Goal: Task Accomplishment & Management: Manage account settings

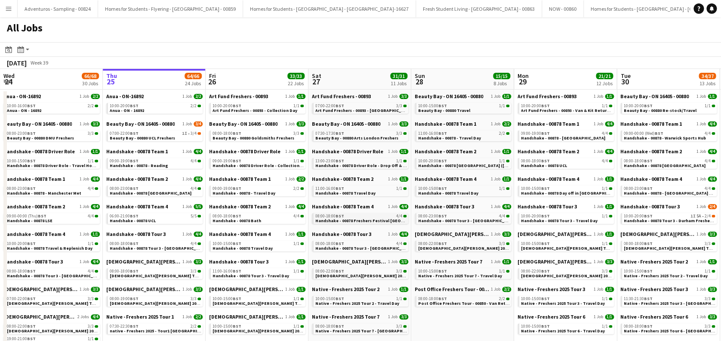
click at [365, 218] on span "Handshake - 00878 Freshers Festival [GEOGRAPHIC_DATA]" at bounding box center [374, 221] width 118 height 6
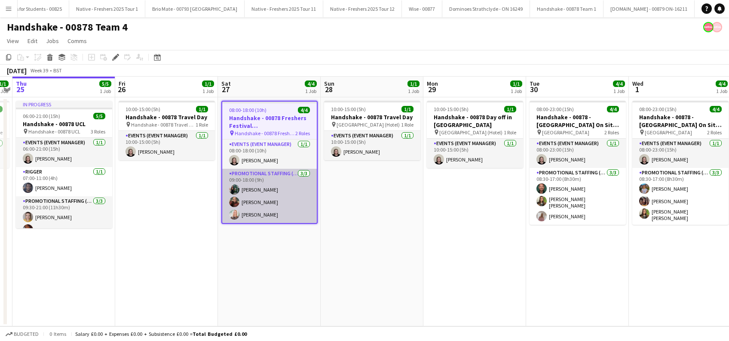
scroll to position [0, 1781]
click at [269, 185] on app-card-role "Promotional Staffing (Brand Ambassadors) 3/3 09:00-18:00 (9h) Katie Whittaker H…" at bounding box center [269, 196] width 95 height 54
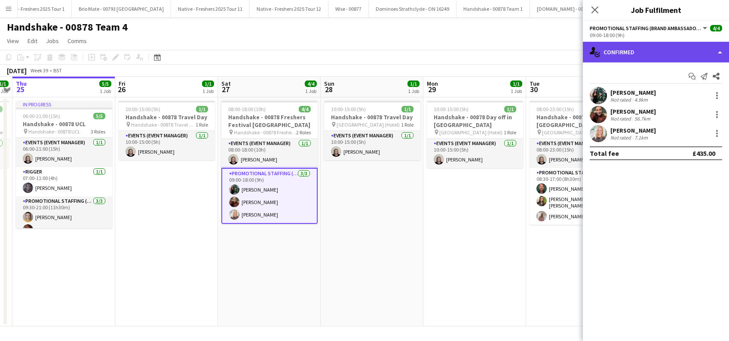
click at [635, 51] on div "single-neutral-actions-check-2 Confirmed" at bounding box center [656, 52] width 146 height 21
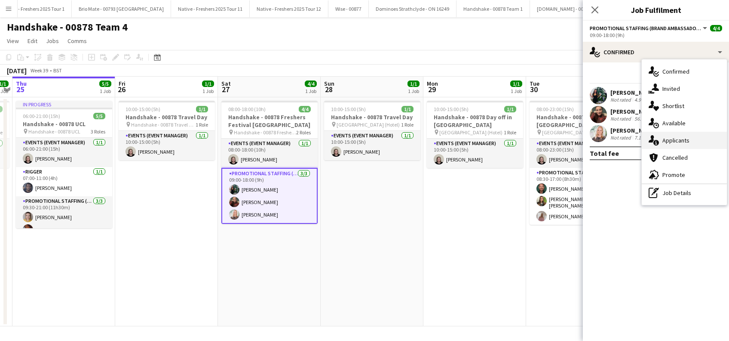
click at [678, 140] on span "Applicants" at bounding box center [676, 140] width 27 height 8
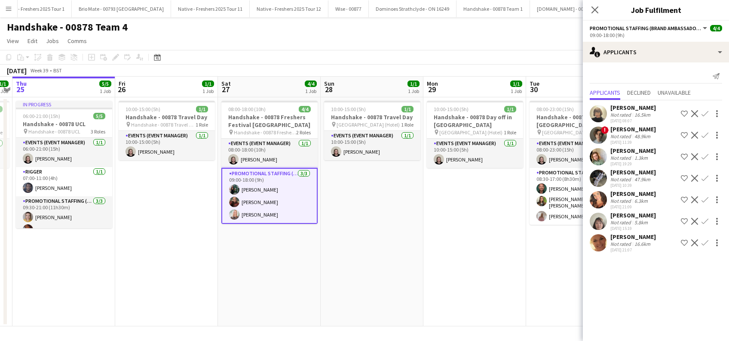
click at [624, 108] on div "Caroline Brownlee" at bounding box center [634, 108] width 46 height 8
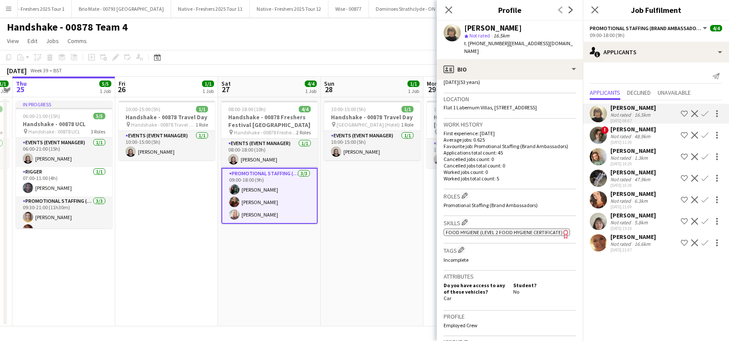
scroll to position [354, 0]
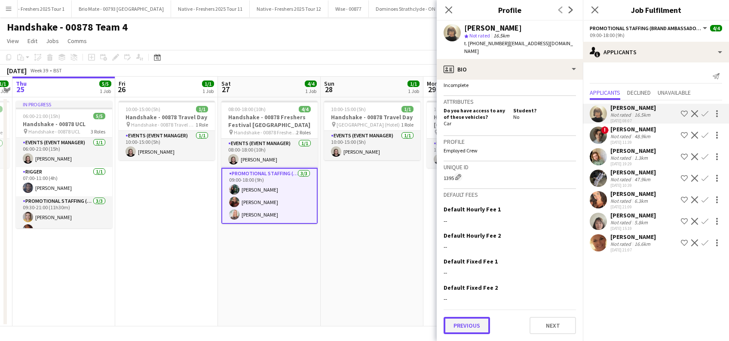
click at [476, 319] on button "Previous" at bounding box center [467, 325] width 46 height 17
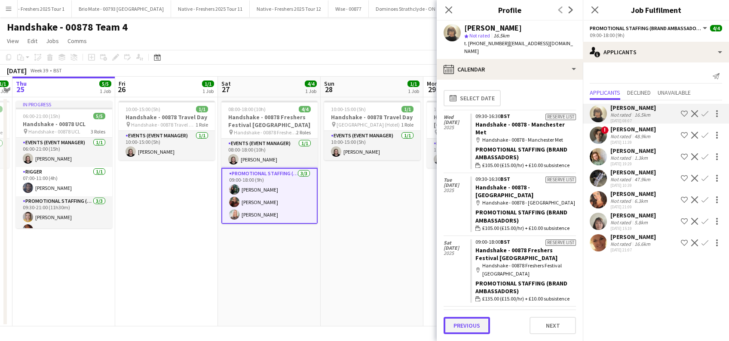
click at [477, 317] on button "Previous" at bounding box center [467, 325] width 46 height 17
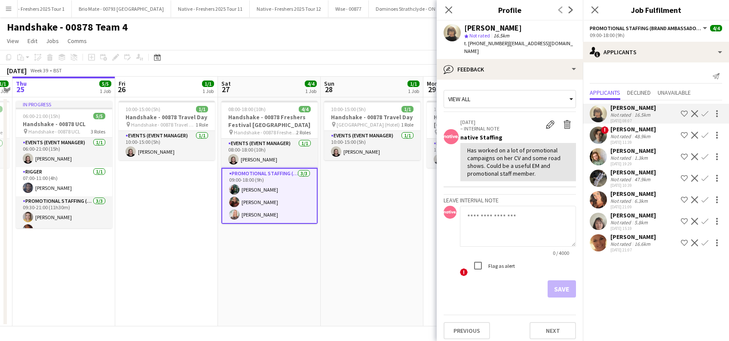
click at [489, 208] on textarea at bounding box center [518, 226] width 116 height 41
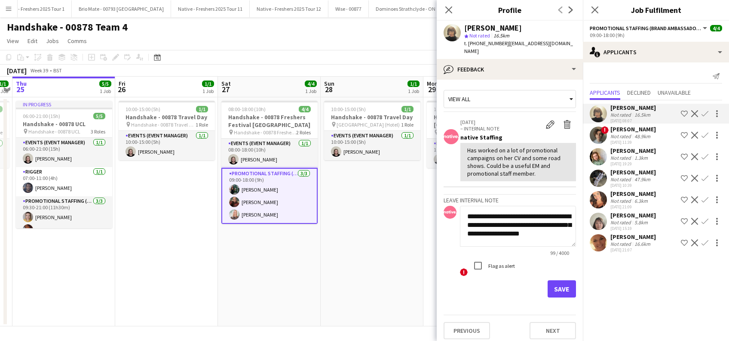
scroll to position [0, 0]
type textarea "**********"
click at [565, 282] on button "Save" at bounding box center [562, 288] width 28 height 17
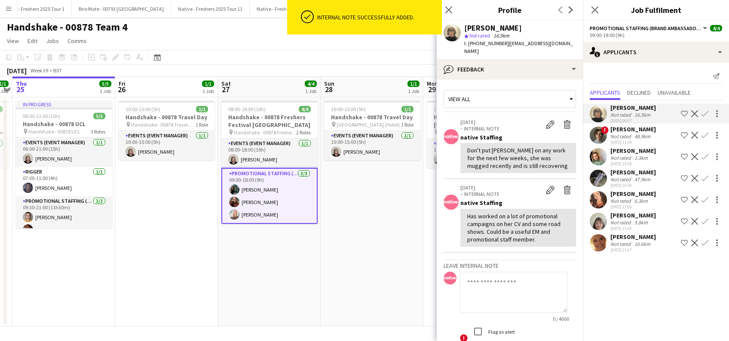
click at [634, 172] on div "Waqas Zaman" at bounding box center [634, 172] width 46 height 8
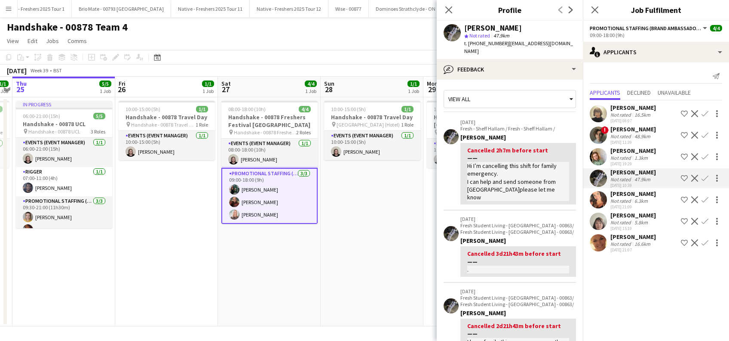
click at [621, 218] on div "Shirley Mhar" at bounding box center [634, 215] width 46 height 8
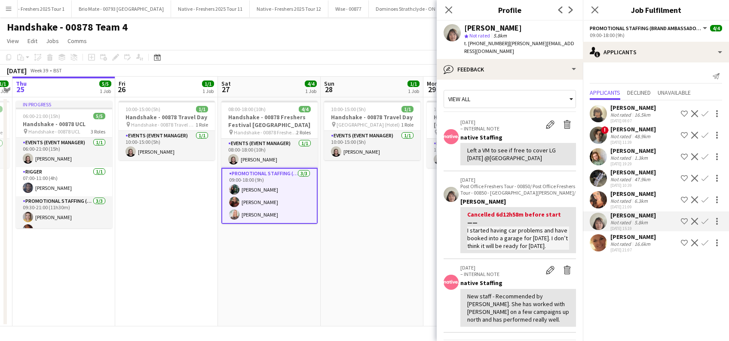
click at [629, 151] on div "Kelly Vines" at bounding box center [634, 151] width 46 height 8
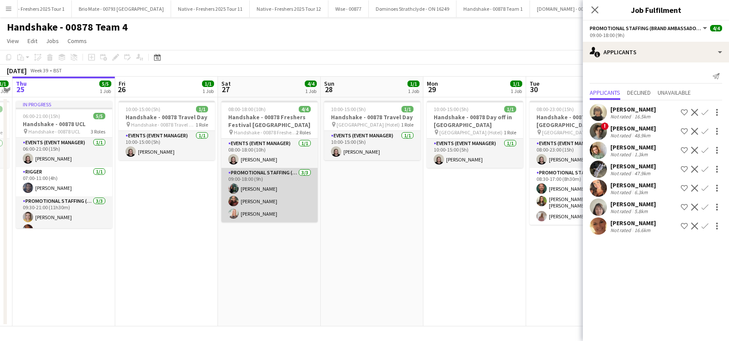
scroll to position [0, 296]
click at [268, 187] on app-card-role "Promotional Staffing (Brand Ambassadors) 3/3 09:00-18:00 (9h) Katie Whittaker H…" at bounding box center [270, 195] width 96 height 54
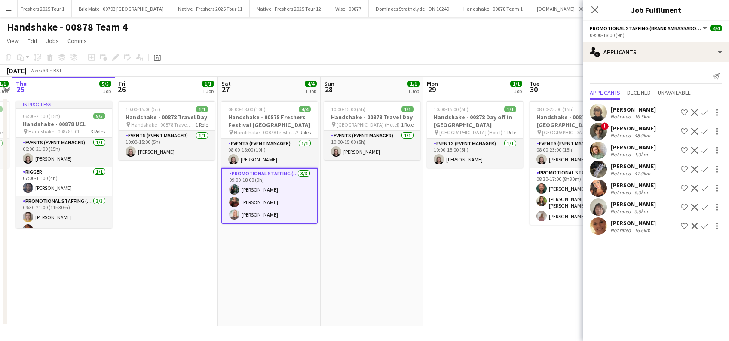
click at [268, 187] on app-card-role "Promotional Staffing (Brand Ambassadors) 3/3 09:00-18:00 (9h) Katie Whittaker H…" at bounding box center [270, 196] width 96 height 56
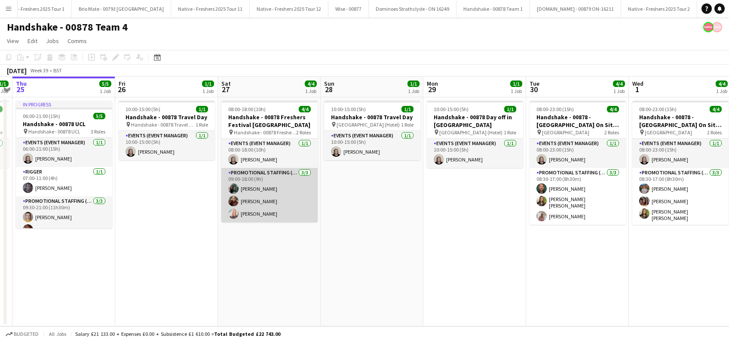
click at [268, 187] on app-card-role "Promotional Staffing (Brand Ambassadors) 3/3 09:00-18:00 (9h) Katie Whittaker H…" at bounding box center [270, 195] width 96 height 54
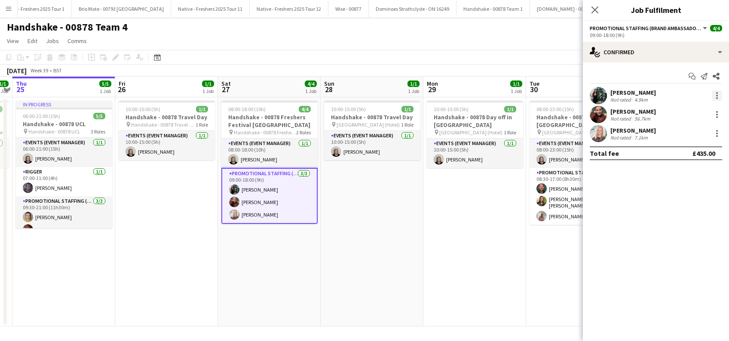
click at [716, 96] on div at bounding box center [717, 95] width 10 height 10
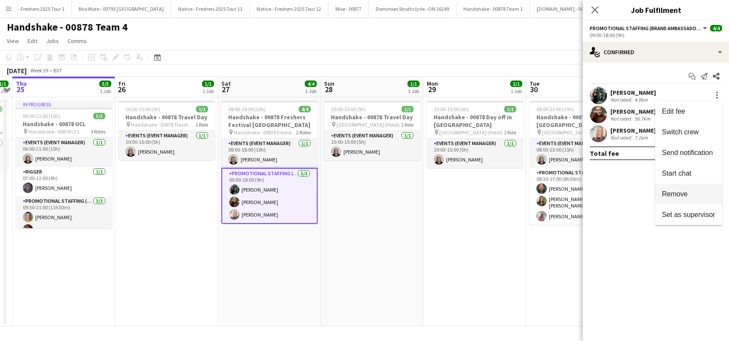
click at [680, 194] on span "Remove" at bounding box center [675, 193] width 26 height 7
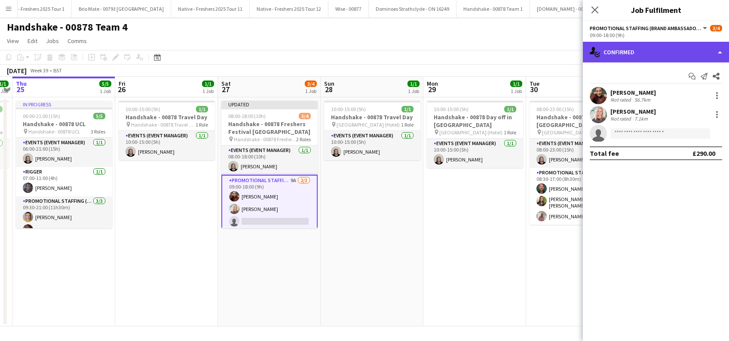
click at [649, 48] on div "single-neutral-actions-check-2 Confirmed" at bounding box center [656, 52] width 146 height 21
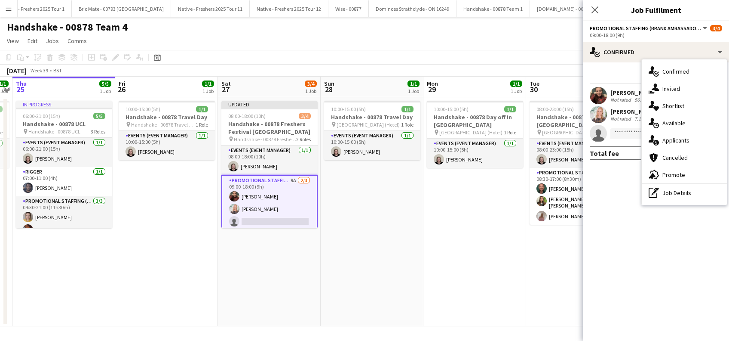
click at [678, 141] on span "Applicants" at bounding box center [676, 140] width 27 height 8
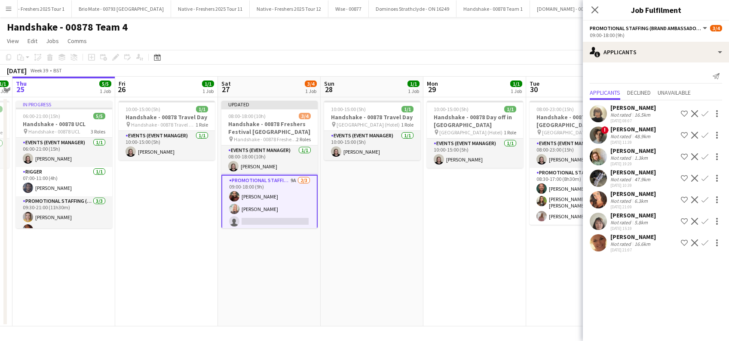
click at [637, 214] on div "Shirley Mhar" at bounding box center [634, 215] width 46 height 8
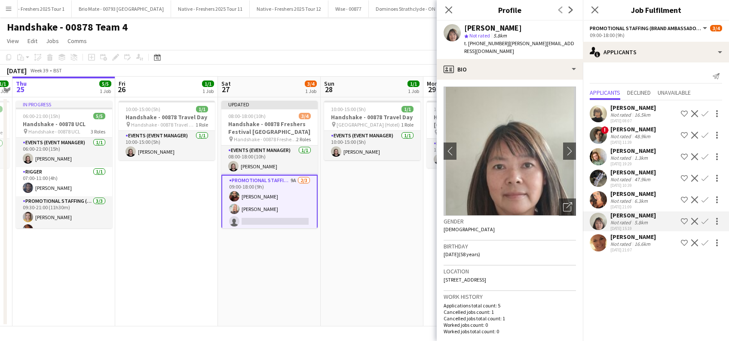
click at [629, 240] on div "rachel serrell" at bounding box center [634, 237] width 46 height 8
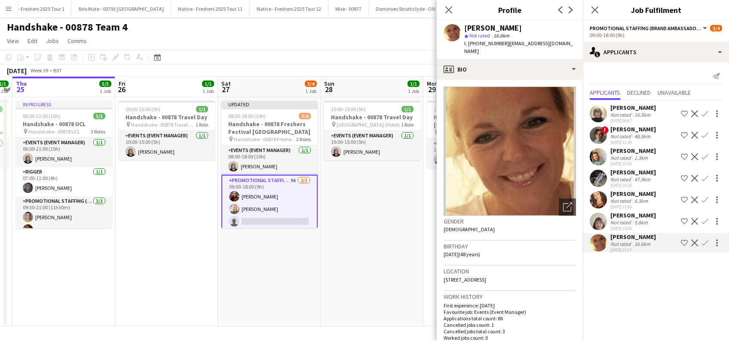
click at [702, 244] on app-icon "Confirm" at bounding box center [705, 242] width 7 height 7
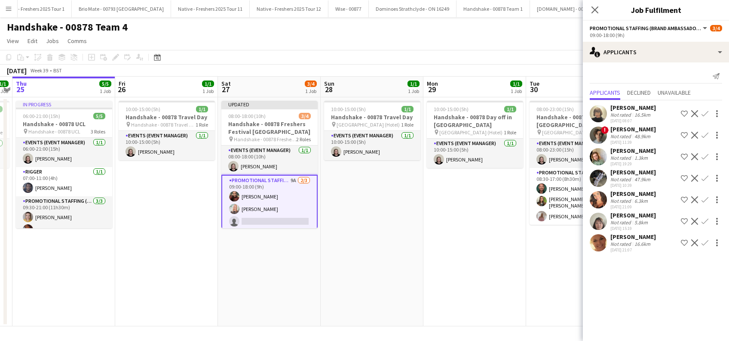
click at [706, 244] on app-icon "Confirm" at bounding box center [705, 242] width 7 height 7
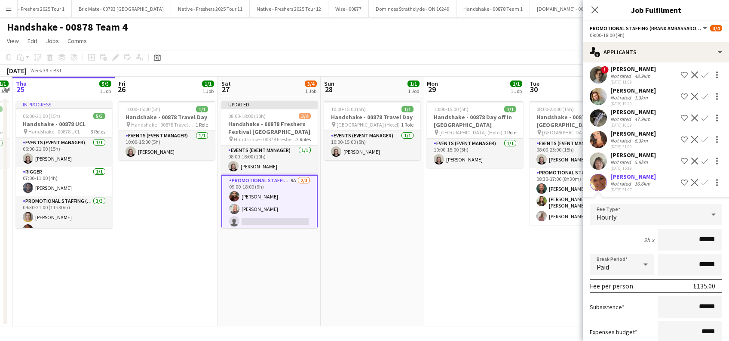
scroll to position [114, 0]
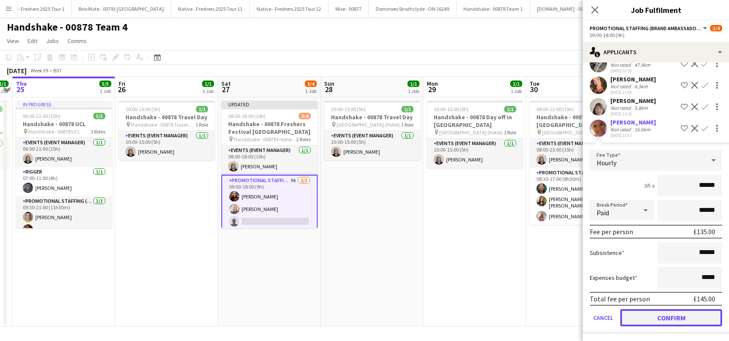
click at [665, 315] on button "Confirm" at bounding box center [672, 317] width 102 height 17
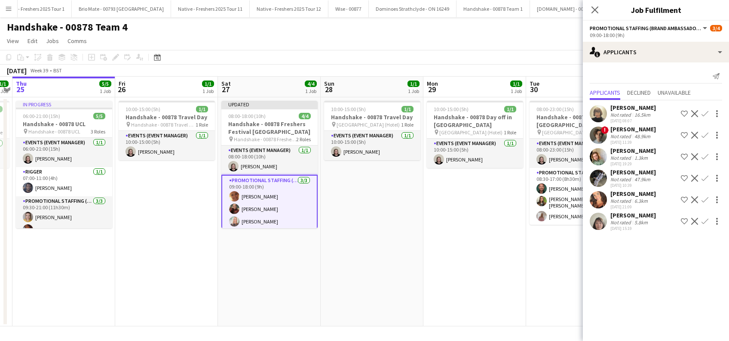
scroll to position [0, 0]
click at [379, 250] on app-date-cell "10:00-15:00 (5h) 1/1 Handshake - 00878 Travel Day pin Glasgow (Hotel) 1 Role Ev…" at bounding box center [372, 211] width 103 height 229
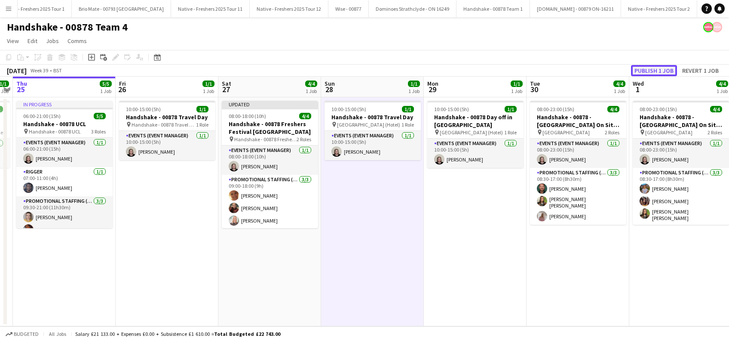
click at [649, 69] on button "Publish 1 job" at bounding box center [654, 70] width 46 height 11
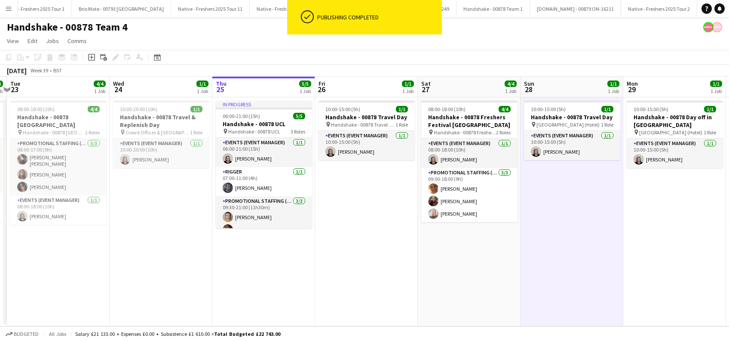
scroll to position [0, 217]
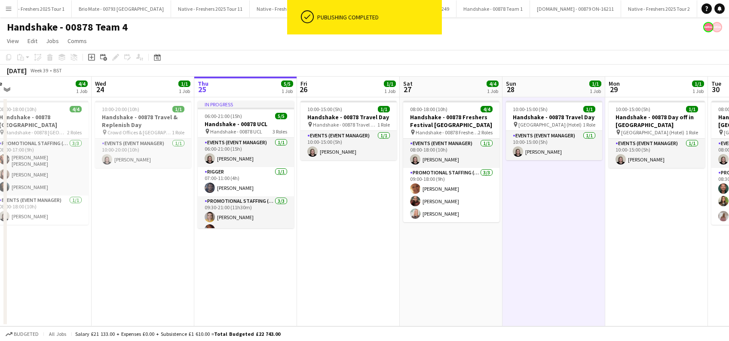
drag, startPoint x: 277, startPoint y: 277, endPoint x: 458, endPoint y: 273, distance: 181.1
click at [458, 273] on app-calendar-viewport "Sun 21 Mon 22 4/4 1 Job Tue 23 4/4 1 Job Wed 24 1/1 1 Job Thu 25 5/5 1 Job Fri …" at bounding box center [364, 201] width 729 height 249
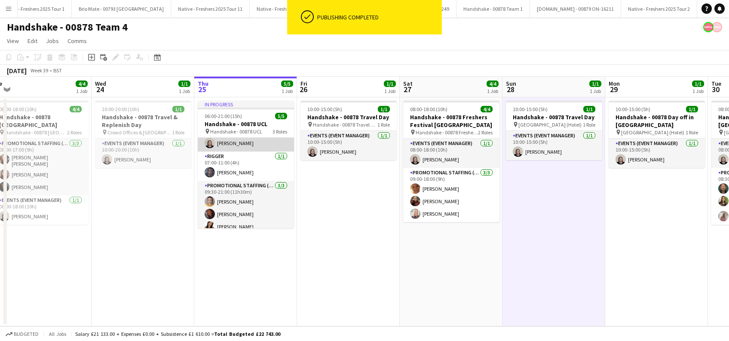
scroll to position [22, 0]
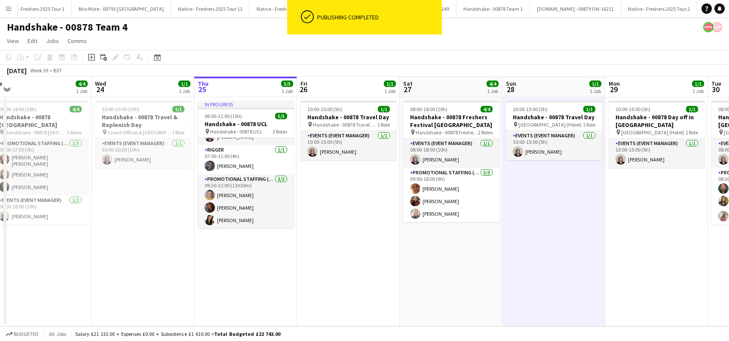
click at [314, 234] on app-date-cell "10:00-15:00 (5h) 1/1 Handshake - 00878 Travel Day pin Handshake - 00878 Travel …" at bounding box center [348, 211] width 103 height 229
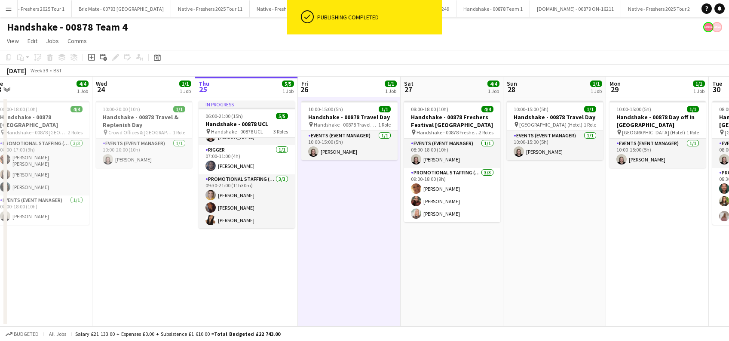
click at [437, 275] on app-date-cell "08:00-18:00 (10h) 4/4 Handshake - 00878 Freshers Festival Manchester pin Handsh…" at bounding box center [452, 211] width 103 height 229
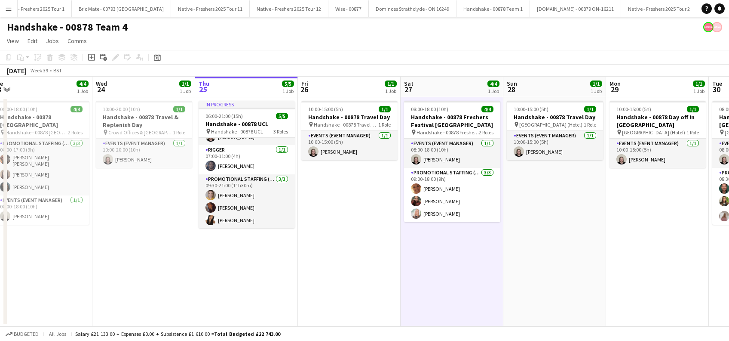
click at [541, 257] on app-date-cell "10:00-15:00 (5h) 1/1 Handshake - 00878 Travel Day pin Glasgow (Hotel) 1 Role Ev…" at bounding box center [555, 211] width 103 height 229
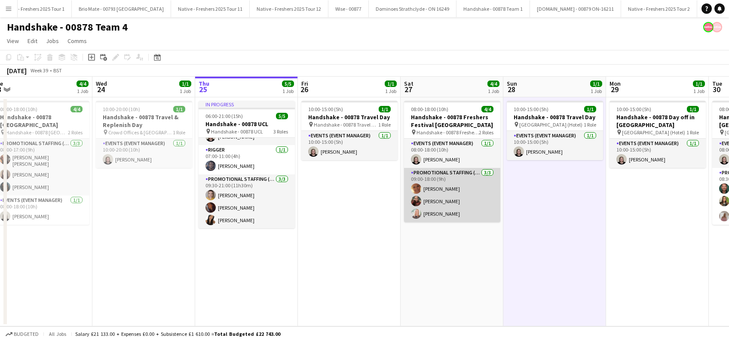
click at [431, 186] on app-card-role "Promotional Staffing (Brand Ambassadors) 3/3 09:00-18:00 (9h) rachel serrell Ha…" at bounding box center [452, 195] width 96 height 54
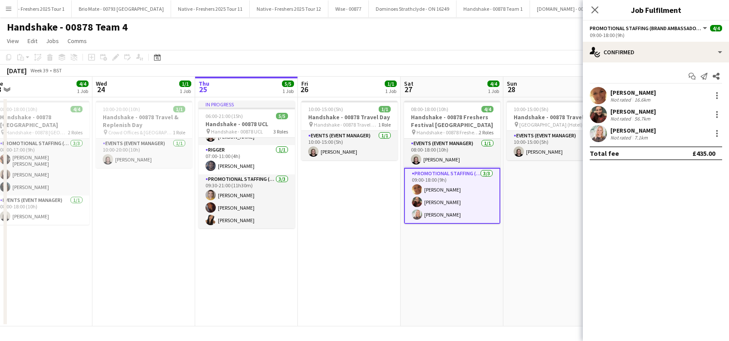
click at [629, 89] on div "rachel serrell" at bounding box center [634, 93] width 46 height 8
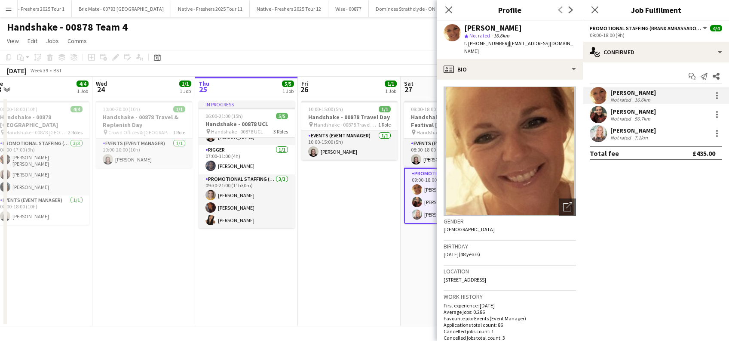
drag, startPoint x: 503, startPoint y: 44, endPoint x: 462, endPoint y: 27, distance: 44.7
click at [462, 27] on div "rachel serrell star Not rated 16.6km t. +4407971400084 | raraserrell@icloud.com" at bounding box center [510, 40] width 146 height 38
copy div "rachel serrell star Not rated 16.6km t. +4407971400084"
click at [594, 10] on icon "Close pop-in" at bounding box center [595, 10] width 8 height 8
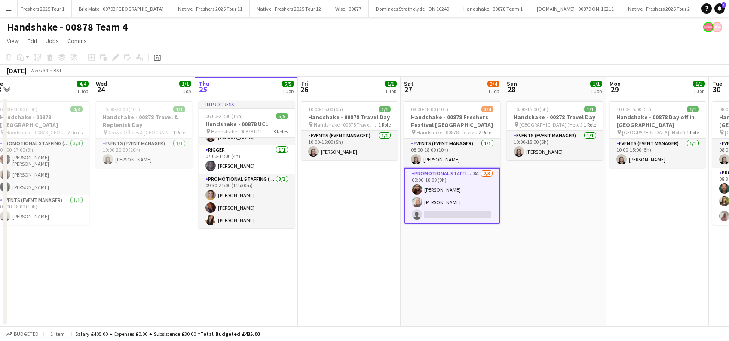
click at [450, 245] on app-date-cell "08:00-18:00 (10h) 3/4 Handshake - 00878 Freshers Festival Manchester pin Handsh…" at bounding box center [452, 211] width 103 height 229
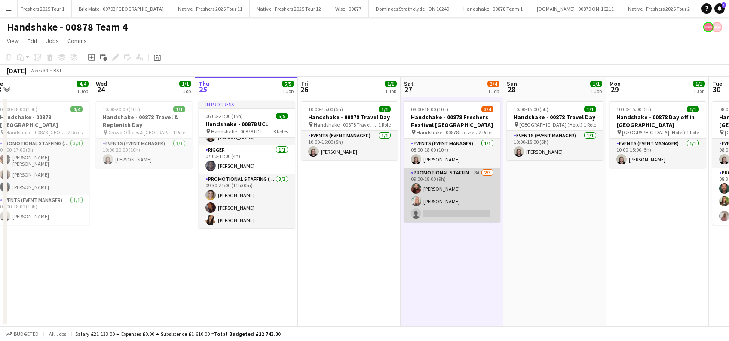
click at [455, 216] on app-card-role "Promotional Staffing (Brand Ambassadors) 8A 2/3 09:00-18:00 (9h) Hannah Norris …" at bounding box center [452, 195] width 96 height 54
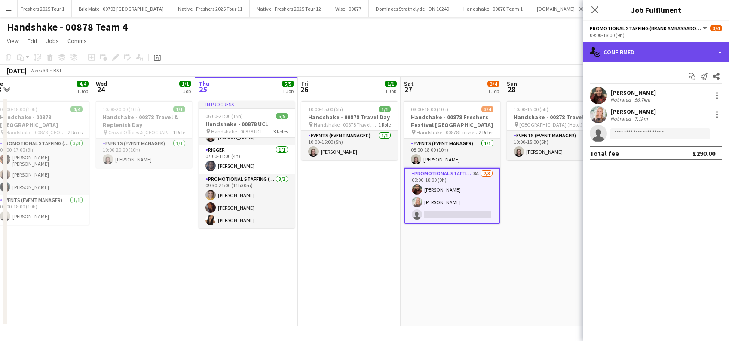
click at [649, 46] on div "single-neutral-actions-check-2 Confirmed" at bounding box center [656, 52] width 146 height 21
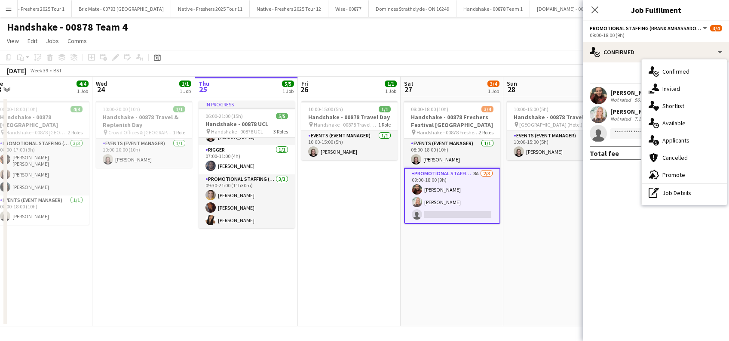
click at [676, 159] on span "Cancelled" at bounding box center [675, 158] width 25 height 8
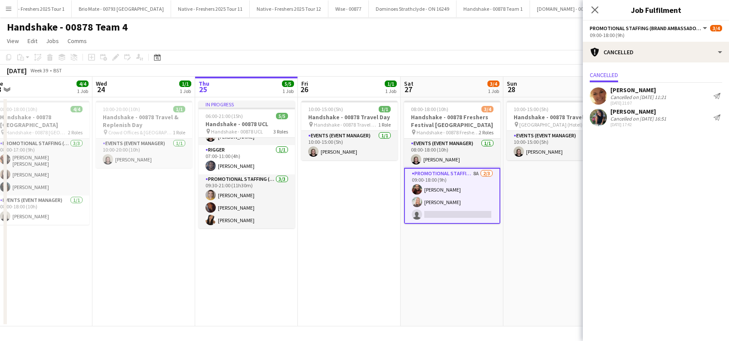
click at [637, 91] on div "rachel serrell" at bounding box center [639, 90] width 56 height 8
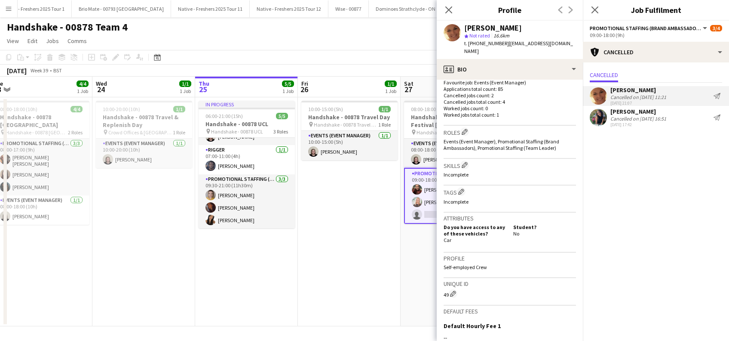
scroll to position [338, 0]
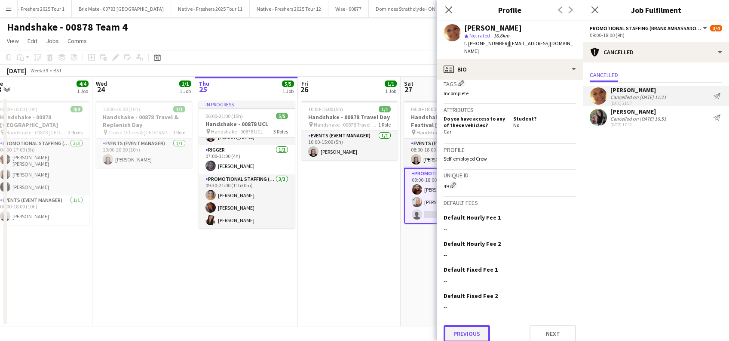
click at [466, 326] on button "Previous" at bounding box center [467, 333] width 46 height 17
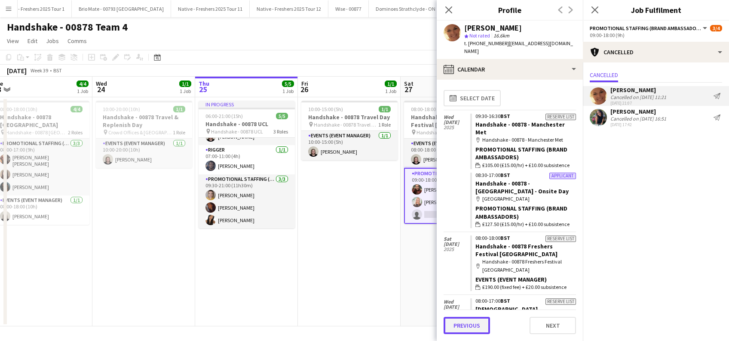
click at [465, 326] on button "Previous" at bounding box center [467, 325] width 46 height 17
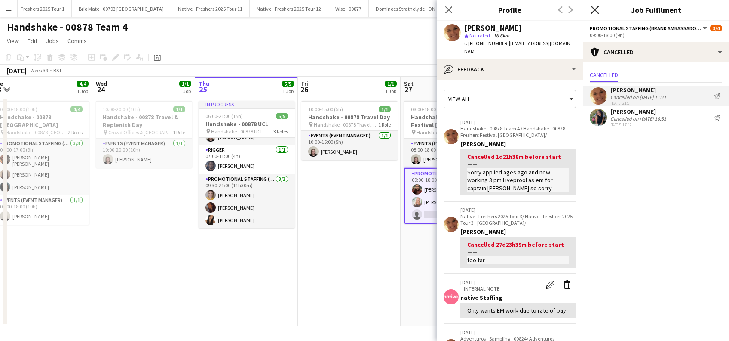
click at [597, 13] on icon "Close pop-in" at bounding box center [595, 10] width 8 height 8
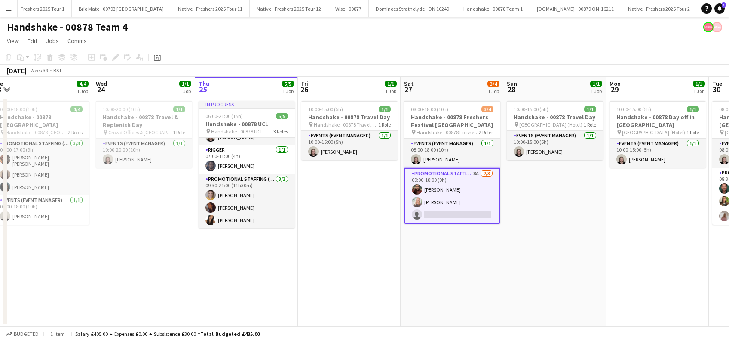
click at [453, 211] on app-card-role "Promotional Staffing (Brand Ambassadors) 8A 2/3 09:00-18:00 (9h) Hannah Norris …" at bounding box center [452, 196] width 96 height 56
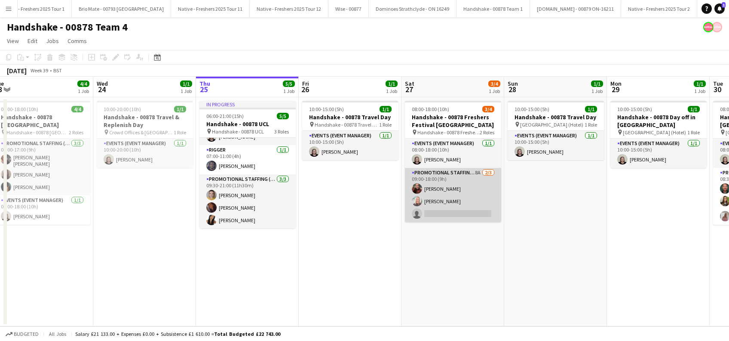
click at [467, 212] on app-card-role "Promotional Staffing (Brand Ambassadors) 8A 2/3 09:00-18:00 (9h) Hannah Norris …" at bounding box center [453, 195] width 96 height 54
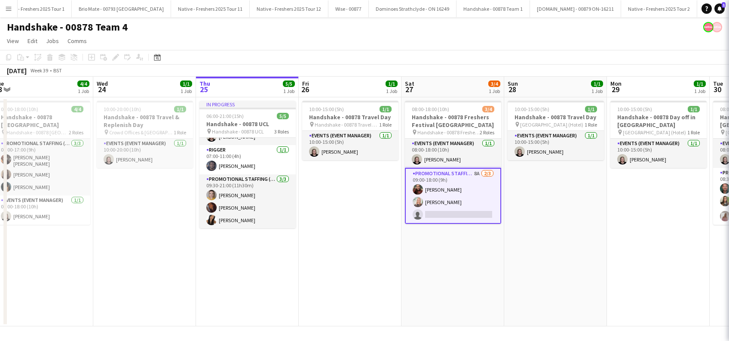
scroll to position [0, 215]
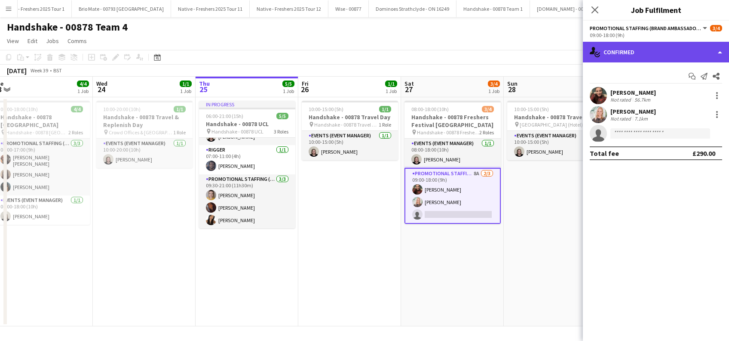
click at [655, 55] on div "single-neutral-actions-check-2 Confirmed" at bounding box center [656, 52] width 146 height 21
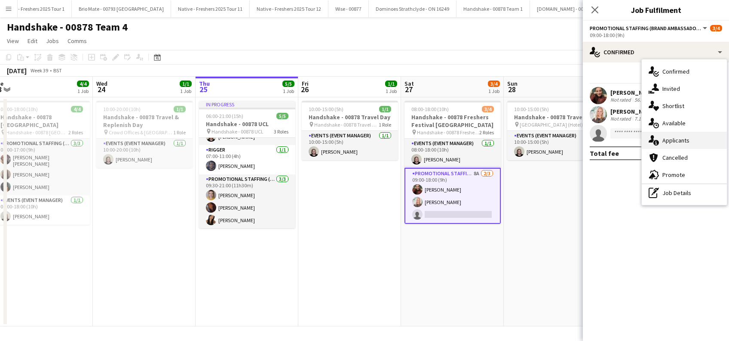
click at [681, 137] on span "Applicants" at bounding box center [676, 140] width 27 height 8
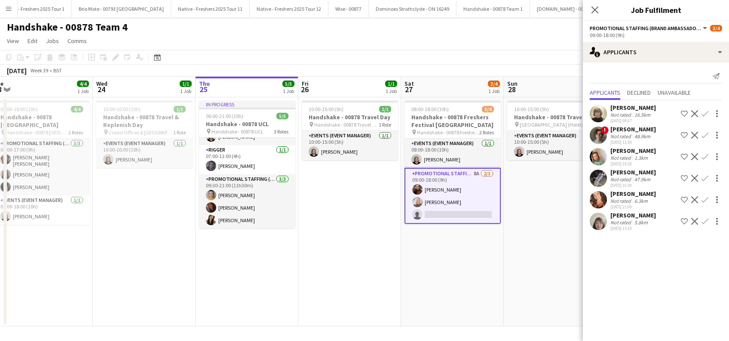
click at [705, 175] on app-icon "Confirm" at bounding box center [705, 178] width 7 height 7
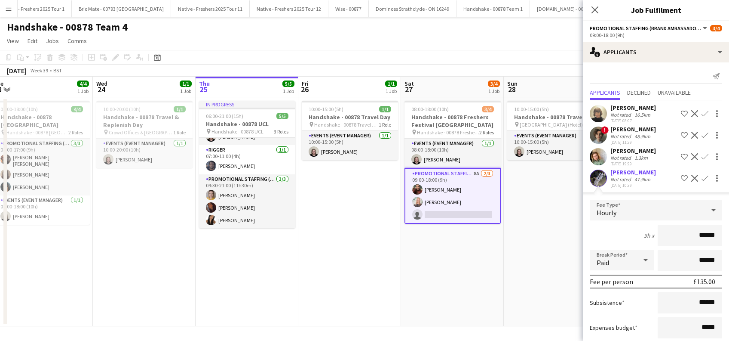
click at [702, 176] on app-icon "Confirm" at bounding box center [705, 178] width 7 height 7
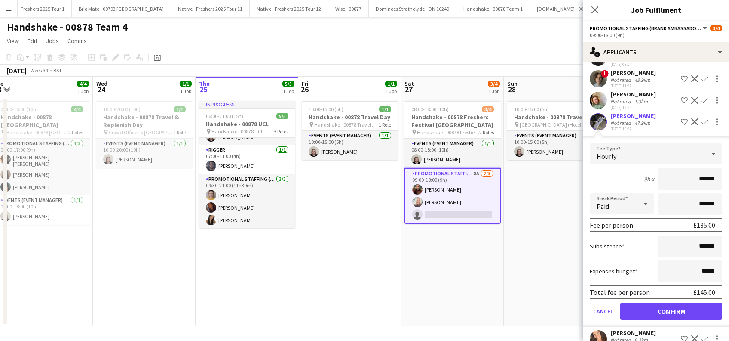
scroll to position [93, 0]
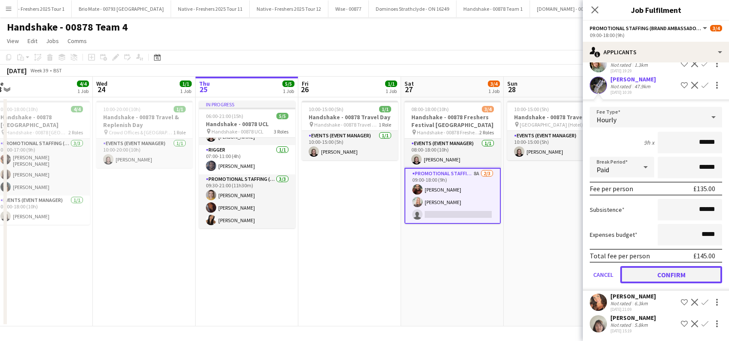
click at [674, 268] on button "Confirm" at bounding box center [672, 274] width 102 height 17
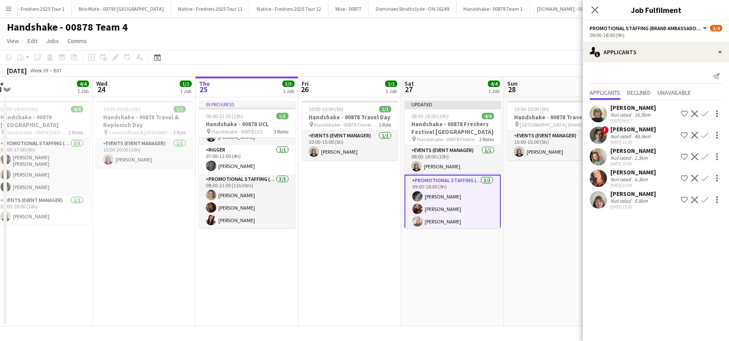
scroll to position [0, 0]
click at [541, 231] on app-date-cell "10:00-15:00 (5h) 1/1 Handshake - 00878 Travel Day pin Glasgow (Hotel) 1 Role Ev…" at bounding box center [555, 211] width 103 height 229
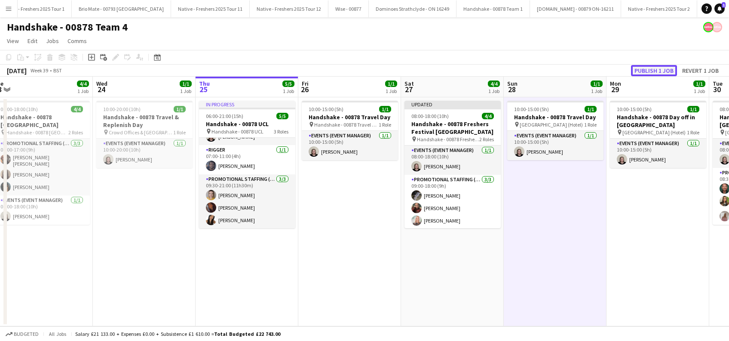
click at [651, 70] on button "Publish 1 job" at bounding box center [654, 70] width 46 height 11
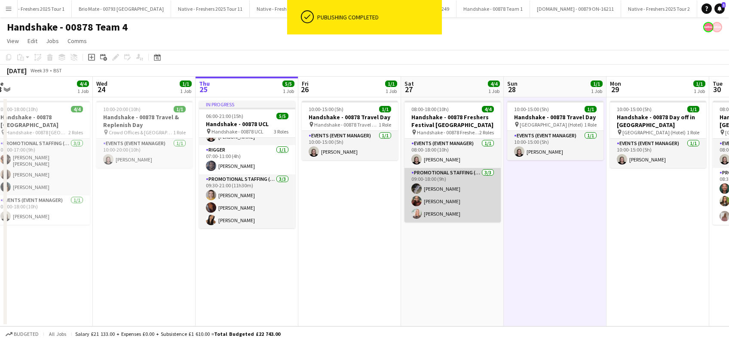
click at [446, 187] on app-card-role "Promotional Staffing (Brand Ambassadors) 3/3 09:00-18:00 (9h) Waqas Zaman Hanna…" at bounding box center [453, 195] width 96 height 54
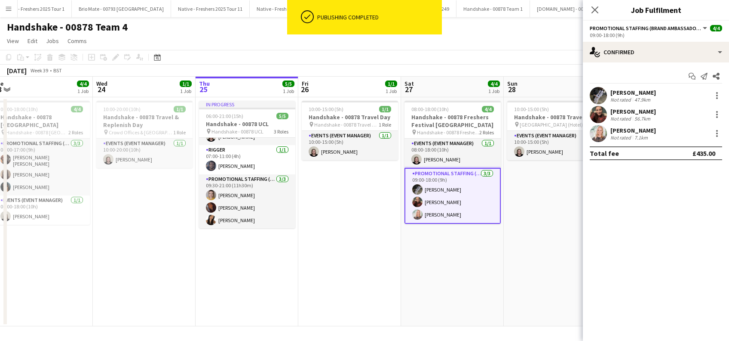
click at [632, 93] on div "[PERSON_NAME]" at bounding box center [634, 93] width 46 height 8
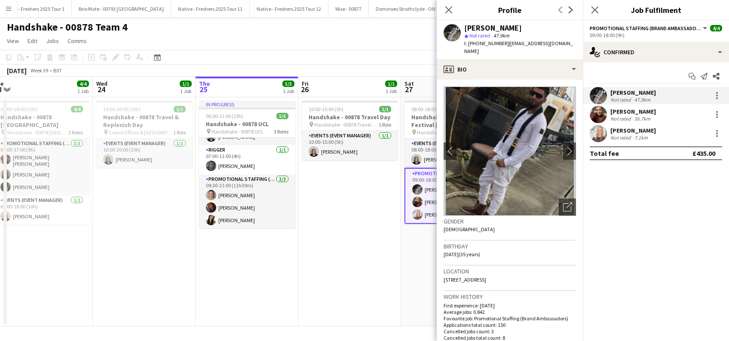
drag, startPoint x: 502, startPoint y: 43, endPoint x: 466, endPoint y: 29, distance: 39.4
click at [466, 29] on div "Waqas Zaman star Not rated 47.9km t. +447542766687 | waaqszaman@yahoo.co.uk" at bounding box center [521, 39] width 112 height 31
copy div "Waqas Zaman star Not rated 47.9km t. +447542766687"
drag, startPoint x: 369, startPoint y: 260, endPoint x: 385, endPoint y: 224, distance: 39.3
click at [369, 258] on app-date-cell "10:00-15:00 (5h) 1/1 Handshake - 00878 Travel Day pin Handshake - 00878 Travel …" at bounding box center [349, 211] width 103 height 229
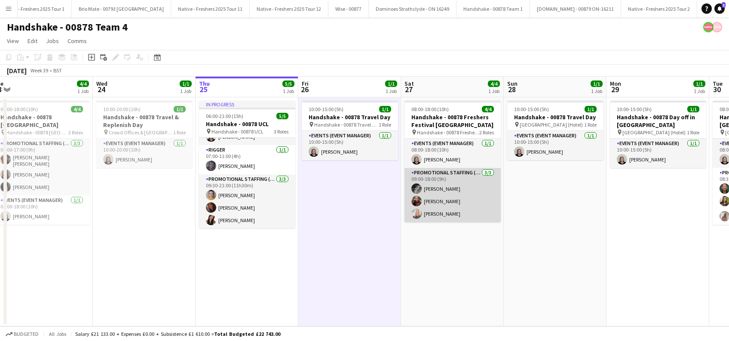
click at [448, 190] on app-card-role "Promotional Staffing (Brand Ambassadors) 3/3 09:00-18:00 (9h) Waqas Zaman Hanna…" at bounding box center [453, 195] width 96 height 54
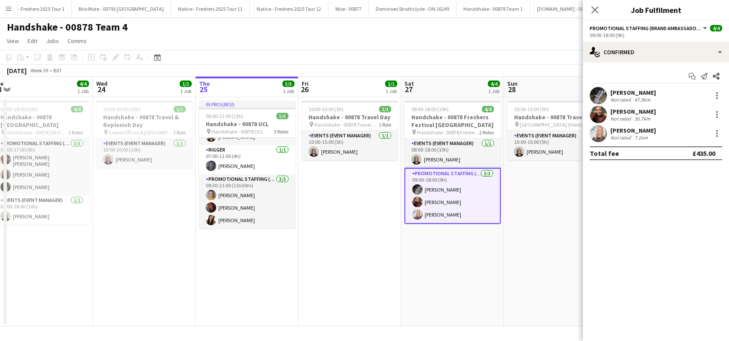
click at [619, 94] on div "Waqas Zaman" at bounding box center [634, 93] width 46 height 8
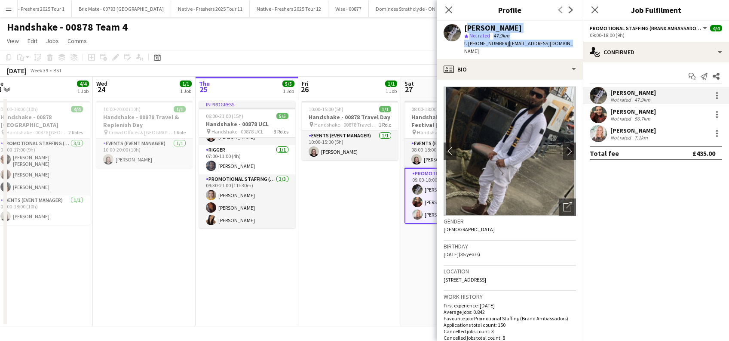
drag, startPoint x: 570, startPoint y: 46, endPoint x: 466, endPoint y: 27, distance: 105.7
click at [466, 27] on div "Waqas Zaman star Not rated 47.9km t. +447542766687 | waaqszaman@yahoo.co.uk" at bounding box center [510, 40] width 146 height 38
copy div "Waqas Zaman star Not rated 47.9km t. +447542766687 | waaqszaman@yahoo.co.uk"
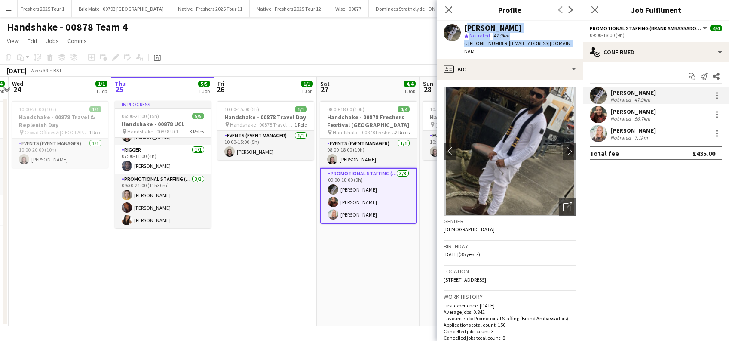
scroll to position [0, 312]
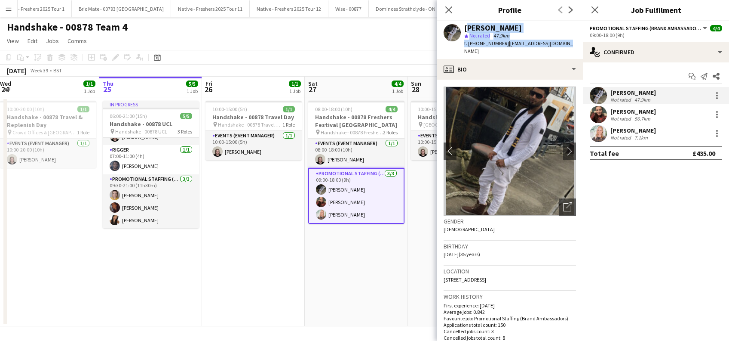
drag, startPoint x: 408, startPoint y: 270, endPoint x: 311, endPoint y: 270, distance: 96.3
click at [311, 270] on app-calendar-viewport "Sun 21 1/1 1 Job Mon 22 4/4 1 Job Tue 23 4/4 1 Job Wed 24 1/1 1 Job Thu 25 5/5 …" at bounding box center [364, 201] width 729 height 249
click at [595, 5] on app-icon "Close pop-in" at bounding box center [595, 10] width 12 height 12
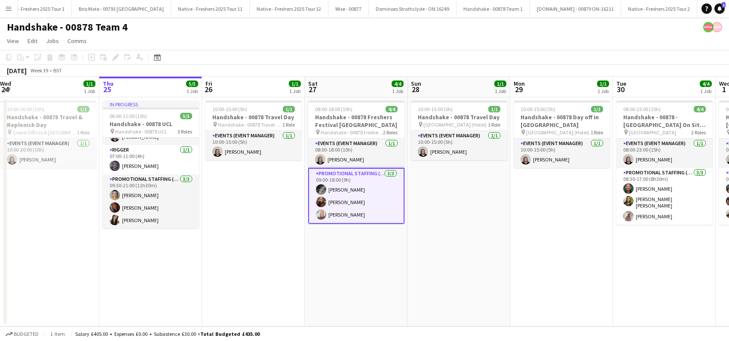
click at [460, 203] on app-date-cell "10:00-15:00 (5h) 1/1 Handshake - 00878 Travel Day pin Glasgow (Hotel) 1 Role Ev…" at bounding box center [459, 211] width 103 height 229
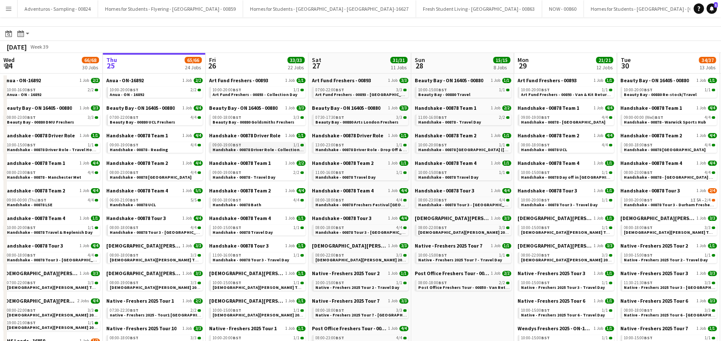
scroll to position [57, 0]
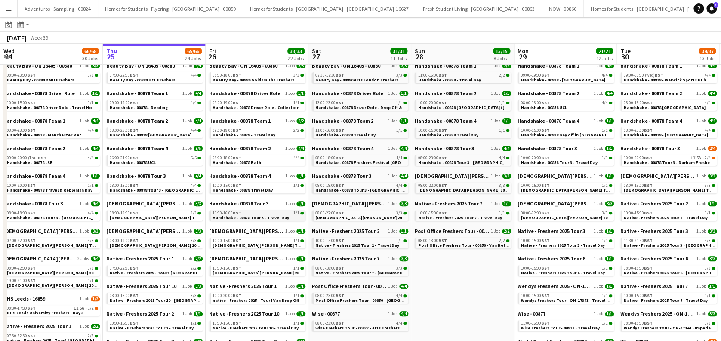
click at [252, 216] on span "Handshake - 00878 Tour 3 - Travel Day" at bounding box center [250, 218] width 77 height 6
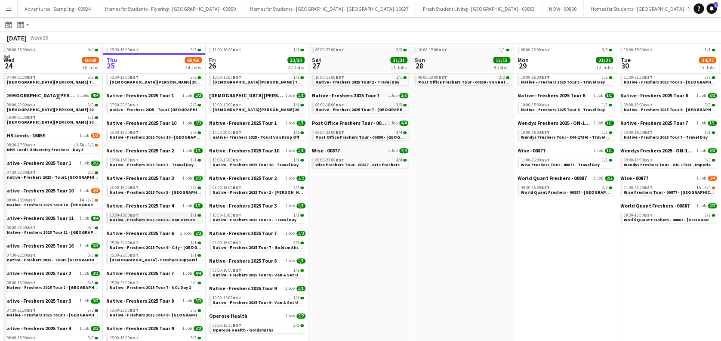
scroll to position [229, 0]
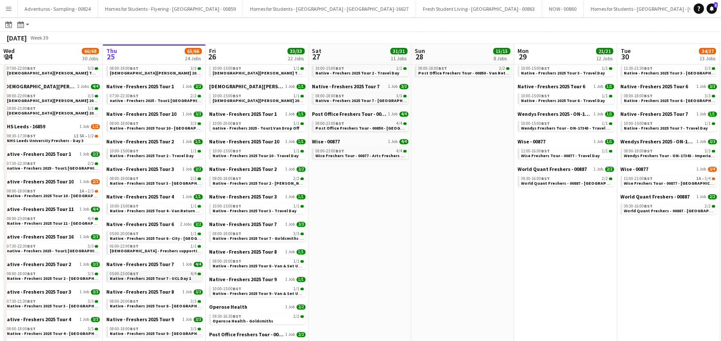
click at [158, 277] on span "Native - Freshers 2025 Tour 7 - UCL Day 1" at bounding box center [150, 278] width 81 height 6
click at [163, 237] on span "Native - Freshers 2025 Tour 6 - City - University of London" at bounding box center [168, 238] width 117 height 6
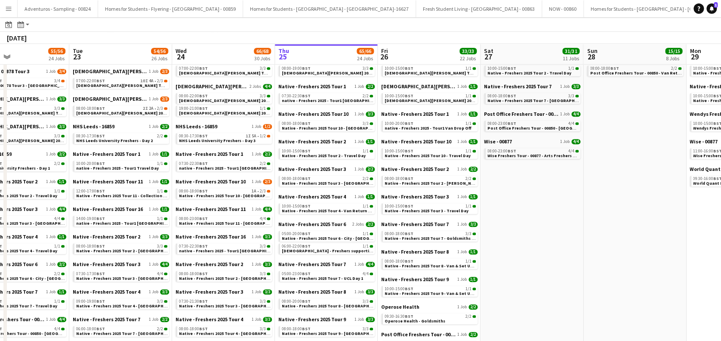
scroll to position [0, 194]
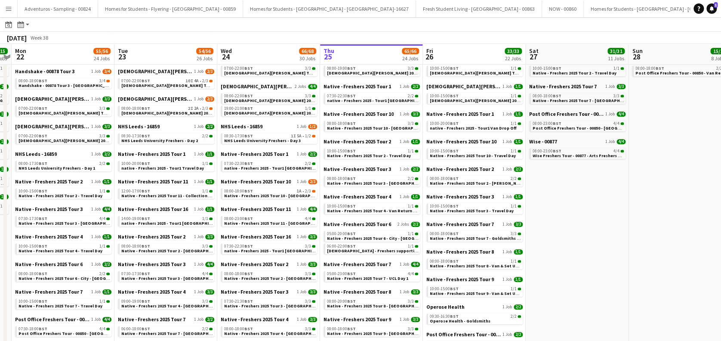
drag, startPoint x: 64, startPoint y: 258, endPoint x: 280, endPoint y: 257, distance: 215.9
click at [280, 257] on app-calendar-viewport "Sat 20 25/25 10 Jobs Sun 21 15/15 13 Jobs Mon 22 55/56 24 Jobs Tue 23 54/56 26 …" at bounding box center [360, 260] width 721 height 894
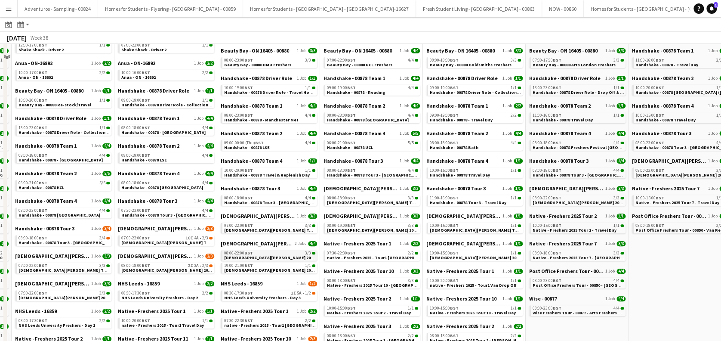
scroll to position [0, 0]
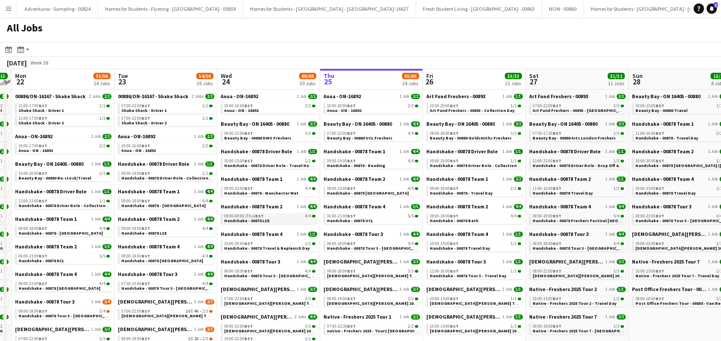
click at [272, 220] on link "09:00-00:00 (Thu) BST 4/4 Handshake - 00878 LSE" at bounding box center [269, 218] width 91 height 10
click at [281, 138] on span "Beauty Bay - 00880 DMU Freshers" at bounding box center [257, 138] width 67 height 6
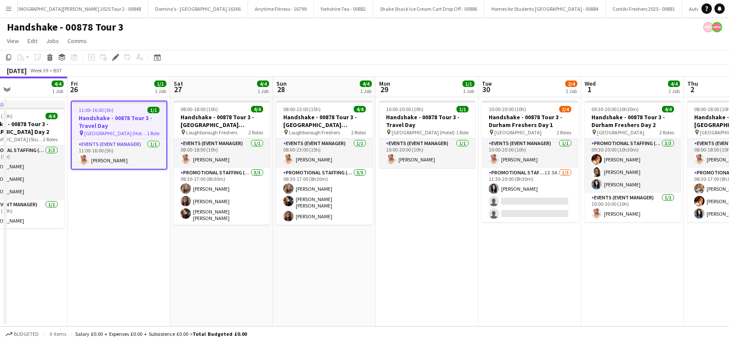
scroll to position [0, 245]
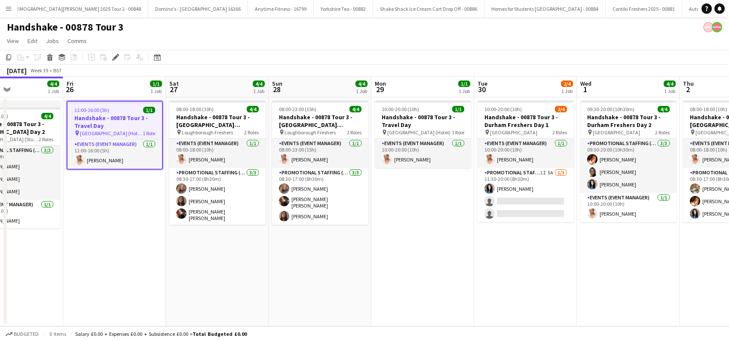
drag, startPoint x: 559, startPoint y: 243, endPoint x: 403, endPoint y: 268, distance: 157.3
click at [403, 268] on app-calendar-viewport "Tue 23 4/4 1 Job Wed 24 4/4 1 Job Thu 25 4/4 1 Job Fri 26 1/1 1 Job Sat 27 4/4 …" at bounding box center [364, 201] width 729 height 249
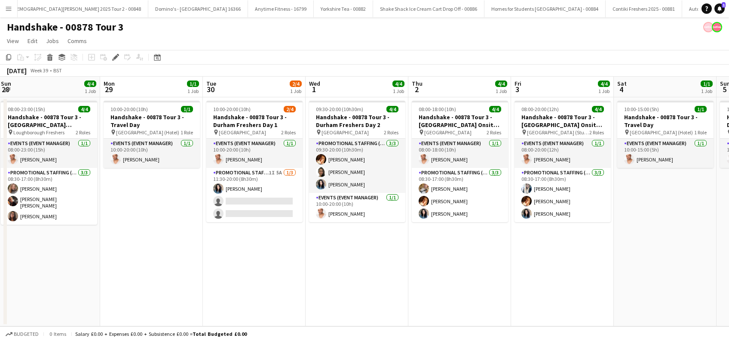
scroll to position [0, 311]
drag, startPoint x: 633, startPoint y: 261, endPoint x: 400, endPoint y: 299, distance: 236.3
click at [361, 291] on app-calendar-viewport "Thu 25 4/4 1 Job Fri 26 1/1 1 Job Sat 27 4/4 1 Job Sun 28 4/4 1 Job Mon 29 1/1 …" at bounding box center [364, 201] width 729 height 249
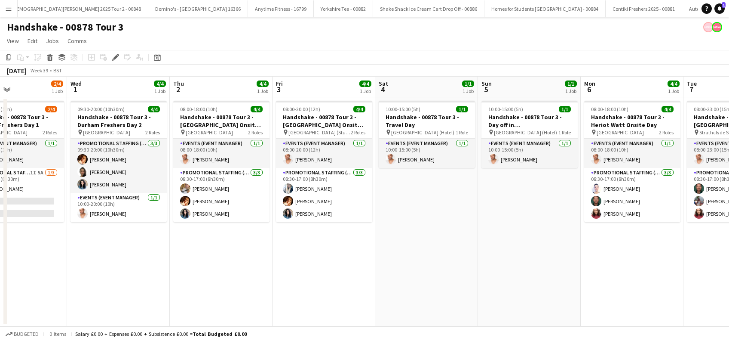
drag, startPoint x: 495, startPoint y: 257, endPoint x: 256, endPoint y: 275, distance: 238.9
click at [256, 275] on app-calendar-viewport "Sat 27 4/4 1 Job Sun 28 4/4 1 Job Mon 29 1/1 1 Job Tue 30 2/4 1 Job Wed 1 4/4 1…" at bounding box center [364, 201] width 729 height 249
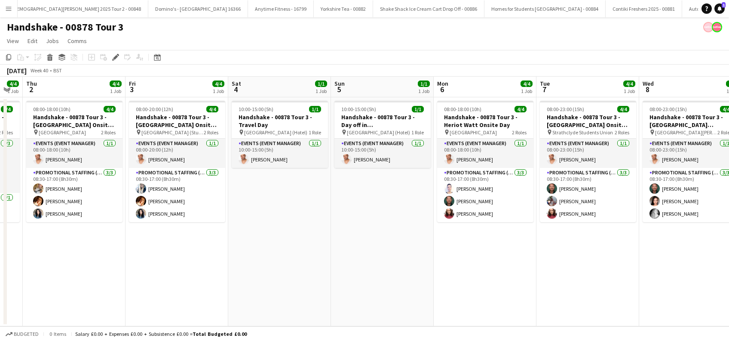
scroll to position [0, 381]
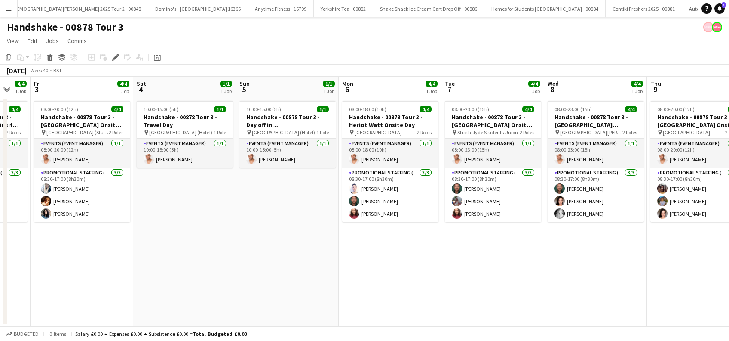
drag, startPoint x: 463, startPoint y: 249, endPoint x: 222, endPoint y: 265, distance: 242.3
click at [222, 265] on app-calendar-viewport "Mon 29 1/1 1 Job Tue 30 2/4 1 Job Wed 1 4/4 1 Job Thu 2 4/4 1 Job Fri 3 4/4 1 J…" at bounding box center [364, 201] width 729 height 249
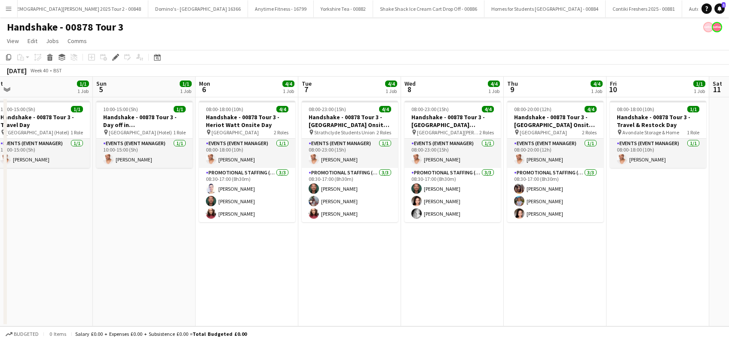
drag, startPoint x: 402, startPoint y: 261, endPoint x: 258, endPoint y: 268, distance: 143.4
click at [258, 268] on app-calendar-viewport "Wed 1 4/4 1 Job Thu 2 4/4 1 Job Fri 3 4/4 1 Job Sat 4 1/1 1 Job Sun 5 1/1 1 Job…" at bounding box center [364, 201] width 729 height 249
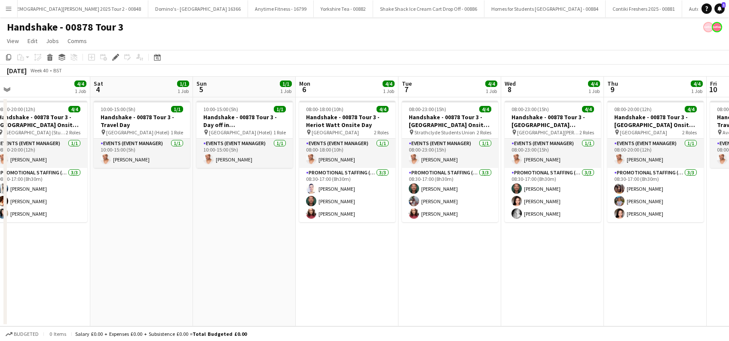
drag, startPoint x: 250, startPoint y: 276, endPoint x: 351, endPoint y: 272, distance: 100.7
click at [351, 272] on app-calendar-viewport "Wed 1 4/4 1 Job Thu 2 4/4 1 Job Fri 3 4/4 1 Job Sat 4 1/1 1 Job Sun 5 1/1 1 Job…" at bounding box center [364, 201] width 729 height 249
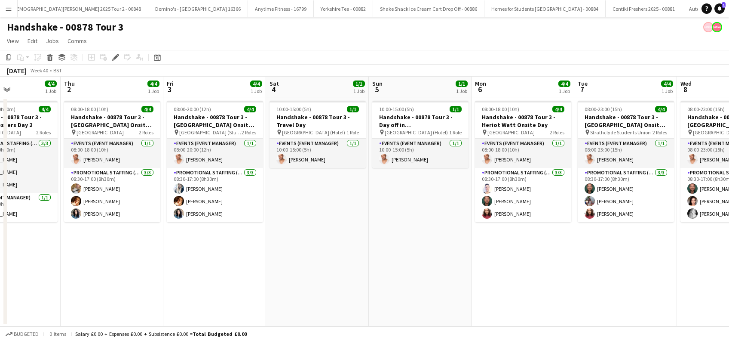
drag, startPoint x: 290, startPoint y: 268, endPoint x: 443, endPoint y: 275, distance: 152.4
click at [486, 277] on app-calendar-viewport "Mon 29 1/1 1 Job Tue 30 2/4 1 Job Wed 1 4/4 1 Job Thu 2 4/4 1 Job Fri 3 4/4 1 J…" at bounding box center [364, 201] width 729 height 249
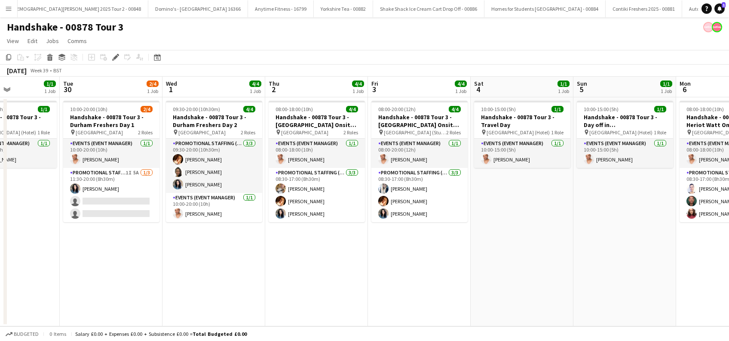
scroll to position [0, 213]
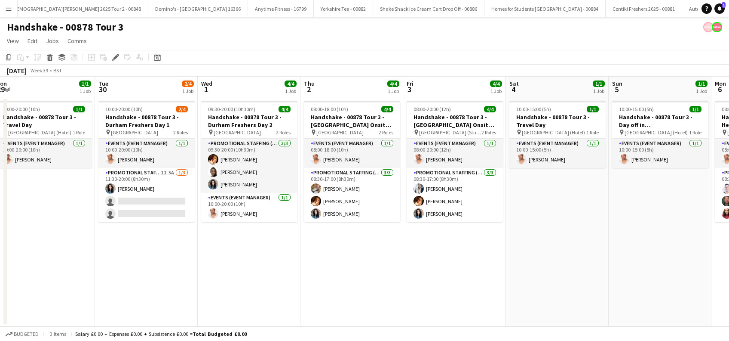
drag, startPoint x: 191, startPoint y: 284, endPoint x: 406, endPoint y: 286, distance: 214.6
click at [406, 286] on app-calendar-viewport "Sat 27 4/4 1 Job Sun 28 4/4 1 Job Mon 29 1/1 1 Job Tue 30 2/4 1 Job Wed 1 4/4 1…" at bounding box center [364, 201] width 729 height 249
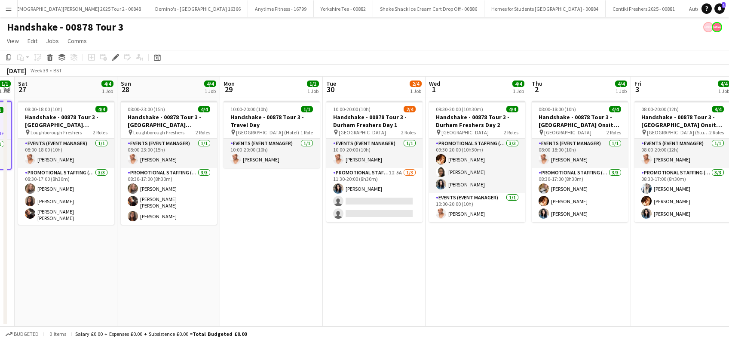
scroll to position [0, 228]
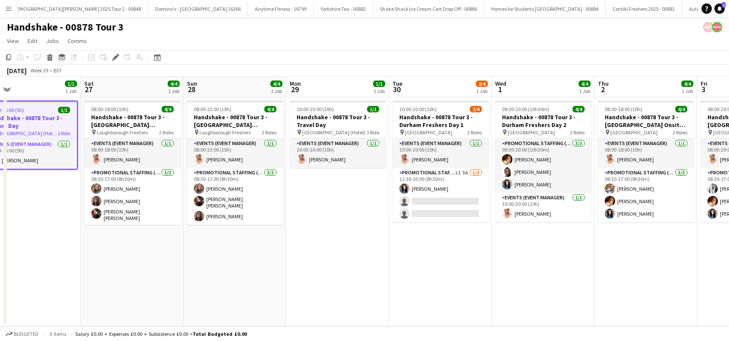
drag, startPoint x: 266, startPoint y: 283, endPoint x: 422, endPoint y: 279, distance: 156.2
click at [422, 279] on app-calendar-viewport "Wed 24 4/4 1 Job Thu 25 4/4 1 Job Fri 26 1/1 1 Job Sat 27 4/4 1 Job Sun 28 4/4 …" at bounding box center [364, 201] width 729 height 249
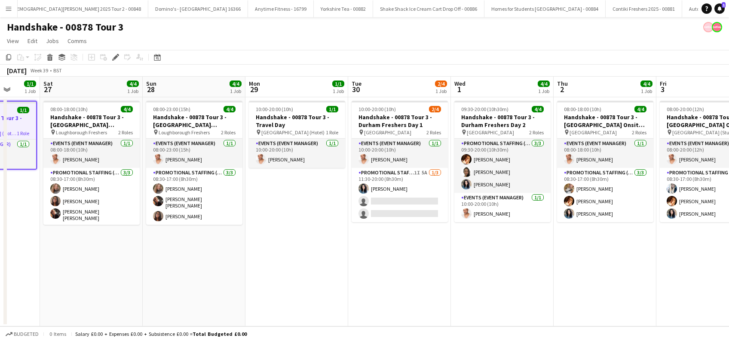
drag, startPoint x: 463, startPoint y: 294, endPoint x: 423, endPoint y: 289, distance: 40.3
click at [423, 289] on app-calendar-viewport "Wed 24 4/4 1 Job Thu 25 4/4 1 Job Fri 26 1/1 1 Job Sat 27 4/4 1 Job Sun 28 4/4 …" at bounding box center [364, 201] width 729 height 249
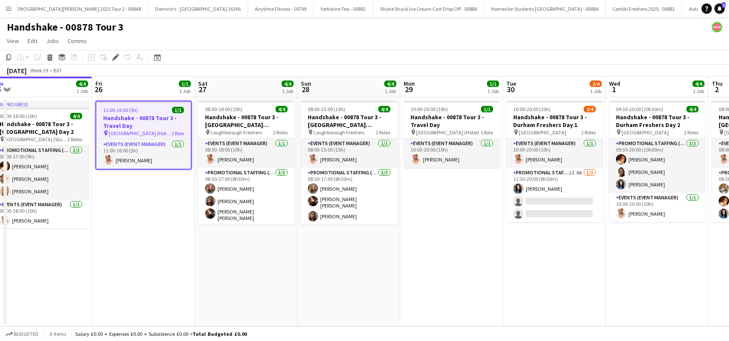
drag, startPoint x: 280, startPoint y: 268, endPoint x: 434, endPoint y: 297, distance: 157.0
click at [434, 297] on app-calendar-viewport "Tue 23 4/4 1 Job Wed 24 4/4 1 Job Thu 25 4/4 1 Job Fri 26 1/1 1 Job Sat 27 4/4 …" at bounding box center [364, 201] width 729 height 249
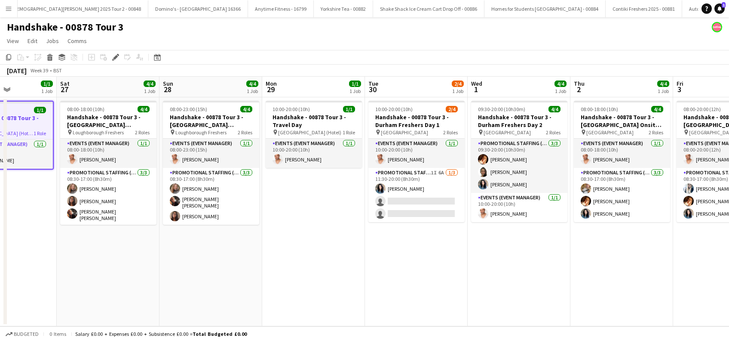
drag, startPoint x: 554, startPoint y: 272, endPoint x: 415, endPoint y: 300, distance: 141.8
click at [415, 300] on app-calendar-viewport "Tue 23 4/4 1 Job Wed 24 4/4 1 Job Thu 25 4/4 1 Job Fri 26 1/1 1 Job Sat 27 4/4 …" at bounding box center [364, 201] width 729 height 249
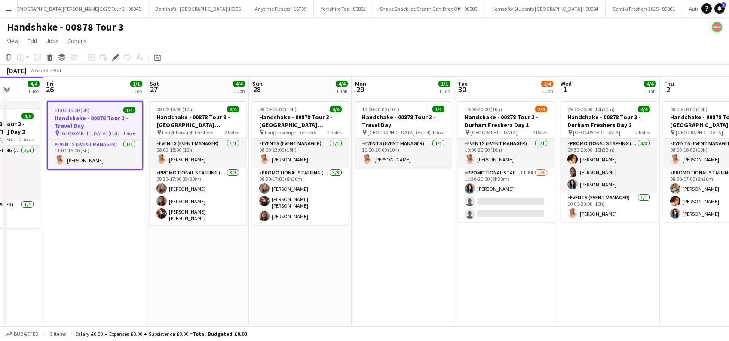
scroll to position [0, 234]
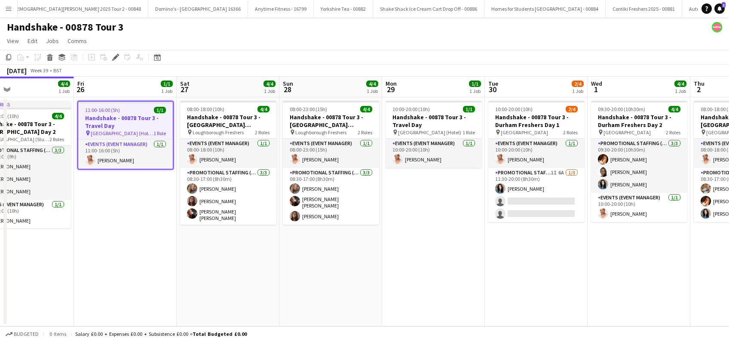
drag, startPoint x: 345, startPoint y: 263, endPoint x: 465, endPoint y: 260, distance: 120.5
click at [465, 260] on app-calendar-viewport "Tue 23 4/4 1 Job Wed 24 4/4 1 Job Thu 25 4/4 1 Job Fri 26 1/1 1 Job Sat 27 4/4 …" at bounding box center [364, 201] width 729 height 249
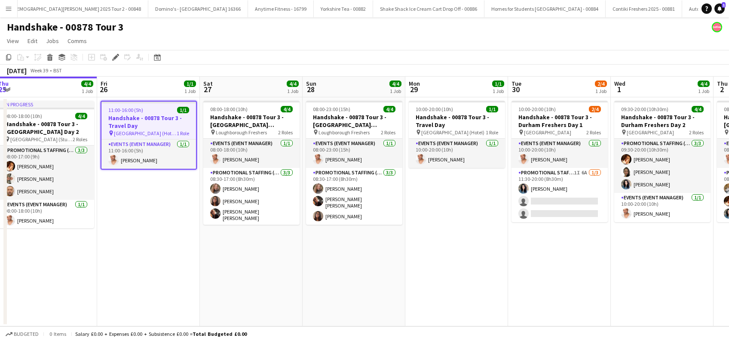
scroll to position [0, 208]
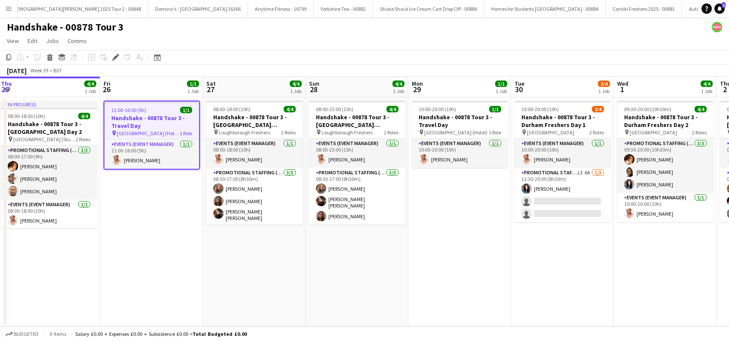
drag, startPoint x: 231, startPoint y: 273, endPoint x: 257, endPoint y: 268, distance: 26.7
click at [257, 268] on app-calendar-viewport "Tue 23 4/4 1 Job Wed 24 4/4 1 Job Thu 25 4/4 1 Job Fri 26 1/1 1 Job Sat 27 4/4 …" at bounding box center [364, 201] width 729 height 249
click at [254, 276] on app-date-cell "08:00-18:00 (10h) 4/4 Handshake - 00878 Tour 3 - Loughborough Freshers Day 1 pi…" at bounding box center [254, 211] width 103 height 229
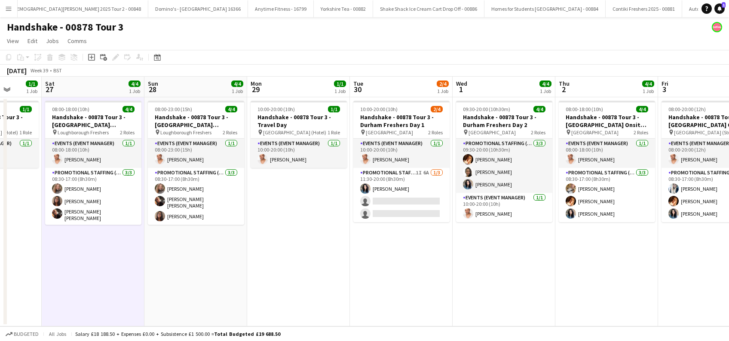
drag, startPoint x: 643, startPoint y: 285, endPoint x: 496, endPoint y: 304, distance: 147.5
click at [496, 304] on app-calendar-viewport "Tue 23 4/4 1 Job Wed 24 4/4 1 Job Thu 25 4/4 1 Job Fri 26 1/1 1 Job Sat 27 4/4 …" at bounding box center [364, 201] width 729 height 249
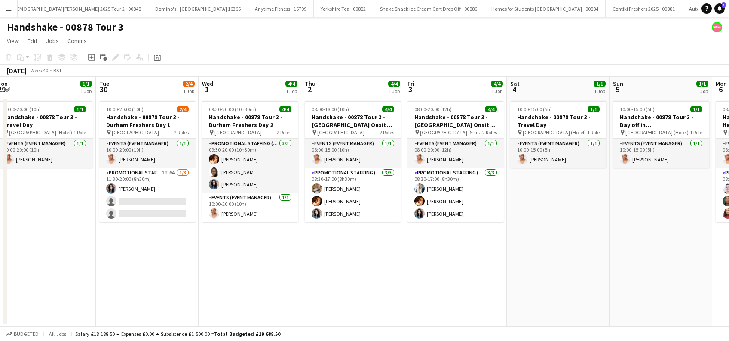
drag, startPoint x: 659, startPoint y: 294, endPoint x: 406, endPoint y: 308, distance: 254.1
click at [406, 308] on app-calendar-viewport "Thu 25 4/4 1 Job Fri 26 1/1 1 Job Sat 27 4/4 1 Job Sun 28 4/4 1 Job Mon 29 1/1 …" at bounding box center [364, 201] width 729 height 249
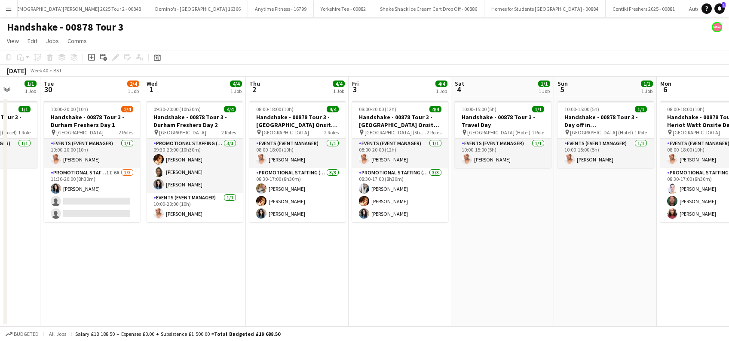
drag, startPoint x: 498, startPoint y: 300, endPoint x: 397, endPoint y: 301, distance: 101.5
click at [378, 305] on app-calendar-viewport "Sat 27 4/4 1 Job Sun 28 4/4 1 Job Mon 29 1/1 1 Job Tue 30 2/4 1 Job Wed 1 4/4 1…" at bounding box center [364, 201] width 729 height 249
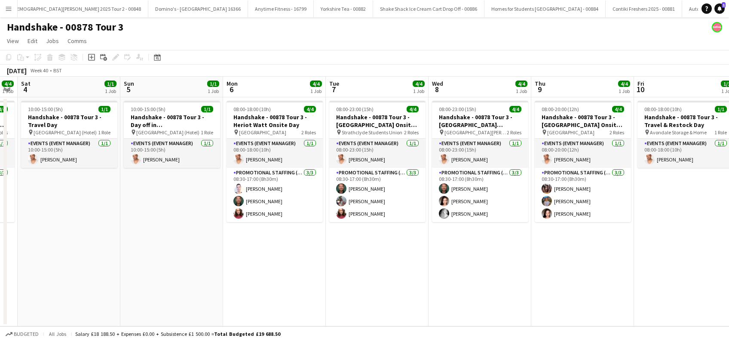
drag, startPoint x: 366, startPoint y: 294, endPoint x: 389, endPoint y: 288, distance: 23.1
click at [368, 292] on app-calendar-viewport "Wed 1 4/4 1 Job Thu 2 4/4 1 Job Fri 3 4/4 1 Job Sat 4 1/1 1 Job Sun 5 1/1 1 Job…" at bounding box center [364, 201] width 729 height 249
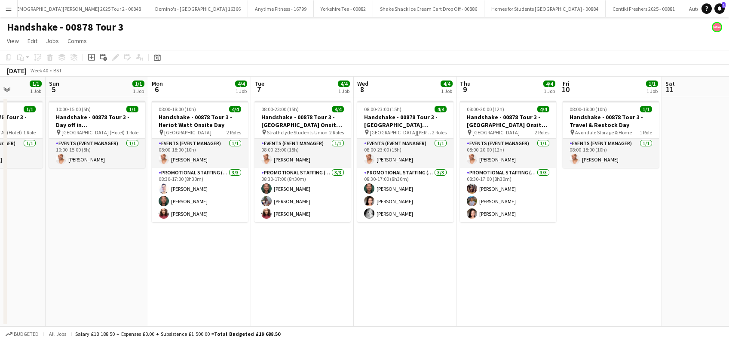
drag, startPoint x: 600, startPoint y: 281, endPoint x: 523, endPoint y: 298, distance: 78.7
click at [523, 298] on app-calendar-viewport "Wed 1 4/4 1 Job Thu 2 4/4 1 Job Fri 3 4/4 1 Job Sat 4 1/1 1 Job Sun 5 1/1 1 Job…" at bounding box center [364, 201] width 729 height 249
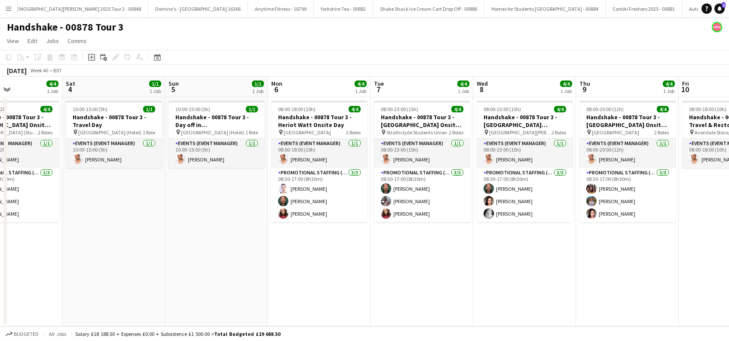
scroll to position [0, 194]
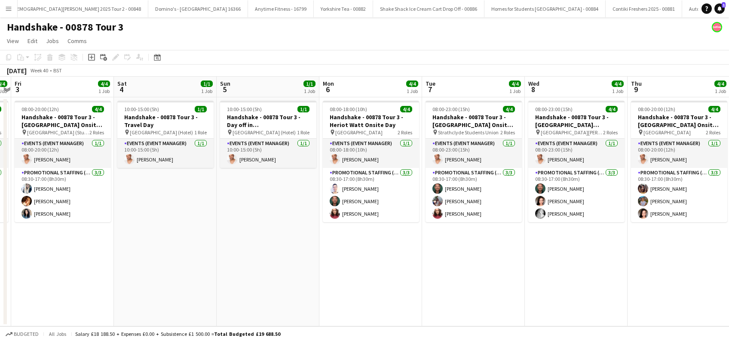
drag, startPoint x: 286, startPoint y: 285, endPoint x: 457, endPoint y: 283, distance: 171.6
click at [457, 283] on app-calendar-viewport "Wed 1 4/4 1 Job Thu 2 4/4 1 Job Fri 3 4/4 1 Job Sat 4 1/1 1 Job Sun 5 1/1 1 Job…" at bounding box center [364, 201] width 729 height 249
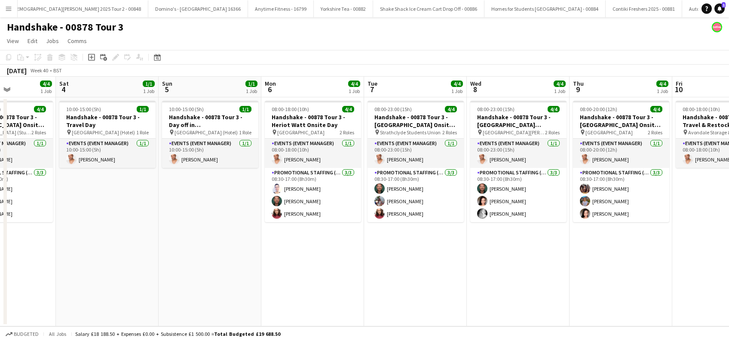
scroll to position [0, 251]
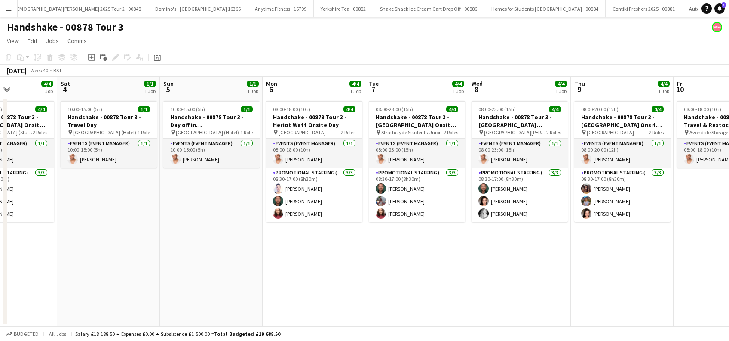
drag, startPoint x: 351, startPoint y: 274, endPoint x: 397, endPoint y: 271, distance: 46.1
click at [397, 271] on app-calendar-viewport "Wed 1 4/4 1 Job Thu 2 4/4 1 Job Fri 3 4/4 1 Job Sat 4 1/1 1 Job Sun 5 1/1 1 Job…" at bounding box center [364, 201] width 729 height 249
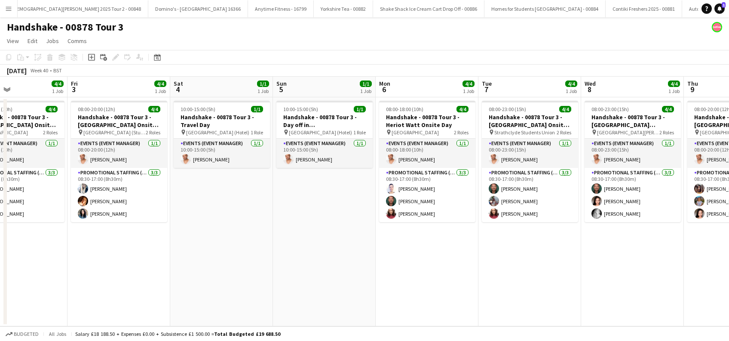
drag, startPoint x: 616, startPoint y: 257, endPoint x: 420, endPoint y: 264, distance: 195.8
click at [421, 264] on app-calendar-viewport "Tue 30 2/4 1 Job Wed 1 4/4 1 Job Thu 2 4/4 1 Job Fri 3 4/4 1 Job Sat 4 1/1 1 Jo…" at bounding box center [364, 201] width 729 height 249
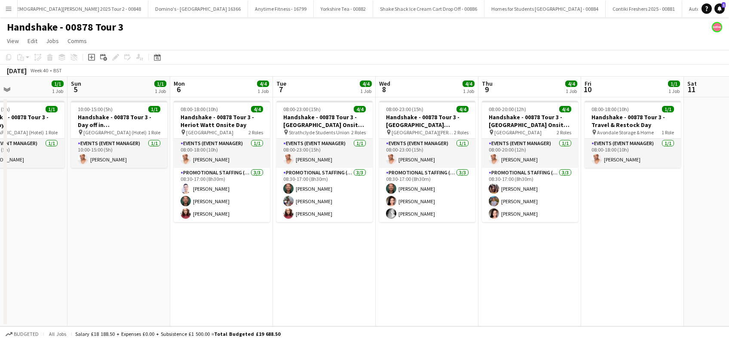
scroll to position [0, 241]
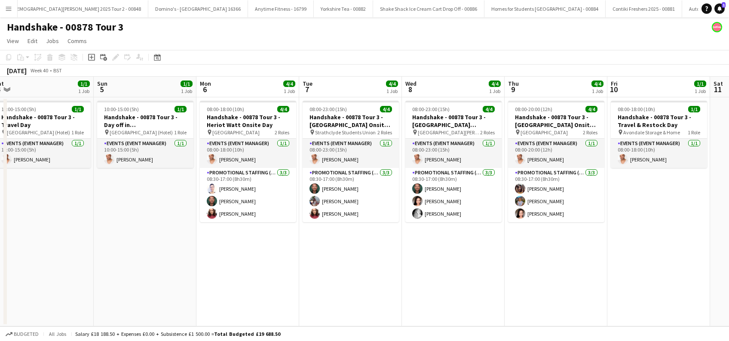
drag, startPoint x: 265, startPoint y: 282, endPoint x: 512, endPoint y: 284, distance: 246.9
click at [512, 284] on app-calendar-viewport "Thu 2 4/4 1 Job Fri 3 4/4 1 Job Sat 4 1/1 1 Job Sun 5 1/1 1 Job Mon 6 4/4 1 Job…" at bounding box center [364, 201] width 729 height 249
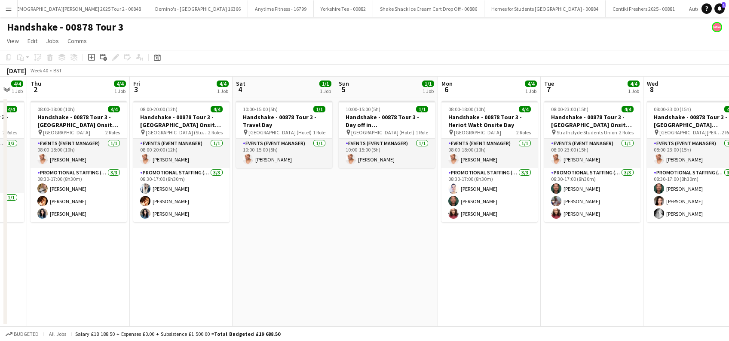
drag, startPoint x: 332, startPoint y: 295, endPoint x: 458, endPoint y: 295, distance: 125.2
click at [458, 295] on app-calendar-viewport "Tue 30 2/4 1 Job Wed 1 4/4 1 Job Thu 2 4/4 1 Job Fri 3 4/4 1 Job Sat 4 1/1 1 Jo…" at bounding box center [364, 201] width 729 height 249
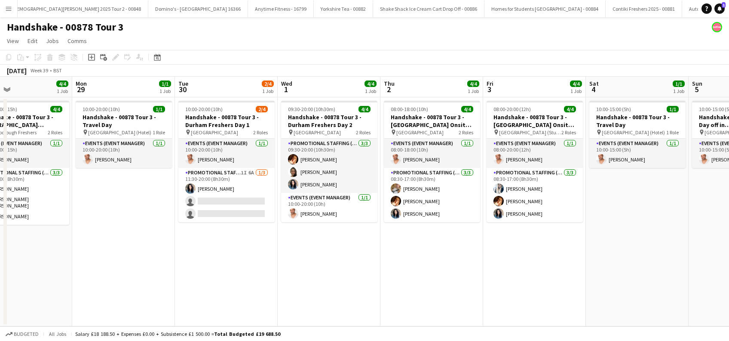
drag, startPoint x: 361, startPoint y: 297, endPoint x: 511, endPoint y: 301, distance: 149.3
click at [511, 301] on app-calendar-viewport "Fri 26 1/1 1 Job Sat 27 4/4 1 Job Sun 28 4/4 1 Job Mon 29 1/1 1 Job Tue 30 2/4 …" at bounding box center [364, 201] width 729 height 249
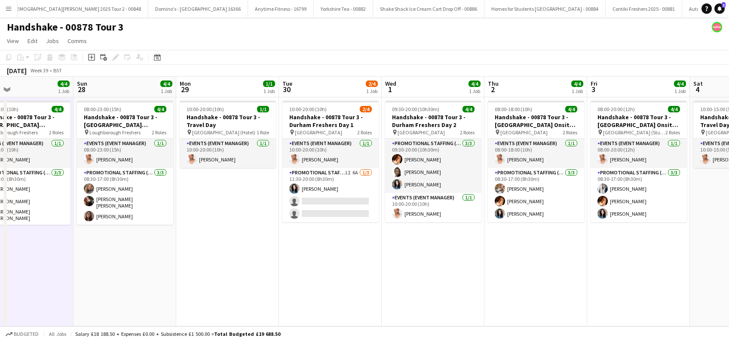
scroll to position [0, 221]
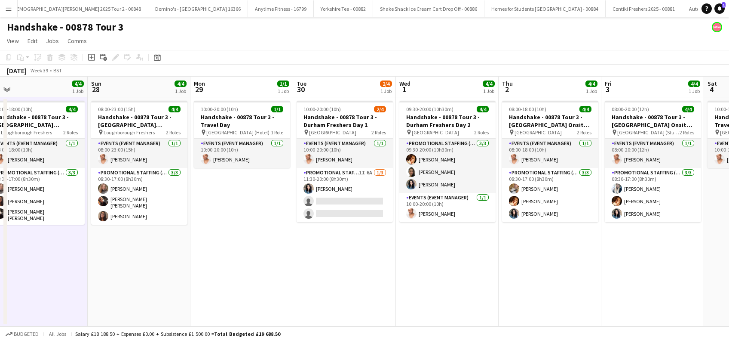
click at [471, 289] on app-calendar-viewport "Thu 25 4/4 1 Job Fri 26 1/1 1 Job Sat 27 4/4 1 Job Sun 28 4/4 1 Job Mon 29 1/1 …" at bounding box center [364, 201] width 729 height 249
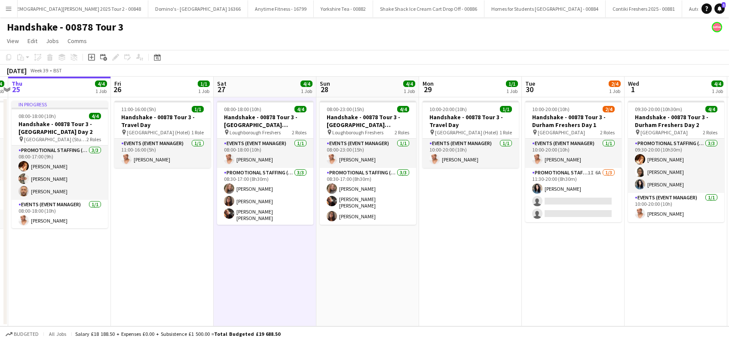
drag, startPoint x: 316, startPoint y: 262, endPoint x: 545, endPoint y: 272, distance: 229.0
click at [545, 272] on app-calendar-viewport "Tue 23 4/4 1 Job Wed 24 4/4 1 Job Thu 25 4/4 1 Job Fri 26 1/1 1 Job Sat 27 4/4 …" at bounding box center [364, 201] width 729 height 249
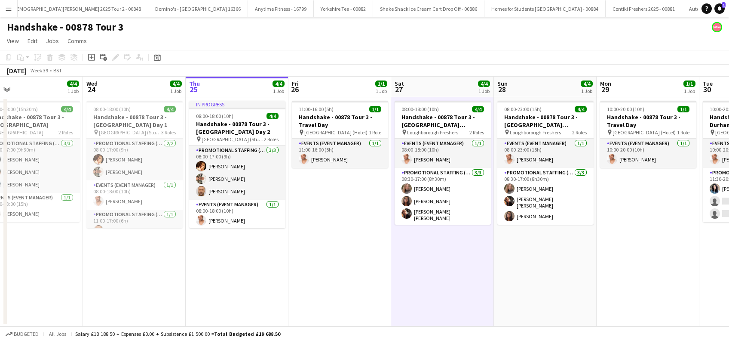
drag, startPoint x: 354, startPoint y: 273, endPoint x: 400, endPoint y: 274, distance: 45.2
click at [400, 274] on app-calendar-viewport "Sun 21 1/1 1 Job Mon 22 3/4 1 Job Tue 23 4/4 1 Job Wed 24 4/4 1 Job Thu 25 4/4 …" at bounding box center [364, 201] width 729 height 249
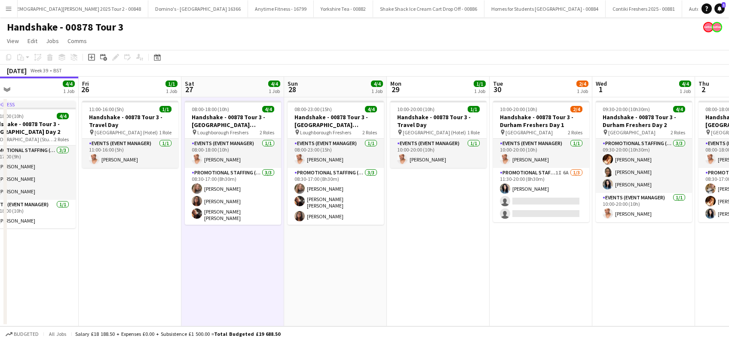
scroll to position [0, 234]
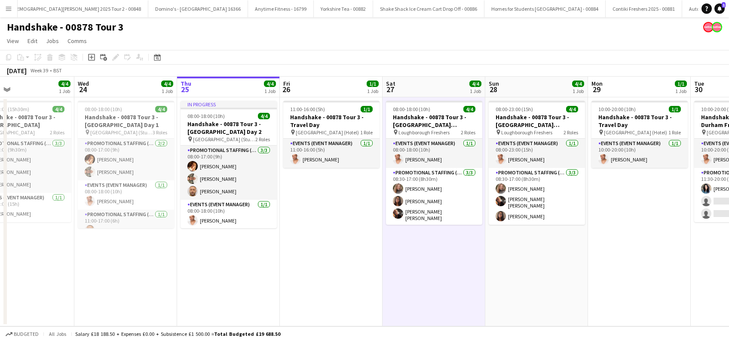
drag, startPoint x: 626, startPoint y: 263, endPoint x: 447, endPoint y: 282, distance: 179.9
click at [447, 282] on app-calendar-viewport "Sun 21 1/1 1 Job Mon 22 3/4 1 Job Tue 23 4/4 1 Job Wed 24 4/4 1 Job Thu 25 4/4 …" at bounding box center [364, 201] width 729 height 249
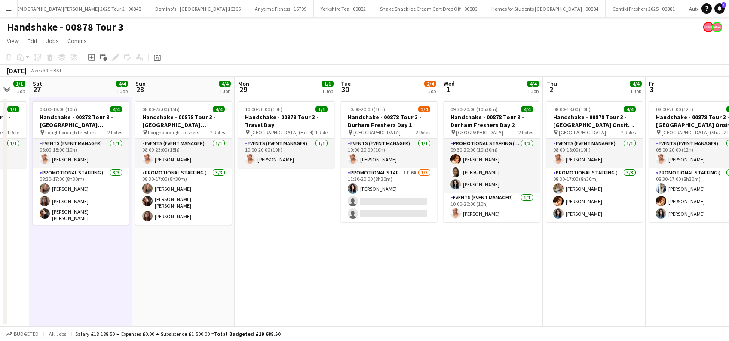
scroll to position [0, 255]
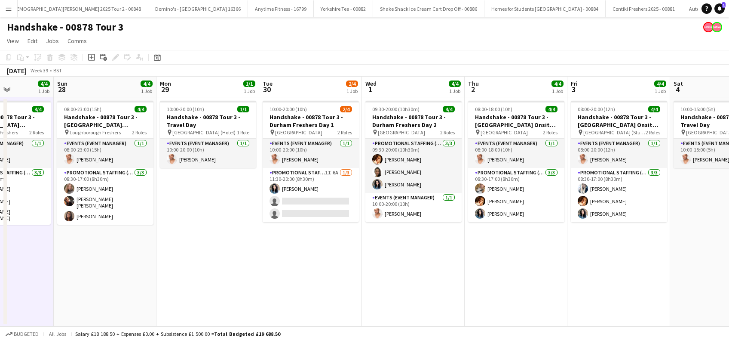
drag, startPoint x: 623, startPoint y: 247, endPoint x: 397, endPoint y: 275, distance: 228.0
click at [397, 275] on app-calendar-viewport "Thu 25 4/4 1 Job Fri 26 1/1 1 Job Sat 27 4/4 1 Job Sun 28 4/4 1 Job Mon 29 1/1 …" at bounding box center [364, 201] width 729 height 249
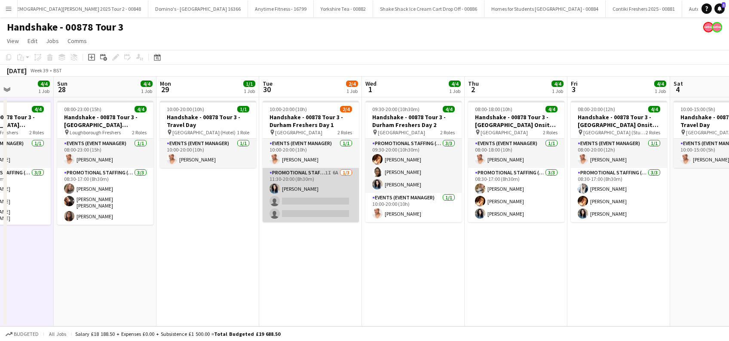
click at [334, 205] on app-card-role "Promotional Staffing (Brand Ambassadors) 1I 6A 1/3 11:30-20:00 (8h30m) Gemma Ri…" at bounding box center [311, 195] width 96 height 54
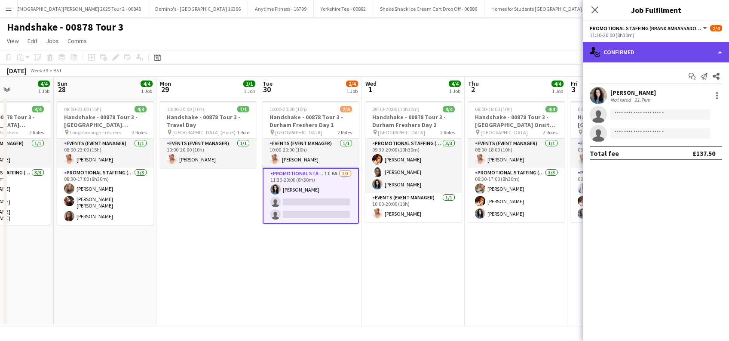
click at [671, 50] on div "single-neutral-actions-check-2 Confirmed" at bounding box center [656, 52] width 146 height 21
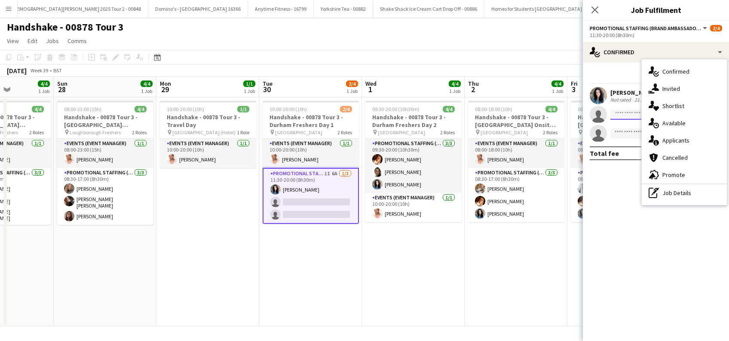
click at [623, 111] on input at bounding box center [661, 114] width 100 height 10
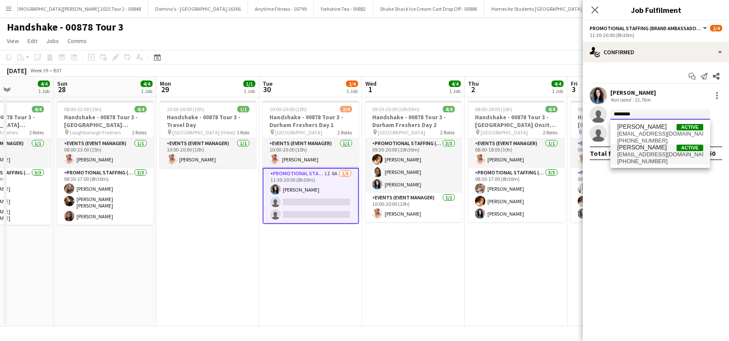
type input "********"
click at [643, 155] on span "lorrainesadler@yahoo.com" at bounding box center [661, 154] width 86 height 7
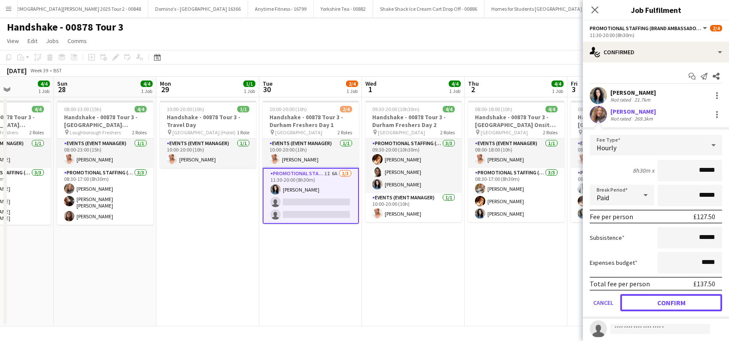
click at [664, 306] on button "Confirm" at bounding box center [672, 302] width 102 height 17
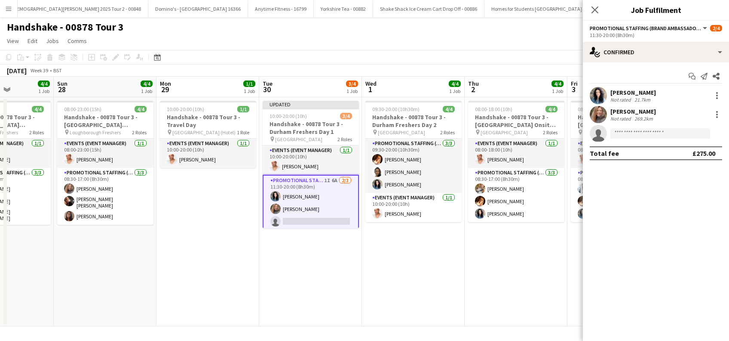
click at [663, 304] on mat-expansion-panel "check Confirmed Start chat Send notification Share Gemma Richardson Not rated 2…" at bounding box center [656, 201] width 146 height 278
click at [378, 262] on app-date-cell "09:30-20:00 (10h30m) 4/4 Handshake - 00878 Tour 3 - Durham Freshers Day 2 pin D…" at bounding box center [413, 211] width 103 height 229
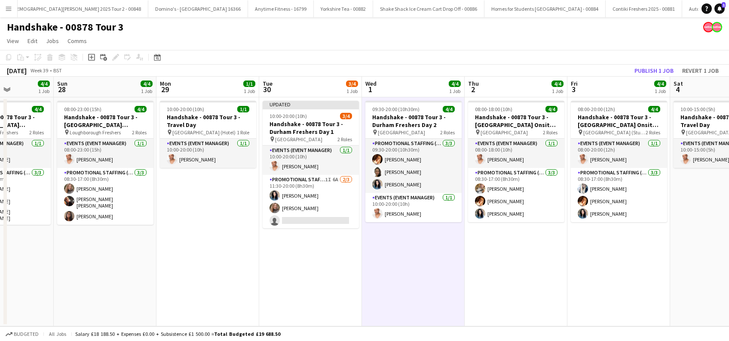
click at [323, 258] on app-date-cell "Updated 10:00-20:00 (10h) 3/4 Handshake - 00878 Tour 3 - Durham Freshers Day 1 …" at bounding box center [310, 211] width 103 height 229
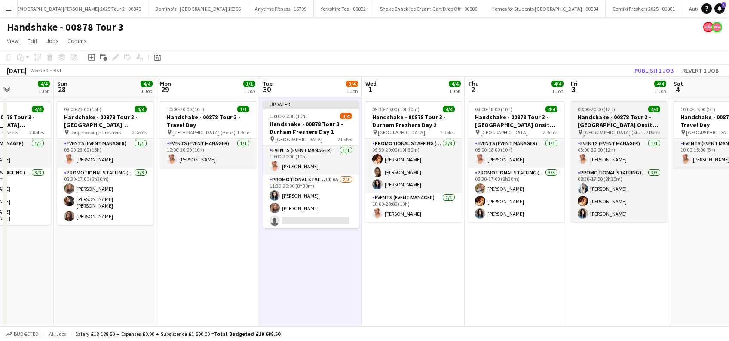
drag, startPoint x: 382, startPoint y: 254, endPoint x: 642, endPoint y: 106, distance: 299.0
click at [382, 255] on app-date-cell "09:30-20:00 (10h30m) 4/4 Handshake - 00878 Tour 3 - Durham Freshers Day 2 pin D…" at bounding box center [413, 211] width 103 height 229
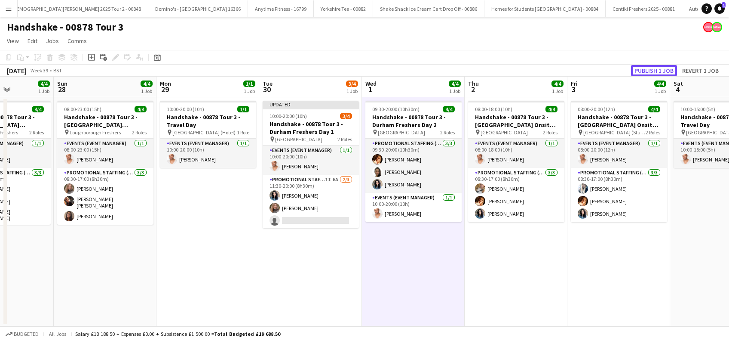
click at [650, 71] on button "Publish 1 job" at bounding box center [654, 70] width 46 height 11
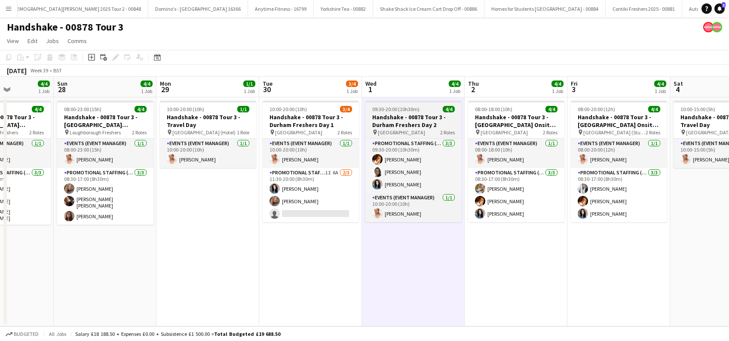
click at [409, 120] on h3 "Handshake - 00878 Tour 3 - Durham Freshers Day 2" at bounding box center [414, 120] width 96 height 15
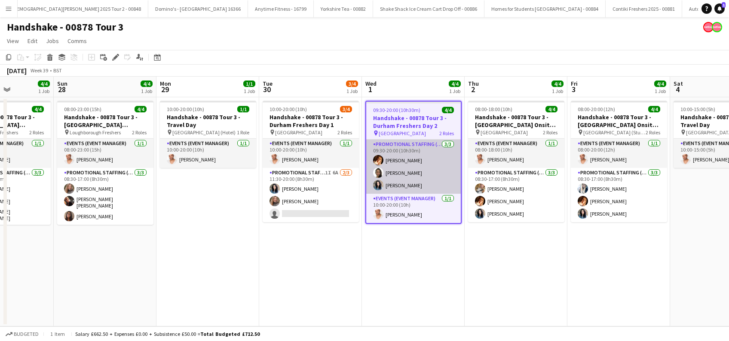
click at [411, 188] on app-card-role "Promotional Staffing (Brand Ambassadors) 3/3 09:30-20:00 (10h30m) Sam Soulsby A…" at bounding box center [413, 166] width 95 height 54
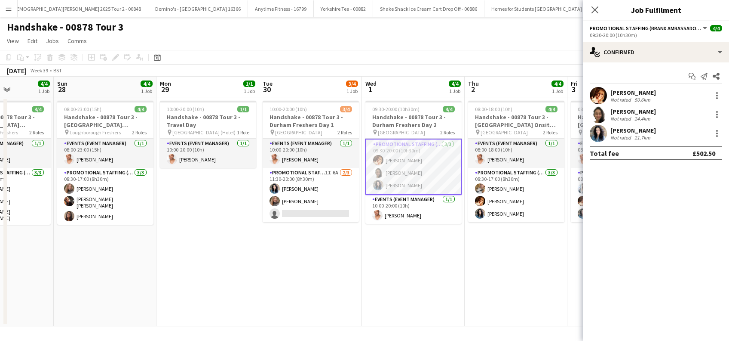
click at [622, 131] on div "Gemma Richardson" at bounding box center [634, 130] width 46 height 8
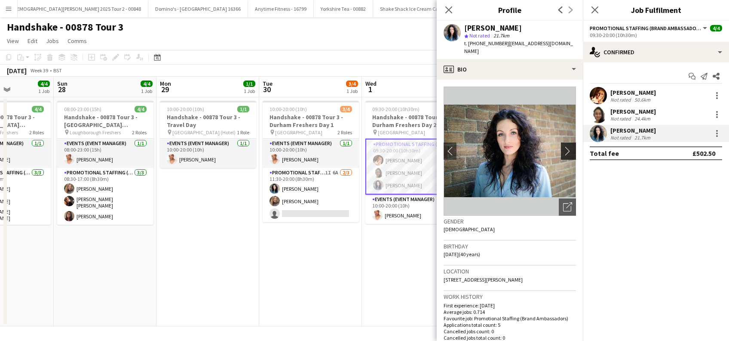
click at [563, 146] on app-icon "chevron-right" at bounding box center [569, 150] width 13 height 9
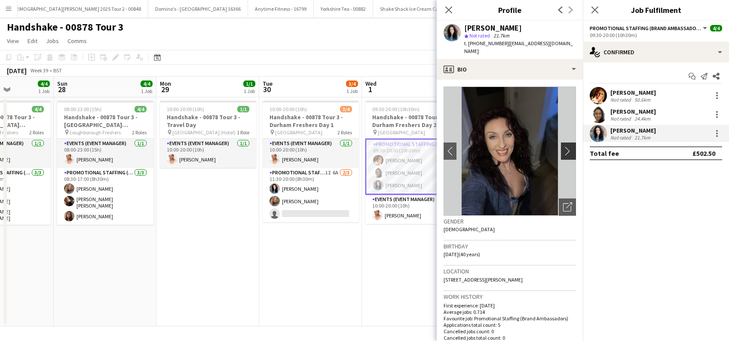
click at [563, 146] on app-icon "chevron-right" at bounding box center [569, 150] width 13 height 9
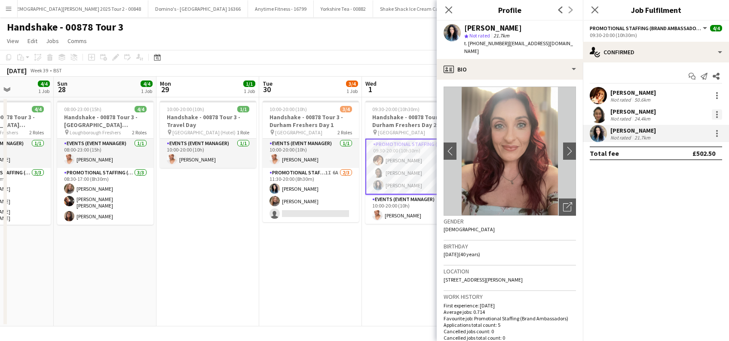
click at [718, 117] on div at bounding box center [718, 117] width 2 height 2
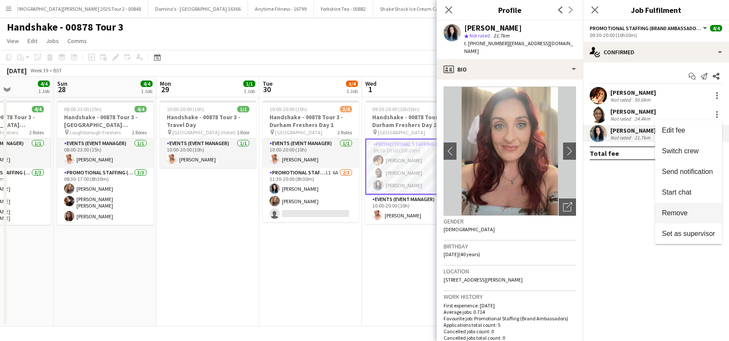
click at [677, 213] on span "Remove" at bounding box center [675, 212] width 26 height 7
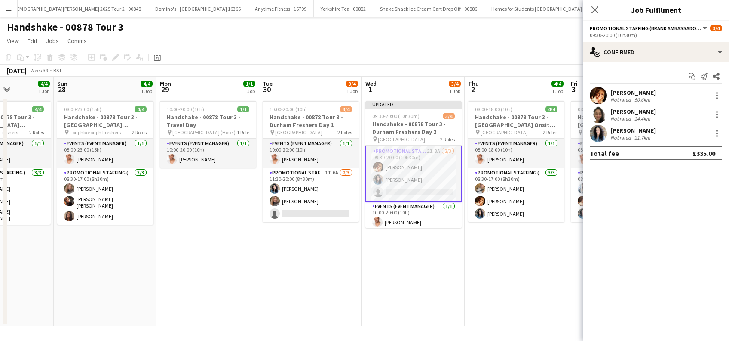
click at [416, 184] on app-card-role "Promotional Staffing (Brand Ambassadors) 2I 3A 2/3 09:30-20:00 (10h30m) Sam Sou…" at bounding box center [414, 173] width 96 height 56
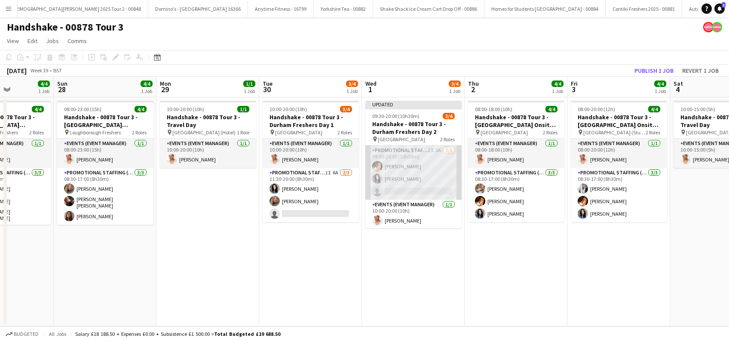
scroll to position [0, 254]
click at [428, 188] on app-card-role "Promotional Staffing (Brand Ambassadors) 2I 3A 2/3 09:30-20:00 (10h30m) Sam Sou…" at bounding box center [414, 172] width 96 height 54
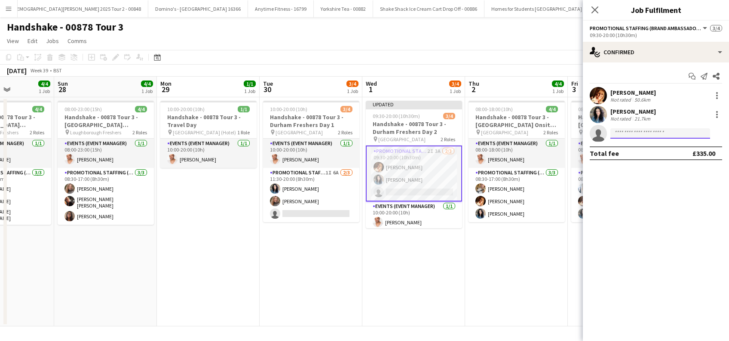
click at [631, 133] on input at bounding box center [661, 133] width 100 height 10
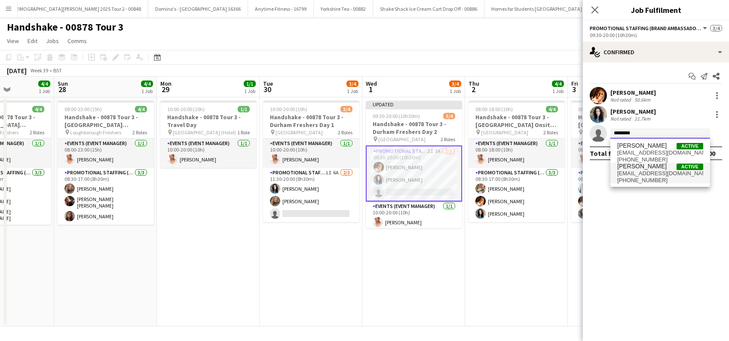
type input "********"
click at [638, 170] on span "lorrainesadler@yahoo.com" at bounding box center [661, 173] width 86 height 7
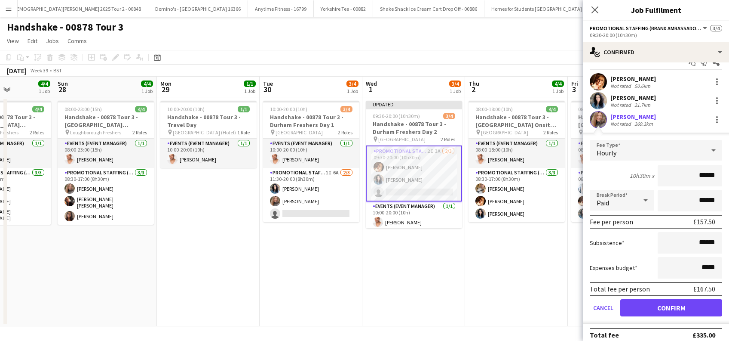
scroll to position [21, 0]
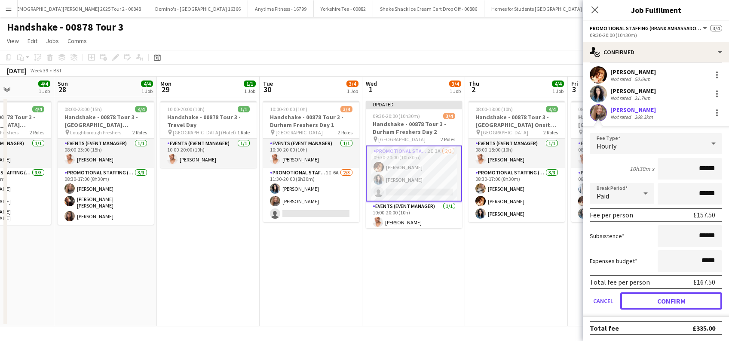
click at [659, 299] on button "Confirm" at bounding box center [672, 300] width 102 height 17
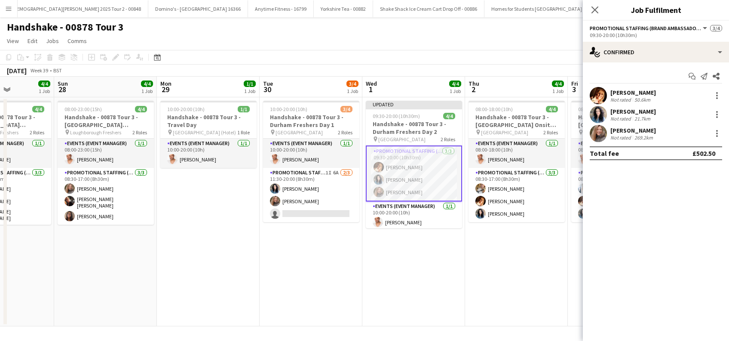
scroll to position [0, 0]
click at [599, 11] on icon "Close pop-in" at bounding box center [595, 9] width 7 height 7
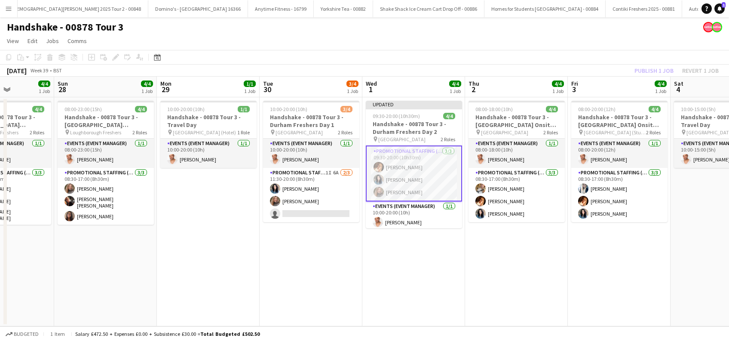
click at [438, 248] on app-date-cell "Updated 09:30-20:00 (10h30m) 4/4 Handshake - 00878 Tour 3 - Durham Freshers Day…" at bounding box center [414, 211] width 103 height 229
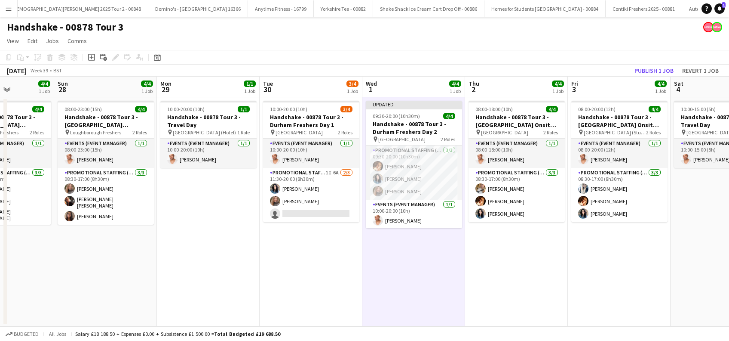
drag, startPoint x: 303, startPoint y: 263, endPoint x: 344, endPoint y: 263, distance: 40.9
click at [303, 263] on app-date-cell "10:00-20:00 (10h) 3/4 Handshake - 00878 Tour 3 - Durham Freshers Day 1 pin Durh…" at bounding box center [311, 211] width 103 height 229
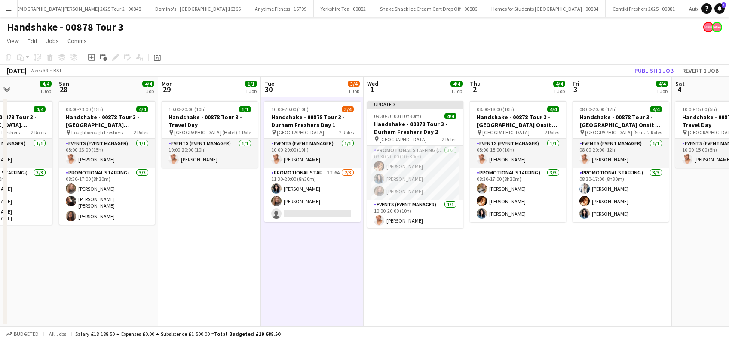
click at [400, 268] on app-date-cell "Updated 09:30-20:00 (10h30m) 4/4 Handshake - 00878 Tour 3 - Durham Freshers Day…" at bounding box center [415, 211] width 103 height 229
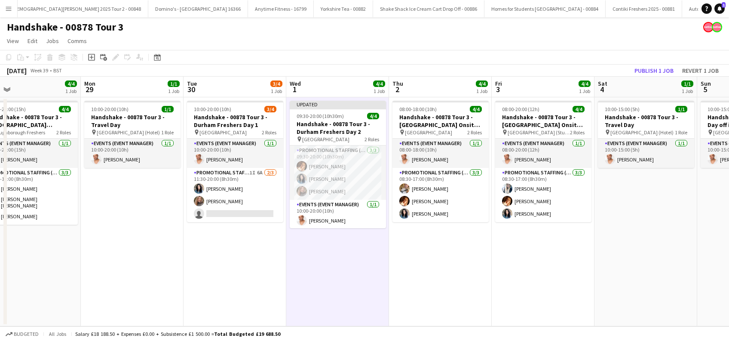
drag, startPoint x: 537, startPoint y: 306, endPoint x: 458, endPoint y: 314, distance: 79.5
click at [458, 314] on app-calendar-viewport "Thu 25 4/4 1 Job Fri 26 1/1 1 Job Sat 27 4/4 1 Job Sun 28 4/4 1 Job Mon 29 1/1 …" at bounding box center [364, 201] width 729 height 249
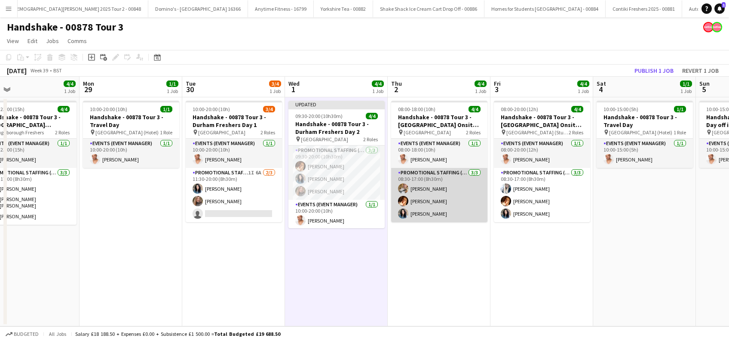
click at [433, 200] on app-card-role "Promotional Staffing (Brand Ambassadors) 3/3 08:30-17:00 (8h30m) Emmie Foster S…" at bounding box center [439, 195] width 96 height 54
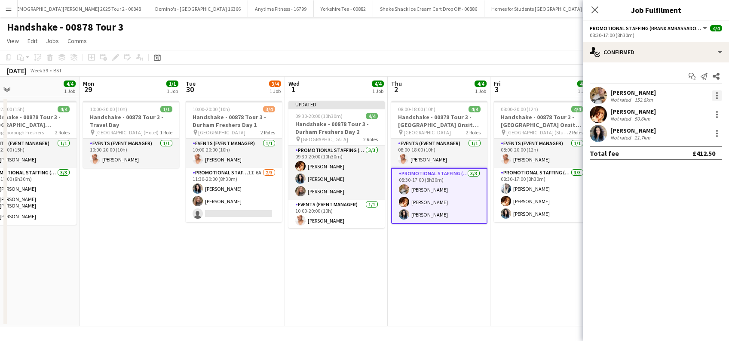
click at [716, 96] on div at bounding box center [717, 95] width 10 height 10
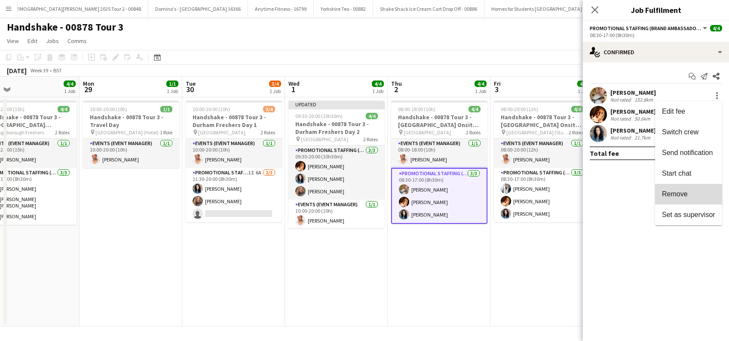
click at [674, 194] on span "Remove" at bounding box center [675, 193] width 26 height 7
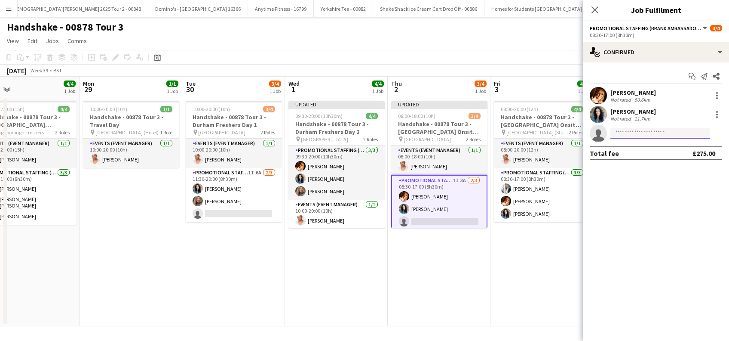
click at [630, 134] on input at bounding box center [661, 133] width 100 height 10
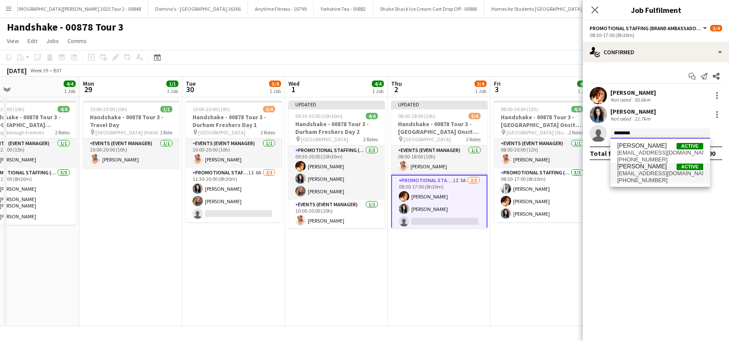
type input "********"
click at [632, 170] on span "lorrainesadler@yahoo.com" at bounding box center [661, 173] width 86 height 7
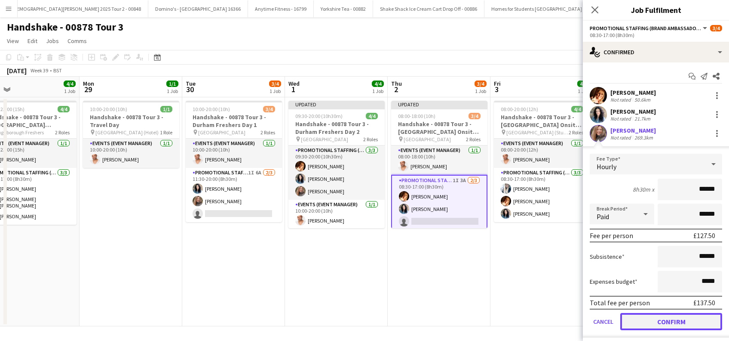
click at [681, 322] on button "Confirm" at bounding box center [672, 321] width 102 height 17
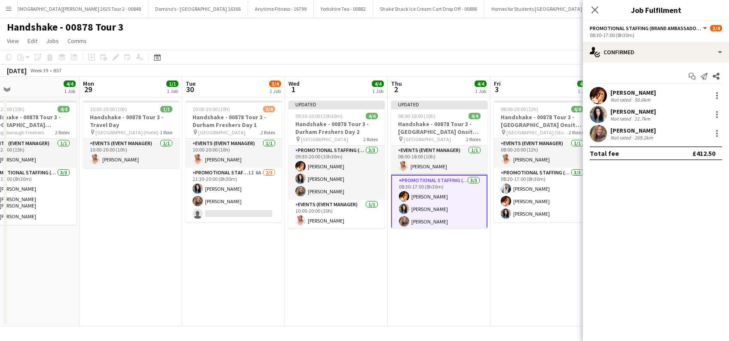
click at [555, 268] on app-date-cell "08:00-20:00 (12h) 4/4 Handshake - 00878 Tour 3 - Newcastle University Onsite Da…" at bounding box center [542, 211] width 103 height 229
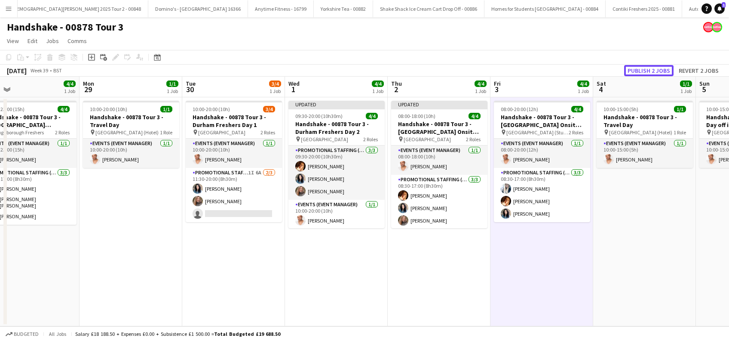
click at [647, 68] on button "Publish 2 jobs" at bounding box center [649, 70] width 49 height 11
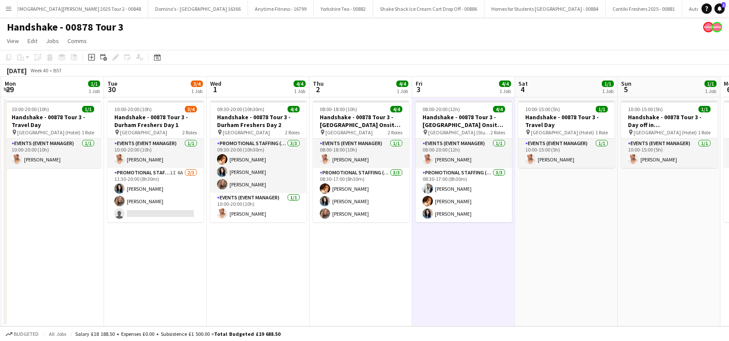
scroll to position [0, 414]
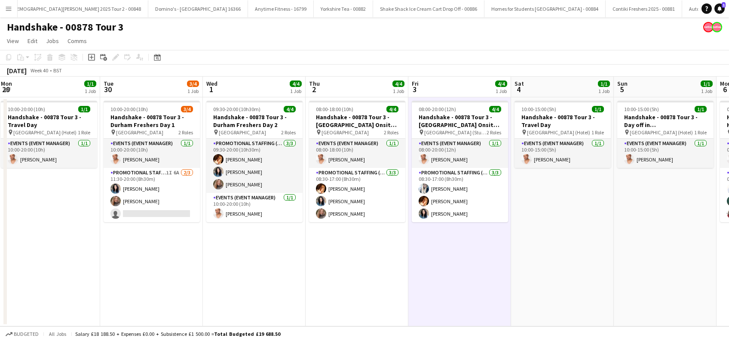
drag, startPoint x: 549, startPoint y: 245, endPoint x: 468, endPoint y: 251, distance: 82.0
click at [468, 251] on app-calendar-viewport "Thu 25 4/4 1 Job Fri 26 1/1 1 Job Sat 27 4/4 1 Job Sun 28 4/4 1 Job Mon 29 1/1 …" at bounding box center [364, 201] width 729 height 249
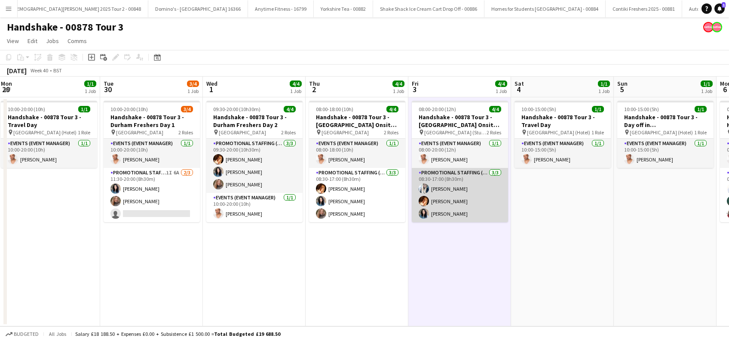
click at [449, 200] on app-card-role "Promotional Staffing (Brand Ambassadors) 3/3 08:30-17:00 (8h30m) Georgie Bourne…" at bounding box center [460, 195] width 96 height 54
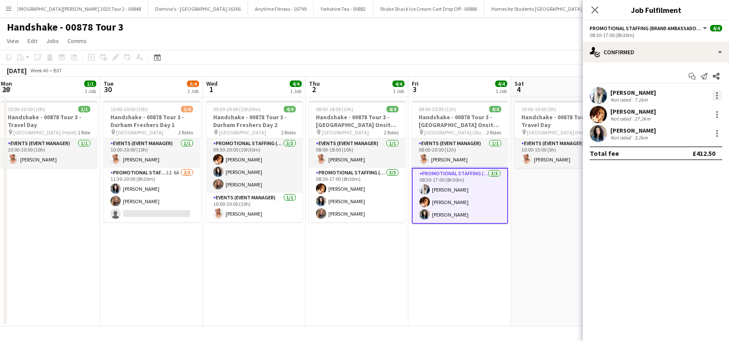
click at [718, 93] on div at bounding box center [718, 93] width 2 height 2
click at [681, 193] on span "Remove" at bounding box center [675, 193] width 26 height 7
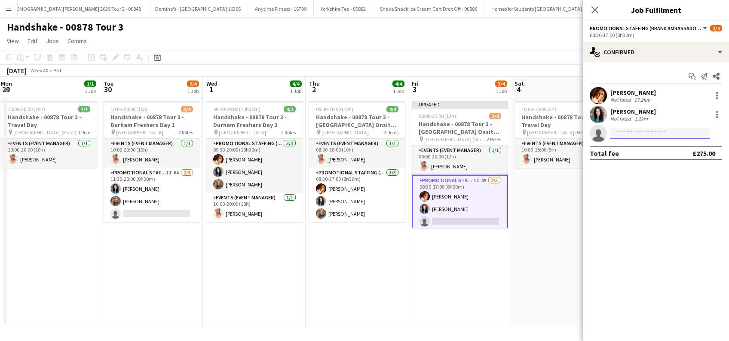
click at [631, 131] on input at bounding box center [661, 133] width 100 height 10
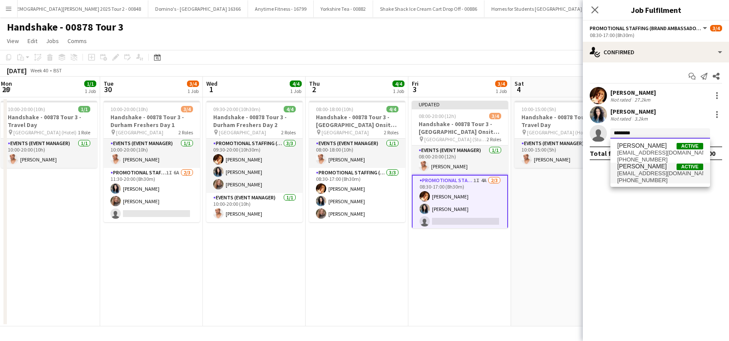
type input "********"
click at [631, 172] on span "lorrainesadler@yahoo.com" at bounding box center [661, 173] width 86 height 7
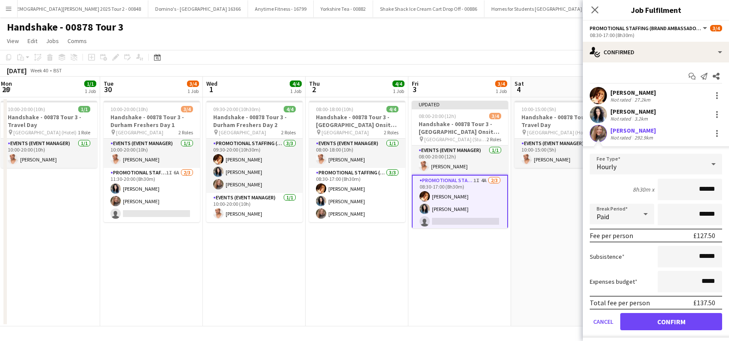
scroll to position [21, 0]
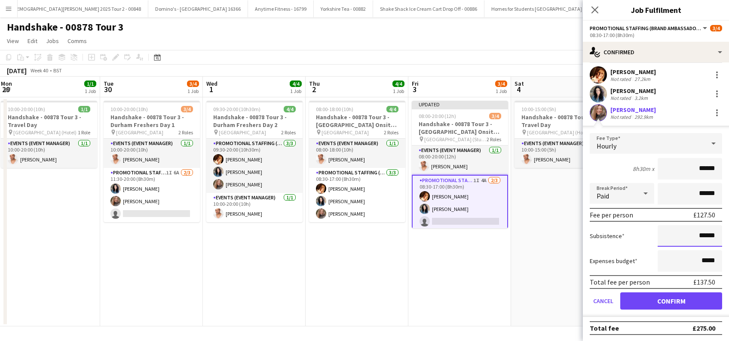
click at [694, 234] on input "******" at bounding box center [690, 236] width 65 height 22
type input "**"
type input "******"
click at [661, 302] on button "Confirm" at bounding box center [672, 300] width 102 height 17
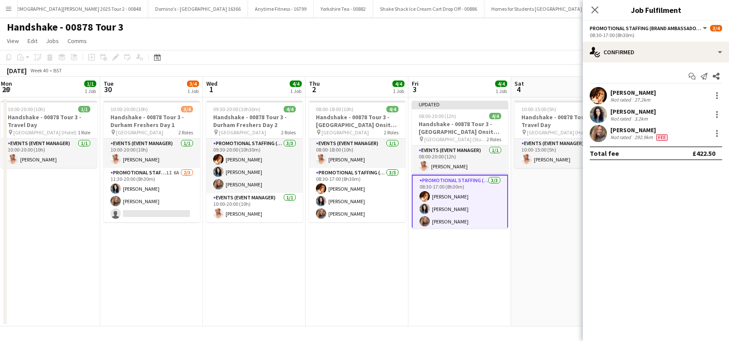
scroll to position [0, 0]
click at [516, 272] on app-date-cell "10:00-15:00 (5h) 1/1 Handshake - 00878 Tour 3 - Travel Day pin Edinburgh (Hotel…" at bounding box center [562, 211] width 103 height 229
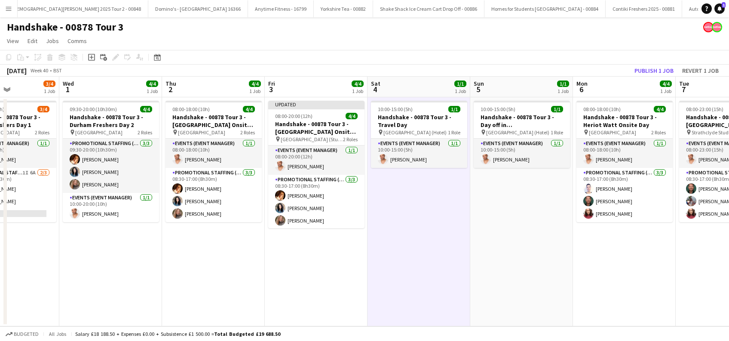
drag, startPoint x: 644, startPoint y: 268, endPoint x: 500, endPoint y: 286, distance: 145.2
click at [500, 286] on app-calendar-viewport "Sat 27 4/4 1 Job Sun 28 4/4 1 Job Mon 29 1/1 1 Job Tue 30 3/4 1 Job Wed 1 4/4 1…" at bounding box center [364, 201] width 729 height 249
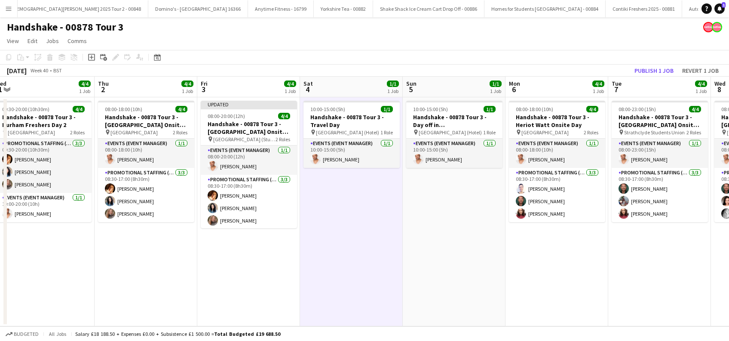
drag, startPoint x: 576, startPoint y: 287, endPoint x: 547, endPoint y: 288, distance: 29.3
click at [547, 288] on app-calendar-viewport "Sat 27 4/4 1 Job Sun 28 4/4 1 Job Mon 29 1/1 1 Job Tue 30 3/4 1 Job Wed 1 4/4 1…" at bounding box center [364, 201] width 729 height 249
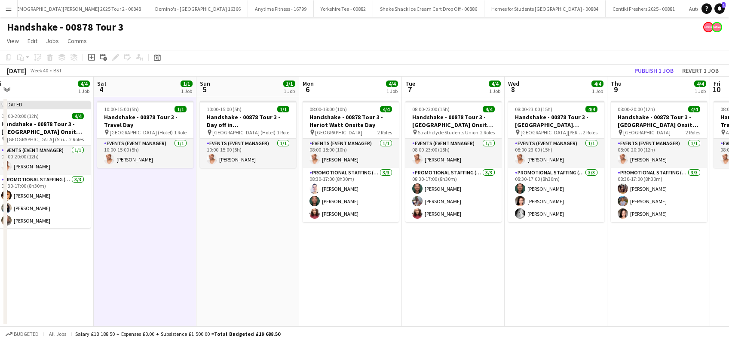
scroll to position [0, 429]
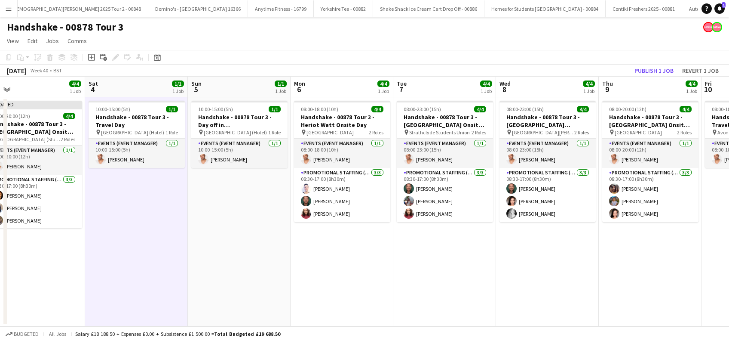
drag, startPoint x: 647, startPoint y: 272, endPoint x: 434, endPoint y: 265, distance: 213.0
click at [434, 265] on app-calendar-viewport "Mon 29 1/1 1 Job Tue 30 3/4 1 Job Wed 1 4/4 1 Job Thu 2 4/4 1 Job Fri 3 4/4 1 J…" at bounding box center [364, 201] width 729 height 249
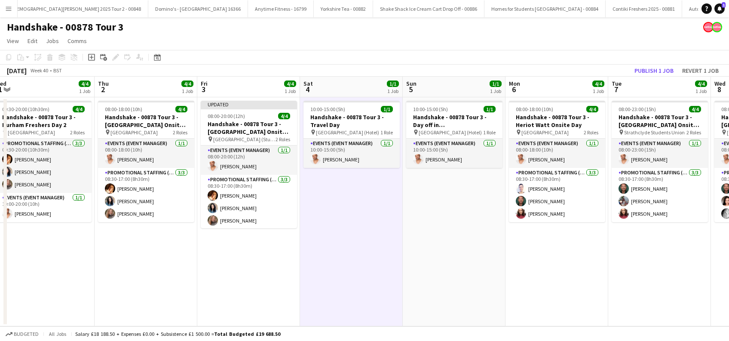
drag, startPoint x: 274, startPoint y: 230, endPoint x: 362, endPoint y: 266, distance: 95.3
click at [489, 266] on app-calendar-viewport "Mon 29 1/1 1 Job Tue 30 3/4 1 Job Wed 1 4/4 1 Job Thu 2 4/4 1 Job Fri 3 4/4 1 J…" at bounding box center [364, 201] width 729 height 249
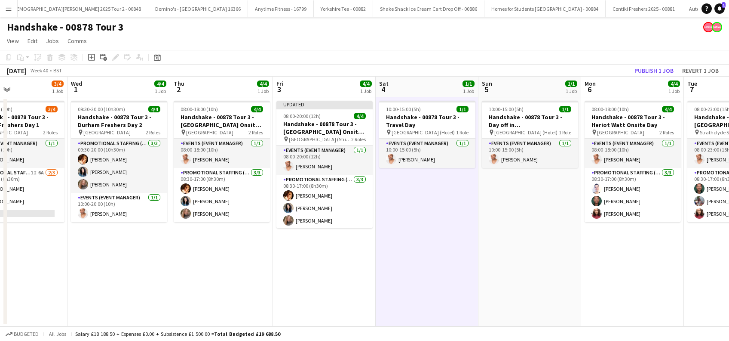
drag, startPoint x: 418, startPoint y: 271, endPoint x: 466, endPoint y: 279, distance: 48.9
click at [467, 279] on app-calendar-viewport "Sun 28 4/4 1 Job Mon 29 1/1 1 Job Tue 30 3/4 1 Job Wed 1 4/4 1 Job Thu 2 4/4 1 …" at bounding box center [364, 201] width 729 height 249
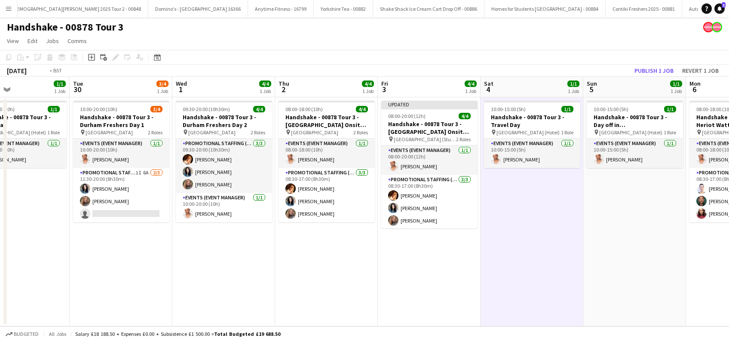
scroll to position [0, 181]
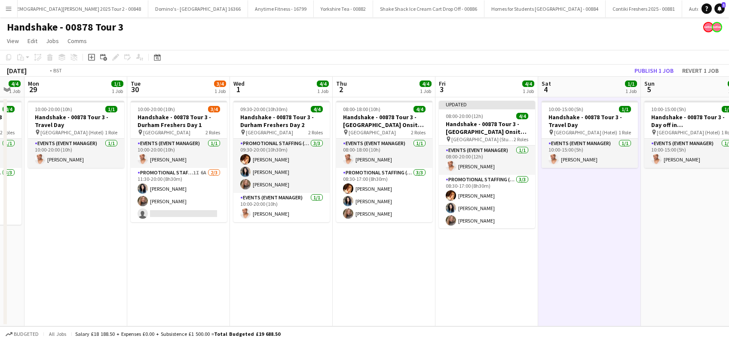
click at [414, 276] on app-calendar-viewport "Sat 27 4/4 1 Job Sun 28 4/4 1 Job Mon 29 1/1 1 Job Tue 30 3/4 1 Job Wed 1 4/4 1…" at bounding box center [364, 201] width 729 height 249
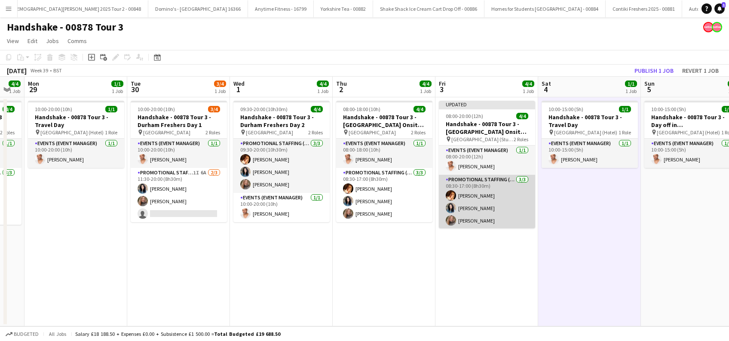
scroll to position [0, 0]
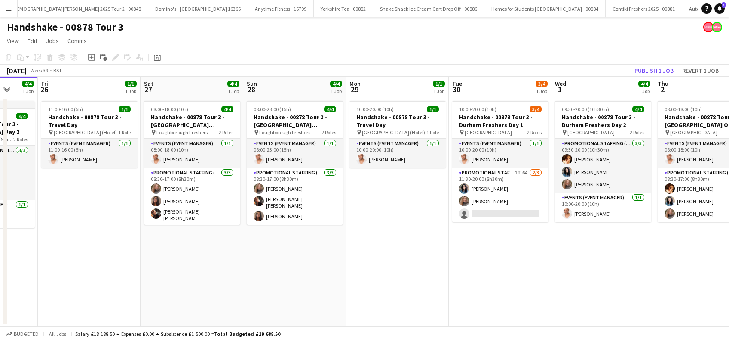
drag, startPoint x: 335, startPoint y: 284, endPoint x: 437, endPoint y: 287, distance: 102.0
click at [508, 290] on app-calendar-viewport "Tue 23 4/4 1 Job Wed 24 4/4 1 Job Thu 25 4/4 1 Job Fri 26 1/1 1 Job Sat 27 4/4 …" at bounding box center [364, 201] width 729 height 249
click at [400, 224] on app-date-cell "10:00-20:00 (10h) 1/1 Handshake - 00878 Tour 3 - Travel Day pin Durham (Hotel) …" at bounding box center [398, 211] width 103 height 229
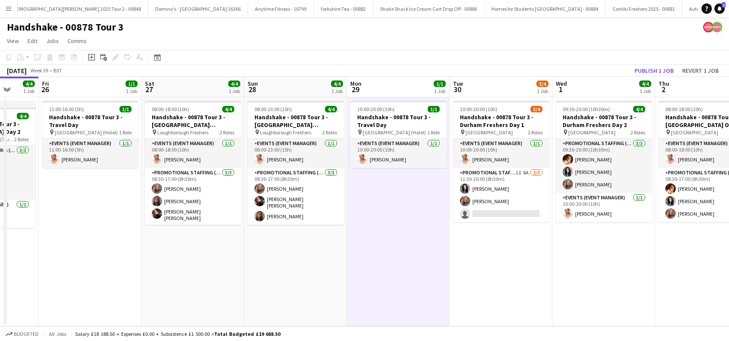
click at [310, 271] on app-date-cell "08:00-23:00 (15h) 4/4 Handshake - 00878 Tour 3 - Loughborough Freshers Day 2 pi…" at bounding box center [295, 211] width 103 height 229
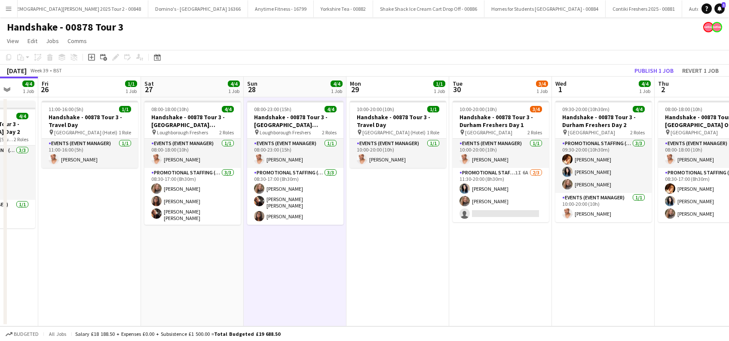
click at [160, 231] on app-date-cell "08:00-18:00 (10h) 4/4 Handshake - 00878 Tour 3 - Loughborough Freshers Day 1 pi…" at bounding box center [192, 211] width 103 height 229
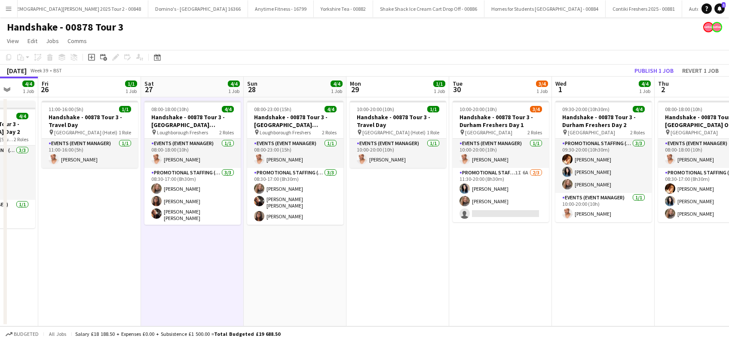
drag, startPoint x: 67, startPoint y: 234, endPoint x: 99, endPoint y: 244, distance: 33.7
click at [71, 235] on app-calendar-viewport "Tue 23 4/4 1 Job Wed 24 4/4 1 Job Thu 25 4/4 1 Job Fri 26 1/1 1 Job Sat 27 4/4 …" at bounding box center [364, 201] width 729 height 249
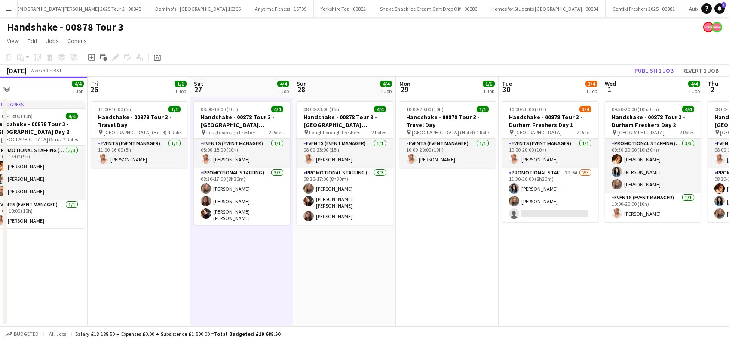
scroll to position [0, 200]
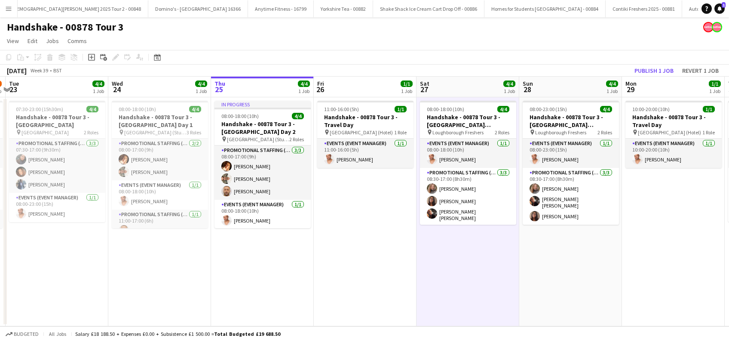
drag, startPoint x: 135, startPoint y: 262, endPoint x: 406, endPoint y: 292, distance: 272.3
click at [406, 292] on app-calendar-viewport "Sun 21 1/1 1 Job Mon 22 3/4 1 Job Tue 23 4/4 1 Job Wed 24 4/4 1 Job Thu 25 4/4 …" at bounding box center [364, 201] width 729 height 249
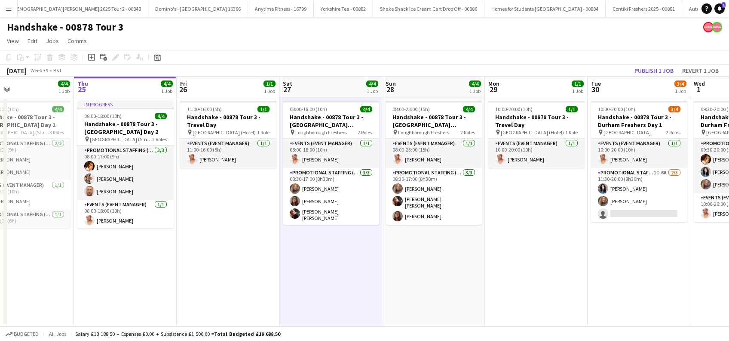
drag, startPoint x: 375, startPoint y: 248, endPoint x: 440, endPoint y: 268, distance: 68.0
click at [239, 268] on app-calendar-viewport "Sun 21 1/1 1 Job Mon 22 3/4 1 Job Tue 23 4/4 1 Job Wed 24 4/4 1 Job Thu 25 4/4 …" at bounding box center [364, 201] width 729 height 249
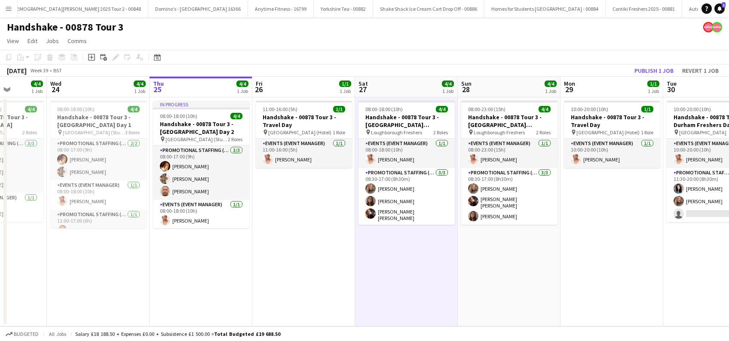
drag, startPoint x: 511, startPoint y: 270, endPoint x: 381, endPoint y: 289, distance: 131.8
click at [381, 289] on app-calendar-viewport "Sun 21 1/1 1 Job Mon 22 3/4 1 Job Tue 23 4/4 1 Job Wed 24 4/4 1 Job Thu 25 4/4 …" at bounding box center [364, 201] width 729 height 249
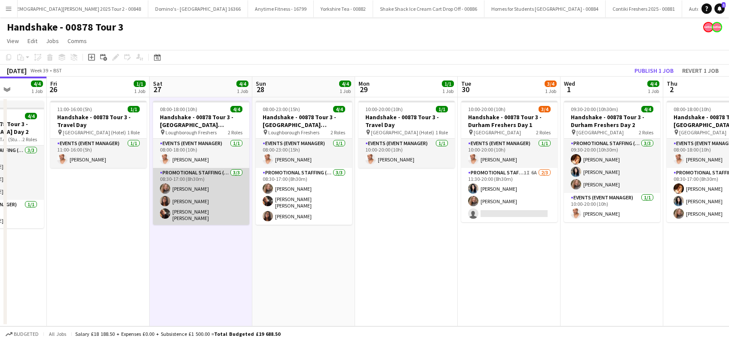
click at [188, 186] on app-card-role "Promotional Staffing (Brand Ambassadors) 3/3 08:30-17:00 (8h30m) Lorraine Sadle…" at bounding box center [201, 196] width 96 height 57
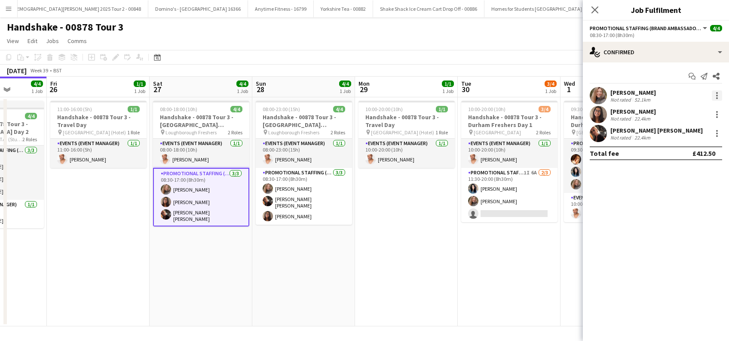
click at [719, 93] on div at bounding box center [717, 95] width 10 height 10
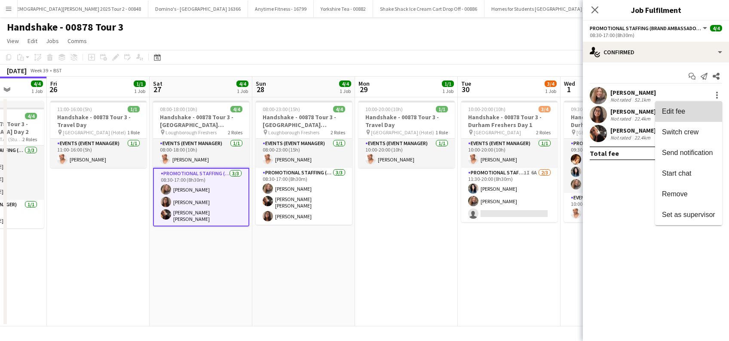
click at [683, 112] on span "Edit fee" at bounding box center [673, 111] width 23 height 7
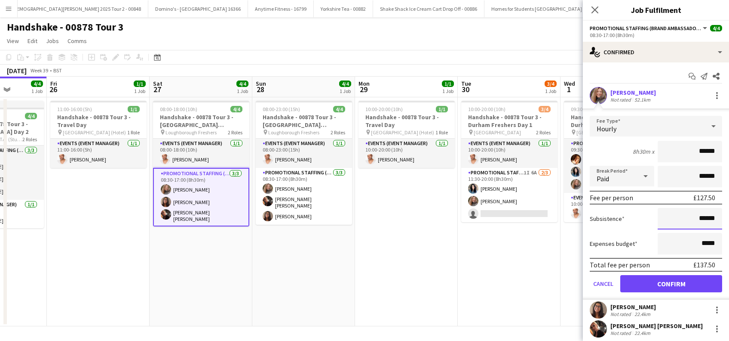
drag, startPoint x: 693, startPoint y: 216, endPoint x: 714, endPoint y: 205, distance: 24.1
click at [694, 216] on input "******" at bounding box center [690, 219] width 65 height 22
type input "**"
type input "******"
click at [657, 280] on button "Confirm" at bounding box center [672, 283] width 102 height 17
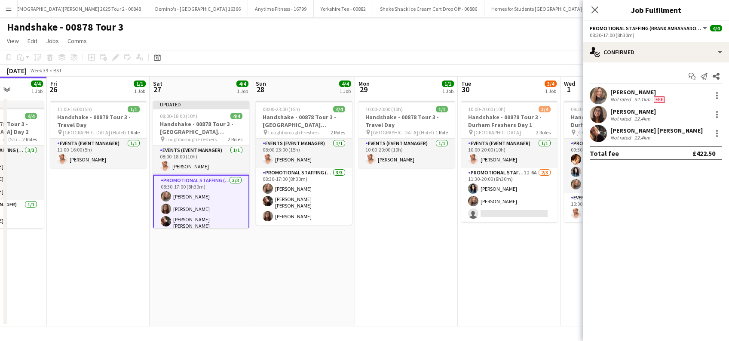
drag, startPoint x: 594, startPoint y: 7, endPoint x: 570, endPoint y: 35, distance: 36.6
click at [594, 8] on icon "Close pop-in" at bounding box center [595, 9] width 7 height 7
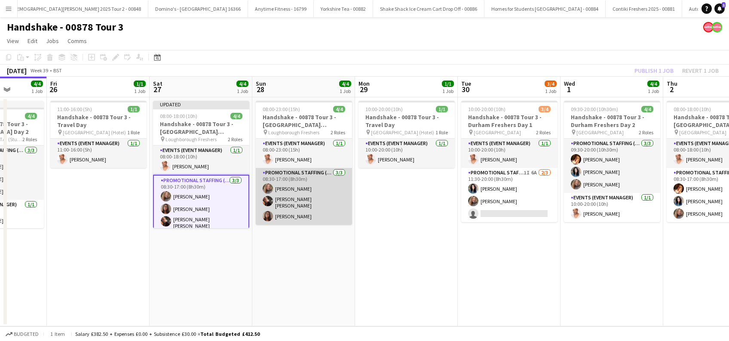
click at [298, 188] on app-card-role "Promotional Staffing (Brand Ambassadors) 3/3 08:30-17:00 (8h30m) Lorraine Sadle…" at bounding box center [304, 196] width 96 height 57
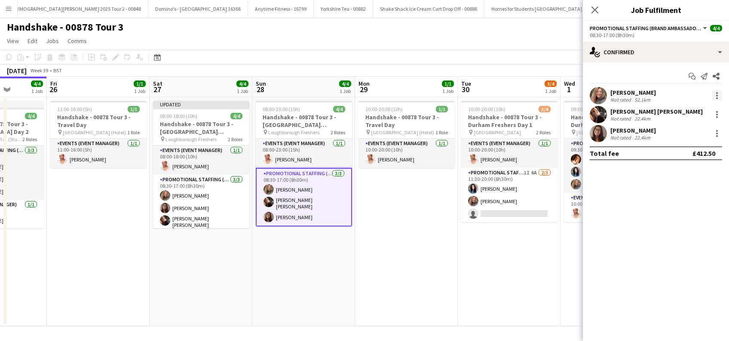
click at [718, 93] on div at bounding box center [718, 93] width 2 height 2
click at [672, 116] on button "Edit fee" at bounding box center [688, 111] width 67 height 21
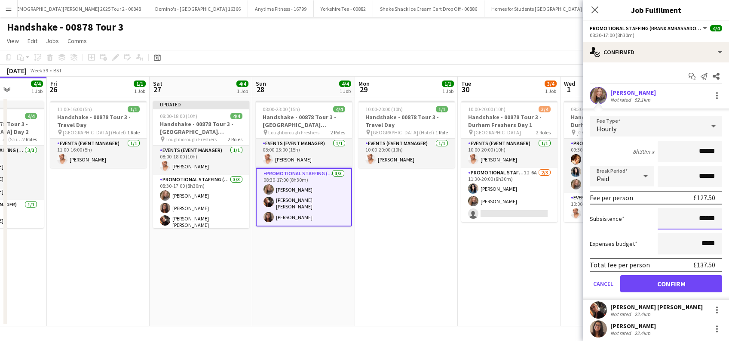
click at [694, 215] on input "******" at bounding box center [690, 219] width 65 height 22
type input "**"
type input "******"
click at [651, 282] on button "Confirm" at bounding box center [672, 283] width 102 height 17
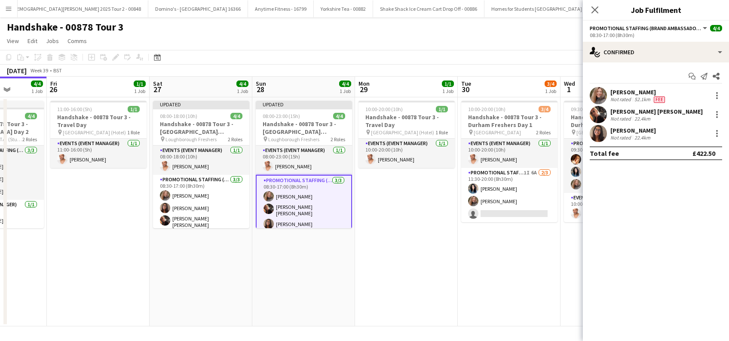
drag, startPoint x: 323, startPoint y: 279, endPoint x: 347, endPoint y: 272, distance: 24.5
click at [323, 279] on app-date-cell "Updated 08:00-23:00 (15h) 4/4 Handshake - 00878 Tour 3 - Loughborough Freshers …" at bounding box center [303, 211] width 103 height 229
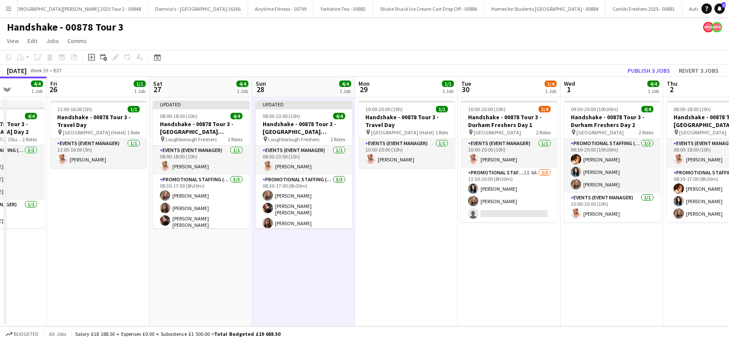
click at [426, 279] on app-date-cell "10:00-20:00 (10h) 1/1 Handshake - 00878 Tour 3 - Travel Day pin Durham (Hotel) …" at bounding box center [406, 211] width 103 height 229
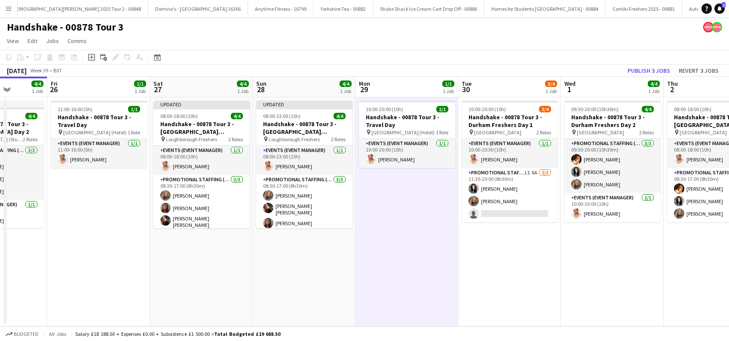
scroll to position [0, 317]
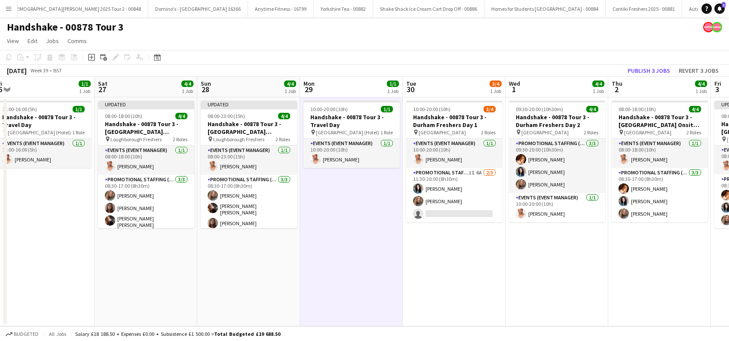
drag, startPoint x: 505, startPoint y: 267, endPoint x: 449, endPoint y: 263, distance: 55.6
click at [449, 263] on app-calendar-viewport "Tue 23 4/4 1 Job Wed 24 4/4 1 Job Thu 25 4/4 1 Job Fri 26 1/1 1 Job Sat 27 4/4 …" at bounding box center [364, 201] width 729 height 249
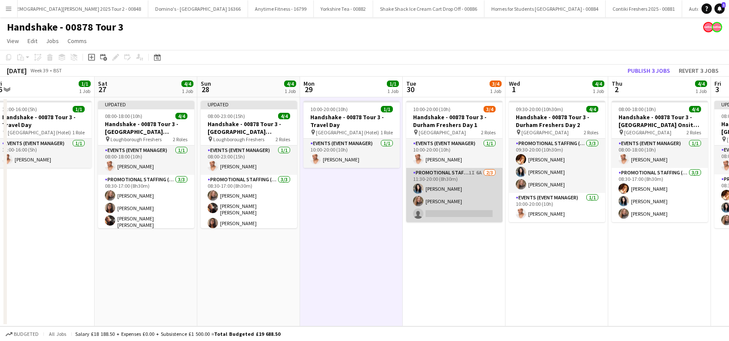
click at [440, 200] on app-card-role "Promotional Staffing (Brand Ambassadors) 1I 6A 2/3 11:30-20:00 (8h30m) Gemma Ri…" at bounding box center [454, 195] width 96 height 54
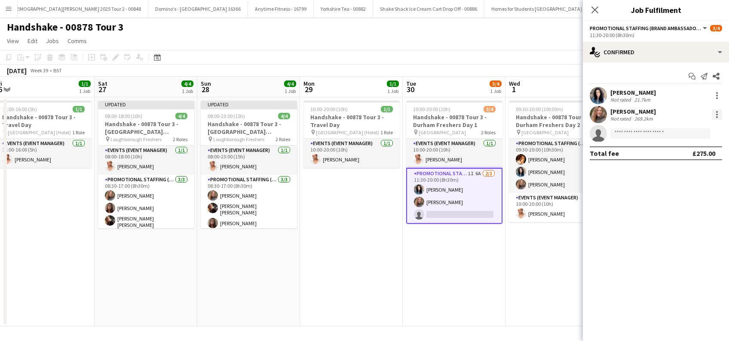
click at [718, 114] on div at bounding box center [718, 115] width 2 height 2
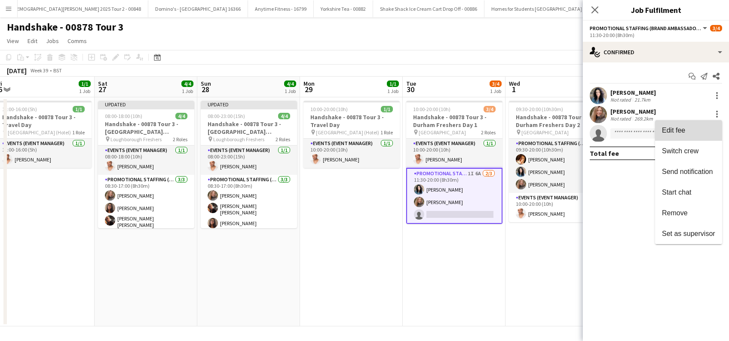
click at [684, 130] on span "Edit fee" at bounding box center [673, 129] width 23 height 7
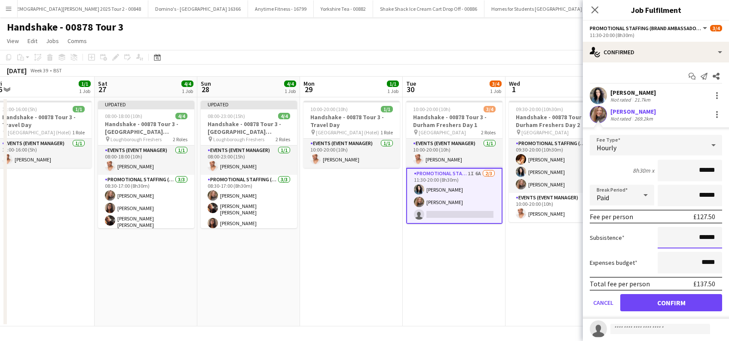
click at [698, 236] on input "******" at bounding box center [690, 238] width 65 height 22
type input "**"
type input "******"
click at [678, 305] on button "Confirm" at bounding box center [672, 302] width 102 height 17
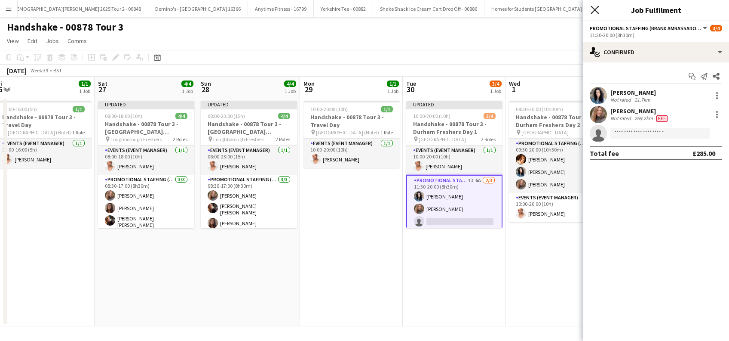
click at [592, 9] on icon "Close pop-in" at bounding box center [595, 10] width 8 height 8
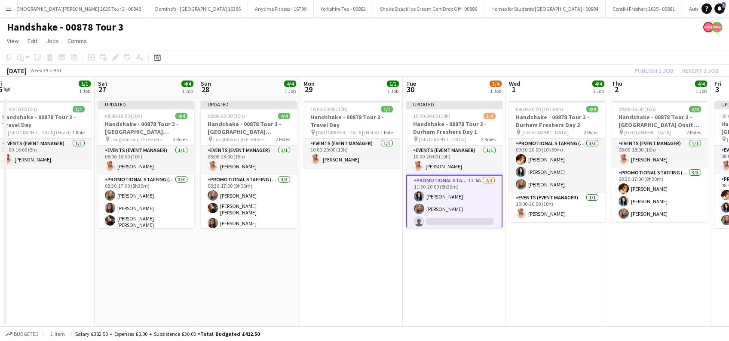
click at [467, 244] on app-date-cell "Updated 10:00-20:00 (10h) 3/4 Handshake - 00878 Tour 3 - Durham Freshers Day 1 …" at bounding box center [454, 211] width 103 height 229
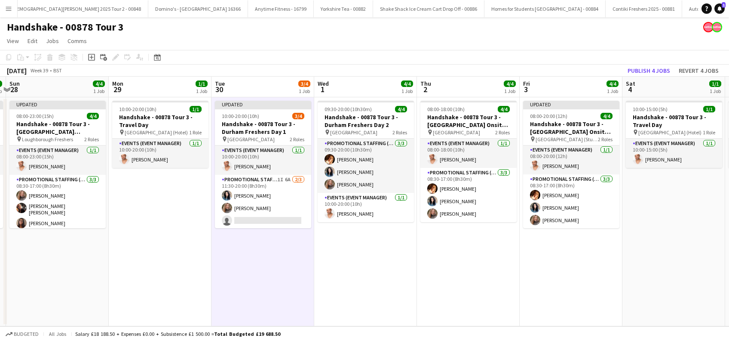
drag, startPoint x: 573, startPoint y: 283, endPoint x: 362, endPoint y: 291, distance: 211.3
click at [362, 291] on app-calendar-viewport "Thu 25 4/4 1 Job Fri 26 1/1 1 Job Sat 27 4/4 1 Job Sun 28 4/4 1 Job Mon 29 1/1 …" at bounding box center [364, 201] width 729 height 249
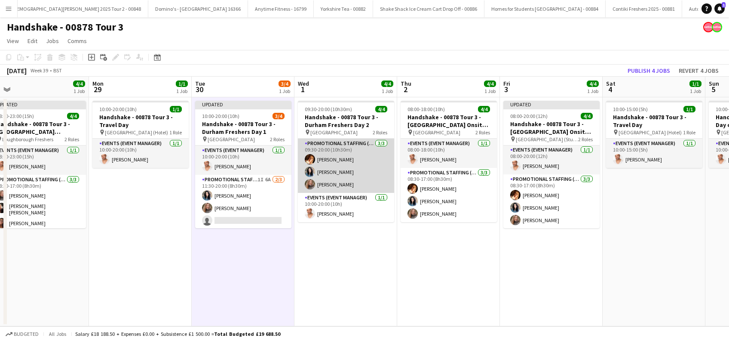
click at [344, 184] on app-card-role "Promotional Staffing (Brand Ambassadors) 3/3 09:30-20:00 (10h30m) Sam Soulsby G…" at bounding box center [346, 165] width 96 height 54
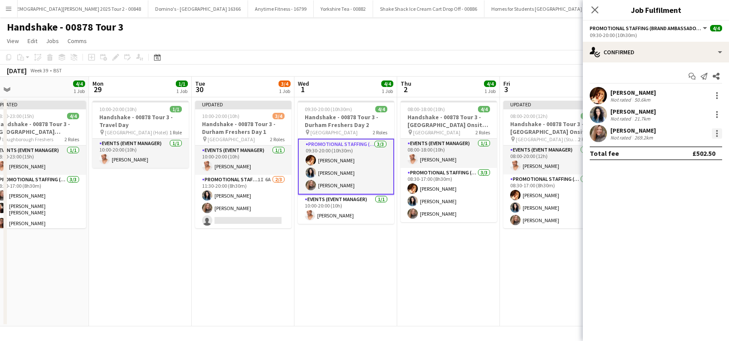
click at [719, 136] on div at bounding box center [717, 133] width 10 height 10
click at [680, 152] on span "Edit fee" at bounding box center [673, 148] width 23 height 7
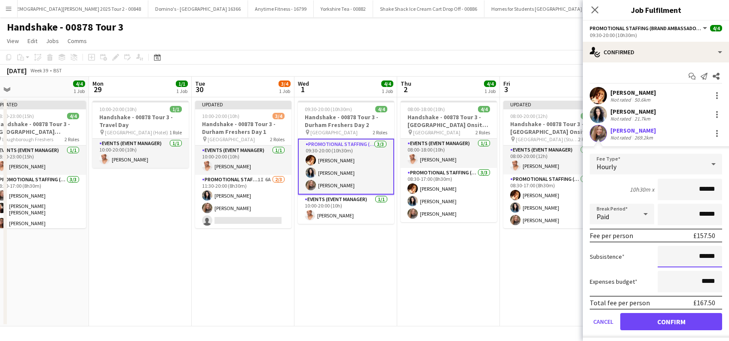
click at [695, 254] on input "******" at bounding box center [690, 257] width 65 height 22
type input "**"
type input "******"
click at [668, 320] on button "Confirm" at bounding box center [672, 321] width 102 height 17
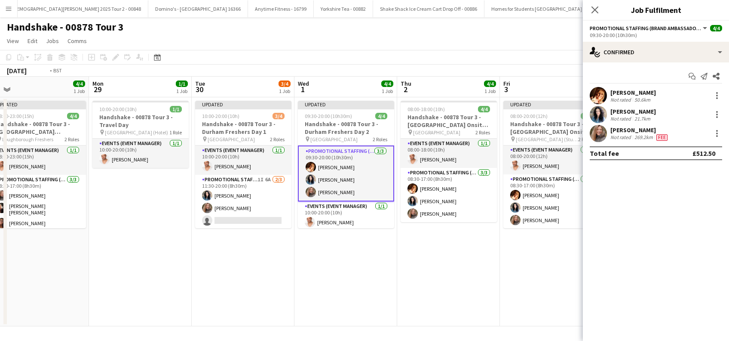
scroll to position [0, 425]
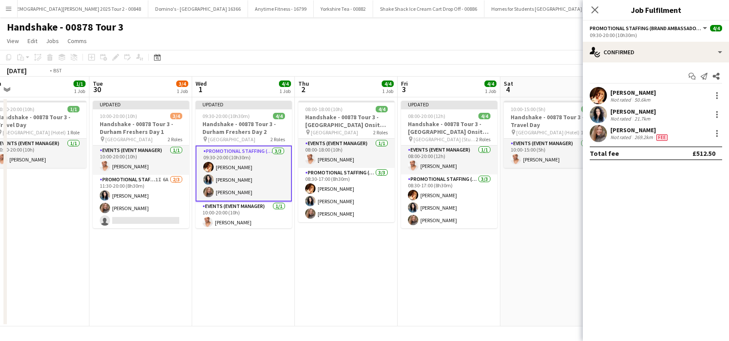
drag, startPoint x: 441, startPoint y: 290, endPoint x: 338, endPoint y: 286, distance: 102.5
click at [338, 286] on app-calendar-viewport "Thu 25 4/4 1 Job Fri 26 1/1 1 Job Sat 27 4/4 1 Job Sun 28 4/4 1 Job Mon 29 1/1 …" at bounding box center [364, 201] width 729 height 249
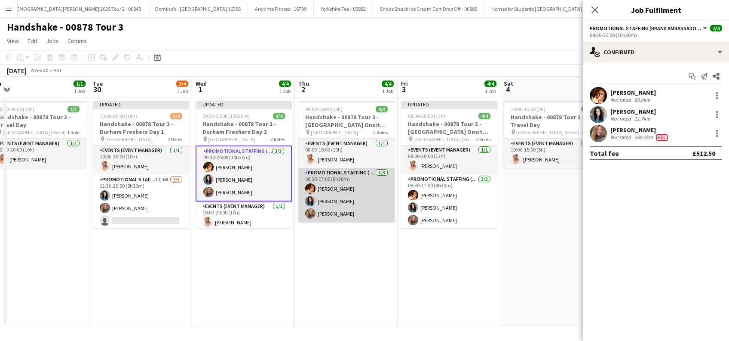
click at [347, 213] on app-card-role "Promotional Staffing (Brand Ambassadors) 3/3 08:30-17:00 (8h30m) Sam Soulsby Ge…" at bounding box center [346, 195] width 96 height 54
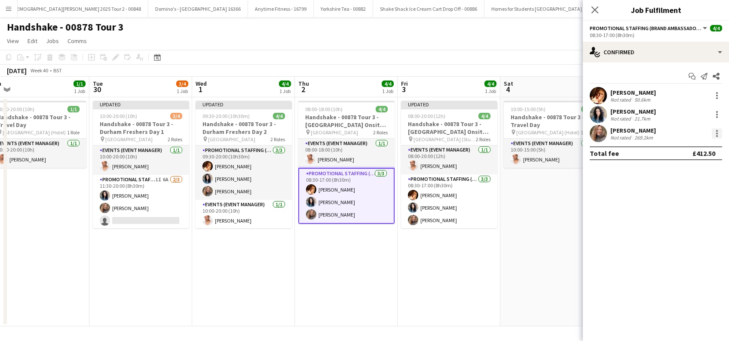
click at [721, 135] on div at bounding box center [717, 133] width 10 height 10
click at [672, 149] on span "Edit fee" at bounding box center [673, 148] width 23 height 7
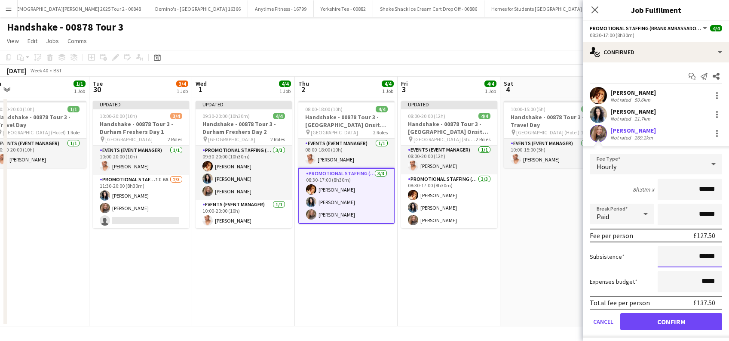
click at [699, 254] on input "******" at bounding box center [690, 257] width 65 height 22
type input "**"
type input "******"
click at [682, 319] on button "Confirm" at bounding box center [672, 321] width 102 height 17
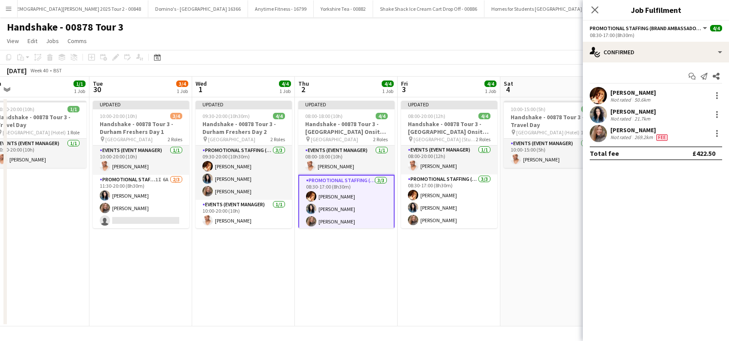
click at [355, 296] on app-date-cell "Updated 08:00-18:00 (10h) 4/4 Handshake - 00878 Tour 3 - Durham University Onsi…" at bounding box center [346, 211] width 103 height 229
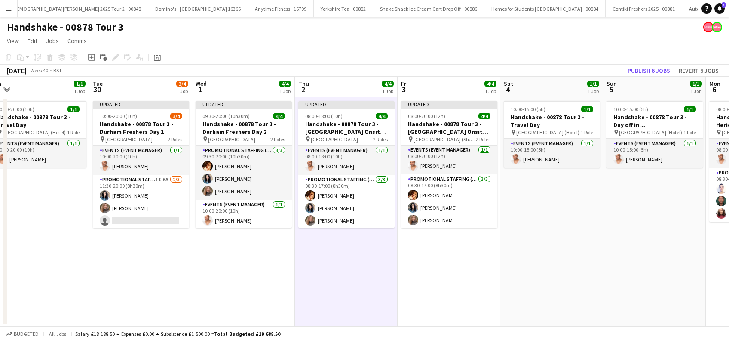
scroll to position [0, 212]
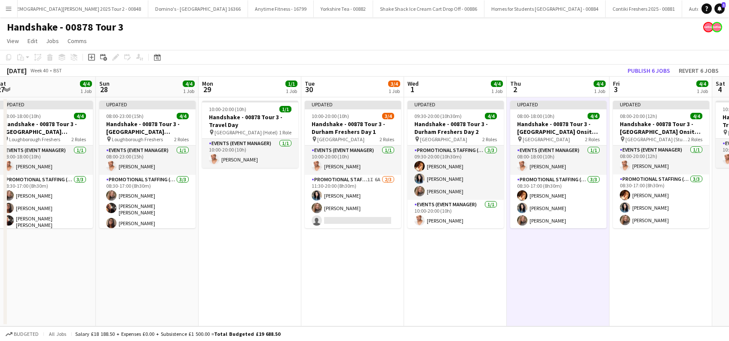
drag, startPoint x: 394, startPoint y: 286, endPoint x: 377, endPoint y: 288, distance: 17.7
click at [377, 288] on app-calendar-viewport "Thu 25 4/4 1 Job Fri 26 1/1 1 Job Sat 27 4/4 1 Job Sun 28 4/4 1 Job Mon 29 1/1 …" at bounding box center [364, 201] width 729 height 249
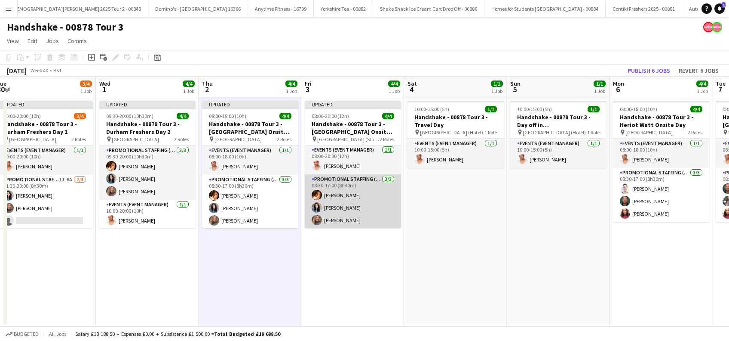
click at [342, 215] on app-card-role "Promotional Staffing (Brand Ambassadors) 3/3 08:30-17:00 (8h30m) Sam Soulsby Ge…" at bounding box center [353, 201] width 96 height 54
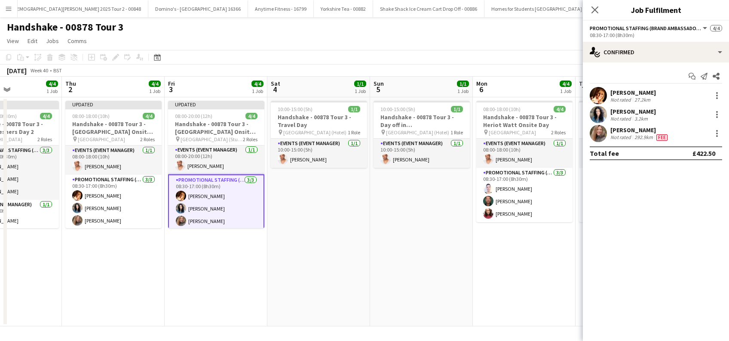
drag, startPoint x: 467, startPoint y: 251, endPoint x: 431, endPoint y: 258, distance: 36.0
click at [330, 249] on app-calendar-viewport "Sun 28 4/4 1 Job Mon 29 1/1 1 Job Tue 30 3/4 1 Job Wed 1 4/4 1 Job Thu 2 4/4 1 …" at bounding box center [364, 201] width 729 height 249
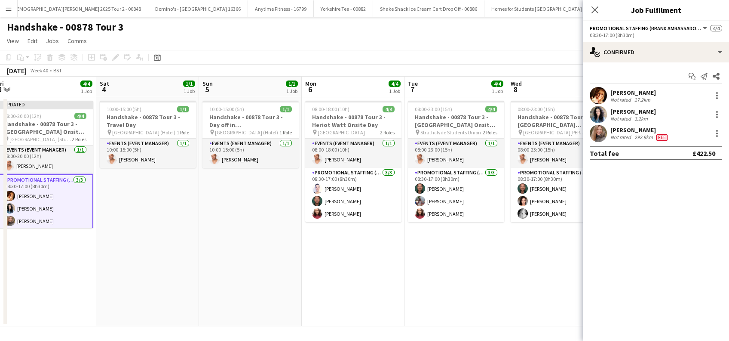
drag, startPoint x: 474, startPoint y: 262, endPoint x: 302, endPoint y: 268, distance: 172.6
click at [302, 268] on app-calendar-viewport "Tue 30 3/4 1 Job Wed 1 4/4 1 Job Thu 2 4/4 1 Job Fri 3 4/4 1 Job Sat 4 1/1 1 Jo…" at bounding box center [364, 201] width 729 height 249
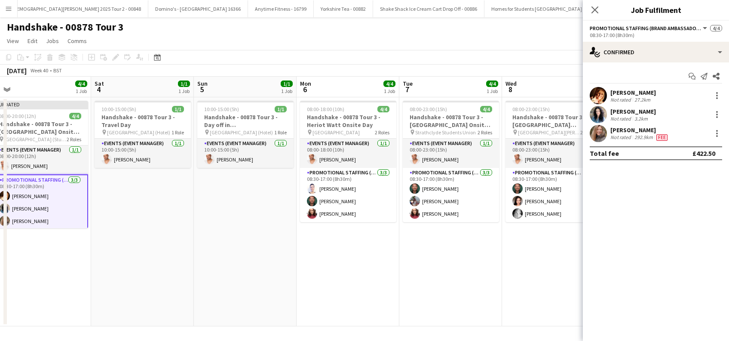
click at [589, 12] on div "Close pop-in" at bounding box center [595, 10] width 24 height 20
click at [599, 7] on icon "Close pop-in" at bounding box center [595, 10] width 8 height 8
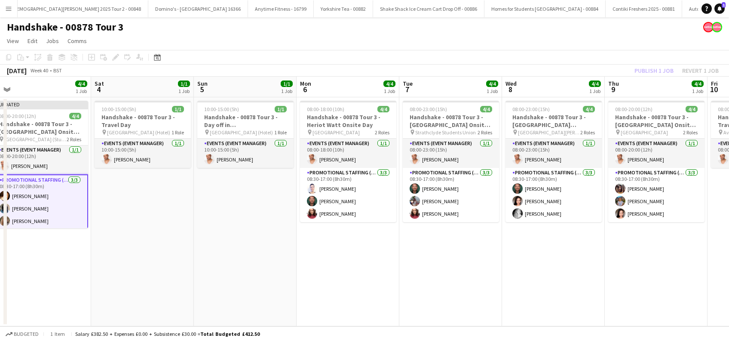
click at [533, 226] on app-date-cell "08:00-23:00 (15h) 4/4 Handshake - 00878 Tour 3 - University of St Andrews Onsit…" at bounding box center [553, 211] width 103 height 229
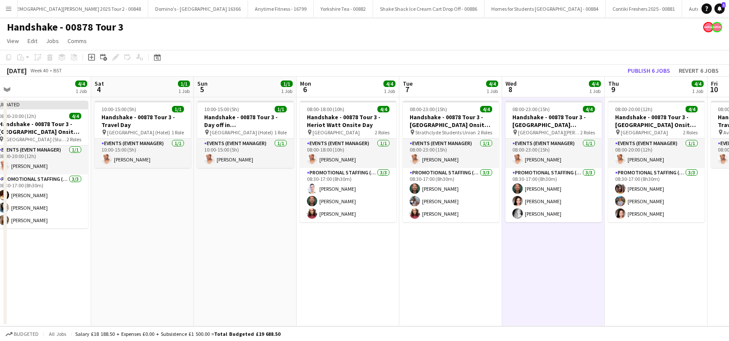
click at [550, 276] on app-date-cell "08:00-23:00 (15h) 4/4 Handshake - 00878 Tour 3 - University of St Andrews Onsit…" at bounding box center [553, 211] width 103 height 229
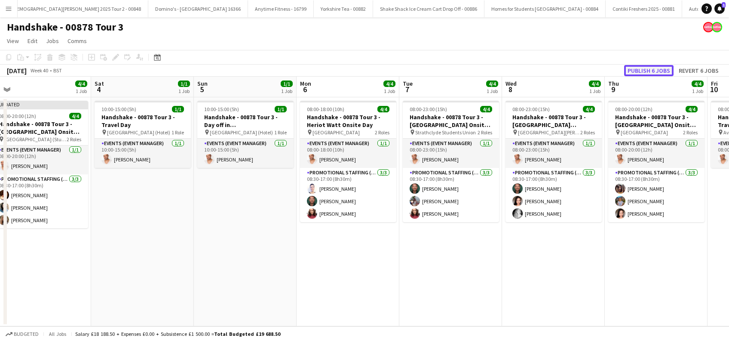
click at [642, 69] on button "Publish 6 jobs" at bounding box center [649, 70] width 49 height 11
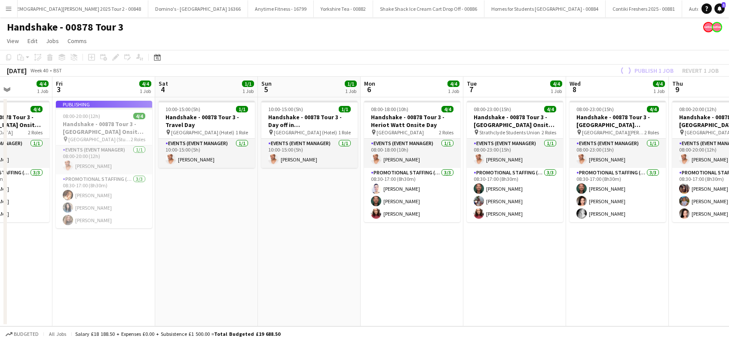
scroll to position [0, 251]
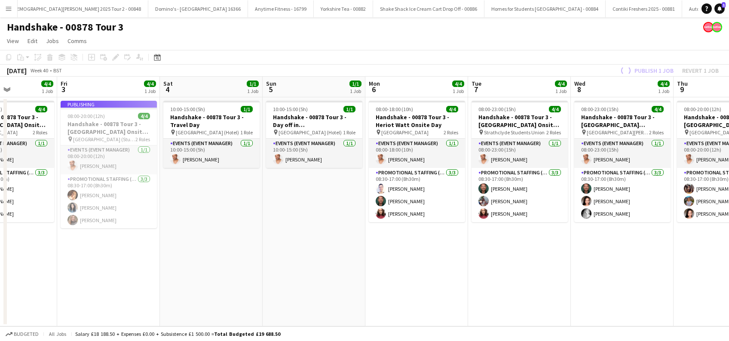
drag, startPoint x: 327, startPoint y: 293, endPoint x: 498, endPoint y: 302, distance: 171.8
click at [498, 302] on app-calendar-viewport "Tue 30 3/4 1 Job Wed 1 4/4 1 Job Thu 2 4/4 1 Job Fri 3 4/4 1 Job Sat 4 1/1 1 Jo…" at bounding box center [364, 201] width 729 height 249
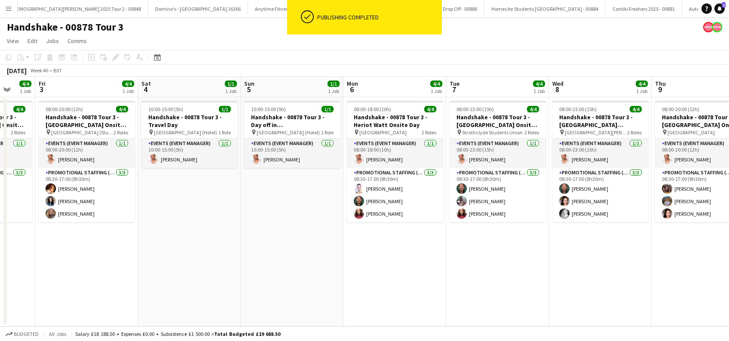
scroll to position [0, 418]
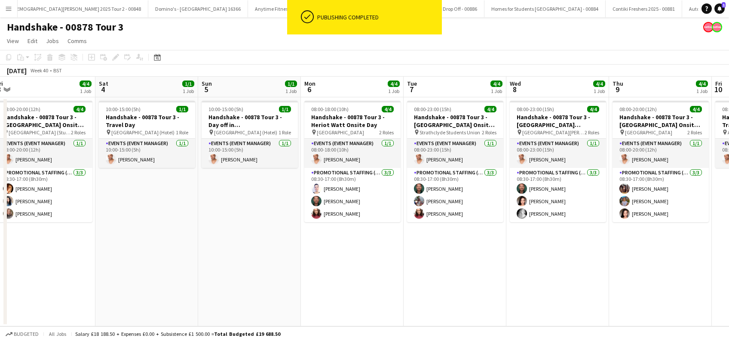
drag, startPoint x: 603, startPoint y: 291, endPoint x: 436, endPoint y: 292, distance: 166.9
click at [436, 292] on app-calendar-viewport "Mon 29 1/1 1 Job Tue 30 3/4 1 Job Wed 1 4/4 1 Job Thu 2 4/4 1 Job Fri 3 4/4 1 J…" at bounding box center [364, 201] width 729 height 249
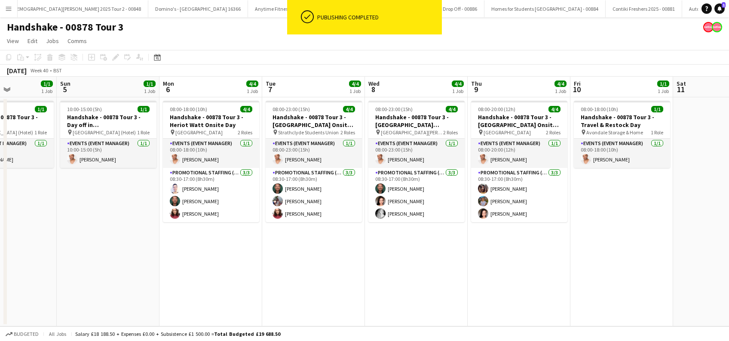
scroll to position [0, 369]
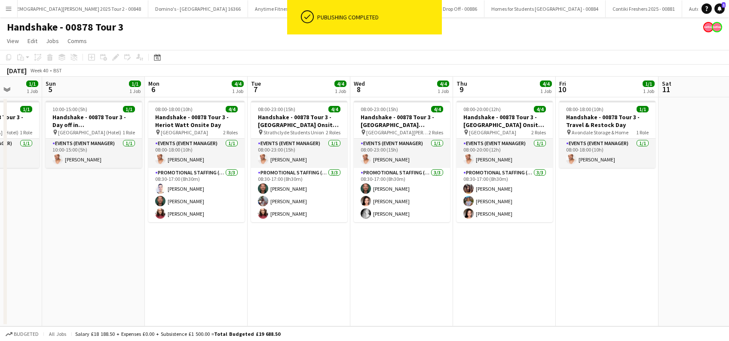
drag, startPoint x: 599, startPoint y: 258, endPoint x: 443, endPoint y: 282, distance: 158.0
click at [443, 282] on app-calendar-viewport "Wed 1 4/4 1 Job Thu 2 4/4 1 Job Fri 3 4/4 1 Job Sat 4 1/1 1 Job Sun 5 1/1 1 Job…" at bounding box center [364, 201] width 729 height 249
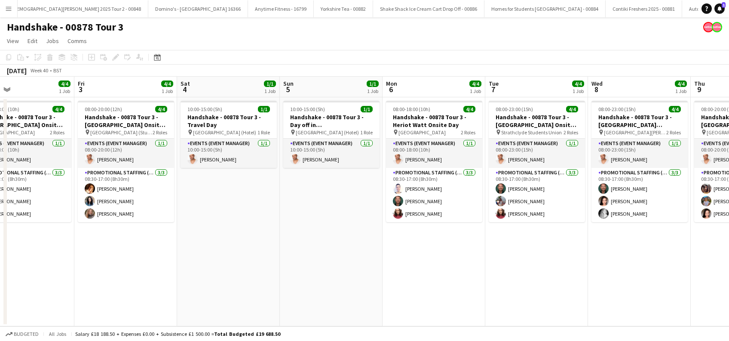
scroll to position [0, 273]
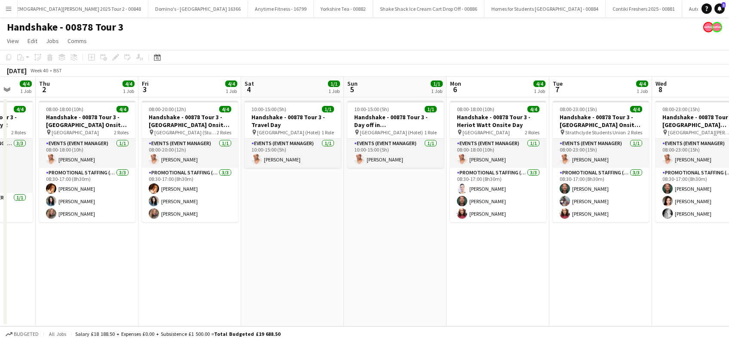
drag, startPoint x: 185, startPoint y: 271, endPoint x: 487, endPoint y: 291, distance: 302.6
click at [487, 291] on app-calendar-viewport "Mon 29 1/1 1 Job Tue 30 3/4 1 Job Wed 1 4/4 1 Job Thu 2 4/4 1 Job Fri 3 4/4 1 J…" at bounding box center [364, 201] width 729 height 249
drag, startPoint x: 193, startPoint y: 272, endPoint x: 270, endPoint y: 273, distance: 77.0
click at [193, 272] on app-date-cell "08:00-20:00 (12h) 4/4 Handshake - 00878 Tour 3 - Newcastle University Onsite Da…" at bounding box center [189, 211] width 103 height 229
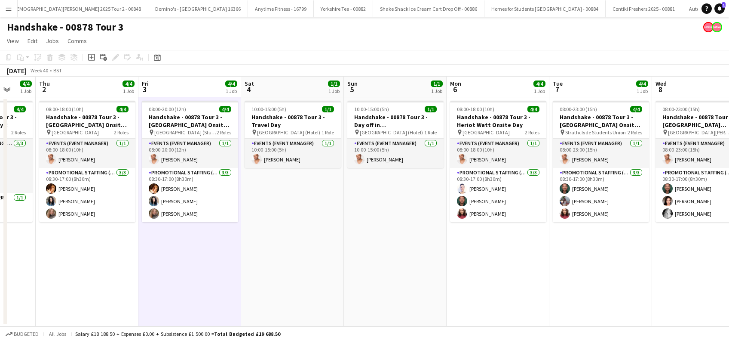
click at [278, 273] on app-date-cell "10:00-15:00 (5h) 1/1 Handshake - 00878 Tour 3 - Travel Day pin Edinburgh (Hotel…" at bounding box center [292, 211] width 103 height 229
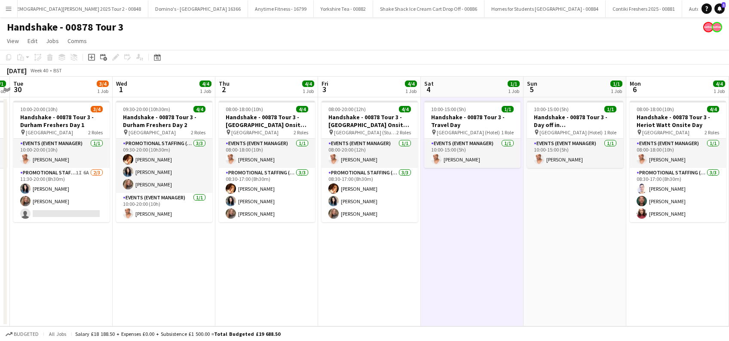
drag, startPoint x: 247, startPoint y: 293, endPoint x: 394, endPoint y: 283, distance: 147.0
click at [427, 288] on app-calendar-viewport "Sun 28 4/4 1 Job Mon 29 1/1 1 Job Tue 30 3/4 1 Job Wed 1 4/4 1 Job Thu 2 4/4 1 …" at bounding box center [364, 201] width 729 height 249
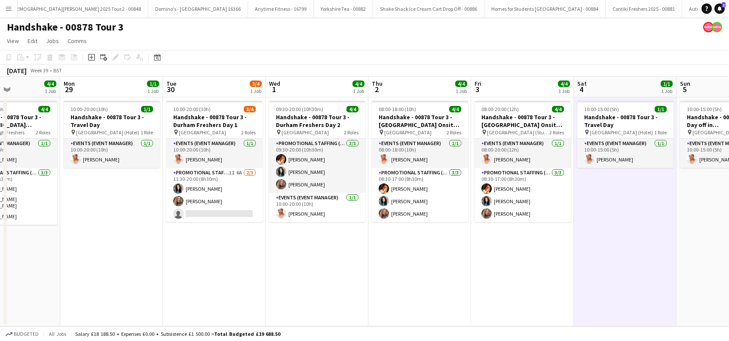
drag, startPoint x: 289, startPoint y: 289, endPoint x: 431, endPoint y: 291, distance: 142.0
click at [432, 291] on app-calendar-viewport "Fri 26 1/1 1 Job Sat 27 4/4 1 Job Sun 28 4/4 1 Job Mon 29 1/1 1 Job Tue 30 3/4 …" at bounding box center [364, 201] width 729 height 249
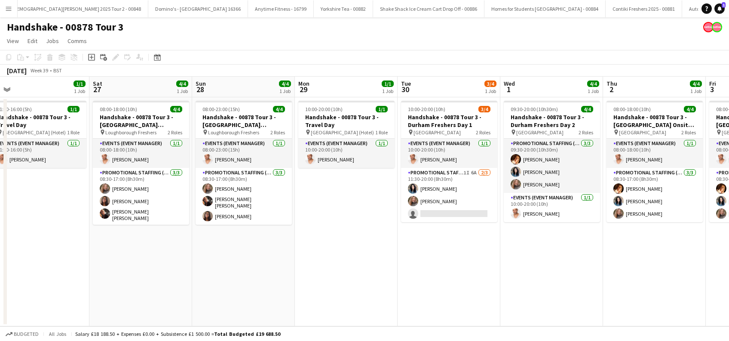
drag, startPoint x: 237, startPoint y: 289, endPoint x: 462, endPoint y: 289, distance: 224.1
click at [462, 289] on app-calendar-viewport "Wed 24 4/4 1 Job Thu 25 4/4 1 Job Fri 26 1/1 1 Job Sat 27 4/4 1 Job Sun 28 4/4 …" at bounding box center [364, 201] width 729 height 249
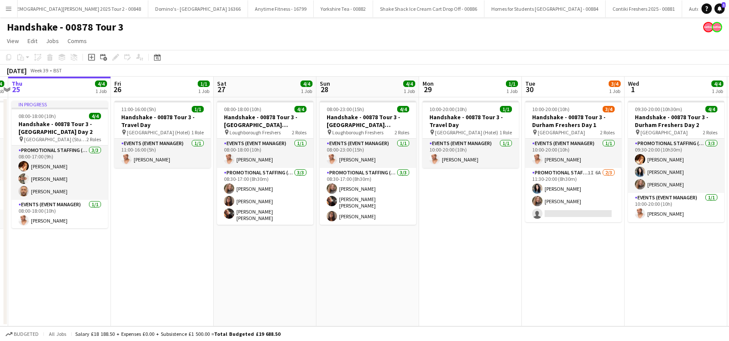
scroll to position [0, 177]
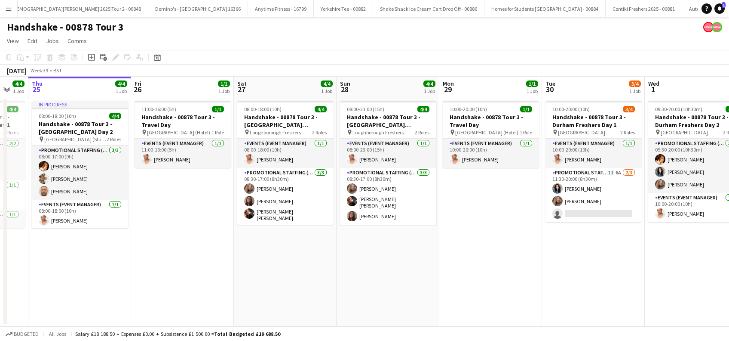
drag, startPoint x: 290, startPoint y: 292, endPoint x: 434, endPoint y: 288, distance: 144.6
click at [434, 288] on app-calendar-viewport "Tue 23 4/4 1 Job Wed 24 4/4 1 Job Thu 25 4/4 1 Job Fri 26 1/1 1 Job Sat 27 4/4 …" at bounding box center [364, 201] width 729 height 249
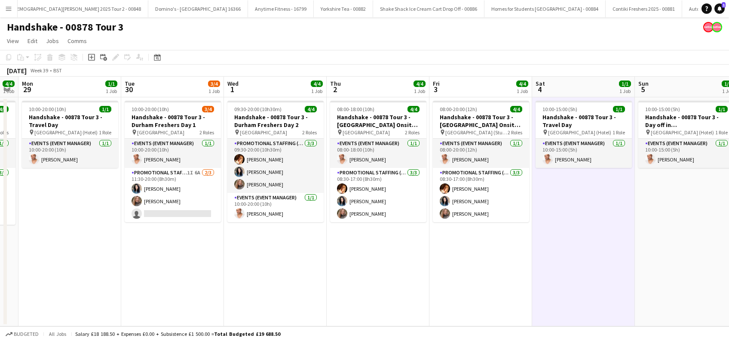
scroll to position [0, 398]
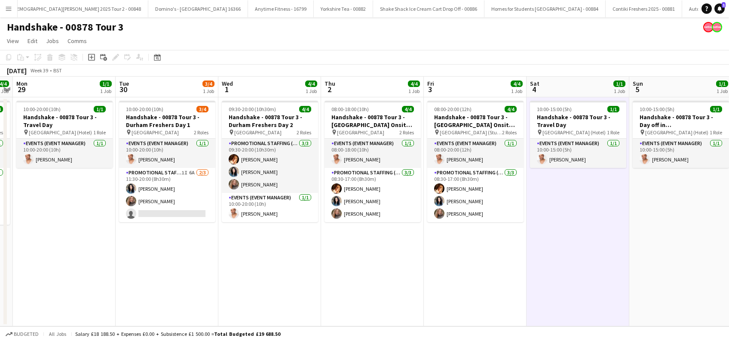
drag, startPoint x: 613, startPoint y: 274, endPoint x: 187, endPoint y: 302, distance: 427.1
click at [187, 302] on app-calendar-viewport "Thu 25 4/4 1 Job Fri 26 1/1 1 Job Sat 27 4/4 1 Job Sun 28 4/4 1 Job Mon 29 1/1 …" at bounding box center [364, 201] width 729 height 249
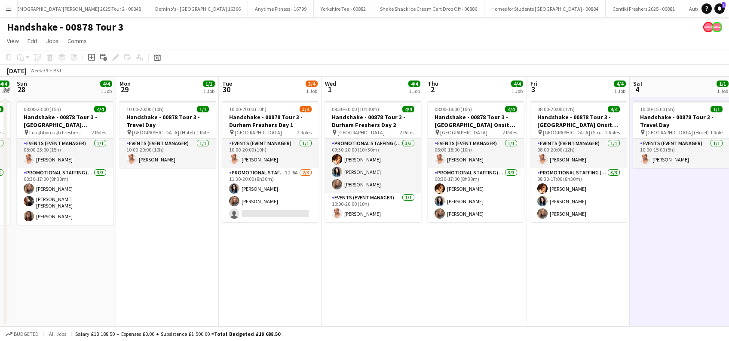
scroll to position [0, 205]
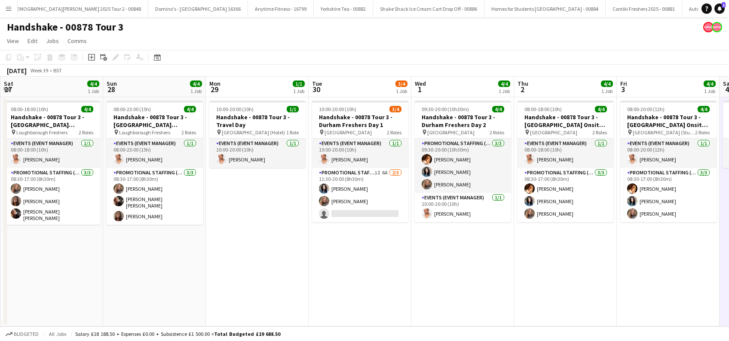
drag, startPoint x: 176, startPoint y: 276, endPoint x: 369, endPoint y: 286, distance: 193.3
click at [369, 286] on app-calendar-viewport "Thu 25 4/4 1 Job Fri 26 1/1 1 Job Sat 27 4/4 1 Job Sun 28 4/4 1 Job Mon 29 1/1 …" at bounding box center [364, 201] width 729 height 249
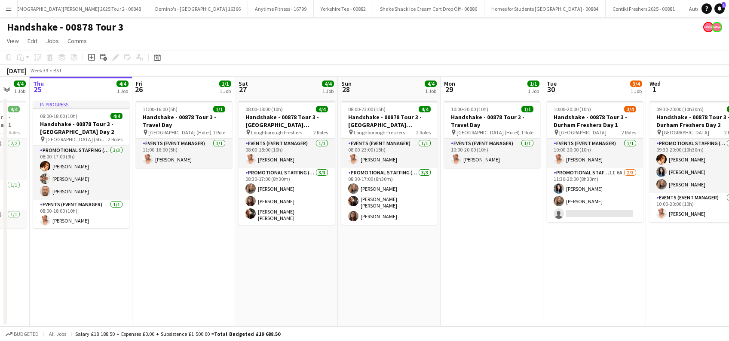
scroll to position [0, 293]
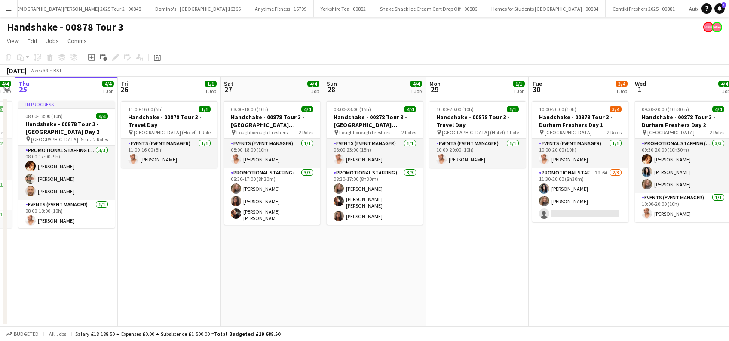
drag, startPoint x: 376, startPoint y: 264, endPoint x: 475, endPoint y: 274, distance: 99.4
click at [475, 274] on app-calendar-viewport "Mon 22 3/4 1 Job Tue 23 4/4 1 Job Wed 24 4/4 1 Job Thu 25 4/4 1 Job Fri 26 1/1 …" at bounding box center [364, 201] width 729 height 249
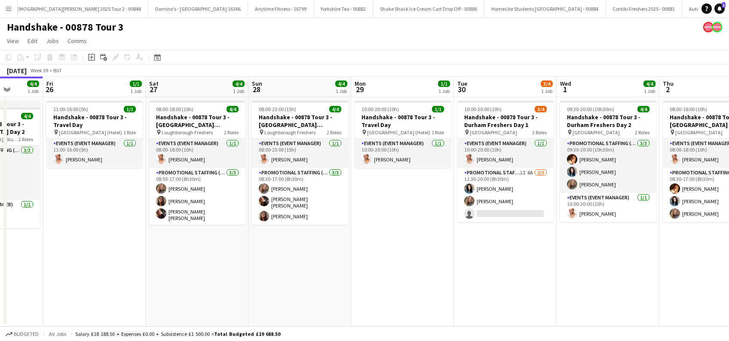
scroll to position [0, 430]
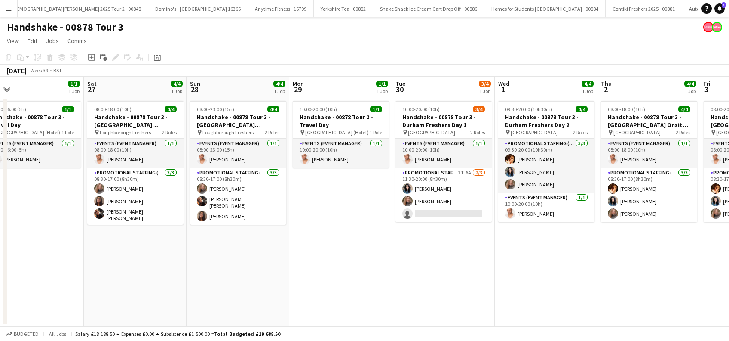
drag, startPoint x: 596, startPoint y: 274, endPoint x: 460, endPoint y: 288, distance: 136.7
click at [460, 288] on app-calendar-viewport "Mon 22 3/4 1 Job Tue 23 4/4 1 Job Wed 24 4/4 1 Job Thu 25 4/4 1 Job Fri 26 1/1 …" at bounding box center [364, 201] width 729 height 249
drag, startPoint x: 252, startPoint y: 257, endPoint x: 280, endPoint y: 258, distance: 28.8
click at [252, 257] on app-date-cell "08:00-23:00 (15h) 4/4 Handshake - 00878 Tour 3 - Loughborough Freshers Day 2 pi…" at bounding box center [238, 211] width 103 height 229
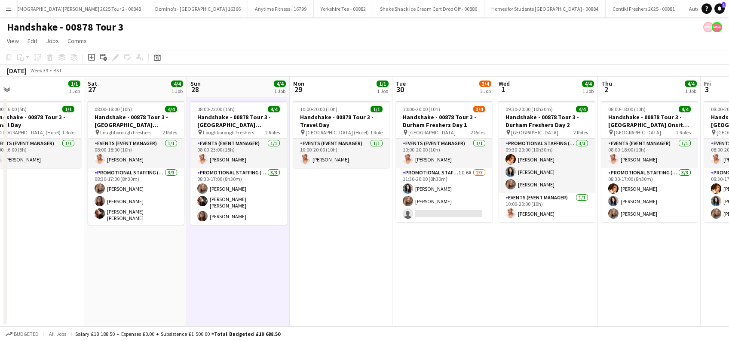
click at [322, 252] on app-date-cell "10:00-20:00 (10h) 1/1 Handshake - 00878 Tour 3 - Travel Day pin Durham (Hotel) …" at bounding box center [341, 211] width 103 height 229
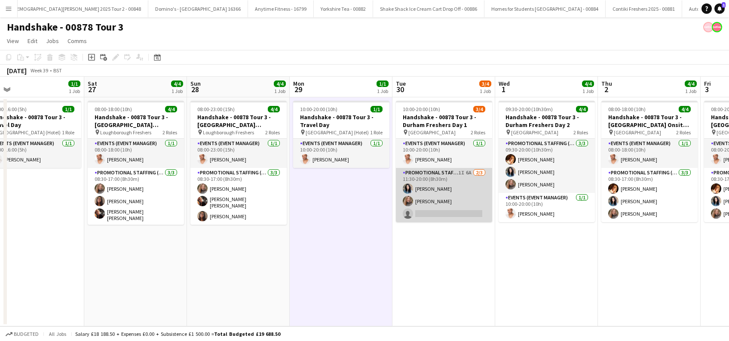
scroll to position [0, 429]
click at [437, 210] on app-card-role "Promotional Staffing (Brand Ambassadors) 1I 6A 2/3 11:30-20:00 (8h30m) Gemma Ri…" at bounding box center [445, 195] width 96 height 54
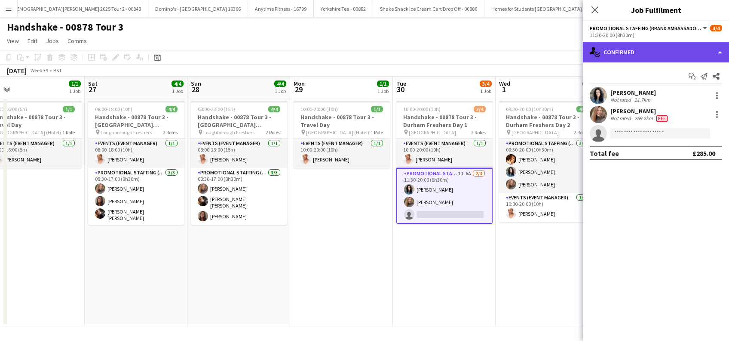
click at [643, 52] on div "single-neutral-actions-check-2 Confirmed" at bounding box center [656, 52] width 146 height 21
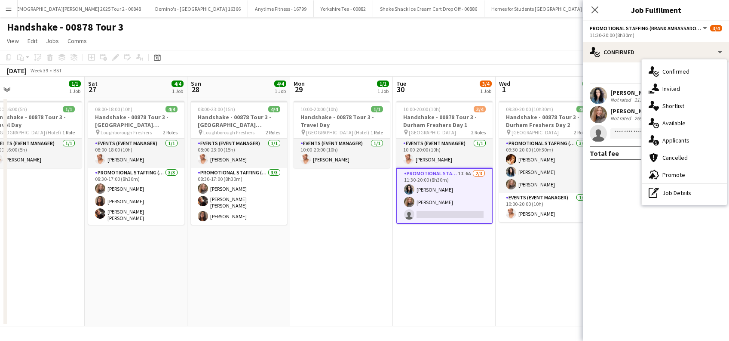
click at [682, 88] on div "single-neutral-actions-share-1 Invited" at bounding box center [684, 88] width 85 height 17
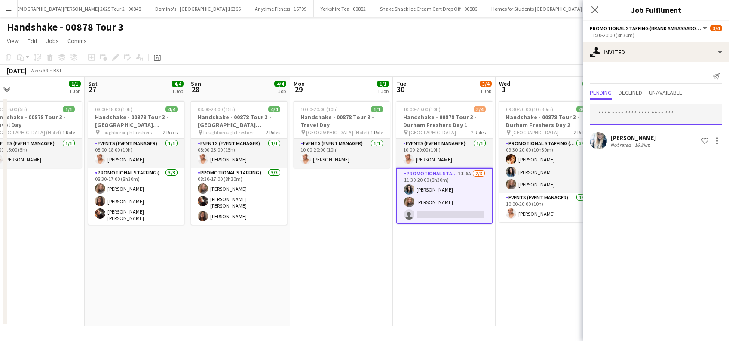
click at [613, 117] on input "text" at bounding box center [656, 115] width 132 height 22
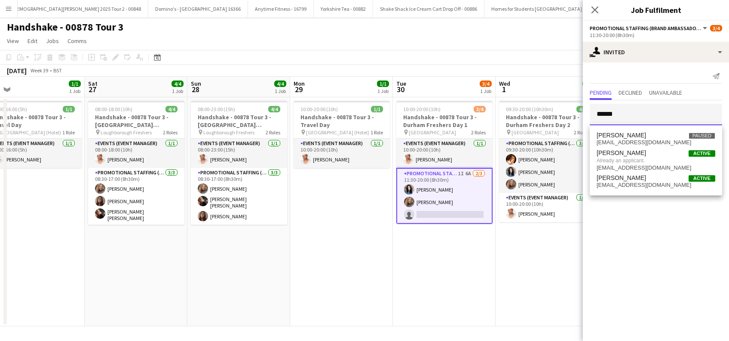
type input "******"
click at [458, 212] on app-card-role "Promotional Staffing (Brand Ambassadors) 1I 6A 2/3 11:30-20:00 (8h30m) Gemma Ri…" at bounding box center [445, 196] width 96 height 56
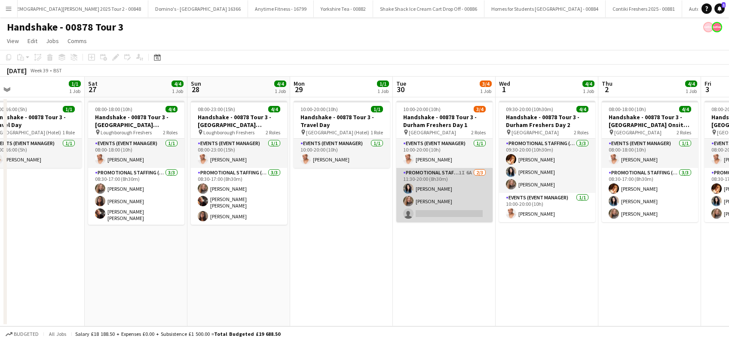
scroll to position [0, 429]
click at [452, 207] on app-card-role "Promotional Staffing (Brand Ambassadors) 1I 6A 2/3 11:30-20:00 (8h30m) Gemma Ri…" at bounding box center [445, 195] width 96 height 54
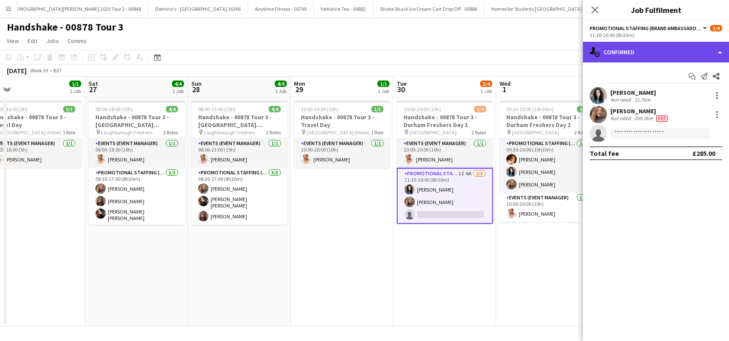
click at [643, 55] on div "single-neutral-actions-check-2 Confirmed" at bounding box center [656, 52] width 146 height 21
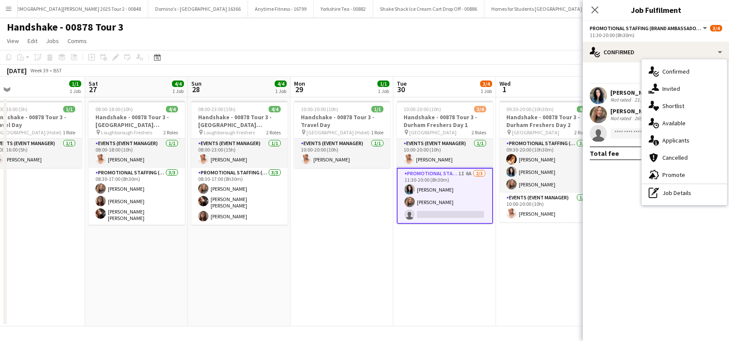
click at [676, 142] on span "Applicants" at bounding box center [676, 140] width 27 height 8
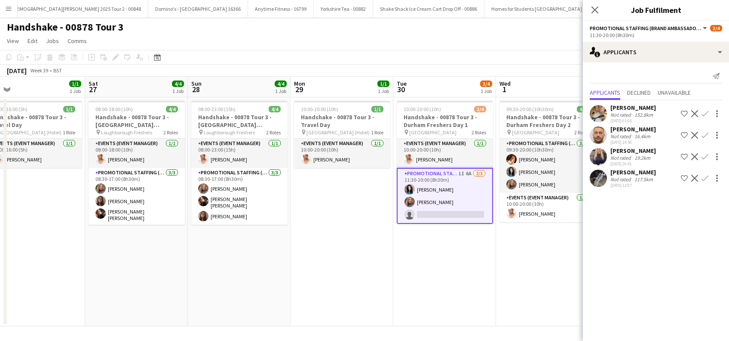
click at [705, 135] on app-icon "Confirm" at bounding box center [705, 135] width 7 height 7
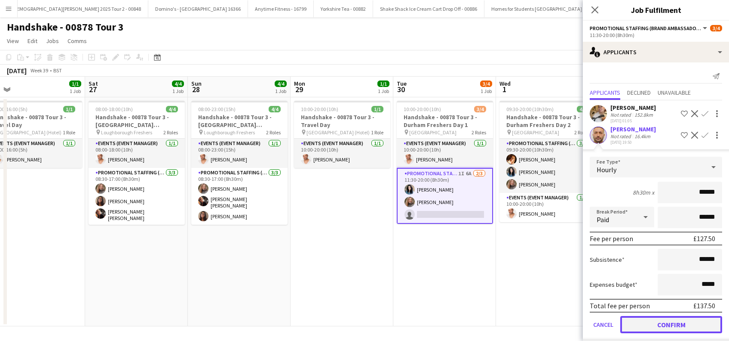
click at [668, 323] on button "Confirm" at bounding box center [672, 324] width 102 height 17
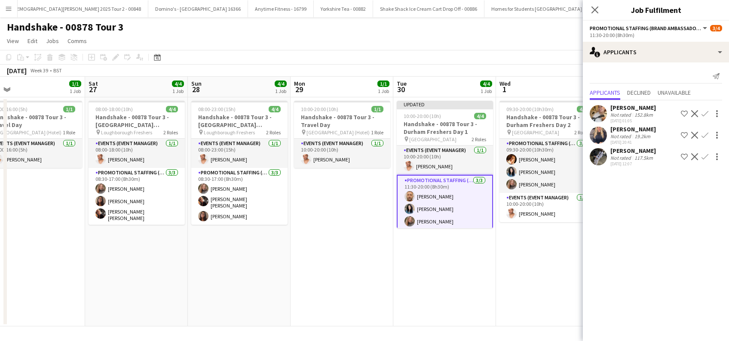
click at [456, 282] on app-date-cell "Updated 10:00-20:00 (10h) 4/4 Handshake - 00878 Tour 3 - Durham Freshers Day 1 …" at bounding box center [445, 211] width 103 height 229
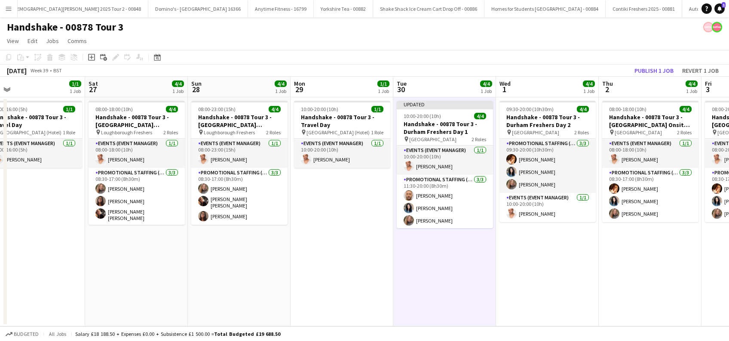
click at [553, 253] on app-date-cell "09:30-20:00 (10h30m) 4/4 Handshake - 00878 Tour 3 - Durham Freshers Day 2 pin D…" at bounding box center [547, 211] width 103 height 229
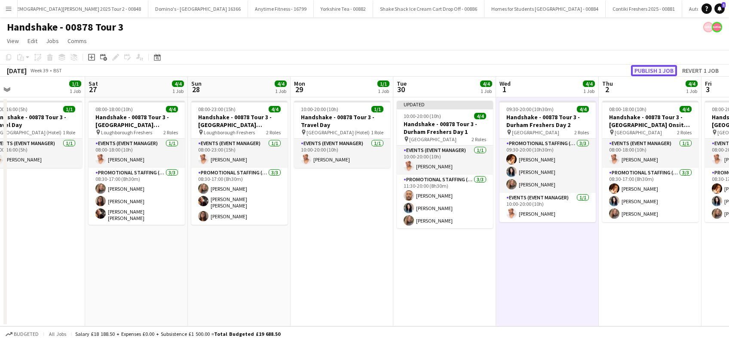
click at [660, 70] on button "Publish 1 job" at bounding box center [654, 70] width 46 height 11
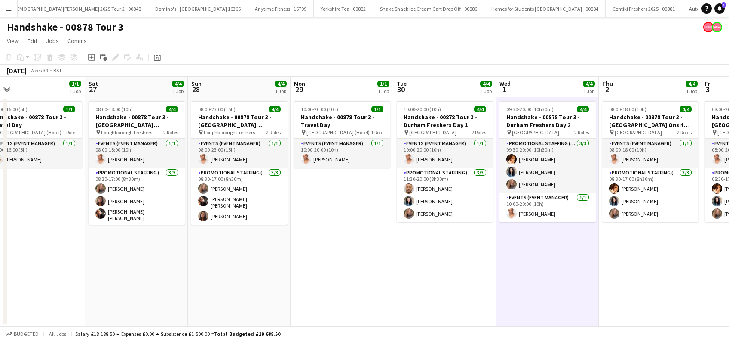
click at [430, 251] on app-date-cell "10:00-20:00 (10h) 4/4 Handshake - 00878 Tour 3 - Durham Freshers Day 1 pin Durh…" at bounding box center [445, 211] width 103 height 229
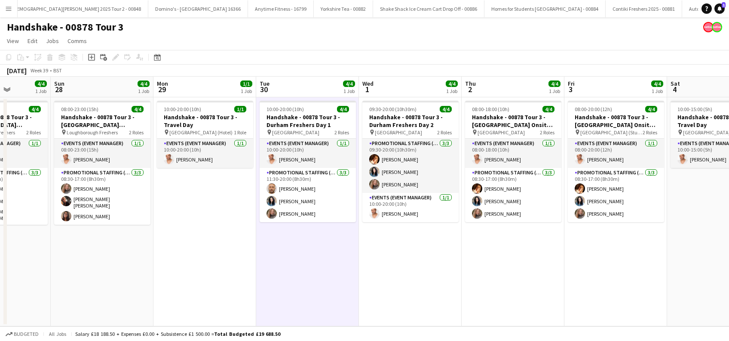
drag, startPoint x: 554, startPoint y: 272, endPoint x: 416, endPoint y: 286, distance: 138.3
click at [416, 286] on app-calendar-viewport "Wed 24 4/4 1 Job Thu 25 4/4 1 Job Fri 26 1/1 1 Job Sat 27 4/4 1 Job Sun 28 4/4 …" at bounding box center [364, 201] width 729 height 249
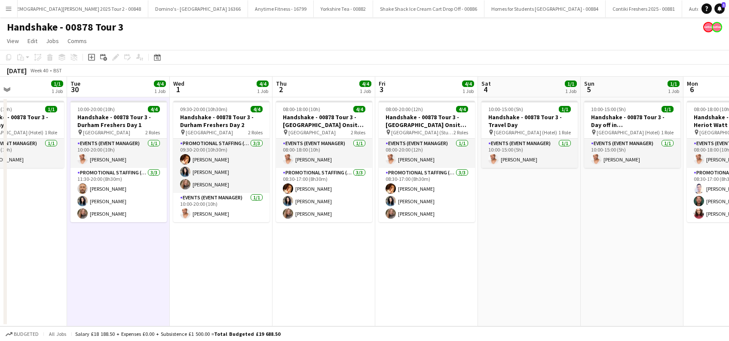
drag, startPoint x: 527, startPoint y: 286, endPoint x: 338, endPoint y: 293, distance: 189.4
click at [338, 293] on app-calendar-viewport "Fri 26 1/1 1 Job Sat 27 4/4 1 Job Sun 28 4/4 1 Job Mon 29 1/1 1 Job Tue 30 4/4 …" at bounding box center [364, 201] width 729 height 249
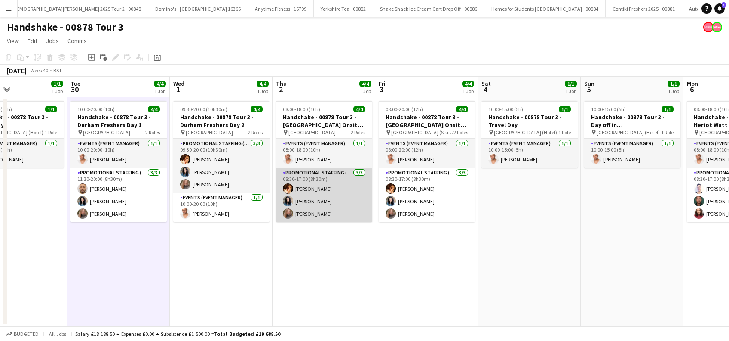
click at [317, 185] on app-card-role "Promotional Staffing (Brand Ambassadors) 3/3 08:30-17:00 (8h30m) Sam Soulsby Ge…" at bounding box center [324, 195] width 96 height 54
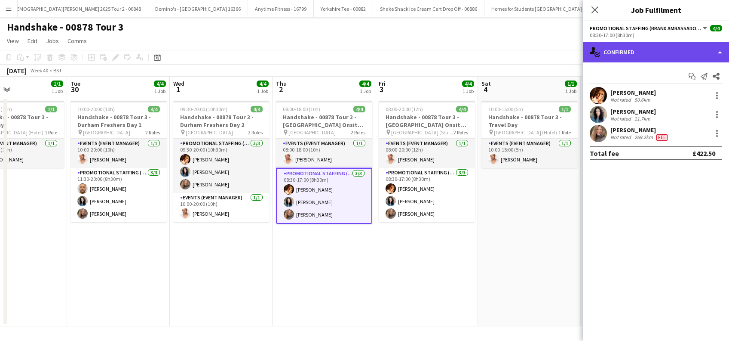
click at [661, 49] on div "single-neutral-actions-check-2 Confirmed" at bounding box center [656, 52] width 146 height 21
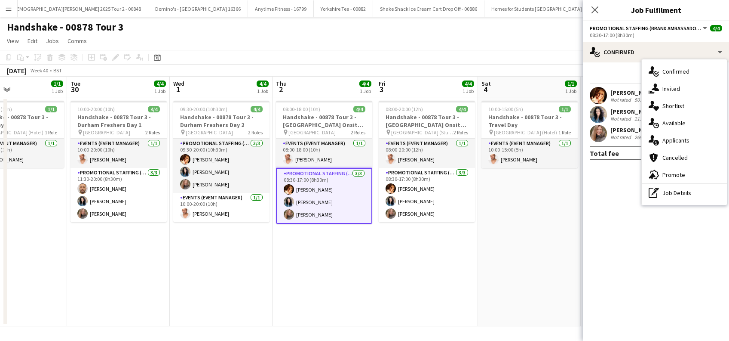
click at [360, 280] on app-date-cell "08:00-18:00 (10h) 4/4 Handshake - 00878 Tour 3 - Durham University Onsite Day p…" at bounding box center [324, 211] width 103 height 229
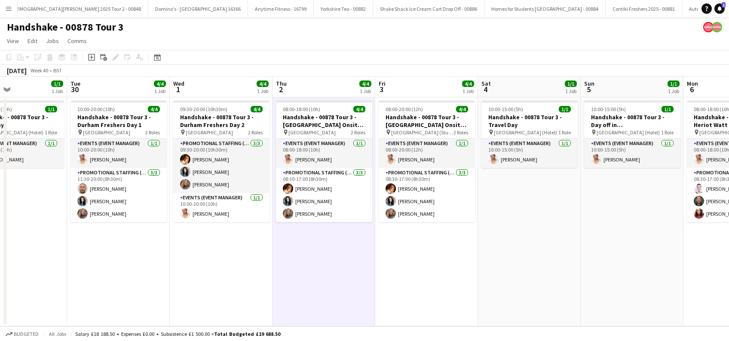
click at [422, 272] on app-date-cell "08:00-20:00 (12h) 4/4 Handshake - 00878 Tour 3 - Newcastle University Onsite Da…" at bounding box center [426, 211] width 103 height 229
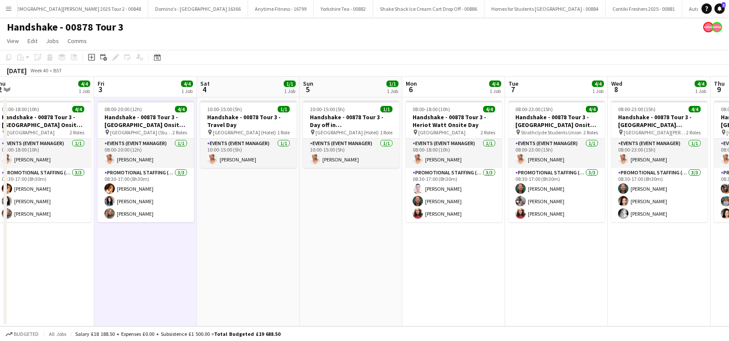
drag, startPoint x: 564, startPoint y: 243, endPoint x: 282, endPoint y: 258, distance: 282.1
click at [282, 258] on app-calendar-viewport "Sun 28 4/4 1 Job Mon 29 1/1 1 Job Tue 30 4/4 1 Job Wed 1 4/4 1 Job Thu 2 4/4 1 …" at bounding box center [364, 201] width 729 height 249
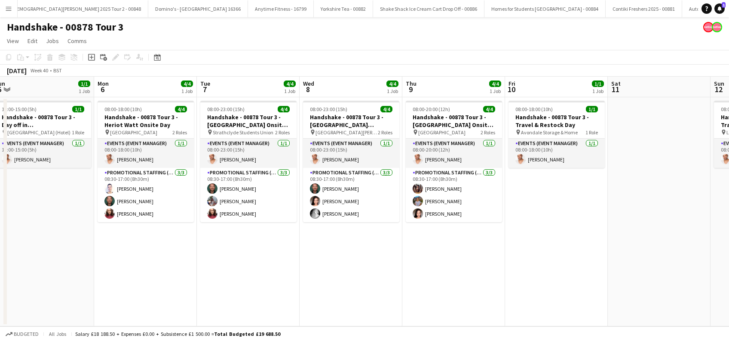
scroll to position [0, 286]
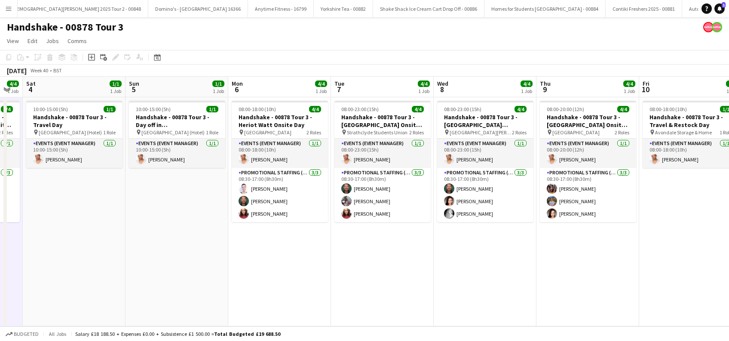
drag, startPoint x: 474, startPoint y: 258, endPoint x: 301, endPoint y: 266, distance: 174.0
click at [301, 266] on app-calendar-viewport "Wed 1 4/4 1 Job Thu 2 4/4 1 Job Fri 3 4/4 1 Job Sat 4 1/1 1 Job Sun 5 1/1 1 Job…" at bounding box center [364, 201] width 729 height 249
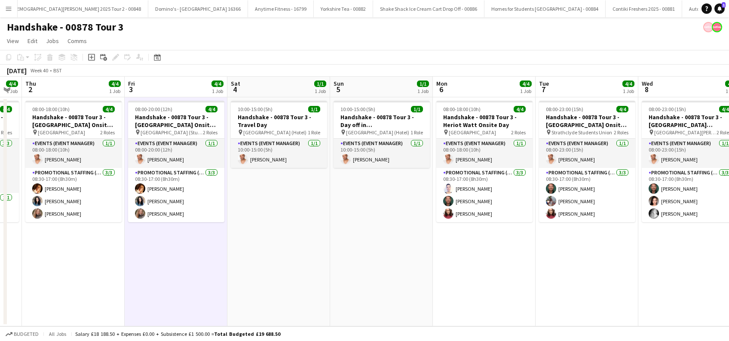
scroll to position [0, 294]
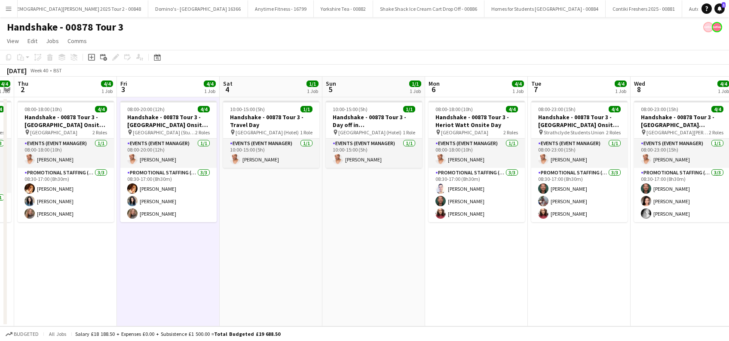
drag, startPoint x: 182, startPoint y: 252, endPoint x: 174, endPoint y: 262, distance: 13.8
click at [174, 262] on app-calendar-viewport "Mon 29 1/1 1 Job Tue 30 4/4 1 Job Wed 1 4/4 1 Job Thu 2 4/4 1 Job Fri 3 4/4 1 J…" at bounding box center [364, 201] width 729 height 249
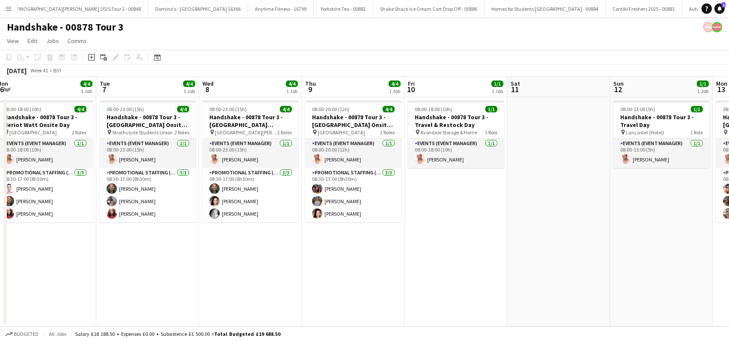
drag, startPoint x: 552, startPoint y: 270, endPoint x: 325, endPoint y: 265, distance: 226.7
click at [325, 265] on app-calendar-viewport "Fri 3 4/4 1 Job Sat 4 1/1 1 Job Sun 5 1/1 1 Job Mon 6 4/4 1 Job Tue 7 4/4 1 Job…" at bounding box center [364, 201] width 729 height 249
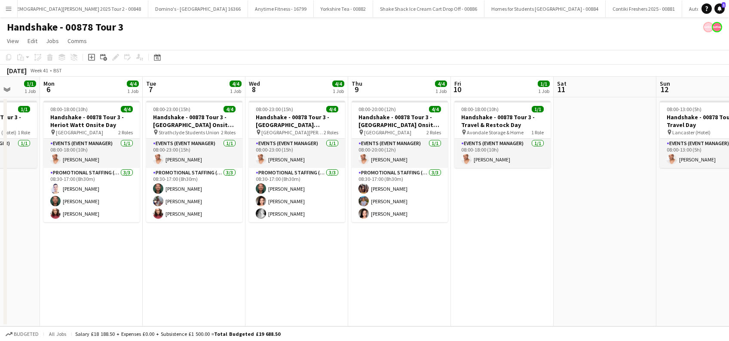
drag, startPoint x: 554, startPoint y: 231, endPoint x: 393, endPoint y: 234, distance: 160.9
click at [393, 234] on app-calendar-viewport "Fri 3 4/4 1 Job Sat 4 1/1 1 Job Sun 5 1/1 1 Job Mon 6 4/4 1 Job Tue 7 4/4 1 Job…" at bounding box center [364, 201] width 729 height 249
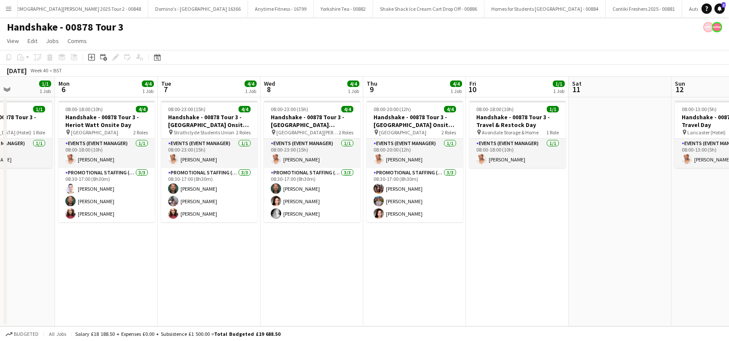
drag, startPoint x: 270, startPoint y: 280, endPoint x: 698, endPoint y: 275, distance: 428.0
click at [698, 275] on app-calendar-viewport "Fri 3 4/4 1 Job Sat 4 1/1 1 Job Sun 5 1/1 1 Job Mon 6 4/4 1 Job Tue 7 4/4 1 Job…" at bounding box center [364, 201] width 729 height 249
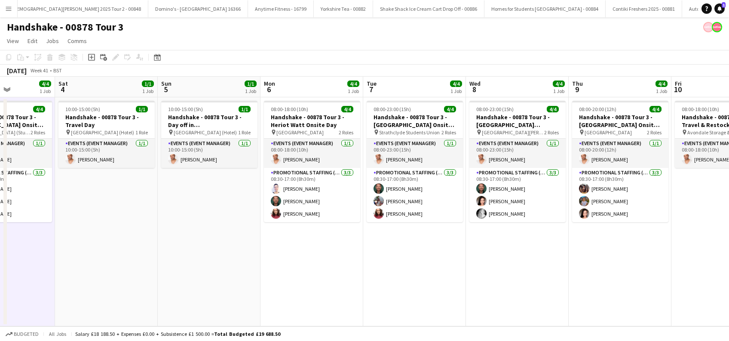
scroll to position [0, 177]
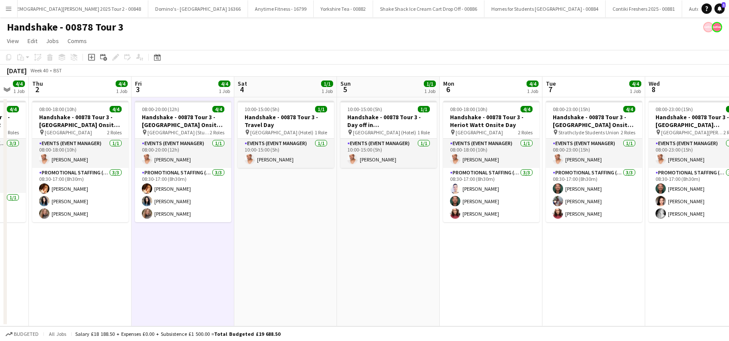
click at [503, 290] on app-calendar-viewport "Tue 30 4/4 1 Job Wed 1 4/4 1 Job Thu 2 4/4 1 Job Fri 3 4/4 1 Job Sat 4 1/1 1 Jo…" at bounding box center [364, 201] width 729 height 249
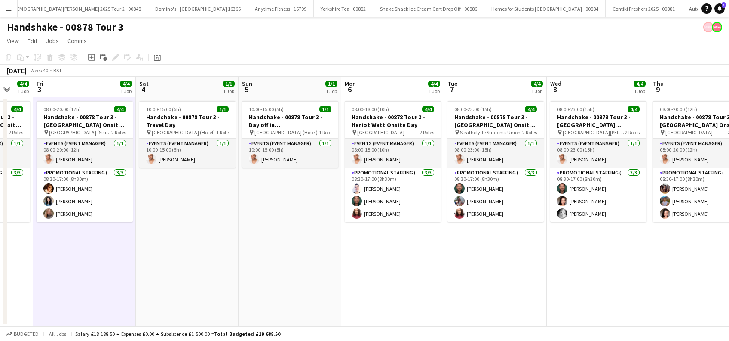
drag, startPoint x: 338, startPoint y: 262, endPoint x: 132, endPoint y: 251, distance: 205.9
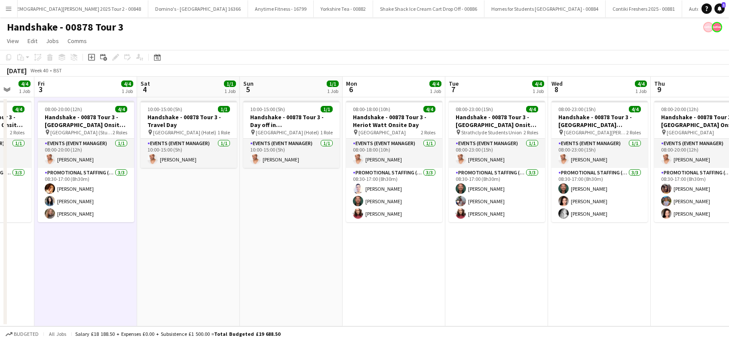
click at [132, 251] on app-calendar-viewport "Tue 30 4/4 1 Job Wed 1 4/4 1 Job Thu 2 4/4 1 Job Fri 3 4/4 1 Job Sat 4 1/1 1 Jo…" at bounding box center [364, 201] width 729 height 249
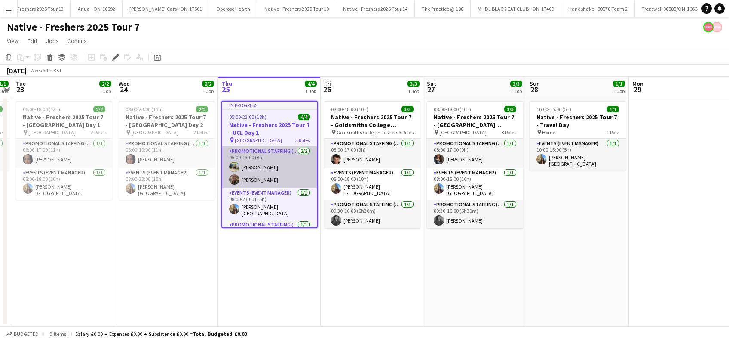
scroll to position [19, 0]
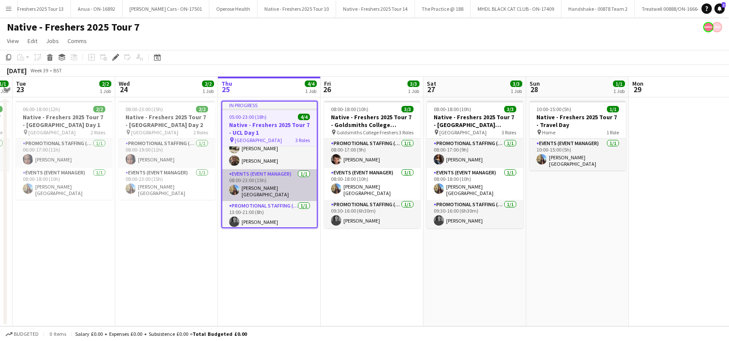
click at [265, 191] on app-card-role "Events (Event Manager) [DATE] 08:00-23:00 (15h) [PERSON_NAME][GEOGRAPHIC_DATA]" at bounding box center [269, 185] width 95 height 32
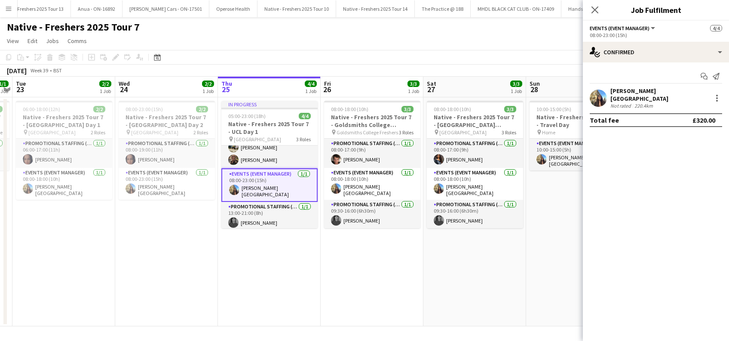
click at [641, 92] on div "[PERSON_NAME][GEOGRAPHIC_DATA]" at bounding box center [660, 94] width 98 height 15
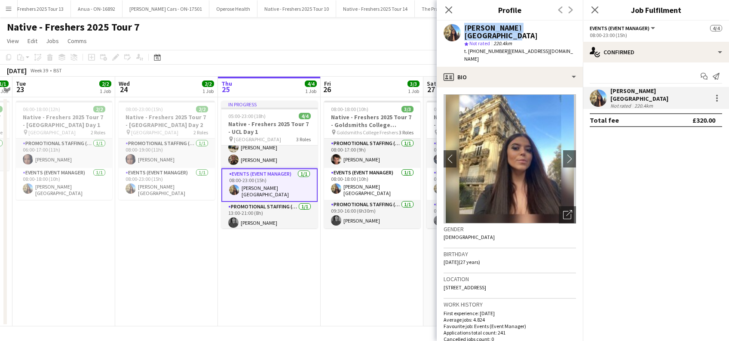
drag, startPoint x: 558, startPoint y: 28, endPoint x: 459, endPoint y: 27, distance: 98.9
click at [459, 27] on div "[PERSON_NAME] star Not rated 220.4km t. [PHONE_NUMBER] | [EMAIL_ADDRESS][DOMAIN…" at bounding box center [510, 44] width 146 height 46
click at [278, 266] on app-date-cell "In progress 05:00-23:00 (18h) 4/4 Native - Freshers 2025 Tour 7 - UCL Day 1 pin…" at bounding box center [269, 211] width 103 height 229
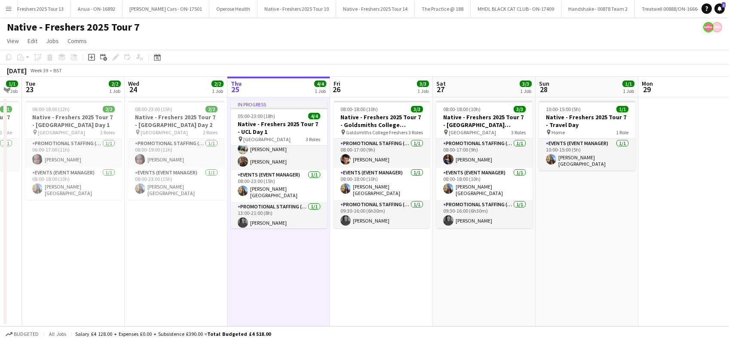
scroll to position [0, 282]
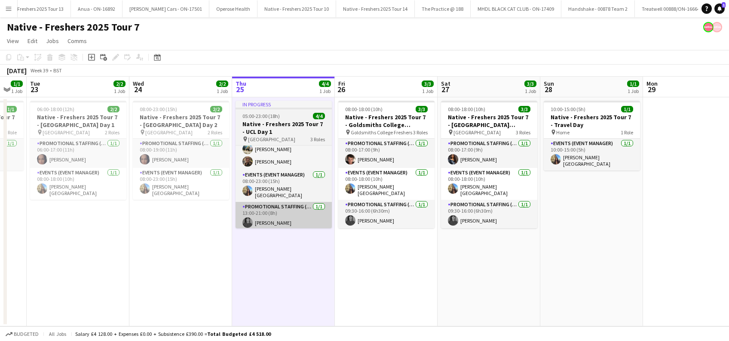
drag, startPoint x: 296, startPoint y: 189, endPoint x: 289, endPoint y: 211, distance: 23.0
click at [310, 193] on app-calendar-viewport "Sat 20 Sun 21 Mon 22 1/1 1 Job Tue 23 2/2 1 Job Wed 24 2/2 1 Job Thu 25 4/4 1 J…" at bounding box center [364, 201] width 729 height 249
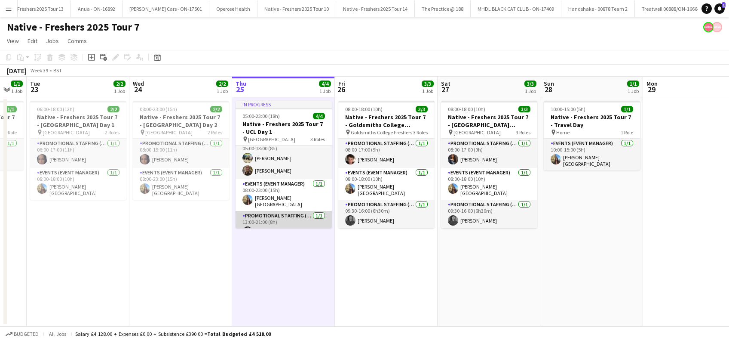
scroll to position [0, 0]
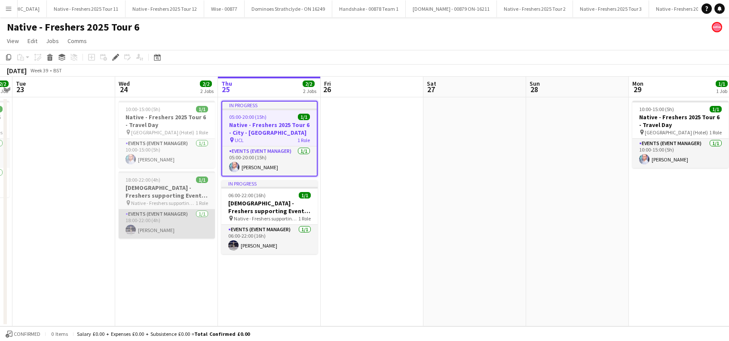
scroll to position [0, 1986]
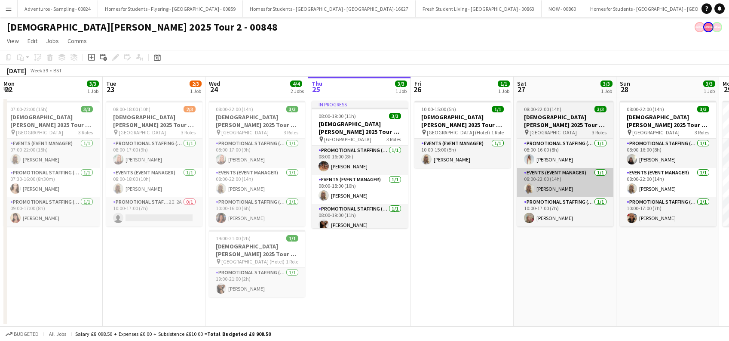
scroll to position [0, 294]
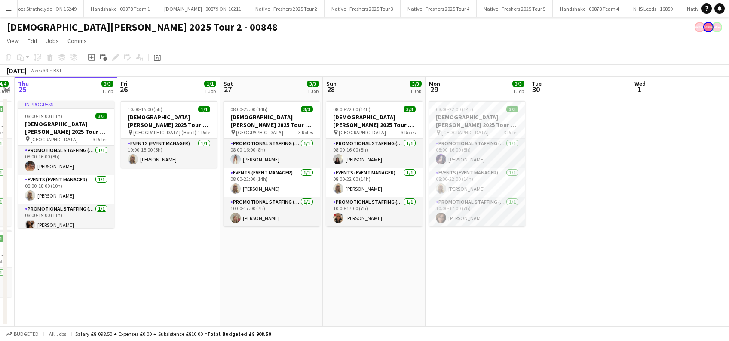
click at [551, 156] on app-date-cell at bounding box center [580, 211] width 103 height 229
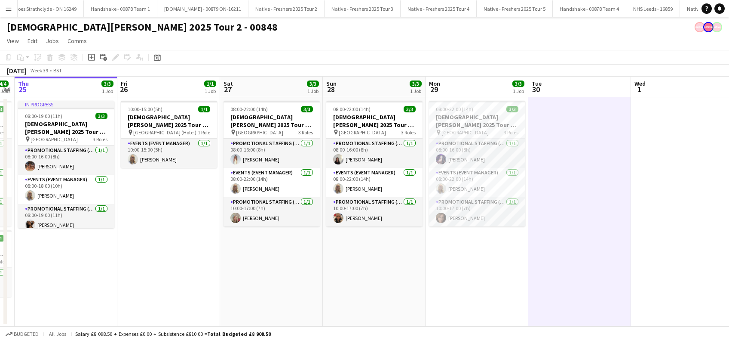
scroll to position [0, 293]
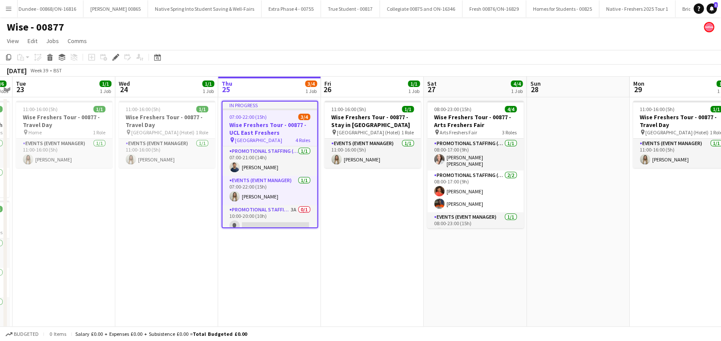
click at [274, 262] on app-date-cell "In progress 07:00-22:00 (15h) 3/4 Wise Freshers Tour - 00877 - UCL East Fresher…" at bounding box center [269, 221] width 103 height 249
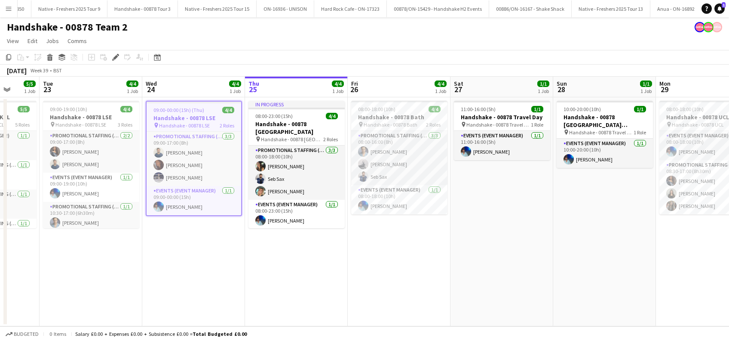
scroll to position [0, 396]
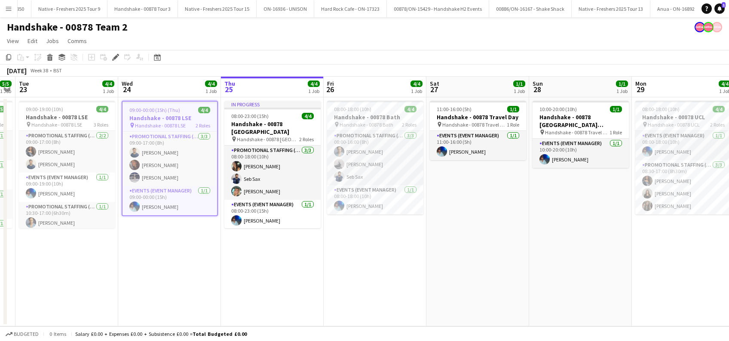
drag, startPoint x: 364, startPoint y: 292, endPoint x: 265, endPoint y: 298, distance: 100.0
click at [265, 298] on app-calendar-viewport "Fri 19 1/1 1 Job Sat 20 Sun 21 1/1 1 Job Mon 22 5/5 1 Job Tue 23 4/4 1 Job Wed …" at bounding box center [364, 201] width 729 height 249
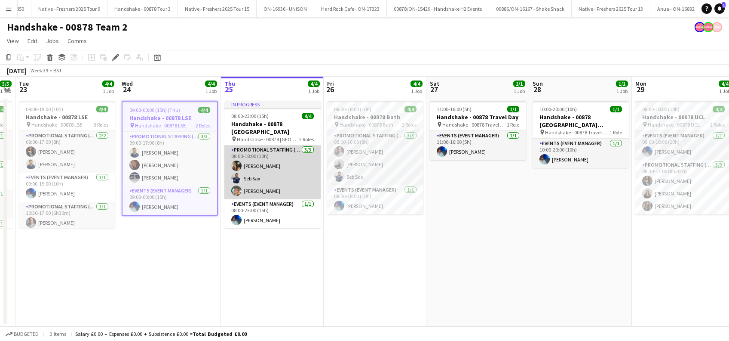
scroll to position [0, 0]
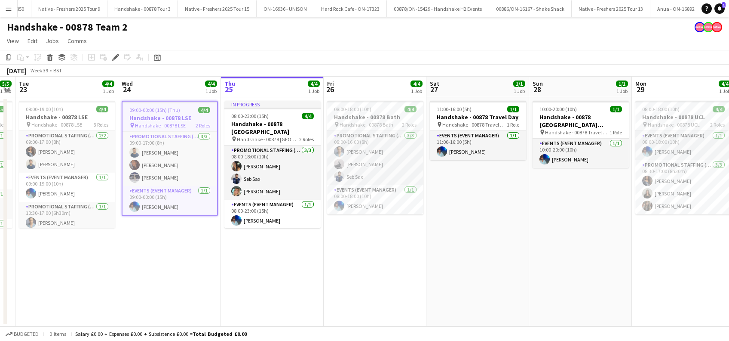
click at [382, 285] on app-date-cell "08:00-18:00 (10h) 4/4 Handshake - 00878 Bath pin Handshake - 00878 Bath 2 Roles…" at bounding box center [375, 211] width 103 height 229
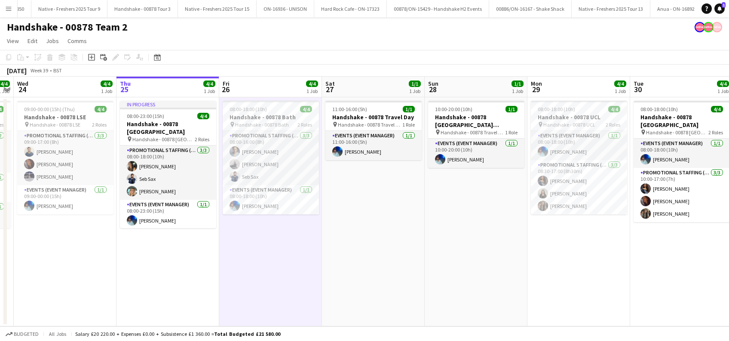
scroll to position [0, 327]
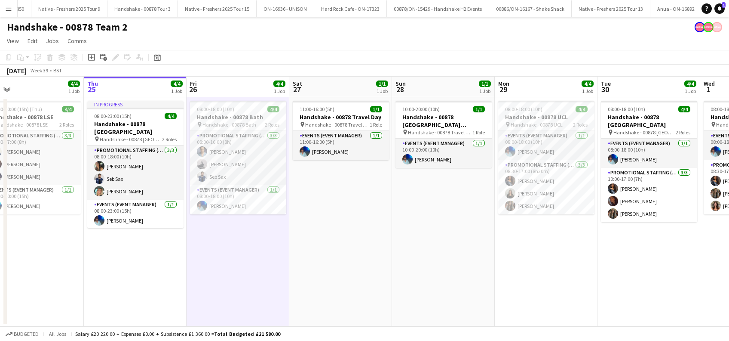
drag, startPoint x: 597, startPoint y: 279, endPoint x: 460, endPoint y: 291, distance: 138.2
click at [460, 291] on app-calendar-viewport "Sun 21 1/1 1 Job Mon 22 5/5 1 Job Tue 23 4/4 1 Job Wed 24 4/4 1 Job Thu 25 4/4 …" at bounding box center [364, 201] width 729 height 249
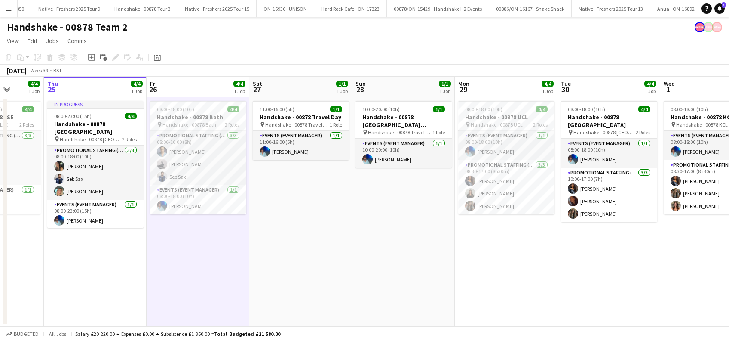
scroll to position [0, 368]
drag, startPoint x: 329, startPoint y: 251, endPoint x: 289, endPoint y: 263, distance: 42.2
click at [289, 263] on app-calendar-viewport "Sun 21 1/1 1 Job Mon 22 5/5 1 Job Tue 23 4/4 1 Job Wed 24 4/4 1 Job Thu 25 4/4 …" at bounding box center [364, 201] width 729 height 249
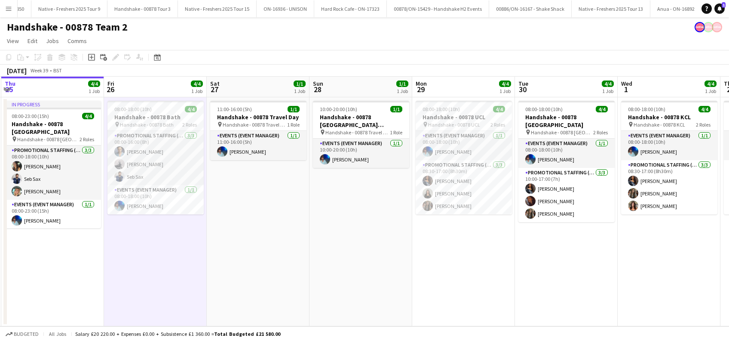
drag, startPoint x: 394, startPoint y: 234, endPoint x: 351, endPoint y: 250, distance: 45.2
click at [351, 250] on app-calendar-viewport "Sun 21 1/1 1 Job Mon 22 5/5 1 Job Tue 23 4/4 1 Job Wed 24 4/4 1 Job Thu 25 4/4 …" at bounding box center [364, 201] width 729 height 249
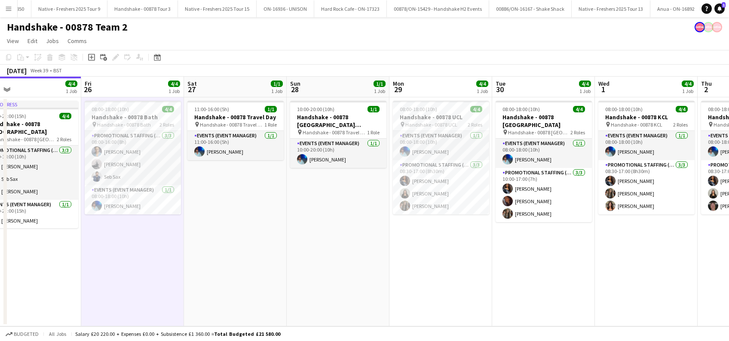
scroll to position [0, 253]
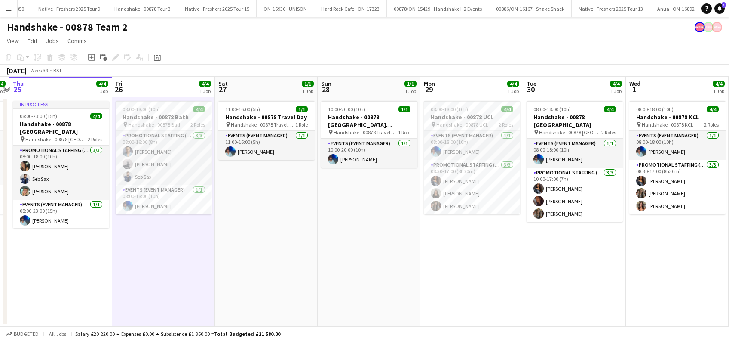
drag, startPoint x: 446, startPoint y: 259, endPoint x: 459, endPoint y: 267, distance: 15.6
click at [463, 267] on app-calendar-viewport "Tue 23 4/4 1 Job Wed 24 4/4 1 Job Thu 25 4/4 1 Job Fri 26 4/4 1 Job Sat 27 1/1 …" at bounding box center [364, 201] width 729 height 249
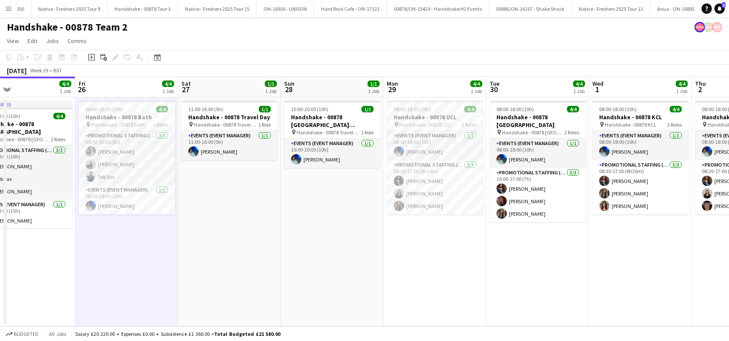
drag, startPoint x: 451, startPoint y: 278, endPoint x: 414, endPoint y: 274, distance: 37.6
click at [414, 274] on app-calendar-viewport "Tue 23 4/4 1 Job Wed 24 4/4 1 Job Thu 25 4/4 1 Job Fri 26 4/4 1 Job Sat 27 1/1 …" at bounding box center [364, 201] width 729 height 249
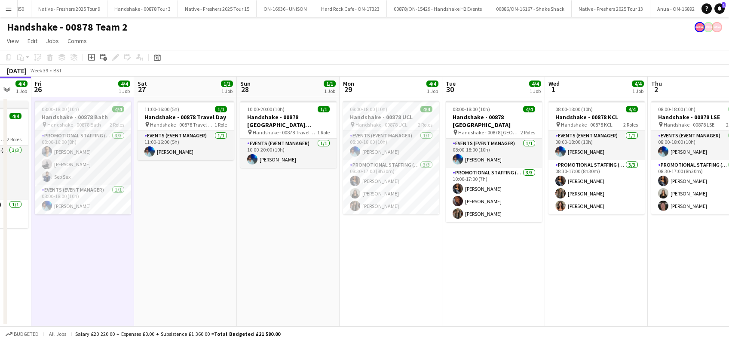
scroll to position [0, 285]
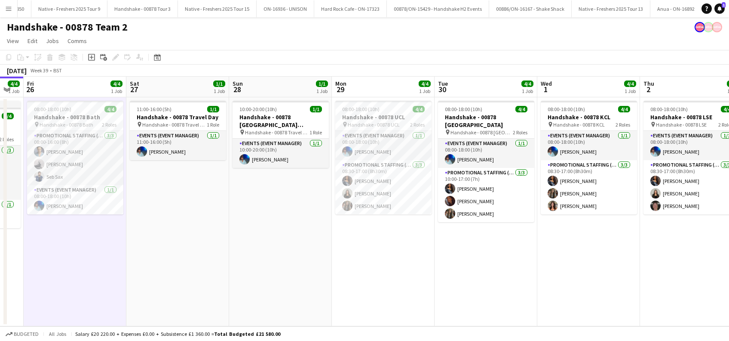
drag, startPoint x: 530, startPoint y: 279, endPoint x: 478, endPoint y: 279, distance: 51.6
click at [478, 279] on app-calendar-viewport "Tue 23 4/4 1 Job Wed 24 4/4 1 Job Thu 25 4/4 1 Job Fri 26 4/4 1 Job Sat 27 1/1 …" at bounding box center [364, 201] width 729 height 249
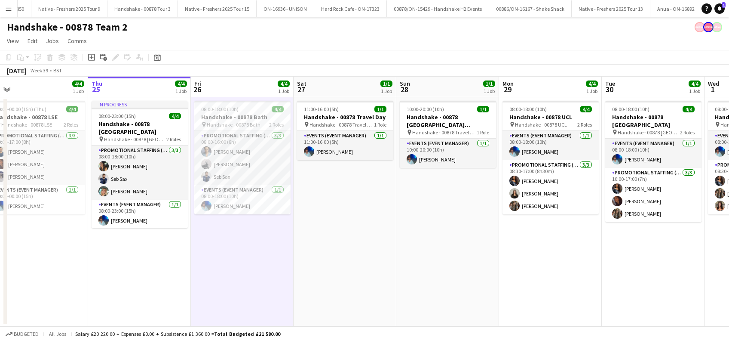
scroll to position [0, 269]
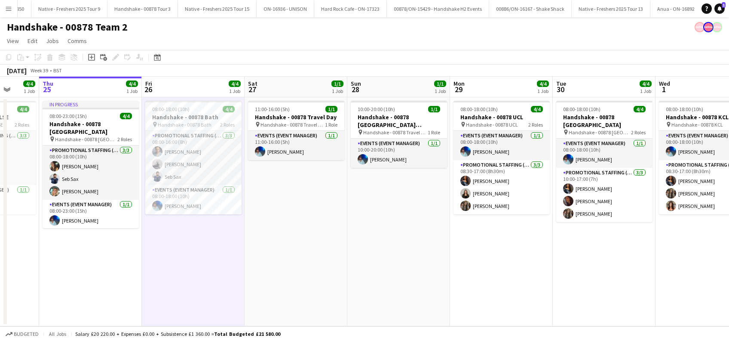
drag, startPoint x: 252, startPoint y: 268, endPoint x: 370, endPoint y: 262, distance: 118.5
click at [370, 262] on app-calendar-viewport "Mon 22 5/5 1 Job Tue 23 4/4 1 Job Wed 24 4/4 1 Job Thu 25 4/4 1 Job Fri 26 4/4 …" at bounding box center [364, 201] width 729 height 249
click at [300, 262] on app-date-cell "11:00-16:00 (5h) 1/1 Handshake - 00878 Travel Day pin Handshake - 00878 Travel …" at bounding box center [296, 211] width 103 height 229
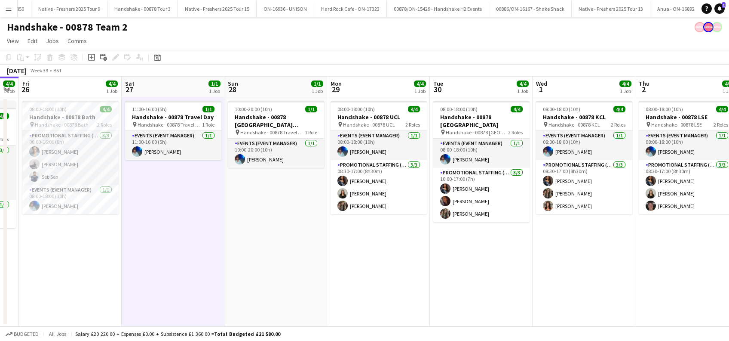
scroll to position [0, 427]
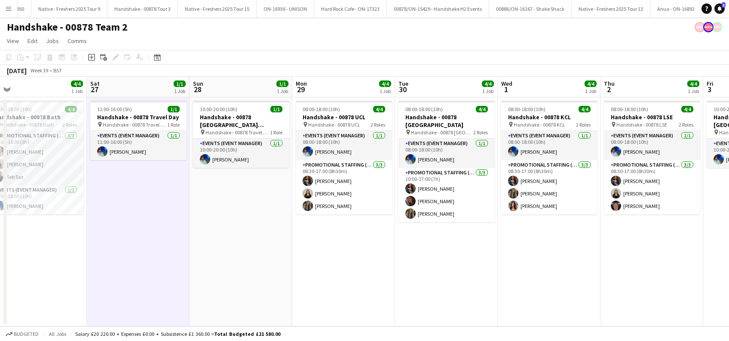
drag, startPoint x: 525, startPoint y: 262, endPoint x: 367, endPoint y: 285, distance: 159.5
click at [367, 285] on app-calendar-viewport "Mon 22 5/5 1 Job Tue 23 4/4 1 Job Wed 24 4/4 1 Job Thu 25 4/4 1 Job Fri 26 4/4 …" at bounding box center [364, 201] width 729 height 249
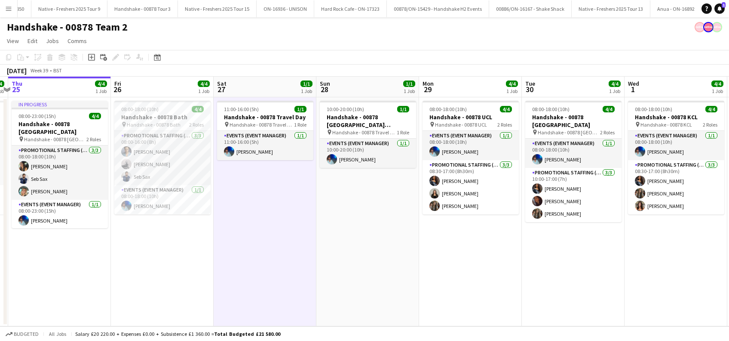
scroll to position [0, 298]
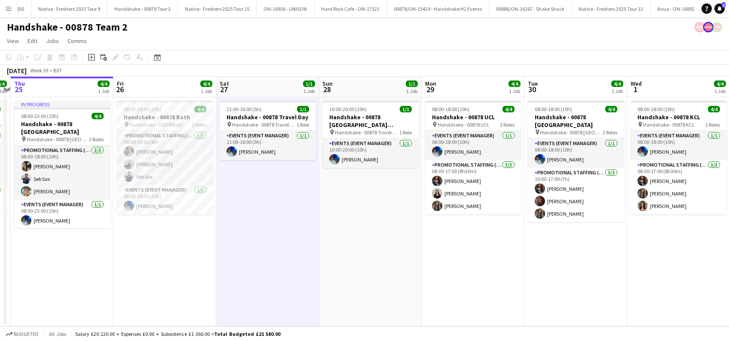
drag, startPoint x: 348, startPoint y: 279, endPoint x: 477, endPoint y: 274, distance: 129.6
click at [477, 274] on app-calendar-viewport "Mon 22 5/5 1 Job Tue 23 4/4 1 Job Wed 24 4/4 1 Job Thu 25 4/4 1 Job Fri 26 4/4 …" at bounding box center [364, 201] width 729 height 249
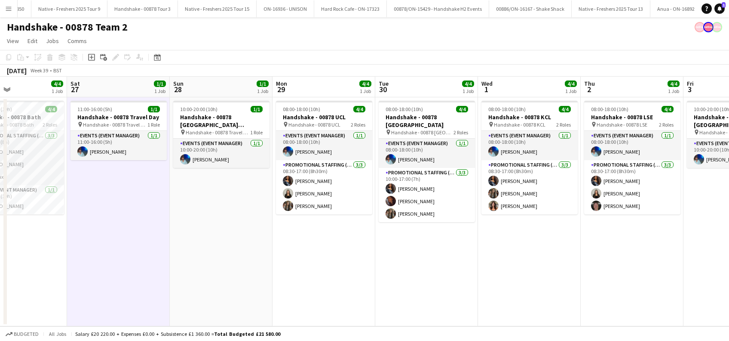
drag, startPoint x: 578, startPoint y: 272, endPoint x: 428, endPoint y: 270, distance: 149.3
click at [428, 270] on app-calendar-viewport "Wed 24 4/4 1 Job Thu 25 4/4 1 Job Fri 26 4/4 1 Job Sat 27 1/1 1 Job Sun 28 1/1 …" at bounding box center [364, 201] width 729 height 249
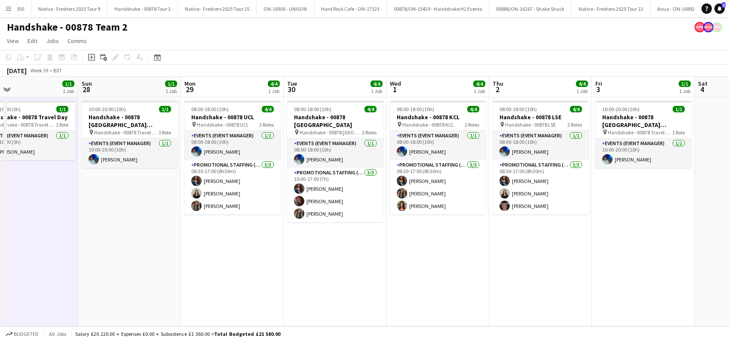
drag, startPoint x: 626, startPoint y: 272, endPoint x: 534, endPoint y: 296, distance: 95.1
click at [534, 296] on app-calendar-viewport "Wed 24 4/4 1 Job Thu 25 4/4 1 Job Fri 26 4/4 1 Job Sat 27 1/1 1 Job Sun 28 1/1 …" at bounding box center [364, 201] width 729 height 249
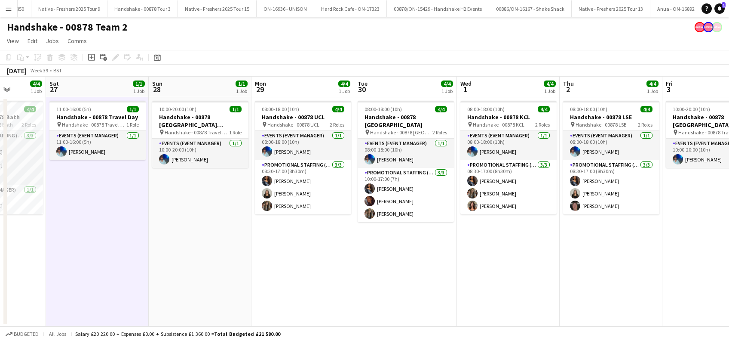
drag, startPoint x: 615, startPoint y: 258, endPoint x: 478, endPoint y: 277, distance: 138.4
click at [465, 279] on app-calendar-viewport "Wed 24 4/4 1 Job Thu 25 4/4 1 Job Fri 26 4/4 1 Job Sat 27 1/1 1 Job Sun 28 1/1 …" at bounding box center [364, 201] width 729 height 249
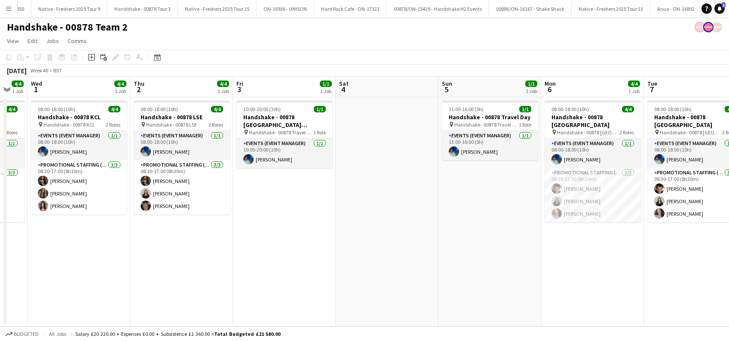
drag, startPoint x: 652, startPoint y: 258, endPoint x: 441, endPoint y: 282, distance: 212.1
click at [441, 283] on app-calendar-viewport "Sun 28 1/1 1 Job Mon 29 4/4 1 Job Tue 30 4/4 1 Job Wed 1 4/4 1 Job Thu 2 4/4 1 …" at bounding box center [364, 201] width 729 height 249
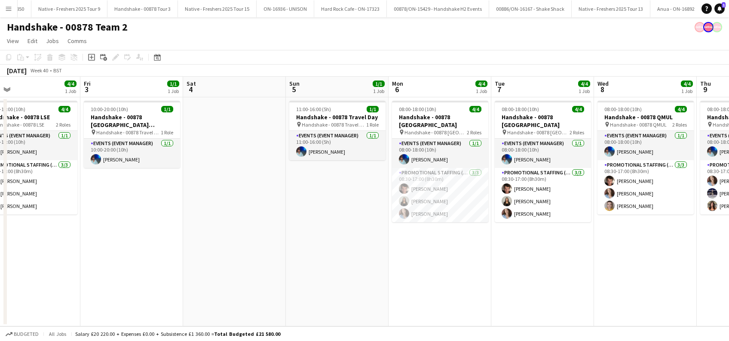
drag, startPoint x: 610, startPoint y: 273, endPoint x: 455, endPoint y: 290, distance: 155.8
click at [455, 290] on app-calendar-viewport "Sun 28 1/1 1 Job Mon 29 4/4 1 Job Tue 30 4/4 1 Job Wed 1 4/4 1 Job Thu 2 4/4 1 …" at bounding box center [364, 201] width 729 height 249
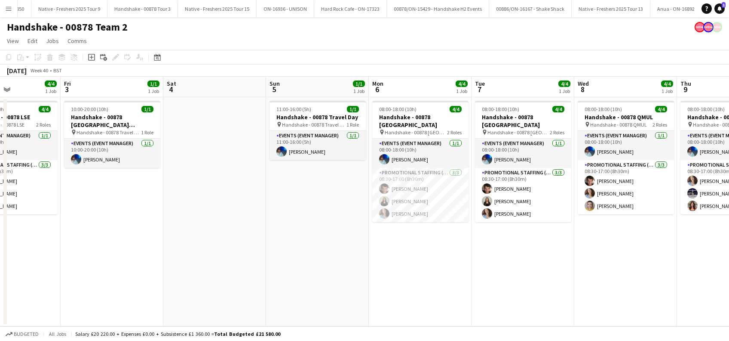
drag, startPoint x: 241, startPoint y: 272, endPoint x: 504, endPoint y: 271, distance: 262.8
click at [507, 271] on app-calendar-viewport "Tue 30 4/4 1 Job Wed 1 4/4 1 Job Thu 2 4/4 1 Job Fri 3 1/1 1 Job Sat 4 Sun 5 1/…" at bounding box center [364, 201] width 729 height 249
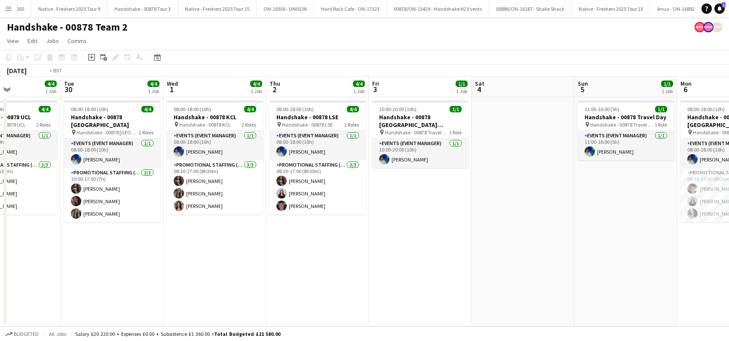
scroll to position [0, 213]
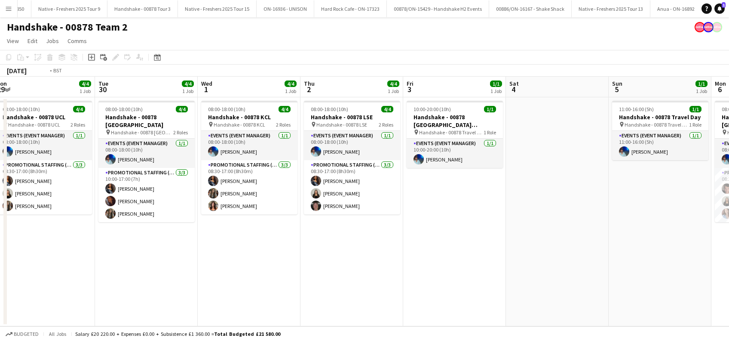
drag, startPoint x: 111, startPoint y: 266, endPoint x: 351, endPoint y: 274, distance: 240.1
click at [351, 274] on app-calendar-viewport "Sat 27 1/1 1 Job Sun 28 1/1 1 Job Mon 29 4/4 1 Job Tue 30 4/4 1 Job Wed 1 4/4 1…" at bounding box center [364, 201] width 729 height 249
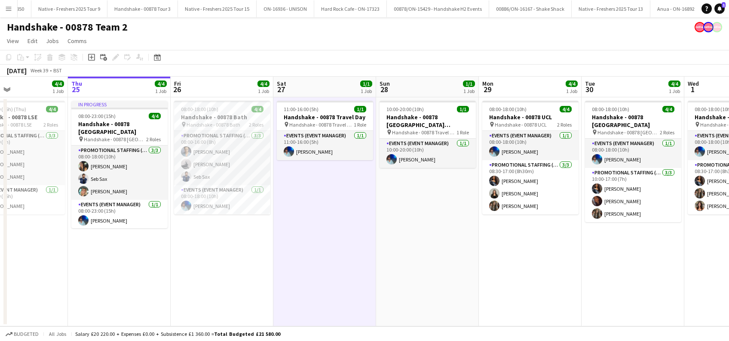
drag, startPoint x: 202, startPoint y: 258, endPoint x: 409, endPoint y: 255, distance: 207.3
click at [409, 255] on app-calendar-viewport "Mon 22 5/5 1 Job Tue 23 4/4 1 Job Wed 24 4/4 1 Job Thu 25 4/4 1 Job Fri 26 4/4 …" at bounding box center [364, 201] width 729 height 249
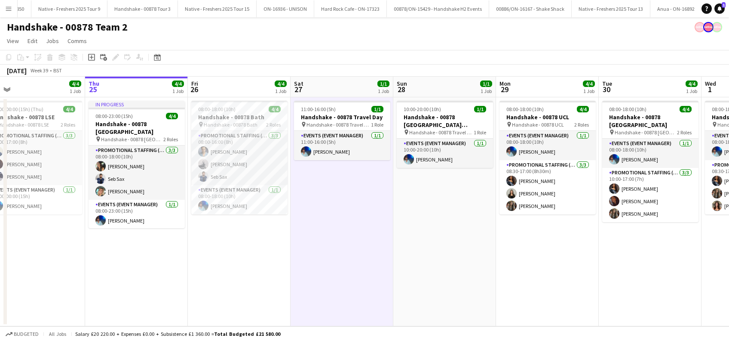
click at [348, 286] on app-date-cell "11:00-16:00 (5h) 1/1 Handshake - 00878 Travel Day pin Handshake - 00878 Travel …" at bounding box center [342, 211] width 103 height 229
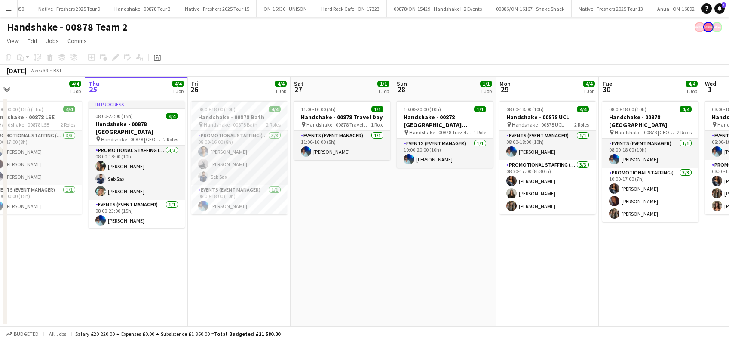
click at [427, 281] on app-date-cell "10:00-20:00 (10h) 1/1 Handshake - 00878 Restock (Southend) & Travel to Hotel pi…" at bounding box center [445, 211] width 103 height 229
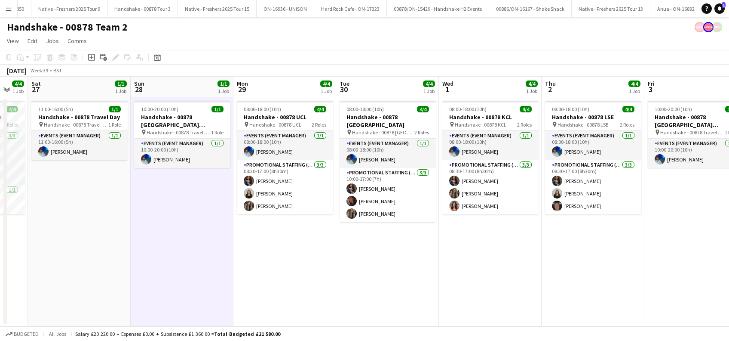
drag, startPoint x: 551, startPoint y: 287, endPoint x: 287, endPoint y: 296, distance: 263.4
click at [287, 296] on app-calendar-viewport "Wed 24 4/4 1 Job Thu 25 4/4 1 Job Fri 26 4/4 1 Job Sat 27 1/1 1 Job Sun 28 1/1 …" at bounding box center [364, 201] width 729 height 249
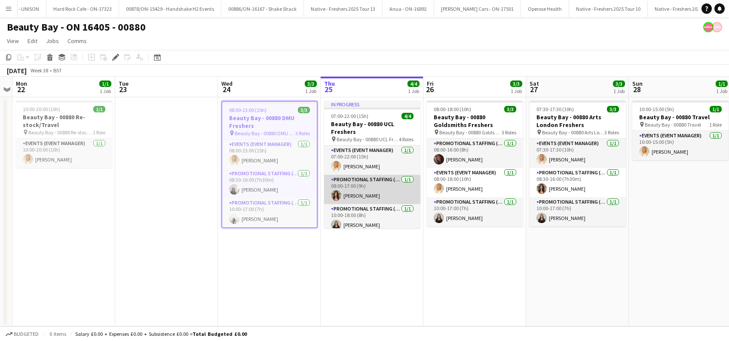
scroll to position [34, 0]
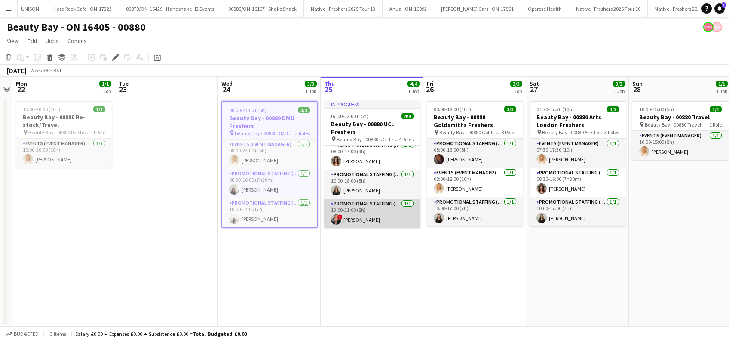
click at [352, 218] on app-card-role "Promotional Staffing (Brand Ambassadors) [DATE] 13:00-21:00 (8h) ! [PERSON_NAME]" at bounding box center [372, 213] width 96 height 29
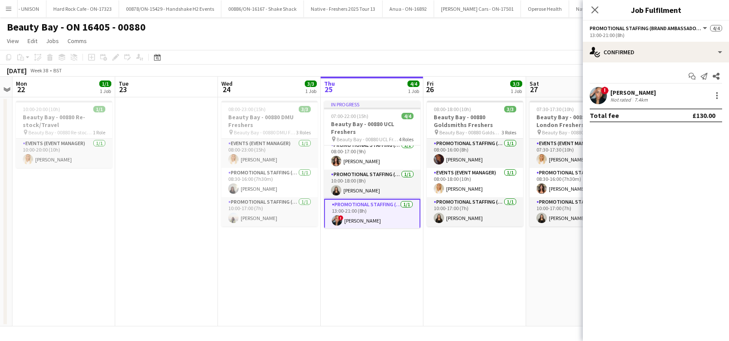
click at [634, 91] on div "[PERSON_NAME]" at bounding box center [634, 93] width 46 height 8
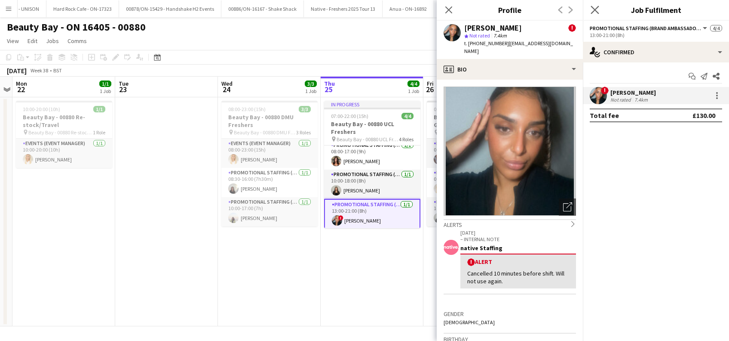
click at [594, 7] on icon "Close pop-in" at bounding box center [595, 10] width 8 height 8
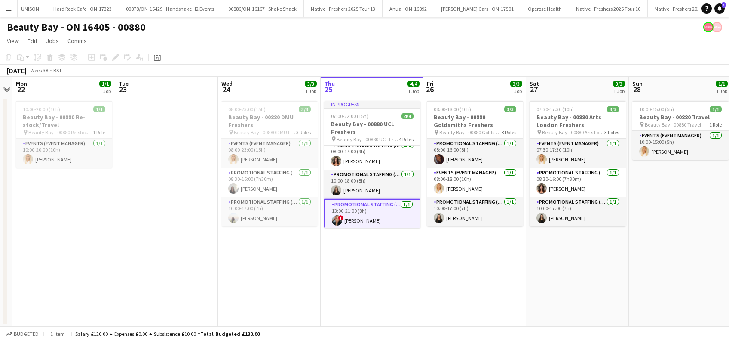
click at [385, 267] on app-date-cell "In progress 07:00-22:00 (15h) 4/4 Beauty Bay - 00880 UCL Freshers pin Beauty Ba…" at bounding box center [372, 211] width 103 height 229
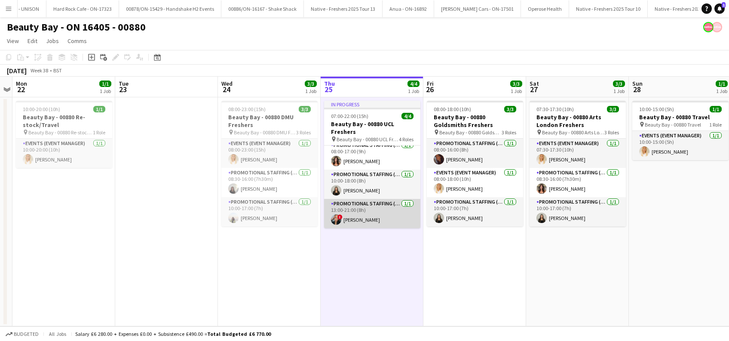
click at [354, 218] on app-card-role "Promotional Staffing (Brand Ambassadors) [DATE] 13:00-21:00 (8h) ! [PERSON_NAME]" at bounding box center [372, 213] width 96 height 29
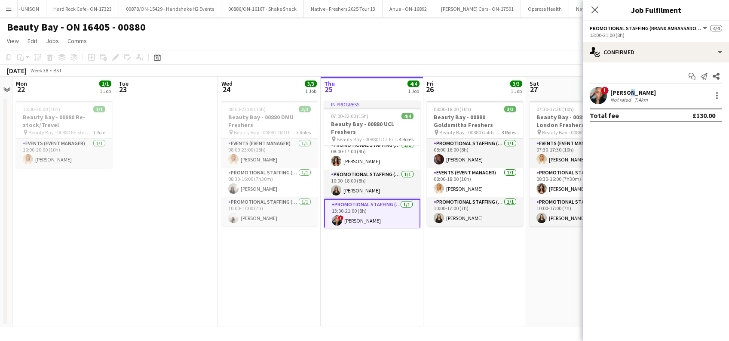
click at [628, 93] on div "[PERSON_NAME]" at bounding box center [634, 93] width 46 height 8
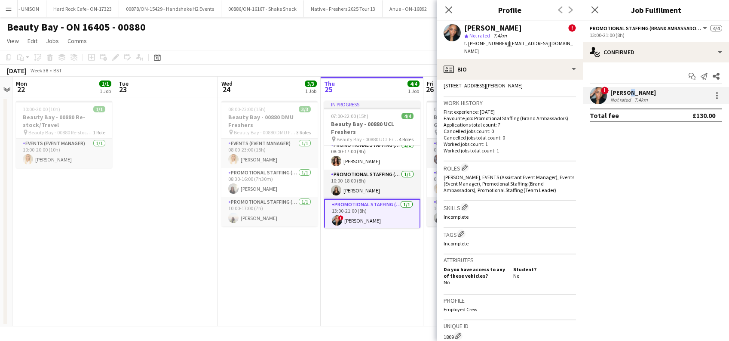
scroll to position [437, 0]
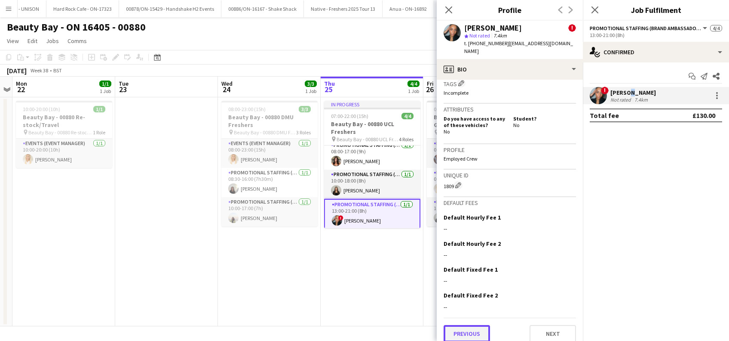
click at [468, 325] on button "Previous" at bounding box center [467, 333] width 46 height 17
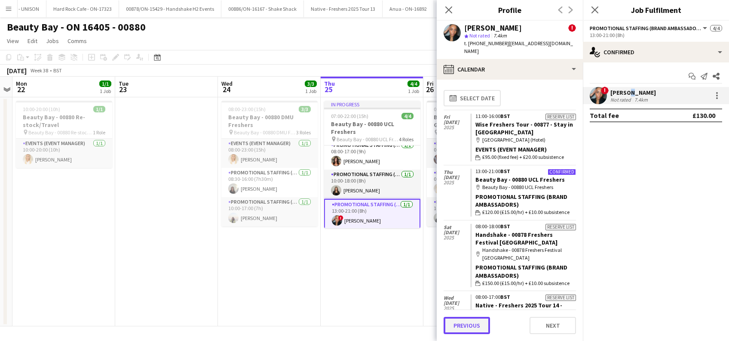
click at [467, 329] on button "Previous" at bounding box center [467, 325] width 46 height 17
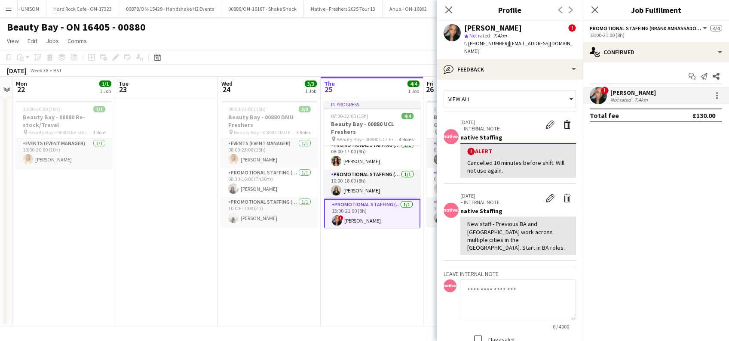
click at [532, 279] on textarea at bounding box center [518, 299] width 116 height 41
type textarea "**********"
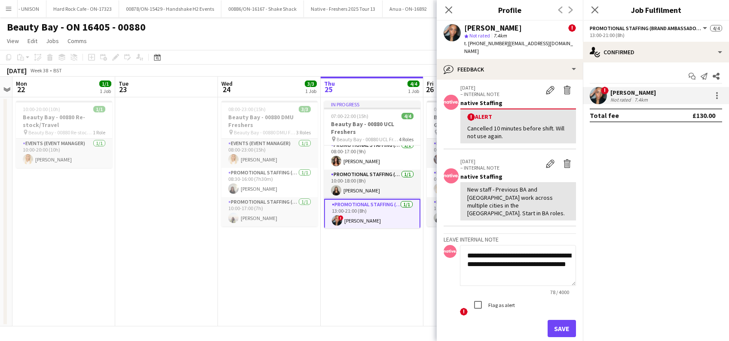
scroll to position [62, 0]
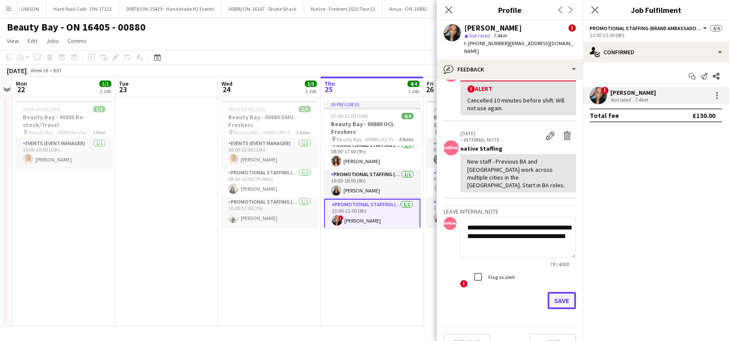
click at [556, 292] on button "Save" at bounding box center [562, 300] width 28 height 17
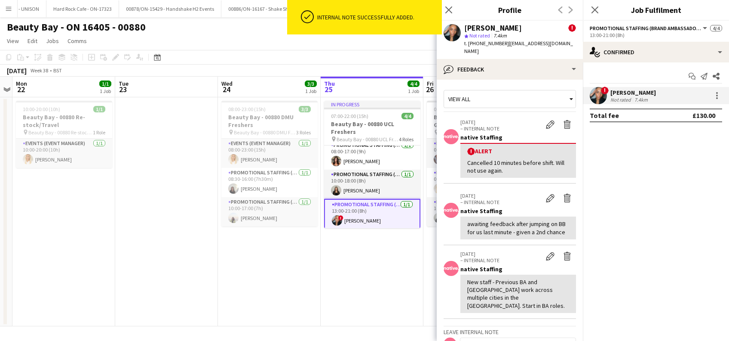
scroll to position [128, 0]
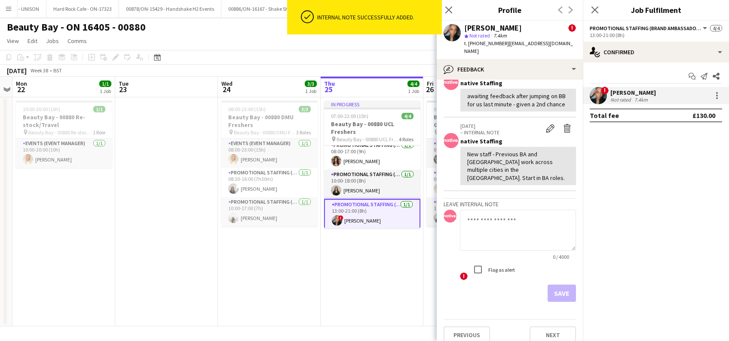
click at [463, 272] on span "!" at bounding box center [464, 276] width 8 height 8
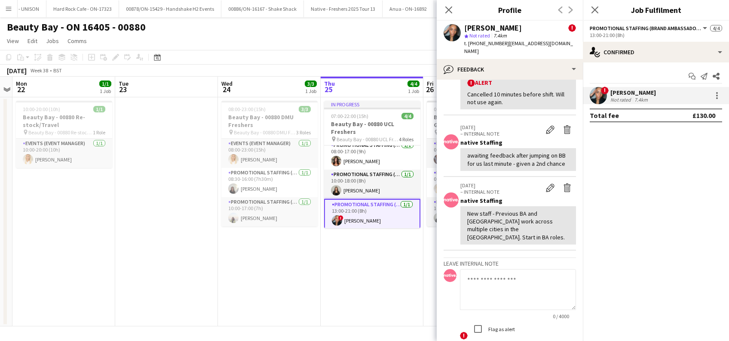
scroll to position [0, 0]
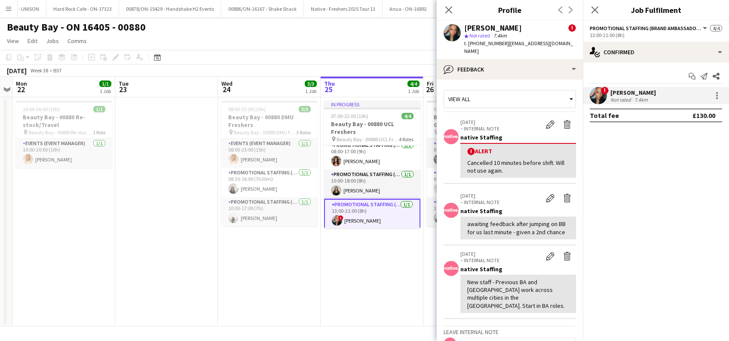
click at [477, 147] on div "! Alert" at bounding box center [519, 151] width 102 height 8
click at [472, 148] on span "!" at bounding box center [472, 152] width 8 height 8
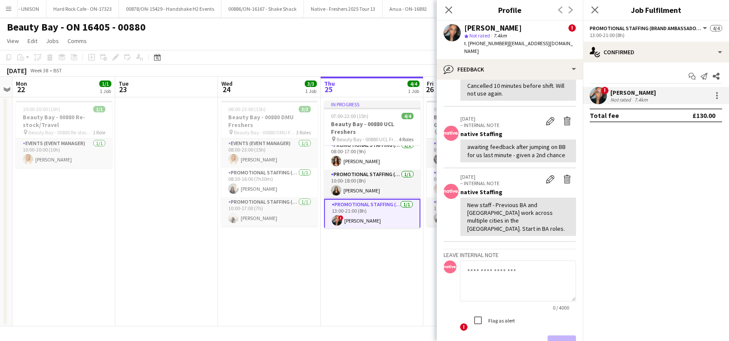
scroll to position [128, 0]
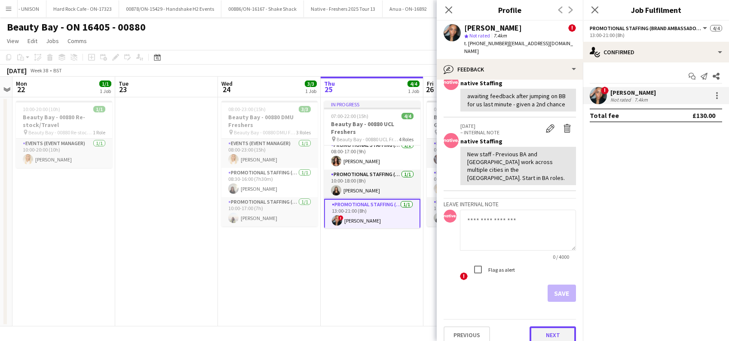
click at [541, 326] on button "Next" at bounding box center [553, 334] width 46 height 17
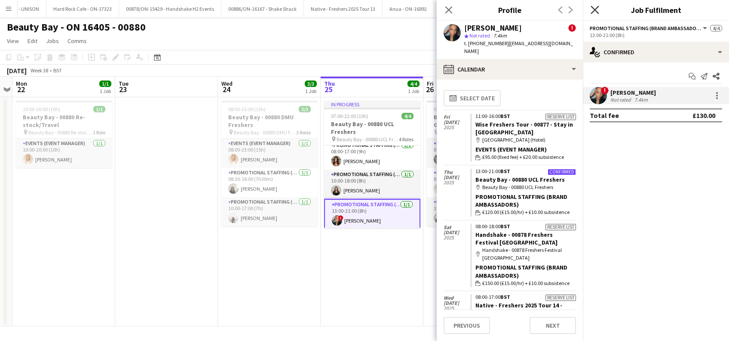
click at [597, 6] on icon "Close pop-in" at bounding box center [595, 10] width 8 height 8
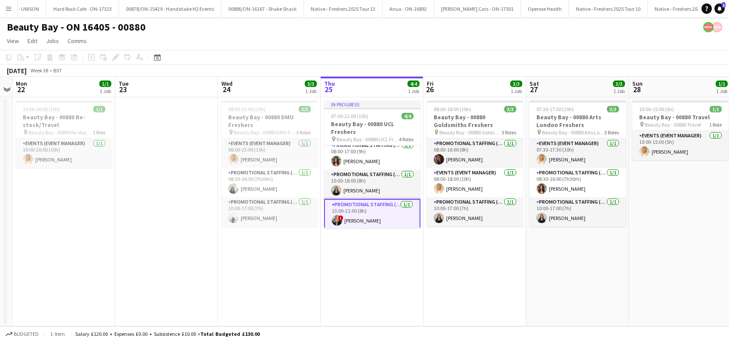
click at [367, 274] on app-date-cell "In progress 07:00-22:00 (15h) 4/4 Beauty Bay - 00880 UCL Freshers pin Beauty Ba…" at bounding box center [372, 211] width 103 height 229
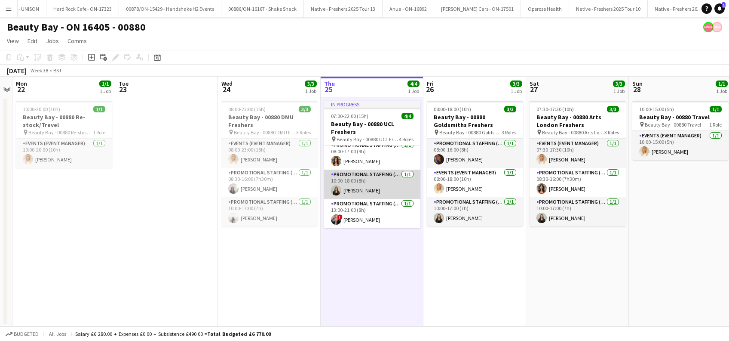
scroll to position [0, 0]
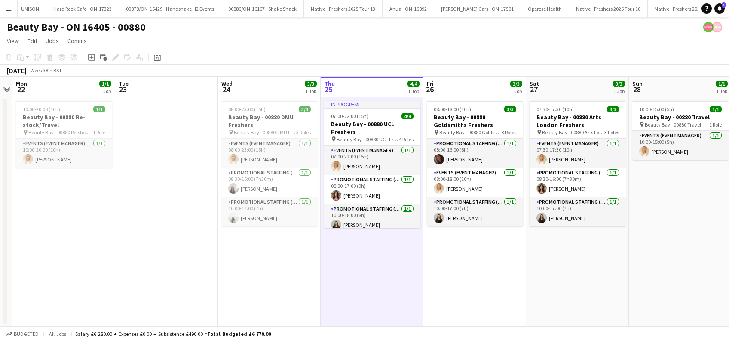
click at [365, 258] on app-date-cell "In progress 07:00-22:00 (15h) 4/4 Beauty Bay - 00880 UCL Freshers pin Beauty Ba…" at bounding box center [372, 211] width 103 height 229
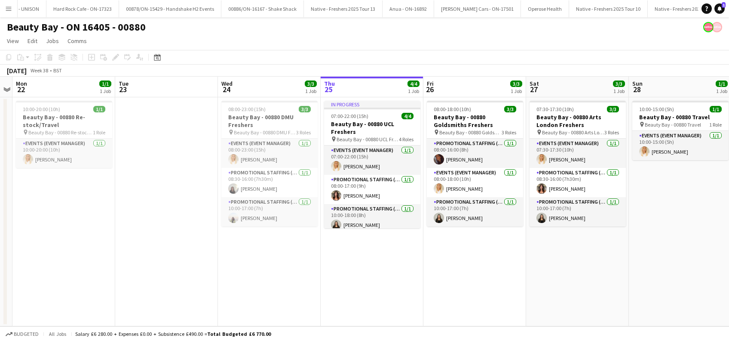
click at [473, 274] on app-date-cell "08:00-18:00 (10h) 3/3 Beauty Bay - 00880 Goldsmiths Freshers pin Beauty Bay - 0…" at bounding box center [475, 211] width 103 height 229
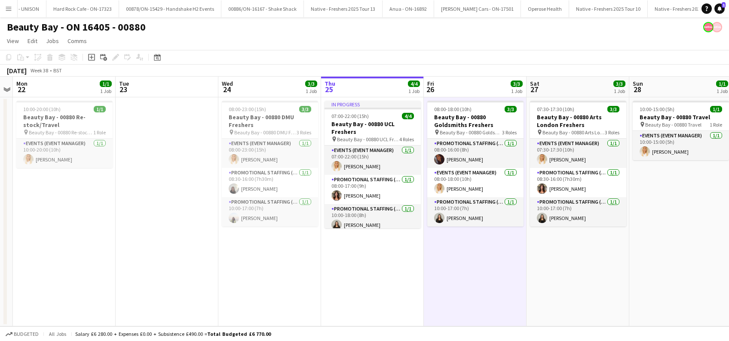
drag, startPoint x: 236, startPoint y: 296, endPoint x: 287, endPoint y: 279, distance: 53.7
click at [236, 296] on app-date-cell "08:00-23:00 (15h) 3/3 Beauty Bay - 00880 DMU Freshers pin Beauty Bay - 00880 DM…" at bounding box center [269, 211] width 103 height 229
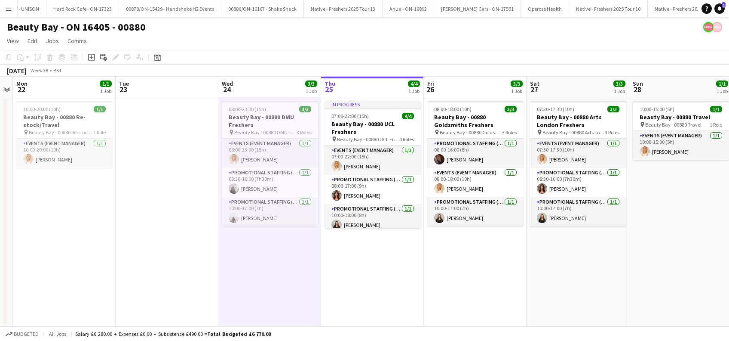
click at [344, 276] on app-date-cell "In progress 07:00-22:00 (15h) 4/4 Beauty Bay - 00880 UCL Freshers pin Beauty Ba…" at bounding box center [372, 211] width 103 height 229
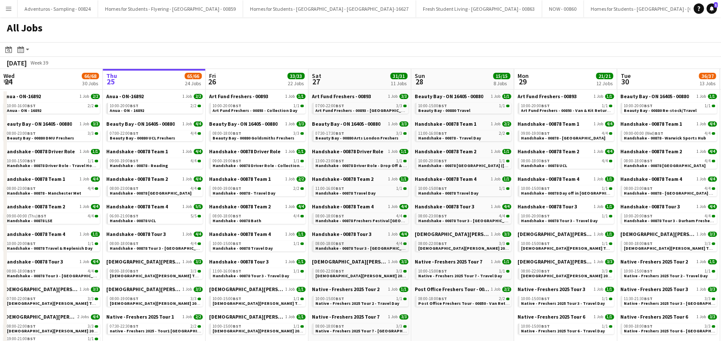
click at [362, 250] on span "Handshake - 00878 Tour 3 - [GEOGRAPHIC_DATA] Freshers Day 1" at bounding box center [379, 248] width 129 height 6
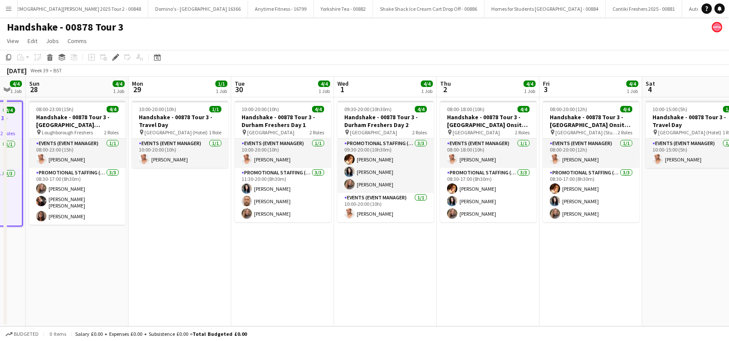
scroll to position [0, 419]
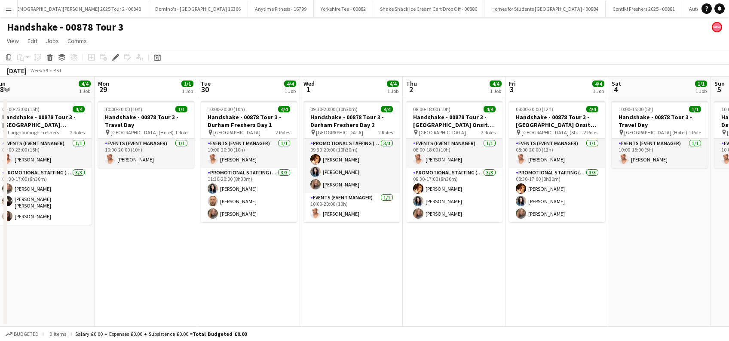
drag, startPoint x: 574, startPoint y: 290, endPoint x: 268, endPoint y: 296, distance: 305.4
click at [268, 296] on app-calendar-viewport "Wed 24 4/4 1 Job Thu 25 4/4 1 Job Fri 26 1/1 1 Job Sat 27 4/4 1 Job Sun 28 4/4 …" at bounding box center [364, 201] width 729 height 249
click at [345, 272] on app-date-cell "09:30-20:00 (10h30m) 4/4 Handshake - 00878 Tour 3 - Durham Freshers Day 2 pin D…" at bounding box center [351, 211] width 103 height 229
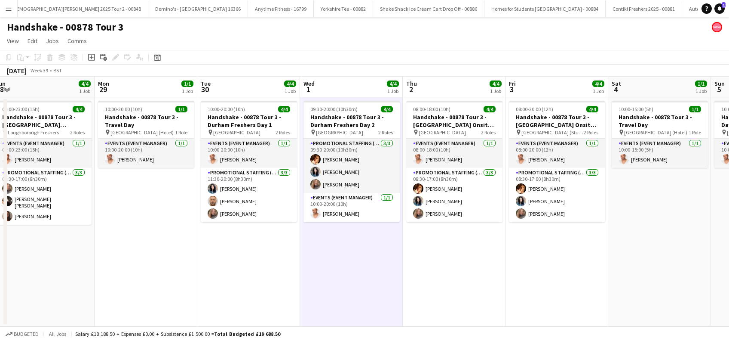
click at [452, 265] on app-date-cell "08:00-18:00 (10h) 4/4 Handshake - 00878 Tour 3 - [GEOGRAPHIC_DATA] Onsite Day p…" at bounding box center [454, 211] width 103 height 229
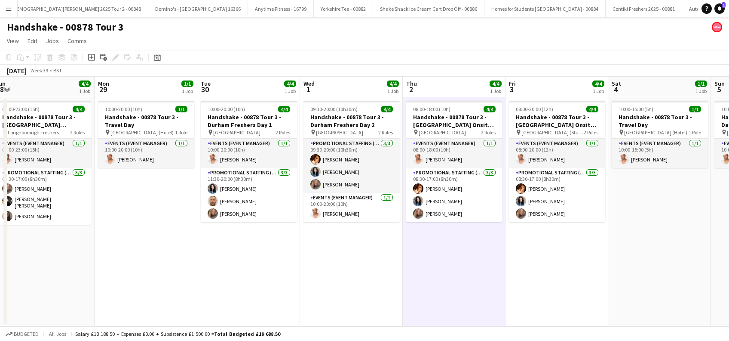
click at [355, 293] on app-date-cell "09:30-20:00 (10h30m) 4/4 Handshake - 00878 Tour 3 - Durham Freshers Day 2 pin D…" at bounding box center [351, 211] width 103 height 229
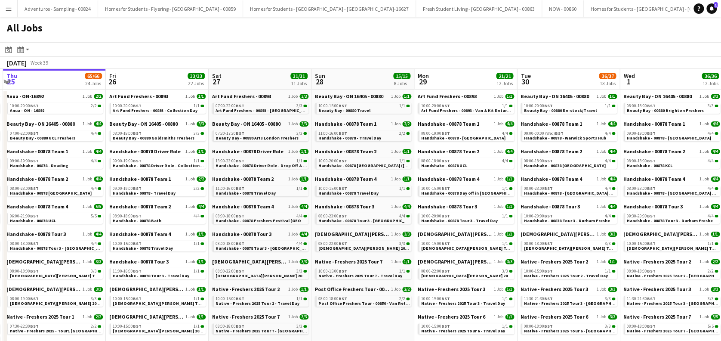
drag, startPoint x: 591, startPoint y: 206, endPoint x: 286, endPoint y: 220, distance: 305.7
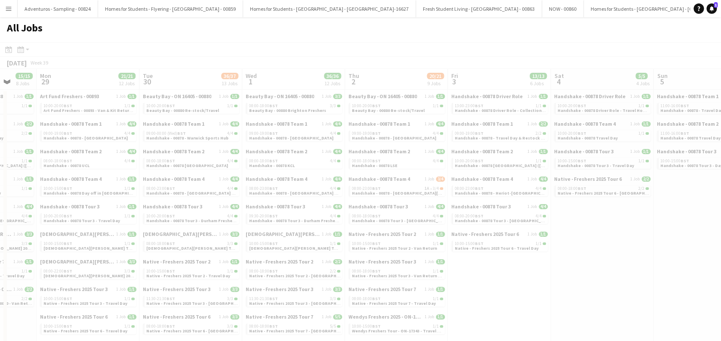
drag, startPoint x: 581, startPoint y: 231, endPoint x: 417, endPoint y: 258, distance: 167.1
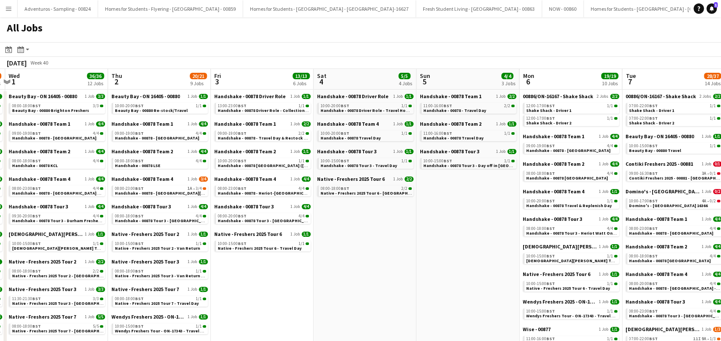
drag, startPoint x: 515, startPoint y: 260, endPoint x: 398, endPoint y: 267, distance: 117.2
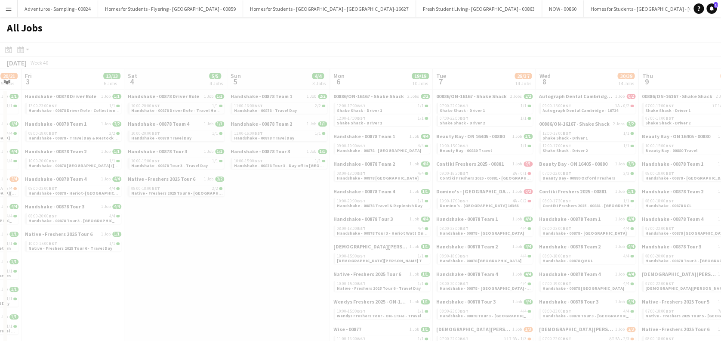
drag, startPoint x: 520, startPoint y: 267, endPoint x: 382, endPoint y: 269, distance: 138.9
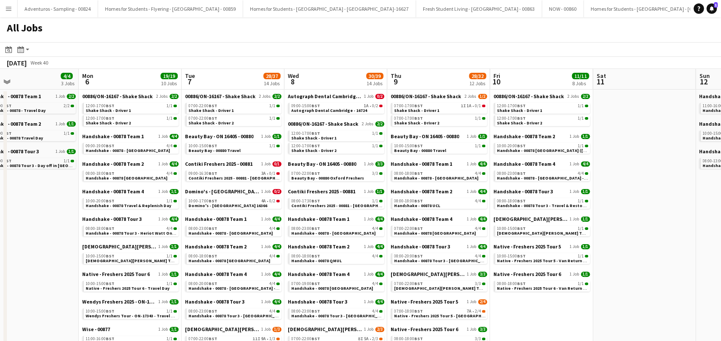
drag, startPoint x: 281, startPoint y: 265, endPoint x: 469, endPoint y: 268, distance: 188.0
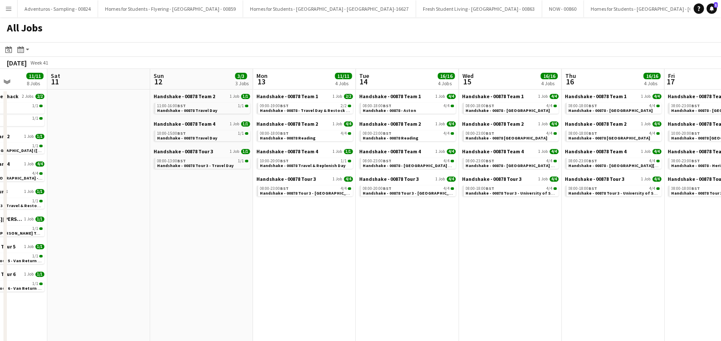
drag, startPoint x: 586, startPoint y: 255, endPoint x: 264, endPoint y: 254, distance: 322.6
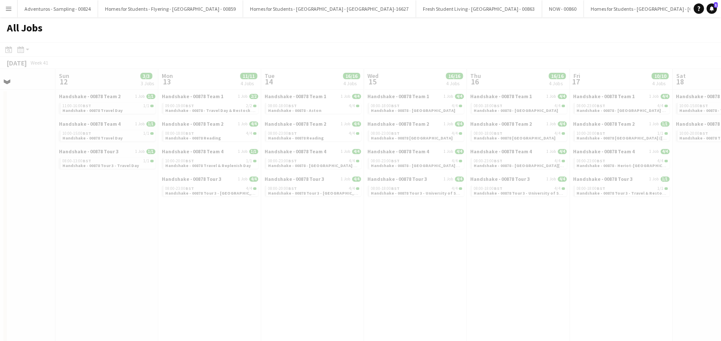
drag, startPoint x: 520, startPoint y: 256, endPoint x: 426, endPoint y: 255, distance: 94.2
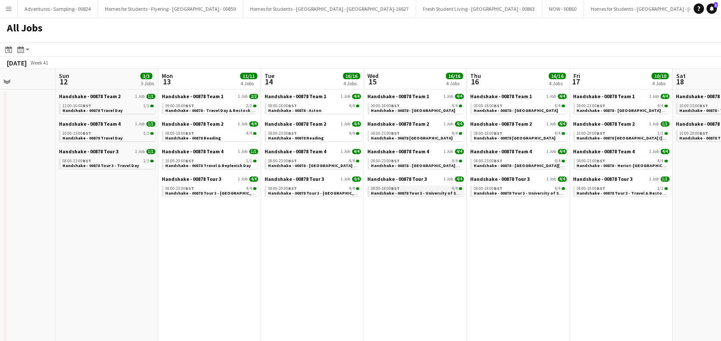
click at [405, 191] on span "Handshake - 00878 Tour 3 - University of Sheffield Onsite Day 1" at bounding box center [435, 193] width 128 height 6
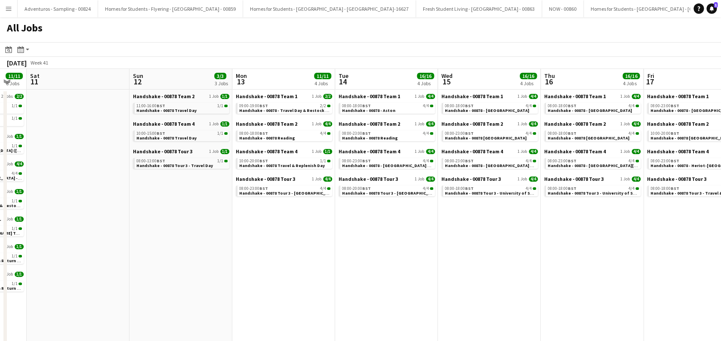
drag, startPoint x: 191, startPoint y: 247, endPoint x: 475, endPoint y: 247, distance: 284.7
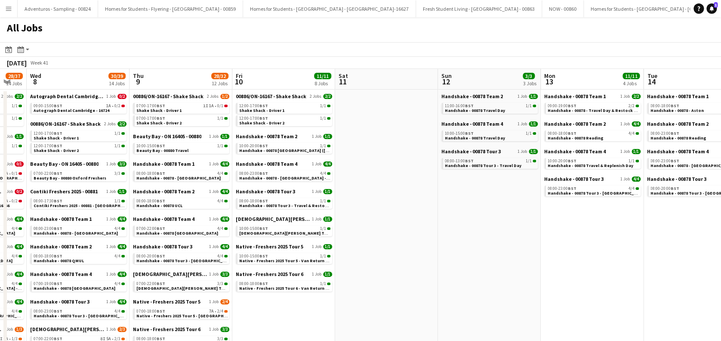
scroll to position [0, 263]
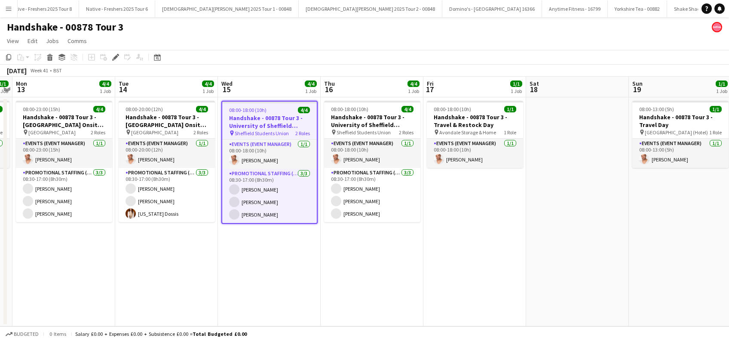
scroll to position [0, 3125]
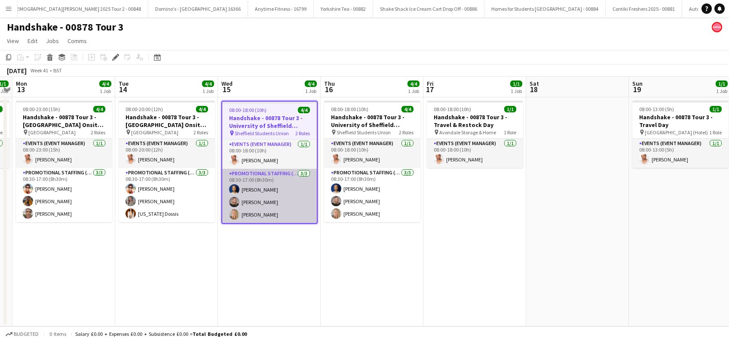
click at [257, 212] on app-card-role "Promotional Staffing (Brand Ambassadors) [DATE] 08:30-17:00 (8h30m) [PERSON_NAM…" at bounding box center [269, 196] width 95 height 54
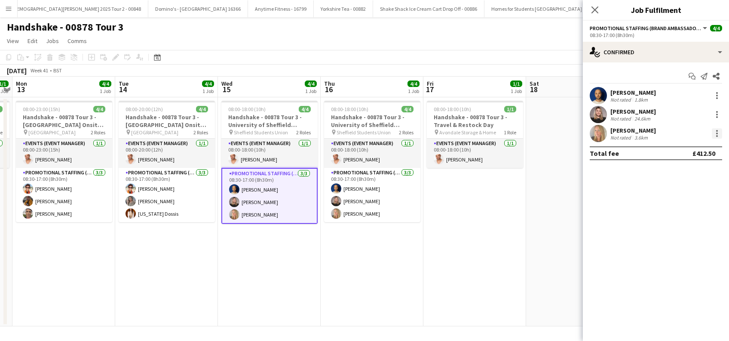
click at [718, 132] on div at bounding box center [718, 133] width 2 height 2
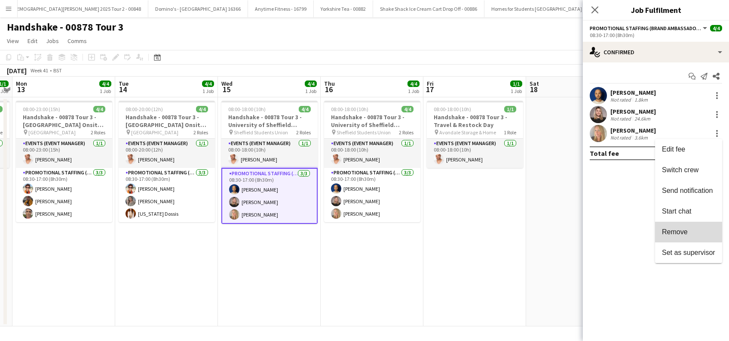
click at [671, 226] on button "Remove" at bounding box center [688, 232] width 67 height 21
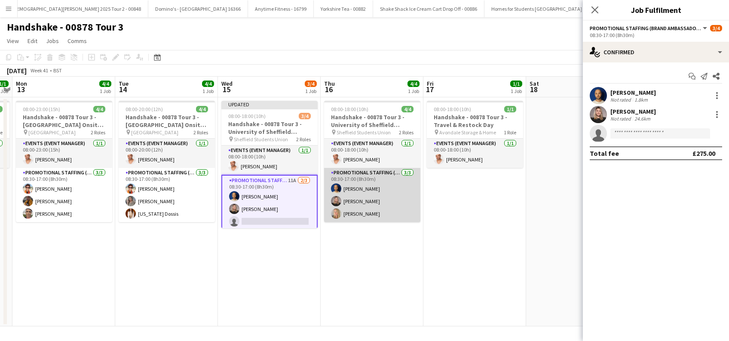
click at [360, 213] on app-card-role "Promotional Staffing (Brand Ambassadors) [DATE] 08:30-17:00 (8h30m) [PERSON_NAM…" at bounding box center [372, 195] width 96 height 54
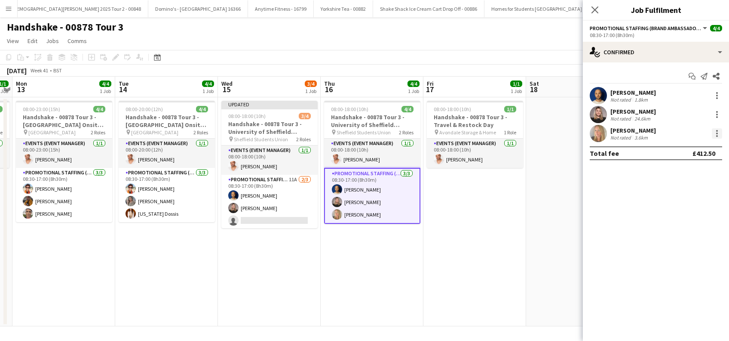
click at [718, 133] on div at bounding box center [718, 133] width 2 height 2
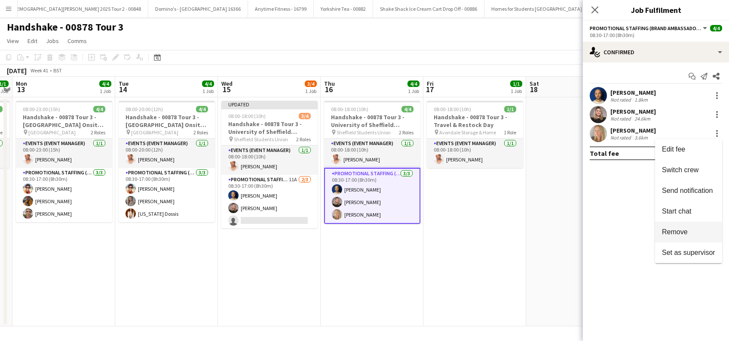
click at [677, 238] on button "Remove" at bounding box center [688, 232] width 67 height 21
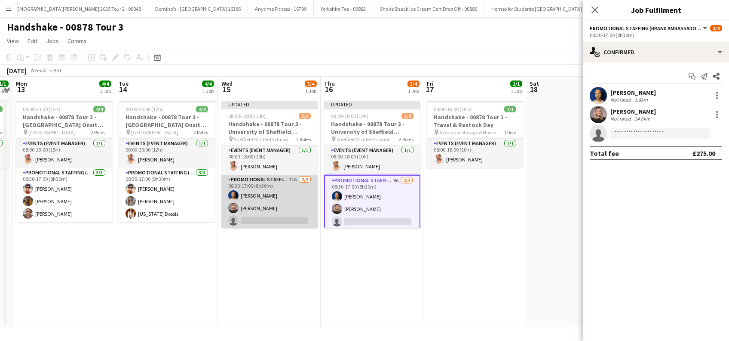
click at [265, 202] on app-card-role "Promotional Staffing (Brand Ambassadors) 11A [DATE] 08:30-17:00 (8h30m) [PERSON…" at bounding box center [270, 202] width 96 height 54
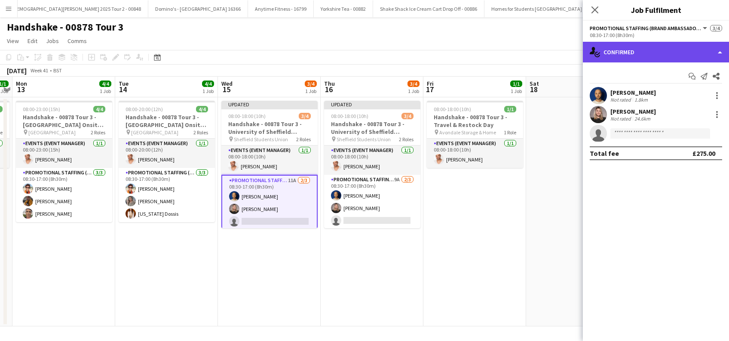
click at [653, 48] on div "single-neutral-actions-check-2 Confirmed" at bounding box center [656, 52] width 146 height 21
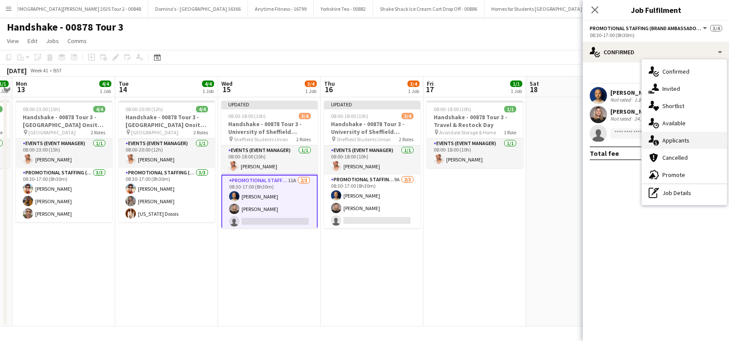
click at [678, 141] on span "Applicants" at bounding box center [676, 140] width 27 height 8
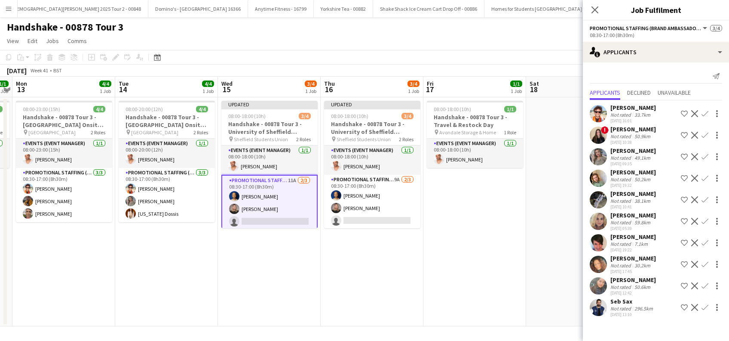
click at [640, 276] on div "[PERSON_NAME]" at bounding box center [634, 280] width 46 height 8
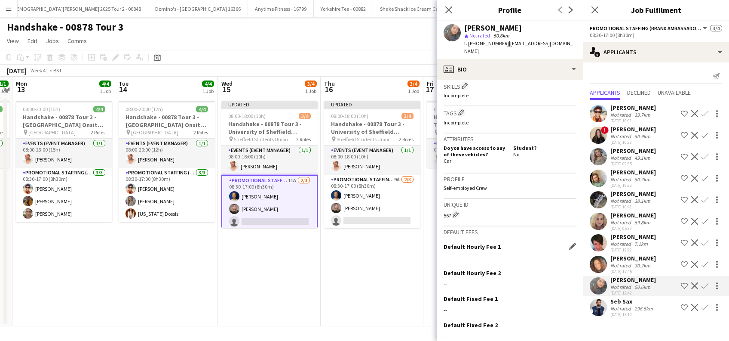
scroll to position [351, 0]
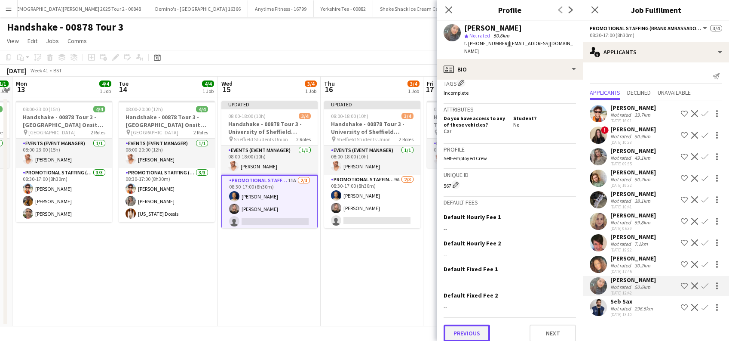
click at [474, 328] on button "Previous" at bounding box center [467, 332] width 46 height 17
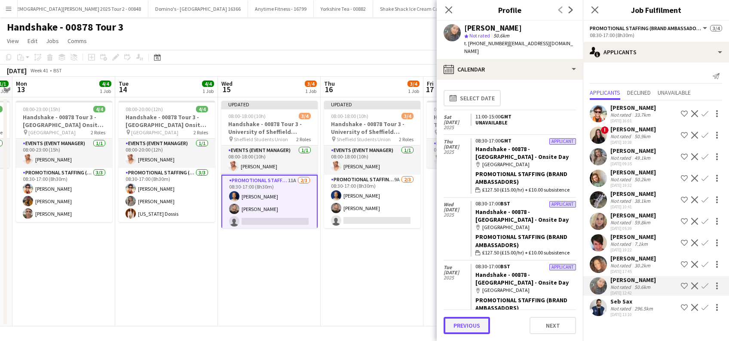
click at [472, 327] on button "Previous" at bounding box center [467, 325] width 46 height 17
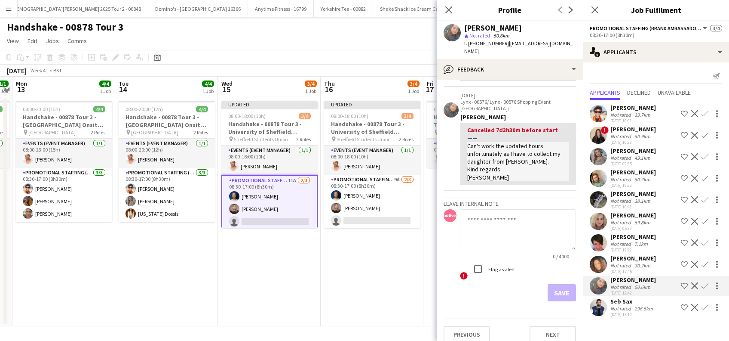
scroll to position [85, 0]
click at [469, 327] on button "Previous" at bounding box center [467, 333] width 46 height 17
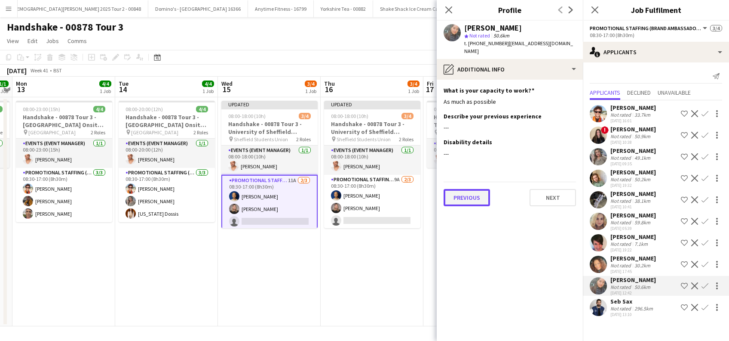
click at [458, 189] on button "Previous" at bounding box center [467, 197] width 46 height 17
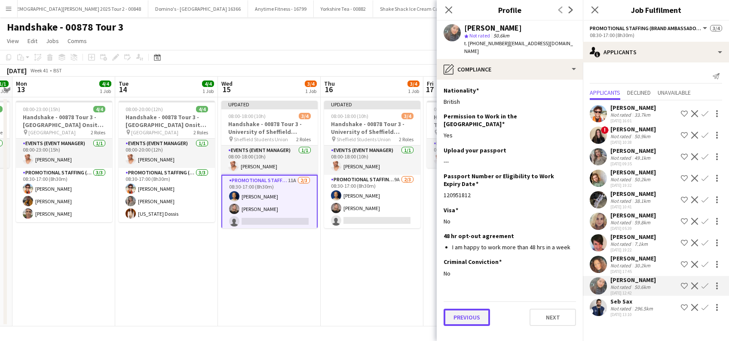
click at [453, 308] on button "Previous" at bounding box center [467, 316] width 46 height 17
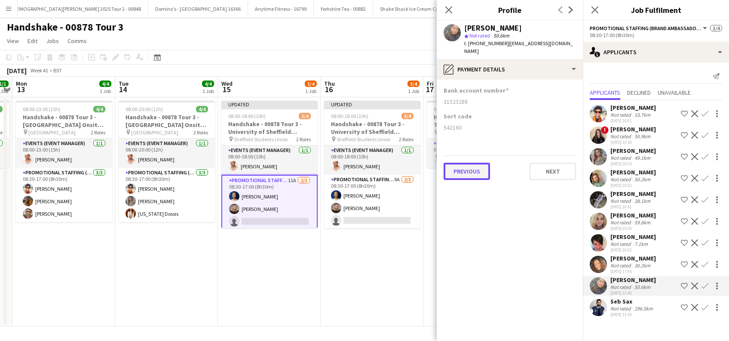
click at [462, 163] on button "Previous" at bounding box center [467, 171] width 46 height 17
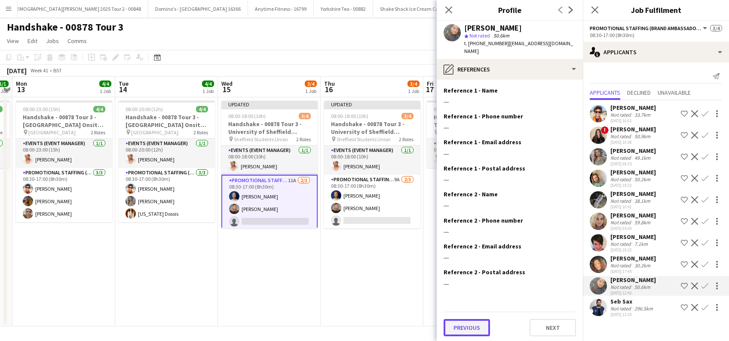
click at [468, 320] on button "Previous" at bounding box center [467, 327] width 46 height 17
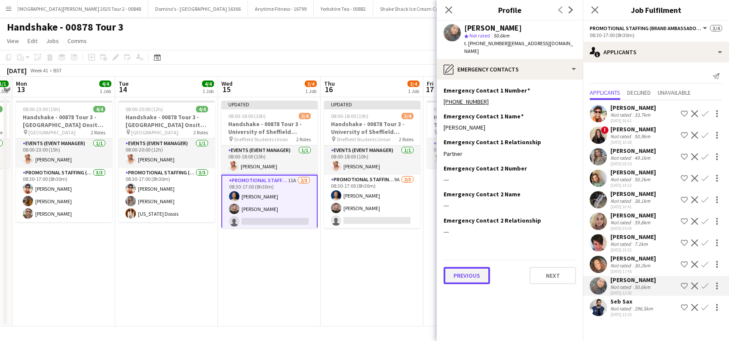
click at [462, 268] on button "Previous" at bounding box center [467, 275] width 46 height 17
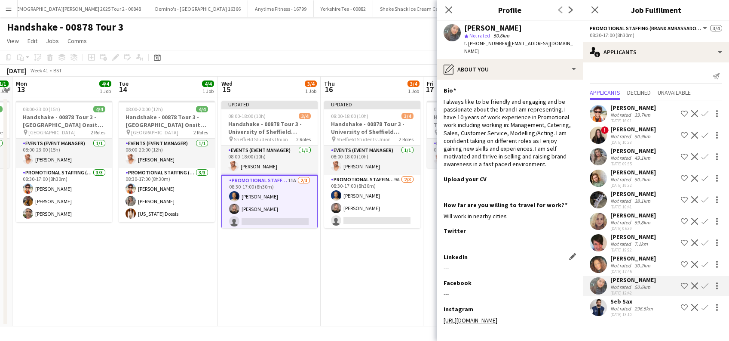
scroll to position [38, 0]
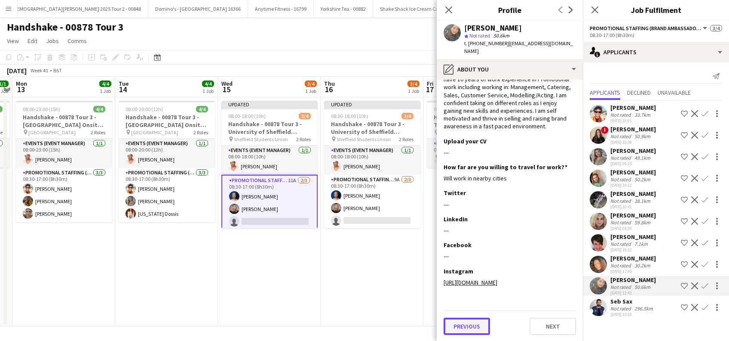
click at [464, 330] on button "Previous" at bounding box center [467, 325] width 46 height 17
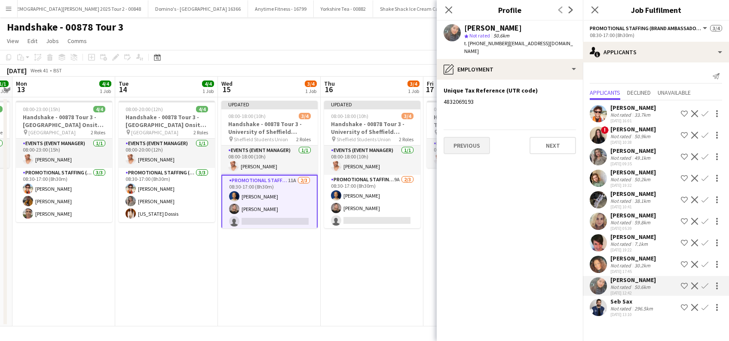
scroll to position [0, 0]
click at [707, 286] on app-icon "Confirm" at bounding box center [705, 285] width 7 height 7
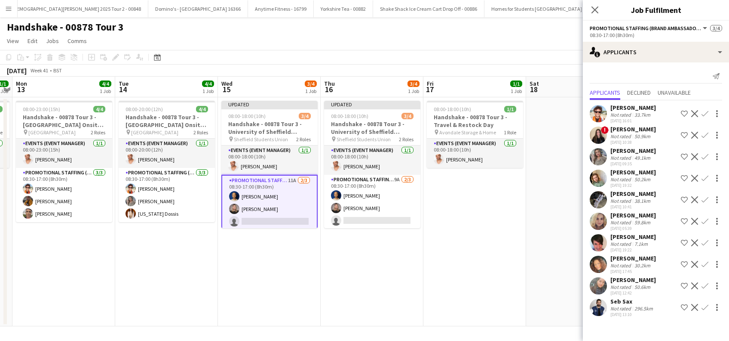
click at [707, 286] on app-icon "Confirm" at bounding box center [705, 285] width 7 height 7
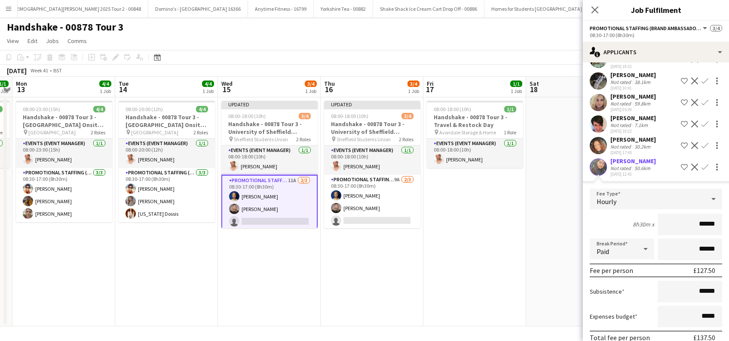
scroll to position [179, 0]
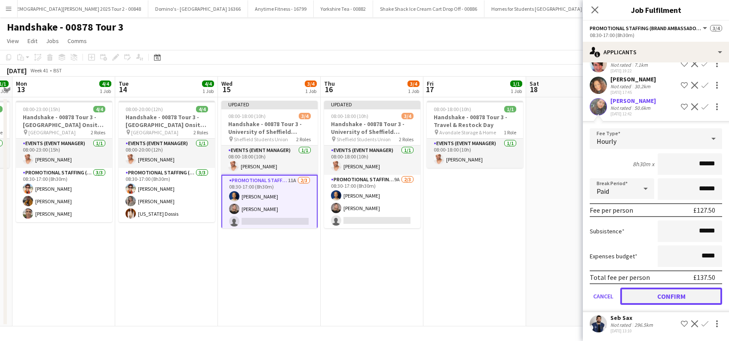
click at [660, 289] on button "Confirm" at bounding box center [672, 295] width 102 height 17
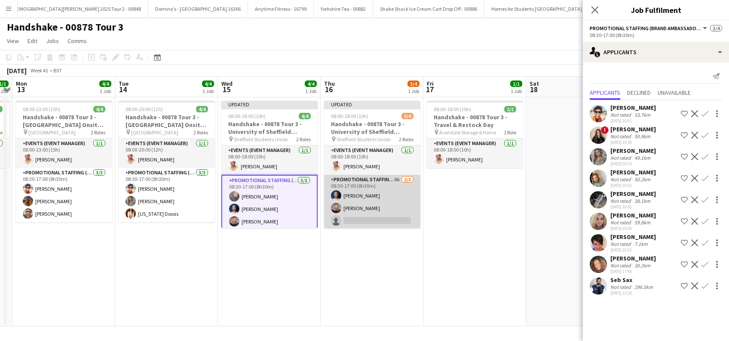
click at [354, 217] on app-card-role "Promotional Staffing (Brand Ambassadors) 9A 2/3 08:30-17:00 (8h30m) Shaan Mottr…" at bounding box center [372, 202] width 96 height 54
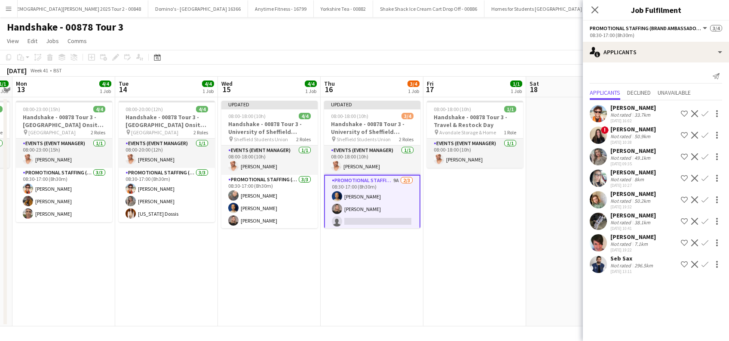
click at [379, 224] on app-card-role "Promotional Staffing (Brand Ambassadors) 9A 2/3 08:30-17:00 (8h30m) Shaan Mottr…" at bounding box center [372, 203] width 96 height 56
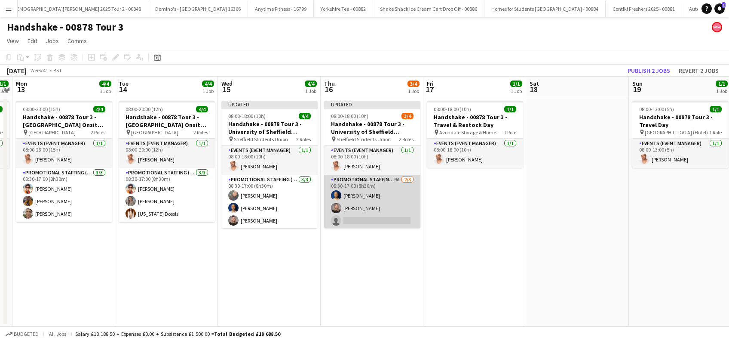
click at [379, 223] on app-card-role "Promotional Staffing (Brand Ambassadors) 9A 2/3 08:30-17:00 (8h30m) Shaan Mottr…" at bounding box center [372, 202] width 96 height 54
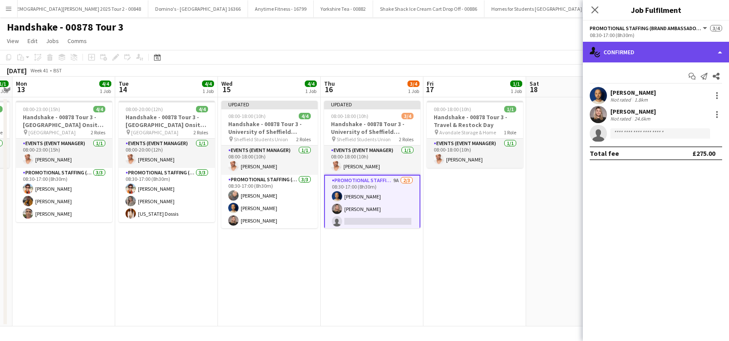
click at [656, 54] on div "single-neutral-actions-check-2 Confirmed" at bounding box center [656, 52] width 146 height 21
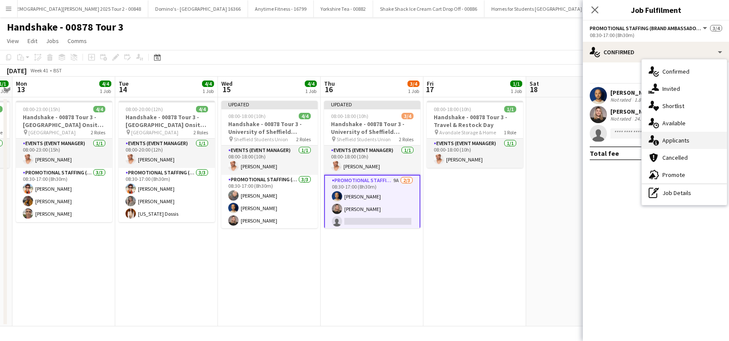
click at [674, 138] on span "Applicants" at bounding box center [676, 140] width 27 height 8
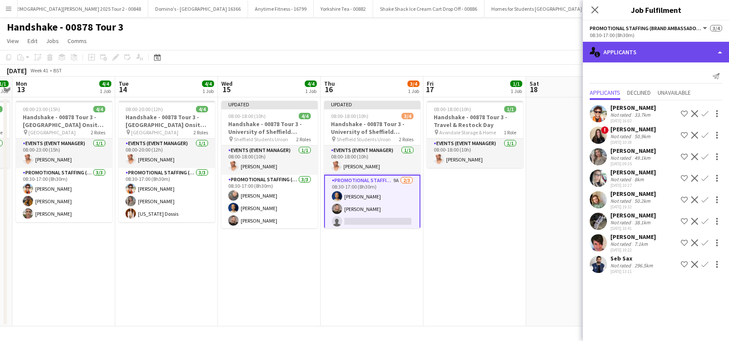
click at [643, 57] on div "single-neutral-actions-information Applicants" at bounding box center [656, 52] width 146 height 21
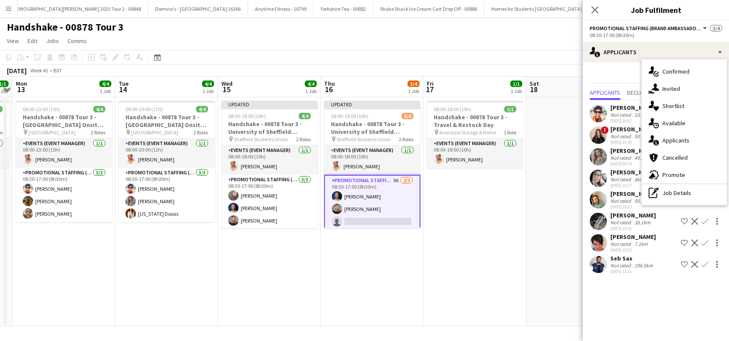
click at [667, 86] on span "Invited" at bounding box center [672, 89] width 18 height 8
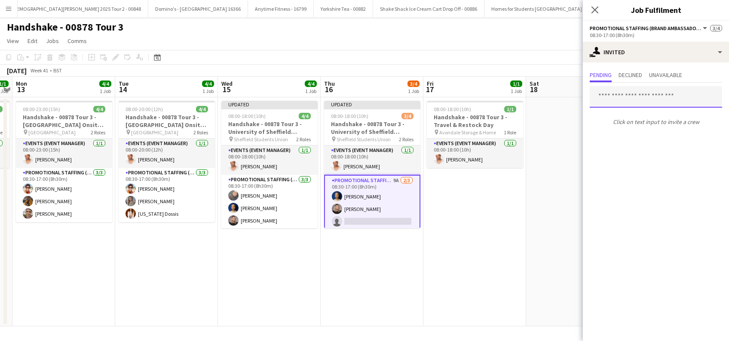
click at [618, 95] on input "text" at bounding box center [656, 97] width 132 height 22
type input "*"
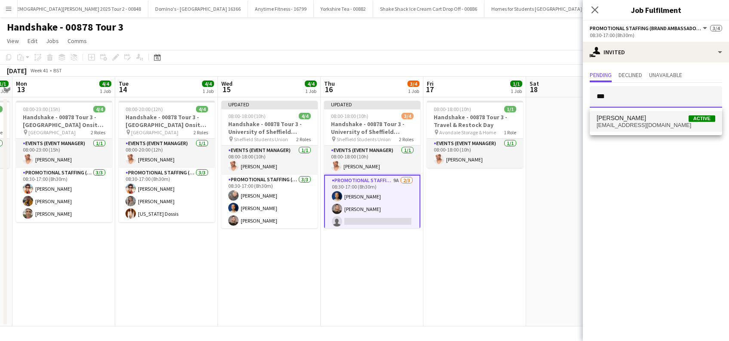
type input "***"
click at [614, 123] on span "misshoang92@outlook.com" at bounding box center [656, 125] width 119 height 7
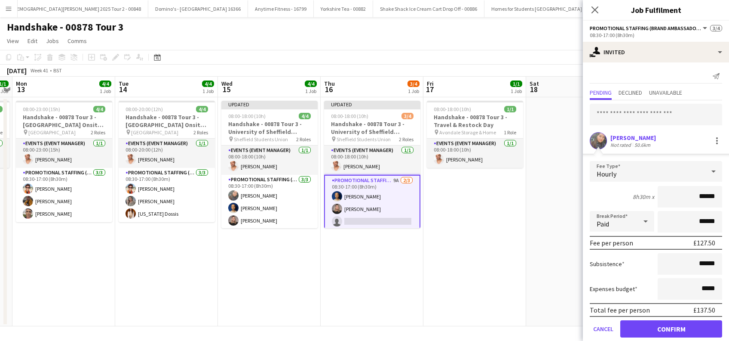
scroll to position [11, 0]
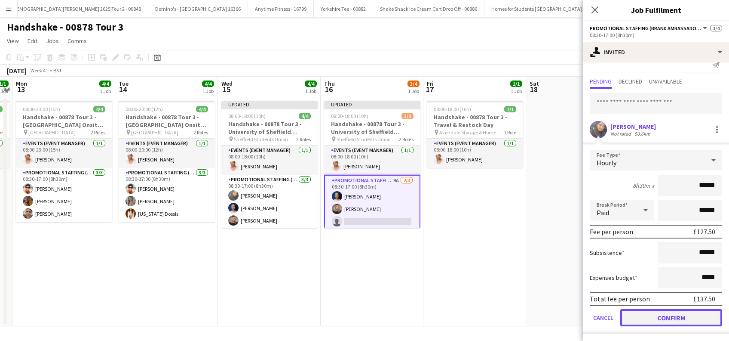
click at [664, 315] on button "Confirm" at bounding box center [672, 317] width 102 height 17
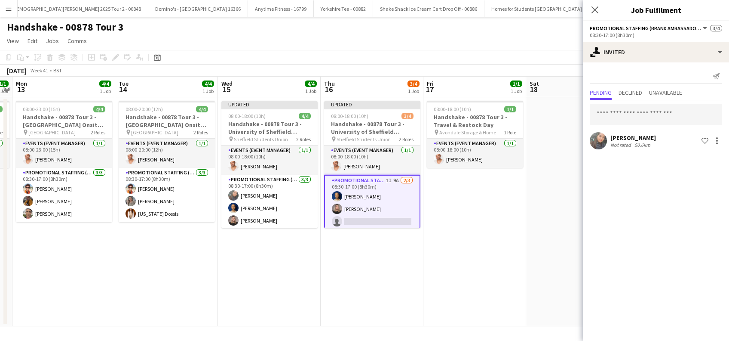
click at [636, 132] on div "Li-Quan Hoang Not rated 50.6km Shortlist crew" at bounding box center [656, 140] width 146 height 17
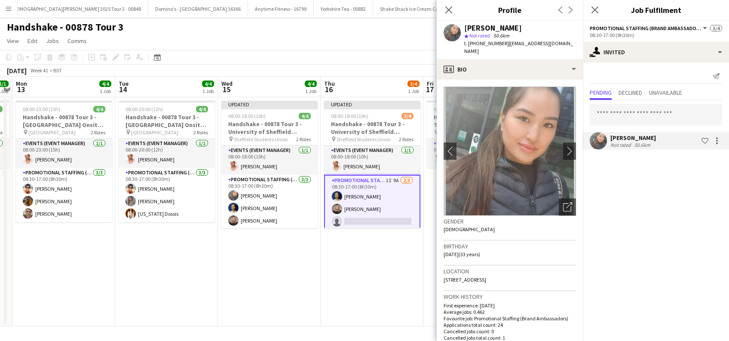
drag, startPoint x: 691, startPoint y: 165, endPoint x: 674, endPoint y: 221, distance: 58.4
click at [692, 164] on mat-expansion-panel "user-plus Invited Send notification Pending Declined Unavailable Li-Quan Hoang …" at bounding box center [656, 201] width 146 height 278
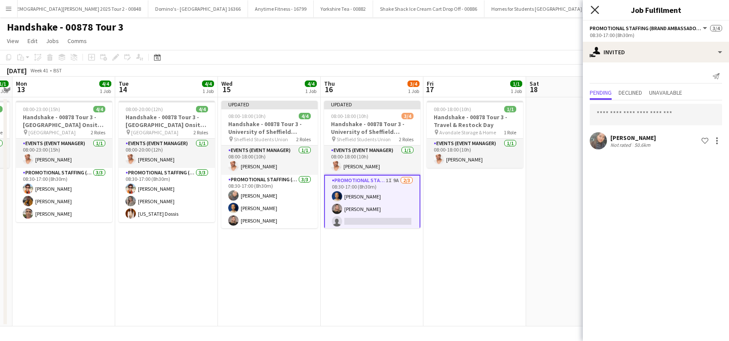
click at [596, 8] on icon "Close pop-in" at bounding box center [595, 10] width 8 height 8
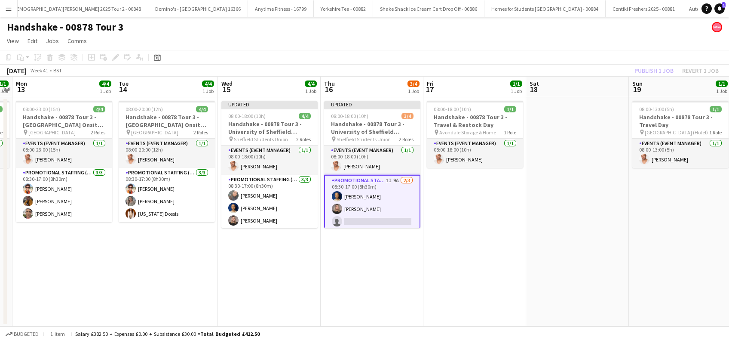
click at [470, 207] on app-date-cell "08:00-18:00 (10h) 1/1 Handshake - 00878 Tour 3 - Travel & Restock Day pin Avond…" at bounding box center [475, 211] width 103 height 229
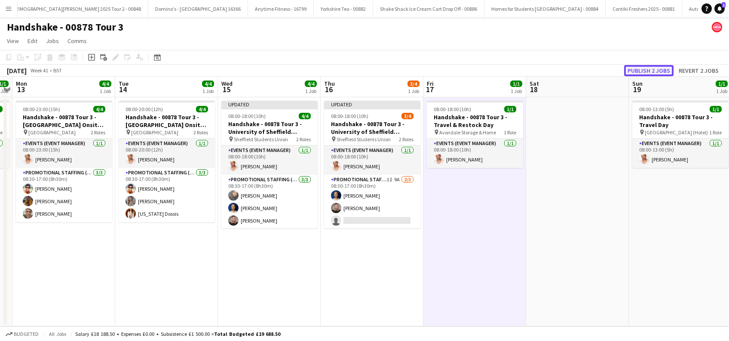
click at [651, 68] on button "Publish 2 jobs" at bounding box center [649, 70] width 49 height 11
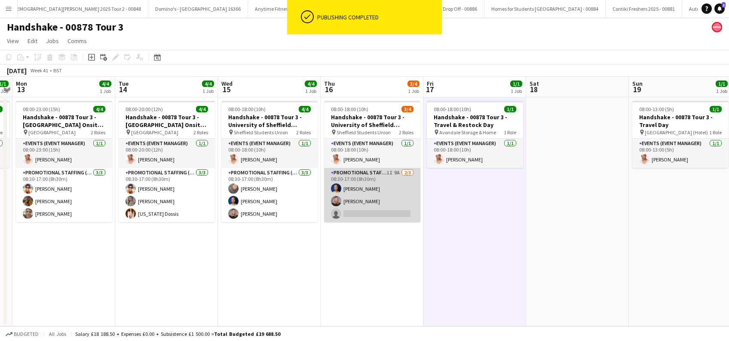
click at [363, 200] on app-card-role "Promotional Staffing (Brand Ambassadors) 1I 9A 2/3 08:30-17:00 (8h30m) Shaan Mo…" at bounding box center [372, 195] width 96 height 54
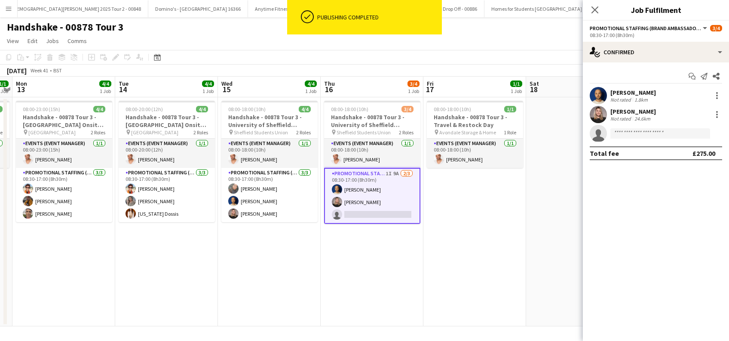
click at [643, 112] on div "Ashleigh-Sue Moore" at bounding box center [634, 112] width 46 height 8
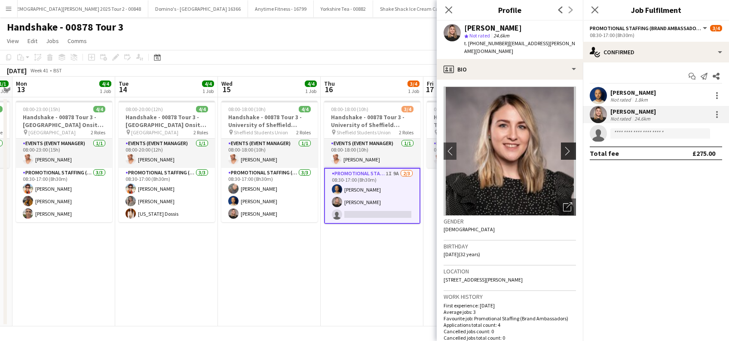
click at [563, 146] on app-icon "chevron-right" at bounding box center [569, 150] width 13 height 9
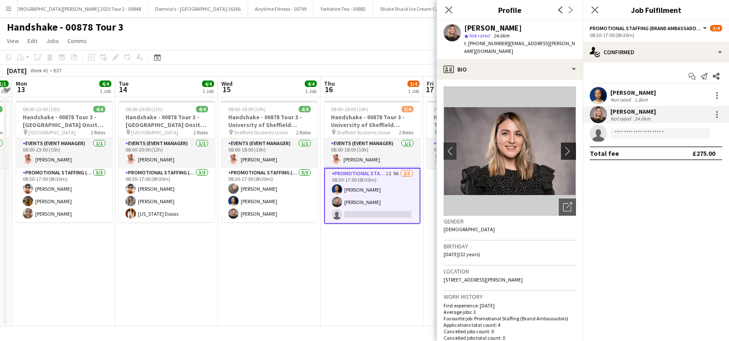
click at [563, 146] on app-icon "chevron-right" at bounding box center [569, 150] width 13 height 9
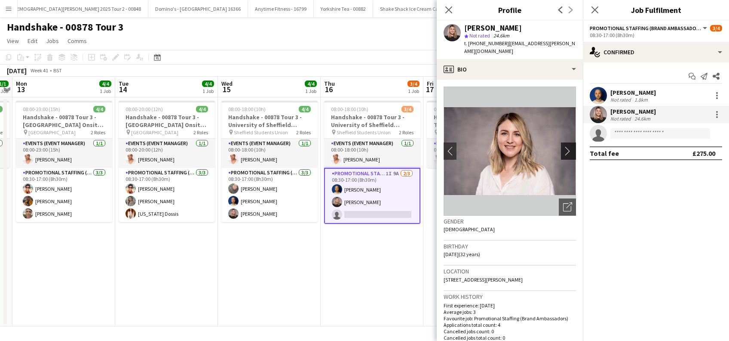
click at [563, 146] on app-icon "chevron-right" at bounding box center [569, 150] width 13 height 9
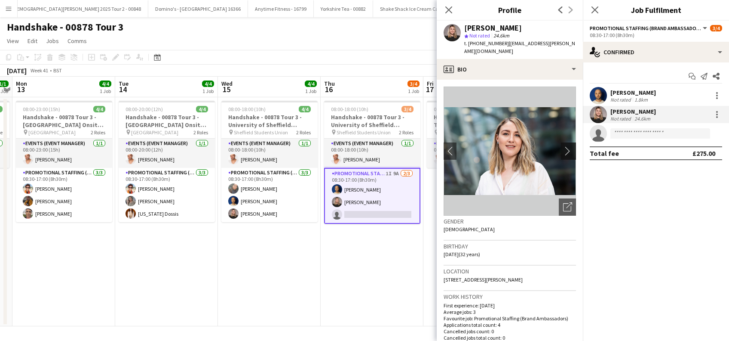
click at [563, 146] on app-icon "chevron-right" at bounding box center [569, 150] width 13 height 9
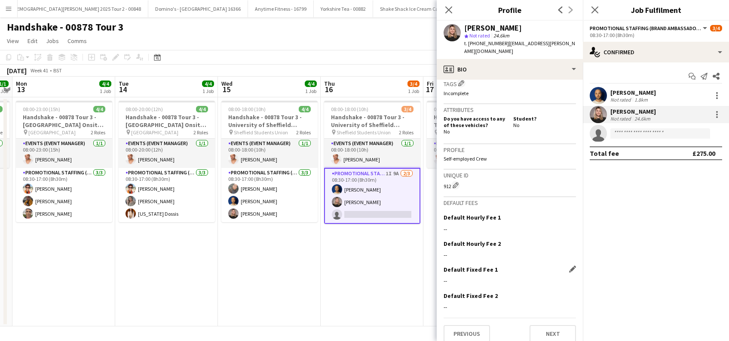
scroll to position [344, 0]
click at [465, 331] on button "Previous" at bounding box center [467, 333] width 46 height 17
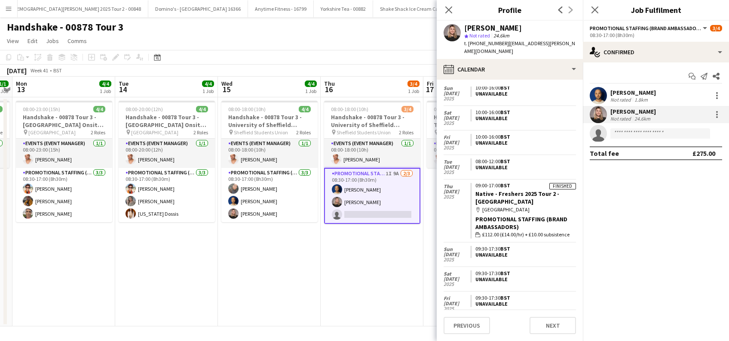
scroll to position [401, 0]
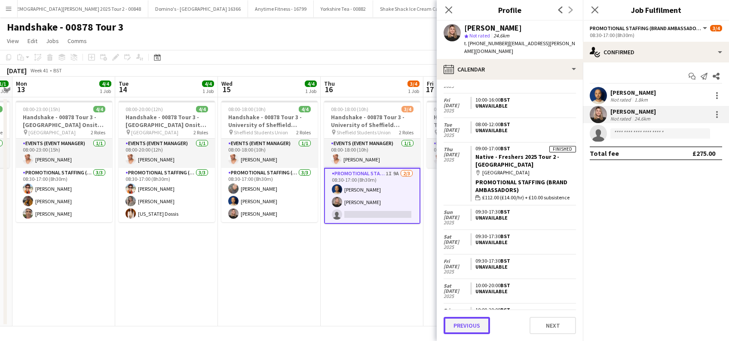
click at [464, 330] on button "Previous" at bounding box center [467, 325] width 46 height 17
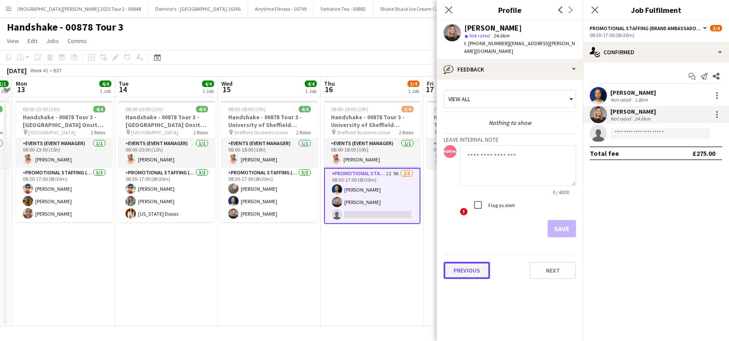
click at [472, 262] on button "Previous" at bounding box center [467, 270] width 46 height 17
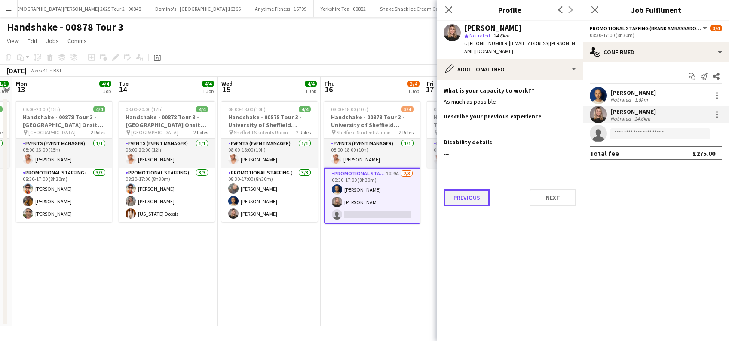
click at [458, 192] on button "Previous" at bounding box center [467, 197] width 46 height 17
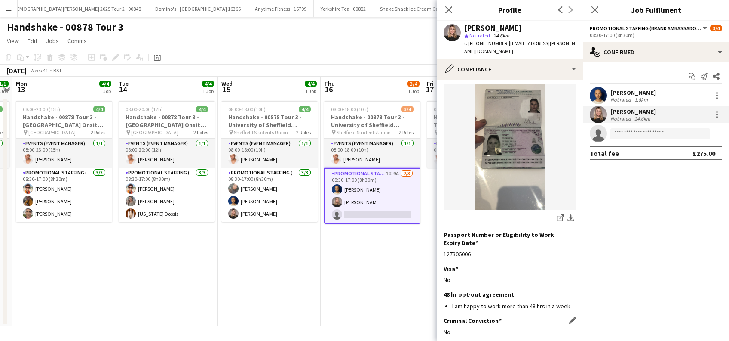
scroll to position [116, 0]
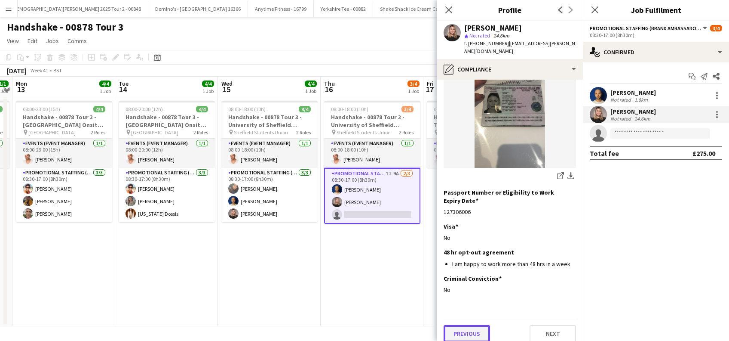
click at [471, 325] on button "Previous" at bounding box center [467, 333] width 46 height 17
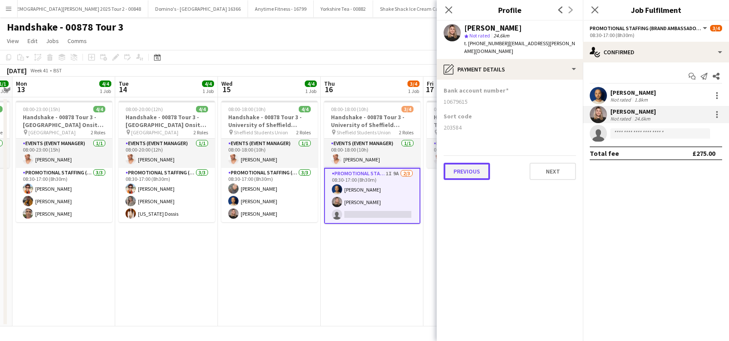
click at [467, 163] on button "Previous" at bounding box center [467, 171] width 46 height 17
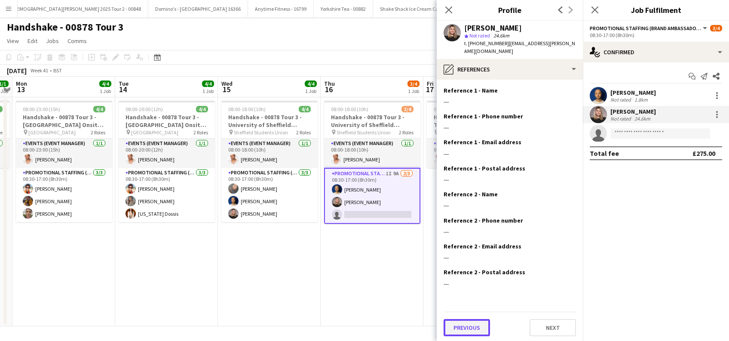
click at [469, 320] on button "Previous" at bounding box center [467, 327] width 46 height 17
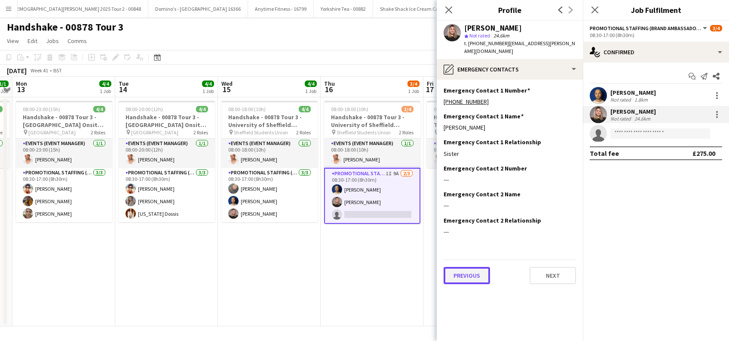
click at [468, 271] on button "Previous" at bounding box center [467, 275] width 46 height 17
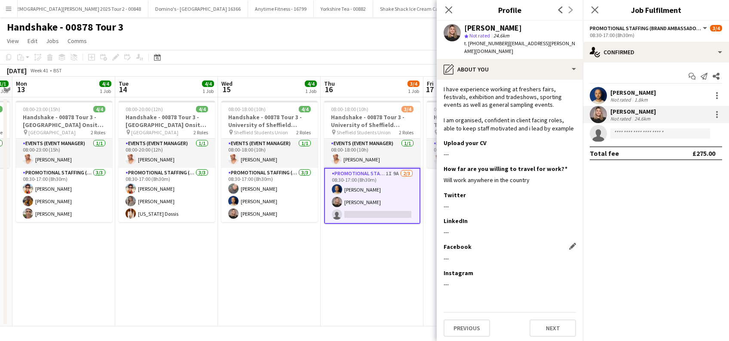
scroll to position [85, 0]
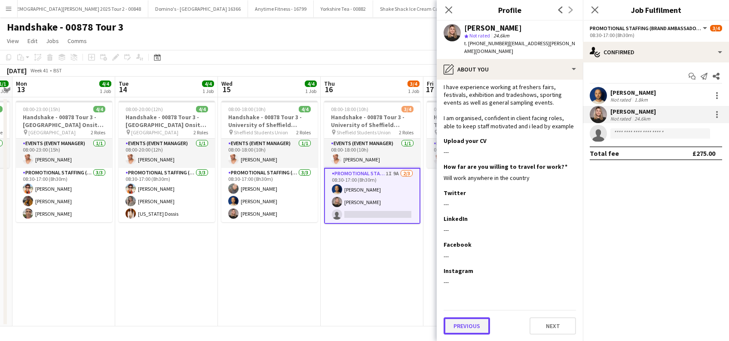
click at [478, 327] on button "Previous" at bounding box center [467, 325] width 46 height 17
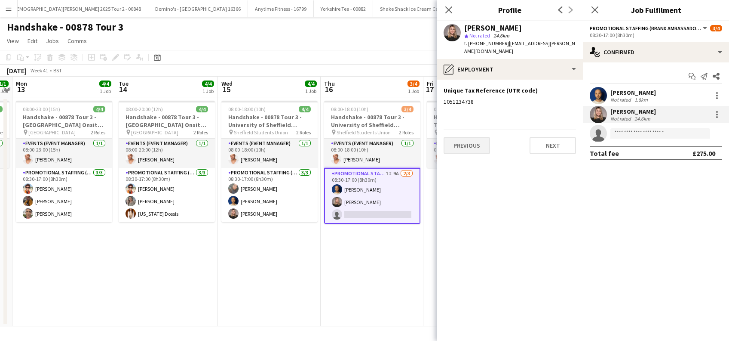
scroll to position [0, 0]
click at [468, 137] on button "Previous" at bounding box center [467, 145] width 46 height 17
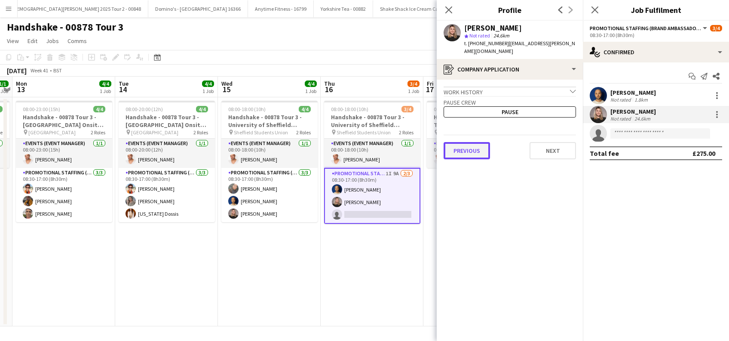
click at [469, 147] on button "Previous" at bounding box center [467, 150] width 46 height 17
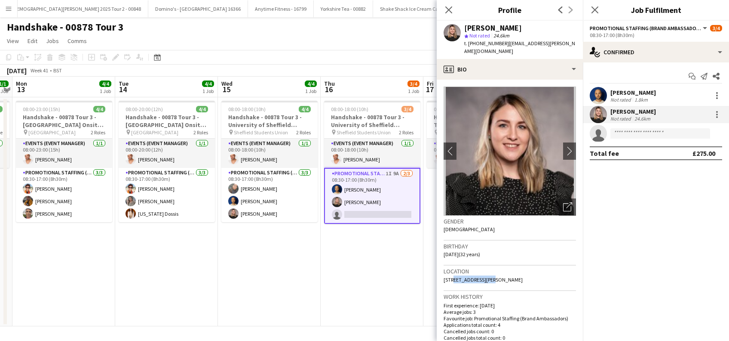
drag, startPoint x: 491, startPoint y: 270, endPoint x: 450, endPoint y: 270, distance: 40.9
click at [450, 276] on span "83 Ramsden Crescent, Worksop, S81 9BB" at bounding box center [483, 279] width 79 height 6
copy span "Ramsden Crescent"
click at [598, 9] on icon "Close pop-in" at bounding box center [595, 10] width 8 height 8
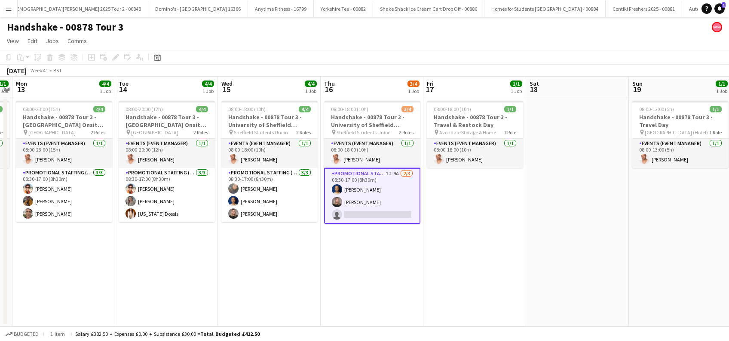
click at [458, 248] on app-date-cell "08:00-18:00 (10h) 1/1 Handshake - 00878 Tour 3 - Travel & Restock Day pin Avond…" at bounding box center [475, 211] width 103 height 229
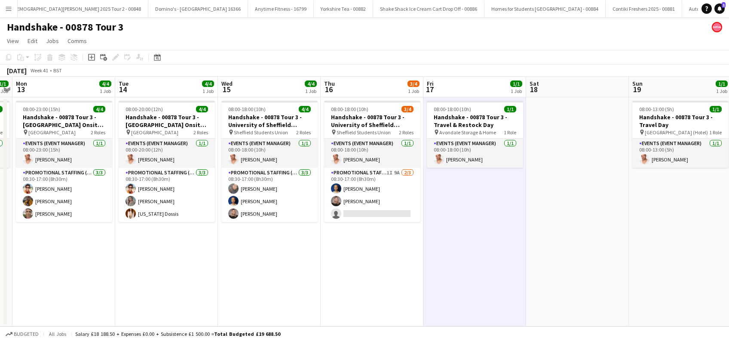
click at [397, 252] on app-date-cell "08:00-18:00 (10h) 3/4 Handshake - 00878 Tour 3 - University of Sheffield Onsite…" at bounding box center [372, 211] width 103 height 229
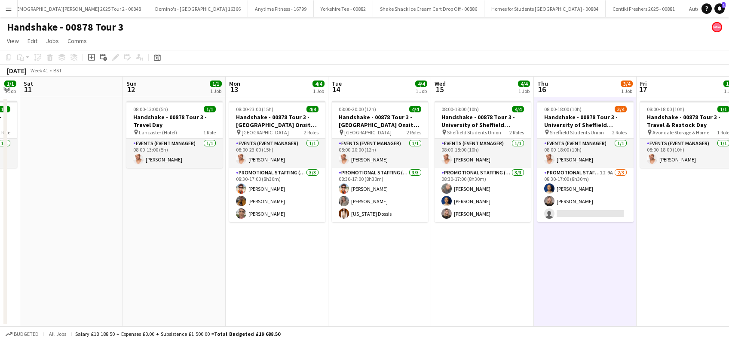
scroll to position [0, 243]
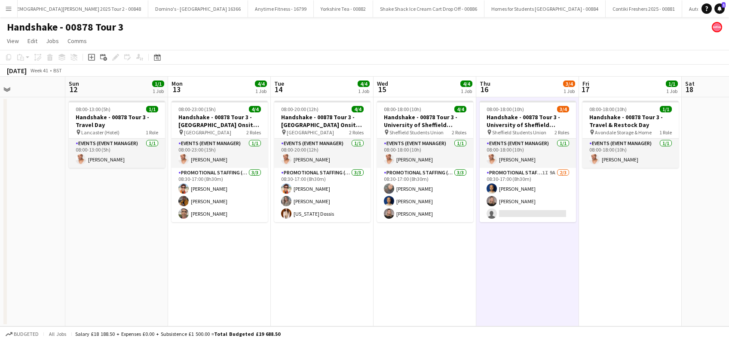
drag, startPoint x: 270, startPoint y: 295, endPoint x: 424, endPoint y: 298, distance: 154.0
click at [424, 298] on app-calendar-viewport "Thu 9 4/4 1 Job Fri 10 1/1 1 Job Sat 11 Sun 12 1/1 1 Job Mon 13 4/4 1 Job Tue 1…" at bounding box center [364, 201] width 729 height 249
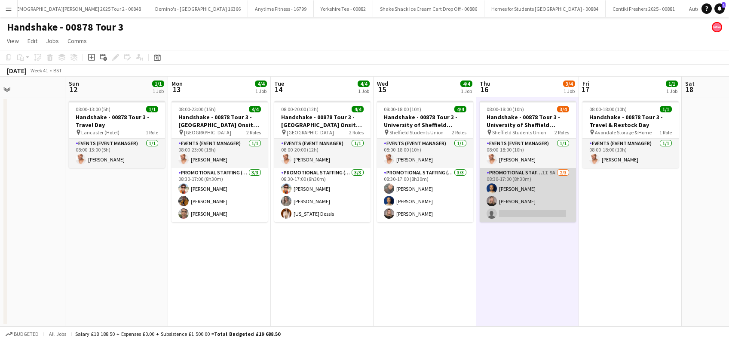
click at [522, 213] on app-card-role "Promotional Staffing (Brand Ambassadors) 1I 9A 2/3 08:30-17:00 (8h30m) Shaan Mo…" at bounding box center [528, 195] width 96 height 54
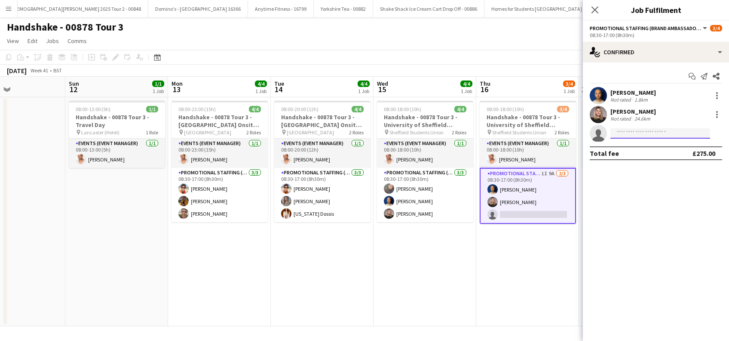
click at [633, 134] on input at bounding box center [661, 133] width 100 height 10
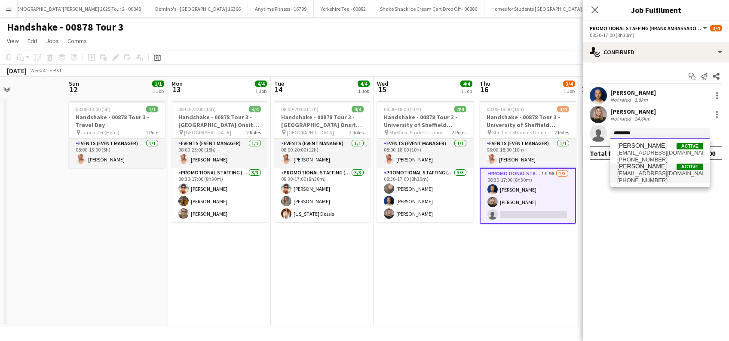
type input "********"
click at [633, 170] on span "lorrainesadler@yahoo.com" at bounding box center [661, 173] width 86 height 7
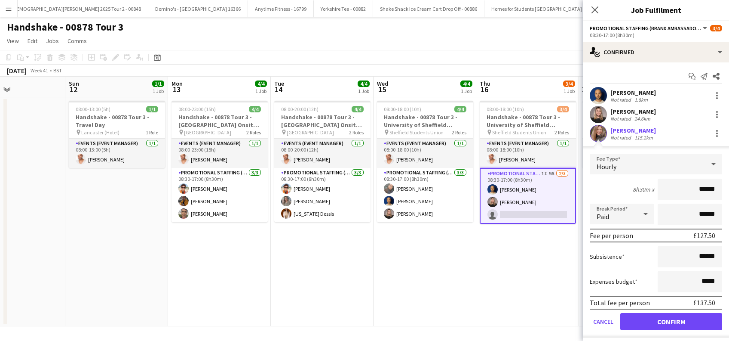
scroll to position [21, 0]
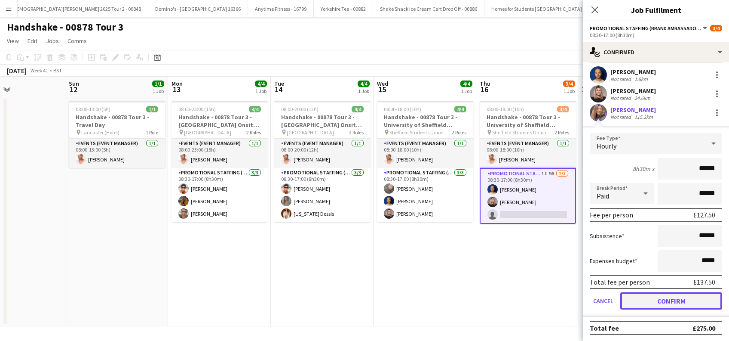
click at [662, 303] on button "Confirm" at bounding box center [672, 300] width 102 height 17
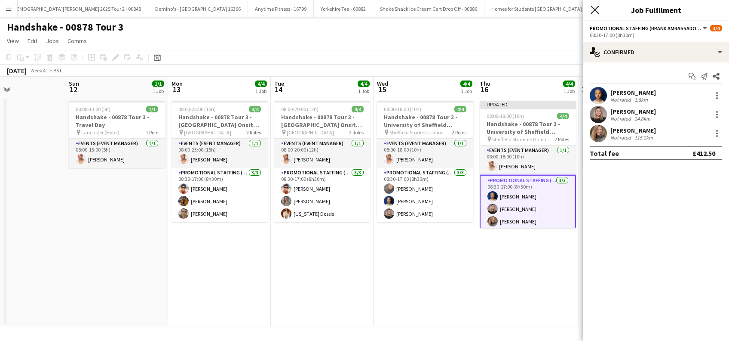
click at [596, 10] on icon "Close pop-in" at bounding box center [595, 10] width 8 height 8
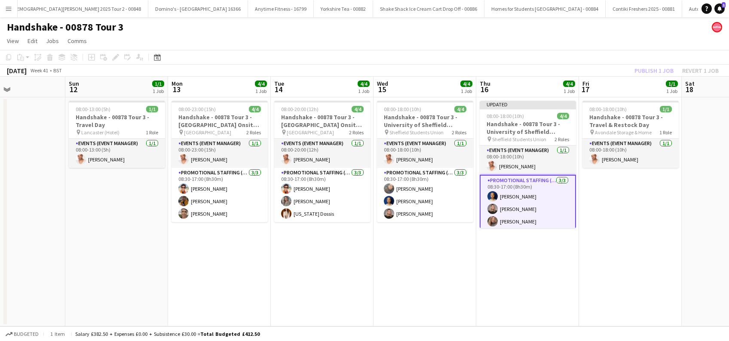
click at [661, 228] on app-date-cell "08:00-18:00 (10h) 1/1 Handshake - 00878 Tour 3 - Travel & Restock Day pin Avond…" at bounding box center [630, 211] width 103 height 229
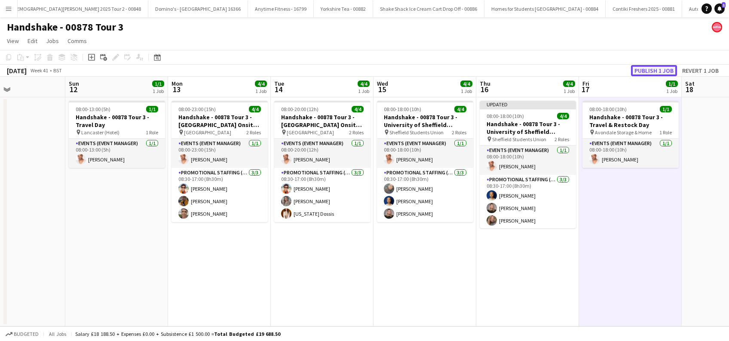
click at [667, 69] on button "Publish 1 job" at bounding box center [654, 70] width 46 height 11
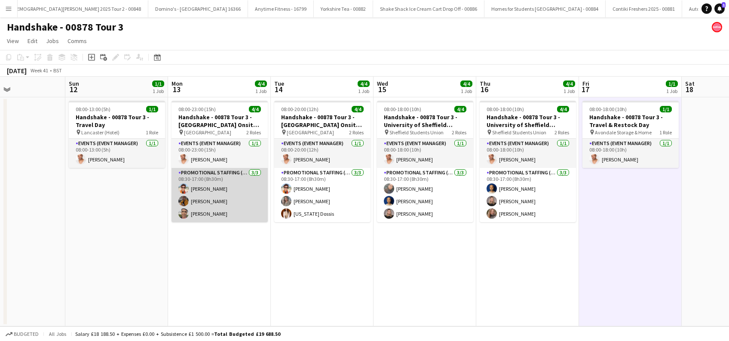
click at [203, 213] on app-card-role "Promotional Staffing (Brand Ambassadors) 3/3 08:30-17:00 (8h30m) Daniel Wilcock…" at bounding box center [220, 195] width 96 height 54
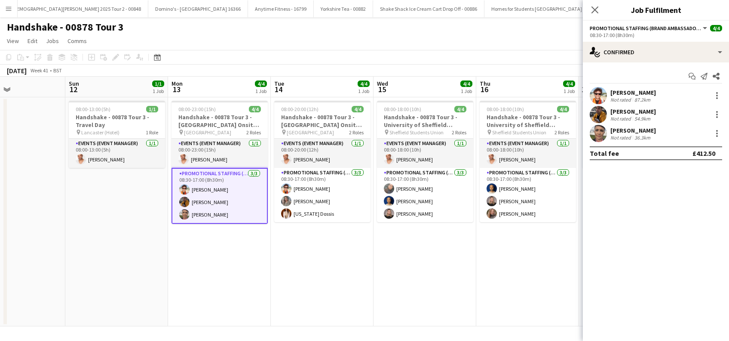
click at [638, 127] on div "Emma Eckton" at bounding box center [634, 130] width 46 height 8
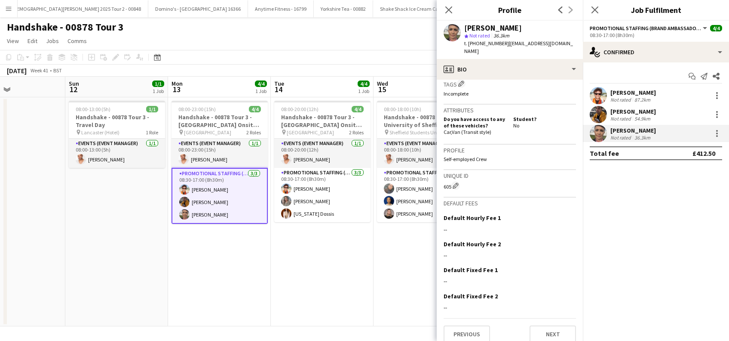
scroll to position [357, 0]
click at [466, 324] on button "Previous" at bounding box center [467, 332] width 46 height 17
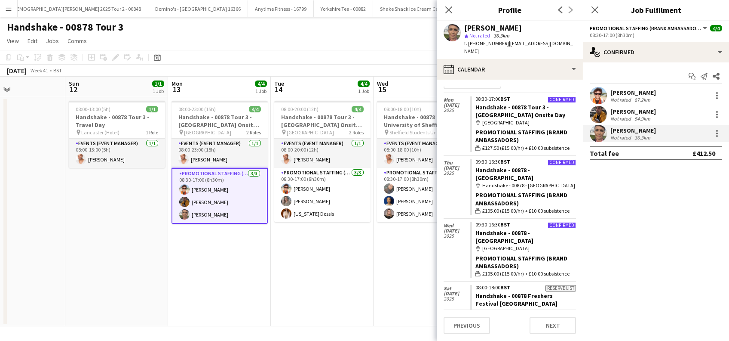
scroll to position [0, 0]
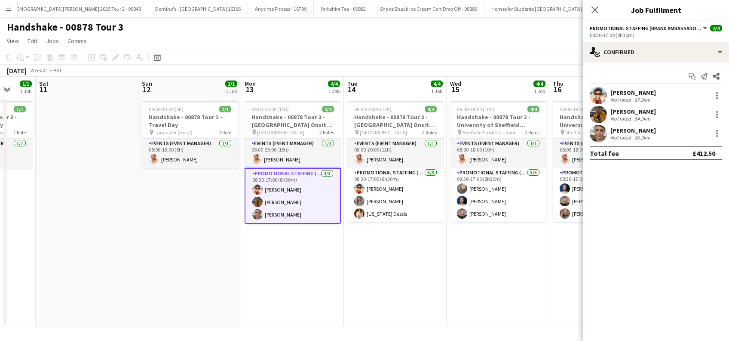
drag, startPoint x: 110, startPoint y: 257, endPoint x: 489, endPoint y: 338, distance: 387.9
click at [489, 338] on app-board "Handshake - 00878 Tour 3 View Day view expanded Day view collapsed Month view D…" at bounding box center [364, 178] width 729 height 323
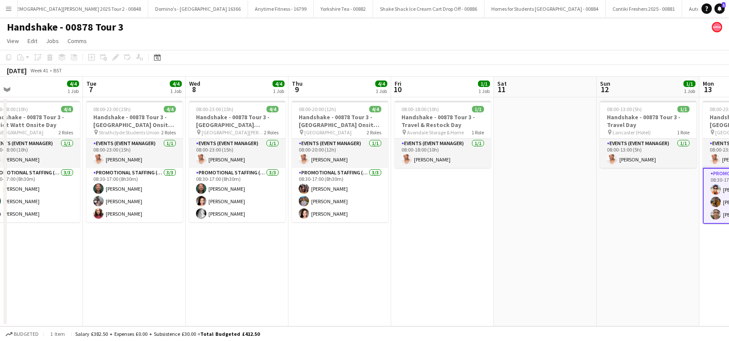
drag, startPoint x: 223, startPoint y: 303, endPoint x: 476, endPoint y: 312, distance: 253.1
click at [476, 312] on app-calendar-viewport "Sat 4 1/1 1 Job Sun 5 1/1 1 Job Mon 6 4/4 1 Job Tue 7 4/4 1 Job Wed 8 4/4 1 Job…" at bounding box center [364, 201] width 729 height 249
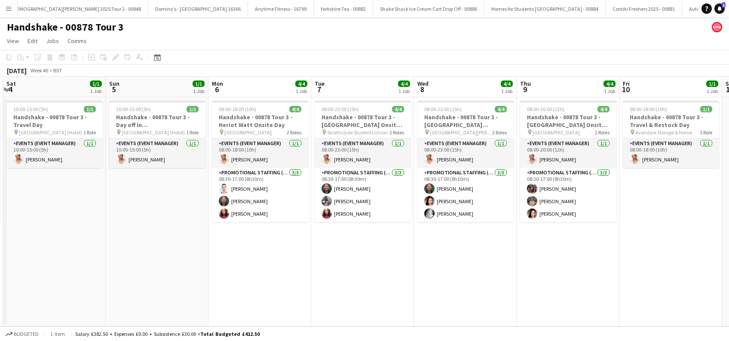
scroll to position [0, 246]
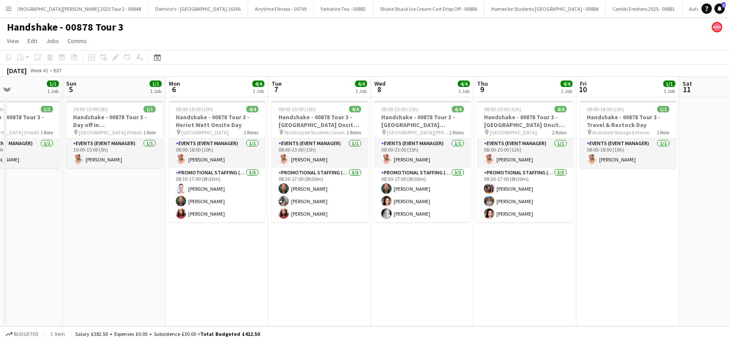
drag, startPoint x: 400, startPoint y: 289, endPoint x: 513, endPoint y: 289, distance: 113.1
click at [513, 289] on app-calendar-viewport "Thu 2 4/4 1 Job Fri 3 4/4 1 Job Sat 4 1/1 1 Job Sun 5 1/1 1 Job Mon 6 4/4 1 Job…" at bounding box center [364, 201] width 729 height 249
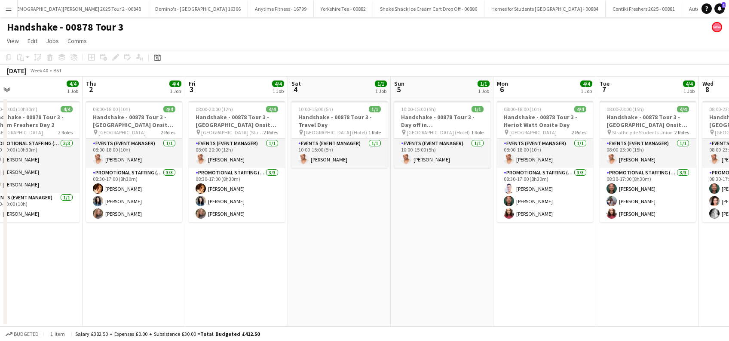
scroll to position [0, 237]
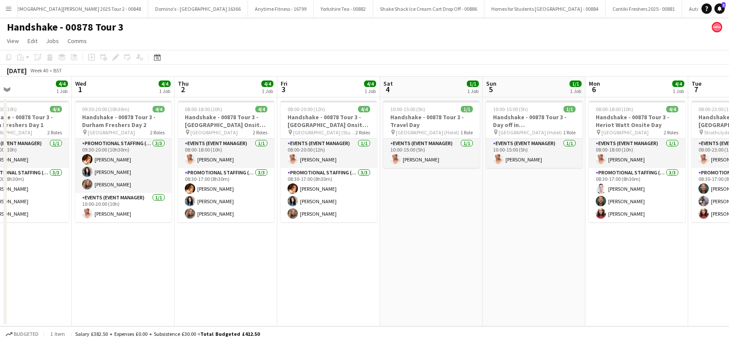
drag, startPoint x: 124, startPoint y: 237, endPoint x: 441, endPoint y: 267, distance: 318.8
click at [441, 267] on app-calendar-viewport "Sun 28 4/4 1 Job Mon 29 1/1 1 Job Tue 30 4/4 1 Job Wed 1 4/4 1 Job Thu 2 4/4 1 …" at bounding box center [364, 201] width 729 height 249
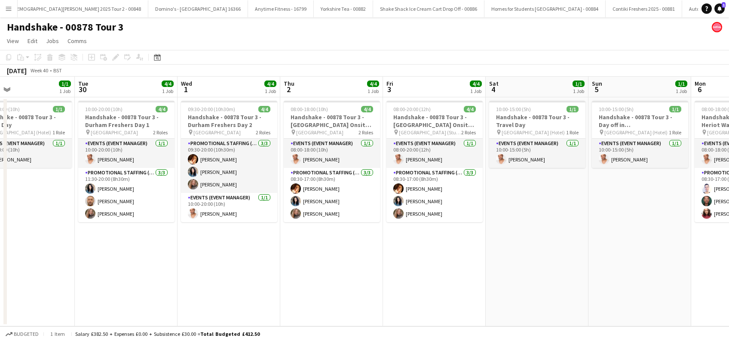
scroll to position [0, 213]
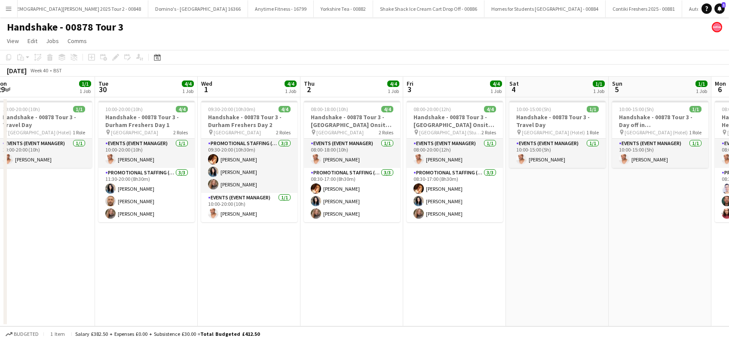
drag, startPoint x: 191, startPoint y: 279, endPoint x: 317, endPoint y: 277, distance: 126.0
click at [317, 277] on app-calendar-viewport "Sat 27 4/4 1 Job Sun 28 4/4 1 Job Mon 29 1/1 1 Job Tue 30 4/4 1 Job Wed 1 4/4 1…" at bounding box center [364, 201] width 729 height 249
click at [337, 251] on app-date-cell "08:00-18:00 (10h) 4/4 Handshake - 00878 Tour 3 - Durham University Onsite Day p…" at bounding box center [352, 211] width 103 height 229
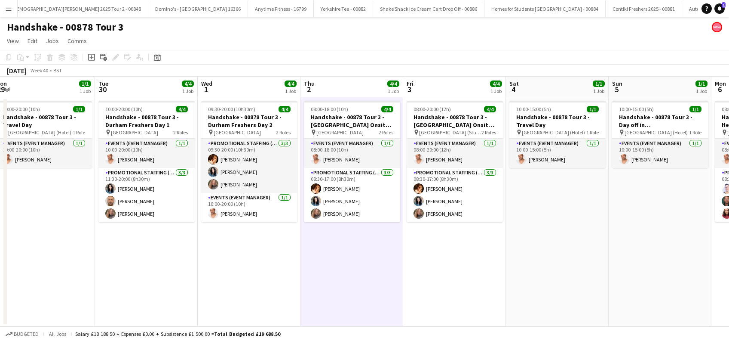
click at [427, 258] on app-date-cell "08:00-20:00 (12h) 4/4 Handshake - 00878 Tour 3 - Newcastle University Onsite Da…" at bounding box center [454, 211] width 103 height 229
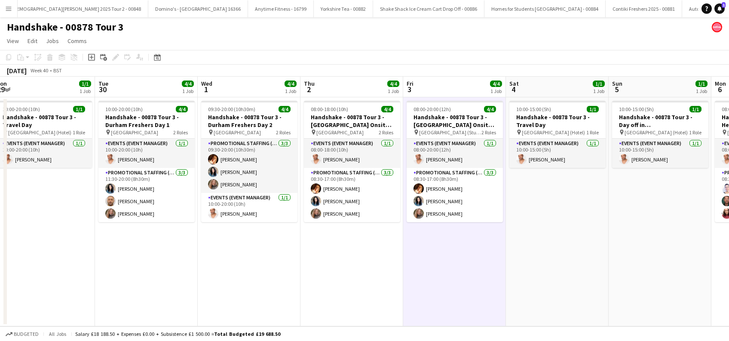
click at [578, 268] on app-date-cell "10:00-15:00 (5h) 1/1 Handshake - 00878 Tour 3 - Travel Day pin Edinburgh (Hotel…" at bounding box center [557, 211] width 103 height 229
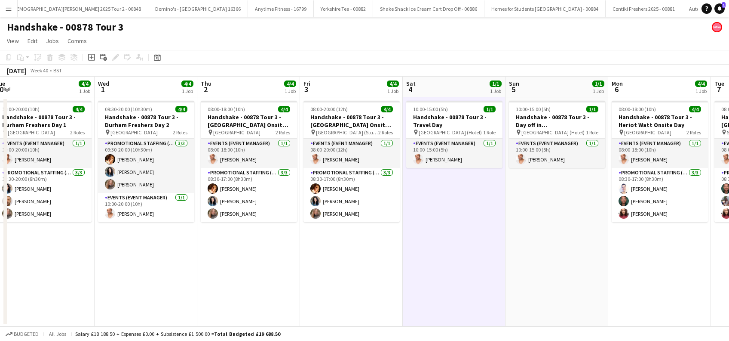
drag, startPoint x: 451, startPoint y: 275, endPoint x: 271, endPoint y: 277, distance: 180.2
click at [271, 277] on app-calendar-viewport "Sat 27 4/4 1 Job Sun 28 4/4 1 Job Mon 29 1/1 1 Job Tue 30 4/4 1 Job Wed 1 4/4 1…" at bounding box center [364, 201] width 729 height 249
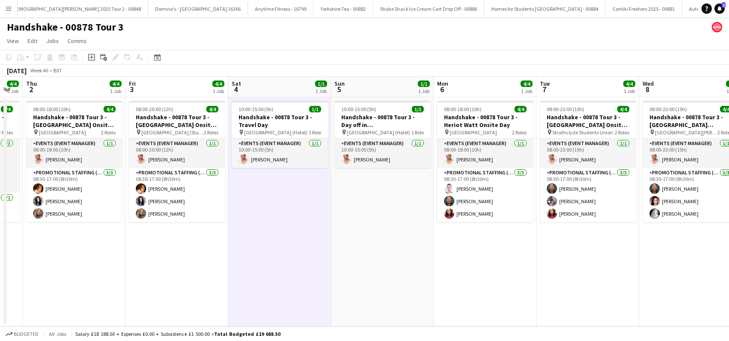
drag, startPoint x: 449, startPoint y: 292, endPoint x: 375, endPoint y: 292, distance: 73.5
click at [375, 292] on app-calendar-viewport "Mon 29 1/1 1 Job Tue 30 4/4 1 Job Wed 1 4/4 1 Job Thu 2 4/4 1 Job Fri 3 4/4 1 J…" at bounding box center [364, 201] width 729 height 249
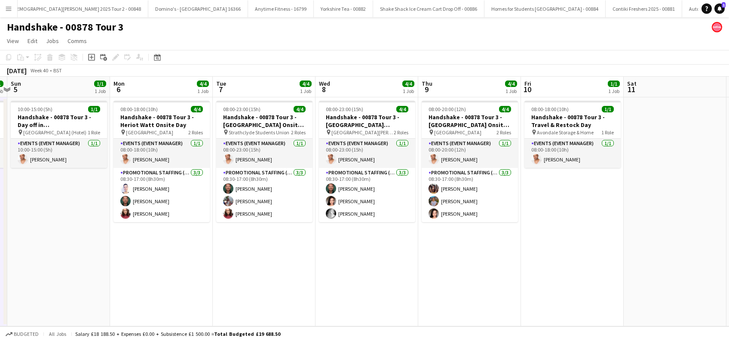
scroll to position [0, 405]
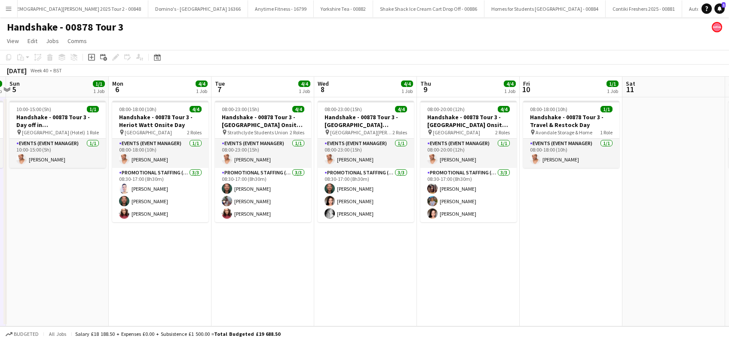
drag, startPoint x: 634, startPoint y: 258, endPoint x: 516, endPoint y: 264, distance: 118.0
click at [516, 264] on app-calendar-viewport "Wed 1 4/4 1 Job Thu 2 4/4 1 Job Fri 3 4/4 1 Job Sat 4 1/1 1 Job Sun 5 1/1 1 Job…" at bounding box center [364, 201] width 729 height 249
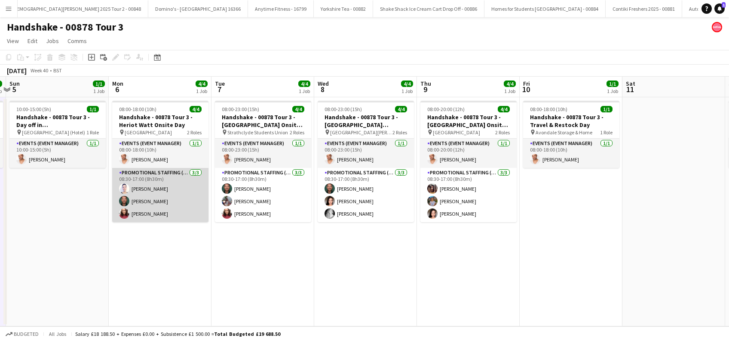
click at [153, 187] on app-card-role "Promotional Staffing (Brand Ambassadors) 3/3 08:30-17:00 (8h30m) Cleo Gifford D…" at bounding box center [160, 195] width 96 height 54
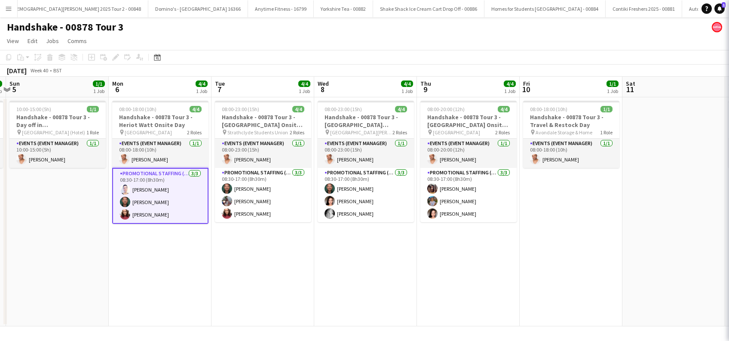
scroll to position [0, 405]
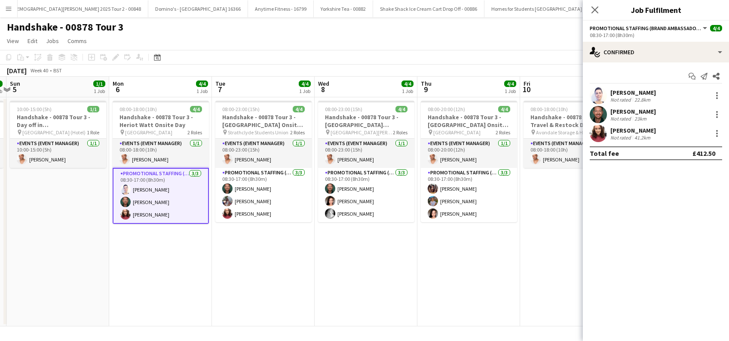
click at [640, 96] on div "22.8km" at bounding box center [642, 99] width 19 height 6
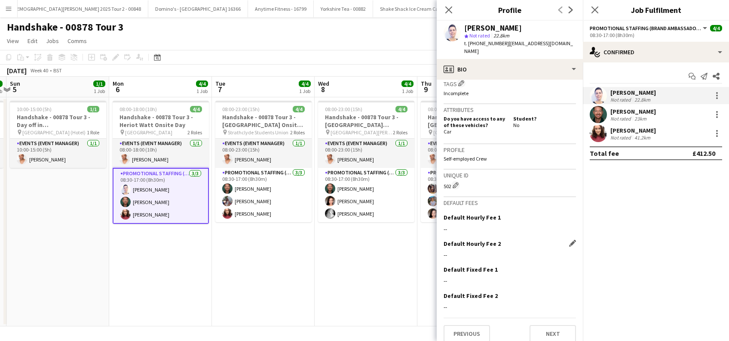
scroll to position [351, 0]
click at [471, 327] on button "Previous" at bounding box center [467, 332] width 46 height 17
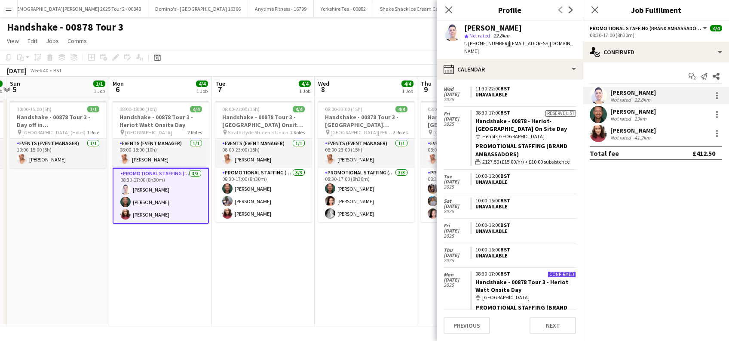
scroll to position [309, 0]
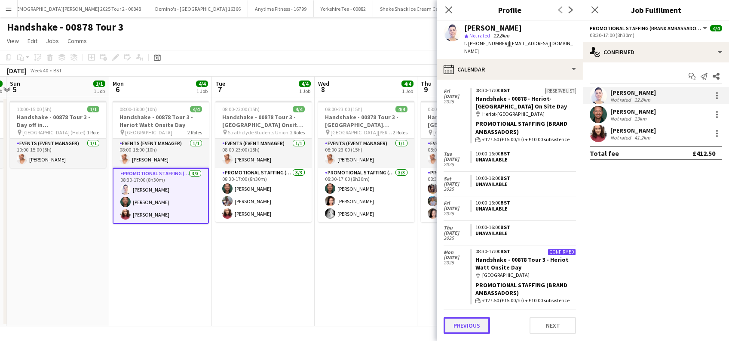
click at [462, 325] on button "Previous" at bounding box center [467, 325] width 46 height 17
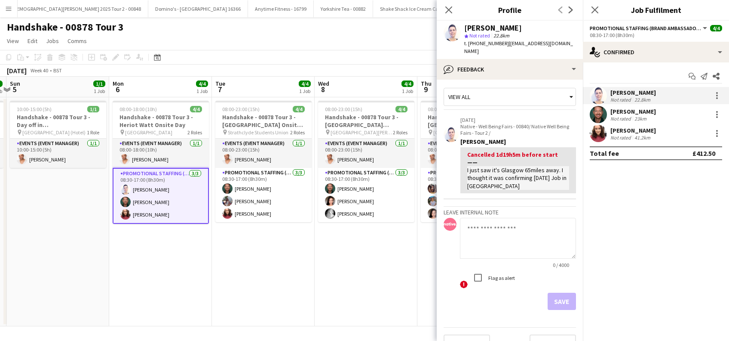
scroll to position [0, 0]
click at [637, 112] on div "Dean Moffat" at bounding box center [634, 112] width 46 height 8
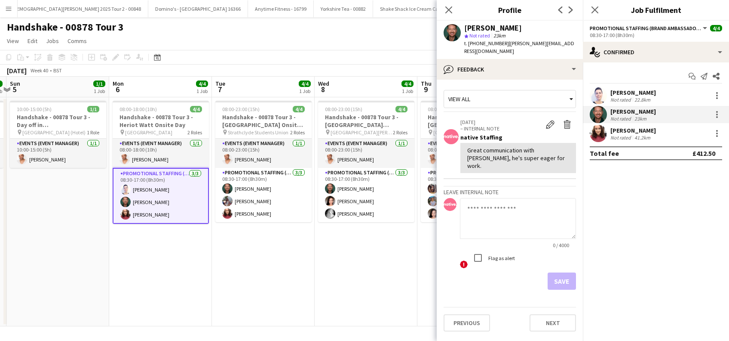
click at [637, 129] on div "Sarah Greer" at bounding box center [634, 130] width 46 height 8
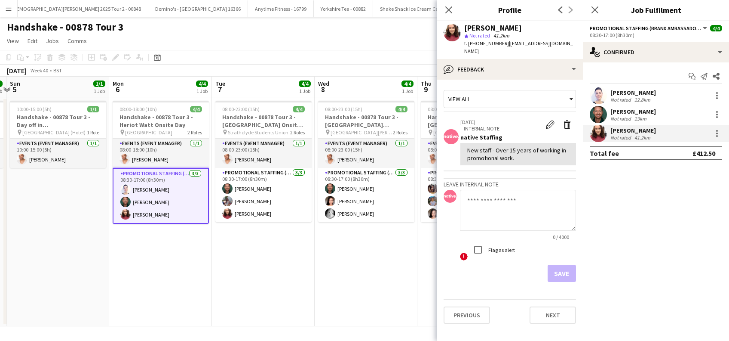
click at [171, 247] on app-date-cell "08:00-18:00 (10h) 4/4 Handshake - 00878 Tour 3 - Heriot Watt Onsite Day pin Her…" at bounding box center [160, 211] width 103 height 229
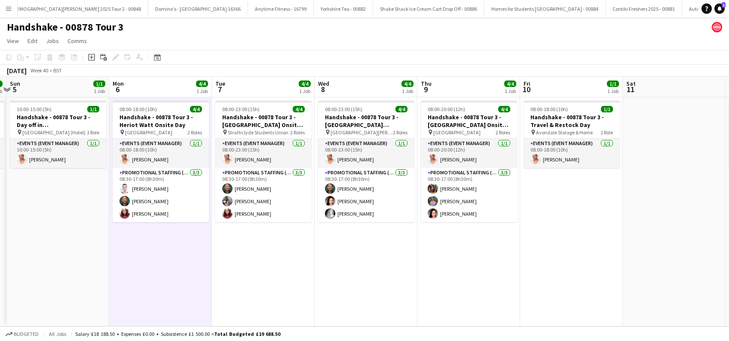
drag, startPoint x: 276, startPoint y: 254, endPoint x: 316, endPoint y: 260, distance: 40.5
click at [277, 254] on app-date-cell "08:00-23:00 (15h) 4/4 Handshake - 00878 Tour 3 - Strathclyde Onsite Day pin Str…" at bounding box center [263, 211] width 103 height 229
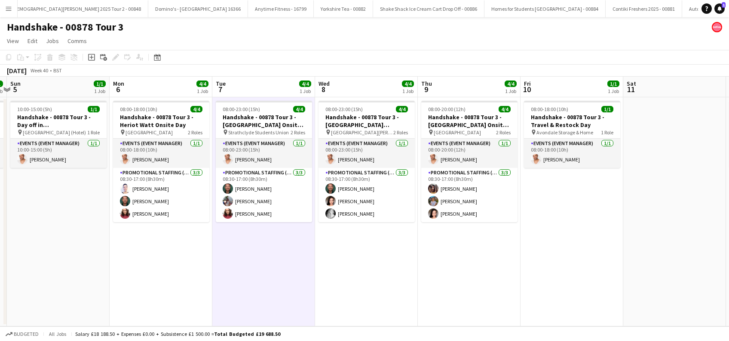
click at [382, 269] on app-date-cell "08:00-23:00 (15h) 4/4 Handshake - 00878 Tour 3 - University of St Andrews Onsit…" at bounding box center [366, 211] width 103 height 229
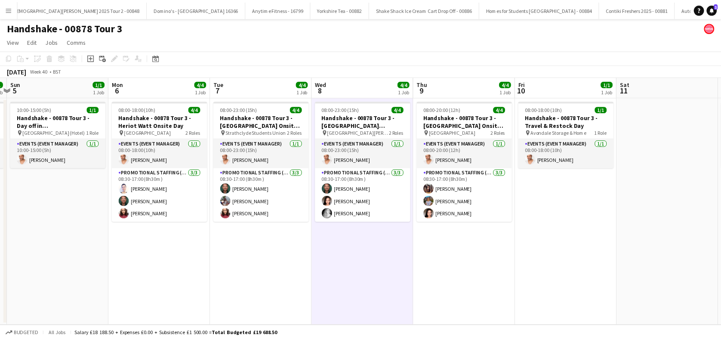
scroll to position [0, 404]
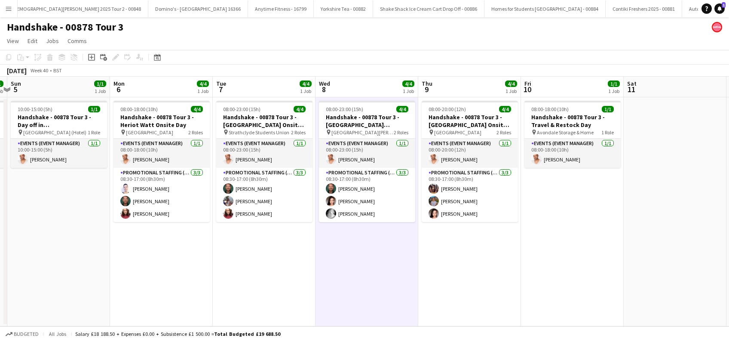
click at [533, 255] on app-date-cell "08:00-18:00 (10h) 1/1 Handshake - 00878 Tour 3 - Travel & Restock Day pin Avond…" at bounding box center [572, 211] width 103 height 229
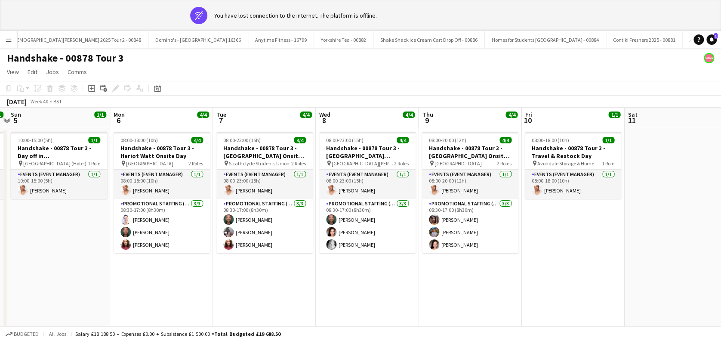
click at [265, 277] on app-date-cell "08:00-23:00 (15h) 4/4 Handshake - 00878 Tour 3 - Strathclyde Onsite Day pin Str…" at bounding box center [264, 242] width 103 height 229
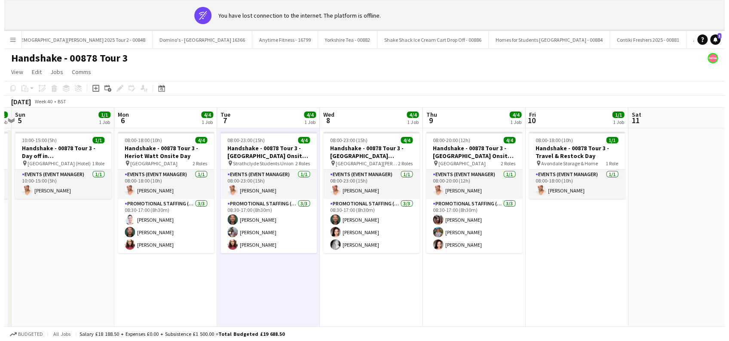
scroll to position [0, 403]
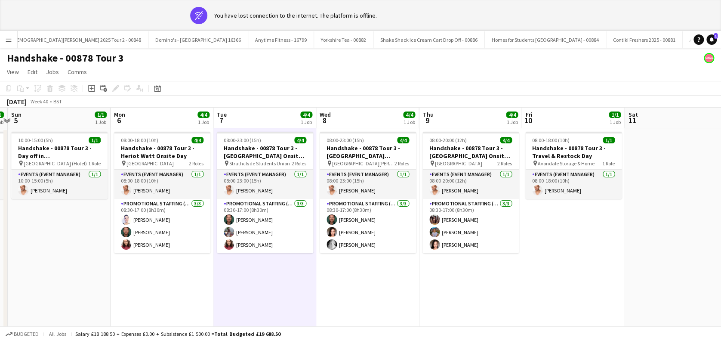
click at [386, 277] on app-date-cell "08:00-23:00 (15h) 4/4 Handshake - 00878 Tour 3 - University of St Andrews Onsit…" at bounding box center [367, 242] width 103 height 229
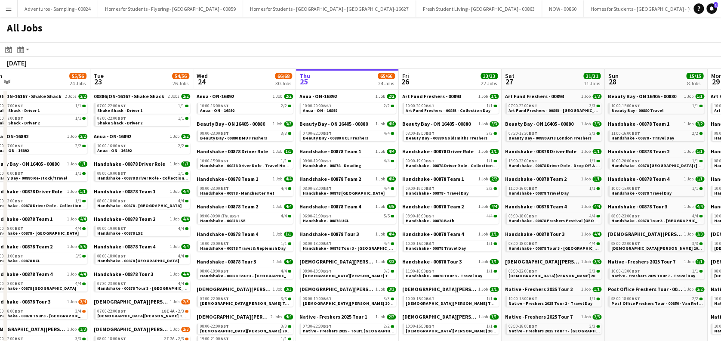
drag, startPoint x: 162, startPoint y: 276, endPoint x: 398, endPoint y: 276, distance: 235.7
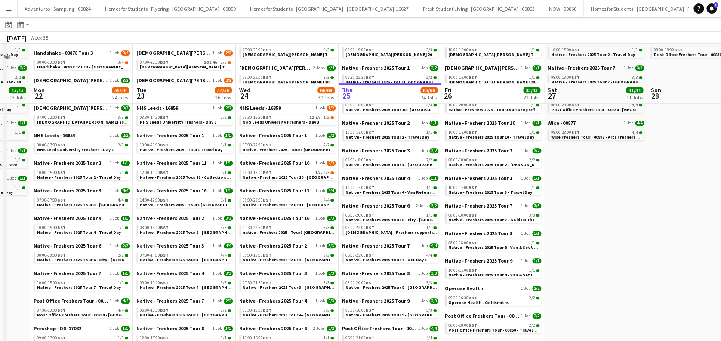
scroll to position [229, 0]
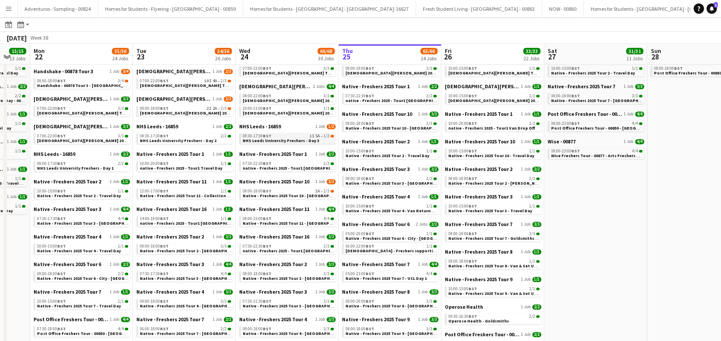
click at [286, 141] on span "NHS Leeds University Freshers - Day 3" at bounding box center [281, 141] width 77 height 6
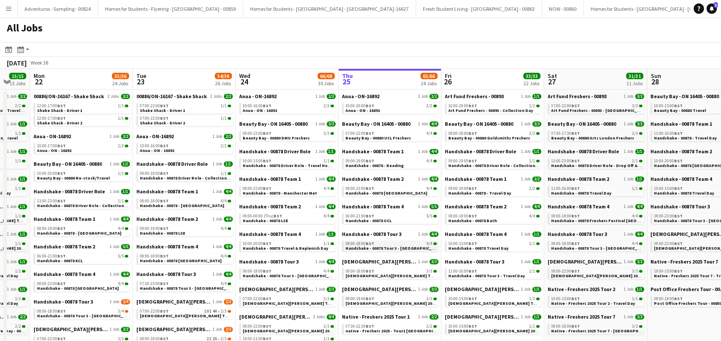
scroll to position [0, 0]
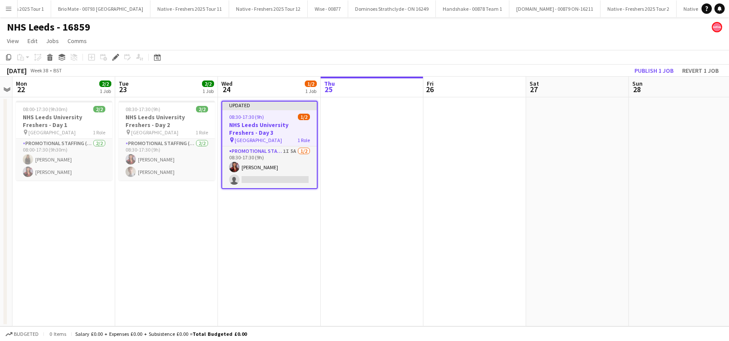
scroll to position [0, 1834]
click at [225, 250] on app-date-cell "Updated 08:30-17:30 (9h) 1/2 NHS Leeds University Freshers - Day 3 pin Leeds Un…" at bounding box center [269, 211] width 103 height 229
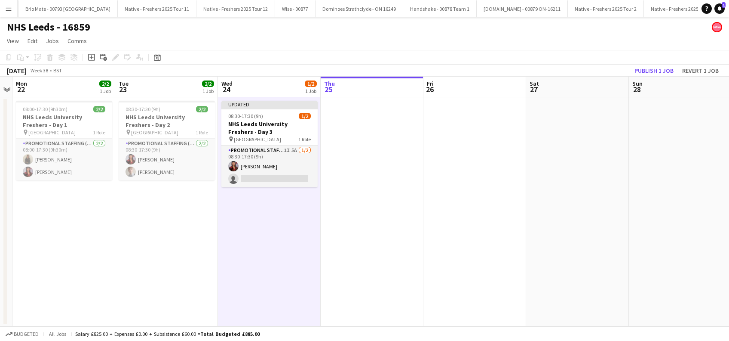
click at [269, 248] on app-date-cell "Updated 08:30-17:30 (9h) 1/2 NHS Leeds University Freshers - Day 3 pin Leeds Un…" at bounding box center [269, 211] width 103 height 229
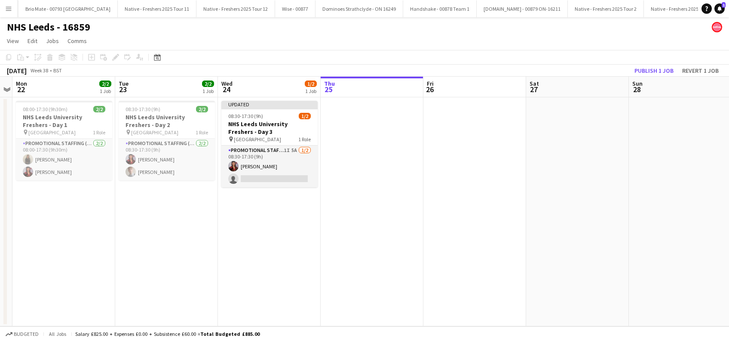
click at [369, 255] on app-date-cell at bounding box center [372, 211] width 103 height 229
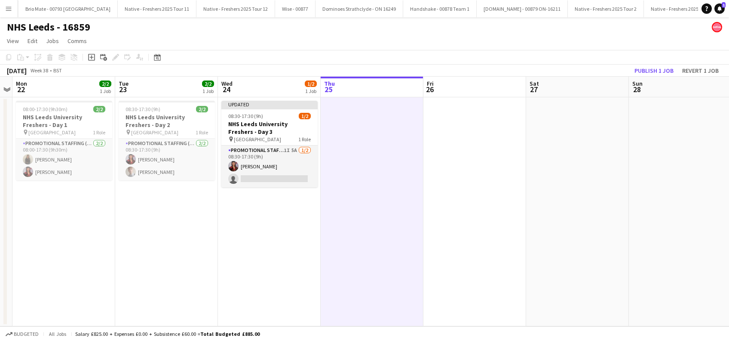
click at [288, 266] on app-date-cell "Updated 08:30-17:30 (9h) 1/2 NHS Leeds University Freshers - Day 3 pin Leeds Un…" at bounding box center [269, 211] width 103 height 229
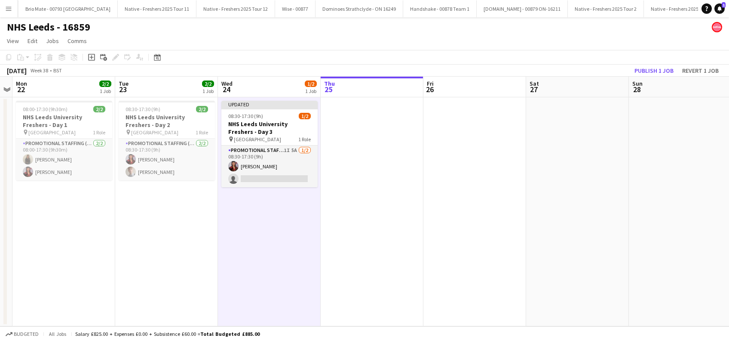
scroll to position [0, 295]
click at [199, 252] on app-date-cell "08:30-17:30 (9h) 2/2 NHS Leeds University Freshers - Day 2 pin Leeds University…" at bounding box center [167, 211] width 103 height 229
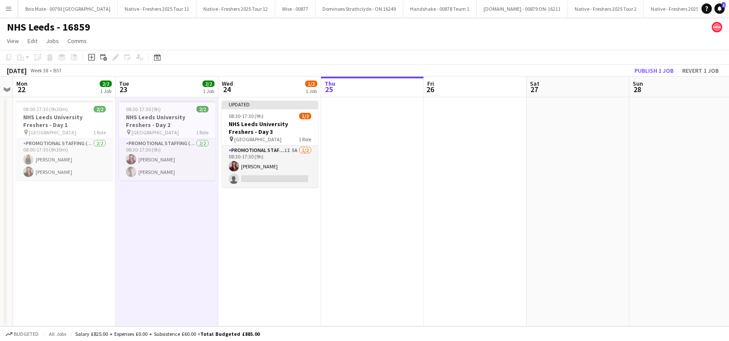
click at [255, 253] on app-date-cell "Updated 08:30-17:30 (9h) 1/2 NHS Leeds University Freshers - Day 3 pin Leeds Un…" at bounding box center [269, 211] width 103 height 229
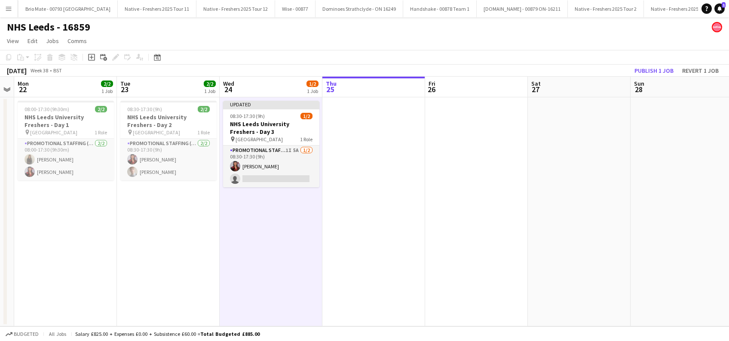
click at [332, 254] on app-date-cell at bounding box center [374, 211] width 103 height 229
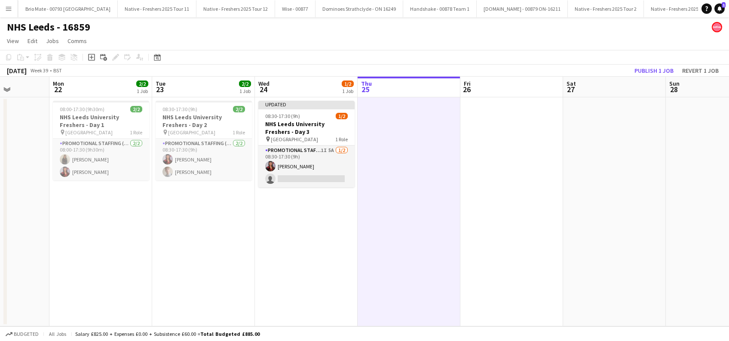
drag, startPoint x: 576, startPoint y: 247, endPoint x: 395, endPoint y: 304, distance: 189.6
click at [394, 303] on app-calendar-viewport "Fri 19 Sat 20 Sun 21 Mon 22 2/2 1 Job Tue 23 2/2 1 Job Wed 24 1/2 1 Job Thu 25 …" at bounding box center [364, 201] width 729 height 249
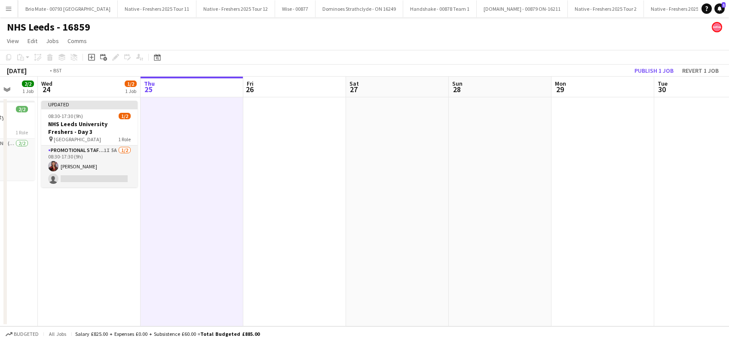
scroll to position [0, 218]
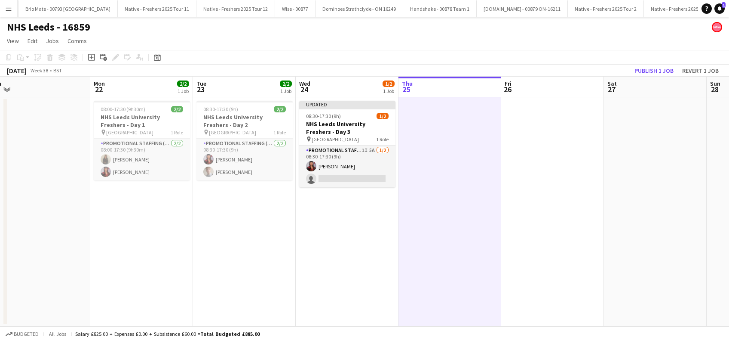
drag, startPoint x: 703, startPoint y: 257, endPoint x: 731, endPoint y: 253, distance: 28.6
click at [729, 253] on html "Menu Boards Boards Boards All jobs Status Workforce Workforce My Workforce Recr…" at bounding box center [364, 170] width 729 height 341
click at [317, 265] on app-date-cell "Updated 08:30-17:30 (9h) 1/2 NHS Leeds University Freshers - Day 3 pin Leeds Un…" at bounding box center [347, 211] width 103 height 229
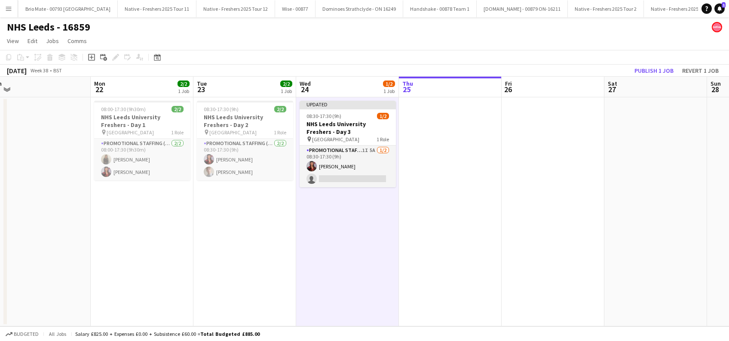
click at [447, 250] on app-date-cell at bounding box center [450, 211] width 103 height 229
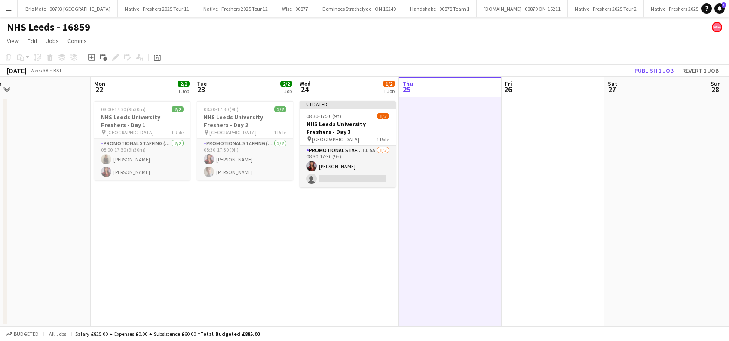
scroll to position [0, 217]
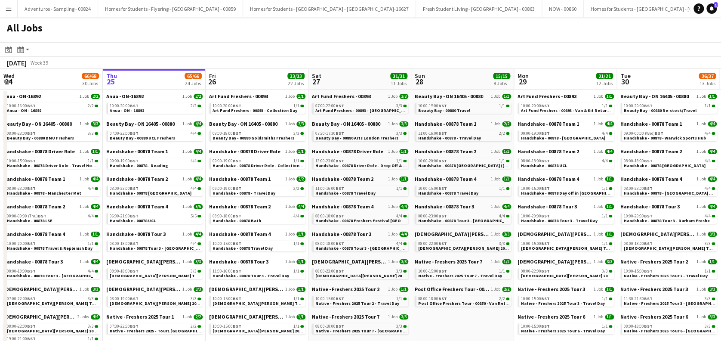
drag, startPoint x: 541, startPoint y: 202, endPoint x: 143, endPoint y: 252, distance: 401.0
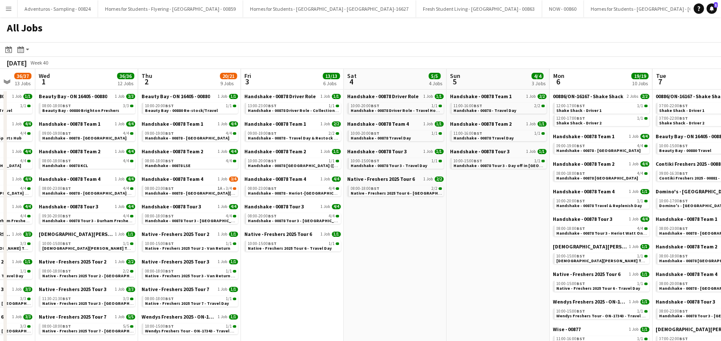
drag, startPoint x: 461, startPoint y: 266, endPoint x: 227, endPoint y: 282, distance: 234.5
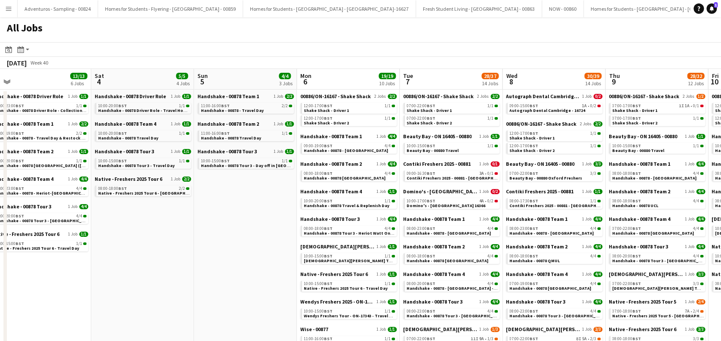
drag, startPoint x: 399, startPoint y: 268, endPoint x: 231, endPoint y: 268, distance: 168.2
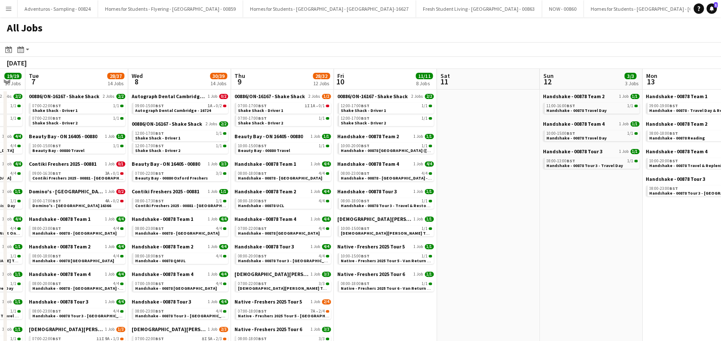
drag, startPoint x: 355, startPoint y: 269, endPoint x: 83, endPoint y: 285, distance: 272.7
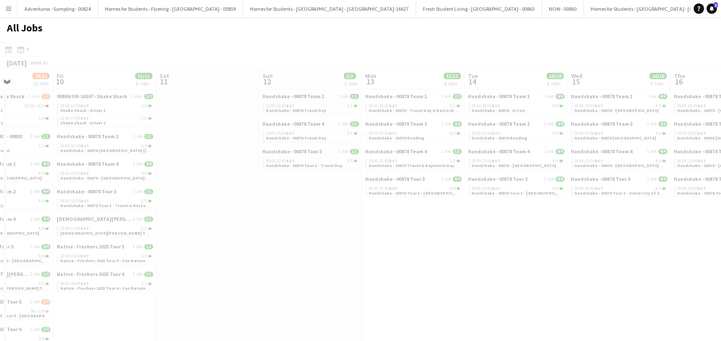
drag, startPoint x: 323, startPoint y: 280, endPoint x: 61, endPoint y: 286, distance: 262.9
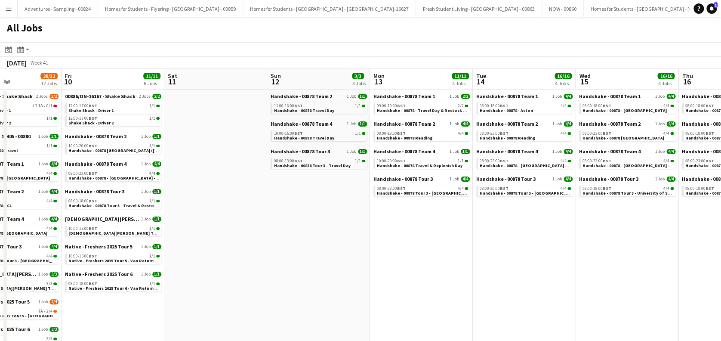
drag, startPoint x: 434, startPoint y: 281, endPoint x: 372, endPoint y: 290, distance: 61.7
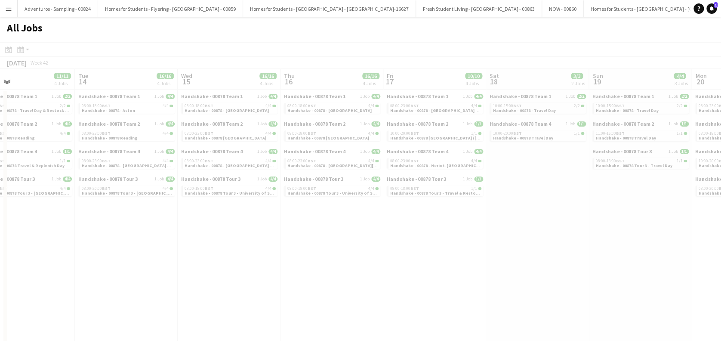
drag, startPoint x: 419, startPoint y: 279, endPoint x: 133, endPoint y: 302, distance: 287.4
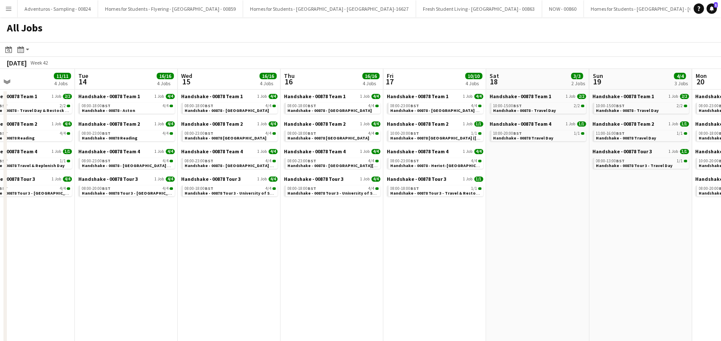
scroll to position [0, 403]
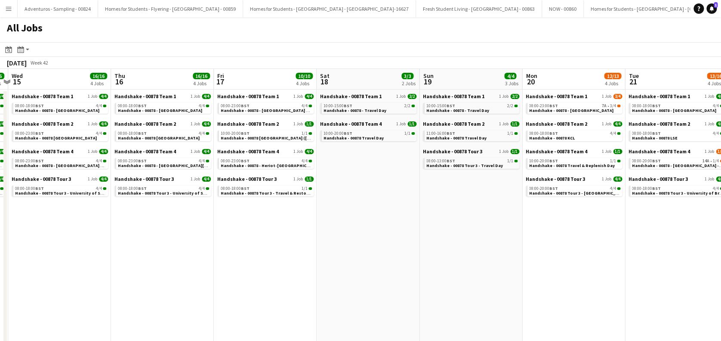
drag, startPoint x: 177, startPoint y: 306, endPoint x: 17, endPoint y: 315, distance: 159.8
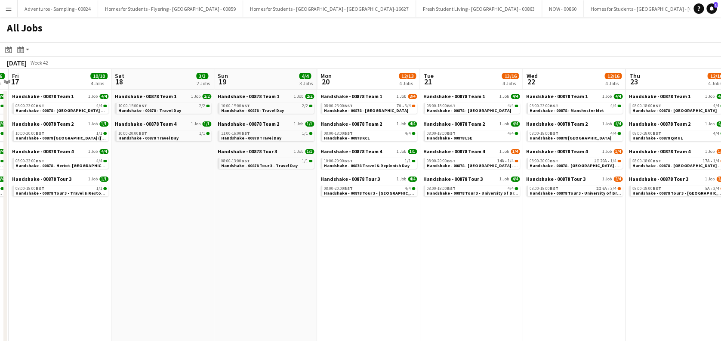
scroll to position [0, 406]
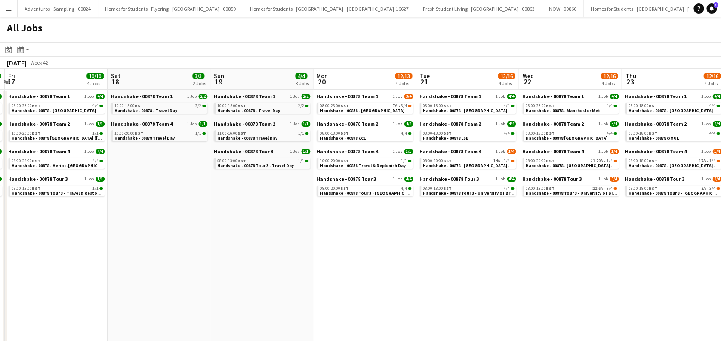
drag, startPoint x: 544, startPoint y: 257, endPoint x: 465, endPoint y: 269, distance: 79.2
click at [475, 166] on span "Handshake - 00878 - University of Leeds - Onsite Day" at bounding box center [478, 166] width 111 height 6
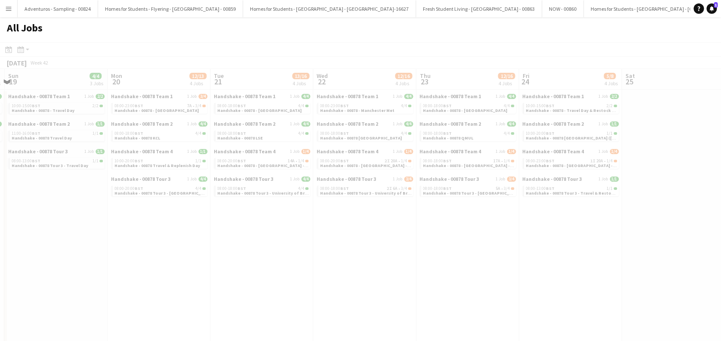
scroll to position [0, 234]
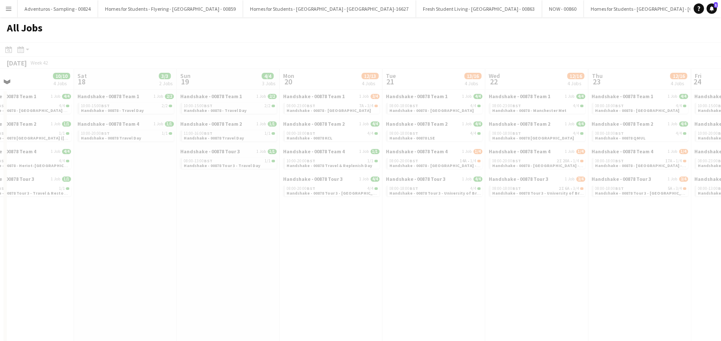
drag, startPoint x: 360, startPoint y: 252, endPoint x: 270, endPoint y: 271, distance: 92.2
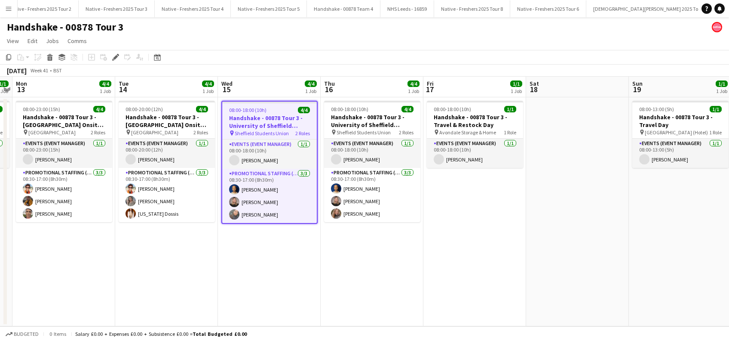
scroll to position [0, 3125]
click at [297, 282] on app-date-cell "08:00-18:00 (10h) 4/4 Handshake - 00878 Tour 3 - University of Sheffield Onsite…" at bounding box center [269, 211] width 103 height 229
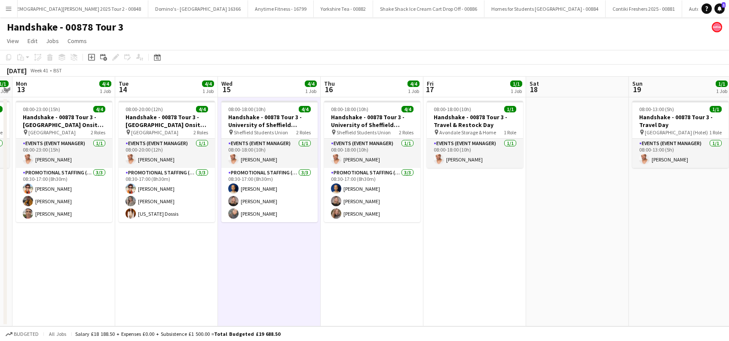
click at [349, 275] on app-date-cell "08:00-18:00 (10h) 4/4 Handshake - 00878 Tour 3 - University of Sheffield Onsite…" at bounding box center [372, 211] width 103 height 229
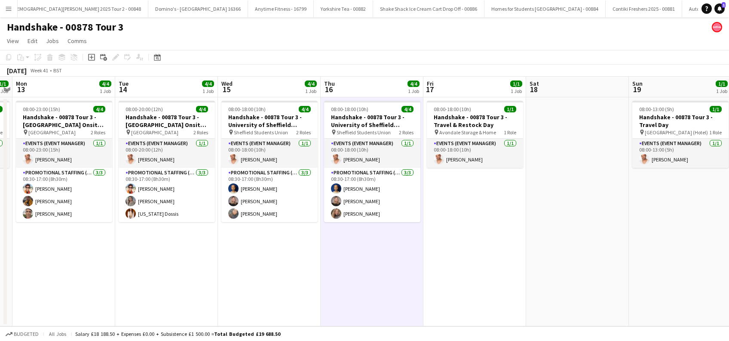
click at [465, 277] on app-date-cell "08:00-18:00 (10h) 1/1 Handshake - 00878 Tour 3 - Travel & Restock Day pin Avond…" at bounding box center [475, 211] width 103 height 229
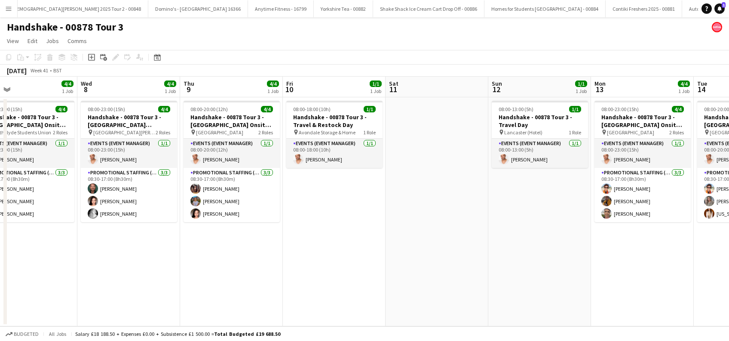
scroll to position [0, 206]
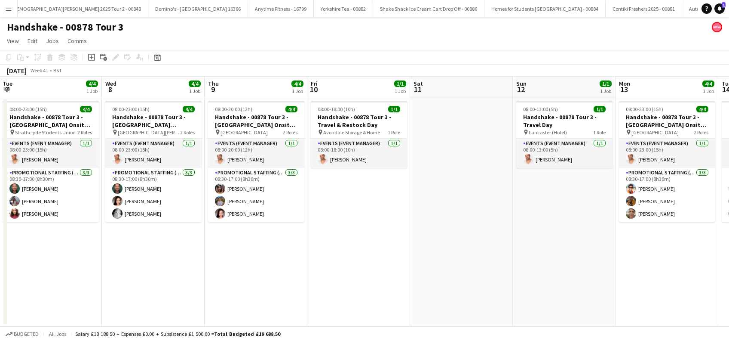
drag, startPoint x: 123, startPoint y: 282, endPoint x: 731, endPoint y: 287, distance: 607.8
click at [729, 287] on html "Menu Boards Boards Boards All jobs Status Workforce Workforce My Workforce Recr…" at bounding box center [364, 170] width 729 height 341
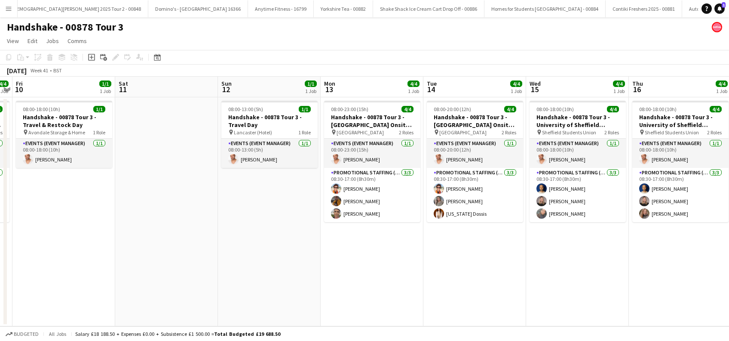
scroll to position [0, 303]
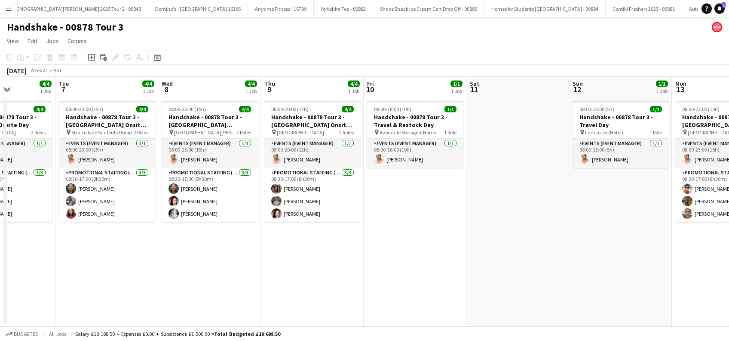
drag, startPoint x: 648, startPoint y: 289, endPoint x: 575, endPoint y: 289, distance: 73.1
click at [729, 289] on html "Menu Boards Boards Boards All jobs Status Workforce Workforce My Workforce Recr…" at bounding box center [364, 170] width 729 height 341
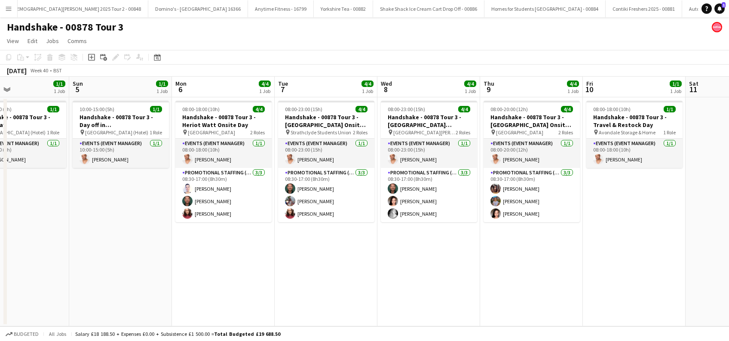
scroll to position [0, 239]
drag, startPoint x: 341, startPoint y: 291, endPoint x: 561, endPoint y: 285, distance: 219.9
click at [561, 285] on app-calendar-viewport "Thu 2 4/4 1 Job Fri 3 4/4 1 Job Sat 4 1/1 1 Job Sun 5 1/1 1 Job Mon 6 4/4 1 Job…" at bounding box center [364, 201] width 729 height 249
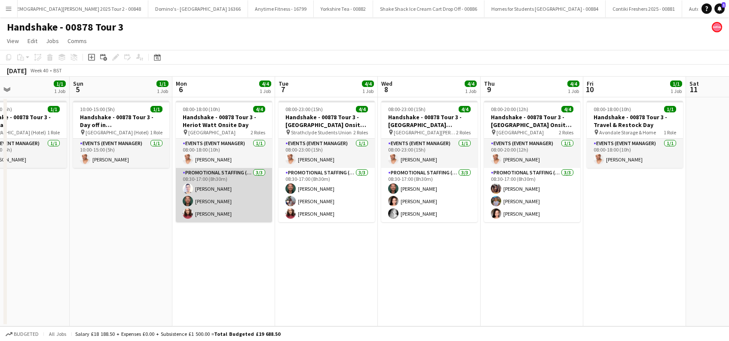
click at [202, 211] on app-card-role "Promotional Staffing (Brand Ambassadors) 3/3 08:30-17:00 (8h30m) Cleo Gifford D…" at bounding box center [224, 195] width 96 height 54
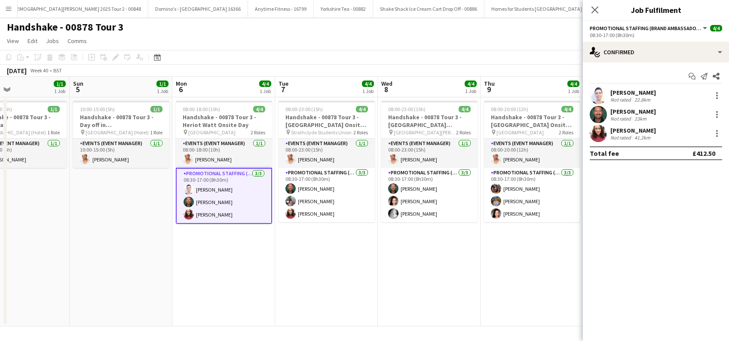
click at [639, 132] on div "Sarah Greer" at bounding box center [634, 130] width 46 height 8
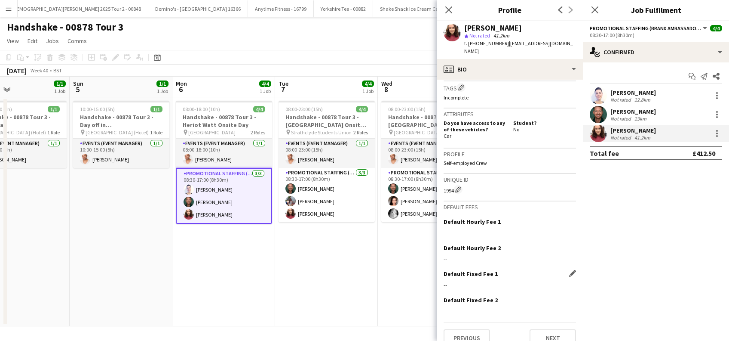
scroll to position [358, 0]
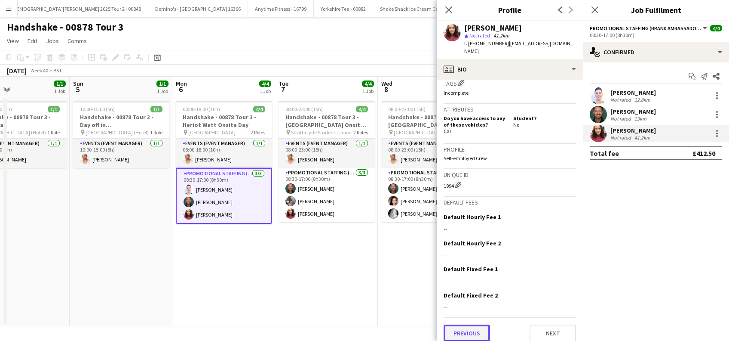
click at [461, 327] on button "Previous" at bounding box center [467, 332] width 46 height 17
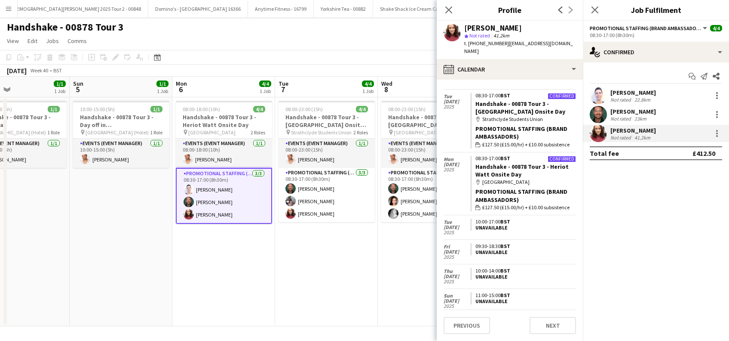
scroll to position [40, 0]
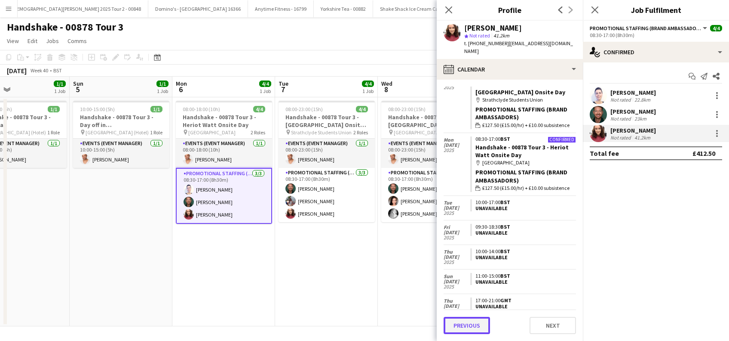
click at [463, 322] on button "Previous" at bounding box center [467, 325] width 46 height 17
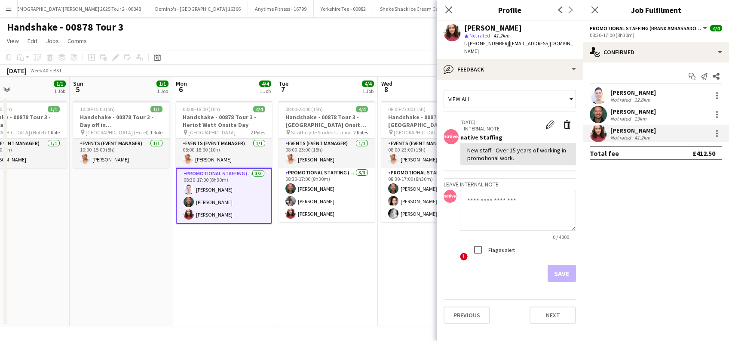
click at [631, 89] on div "[PERSON_NAME]" at bounding box center [634, 93] width 46 height 8
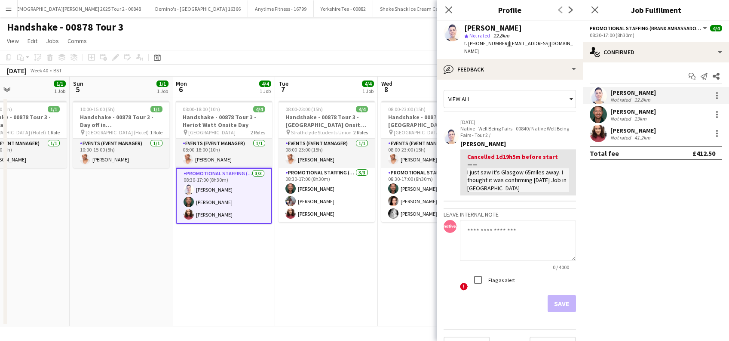
scroll to position [11, 0]
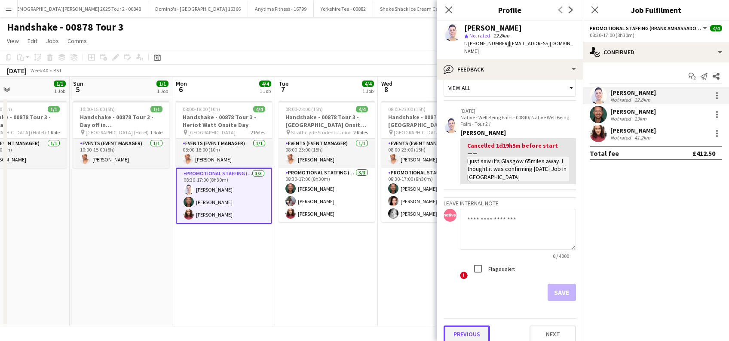
click at [469, 329] on button "Previous" at bounding box center [467, 333] width 46 height 17
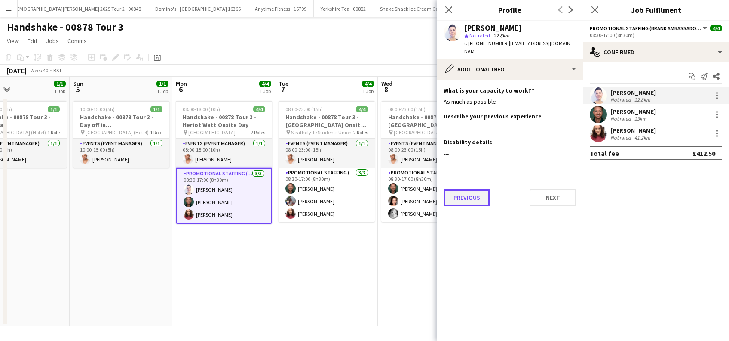
click at [465, 191] on button "Previous" at bounding box center [467, 197] width 46 height 17
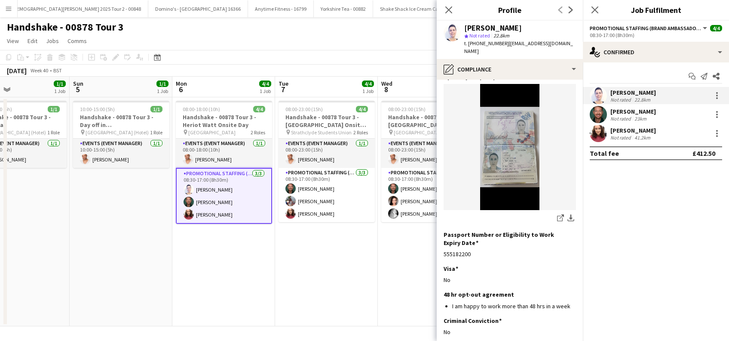
scroll to position [116, 0]
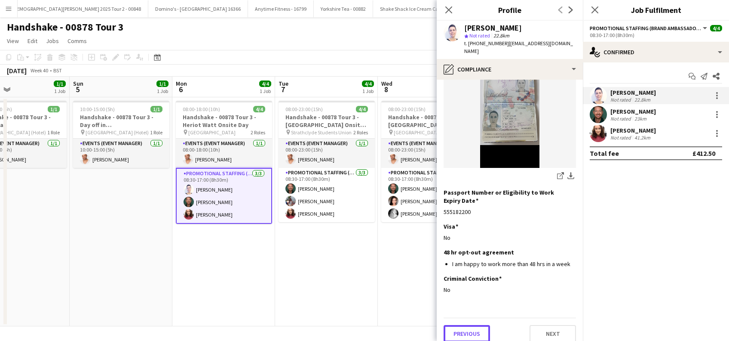
click at [465, 329] on button "Previous" at bounding box center [467, 333] width 46 height 17
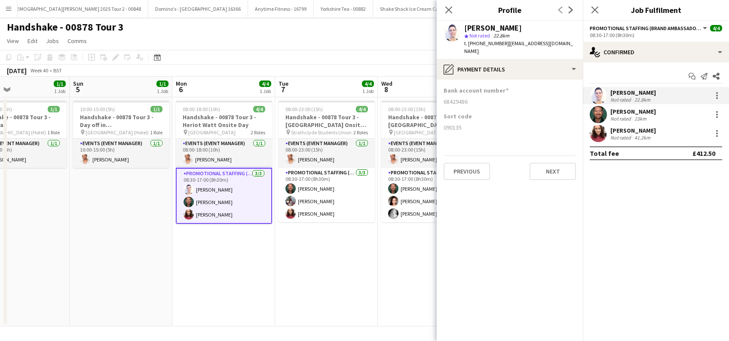
scroll to position [0, 0]
click at [473, 166] on button "Previous" at bounding box center [467, 171] width 46 height 17
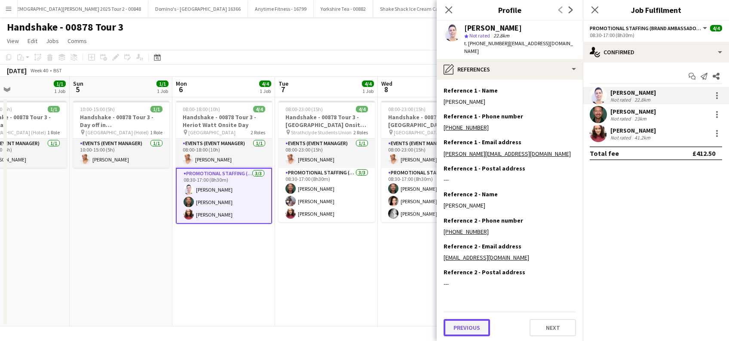
click at [468, 319] on button "Previous" at bounding box center [467, 327] width 46 height 17
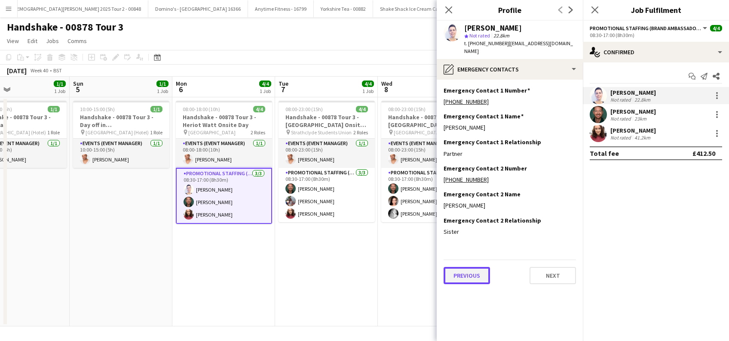
click at [471, 268] on button "Previous" at bounding box center [467, 275] width 46 height 17
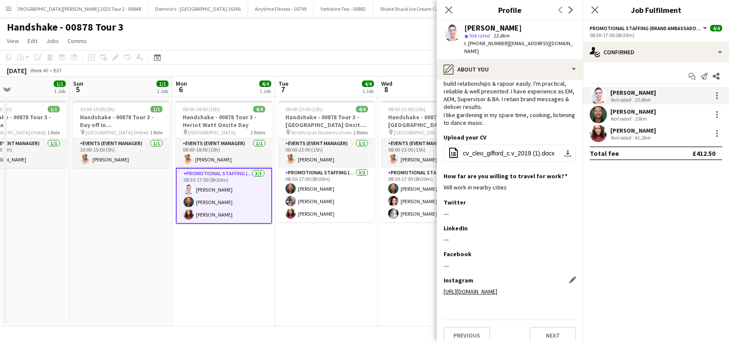
scroll to position [58, 0]
click at [465, 326] on button "Previous" at bounding box center [467, 333] width 46 height 17
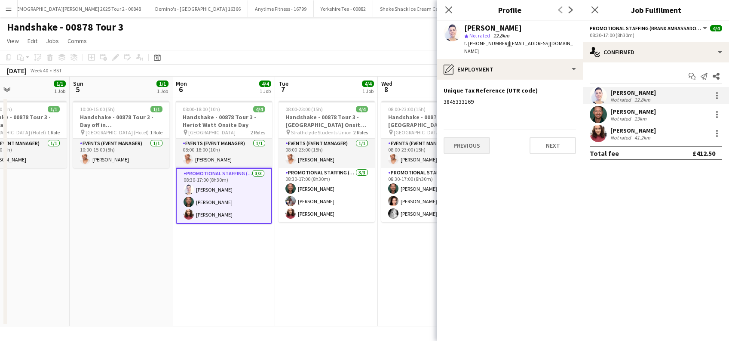
scroll to position [0, 0]
click at [465, 142] on button "Previous" at bounding box center [467, 145] width 46 height 17
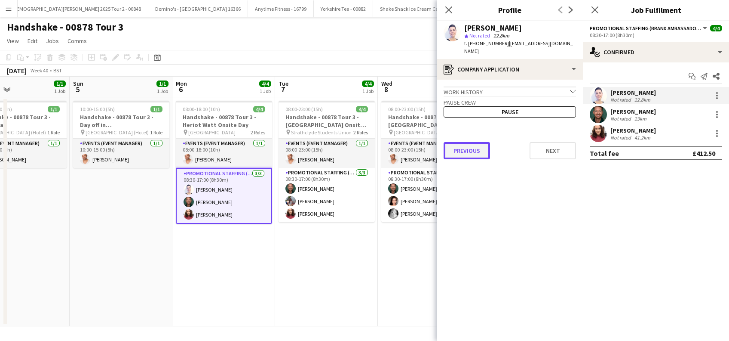
click at [465, 145] on button "Previous" at bounding box center [467, 150] width 46 height 17
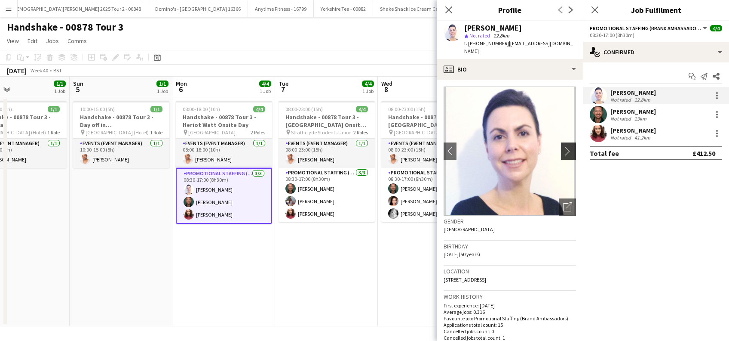
click at [563, 146] on app-icon "chevron-right" at bounding box center [569, 150] width 13 height 9
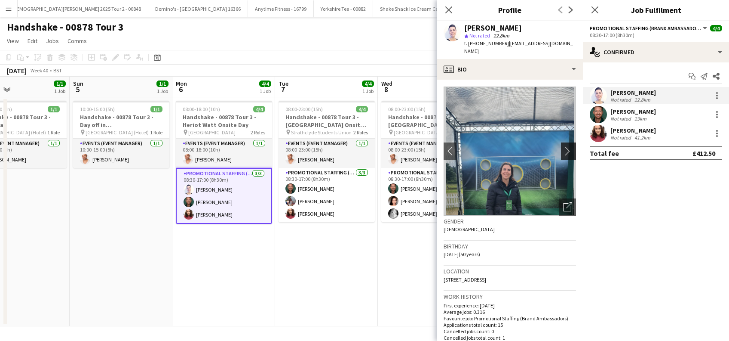
click at [563, 146] on app-icon "chevron-right" at bounding box center [569, 150] width 13 height 9
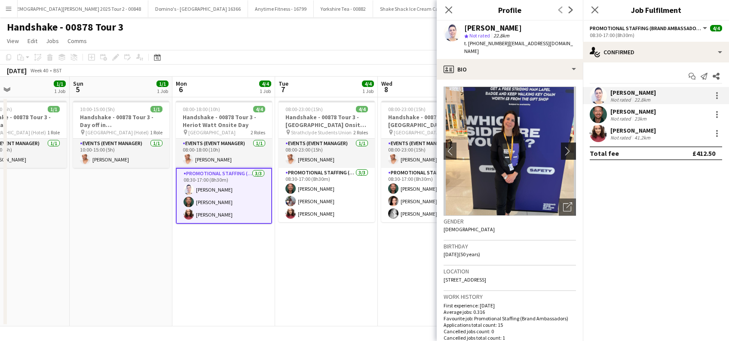
click at [563, 146] on app-icon "chevron-right" at bounding box center [569, 150] width 13 height 9
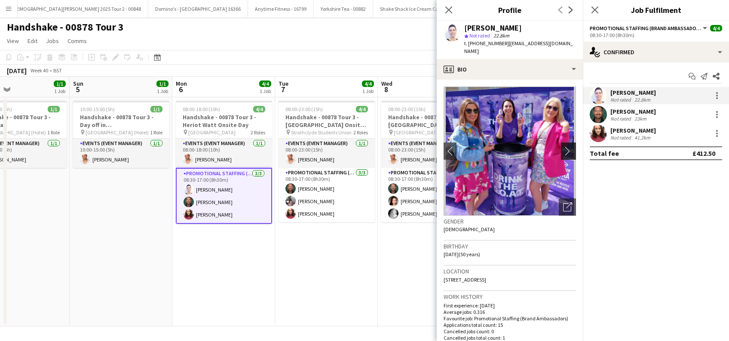
click at [563, 146] on app-icon "chevron-right" at bounding box center [569, 150] width 13 height 9
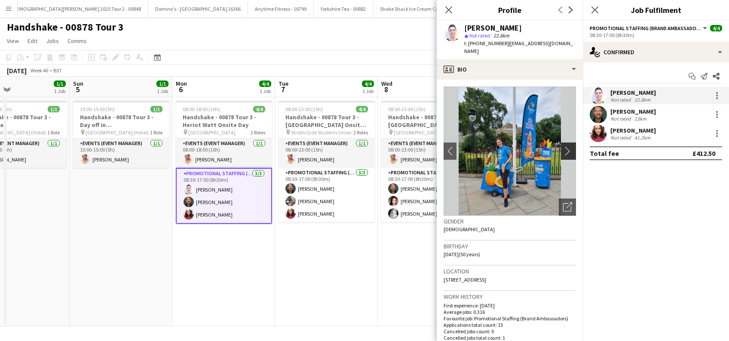
click at [563, 146] on app-icon "chevron-right" at bounding box center [569, 150] width 13 height 9
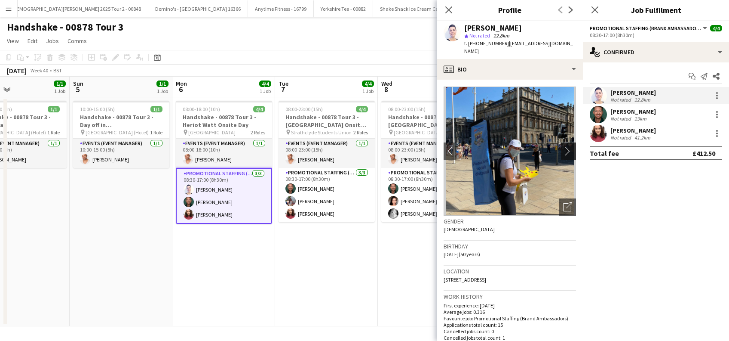
click at [563, 146] on app-icon "chevron-right" at bounding box center [569, 150] width 13 height 9
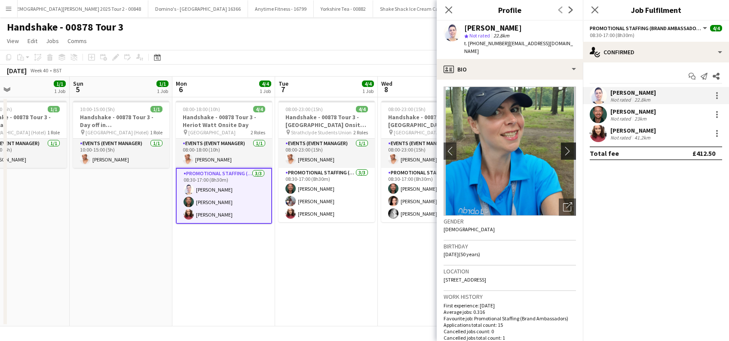
click at [563, 146] on app-icon "chevron-right" at bounding box center [569, 150] width 13 height 9
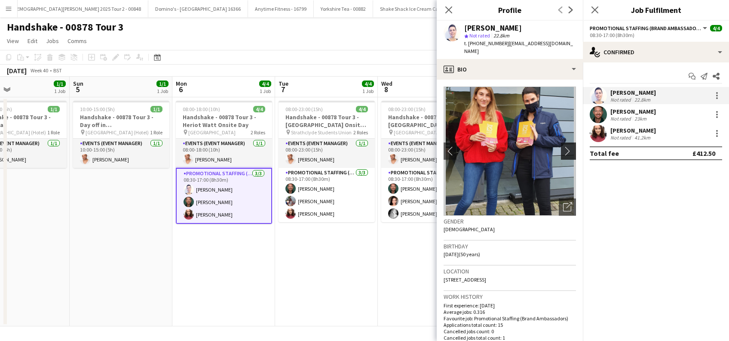
click at [563, 146] on app-icon "chevron-right" at bounding box center [569, 150] width 13 height 9
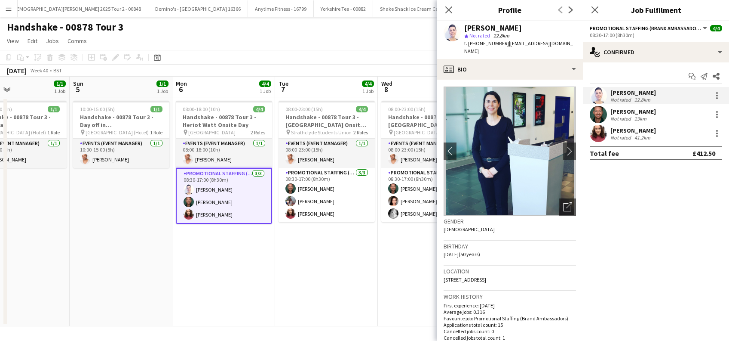
click at [239, 259] on app-date-cell "08:00-18:00 (10h) 4/4 Handshake - 00878 Tour 3 - Heriot Watt Onsite Day pin Her…" at bounding box center [223, 211] width 103 height 229
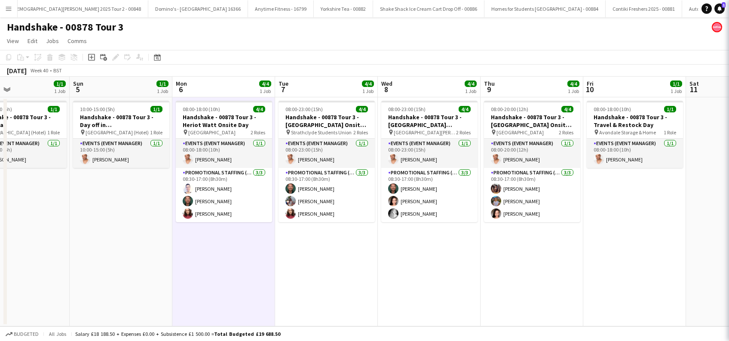
scroll to position [0, 239]
click at [338, 273] on app-date-cell "08:00-23:00 (15h) 4/4 Handshake - 00878 Tour 3 - Strathclyde Onsite Day pin Str…" at bounding box center [326, 211] width 103 height 229
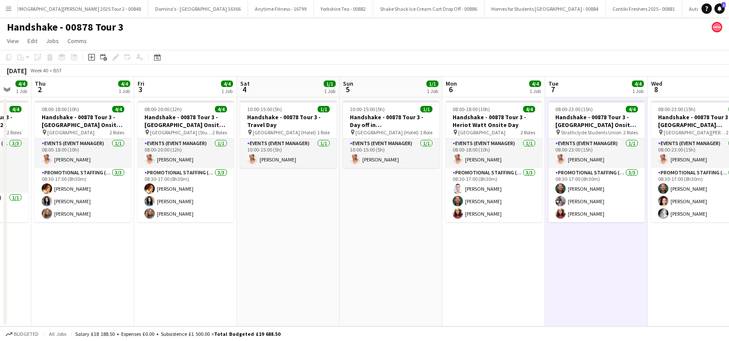
drag, startPoint x: 311, startPoint y: 257, endPoint x: 581, endPoint y: 267, distance: 270.7
click at [581, 267] on app-calendar-viewport "Tue 30 4/4 1 Job Wed 1 4/4 1 Job Thu 2 4/4 1 Job Fri 3 4/4 1 Job Sat 4 1/1 1 Jo…" at bounding box center [364, 201] width 729 height 249
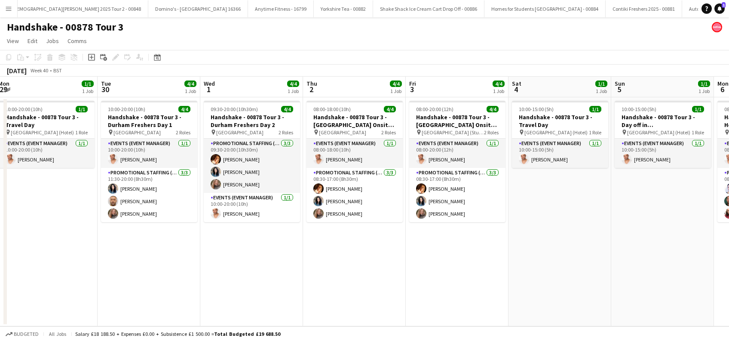
scroll to position [0, 243]
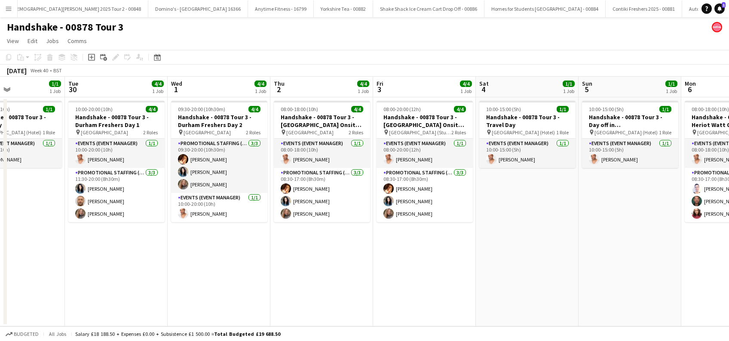
drag, startPoint x: 312, startPoint y: 307, endPoint x: 490, endPoint y: 303, distance: 178.5
click at [490, 303] on app-calendar-viewport "Sat 27 4/4 1 Job Sun 28 4/4 1 Job Mon 29 1/1 1 Job Tue 30 4/4 1 Job Wed 1 4/4 1…" at bounding box center [364, 201] width 729 height 249
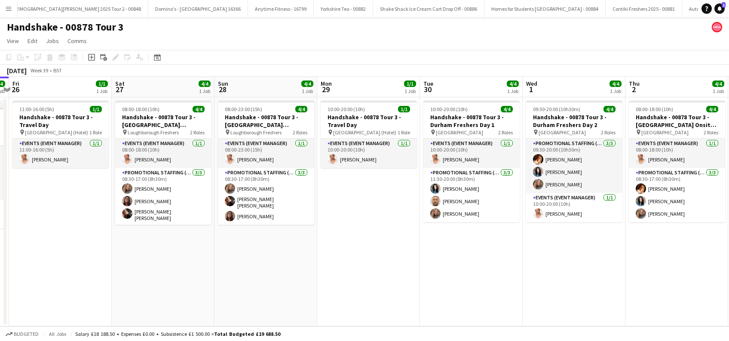
scroll to position [0, 196]
drag, startPoint x: 244, startPoint y: 274, endPoint x: 533, endPoint y: 279, distance: 288.7
click at [533, 279] on app-calendar-viewport "Wed 24 4/4 1 Job Thu 25 4/4 1 Job Fri 26 1/1 1 Job Sat 27 4/4 1 Job Sun 28 4/4 …" at bounding box center [364, 201] width 729 height 249
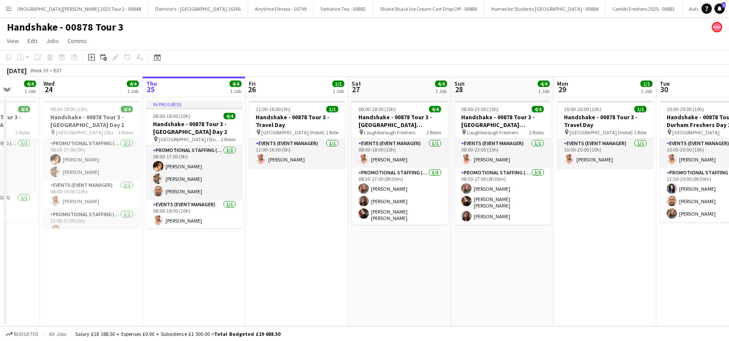
scroll to position [0, 268]
drag, startPoint x: 268, startPoint y: 277, endPoint x: 500, endPoint y: 281, distance: 232.7
click at [503, 280] on app-calendar-viewport "Sun 21 1/1 1 Job Mon 22 3/4 1 Job Tue 23 4/4 1 Job Wed 24 4/4 1 Job Thu 25 4/4 …" at bounding box center [364, 201] width 729 height 249
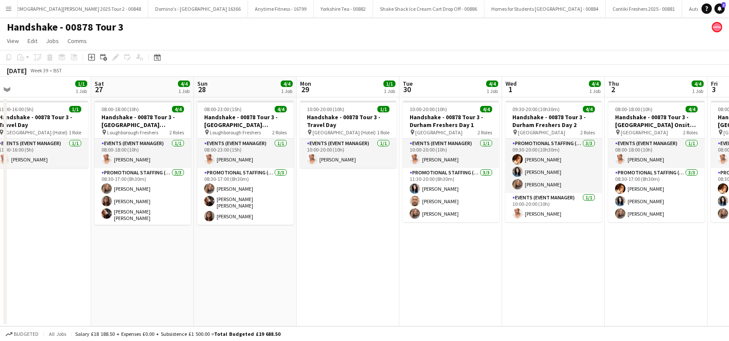
drag, startPoint x: 595, startPoint y: 257, endPoint x: 320, endPoint y: 266, distance: 275.0
click at [320, 266] on app-calendar-viewport "Tue 23 4/4 1 Job Wed 24 4/4 1 Job Thu 25 4/4 1 Job Fri 26 1/1 1 Job Sat 27 4/4 …" at bounding box center [364, 201] width 729 height 249
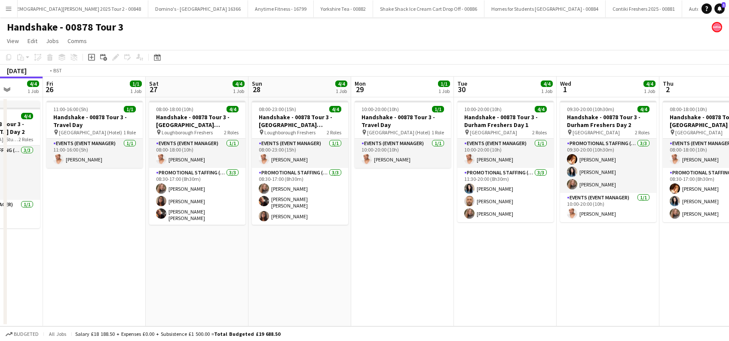
drag, startPoint x: 525, startPoint y: 275, endPoint x: 251, endPoint y: 275, distance: 274.0
click at [251, 275] on app-calendar-viewport "Tue 23 4/4 1 Job Wed 24 4/4 1 Job Thu 25 4/4 1 Job Fri 26 1/1 1 Job Sat 27 4/4 …" at bounding box center [364, 201] width 729 height 249
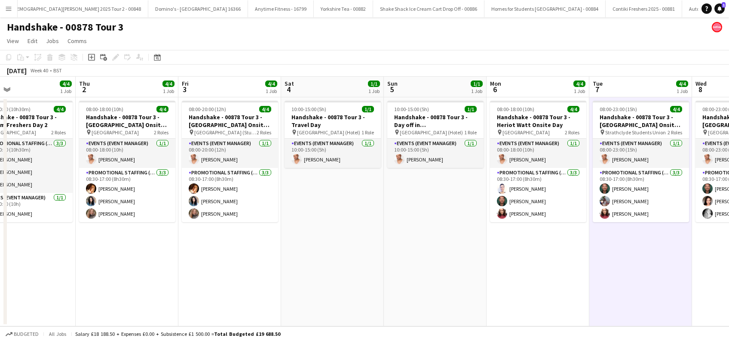
drag, startPoint x: 606, startPoint y: 278, endPoint x: 247, endPoint y: 284, distance: 359.2
click at [247, 284] on app-calendar-viewport "Mon 29 1/1 1 Job Tue 30 4/4 1 Job Wed 1 4/4 1 Job Thu 2 4/4 1 Job Fri 3 4/4 1 J…" at bounding box center [364, 201] width 729 height 249
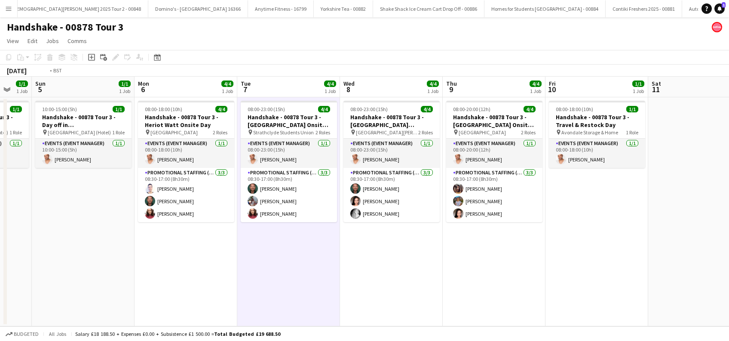
drag, startPoint x: 641, startPoint y: 286, endPoint x: 274, endPoint y: 292, distance: 366.5
click at [274, 292] on app-calendar-viewport "Wed 1 4/4 1 Job Thu 2 4/4 1 Job Fri 3 4/4 1 Job Sat 4 1/1 1 Job Sun 5 1/1 1 Job…" at bounding box center [364, 201] width 729 height 249
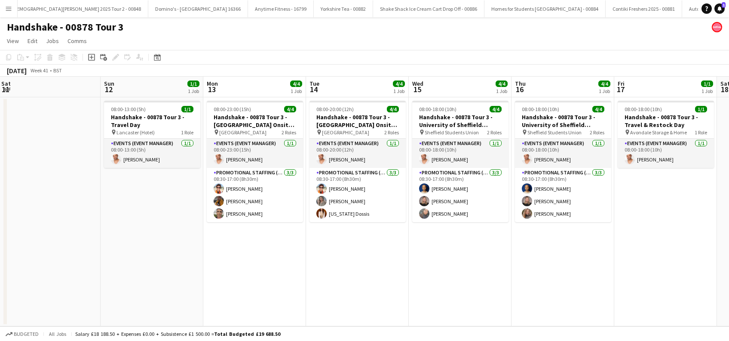
drag, startPoint x: 679, startPoint y: 291, endPoint x: 241, endPoint y: 292, distance: 437.4
click at [241, 292] on app-calendar-viewport "Tue 7 4/4 1 Job Wed 8 4/4 1 Job Thu 9 4/4 1 Job Fri 10 1/1 1 Job Sat 11 Sun 12 …" at bounding box center [364, 201] width 729 height 249
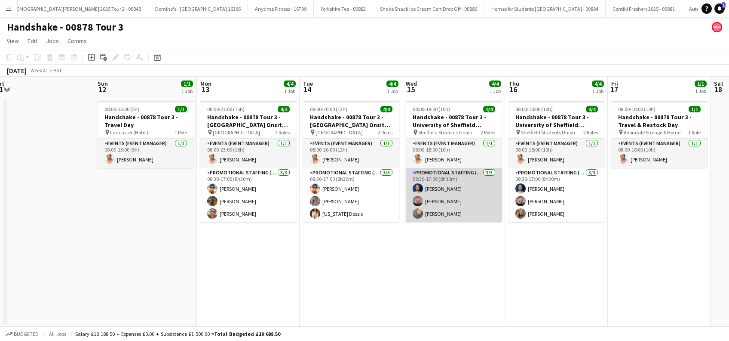
click at [442, 215] on app-card-role "Promotional Staffing (Brand Ambassadors) 3/3 08:30-17:00 (8h30m) Shaan Mottram …" at bounding box center [454, 195] width 96 height 54
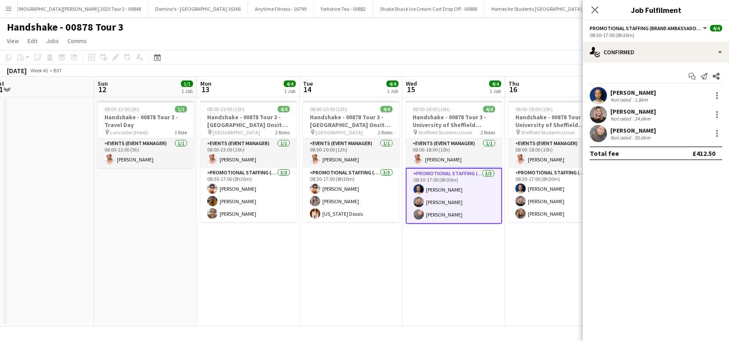
click at [631, 132] on div "[PERSON_NAME]" at bounding box center [634, 130] width 46 height 8
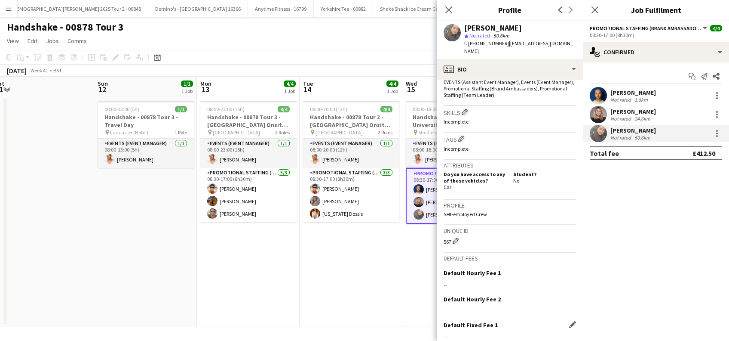
scroll to position [351, 0]
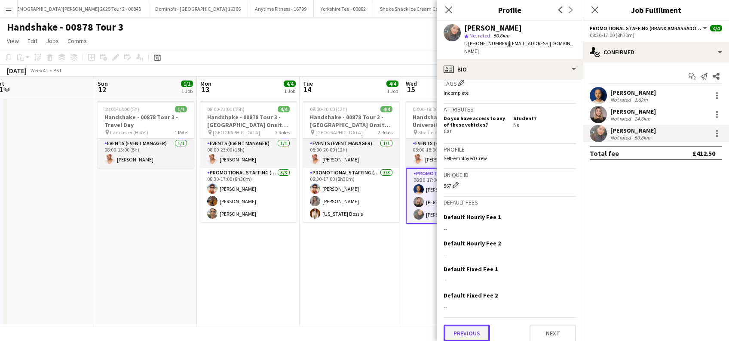
click at [467, 328] on button "Previous" at bounding box center [467, 332] width 46 height 17
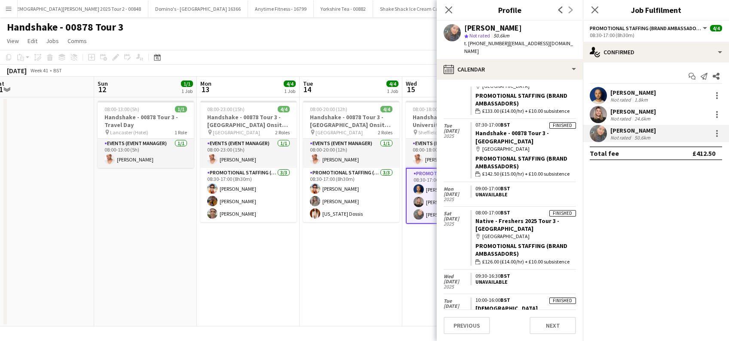
scroll to position [631, 0]
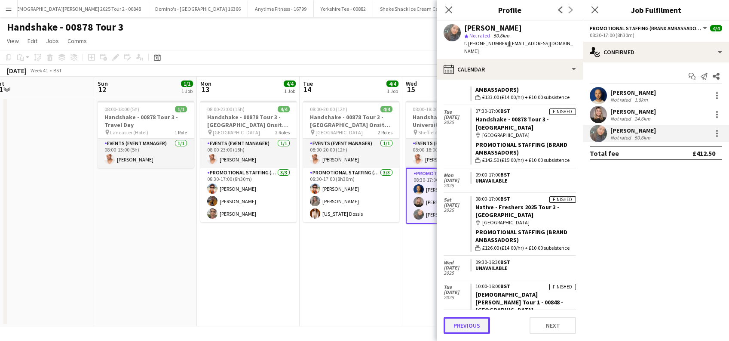
click at [465, 328] on button "Previous" at bounding box center [467, 325] width 46 height 17
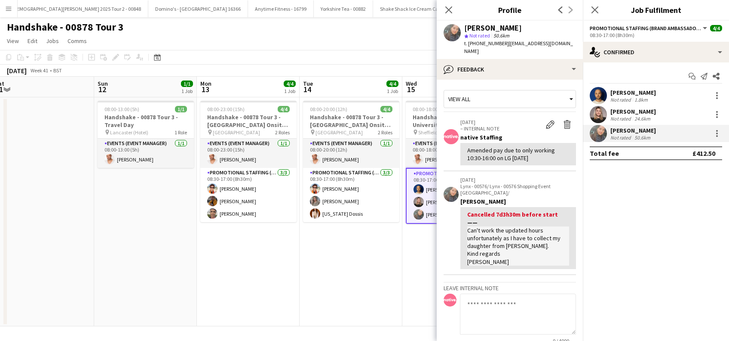
scroll to position [85, 0]
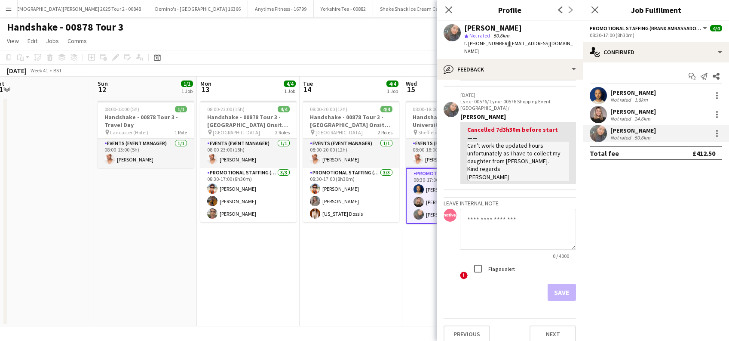
click at [483, 210] on textarea at bounding box center [518, 229] width 116 height 41
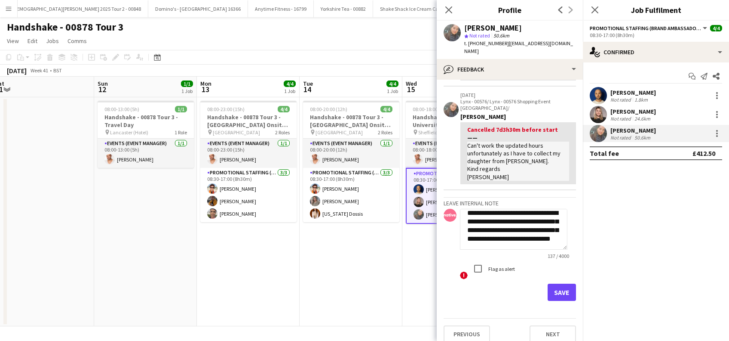
scroll to position [0, 0]
type textarea "**********"
click at [557, 286] on button "Save" at bounding box center [562, 291] width 28 height 17
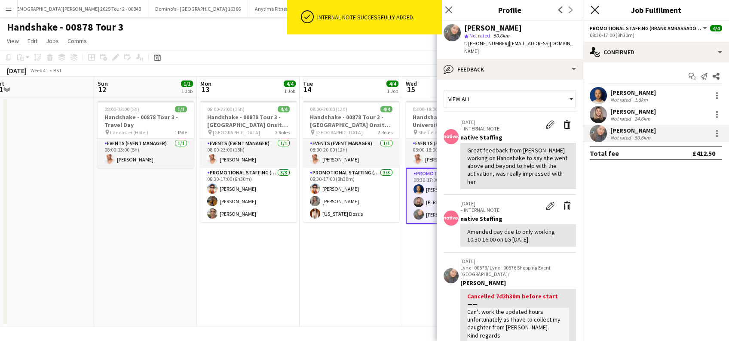
click at [594, 9] on icon at bounding box center [595, 10] width 8 height 8
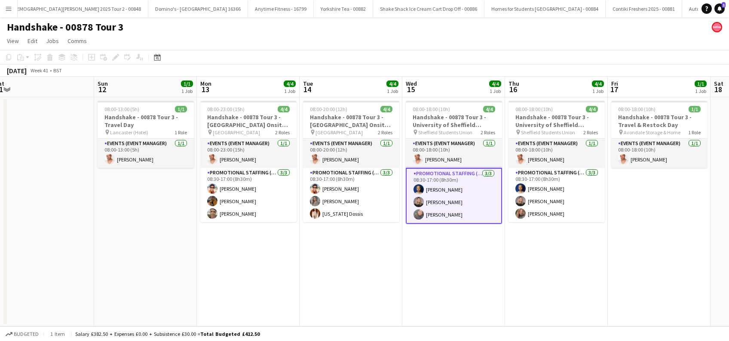
click at [330, 298] on app-date-cell "08:00-20:00 (12h) 4/4 Handshake - 00878 Tour 3 - Leeds University Onsite Day pi…" at bounding box center [351, 211] width 103 height 229
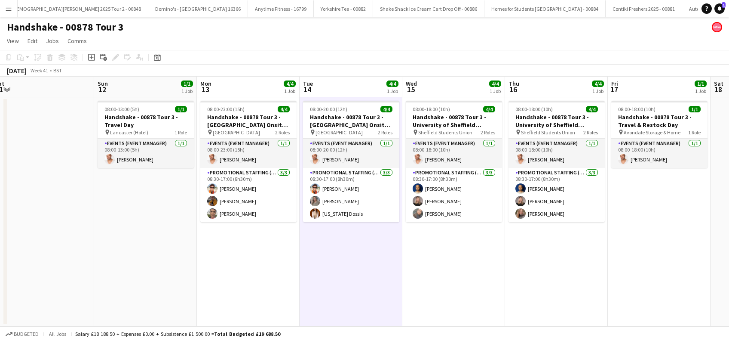
drag, startPoint x: 457, startPoint y: 291, endPoint x: 612, endPoint y: 291, distance: 154.4
click at [460, 292] on app-calendar-viewport "Tue 7 4/4 1 Job Wed 8 4/4 1 Job Thu 9 4/4 1 Job Fri 10 1/1 1 Job Sat 11 Sun 12 …" at bounding box center [364, 201] width 729 height 249
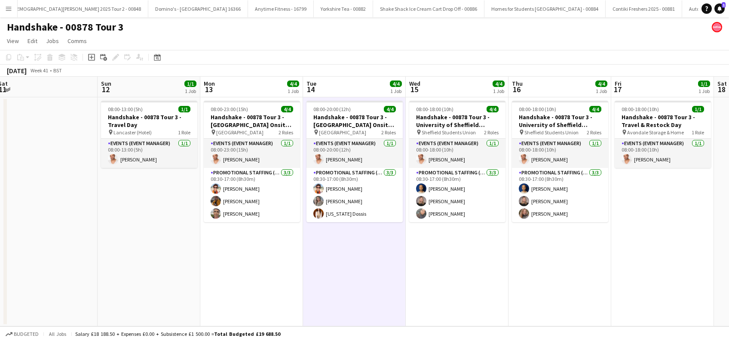
click at [612, 291] on app-date-cell "08:00-18:00 (10h) 1/1 Handshake - 00878 Tour 3 - Travel & Restock Day pin Avond…" at bounding box center [663, 211] width 103 height 229
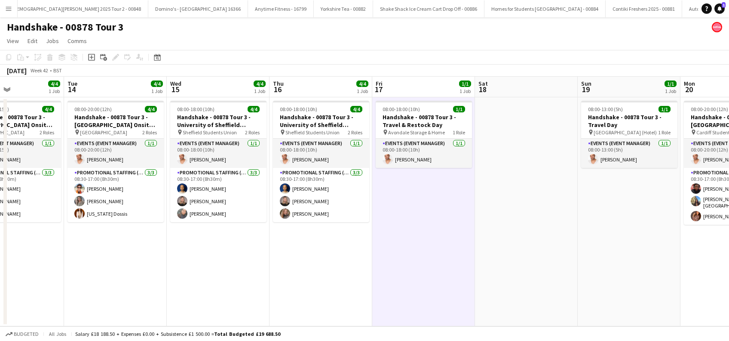
drag, startPoint x: 680, startPoint y: 278, endPoint x: 439, endPoint y: 305, distance: 241.9
click at [439, 305] on app-calendar-viewport "Sat 11 Sun 12 1/1 1 Job Mon 13 4/4 1 Job Tue 14 4/4 1 Job Wed 15 4/4 1 Job Thu …" at bounding box center [364, 201] width 729 height 249
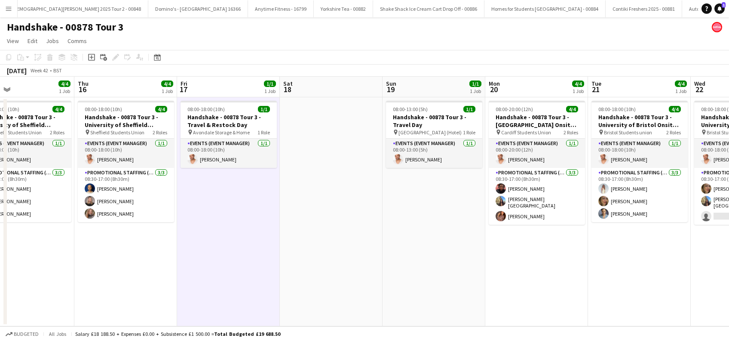
drag, startPoint x: 574, startPoint y: 245, endPoint x: 175, endPoint y: 283, distance: 401.3
click at [175, 283] on app-calendar-viewport "Mon 13 4/4 1 Job Tue 14 4/4 1 Job Wed 15 4/4 1 Job Thu 16 4/4 1 Job Fri 17 1/1 …" at bounding box center [364, 201] width 729 height 249
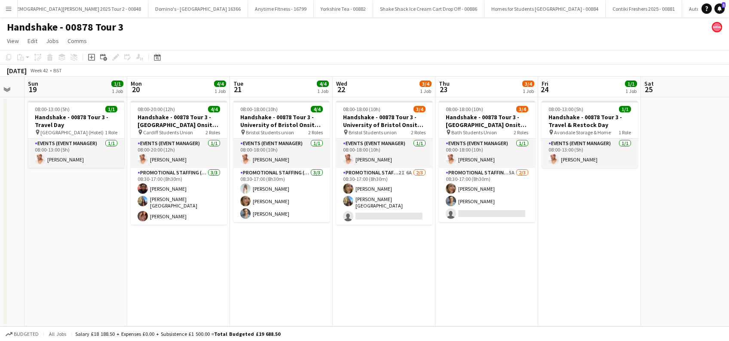
drag, startPoint x: 544, startPoint y: 291, endPoint x: 389, endPoint y: 302, distance: 154.8
click at [389, 302] on app-calendar-viewport "Wed 15 4/4 1 Job Thu 16 4/4 1 Job Fri 17 1/1 1 Job Sat 18 Sun 19 1/1 1 Job Mon …" at bounding box center [364, 201] width 729 height 249
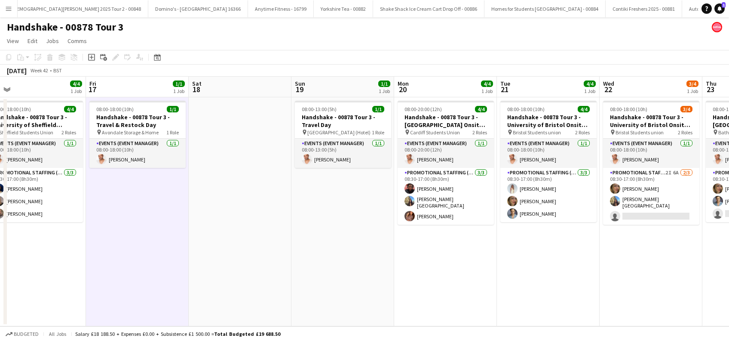
drag, startPoint x: 151, startPoint y: 280, endPoint x: 406, endPoint y: 296, distance: 255.5
click at [406, 296] on app-calendar-viewport "Tue 14 4/4 1 Job Wed 15 4/4 1 Job Thu 16 4/4 1 Job Fri 17 1/1 1 Job Sat 18 Sun …" at bounding box center [364, 201] width 729 height 249
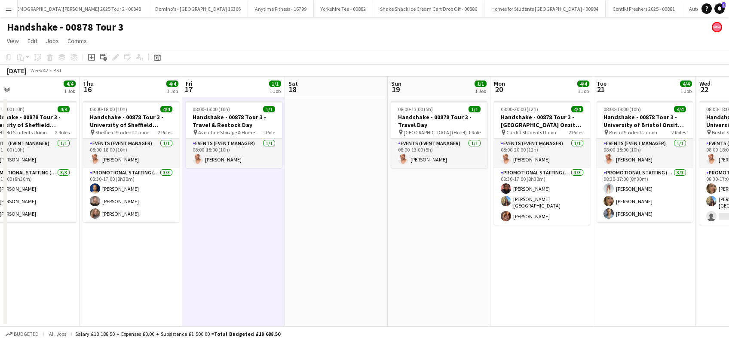
drag, startPoint x: 186, startPoint y: 282, endPoint x: 434, endPoint y: 282, distance: 248.2
click at [455, 282] on app-calendar-viewport "Mon 13 4/4 1 Job Tue 14 4/4 1 Job Wed 15 4/4 1 Job Thu 16 4/4 1 Job Fri 17 1/1 …" at bounding box center [364, 201] width 729 height 249
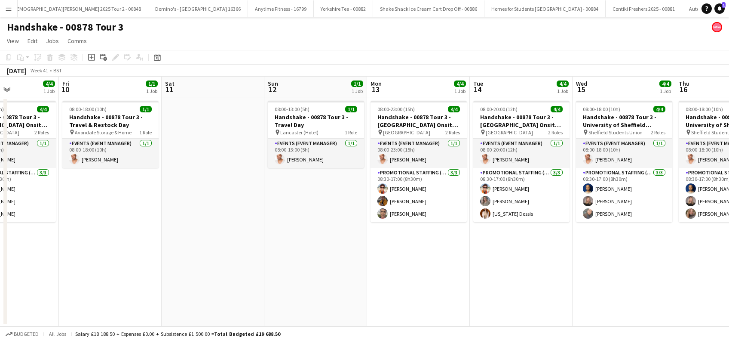
drag, startPoint x: 295, startPoint y: 300, endPoint x: 451, endPoint y: 300, distance: 155.7
click at [451, 300] on app-calendar-viewport "Wed 8 4/4 1 Job Thu 9 4/4 1 Job Fri 10 1/1 1 Job Sat 11 Sun 12 1/1 1 Job Mon 13…" at bounding box center [364, 201] width 729 height 249
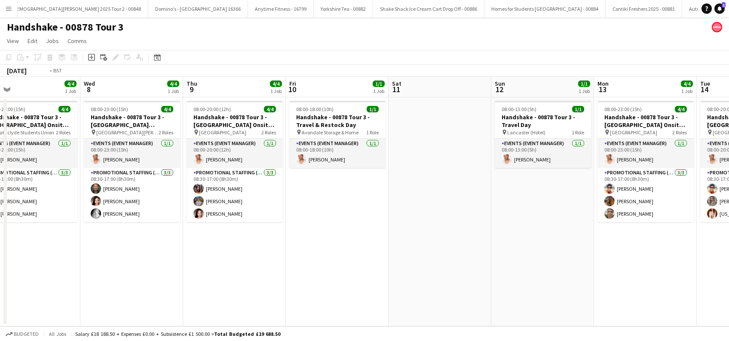
drag, startPoint x: 271, startPoint y: 292, endPoint x: 487, endPoint y: 297, distance: 216.0
click at [539, 296] on app-calendar-viewport "Sun 5 1/1 1 Job Mon 6 4/4 1 Job Tue 7 4/4 1 Job Wed 8 4/4 1 Job Thu 9 4/4 1 Job…" at bounding box center [364, 201] width 729 height 249
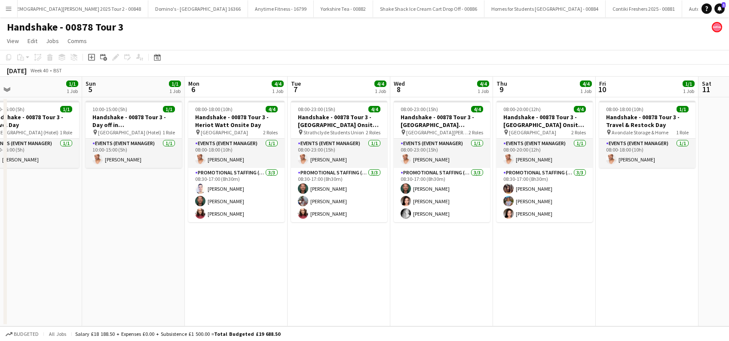
scroll to position [0, 225]
drag, startPoint x: 258, startPoint y: 284, endPoint x: 393, endPoint y: 284, distance: 135.1
click at [393, 284] on app-calendar-viewport "Thu 2 4/4 1 Job Fri 3 4/4 1 Job Sat 4 1/1 1 Job Sun 5 1/1 1 Job Mon 6 4/4 1 Job…" at bounding box center [364, 201] width 729 height 249
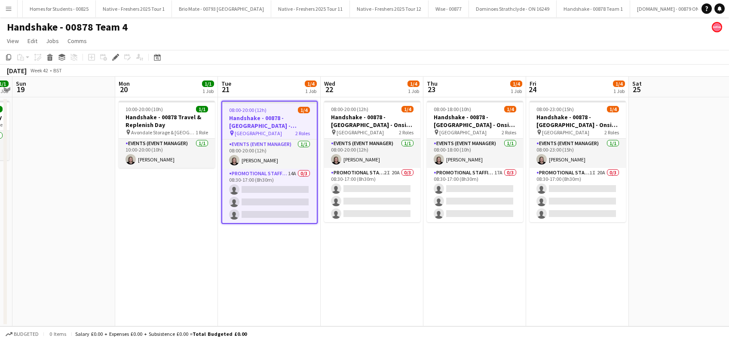
scroll to position [0, 1781]
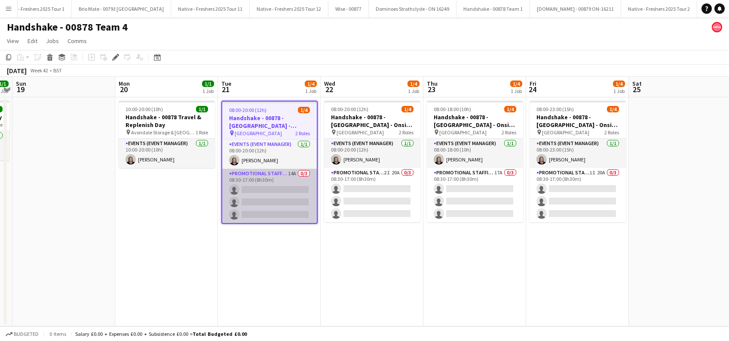
click at [275, 198] on app-card-role "Promotional Staffing (Brand Ambassadors) 14A 0/3 08:30-17:00 (8h30m) single-neu…" at bounding box center [269, 196] width 95 height 54
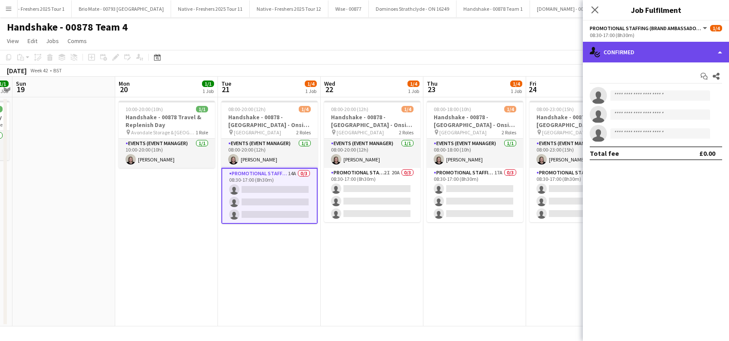
click at [651, 48] on div "single-neutral-actions-check-2 Confirmed" at bounding box center [656, 52] width 146 height 21
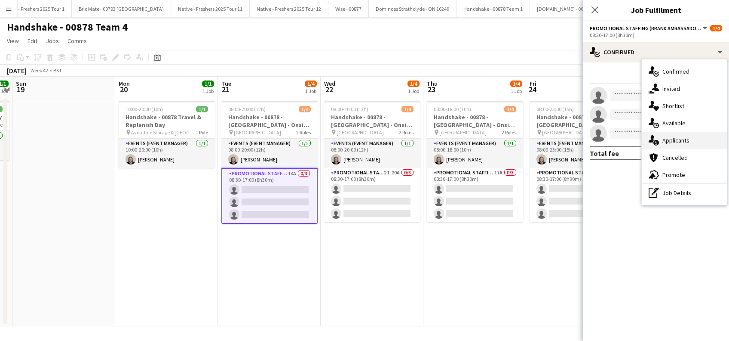
click at [677, 138] on span "Applicants" at bounding box center [676, 140] width 27 height 8
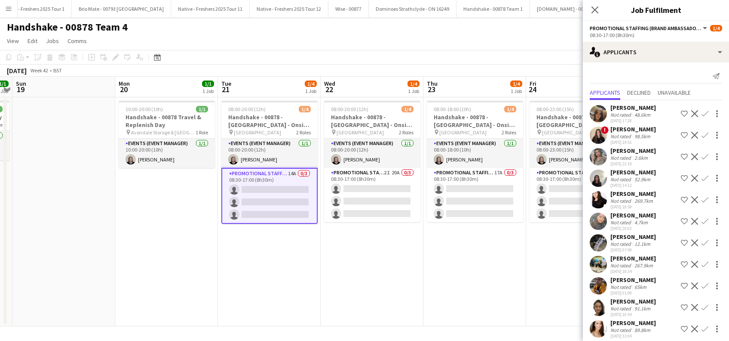
click at [702, 112] on app-icon "Confirm" at bounding box center [705, 113] width 7 height 7
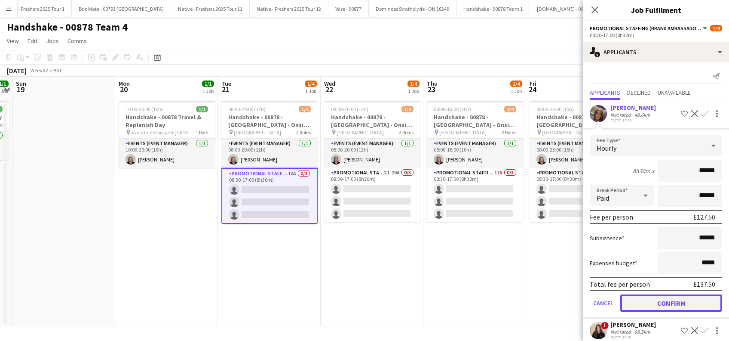
click at [660, 297] on button "Confirm" at bounding box center [672, 302] width 102 height 17
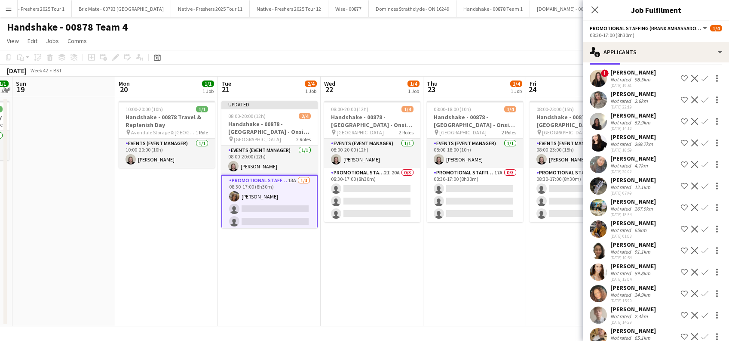
scroll to position [49, 0]
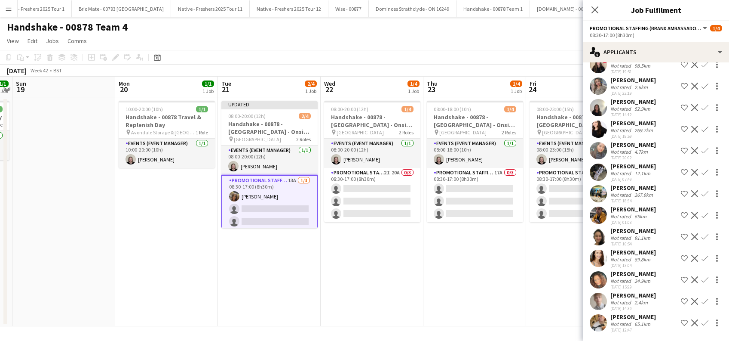
click at [702, 256] on app-icon "Confirm" at bounding box center [705, 258] width 7 height 7
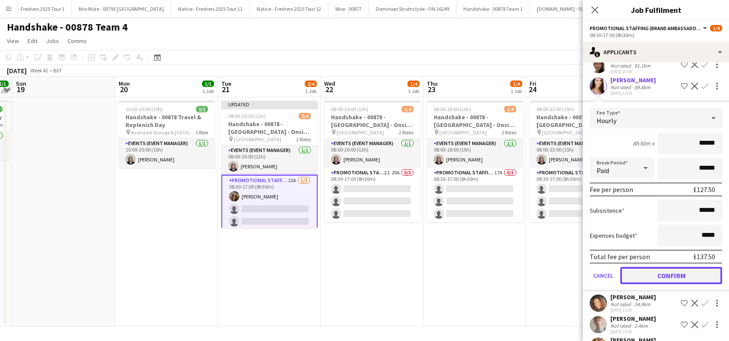
click at [674, 277] on button "Confirm" at bounding box center [672, 275] width 102 height 17
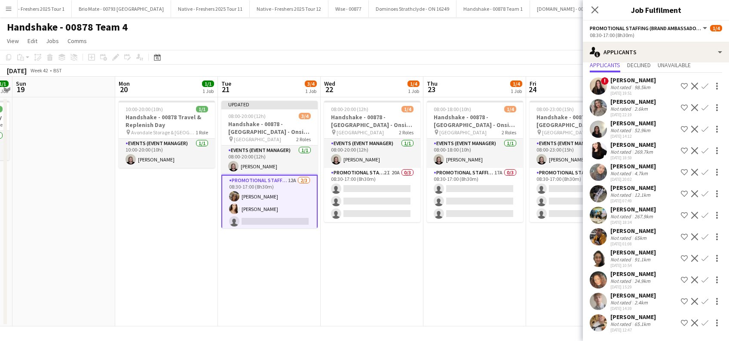
scroll to position [0, 0]
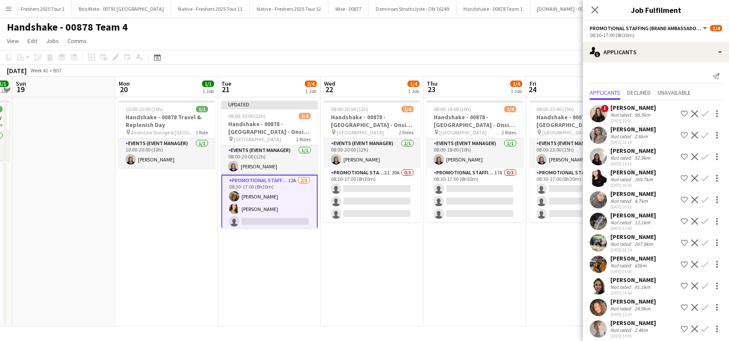
click at [702, 197] on app-icon "Confirm" at bounding box center [705, 199] width 7 height 7
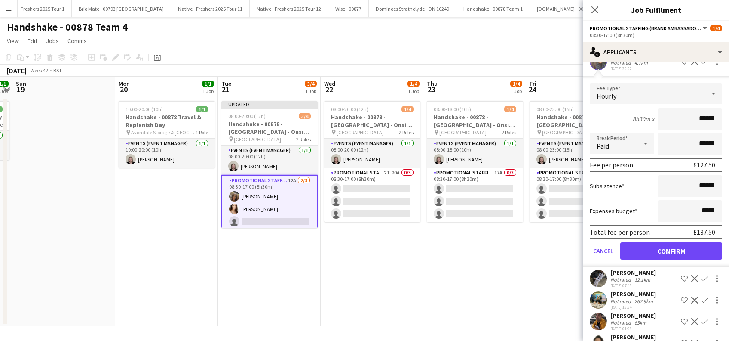
scroll to position [172, 0]
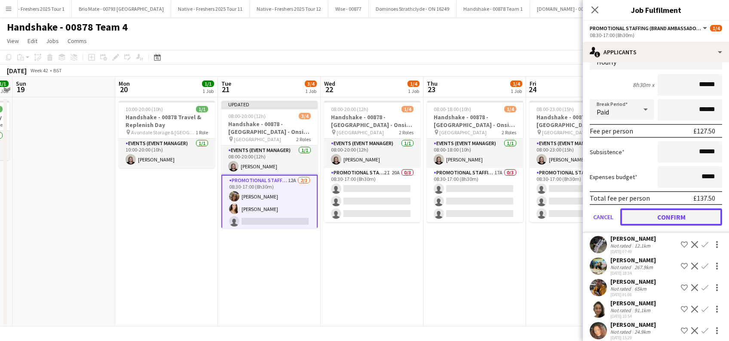
click at [671, 215] on button "Confirm" at bounding box center [672, 216] width 102 height 17
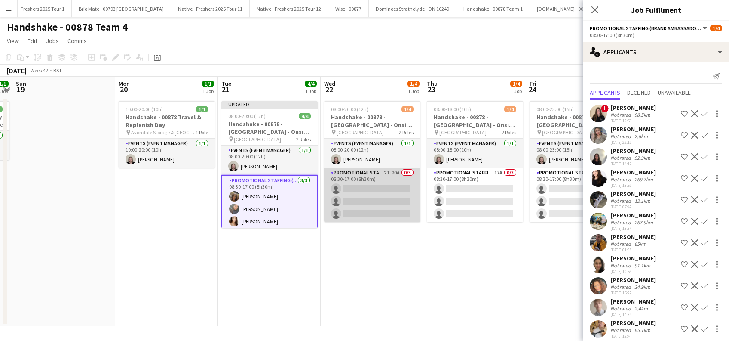
click at [395, 200] on app-card-role "Promotional Staffing (Brand Ambassadors) 2I 20A 0/3 08:30-17:00 (8h30m) single-…" at bounding box center [372, 195] width 96 height 54
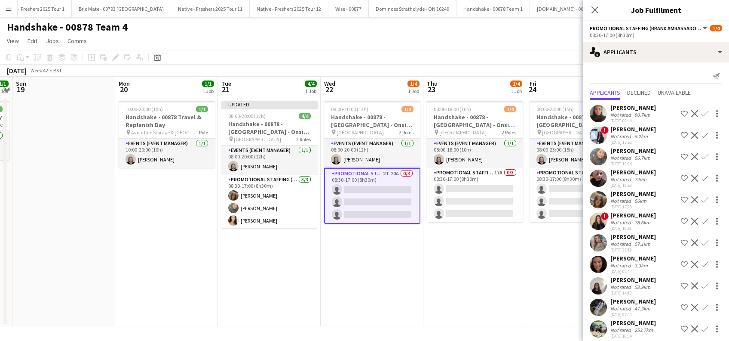
click at [702, 199] on app-icon "Confirm" at bounding box center [705, 199] width 7 height 7
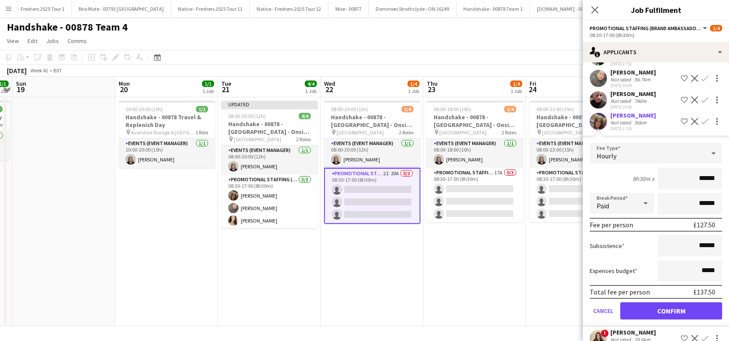
scroll to position [172, 0]
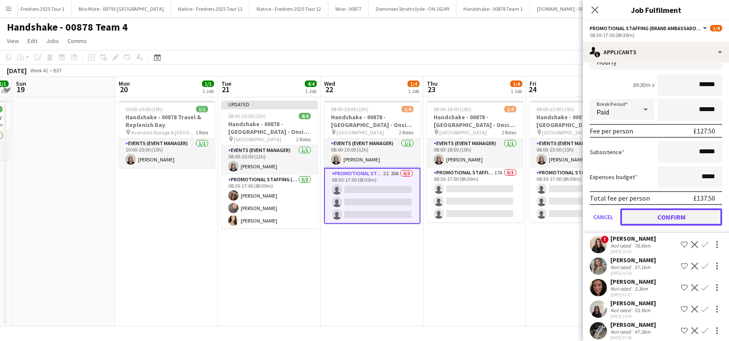
click at [665, 214] on button "Confirm" at bounding box center [672, 216] width 102 height 17
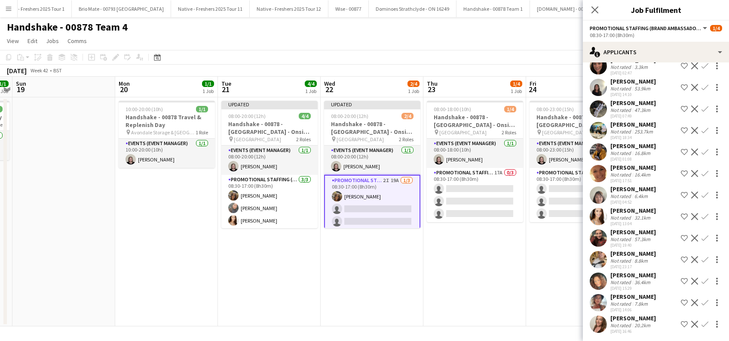
scroll to position [178, 0]
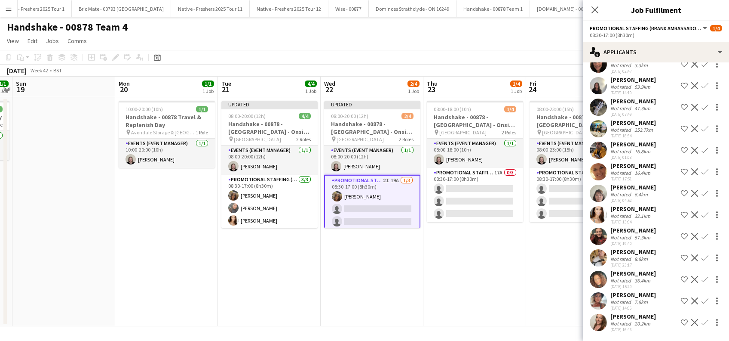
click at [702, 214] on app-icon "Confirm" at bounding box center [705, 214] width 7 height 7
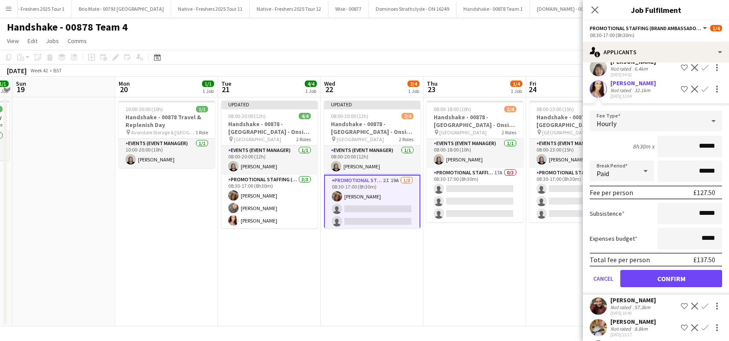
scroll to position [372, 0]
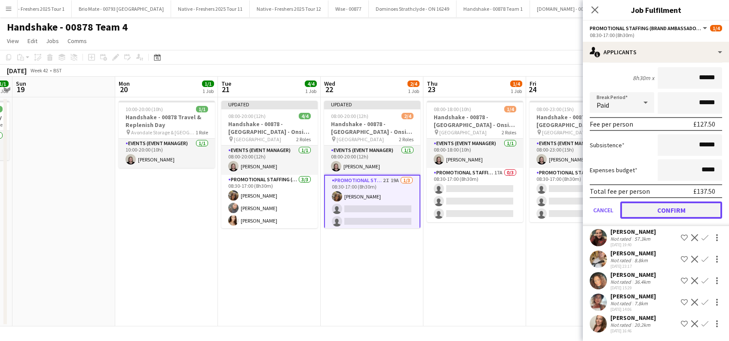
click at [668, 212] on button "Confirm" at bounding box center [672, 209] width 102 height 17
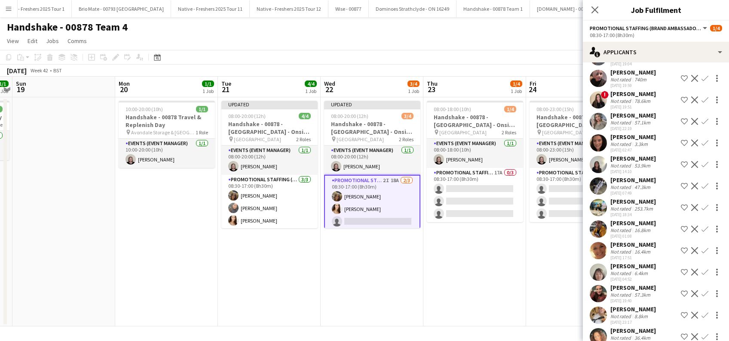
scroll to position [0, 0]
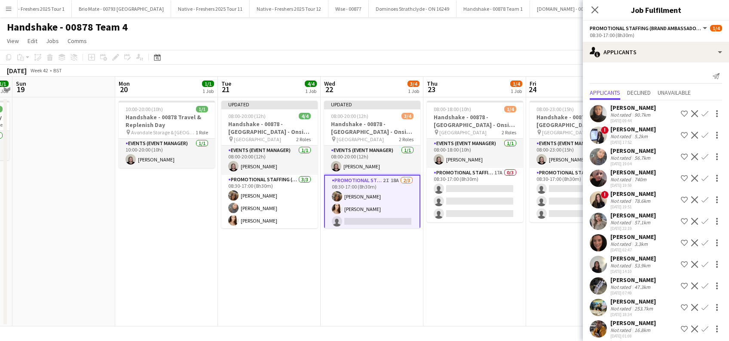
click at [702, 155] on app-icon "Confirm" at bounding box center [705, 156] width 7 height 7
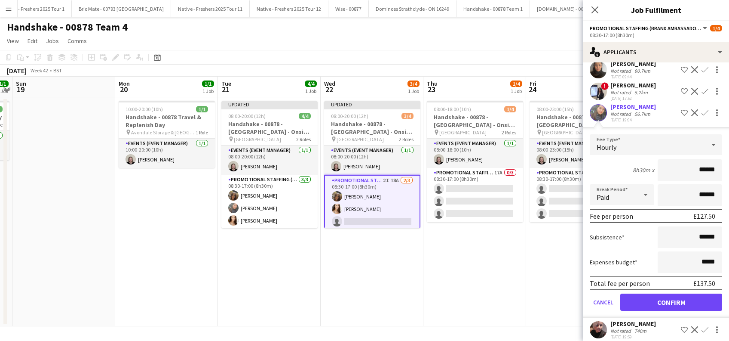
scroll to position [57, 0]
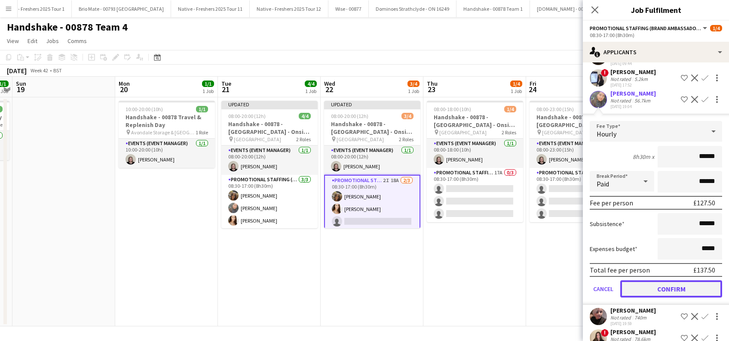
click at [664, 289] on button "Confirm" at bounding box center [672, 288] width 102 height 17
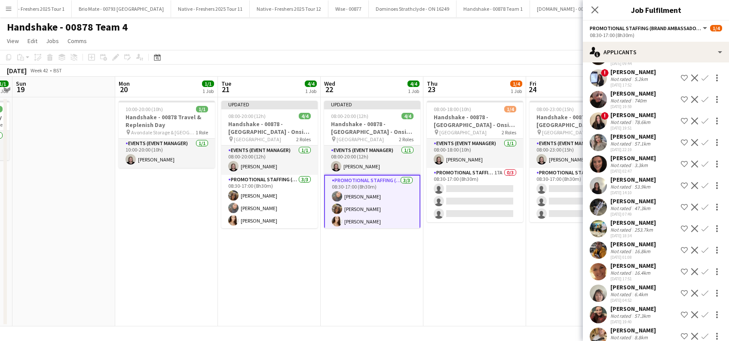
click at [499, 284] on app-date-cell "08:00-18:00 (10h) 1/4 Handshake - 00878 - Aston University - Onsite Day pin Ast…" at bounding box center [475, 211] width 103 height 229
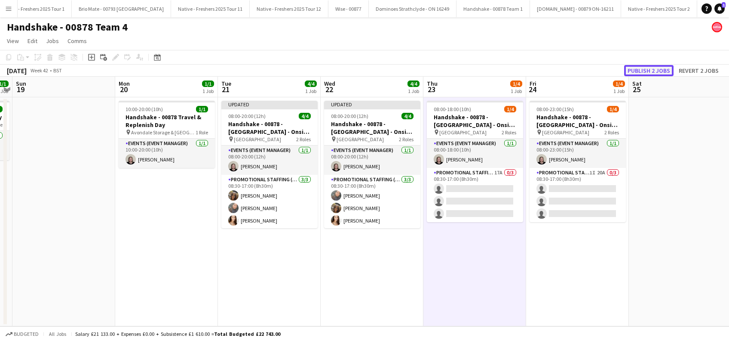
click at [650, 72] on button "Publish 2 jobs" at bounding box center [649, 70] width 49 height 11
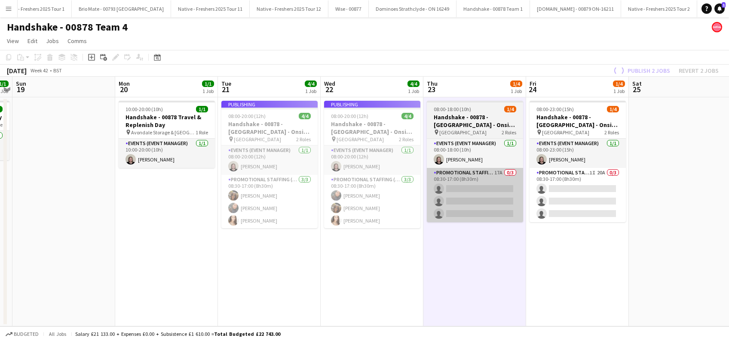
click at [481, 216] on app-card-role "Promotional Staffing (Brand Ambassadors) 17A 0/3 08:30-17:00 (8h30m) single-neu…" at bounding box center [475, 195] width 96 height 54
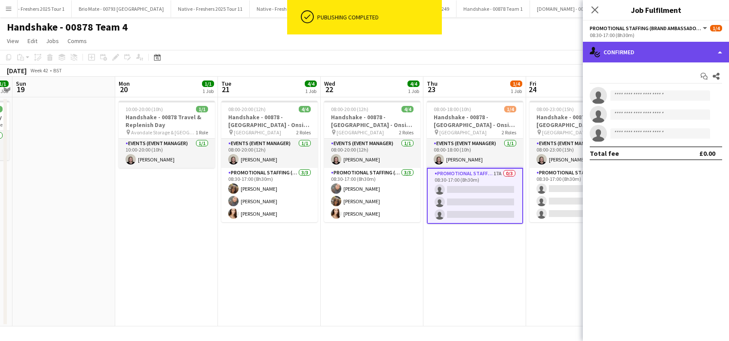
click at [677, 56] on div "single-neutral-actions-check-2 Confirmed" at bounding box center [656, 52] width 146 height 21
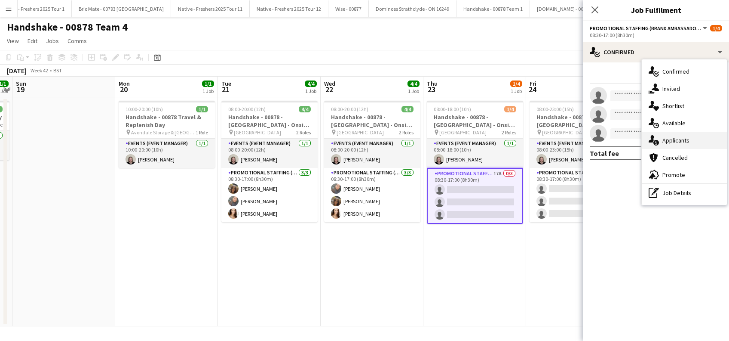
click at [679, 139] on span "Applicants" at bounding box center [676, 140] width 27 height 8
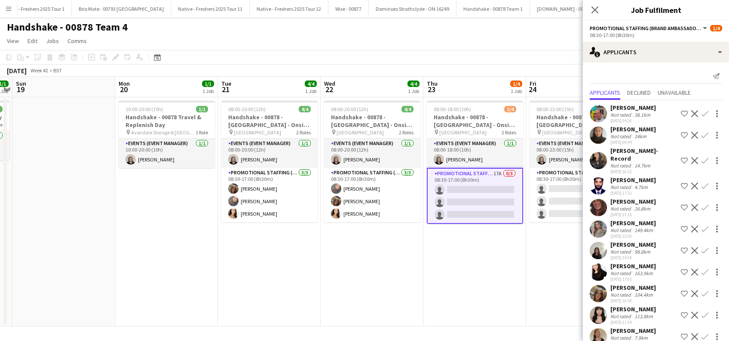
click at [702, 290] on app-icon "Confirm" at bounding box center [705, 293] width 7 height 7
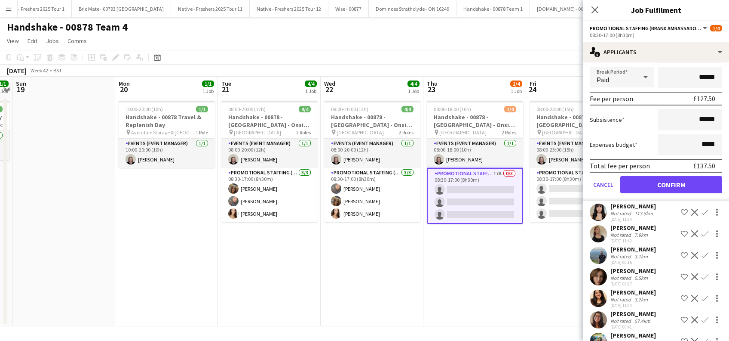
scroll to position [299, 0]
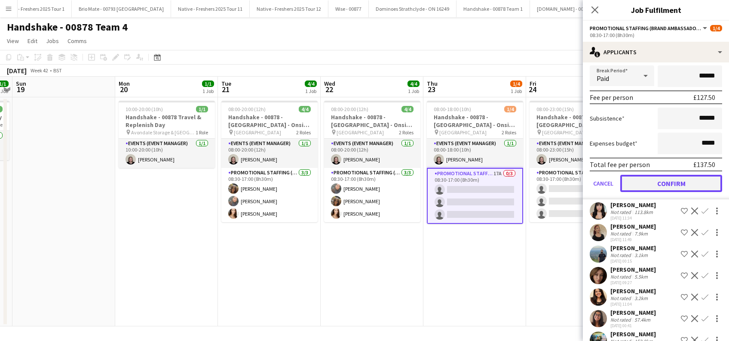
click at [670, 177] on button "Confirm" at bounding box center [672, 183] width 102 height 17
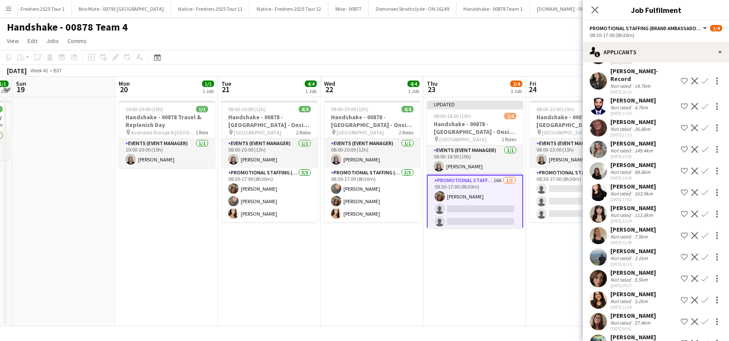
scroll to position [129, 0]
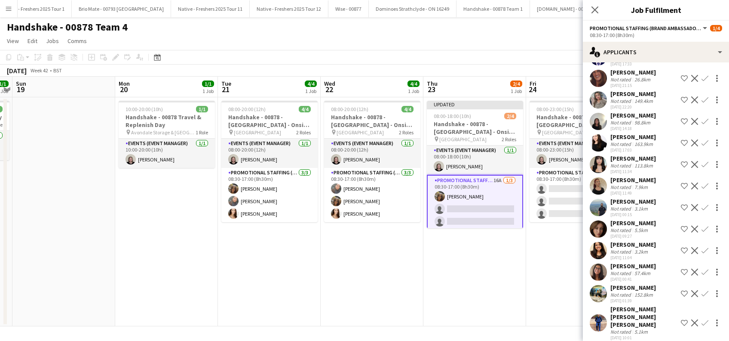
click at [702, 251] on app-icon "Confirm" at bounding box center [705, 250] width 7 height 7
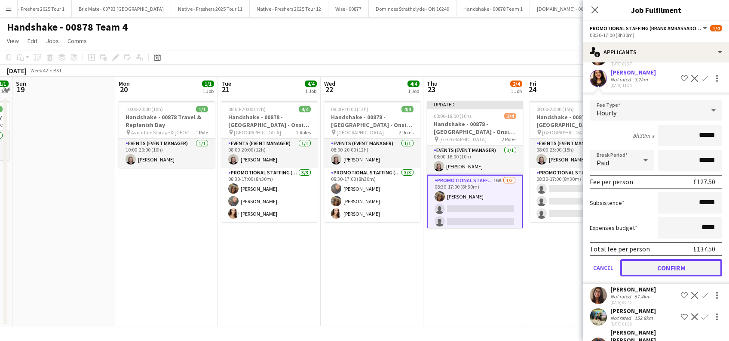
click at [668, 264] on button "Confirm" at bounding box center [672, 267] width 102 height 17
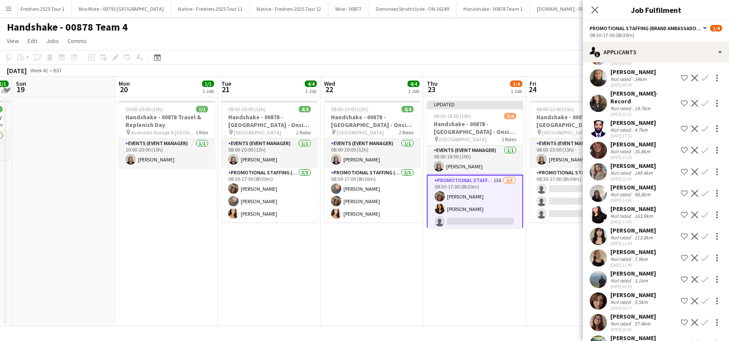
scroll to position [108, 0]
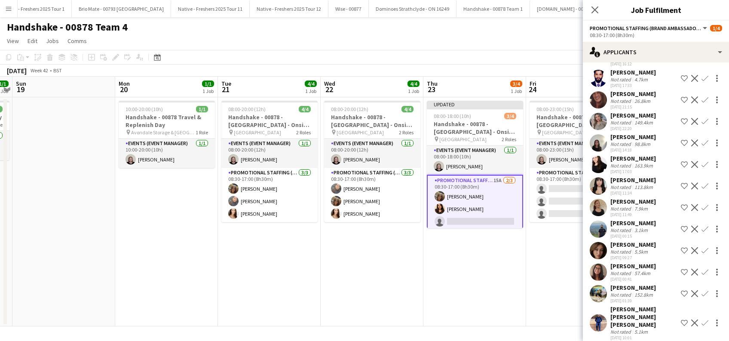
click at [702, 247] on app-icon "Confirm" at bounding box center [705, 250] width 7 height 7
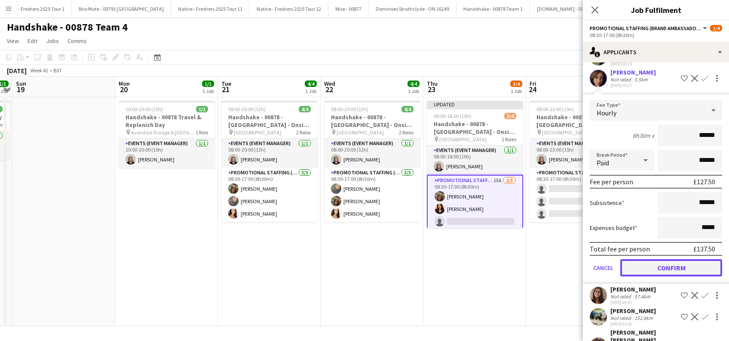
click at [672, 267] on button "Confirm" at bounding box center [672, 267] width 102 height 17
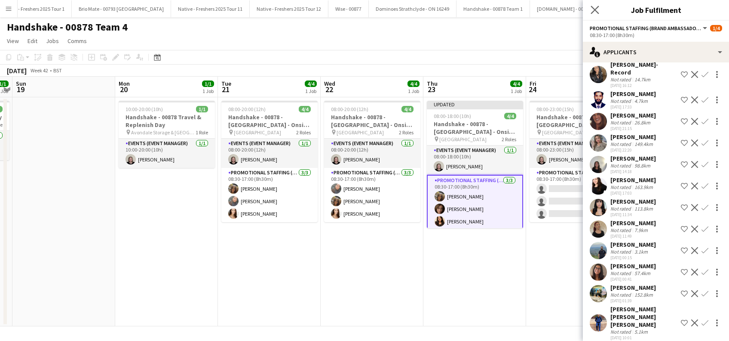
click at [598, 14] on icon "Close pop-in" at bounding box center [595, 10] width 8 height 8
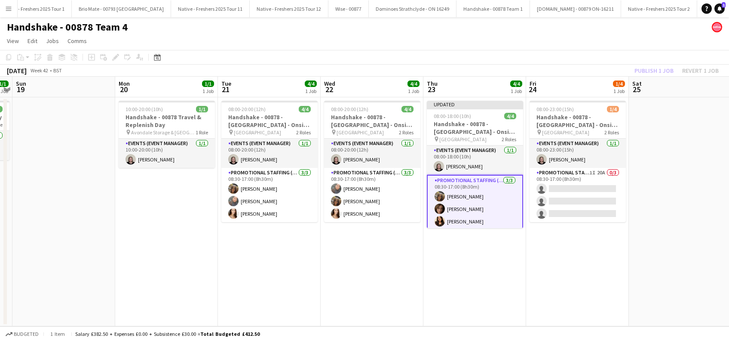
click at [490, 272] on app-date-cell "Updated 08:00-18:00 (10h) 4/4 Handshake - 00878 - [GEOGRAPHIC_DATA] - Onsite Da…" at bounding box center [475, 211] width 103 height 229
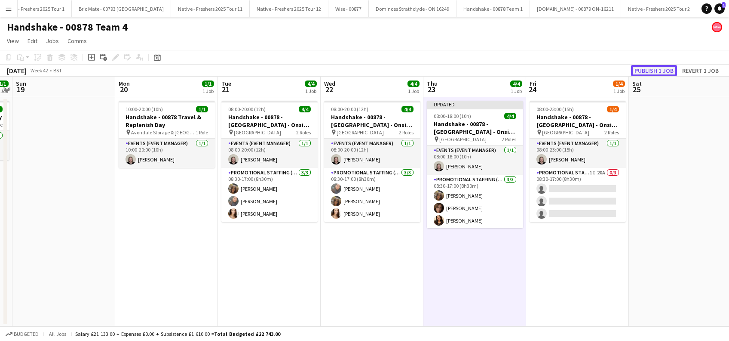
click at [660, 66] on button "Publish 1 job" at bounding box center [654, 70] width 46 height 11
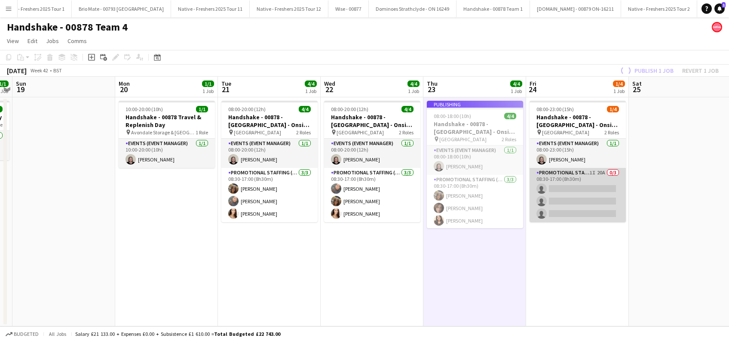
click at [585, 204] on app-card-role "Promotional Staffing (Brand Ambassadors) 1I 20A 0/3 08:30-17:00 (8h30m) single-…" at bounding box center [578, 195] width 96 height 54
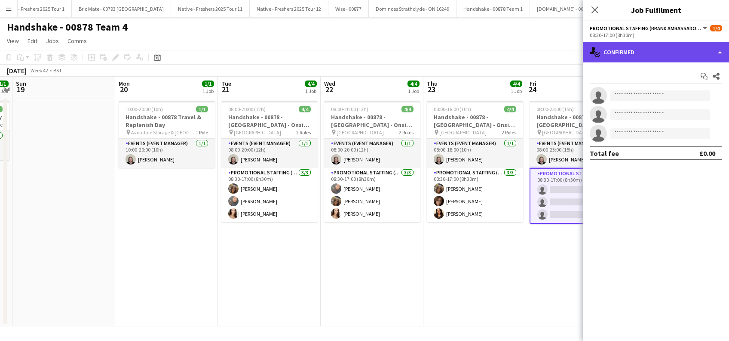
click at [659, 48] on div "single-neutral-actions-check-2 Confirmed" at bounding box center [656, 52] width 146 height 21
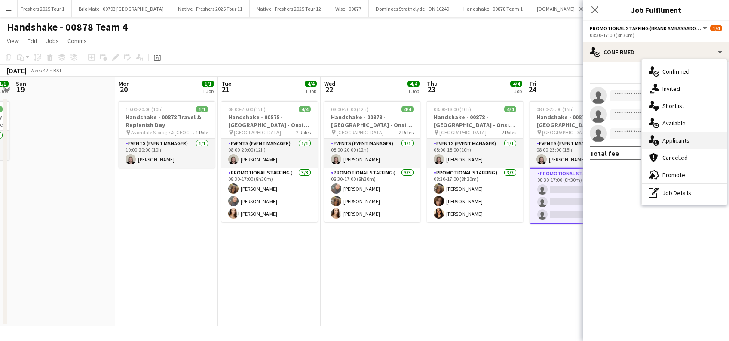
click at [678, 143] on span "Applicants" at bounding box center [676, 140] width 27 height 8
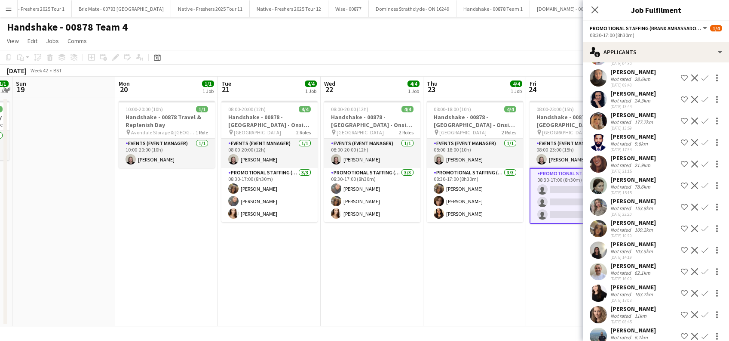
scroll to position [172, 0]
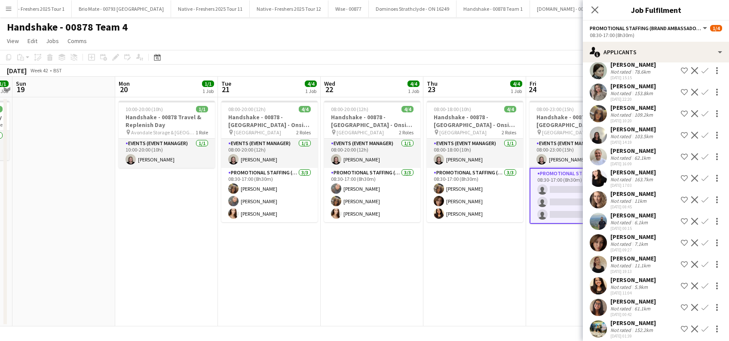
click at [702, 110] on app-icon "Confirm" at bounding box center [705, 113] width 7 height 7
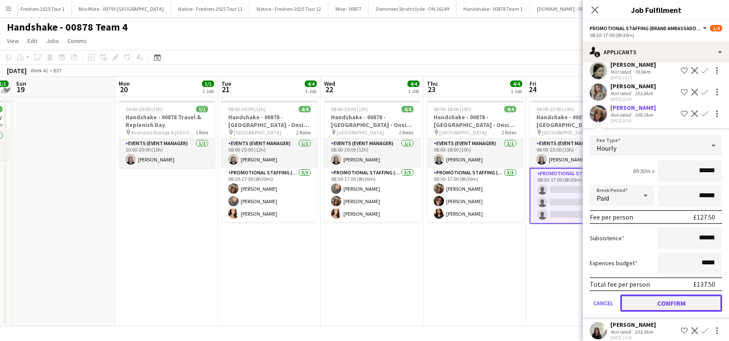
click at [671, 299] on button "Confirm" at bounding box center [672, 302] width 102 height 17
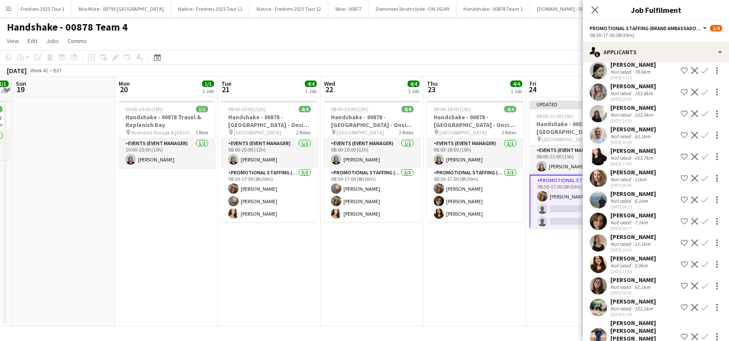
scroll to position [194, 0]
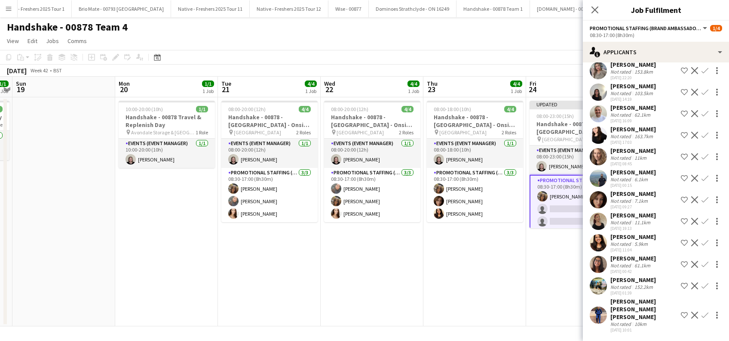
click at [702, 246] on app-icon "Confirm" at bounding box center [705, 242] width 7 height 7
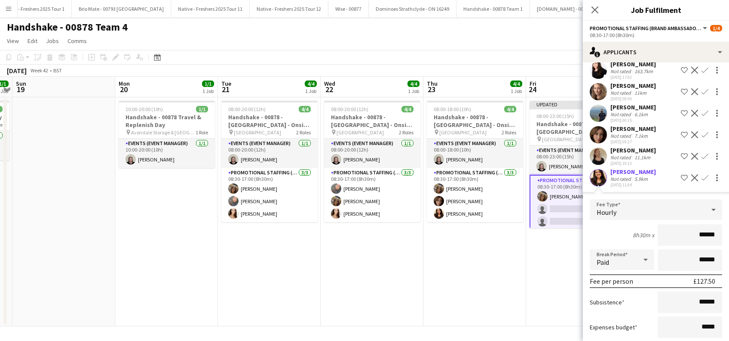
scroll to position [308, 0]
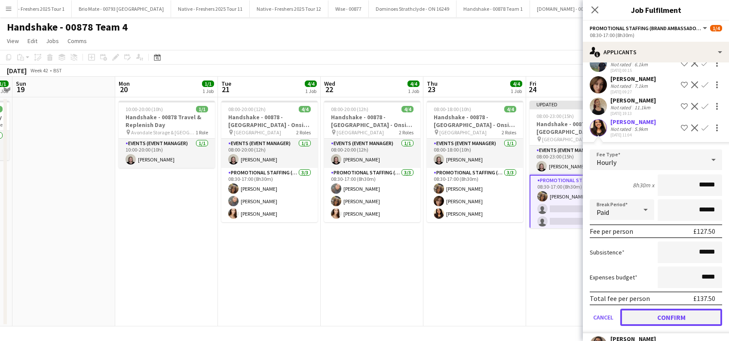
click at [662, 321] on button "Confirm" at bounding box center [672, 316] width 102 height 17
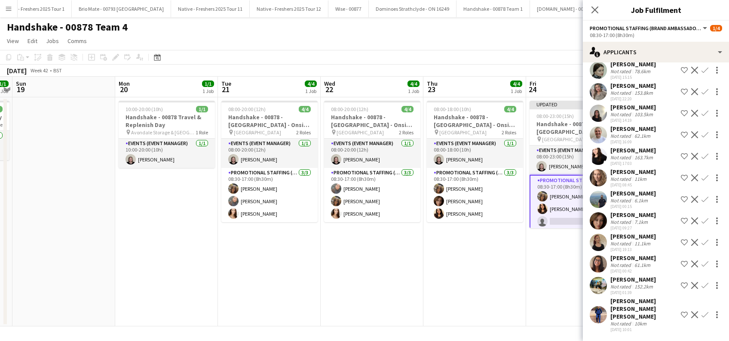
scroll to position [172, 0]
click at [702, 179] on app-icon "Confirm" at bounding box center [705, 178] width 7 height 7
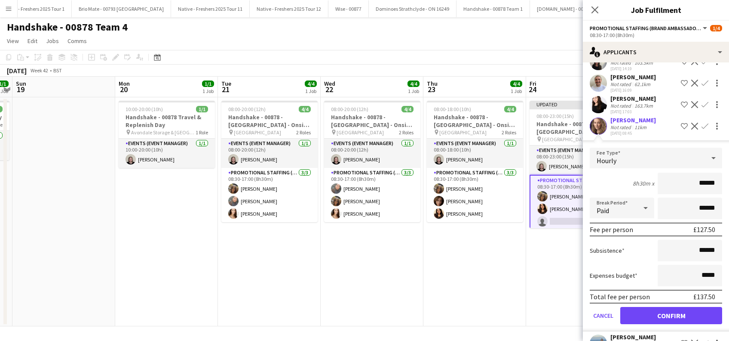
scroll to position [287, 0]
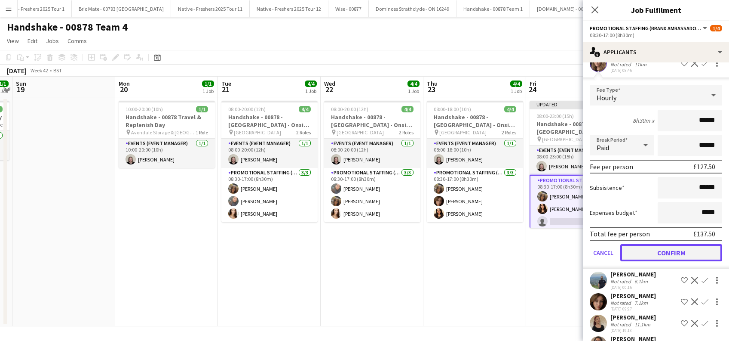
click at [663, 246] on button "Confirm" at bounding box center [672, 252] width 102 height 17
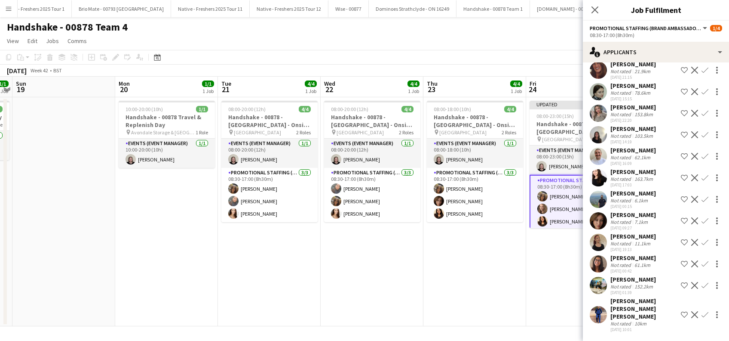
scroll to position [71, 0]
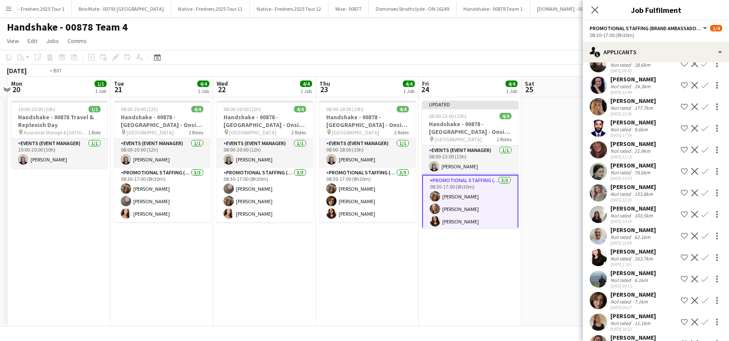
drag, startPoint x: 555, startPoint y: 261, endPoint x: 432, endPoint y: 278, distance: 124.3
click at [432, 278] on app-calendar-viewport "Thu 16 4/4 1 Job Fri 17 4/4 1 Job Sat 18 1/1 1 Job Sun 19 Mon 20 1/1 1 Job Tue …" at bounding box center [364, 201] width 729 height 249
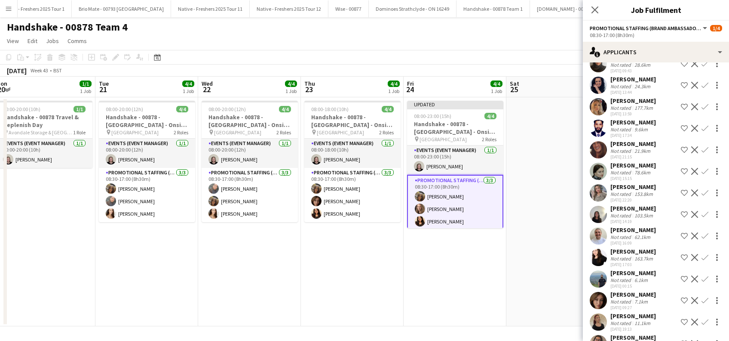
click at [493, 271] on app-date-cell "Updated 08:00-23:00 (15h) 4/4 Handshake - 00878 - [GEOGRAPHIC_DATA] - Onsite Da…" at bounding box center [455, 211] width 103 height 229
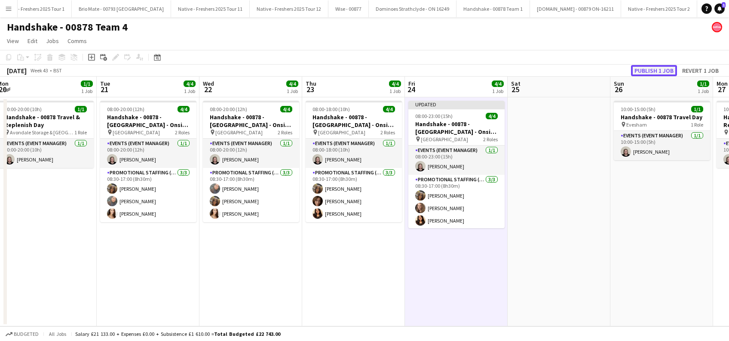
click at [649, 69] on button "Publish 1 job" at bounding box center [654, 70] width 46 height 11
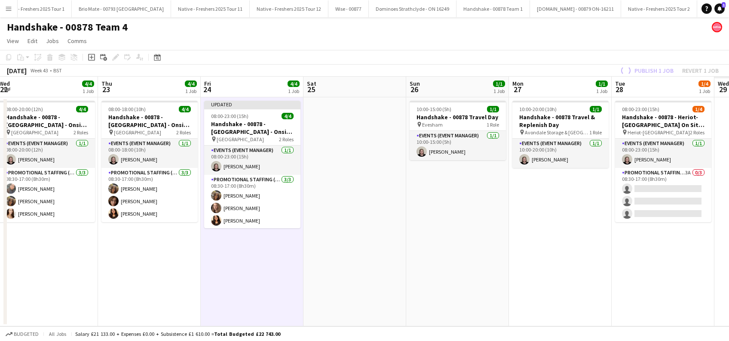
drag, startPoint x: 646, startPoint y: 234, endPoint x: 443, endPoint y: 268, distance: 206.7
click at [443, 268] on app-calendar-viewport "Sat 18 1/1 1 Job Sun 19 Mon 20 1/1 1 Job Tue 21 4/4 1 Job Wed 22 4/4 1 Job Thu …" at bounding box center [364, 201] width 729 height 249
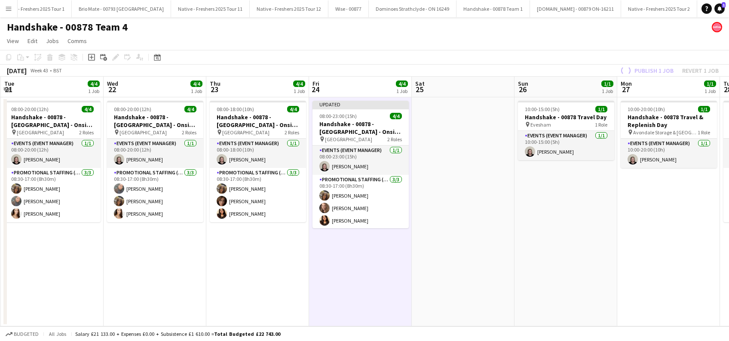
drag, startPoint x: 579, startPoint y: 253, endPoint x: 474, endPoint y: 269, distance: 106.5
click at [474, 269] on app-calendar-viewport "Sat 18 1/1 1 Job Sun 19 Mon 20 1/1 1 Job Tue 21 4/4 1 Job Wed 22 4/4 1 Job Thu …" at bounding box center [364, 201] width 729 height 249
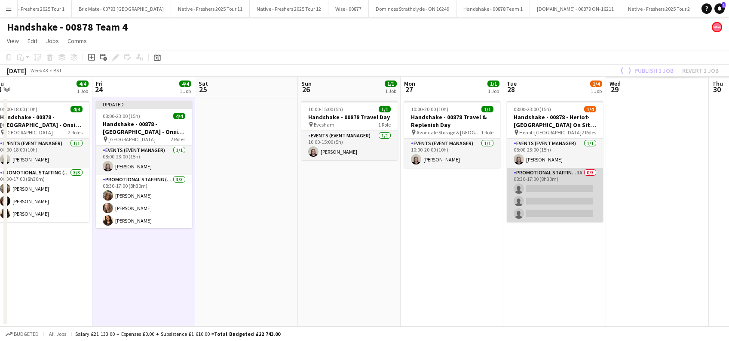
click at [560, 202] on app-card-role "Promotional Staffing (Brand Ambassadors) 3A 0/3 08:30-17:00 (8h30m) single-neut…" at bounding box center [555, 195] width 96 height 54
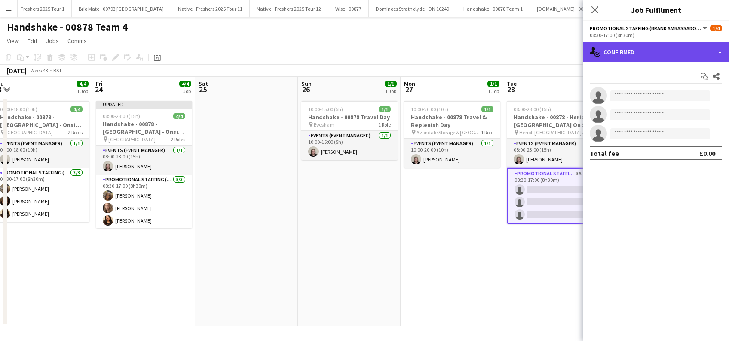
click at [645, 50] on div "single-neutral-actions-check-2 Confirmed" at bounding box center [656, 52] width 146 height 21
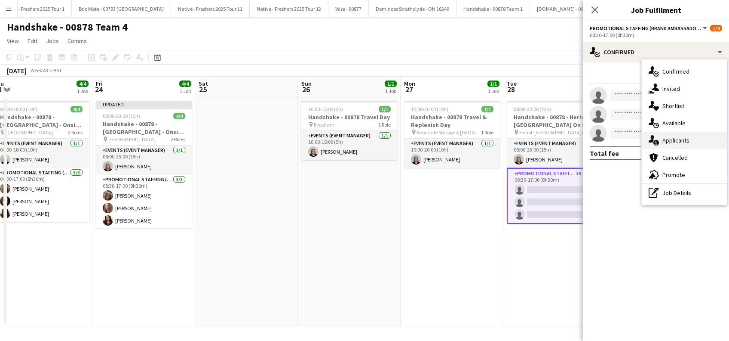
click at [676, 142] on span "Applicants" at bounding box center [676, 140] width 27 height 8
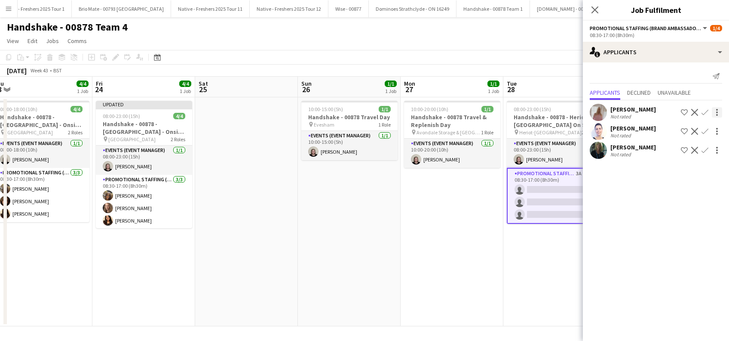
click at [703, 110] on app-icon "Confirm" at bounding box center [705, 112] width 7 height 7
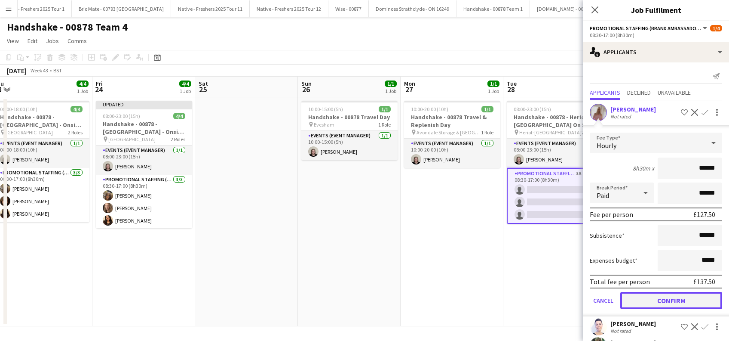
click at [652, 297] on button "Confirm" at bounding box center [672, 300] width 102 height 17
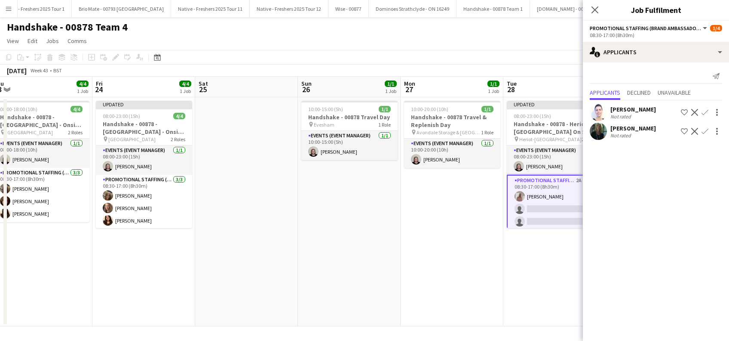
click at [703, 110] on app-icon "Confirm" at bounding box center [705, 112] width 7 height 7
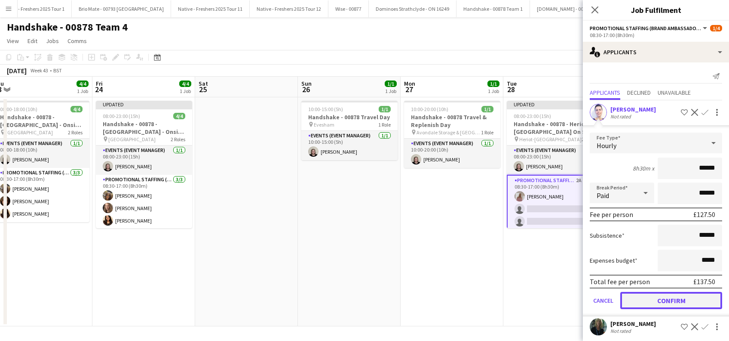
click at [646, 294] on button "Confirm" at bounding box center [672, 300] width 102 height 17
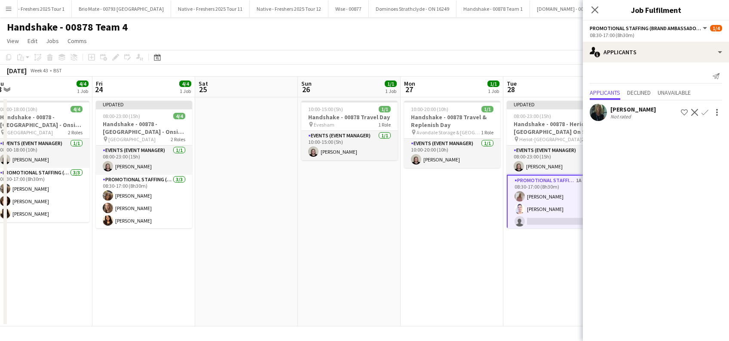
click at [705, 112] on app-icon "Confirm" at bounding box center [705, 112] width 7 height 7
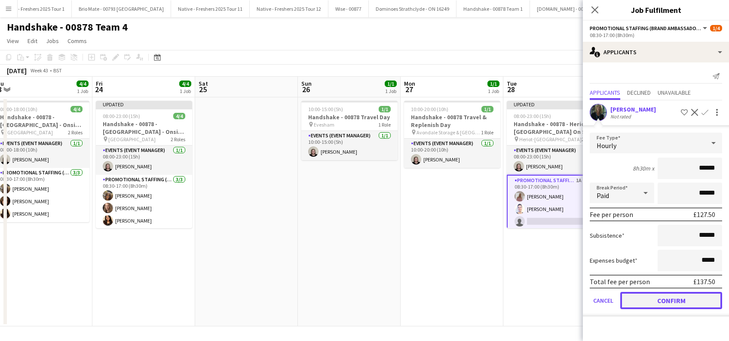
click at [671, 301] on button "Confirm" at bounding box center [672, 300] width 102 height 17
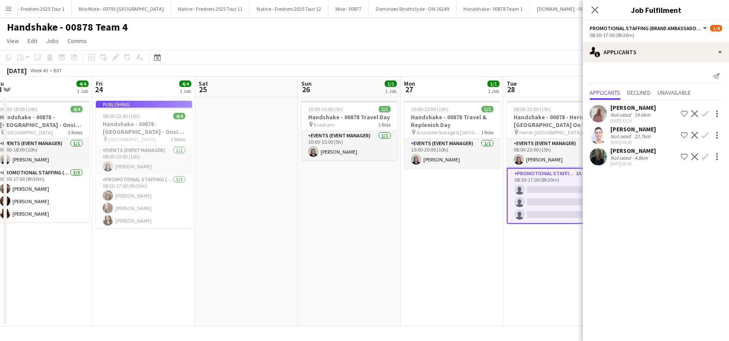
click at [706, 157] on app-icon "Confirm" at bounding box center [705, 156] width 7 height 7
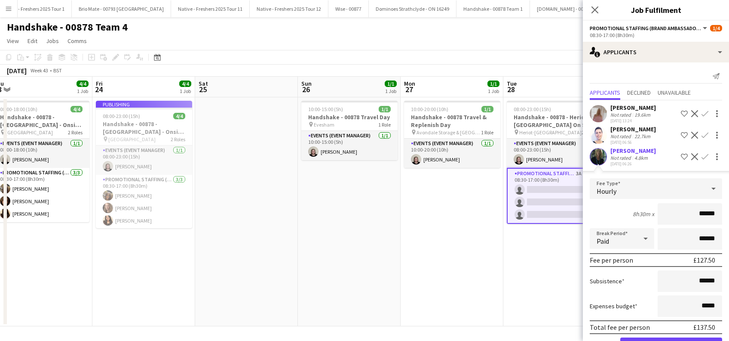
scroll to position [28, 0]
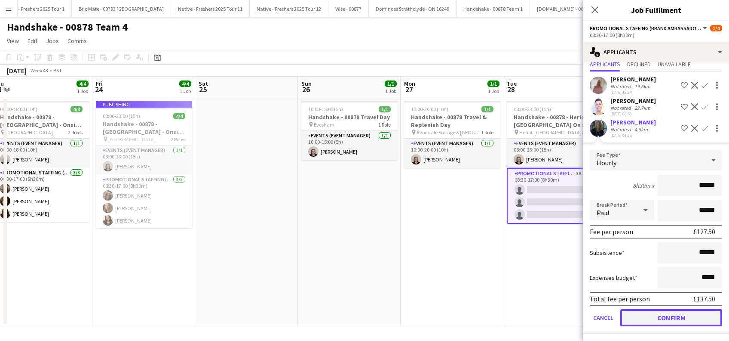
click at [659, 318] on button "Confirm" at bounding box center [672, 317] width 102 height 17
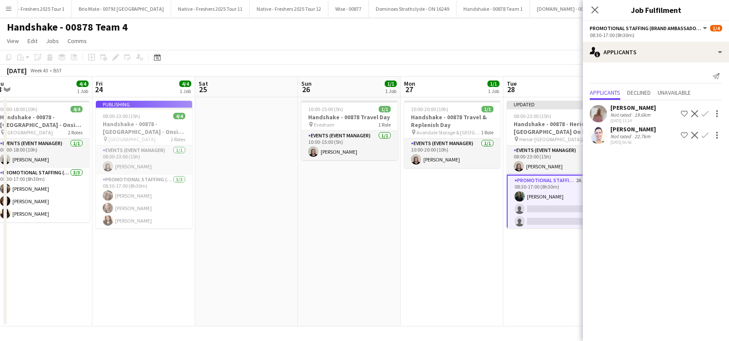
click at [706, 134] on app-icon "Confirm" at bounding box center [705, 135] width 7 height 7
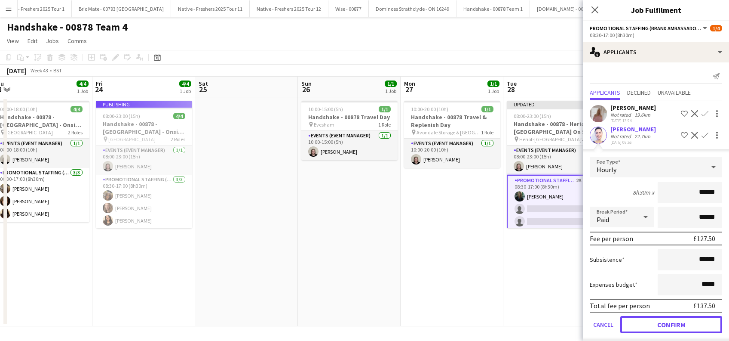
click at [651, 325] on button "Confirm" at bounding box center [672, 324] width 102 height 17
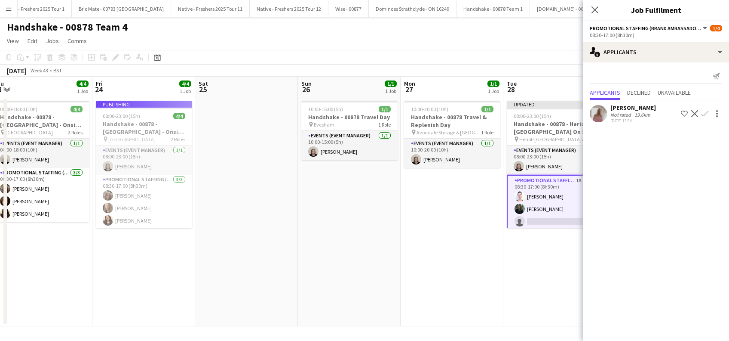
click at [704, 113] on app-icon "Confirm" at bounding box center [705, 113] width 7 height 7
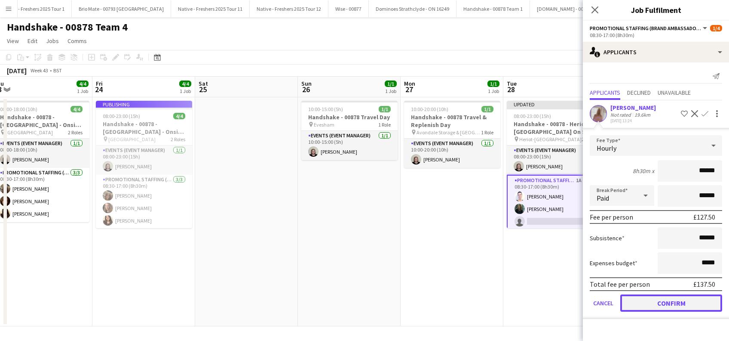
click at [662, 303] on button "Confirm" at bounding box center [672, 302] width 102 height 17
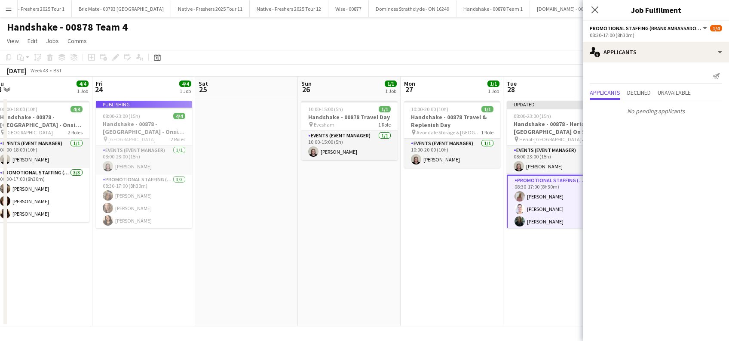
click at [551, 268] on app-date-cell "Updated 08:00-23:00 (15h) 4/4 Handshake - 00878 - Heriot-Watt University On Sit…" at bounding box center [555, 211] width 103 height 229
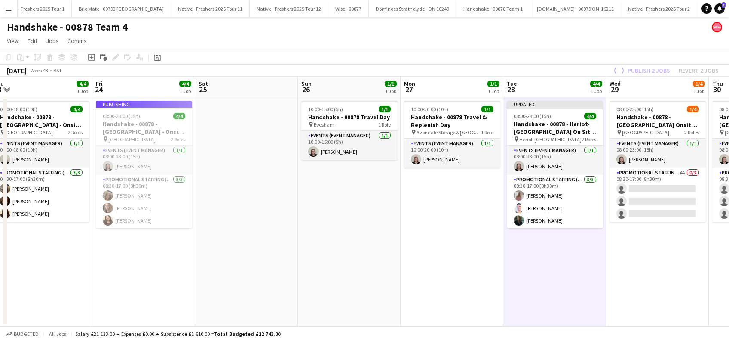
click at [575, 262] on app-date-cell "Updated 08:00-23:00 (15h) 4/4 Handshake - 00878 - Heriot-Watt University On Sit…" at bounding box center [555, 211] width 103 height 229
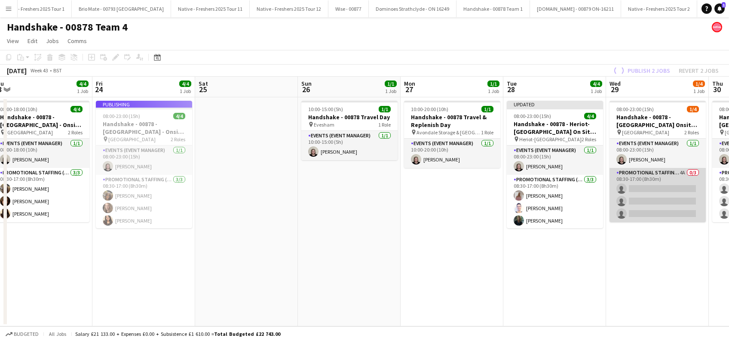
click at [660, 212] on app-card-role "Promotional Staffing (Brand Ambassadors) 4A 0/3 08:30-17:00 (8h30m) single-neut…" at bounding box center [658, 195] width 96 height 54
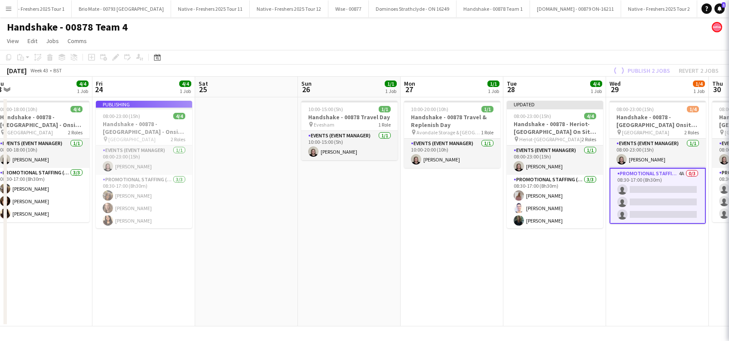
scroll to position [0, 317]
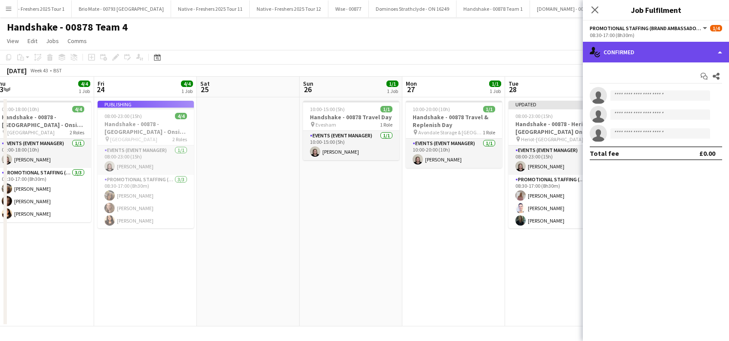
click at [653, 48] on div "single-neutral-actions-check-2 Confirmed" at bounding box center [656, 52] width 146 height 21
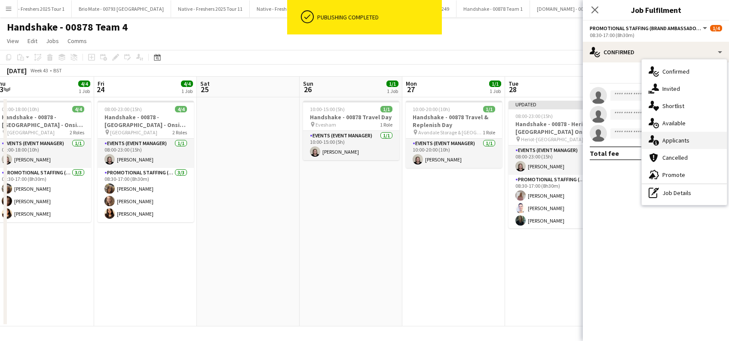
click at [672, 145] on div "single-neutral-actions-information Applicants" at bounding box center [684, 140] width 85 height 17
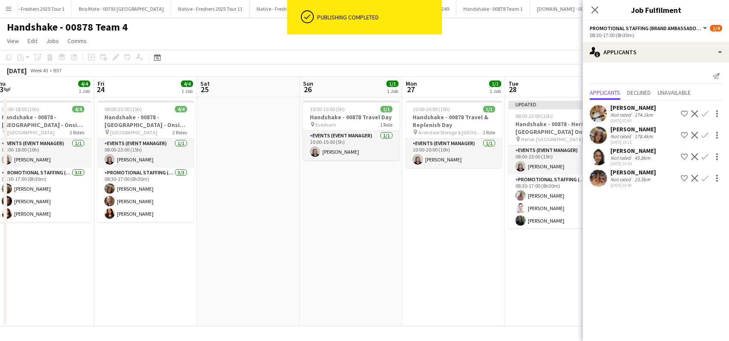
click at [705, 135] on app-icon "Confirm" at bounding box center [705, 135] width 7 height 7
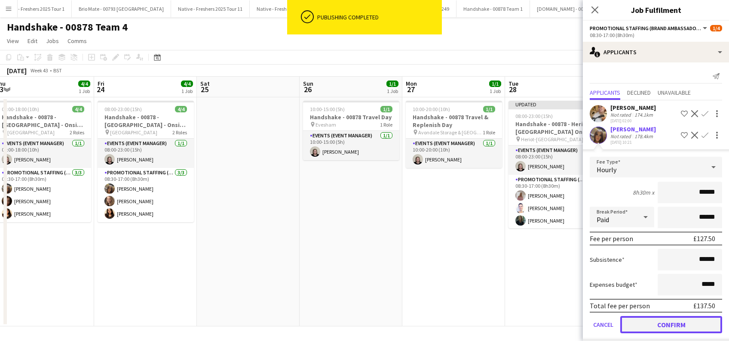
click at [659, 324] on button "Confirm" at bounding box center [672, 324] width 102 height 17
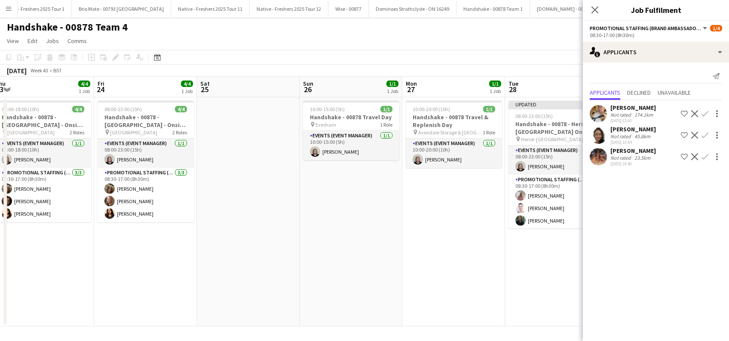
click at [705, 138] on app-icon "Confirm" at bounding box center [705, 135] width 7 height 7
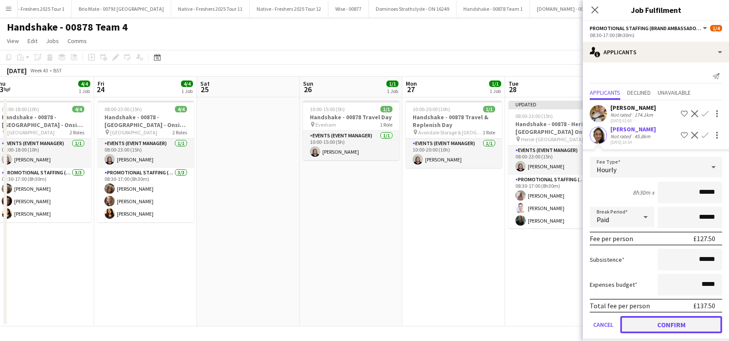
click at [660, 321] on button "Confirm" at bounding box center [672, 324] width 102 height 17
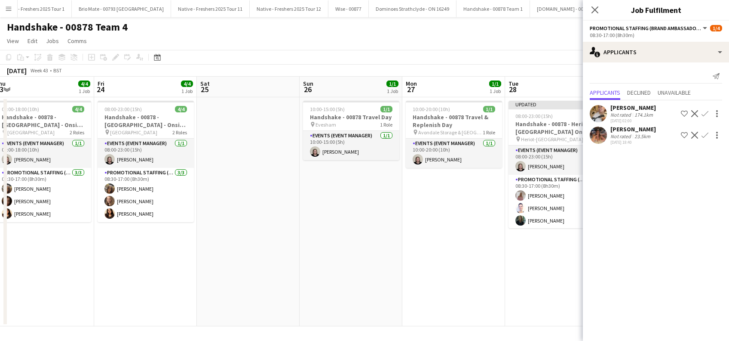
click at [630, 131] on div "Emma Mcangus" at bounding box center [634, 129] width 46 height 8
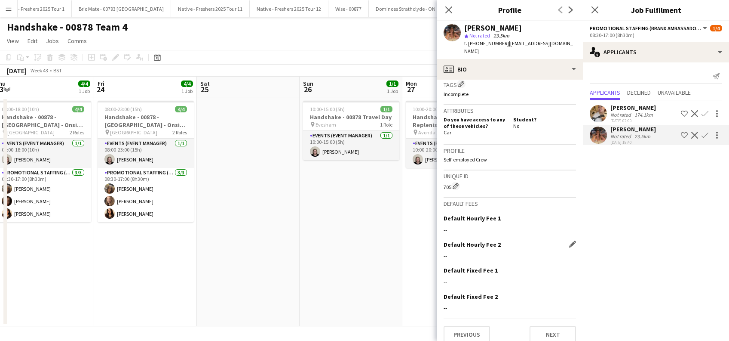
scroll to position [345, 0]
click at [472, 324] on button "Previous" at bounding box center [467, 332] width 46 height 17
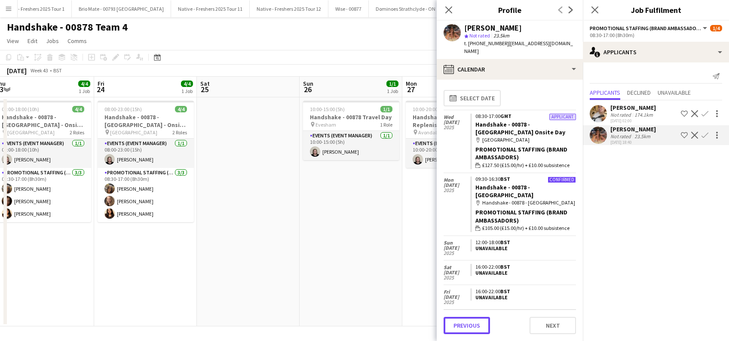
click at [472, 323] on button "Previous" at bounding box center [467, 325] width 46 height 17
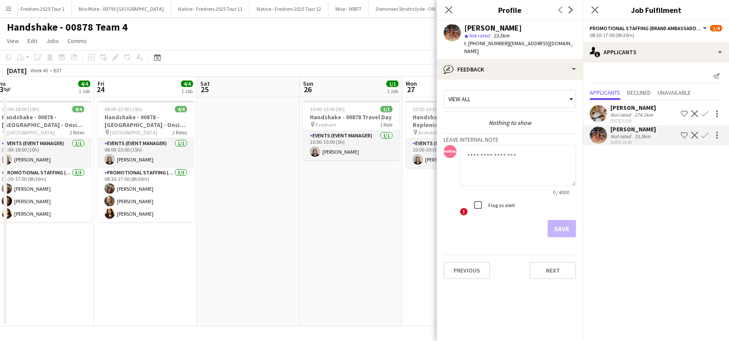
click at [707, 134] on app-icon "Confirm" at bounding box center [705, 135] width 7 height 7
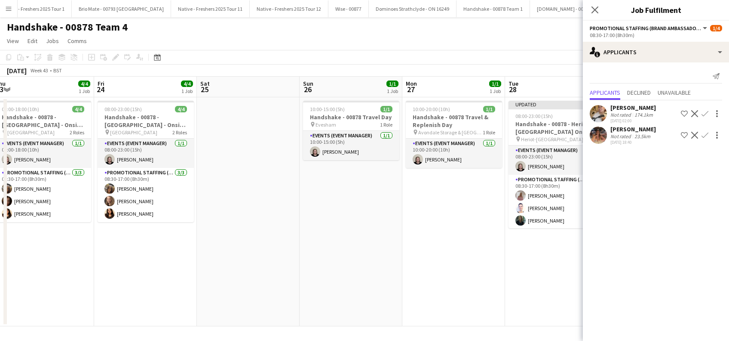
click at [702, 135] on app-icon "Confirm" at bounding box center [705, 135] width 7 height 7
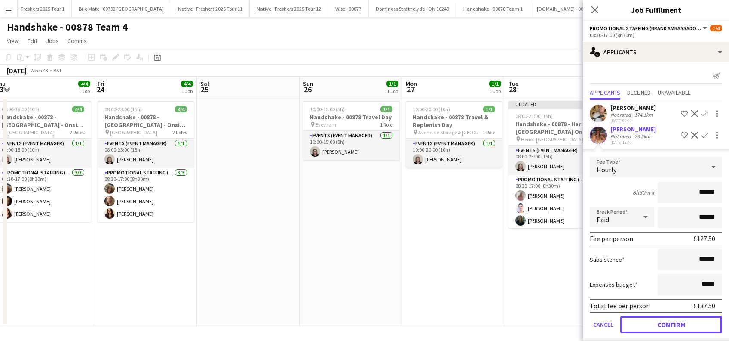
click at [676, 326] on button "Confirm" at bounding box center [672, 324] width 102 height 17
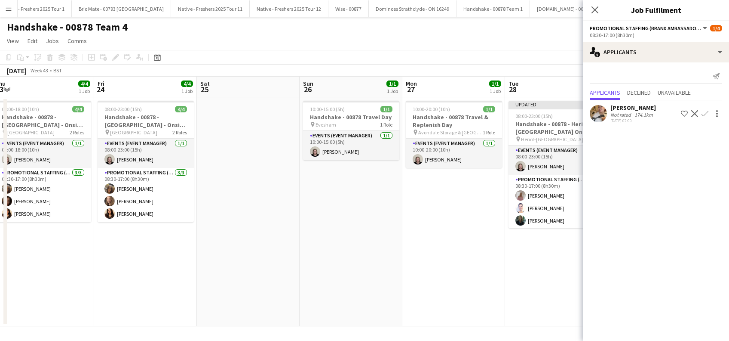
click at [619, 109] on div "Emmie Foster" at bounding box center [634, 108] width 46 height 8
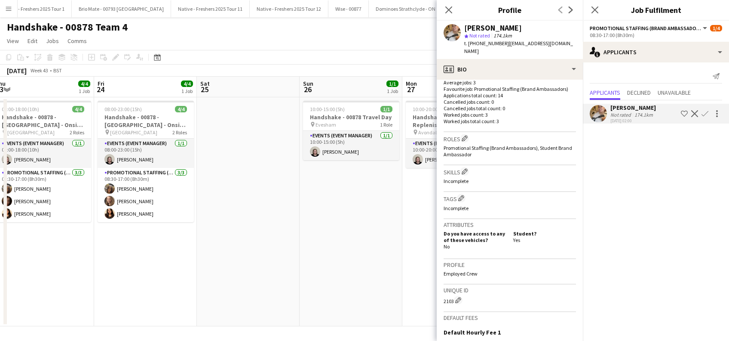
scroll to position [344, 0]
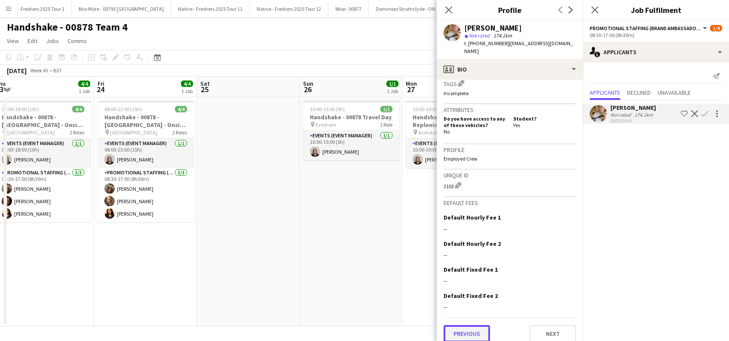
click at [468, 327] on button "Previous" at bounding box center [467, 333] width 46 height 17
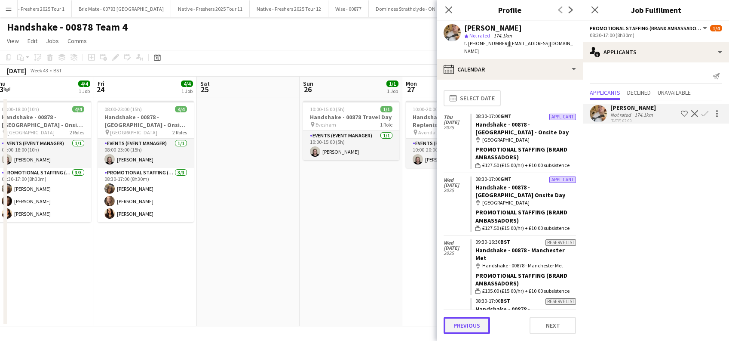
click at [465, 324] on button "Previous" at bounding box center [467, 325] width 46 height 17
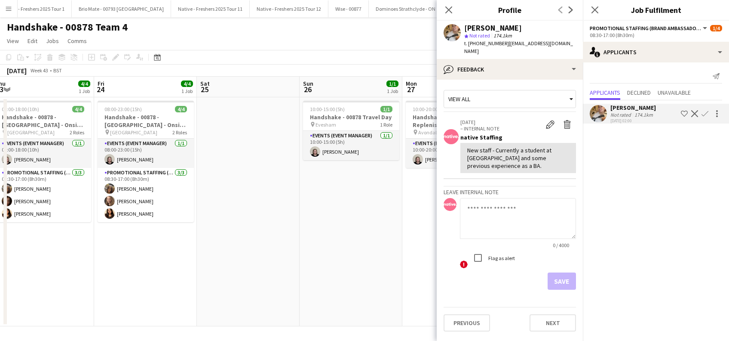
click at [492, 203] on textarea at bounding box center [518, 218] width 116 height 41
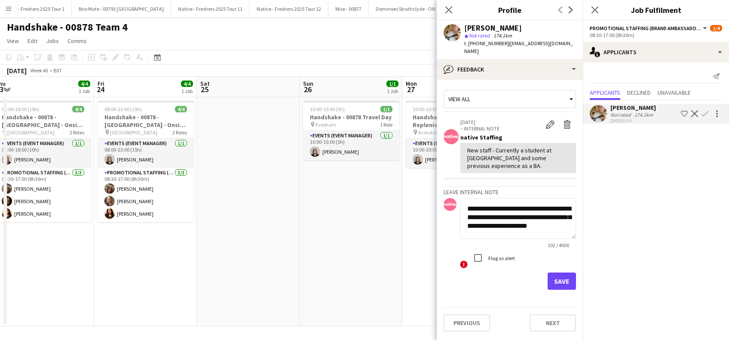
scroll to position [0, 0]
click at [531, 226] on textarea "**********" at bounding box center [518, 218] width 116 height 41
drag, startPoint x: 531, startPoint y: 226, endPoint x: 529, endPoint y: 233, distance: 7.2
click at [529, 233] on app-form-group "**********" at bounding box center [518, 223] width 116 height 50
click at [526, 224] on textarea "**********" at bounding box center [518, 218] width 116 height 41
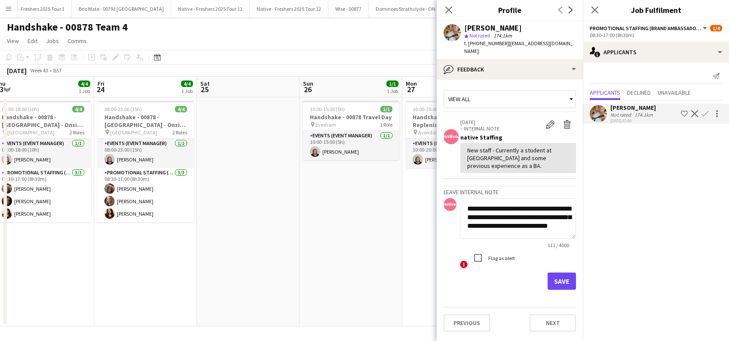
click at [528, 225] on textarea "**********" at bounding box center [518, 218] width 116 height 41
click at [527, 228] on textarea "**********" at bounding box center [518, 218] width 116 height 41
click at [547, 227] on textarea "**********" at bounding box center [518, 218] width 116 height 41
click at [533, 223] on textarea "**********" at bounding box center [518, 218] width 116 height 41
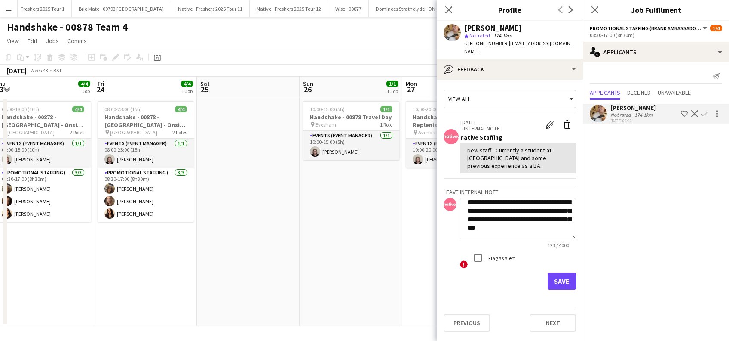
type textarea "**********"
click at [568, 275] on button "Save" at bounding box center [562, 280] width 28 height 17
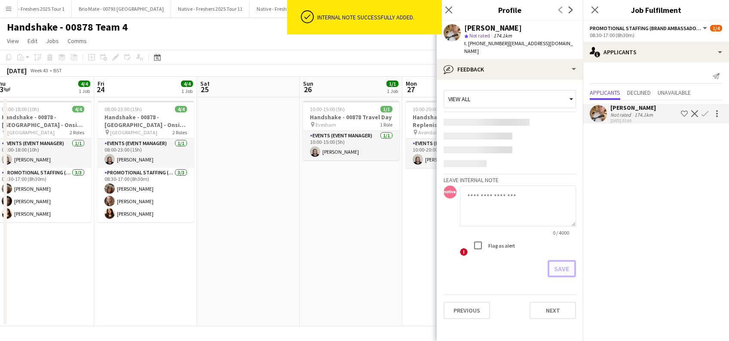
scroll to position [0, 0]
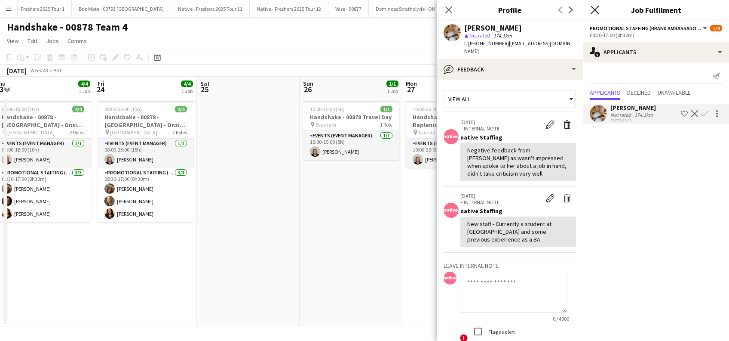
click at [594, 7] on icon "Close pop-in" at bounding box center [595, 10] width 8 height 8
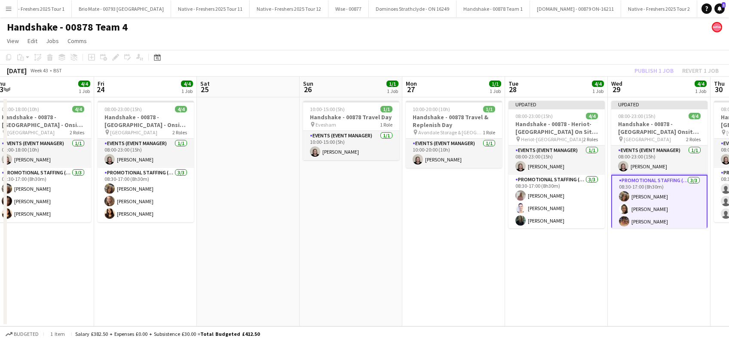
click at [563, 278] on app-date-cell "Updated 08:00-23:00 (15h) 4/4 Handshake - 00878 - Heriot-Watt University On Sit…" at bounding box center [556, 211] width 103 height 229
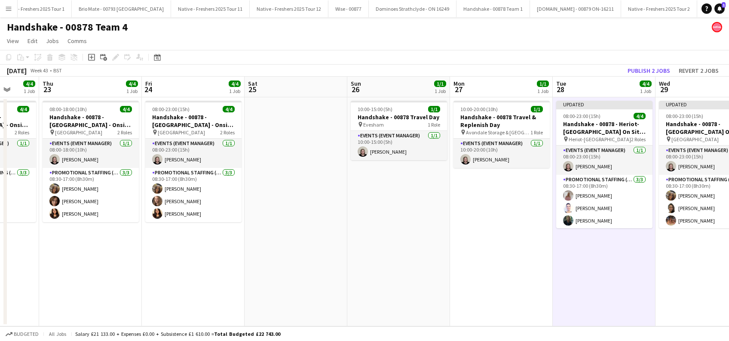
scroll to position [0, 330]
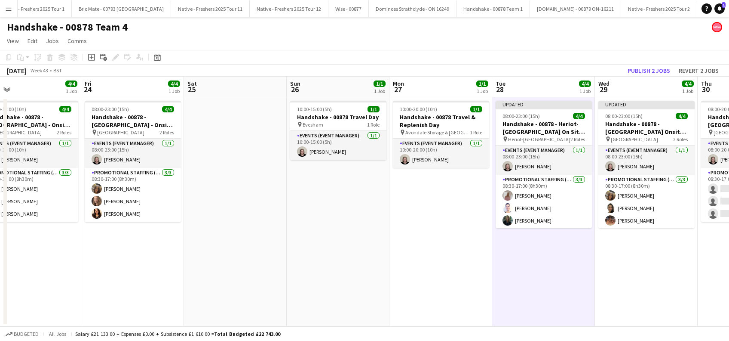
drag, startPoint x: 661, startPoint y: 277, endPoint x: 443, endPoint y: 274, distance: 218.1
click at [443, 274] on app-calendar-viewport "Mon 20 1/1 1 Job Tue 21 4/4 1 Job Wed 22 4/4 1 Job Thu 23 4/4 1 Job Fri 24 4/4 …" at bounding box center [364, 201] width 729 height 249
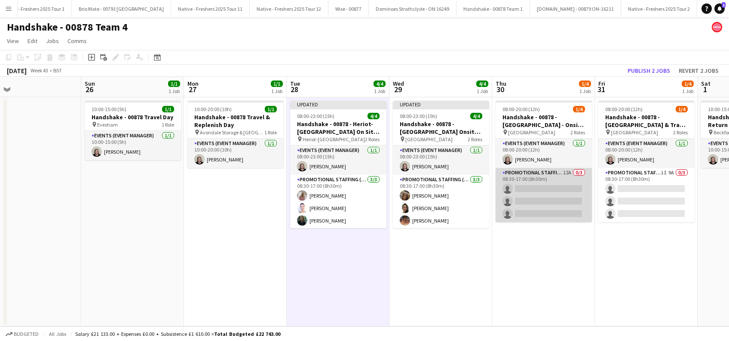
click at [534, 185] on app-card-role "Promotional Staffing (Brand Ambassadors) 12A 0/3 08:30-17:00 (8h30m) single-neu…" at bounding box center [544, 195] width 96 height 54
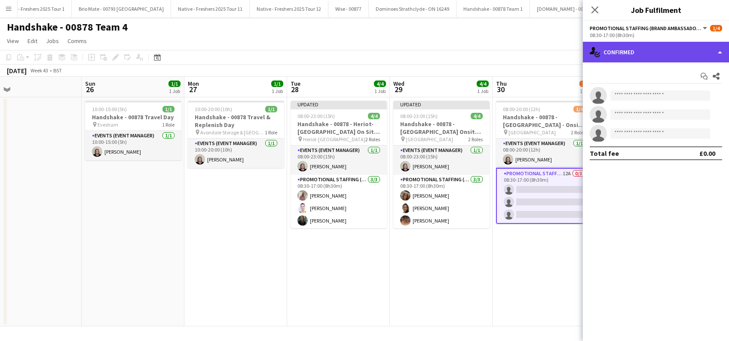
click at [650, 52] on div "single-neutral-actions-check-2 Confirmed" at bounding box center [656, 52] width 146 height 21
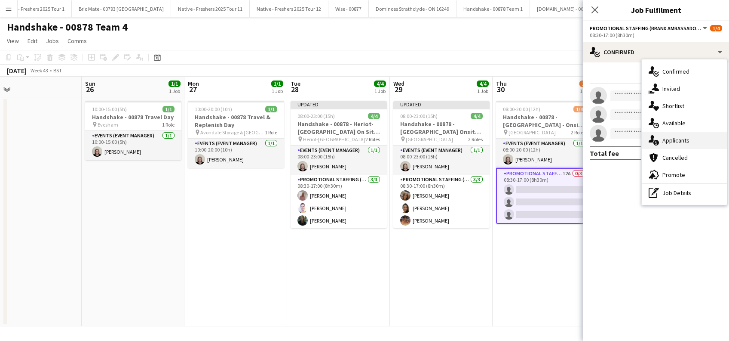
click at [672, 141] on span "Applicants" at bounding box center [676, 140] width 27 height 8
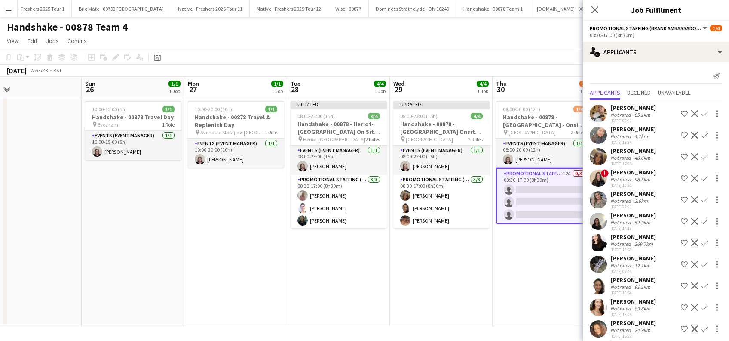
click at [702, 133] on app-icon "Confirm" at bounding box center [705, 135] width 7 height 7
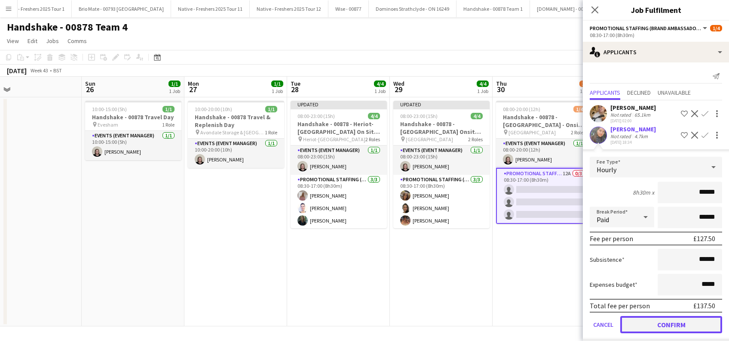
click at [678, 320] on button "Confirm" at bounding box center [672, 324] width 102 height 17
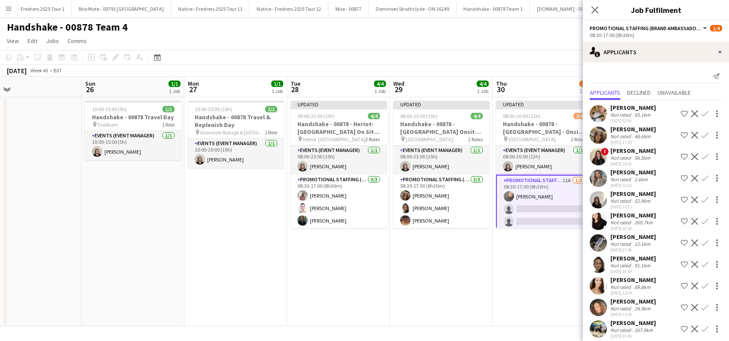
click at [702, 134] on app-icon "Confirm" at bounding box center [705, 135] width 7 height 7
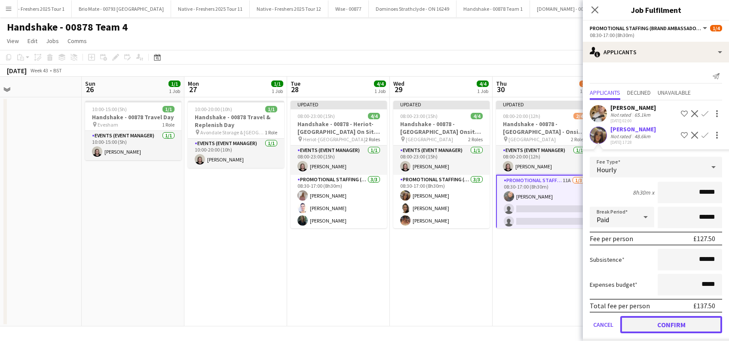
click at [671, 327] on button "Confirm" at bounding box center [672, 324] width 102 height 17
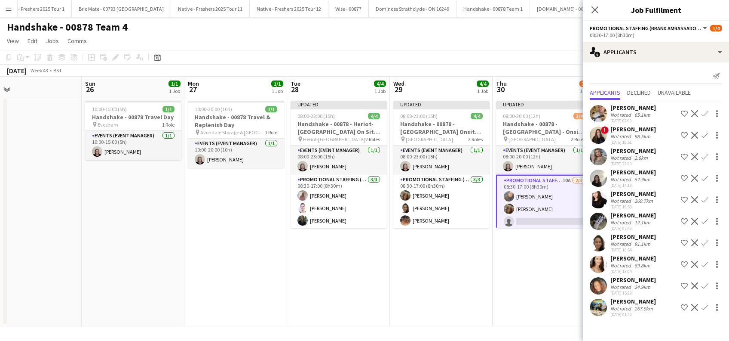
click at [703, 263] on app-icon "Confirm" at bounding box center [705, 264] width 7 height 7
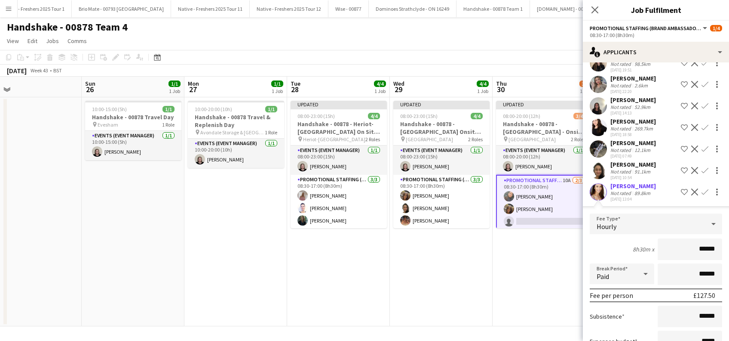
scroll to position [172, 0]
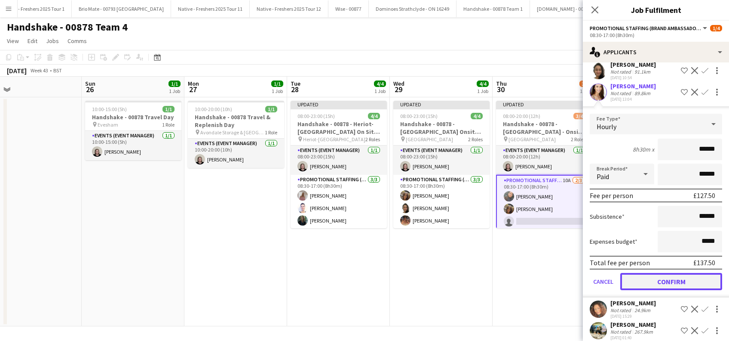
click at [668, 282] on button "Confirm" at bounding box center [672, 281] width 102 height 17
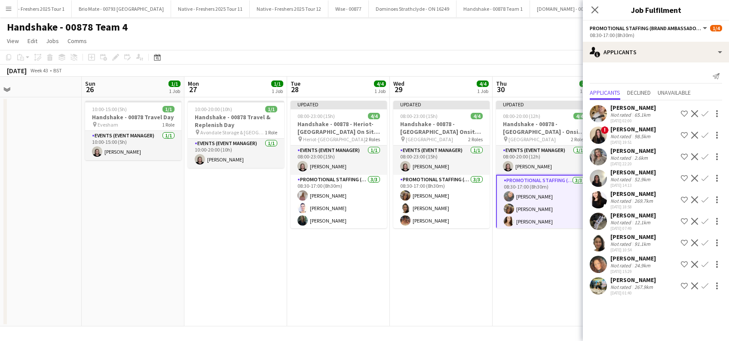
scroll to position [0, 0]
click at [623, 262] on div "Not rated" at bounding box center [622, 265] width 22 height 6
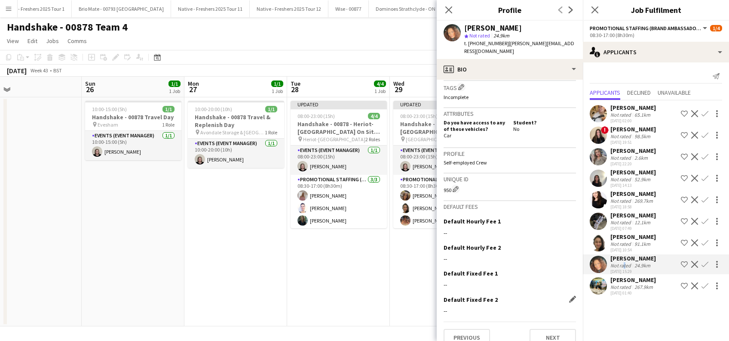
scroll to position [344, 0]
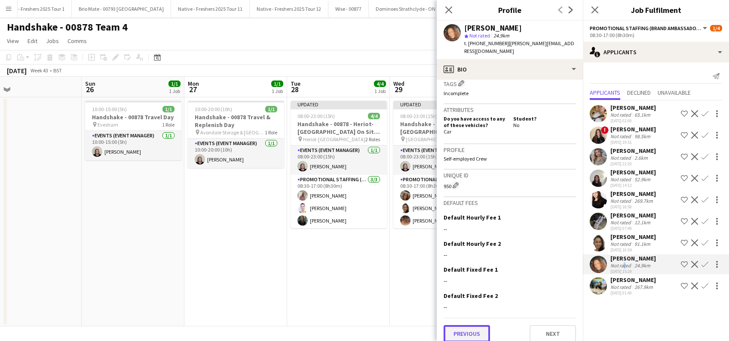
click at [474, 325] on button "Previous" at bounding box center [467, 333] width 46 height 17
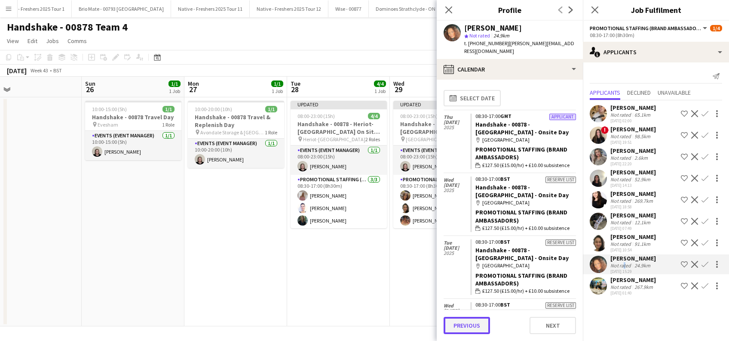
click at [472, 326] on button "Previous" at bounding box center [467, 325] width 46 height 17
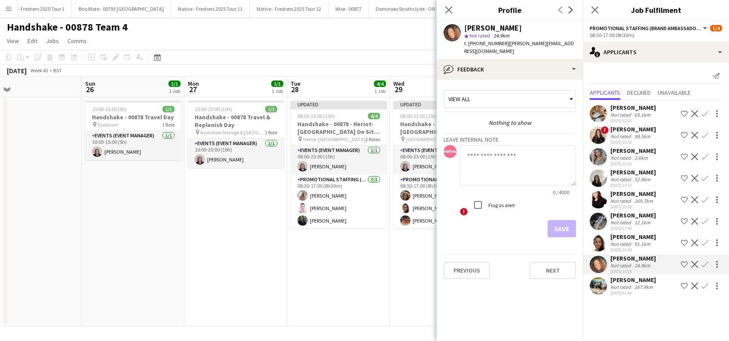
click at [490, 135] on app-internal-note-form "Leave internal note 0 / 4000 ! Flag as alert Save" at bounding box center [510, 185] width 132 height 104
click at [490, 146] on textarea at bounding box center [518, 165] width 116 height 41
type textarea "**********"
click at [552, 262] on button "Next" at bounding box center [553, 270] width 46 height 17
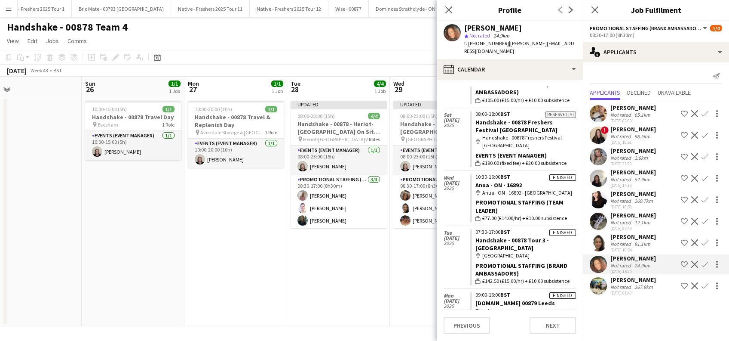
scroll to position [286, 0]
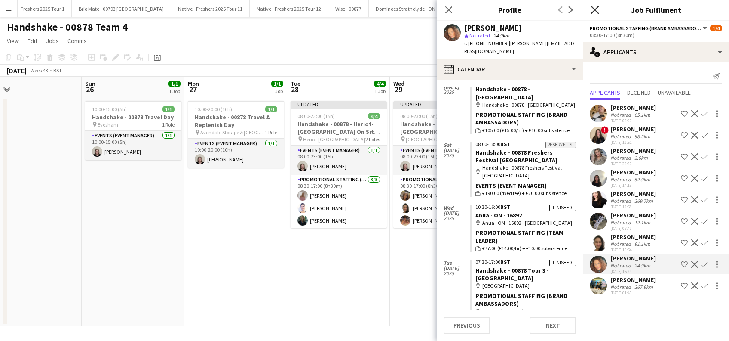
click at [596, 10] on icon at bounding box center [595, 10] width 8 height 8
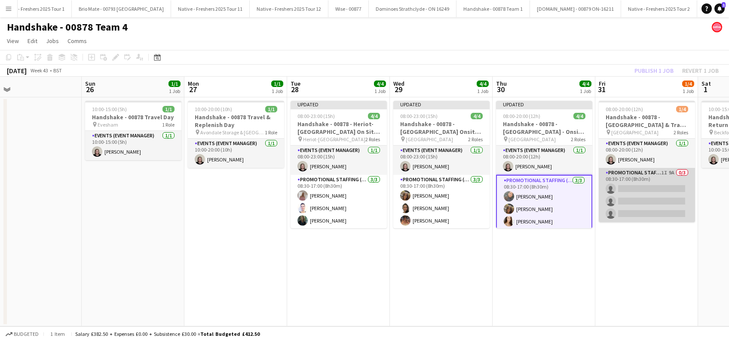
click at [637, 204] on app-card-role "Promotional Staffing (Brand Ambassadors) 1I 9A 0/3 08:30-17:00 (8h30m) single-n…" at bounding box center [647, 195] width 96 height 54
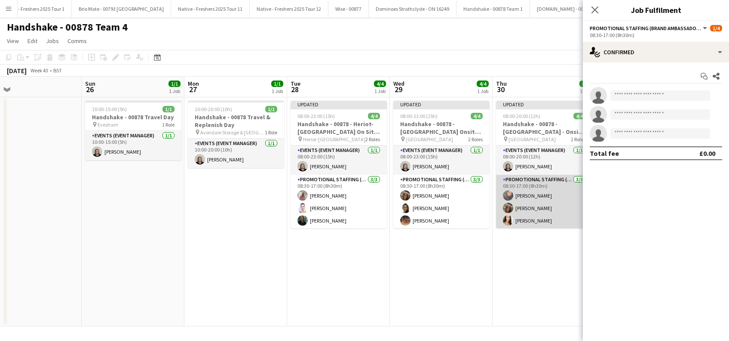
click at [550, 203] on app-card-role "Promotional Staffing (Brand Ambassadors) 3/3 08:30-17:00 (8h30m) Li-Quan Hoang …" at bounding box center [544, 202] width 96 height 54
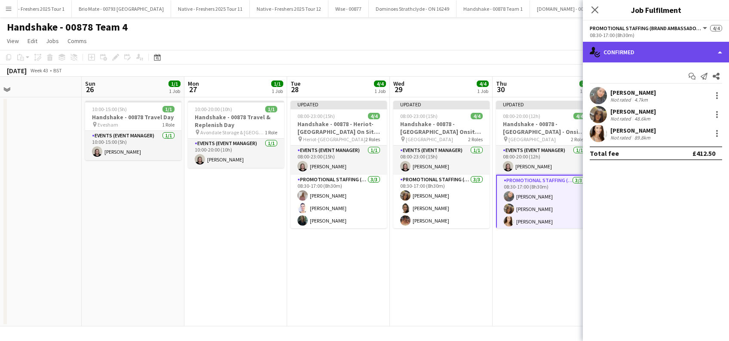
click at [637, 50] on div "single-neutral-actions-check-2 Confirmed" at bounding box center [656, 52] width 146 height 21
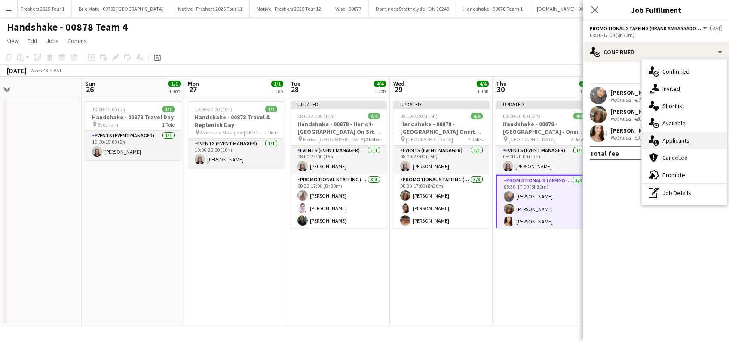
click at [677, 141] on span "Applicants" at bounding box center [676, 140] width 27 height 8
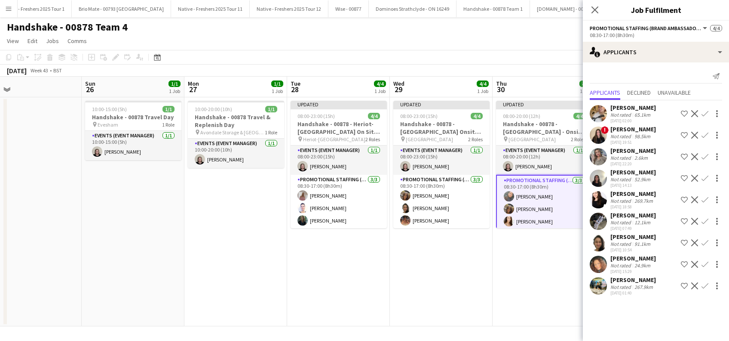
click at [645, 258] on div "Kimberley Osman" at bounding box center [634, 258] width 46 height 8
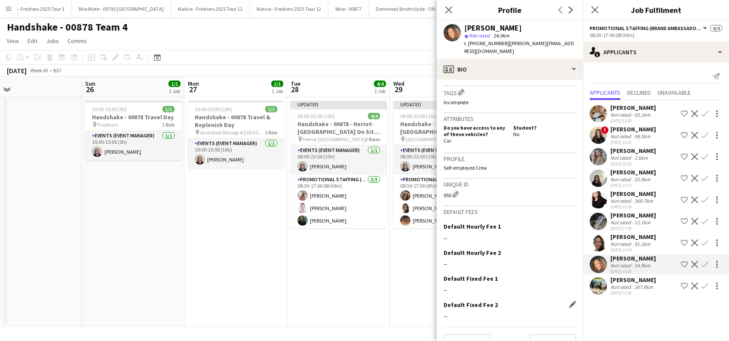
scroll to position [344, 0]
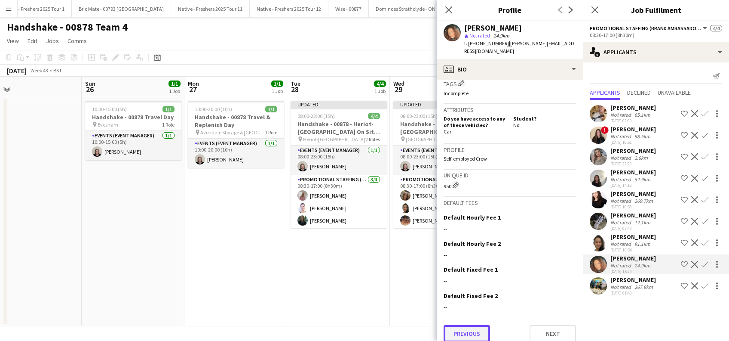
click at [473, 327] on button "Previous" at bounding box center [467, 333] width 46 height 17
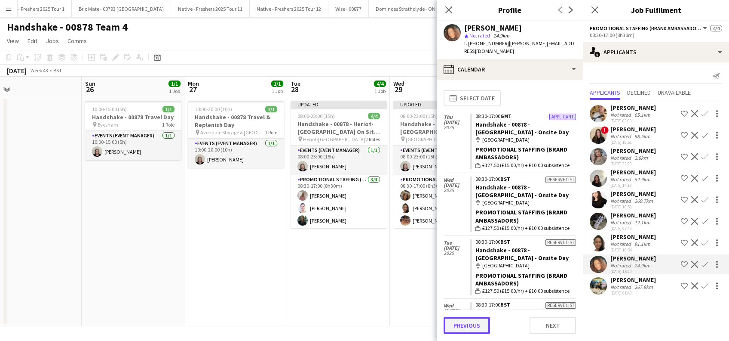
click at [469, 328] on button "Previous" at bounding box center [467, 325] width 46 height 17
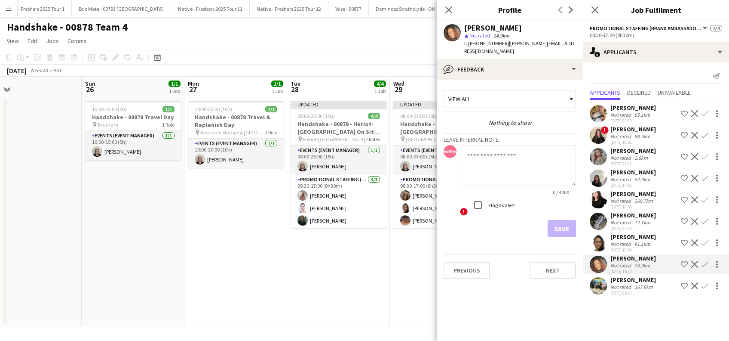
click at [496, 145] on textarea at bounding box center [518, 165] width 116 height 41
click at [496, 150] on textarea "**********" at bounding box center [518, 165] width 116 height 41
click at [508, 147] on textarea "**********" at bounding box center [518, 165] width 116 height 41
click at [526, 160] on textarea "**********" at bounding box center [518, 165] width 116 height 41
click at [514, 156] on textarea "**********" at bounding box center [518, 165] width 116 height 41
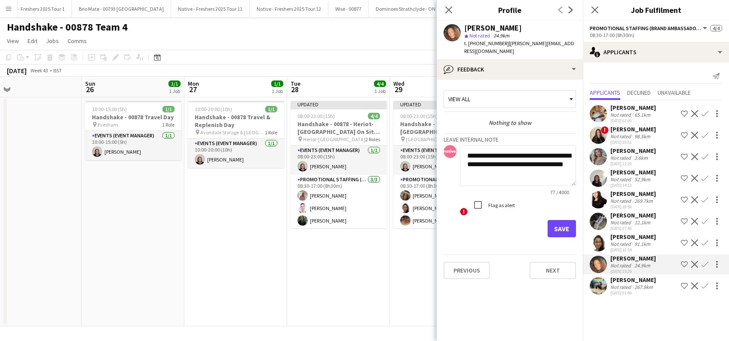
type textarea "**********"
click at [563, 220] on button "Save" at bounding box center [562, 228] width 28 height 17
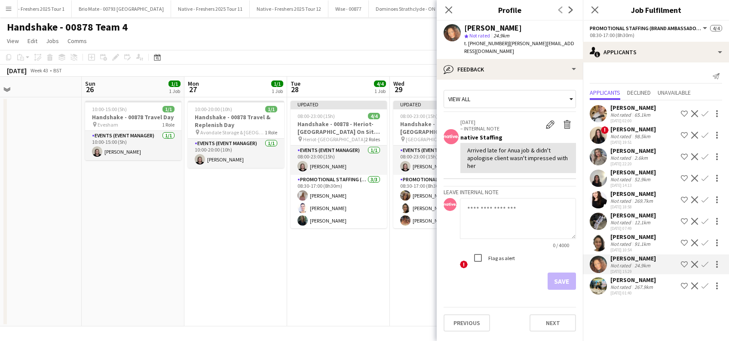
click at [387, 260] on app-date-cell "Updated 08:00-23:00 (15h) 4/4 Handshake - 00878 - Heriot-Watt University On Sit…" at bounding box center [338, 211] width 103 height 229
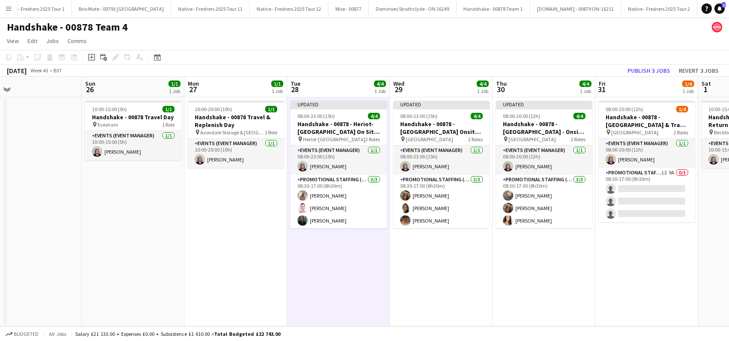
click at [426, 260] on app-date-cell "Updated 08:00-23:00 (15h) 4/4 Handshake - 00878 - Newcastle University Onsite D…" at bounding box center [441, 211] width 103 height 229
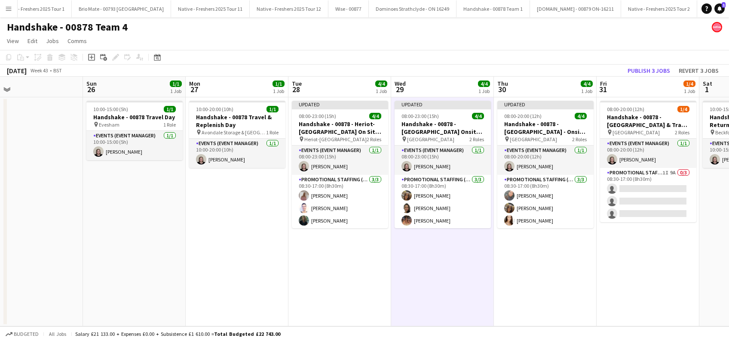
click at [547, 270] on app-date-cell "Updated 08:00-20:00 (12h) 4/4 Handshake - 00878 - University of Leeds - Onsite …" at bounding box center [545, 211] width 103 height 229
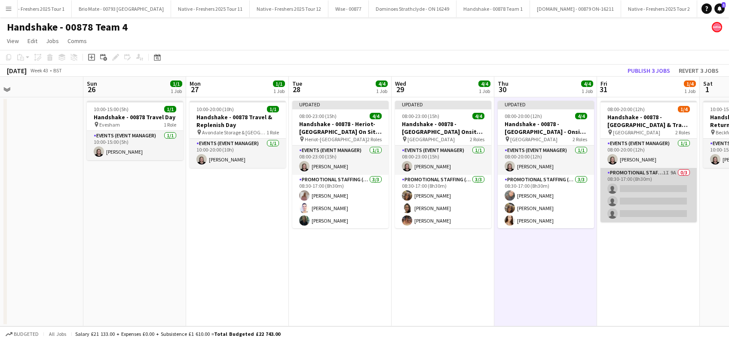
click at [636, 205] on app-card-role "Promotional Staffing (Brand Ambassadors) 1I 9A 0/3 08:30-17:00 (8h30m) single-n…" at bounding box center [649, 195] width 96 height 54
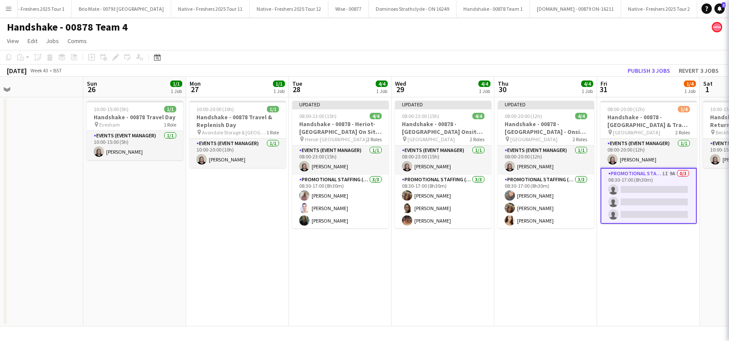
scroll to position [0, 327]
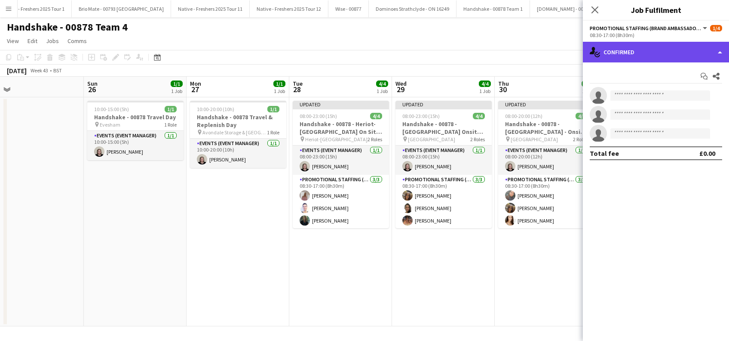
click at [664, 55] on div "single-neutral-actions-check-2 Confirmed" at bounding box center [656, 52] width 146 height 21
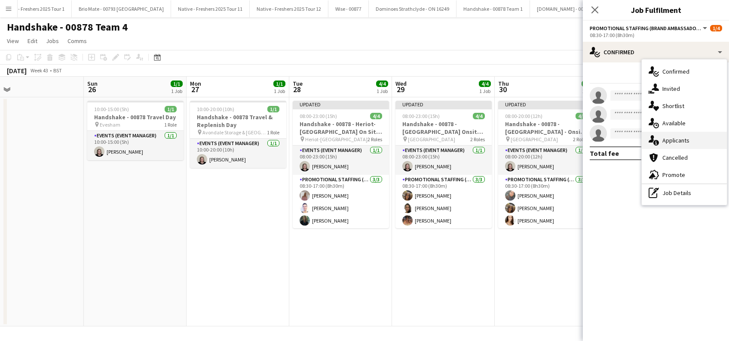
click at [674, 134] on div "single-neutral-actions-information Applicants" at bounding box center [684, 140] width 85 height 17
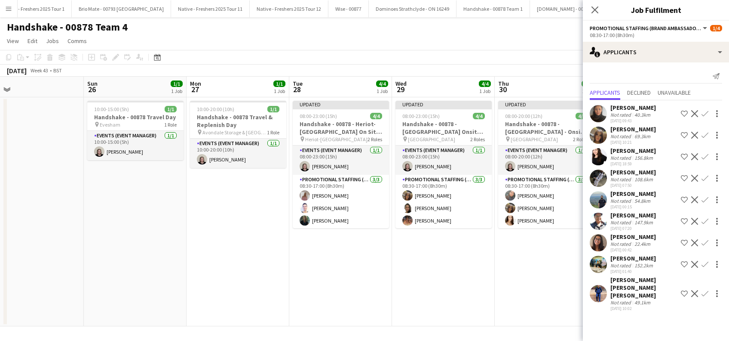
click at [704, 135] on app-icon "Confirm" at bounding box center [705, 135] width 7 height 7
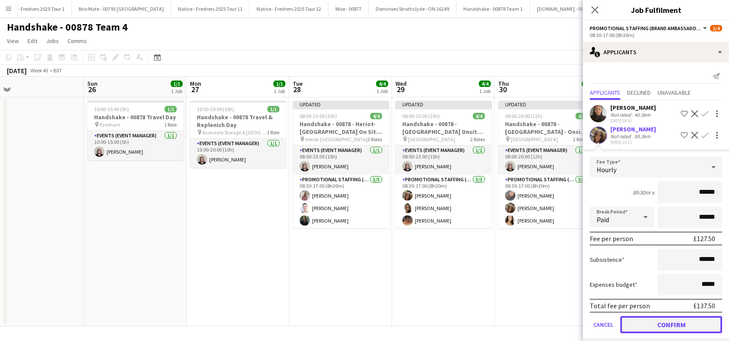
click at [652, 323] on button "Confirm" at bounding box center [672, 324] width 102 height 17
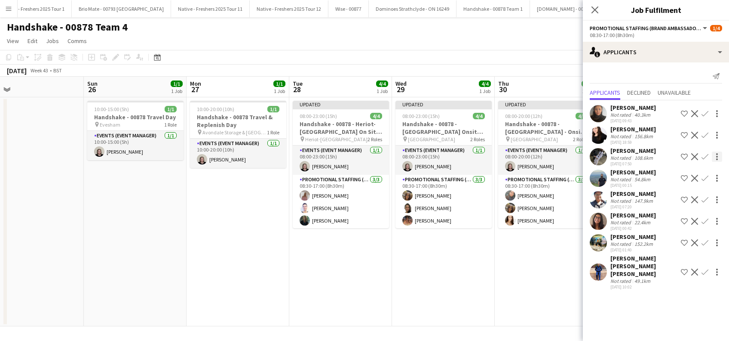
click at [704, 157] on app-icon "Confirm" at bounding box center [705, 156] width 7 height 7
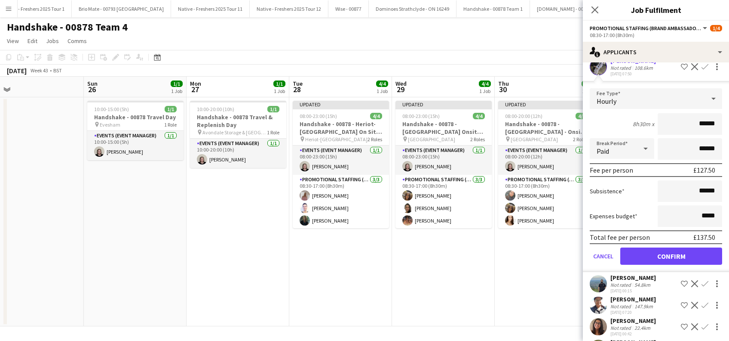
scroll to position [114, 0]
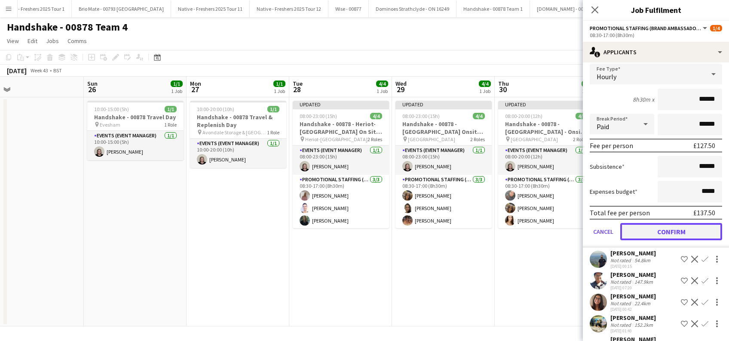
click at [667, 229] on button "Confirm" at bounding box center [672, 231] width 102 height 17
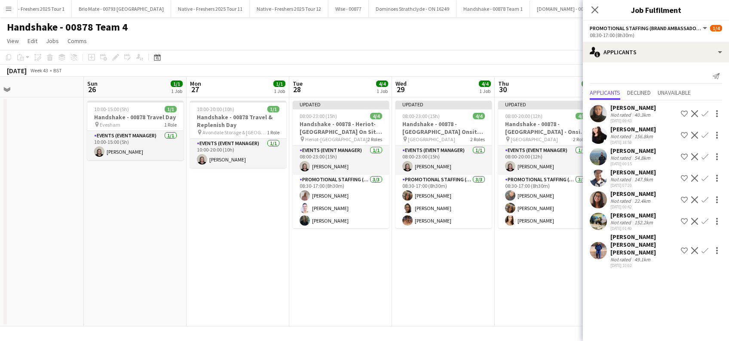
click at [626, 108] on div "Eve Huckfield" at bounding box center [634, 108] width 46 height 8
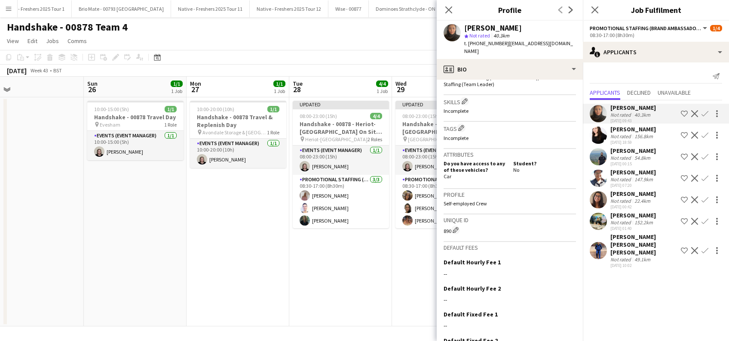
scroll to position [331, 0]
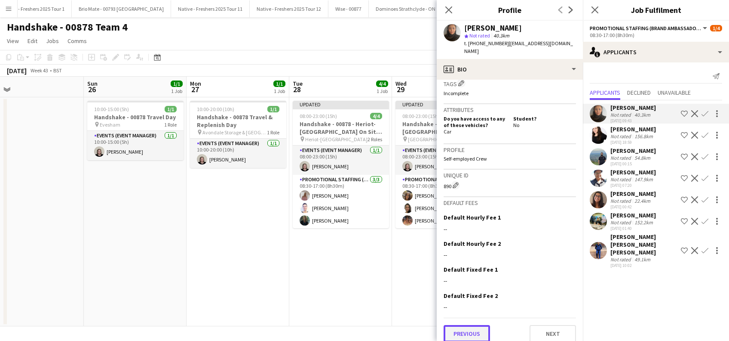
click at [472, 325] on button "Previous" at bounding box center [467, 333] width 46 height 17
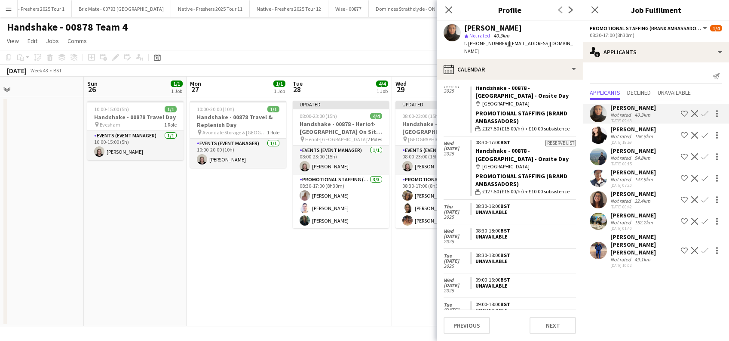
scroll to position [229, 0]
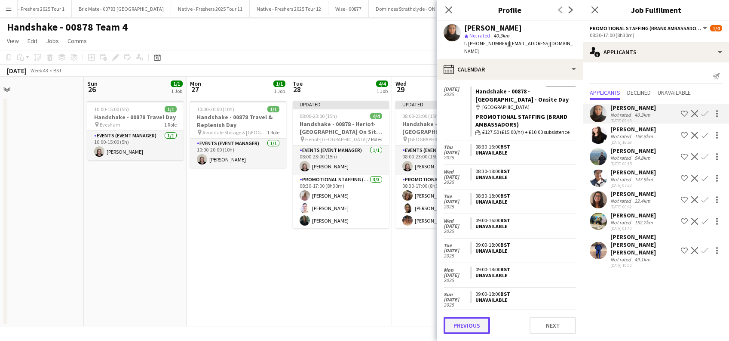
click at [468, 323] on button "Previous" at bounding box center [467, 325] width 46 height 17
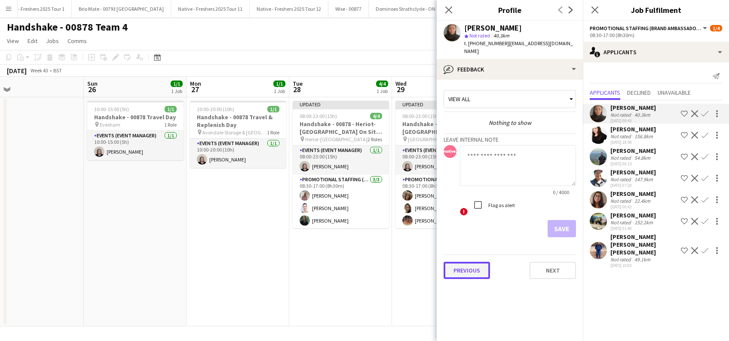
click at [472, 262] on button "Previous" at bounding box center [467, 270] width 46 height 17
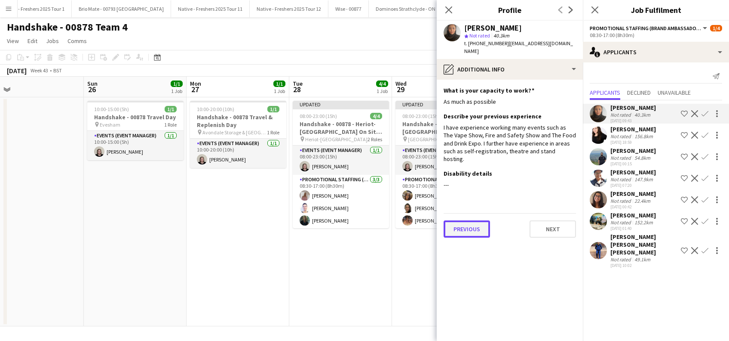
click at [469, 220] on button "Previous" at bounding box center [467, 228] width 46 height 17
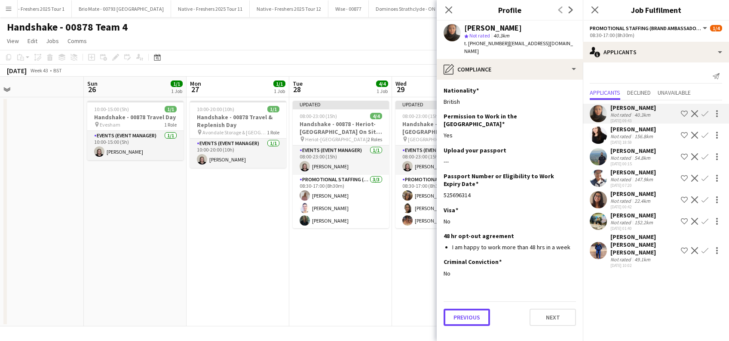
click at [471, 308] on button "Previous" at bounding box center [467, 316] width 46 height 17
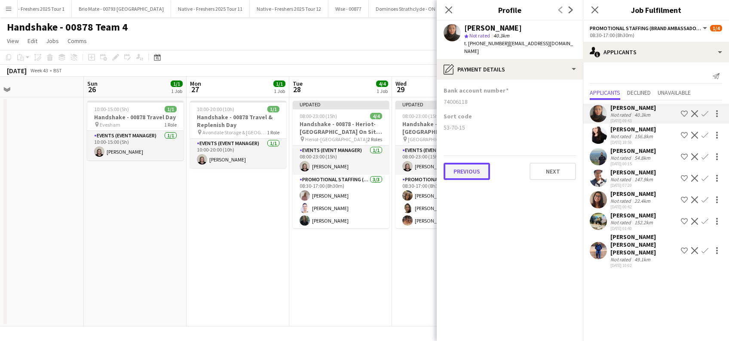
click at [478, 163] on button "Previous" at bounding box center [467, 171] width 46 height 17
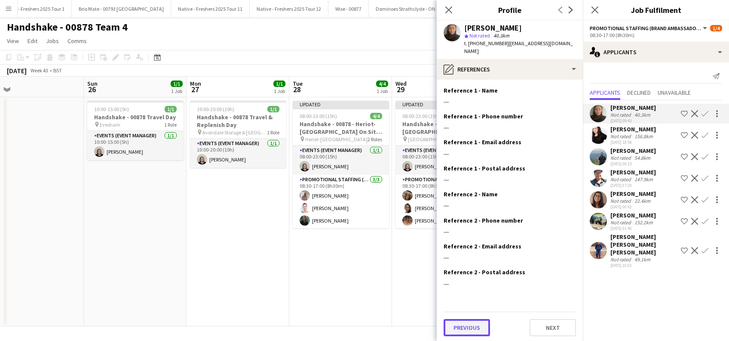
click at [468, 319] on button "Previous" at bounding box center [467, 327] width 46 height 17
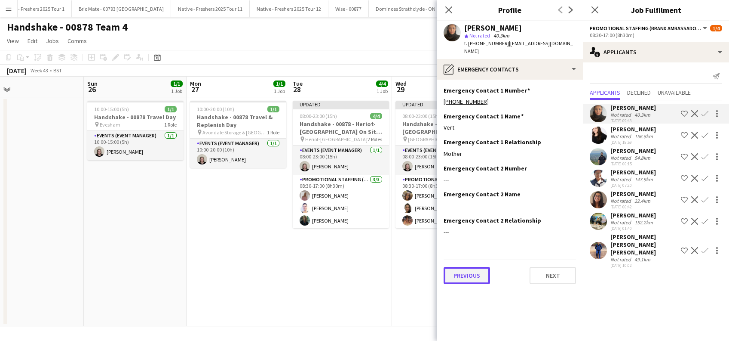
click at [465, 267] on button "Previous" at bounding box center [467, 275] width 46 height 17
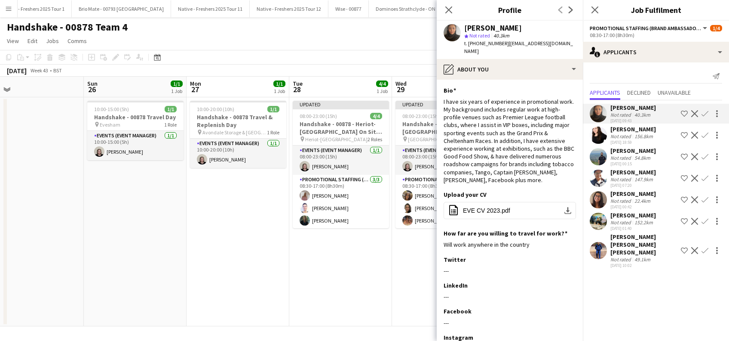
click at [706, 112] on app-icon "Confirm" at bounding box center [705, 113] width 7 height 7
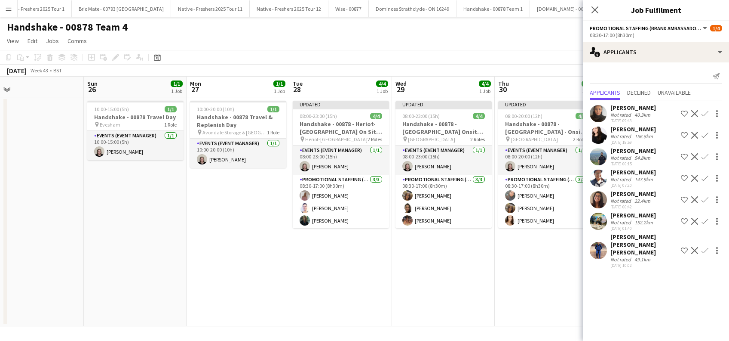
click at [706, 112] on app-icon "Confirm" at bounding box center [705, 113] width 7 height 7
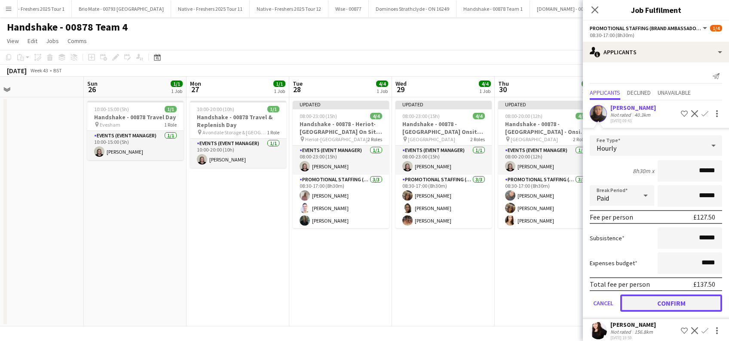
click at [649, 301] on button "Confirm" at bounding box center [672, 302] width 102 height 17
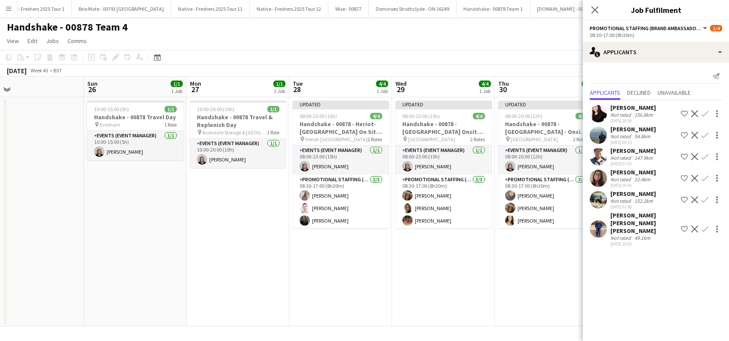
click at [594, 5] on app-icon "Close pop-in" at bounding box center [595, 10] width 10 height 10
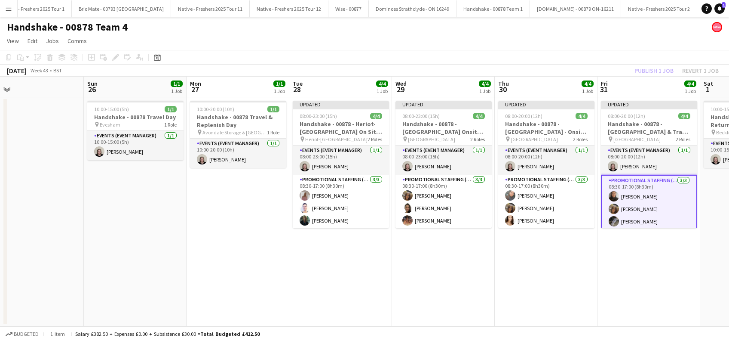
click at [553, 255] on app-date-cell "Updated 08:00-20:00 (12h) 4/4 Handshake - 00878 - University of Leeds - Onsite …" at bounding box center [546, 211] width 103 height 229
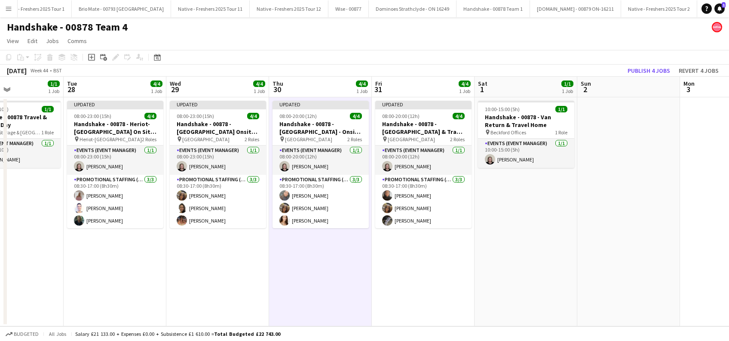
drag, startPoint x: 646, startPoint y: 275, endPoint x: 417, endPoint y: 276, distance: 228.4
click at [417, 276] on app-calendar-viewport "Fri 24 4/4 1 Job Sat 25 Sun 26 1/1 1 Job Mon 27 1/1 1 Job Tue 28 4/4 1 Job Wed …" at bounding box center [364, 201] width 729 height 249
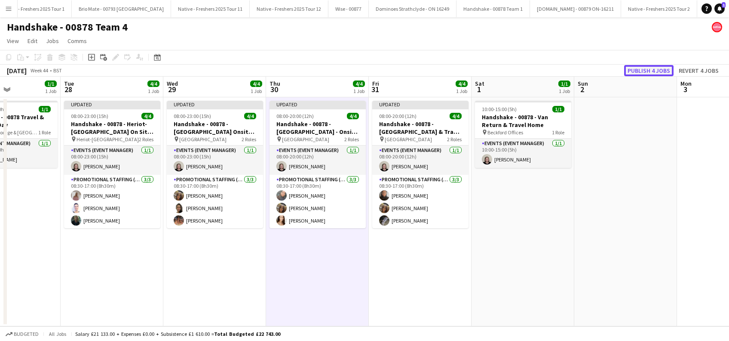
click at [643, 68] on button "Publish 4 jobs" at bounding box center [649, 70] width 49 height 11
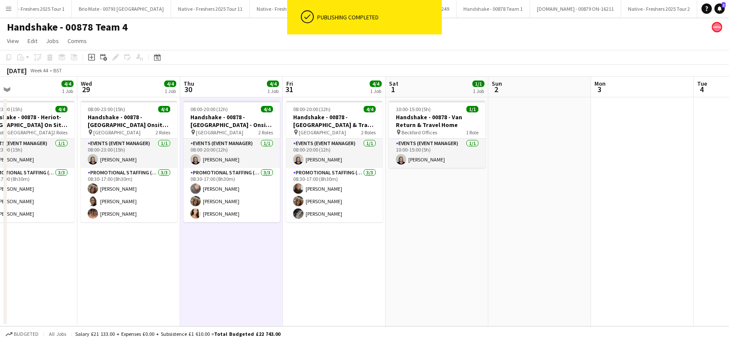
drag, startPoint x: 650, startPoint y: 254, endPoint x: 429, endPoint y: 266, distance: 221.0
click at [358, 275] on app-calendar-viewport "Sun 26 1/1 1 Job Mon 27 1/1 1 Job Tue 28 4/4 1 Job Wed 29 4/4 1 Job Thu 30 4/4 …" at bounding box center [364, 201] width 729 height 249
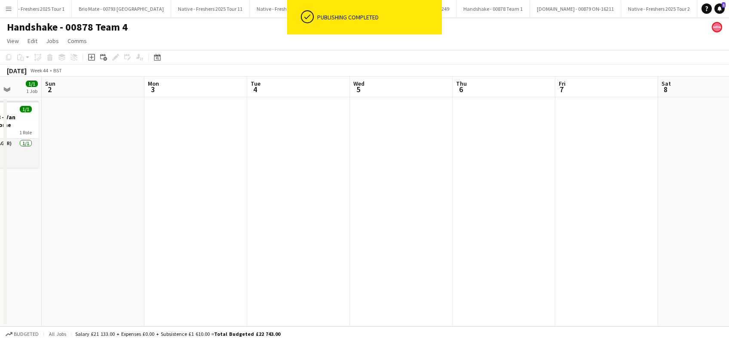
drag, startPoint x: 384, startPoint y: 265, endPoint x: 413, endPoint y: 267, distance: 29.7
click at [382, 267] on app-calendar-viewport "Thu 30 4/4 1 Job Fri 31 4/4 1 Job Sat 1 1/1 1 Job Sun 2 Mon 3 Tue 4 Wed 5 Thu 6…" at bounding box center [364, 201] width 729 height 249
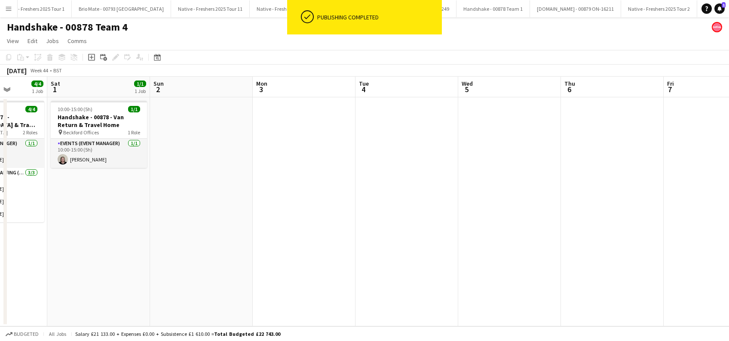
drag, startPoint x: 162, startPoint y: 234, endPoint x: 426, endPoint y: 243, distance: 264.7
click at [591, 243] on app-calendar-viewport "Thu 30 4/4 1 Job Fri 31 4/4 1 Job Sat 1 1/1 1 Job Sun 2 Mon 3 Tue 4 Wed 5 Thu 6…" at bounding box center [364, 201] width 729 height 249
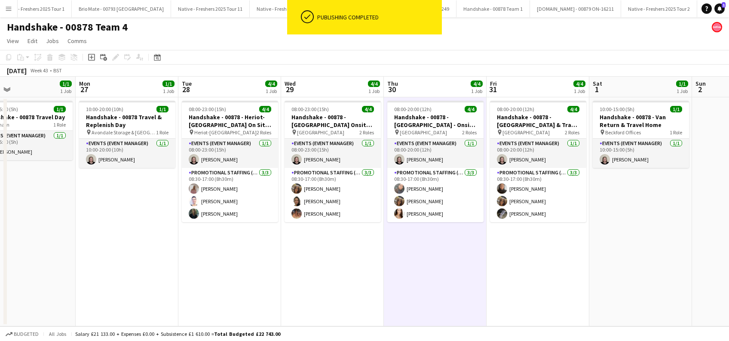
drag, startPoint x: 356, startPoint y: 256, endPoint x: 568, endPoint y: 271, distance: 212.6
click at [569, 271] on app-calendar-viewport "Fri 24 4/4 1 Job Sat 25 Sun 26 1/1 1 Job Mon 27 1/1 1 Job Tue 28 4/4 1 Job Wed …" at bounding box center [364, 201] width 729 height 249
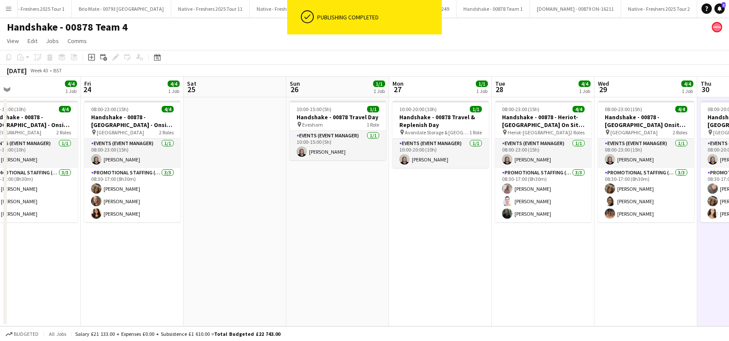
drag, startPoint x: 209, startPoint y: 271, endPoint x: 501, endPoint y: 294, distance: 293.3
click at [501, 294] on app-calendar-viewport "Tue 21 4/4 1 Job Wed 22 4/4 1 Job Thu 23 4/4 1 Job Fri 24 4/4 1 Job Sat 25 Sun …" at bounding box center [364, 201] width 729 height 249
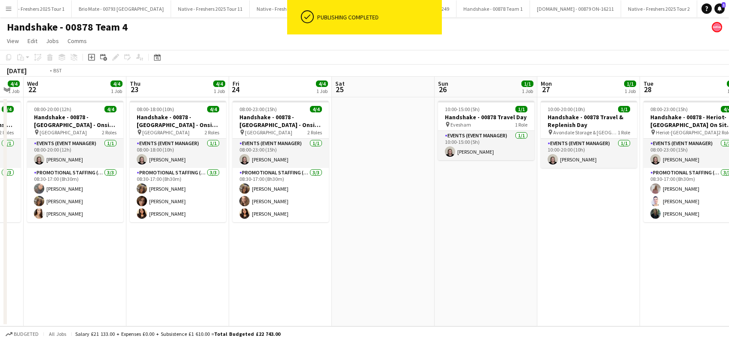
click at [463, 264] on app-calendar-viewport "Mon 20 1/1 1 Job Tue 21 4/4 1 Job Wed 22 4/4 1 Job Thu 23 4/4 1 Job Fri 24 4/4 …" at bounding box center [364, 201] width 729 height 249
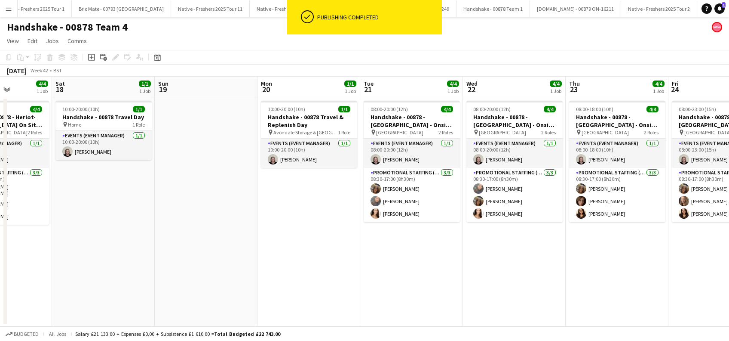
drag, startPoint x: 265, startPoint y: 267, endPoint x: 492, endPoint y: 271, distance: 226.7
click at [492, 271] on app-calendar-viewport "Wed 15 4/4 1 Job Thu 16 4/4 1 Job Fri 17 4/4 1 Job Sat 18 1/1 1 Job Sun 19 Mon …" at bounding box center [364, 201] width 729 height 249
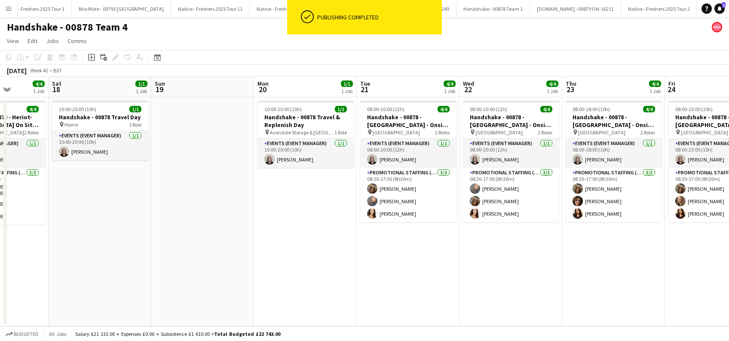
drag, startPoint x: 193, startPoint y: 240, endPoint x: 396, endPoint y: 243, distance: 203.5
click at [396, 243] on app-calendar-viewport "Wed 15 4/4 1 Job Thu 16 4/4 1 Job Fri 17 4/4 1 Job Sat 18 1/1 1 Job Sun 19 Mon …" at bounding box center [364, 201] width 729 height 249
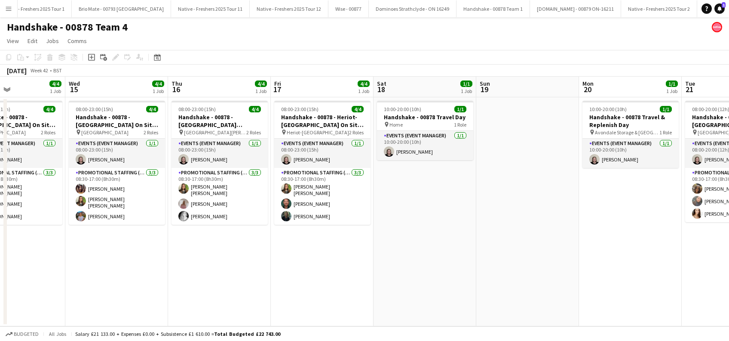
drag, startPoint x: 284, startPoint y: 255, endPoint x: 382, endPoint y: 257, distance: 98.1
click at [382, 257] on app-calendar-viewport "Sun 12 Mon 13 1/1 1 Job Tue 14 4/4 1 Job Wed 15 4/4 1 Job Thu 16 4/4 1 Job Fri …" at bounding box center [364, 201] width 729 height 249
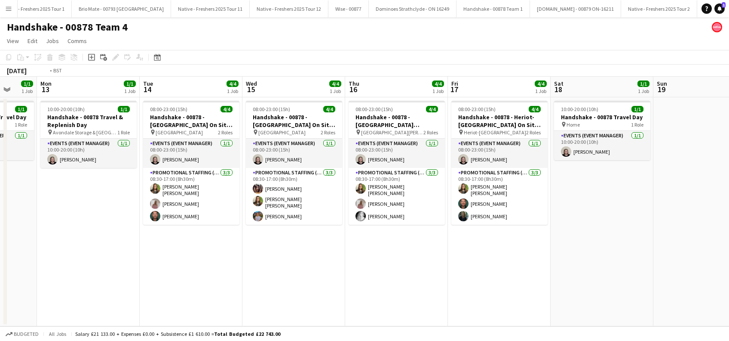
drag, startPoint x: 244, startPoint y: 249, endPoint x: 526, endPoint y: 250, distance: 282.1
click at [526, 250] on app-calendar-viewport "Sat 11 Sun 12 1/1 1 Job Mon 13 1/1 1 Job Tue 14 4/4 1 Job Wed 15 4/4 1 Job Thu …" at bounding box center [364, 201] width 729 height 249
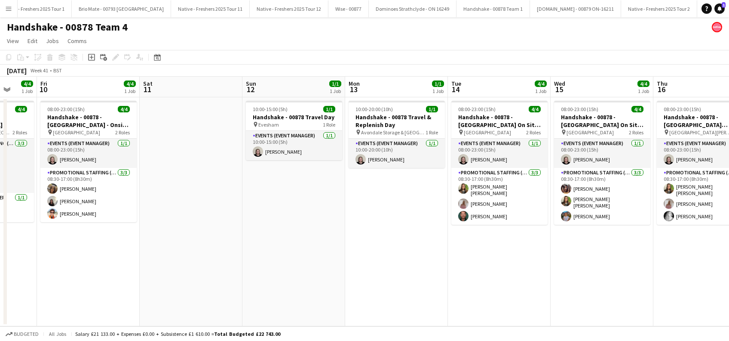
scroll to position [0, 269]
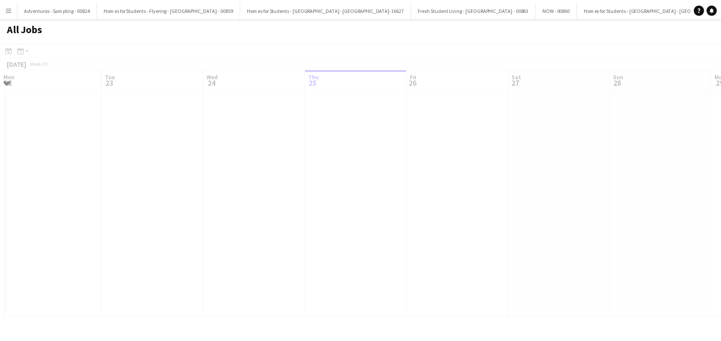
scroll to position [0, 206]
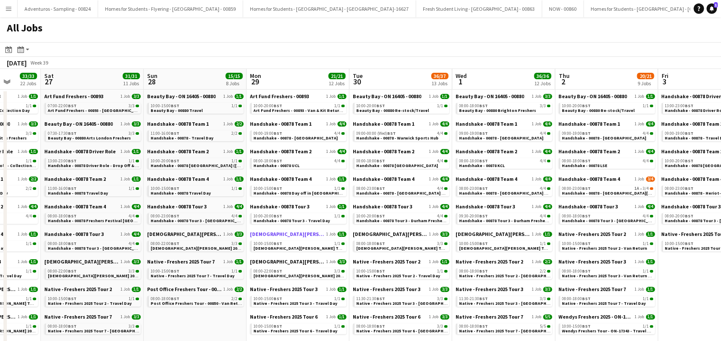
drag, startPoint x: 511, startPoint y: 230, endPoint x: 327, endPoint y: 231, distance: 184.1
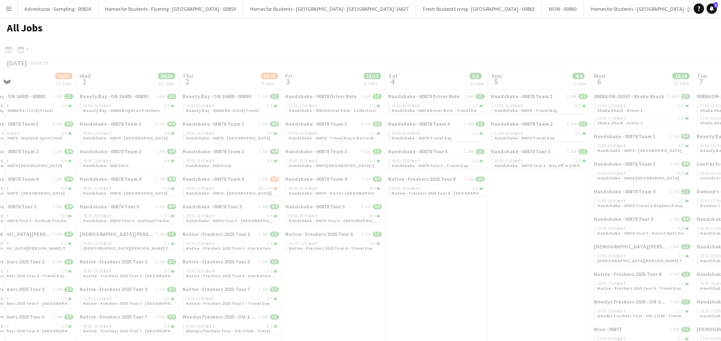
drag, startPoint x: 557, startPoint y: 246, endPoint x: 406, endPoint y: 249, distance: 151.0
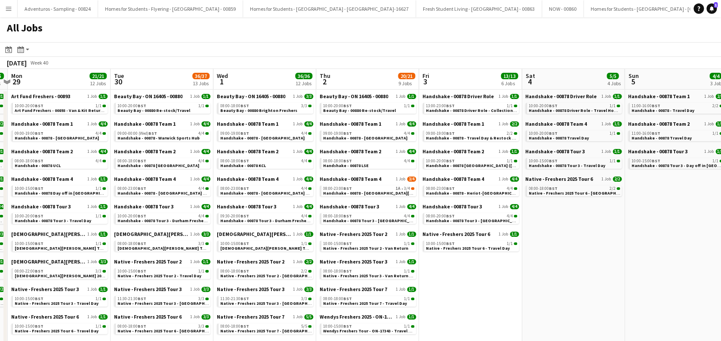
scroll to position [0, 363]
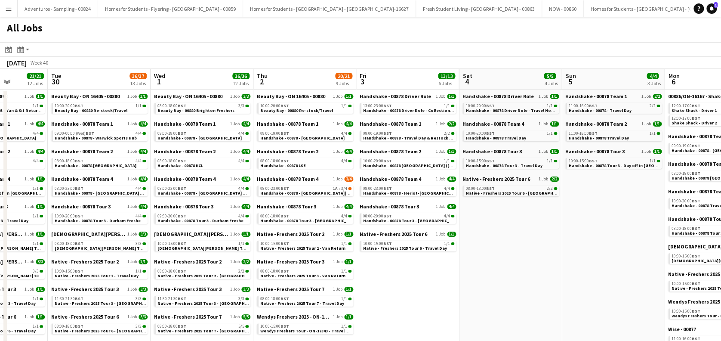
drag, startPoint x: 618, startPoint y: 209, endPoint x: 291, endPoint y: 250, distance: 329.4
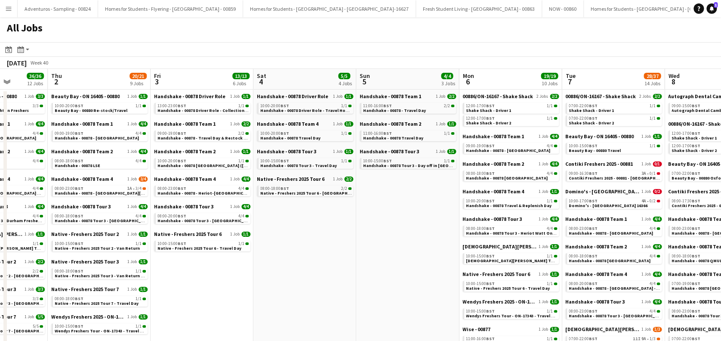
scroll to position [0, 241]
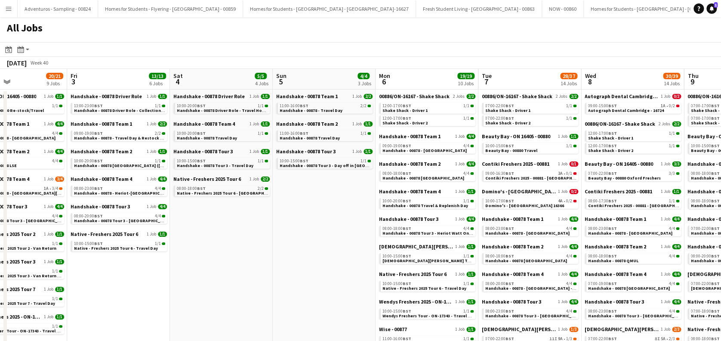
drag, startPoint x: 532, startPoint y: 220, endPoint x: 405, endPoint y: 233, distance: 127.5
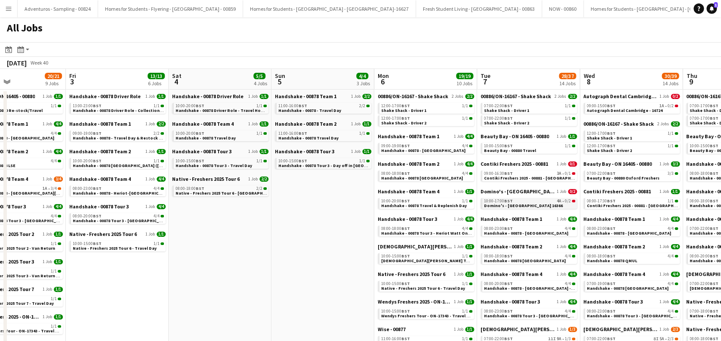
click at [528, 203] on span "Domino's - [GEOGRAPHIC_DATA] 16366" at bounding box center [523, 206] width 79 height 6
click at [533, 176] on span "Contiki Freshers 2025 - 00881 - [GEOGRAPHIC_DATA]" at bounding box center [536, 178] width 105 height 6
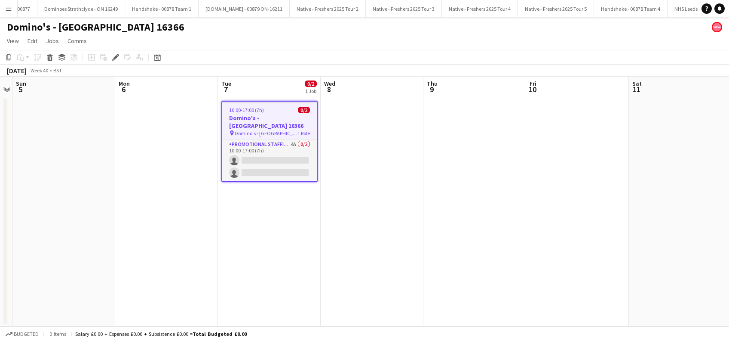
scroll to position [0, 2238]
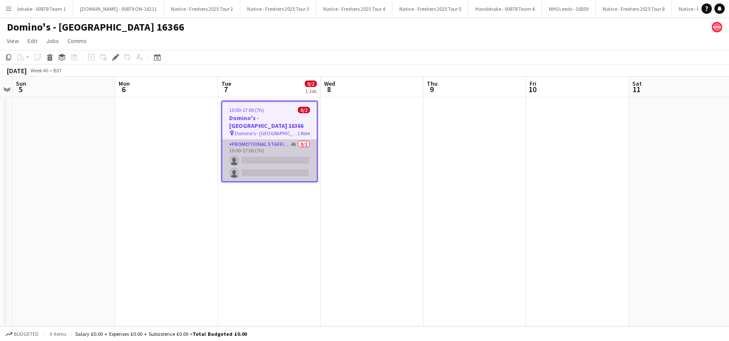
click at [278, 157] on app-card-role "Promotional Staffing (Brand Ambassadors) 4A 0/2 10:00-17:00 (7h) single-neutral…" at bounding box center [269, 160] width 95 height 42
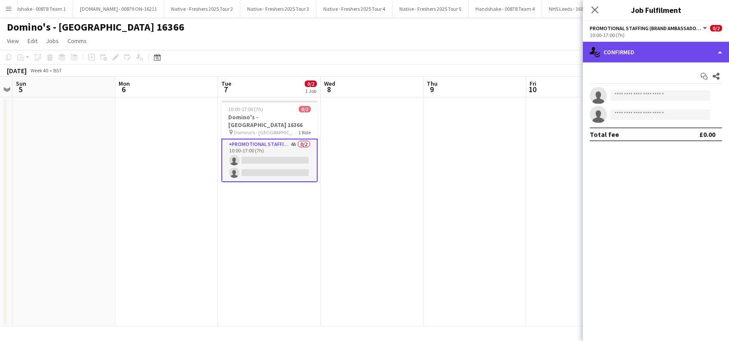
click at [679, 50] on div "single-neutral-actions-check-2 Confirmed" at bounding box center [656, 52] width 146 height 21
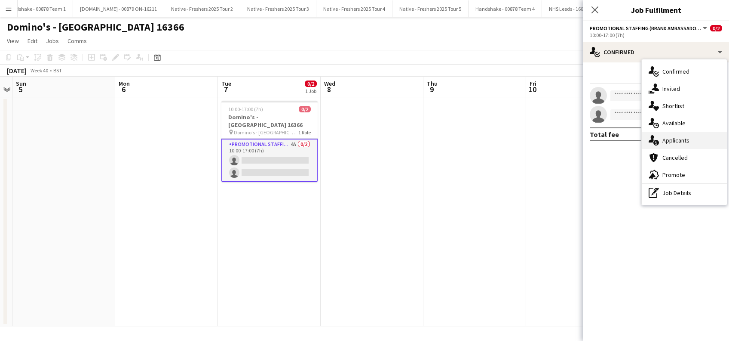
click at [674, 138] on span "Applicants" at bounding box center [676, 140] width 27 height 8
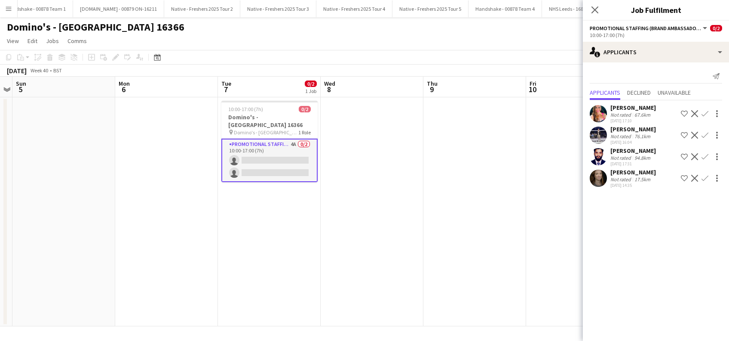
click at [706, 135] on app-icon "Confirm" at bounding box center [705, 135] width 7 height 7
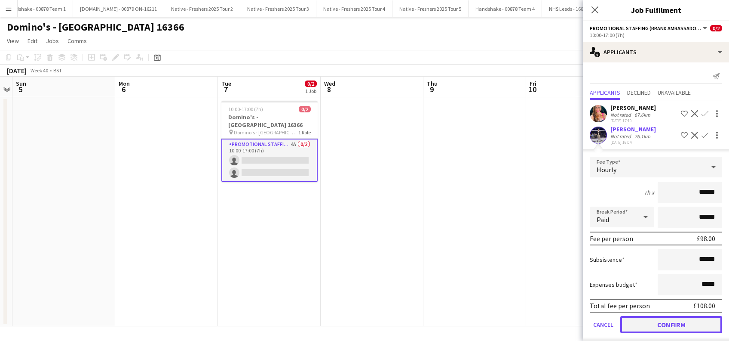
click at [647, 326] on button "Confirm" at bounding box center [672, 324] width 102 height 17
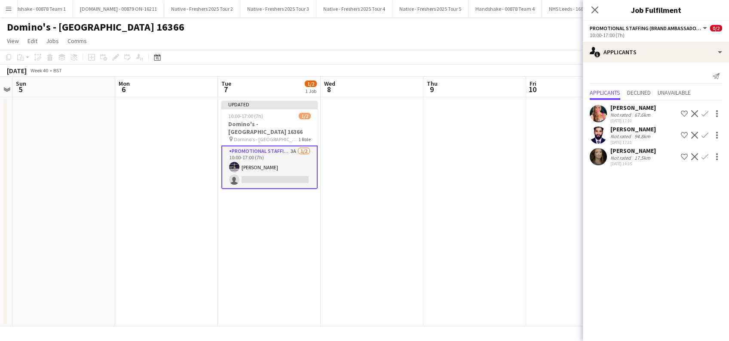
click at [620, 153] on div "[PERSON_NAME]" at bounding box center [634, 151] width 46 height 8
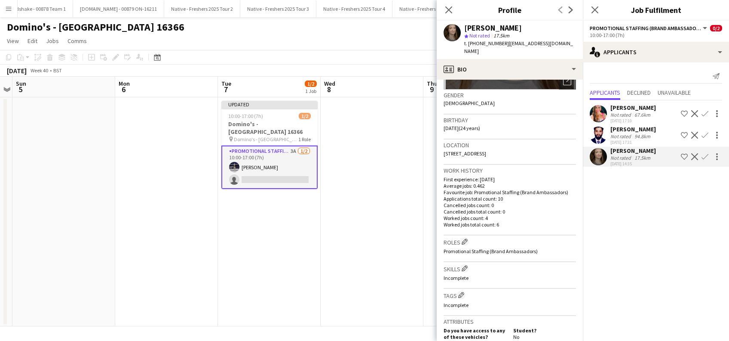
scroll to position [338, 0]
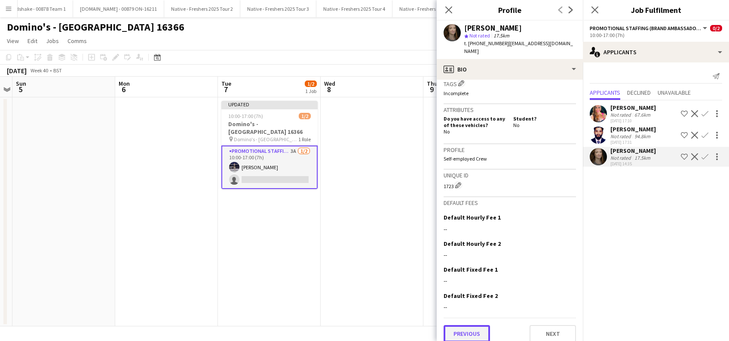
click at [468, 326] on button "Previous" at bounding box center [467, 333] width 46 height 17
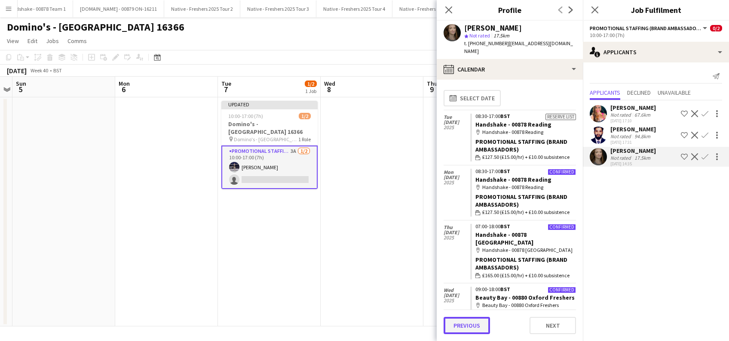
click at [468, 326] on button "Previous" at bounding box center [467, 325] width 46 height 17
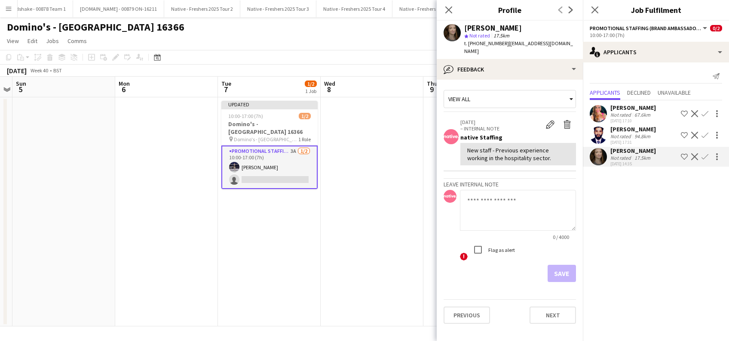
click at [708, 153] on app-icon "Confirm" at bounding box center [705, 156] width 7 height 7
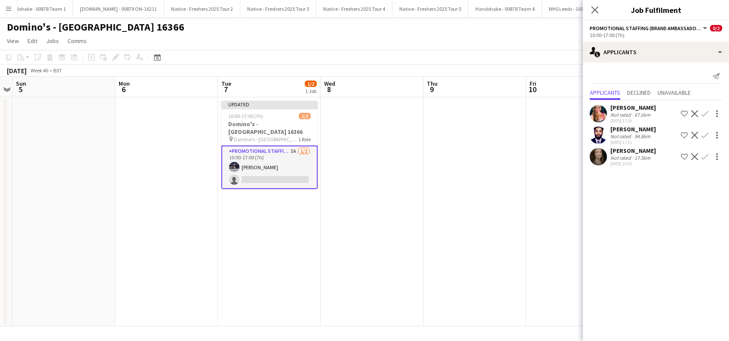
click at [708, 153] on app-icon "Confirm" at bounding box center [705, 156] width 7 height 7
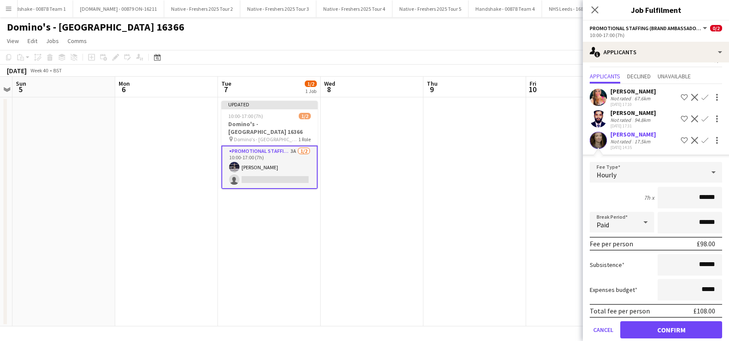
scroll to position [28, 0]
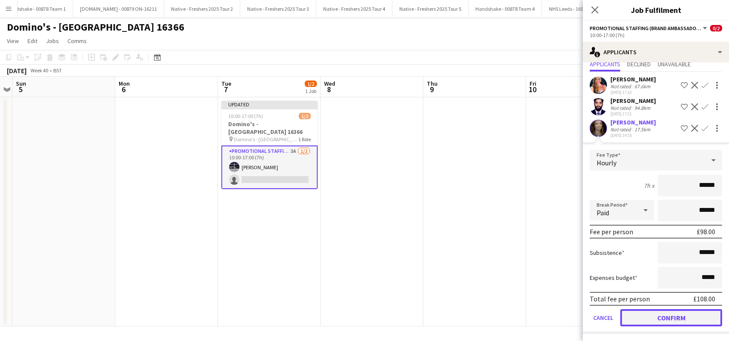
click at [651, 315] on button "Confirm" at bounding box center [672, 317] width 102 height 17
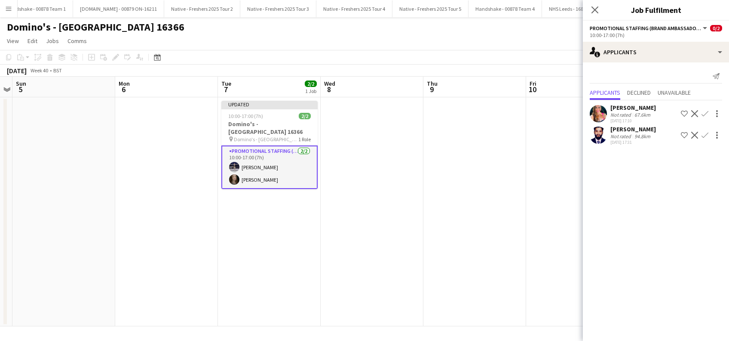
click at [542, 249] on app-date-cell at bounding box center [577, 211] width 103 height 229
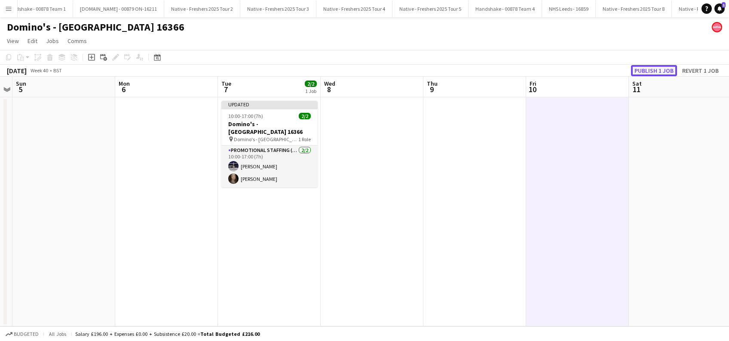
click at [655, 71] on button "Publish 1 job" at bounding box center [654, 70] width 46 height 11
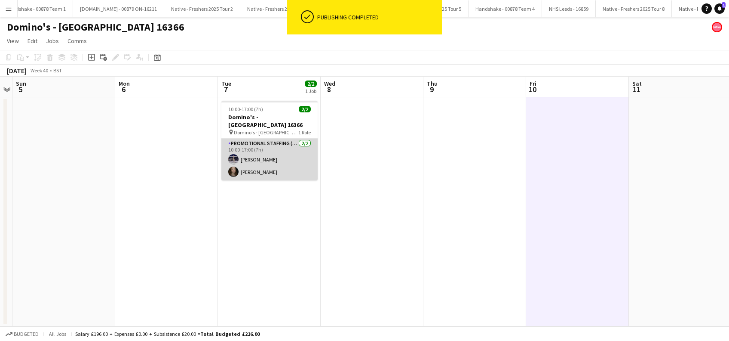
click at [259, 157] on app-card-role "Promotional Staffing (Brand Ambassadors) [DATE] 10:00-17:00 (7h) [PERSON_NAME] …" at bounding box center [270, 159] width 96 height 42
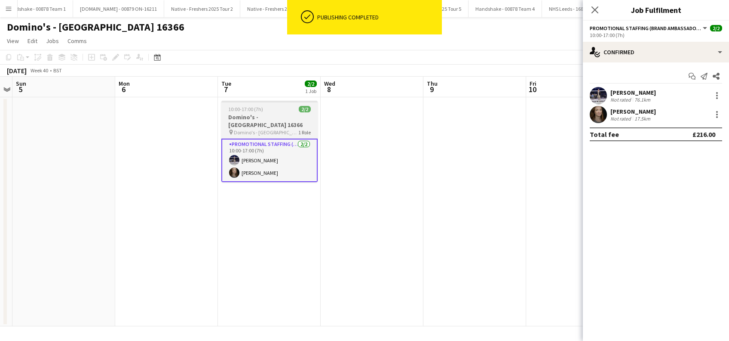
click at [253, 117] on h3 "Domino's - [GEOGRAPHIC_DATA] 16366" at bounding box center [270, 120] width 96 height 15
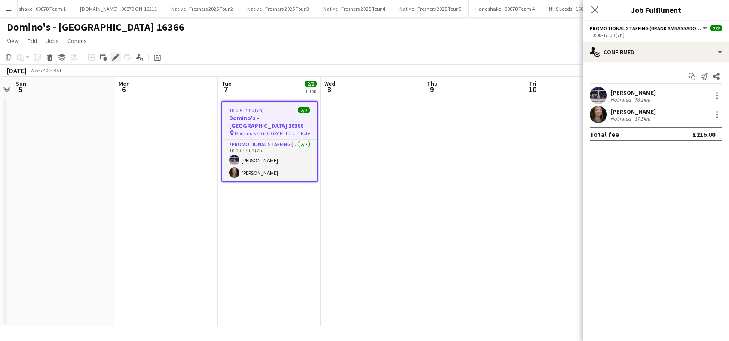
click at [114, 53] on div "Edit" at bounding box center [116, 57] width 10 height 10
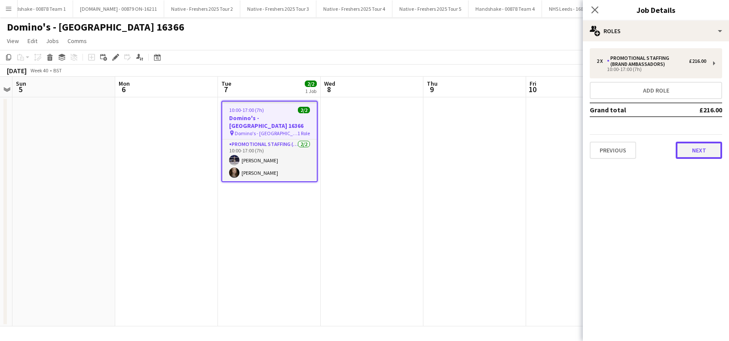
click at [709, 150] on button "Next" at bounding box center [699, 150] width 46 height 17
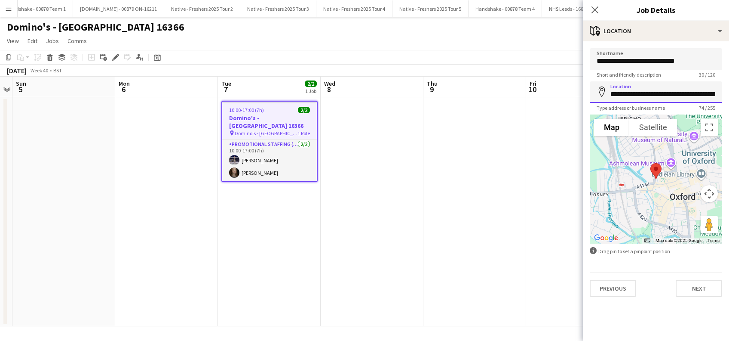
click at [654, 100] on input "**********" at bounding box center [656, 92] width 132 height 22
click at [539, 220] on app-date-cell at bounding box center [577, 211] width 103 height 229
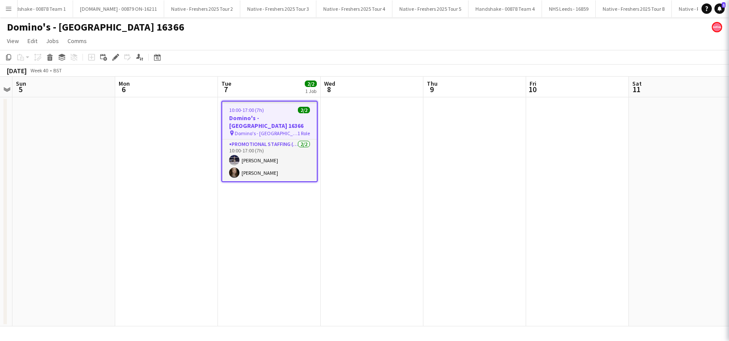
scroll to position [0, 0]
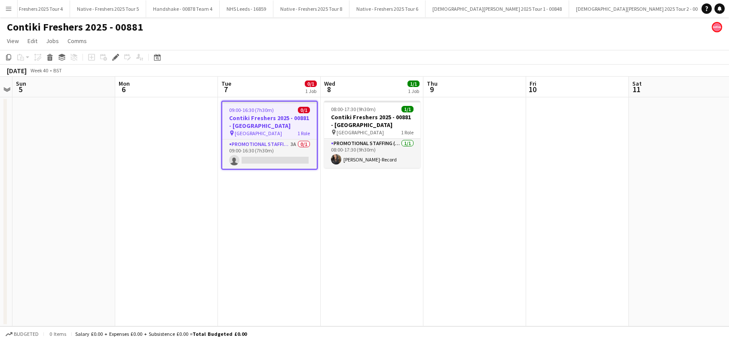
scroll to position [0, 2635]
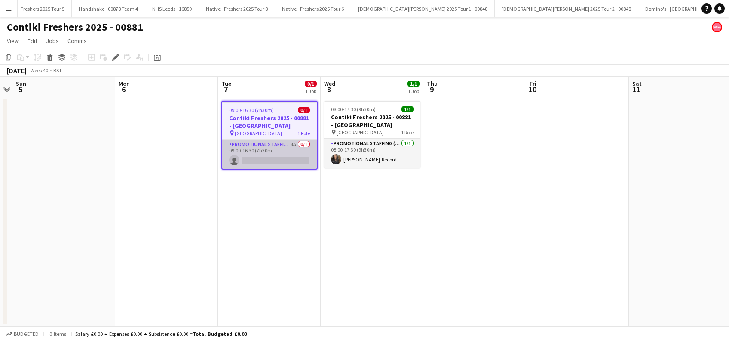
click at [265, 153] on app-card-role "Promotional Staffing (Brand Ambassadors) 3A 0/1 09:00-16:30 (7h30m) single-neut…" at bounding box center [269, 153] width 95 height 29
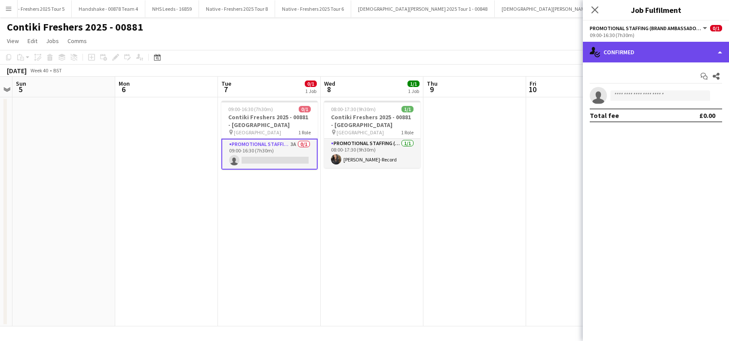
click at [657, 49] on div "single-neutral-actions-check-2 Confirmed" at bounding box center [656, 52] width 146 height 21
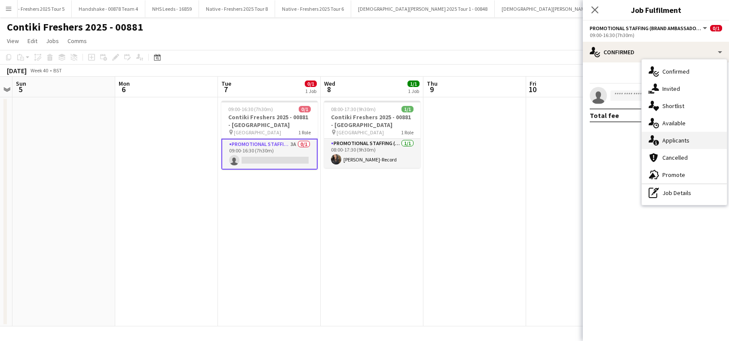
click at [675, 135] on div "single-neutral-actions-information Applicants" at bounding box center [684, 140] width 85 height 17
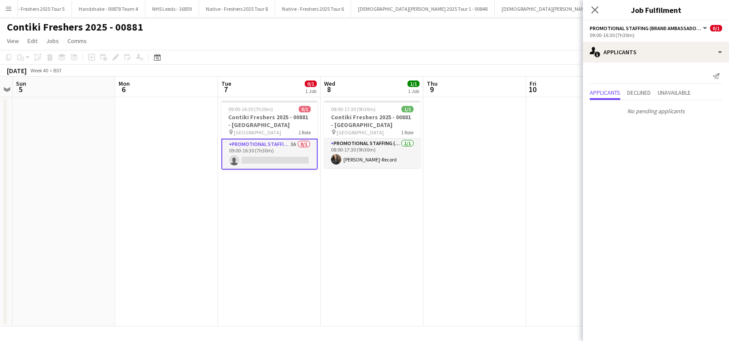
click at [231, 236] on app-date-cell "09:00-16:30 (7h30m) 0/1 Contiki Freshers 2025 - 00881 - [GEOGRAPHIC_DATA] pin U…" at bounding box center [269, 211] width 103 height 229
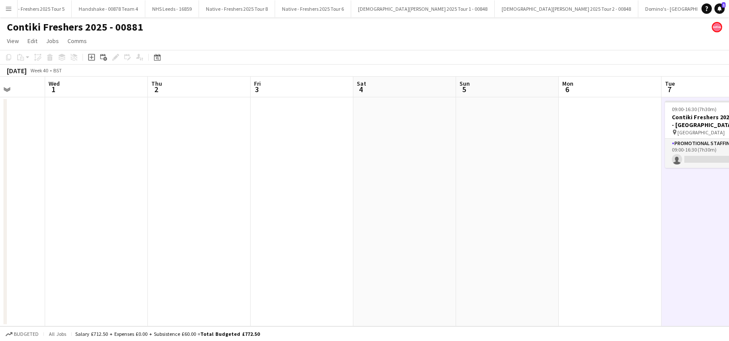
drag, startPoint x: 263, startPoint y: 262, endPoint x: 731, endPoint y: 262, distance: 468.0
click at [729, 262] on html "Menu Boards Boards Boards All jobs Status Workforce Workforce My Workforce Recr…" at bounding box center [364, 170] width 729 height 341
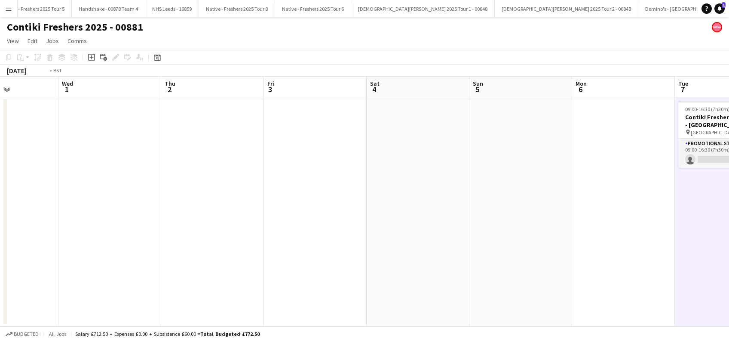
drag, startPoint x: 603, startPoint y: 284, endPoint x: 729, endPoint y: 284, distance: 126.0
click at [729, 284] on html "Menu Boards Boards Boards All jobs Status Workforce Workforce My Workforce Recr…" at bounding box center [364, 170] width 729 height 341
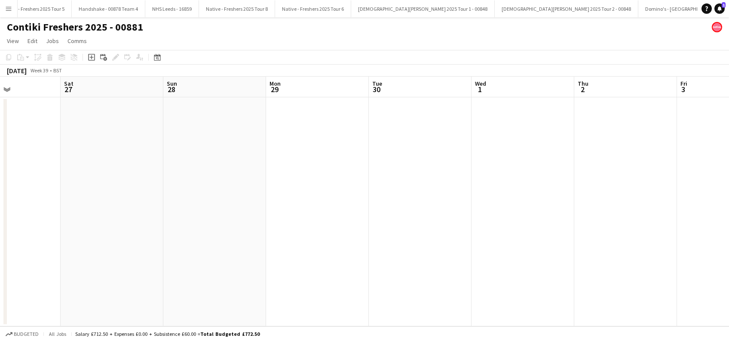
drag, startPoint x: 378, startPoint y: 290, endPoint x: 332, endPoint y: 296, distance: 46.4
click at [631, 295] on app-calendar-viewport "Wed 24 Thu 25 Fri 26 Sat 27 Sun 28 Mon 29 Tue 30 Wed 1 Thu 2 Fri 3 Sat 4 Sun 5 …" at bounding box center [364, 201] width 729 height 249
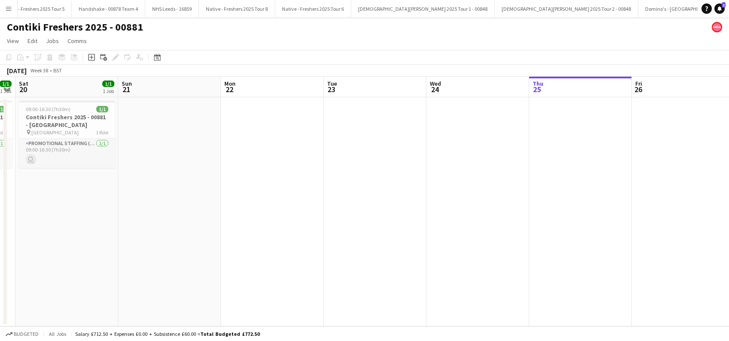
drag, startPoint x: 632, startPoint y: 307, endPoint x: 372, endPoint y: 312, distance: 260.7
click at [676, 311] on app-calendar-viewport "Wed 17 Thu 18 Fri 19 1/1 1 Job Sat 20 1/1 1 Job Sun 21 Mon 22 Tue 23 Wed 24 Thu…" at bounding box center [364, 201] width 729 height 249
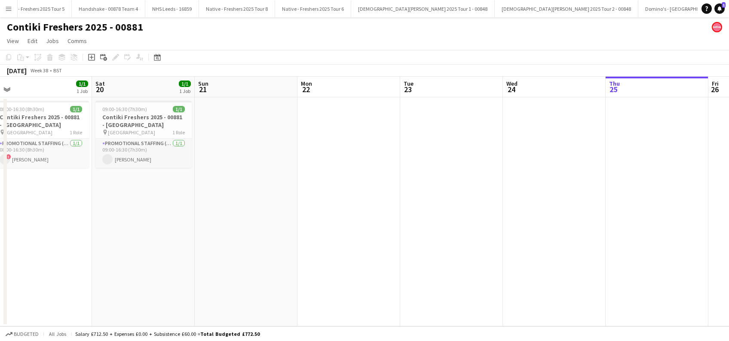
scroll to position [0, 209]
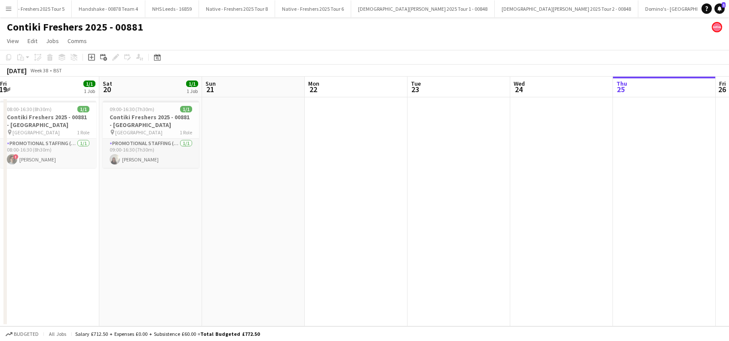
drag, startPoint x: 296, startPoint y: 311, endPoint x: 583, endPoint y: 321, distance: 287.0
click at [585, 320] on app-calendar-viewport "Wed 17 Thu 18 1/1 1 Job Fri 19 1/1 1 Job Sat 20 1/1 1 Job Sun 21 Mon 22 Tue 23 …" at bounding box center [364, 201] width 729 height 249
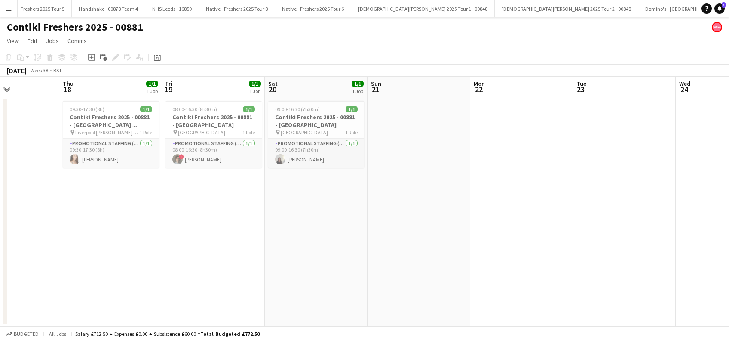
drag, startPoint x: 503, startPoint y: 289, endPoint x: 306, endPoint y: 294, distance: 197.0
click at [306, 293] on app-calendar-viewport "Sun 14 Mon 15 Tue 16 1/1 1 Job Wed 17 Thu 18 1/1 1 Job Fri 19 1/1 1 Job Sat 20 …" at bounding box center [364, 201] width 729 height 249
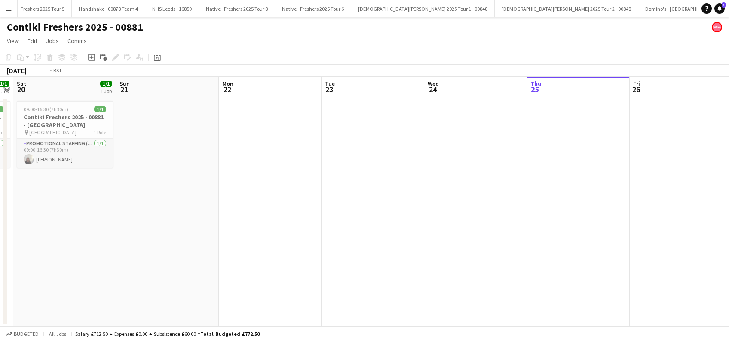
drag, startPoint x: 651, startPoint y: 275, endPoint x: 518, endPoint y: 273, distance: 132.9
click at [311, 314] on app-calendar-viewport "Tue 16 1/1 1 Job Wed 17 Thu 18 1/1 1 Job Fri 19 1/1 1 Job Sat 20 1/1 1 Job Sun …" at bounding box center [364, 201] width 729 height 249
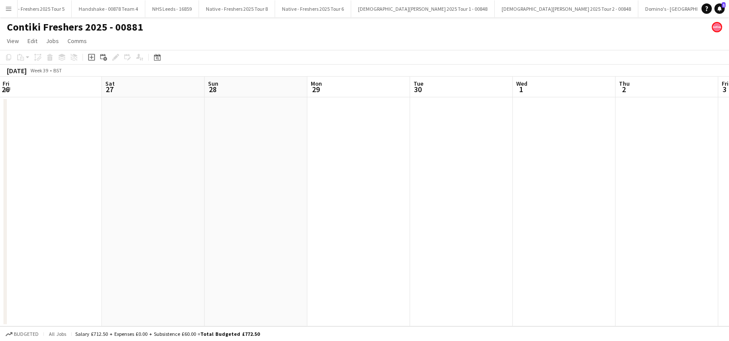
drag, startPoint x: 507, startPoint y: 295, endPoint x: 396, endPoint y: 295, distance: 111.0
click at [371, 308] on app-calendar-viewport "Wed 24 Thu 25 Fri 26 Sat 27 Sun 28 Mon 29 Tue 30 Wed 1 Thu 2 Fri 3 Sat 4 Sun 5 …" at bounding box center [364, 201] width 729 height 249
drag, startPoint x: 372, startPoint y: 307, endPoint x: 597, endPoint y: 265, distance: 228.1
click at [370, 309] on app-calendar-viewport "Fri 26 Sat 27 Sun 28 Mon 29 Tue 30 Wed 1 Thu 2 Fri 3 Sat 4 Sun 5 Mon 6 Tue 7 0/…" at bounding box center [364, 201] width 729 height 249
drag, startPoint x: 633, startPoint y: 265, endPoint x: 255, endPoint y: 363, distance: 389.9
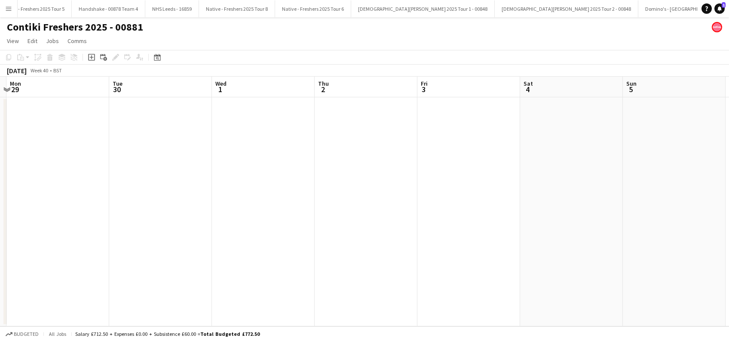
click at [255, 340] on html "Menu Boards Boards Boards All jobs Status Workforce Workforce My Workforce Recr…" at bounding box center [364, 170] width 729 height 341
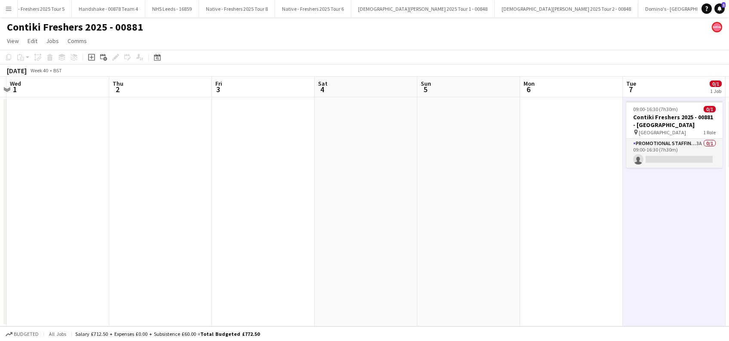
scroll to position [0, 250]
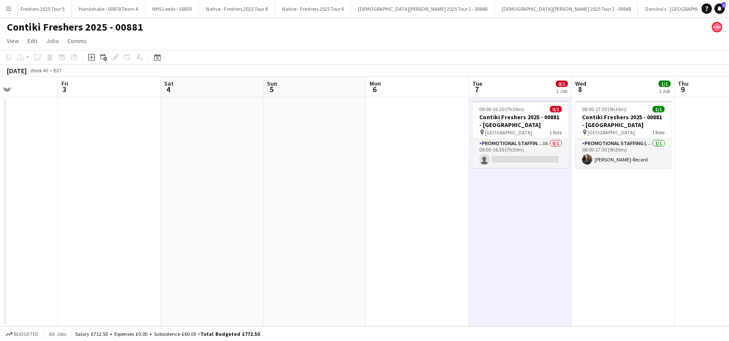
drag, startPoint x: 660, startPoint y: 277, endPoint x: 539, endPoint y: 289, distance: 121.4
click at [338, 338] on app-board "Contiki Freshers 2025 - 00881 View Day view expanded Day view collapsed Month v…" at bounding box center [364, 178] width 729 height 323
click at [544, 157] on app-card-role "Promotional Staffing (Brand Ambassadors) 3A 0/1 09:00-16:30 (7h30m) single-neut…" at bounding box center [521, 152] width 96 height 29
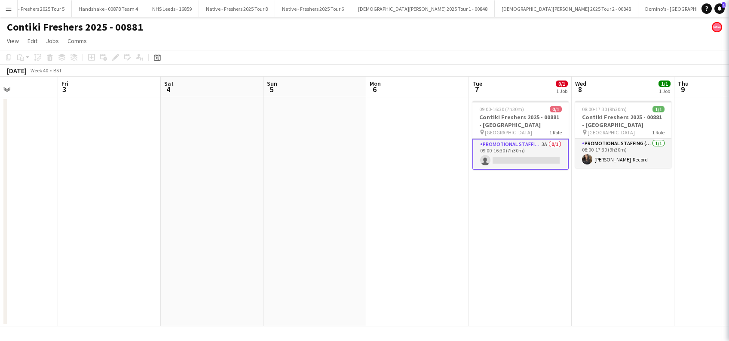
scroll to position [0, 251]
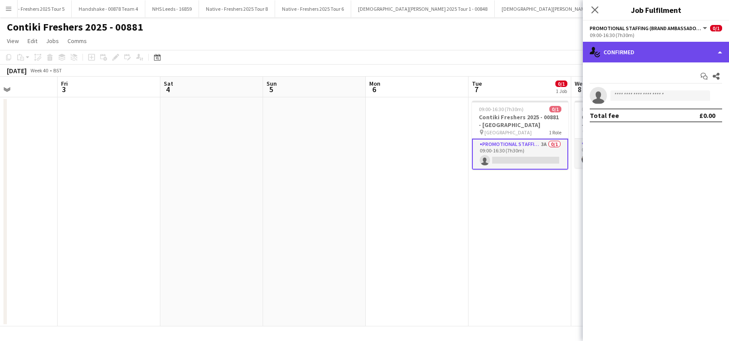
click at [660, 53] on div "single-neutral-actions-check-2 Confirmed" at bounding box center [656, 52] width 146 height 21
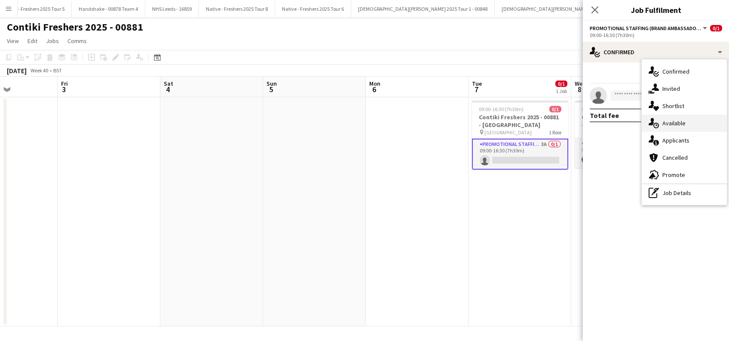
click at [676, 122] on span "Available" at bounding box center [674, 123] width 23 height 8
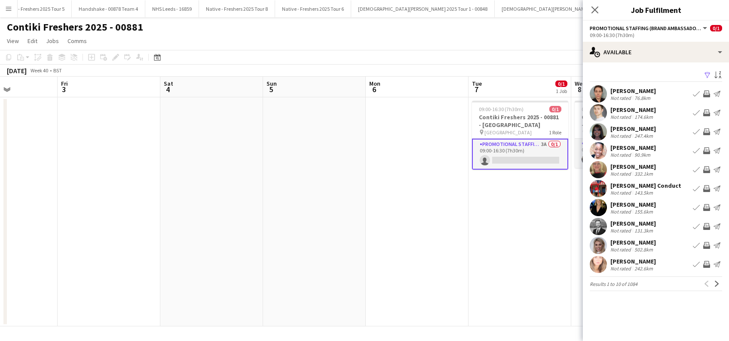
click at [708, 74] on app-icon "Filter" at bounding box center [708, 75] width 7 height 8
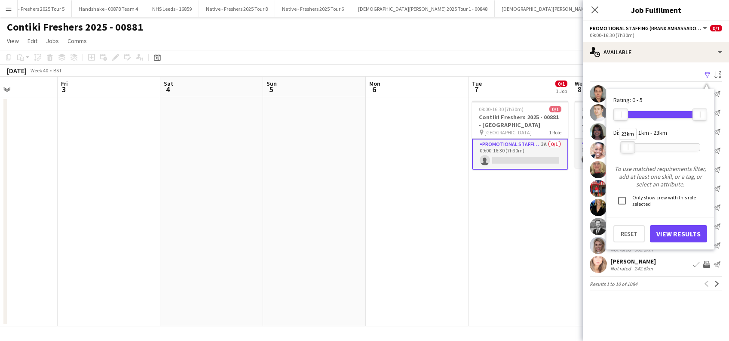
drag, startPoint x: 699, startPoint y: 148, endPoint x: 633, endPoint y: 161, distance: 67.1
click at [628, 158] on form "Rating: 0 - 5 0 5 Distance: 1km - 23km 23km To use matched requirements filter,…" at bounding box center [661, 169] width 94 height 146
click at [681, 228] on button "View Results" at bounding box center [678, 233] width 57 height 17
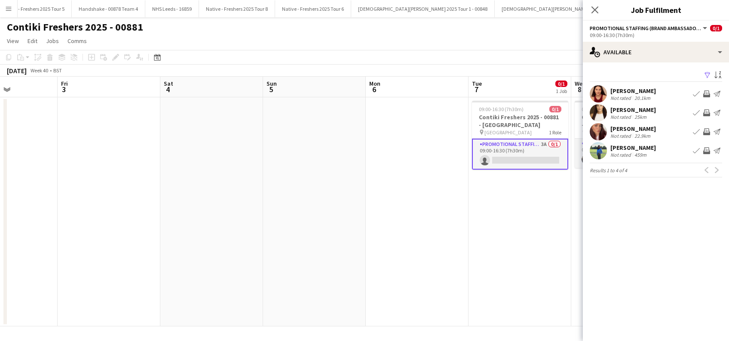
click at [631, 87] on div "Emma O'Rourke" at bounding box center [634, 91] width 46 height 8
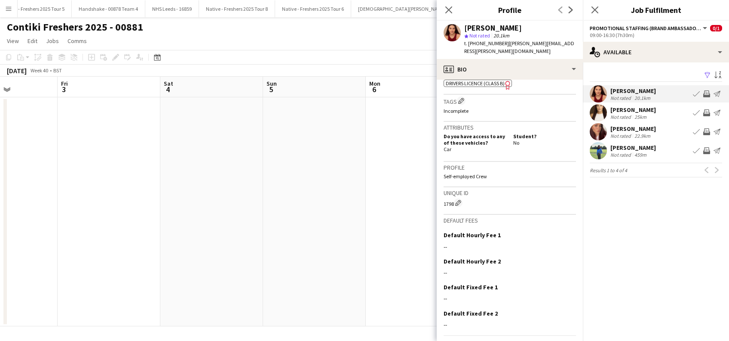
scroll to position [339, 0]
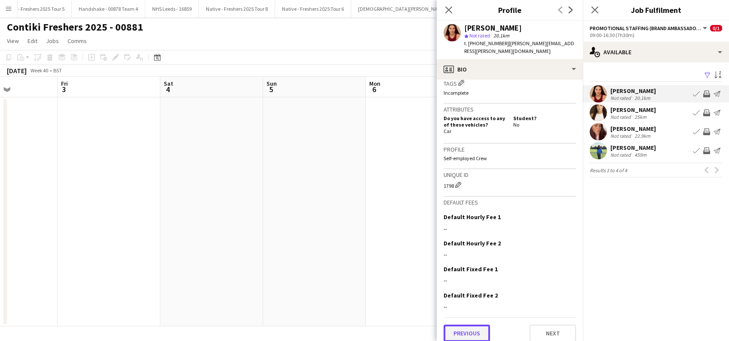
click at [465, 330] on button "Previous" at bounding box center [467, 332] width 46 height 17
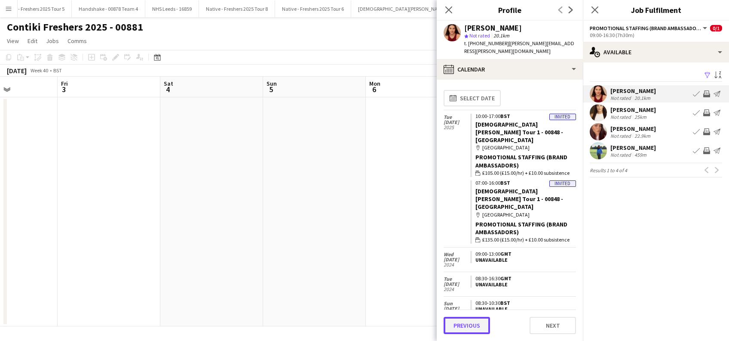
click at [465, 327] on button "Previous" at bounding box center [467, 325] width 46 height 17
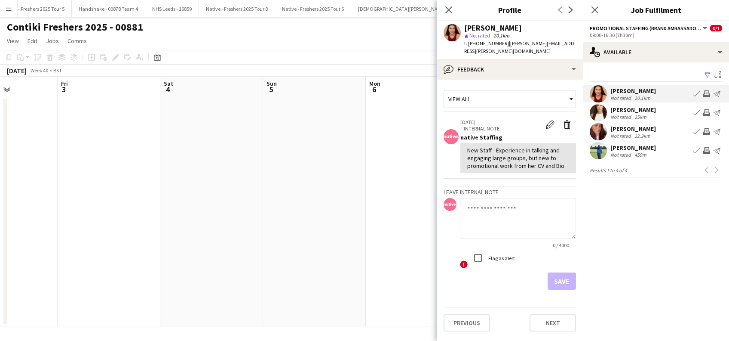
click at [640, 110] on div "Evie Whitehead" at bounding box center [634, 110] width 46 height 8
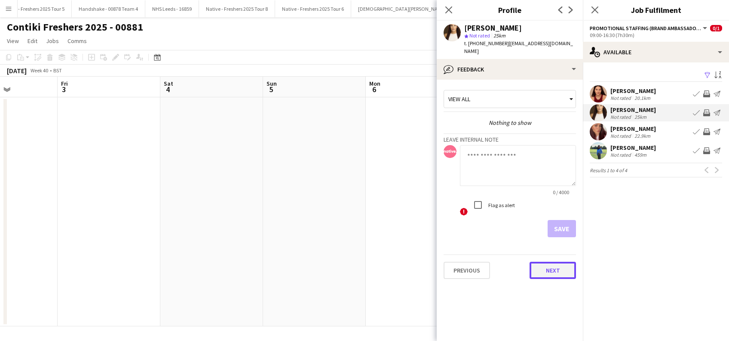
click at [559, 262] on button "Next" at bounding box center [553, 270] width 46 height 17
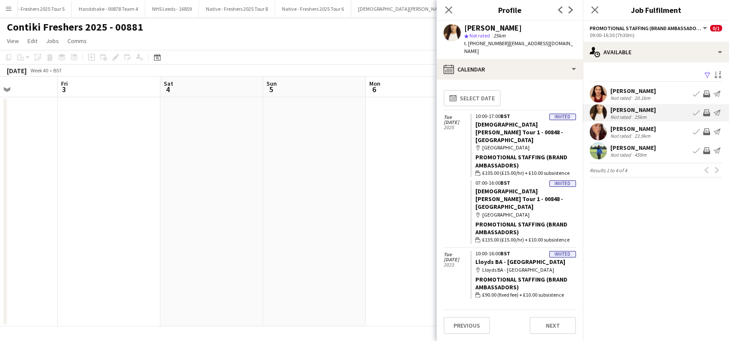
click at [650, 240] on mat-expansion-panel "users Available Filter Sort asc Emma O'Rourke Not rated 20.1km Book crew Invite…" at bounding box center [656, 201] width 146 height 278
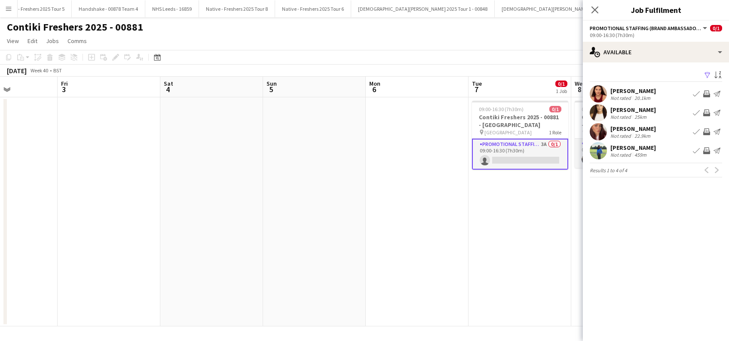
click at [517, 164] on app-card-role "Promotional Staffing (Brand Ambassadors) 3A 0/1 09:00-16:30 (7h30m) single-neut…" at bounding box center [520, 153] width 96 height 31
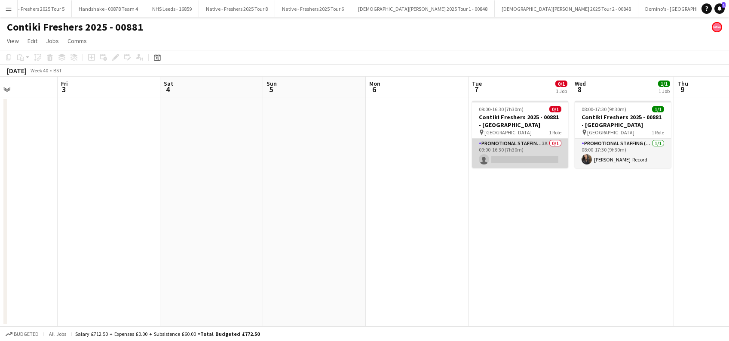
scroll to position [0, 250]
click at [529, 156] on app-card-role "Promotional Staffing (Brand Ambassadors) 3A 0/1 09:00-16:30 (7h30m) single-neut…" at bounding box center [521, 152] width 96 height 29
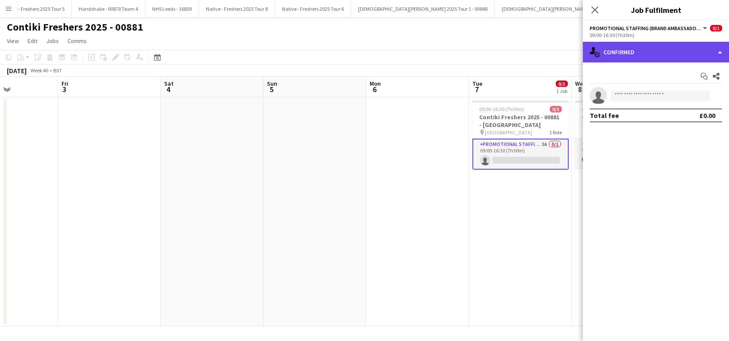
click at [666, 54] on div "single-neutral-actions-check-2 Confirmed" at bounding box center [656, 52] width 146 height 21
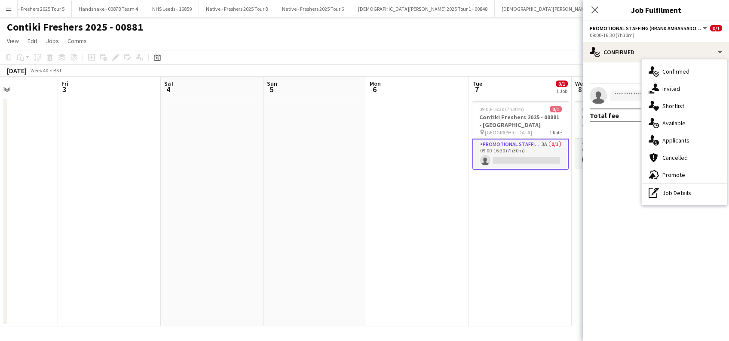
click at [679, 89] on span "Invited" at bounding box center [672, 89] width 18 height 8
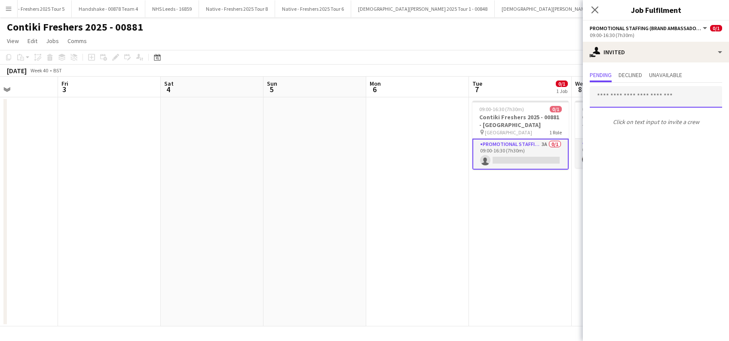
click at [656, 95] on input "text" at bounding box center [656, 97] width 132 height 22
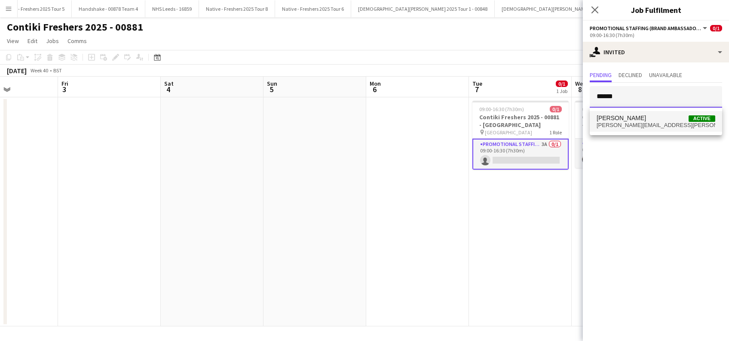
type input "******"
click at [638, 117] on span "Emma O'Rourke" at bounding box center [621, 117] width 49 height 7
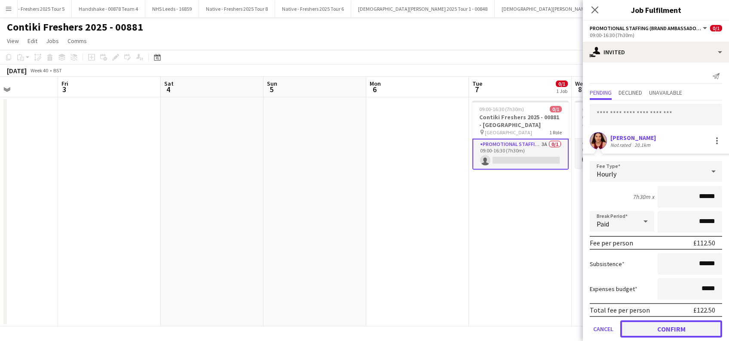
click at [671, 329] on button "Confirm" at bounding box center [672, 328] width 102 height 17
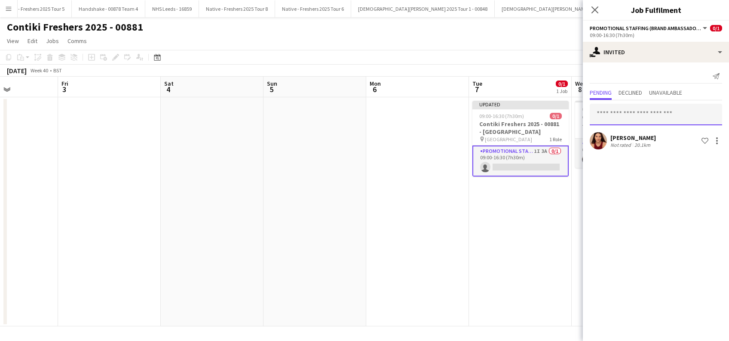
click at [626, 109] on input "text" at bounding box center [656, 115] width 132 height 22
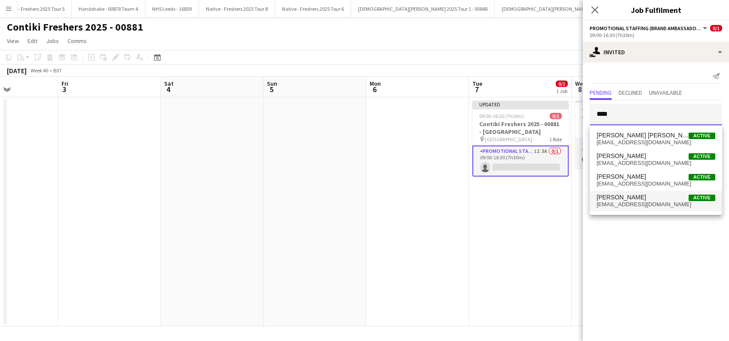
type input "****"
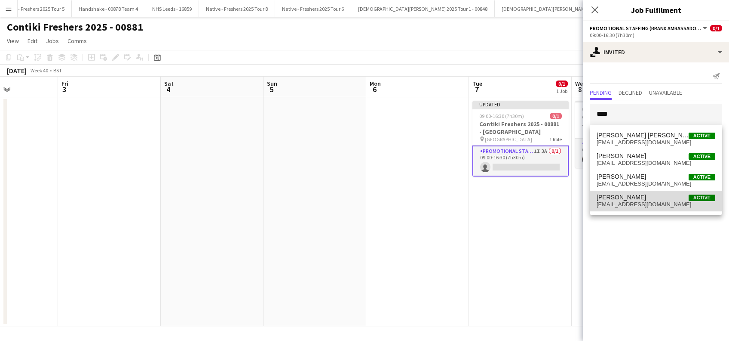
click at [624, 204] on span "evie.whitehead24@icloud.com" at bounding box center [656, 204] width 119 height 7
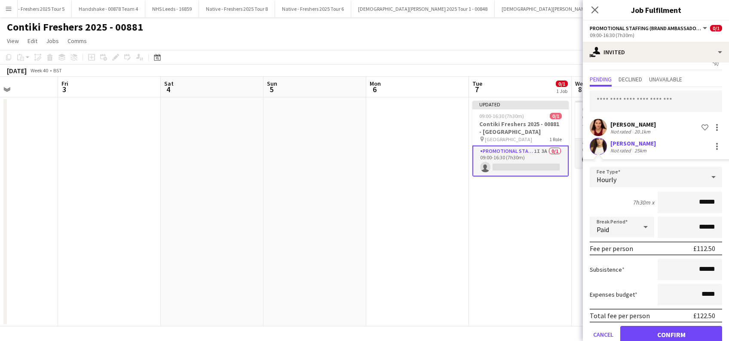
scroll to position [30, 0]
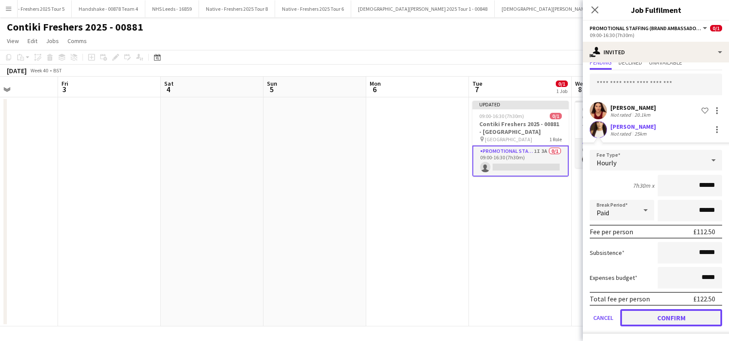
click at [665, 320] on button "Confirm" at bounding box center [672, 317] width 102 height 17
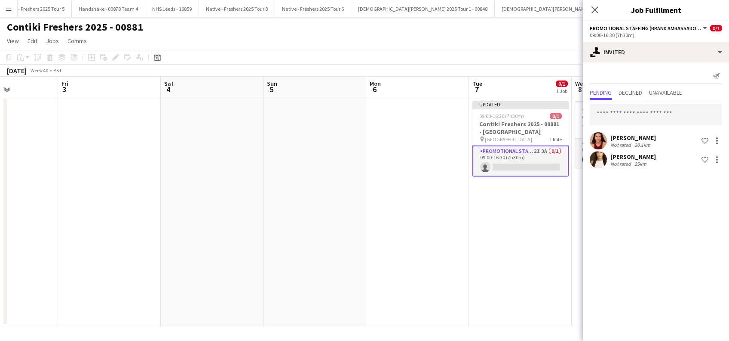
scroll to position [0, 0]
click at [526, 243] on app-date-cell "Updated 09:00-16:30 (7h30m) 0/1 Contiki Freshers 2025 - 00881 - University of C…" at bounding box center [520, 211] width 103 height 229
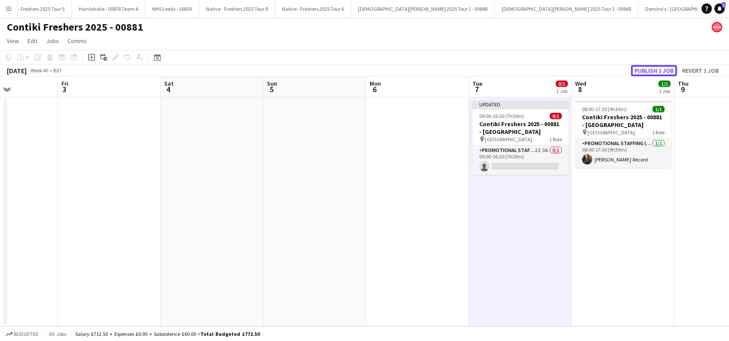
click at [665, 69] on button "Publish 1 job" at bounding box center [654, 70] width 46 height 11
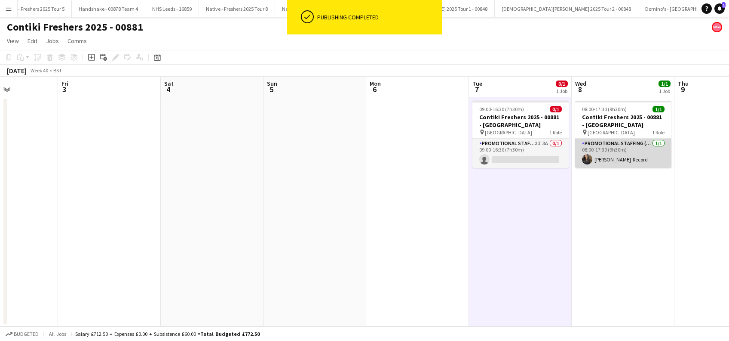
click at [620, 158] on app-card-role "Promotional Staffing (Brand Ambassadors) 1/1 08:00-17:30 (9h30m) Jesse Jay-Reco…" at bounding box center [623, 152] width 96 height 29
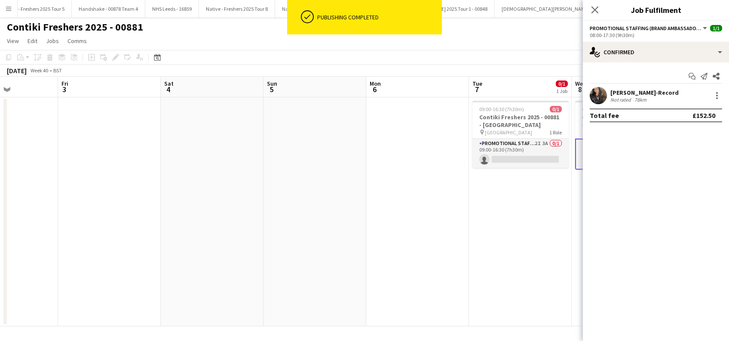
click at [644, 92] on div "Jesse Jay-Record" at bounding box center [645, 93] width 68 height 8
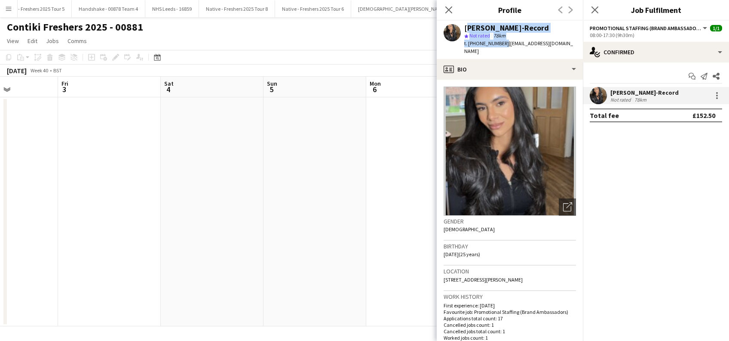
drag, startPoint x: 502, startPoint y: 41, endPoint x: 465, endPoint y: 26, distance: 40.6
click at [465, 26] on div "Jesse Jay-Record star Not rated 78km t. +447999045736 | jessejay21@hotmail.co.uk" at bounding box center [521, 39] width 112 height 31
copy div "Jesse Jay-Record star Not rated 78km t. +447999045736"
click at [397, 210] on app-date-cell at bounding box center [417, 211] width 103 height 229
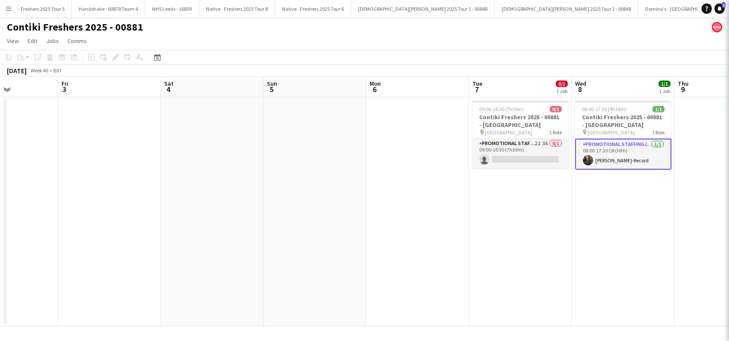
scroll to position [0, 250]
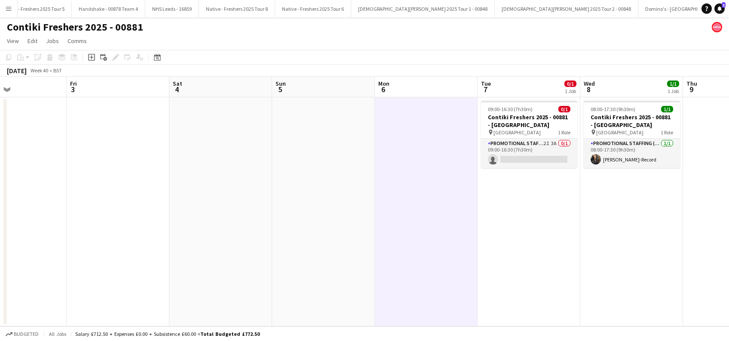
drag, startPoint x: 637, startPoint y: 251, endPoint x: 432, endPoint y: 269, distance: 205.5
click at [432, 269] on app-calendar-viewport "Tue 30 Wed 1 Thu 2 Fri 3 Sat 4 Sun 5 Mon 6 Tue 7 0/1 1 Job Wed 8 1/1 1 Job Thu …" at bounding box center [364, 201] width 729 height 249
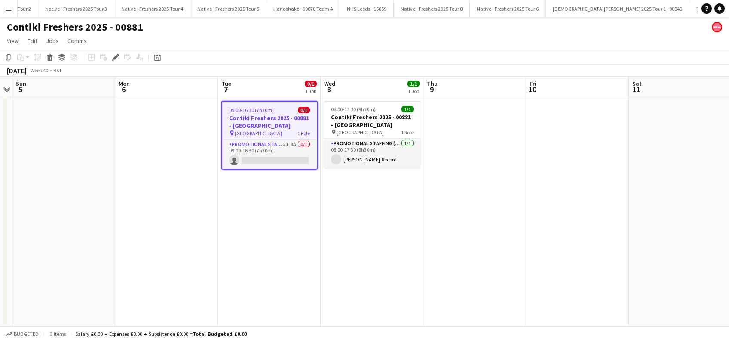
scroll to position [0, 2635]
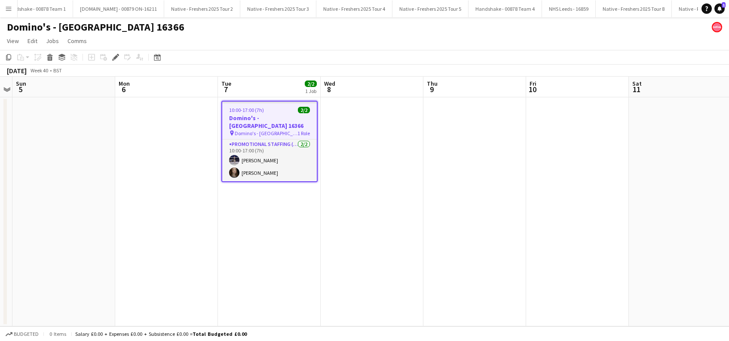
click at [239, 268] on app-date-cell "10:00-17:00 (7h) 2/2 Domino's - [GEOGRAPHIC_DATA] 16366 pin Domino's - [GEOGRAP…" at bounding box center [269, 211] width 103 height 229
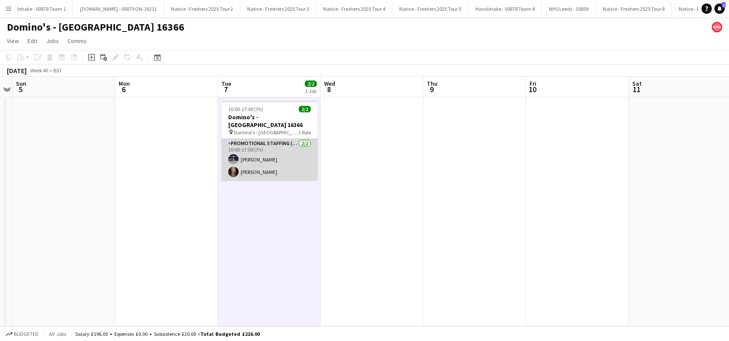
click at [268, 156] on app-card-role "Promotional Staffing (Brand Ambassadors) [DATE] 10:00-17:00 (7h) [PERSON_NAME] …" at bounding box center [270, 159] width 96 height 42
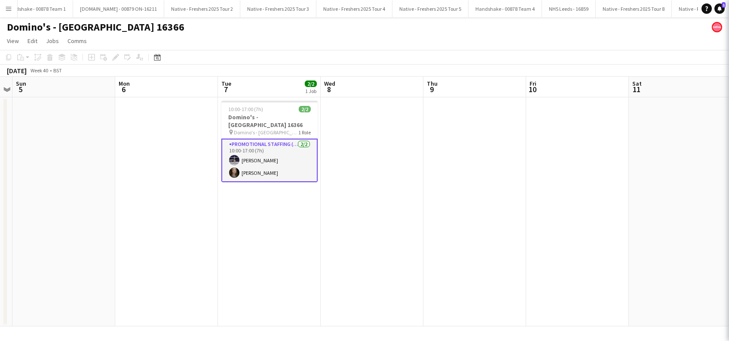
scroll to position [0, 295]
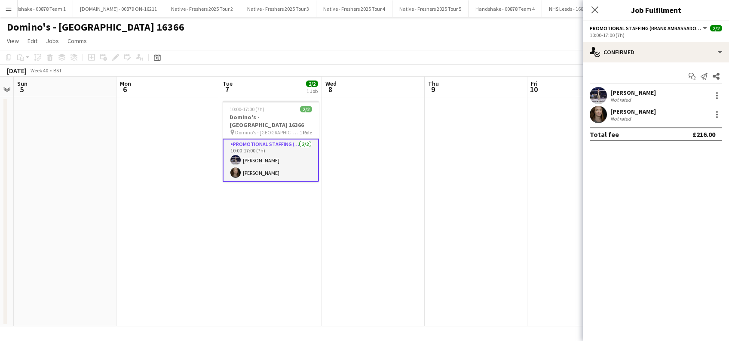
click at [645, 93] on div "[PERSON_NAME]" at bounding box center [634, 93] width 46 height 8
click at [636, 90] on div "[PERSON_NAME]" at bounding box center [634, 93] width 46 height 8
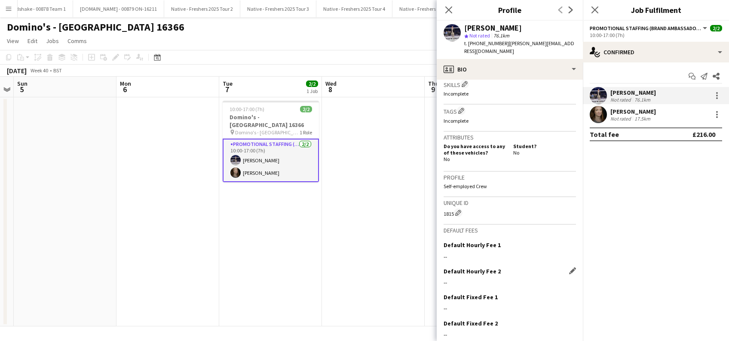
scroll to position [351, 0]
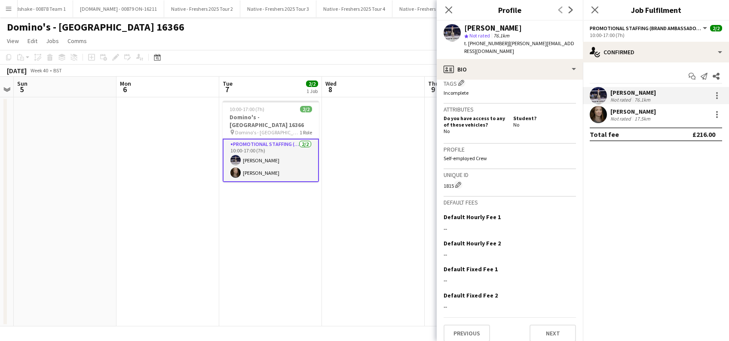
click at [632, 113] on div "[PERSON_NAME]" at bounding box center [634, 112] width 46 height 8
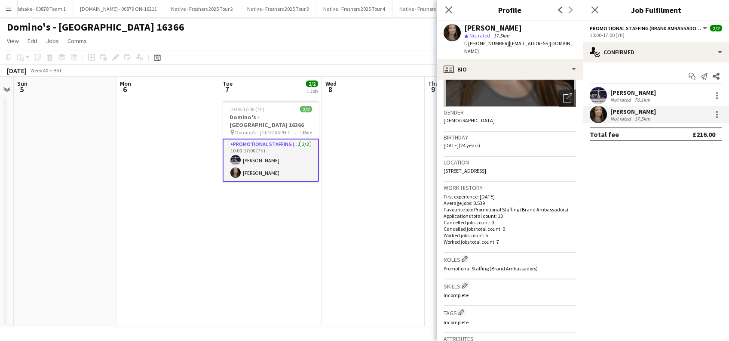
scroll to position [0, 0]
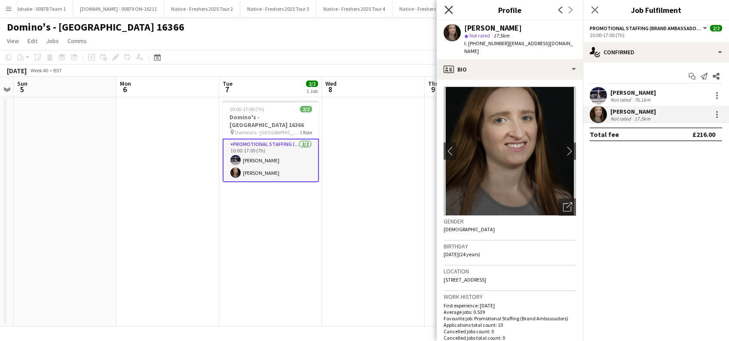
click at [447, 12] on icon at bounding box center [449, 10] width 8 height 8
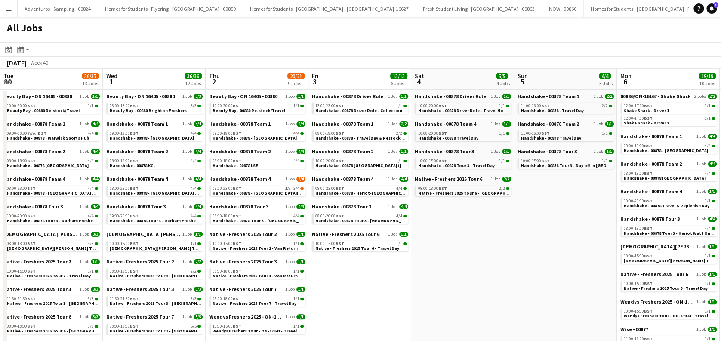
scroll to position [0, 243]
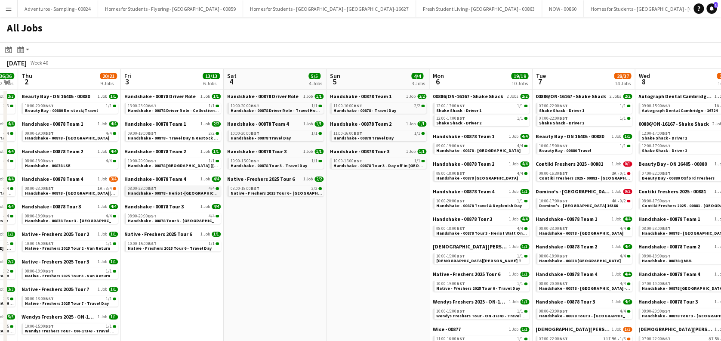
drag, startPoint x: 471, startPoint y: 287, endPoint x: 344, endPoint y: 189, distance: 160.1
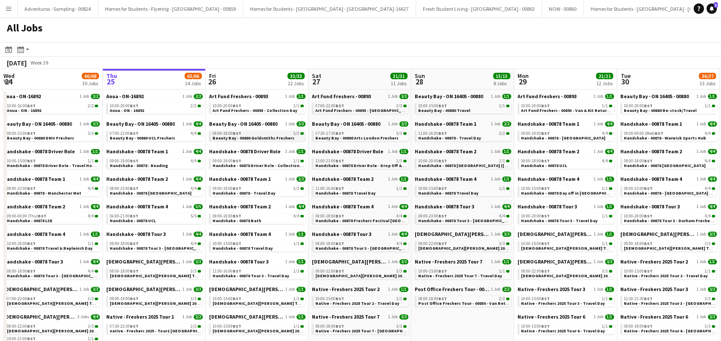
click at [265, 138] on span "Beauty Bay - 00880 Goldsmiths Freshers" at bounding box center [253, 138] width 82 height 6
click at [258, 163] on span "Handshake - 00878 Driver Role - Collection & Drop Off" at bounding box center [266, 166] width 109 height 6
click at [267, 218] on link "08:00-18:00 BST 4/4 Handshake - 00878 Bath" at bounding box center [257, 218] width 91 height 10
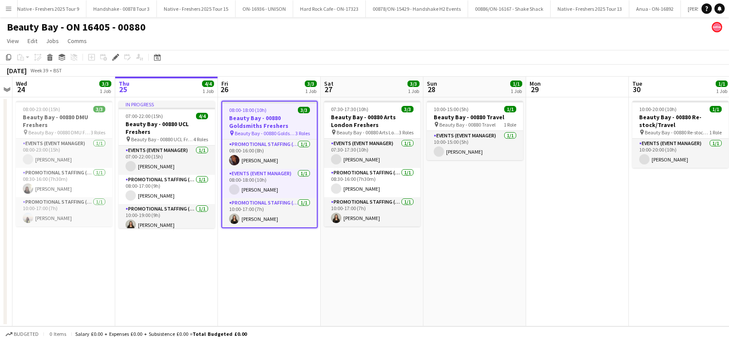
scroll to position [0, 4397]
click at [381, 255] on app-date-cell "07:30-17:30 (10h) 3/3 Beauty Bay - 00880 Arts London Freshers pin Beauty Bay - …" at bounding box center [372, 211] width 103 height 229
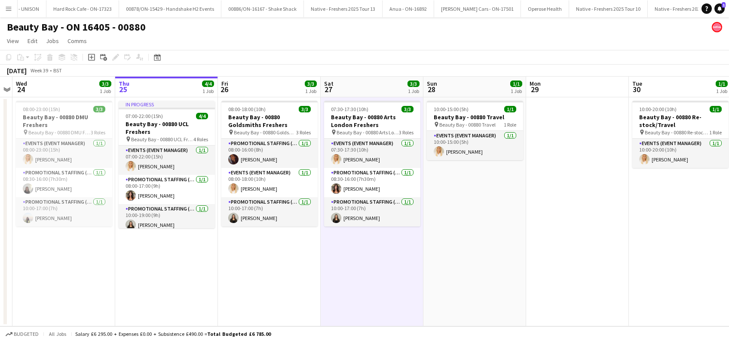
click at [464, 248] on app-date-cell "10:00-15:00 (5h) 1/1 Beauty Bay - 00880 Travel pin Beauty Bay - 00880 Travel 1 …" at bounding box center [475, 211] width 103 height 229
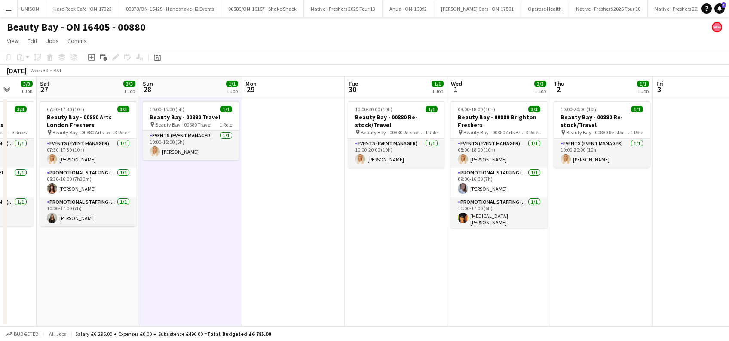
scroll to position [0, 382]
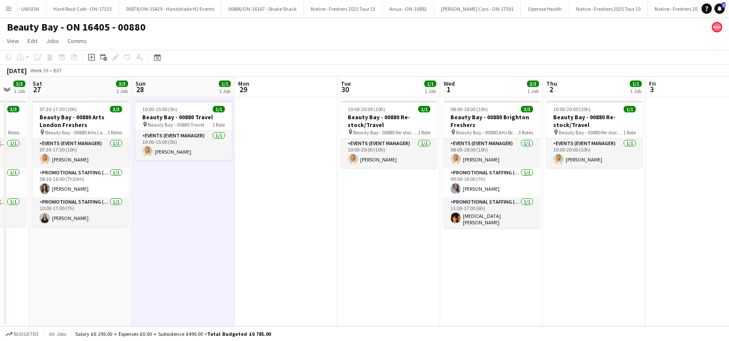
drag, startPoint x: 637, startPoint y: 267, endPoint x: 344, endPoint y: 286, distance: 293.1
click at [344, 286] on app-calendar-viewport "Tue 23 Wed 24 3/3 1 Job Thu 25 4/4 1 Job Fri 26 3/3 1 Job Sat 27 3/3 1 Job Sun …" at bounding box center [364, 201] width 729 height 249
click at [195, 273] on app-date-cell "10:00-15:00 (5h) 1/1 Beauty Bay - 00880 Travel pin Beauty Bay - 00880 Travel 1 …" at bounding box center [183, 211] width 103 height 229
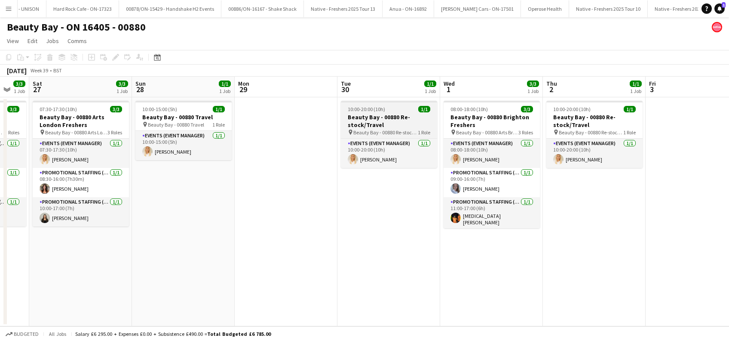
drag, startPoint x: 394, startPoint y: 266, endPoint x: 343, endPoint y: 129, distance: 146.0
click at [395, 266] on app-date-cell "10:00-20:00 (10h) 1/1 Beauty Bay - 00880 Re-stock/Travel pin Beauty Bay - 00880…" at bounding box center [389, 211] width 103 height 229
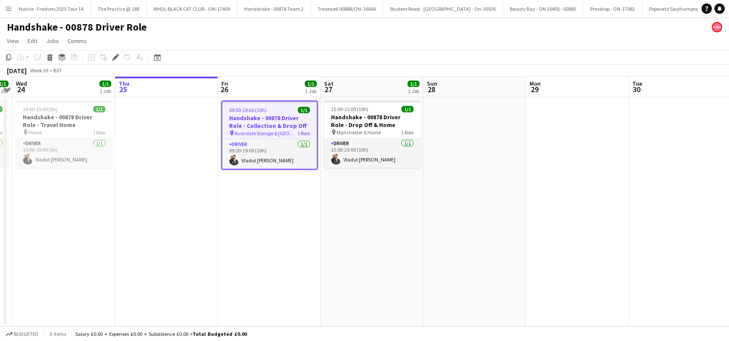
drag, startPoint x: 259, startPoint y: 200, endPoint x: 299, endPoint y: 213, distance: 41.9
click at [262, 201] on app-calendar-viewport "Sun 21 Mon 22 1/1 1 Job Tue 23 1/1 1 Job Wed 24 1/1 1 Job Thu 25 Fri 26 1/1 1 J…" at bounding box center [364, 201] width 729 height 249
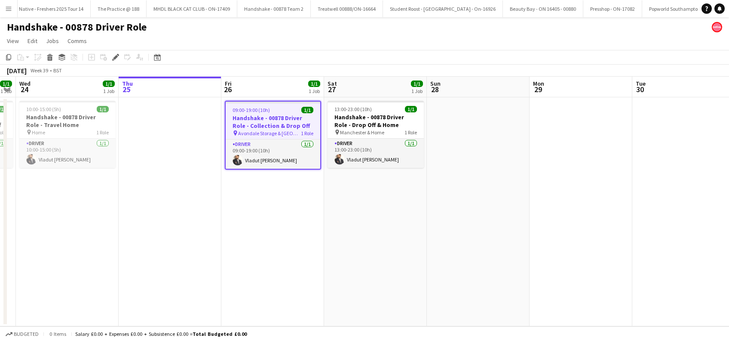
drag, startPoint x: 351, startPoint y: 226, endPoint x: 363, endPoint y: 230, distance: 12.6
click at [352, 226] on app-date-cell "13:00-23:00 (10h) 1/1 Handshake - 00878 Driver Role - Drop Off & Home pin Manch…" at bounding box center [375, 211] width 103 height 229
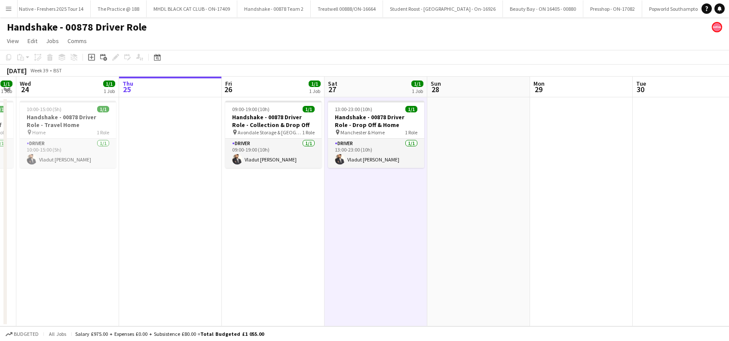
click at [517, 235] on app-date-cell at bounding box center [479, 211] width 103 height 229
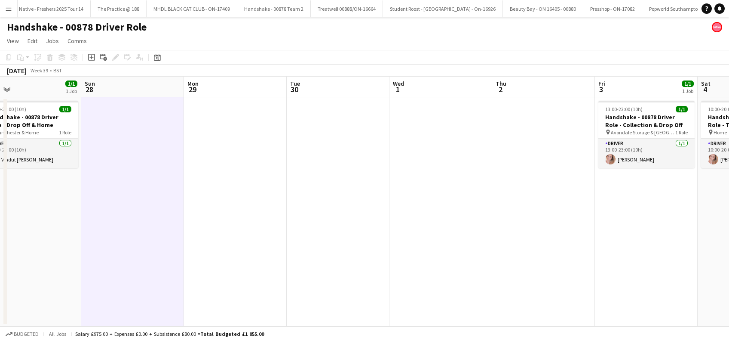
drag, startPoint x: 372, startPoint y: 310, endPoint x: 300, endPoint y: 302, distance: 73.1
click at [297, 305] on app-calendar-viewport "Wed 24 1/1 1 Job Thu 25 Fri 26 1/1 1 Job Sat 27 1/1 1 Job Sun 28 Mon 29 Tue 30 …" at bounding box center [364, 201] width 729 height 249
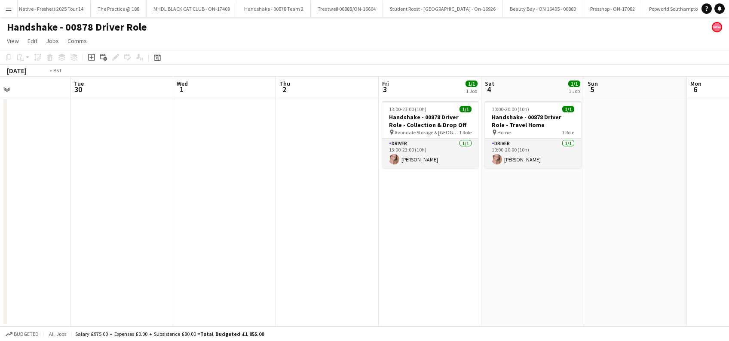
scroll to position [0, 417]
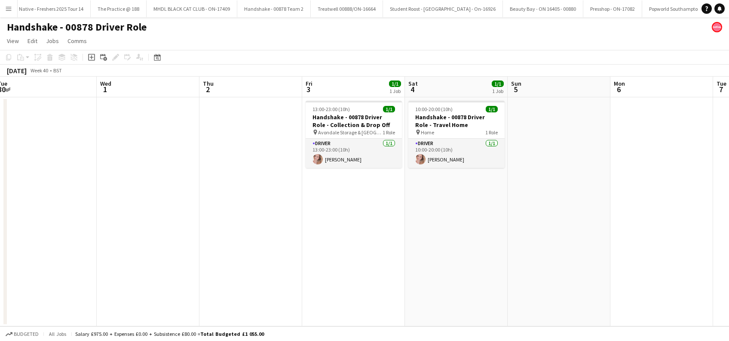
drag, startPoint x: 532, startPoint y: 288, endPoint x: 394, endPoint y: 301, distance: 137.8
click at [394, 301] on app-calendar-viewport "Fri 26 1/1 1 Job Sat 27 1/1 1 Job Sun 28 Mon 29 Tue 30 Wed 1 Thu 2 Fri 3 1/1 1 …" at bounding box center [364, 201] width 729 height 249
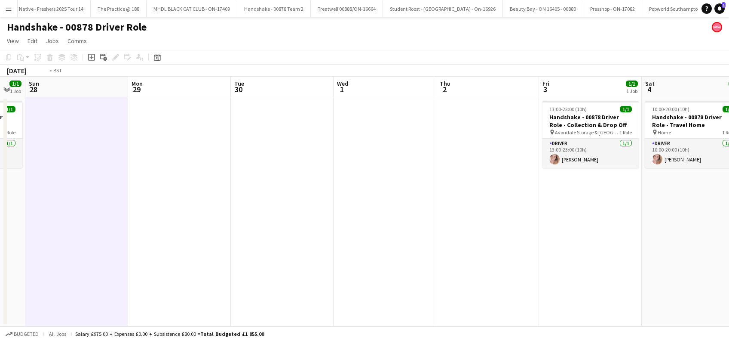
drag, startPoint x: 173, startPoint y: 278, endPoint x: 509, endPoint y: 277, distance: 335.9
click at [509, 277] on app-calendar-viewport "Fri 26 1/1 1 Job Sat 27 1/1 1 Job Sun 28 Mon 29 Tue 30 Wed 1 Thu 2 Fri 3 1/1 1 …" at bounding box center [364, 201] width 729 height 249
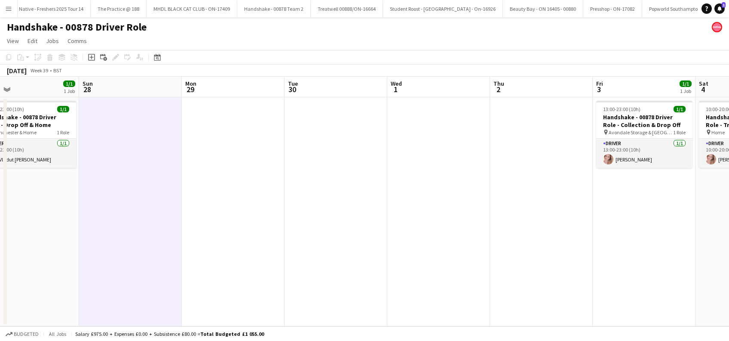
drag, startPoint x: 454, startPoint y: 277, endPoint x: 461, endPoint y: 277, distance: 6.9
click at [461, 277] on app-calendar-viewport "Thu 25 Fri 26 1/1 1 Job Sat 27 1/1 1 Job Sun 28 Mon 29 Tue 30 Wed 1 Thu 2 Fri 3…" at bounding box center [364, 201] width 729 height 249
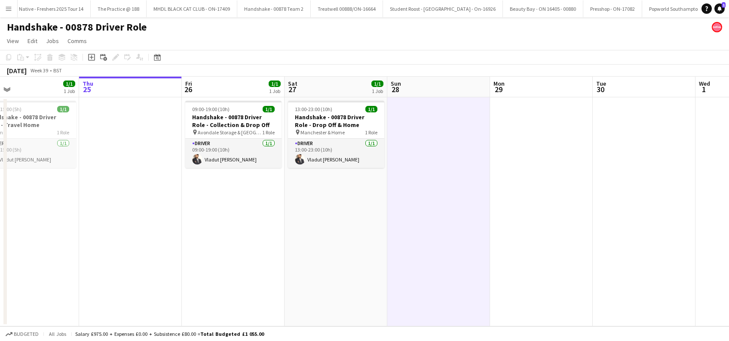
scroll to position [0, 204]
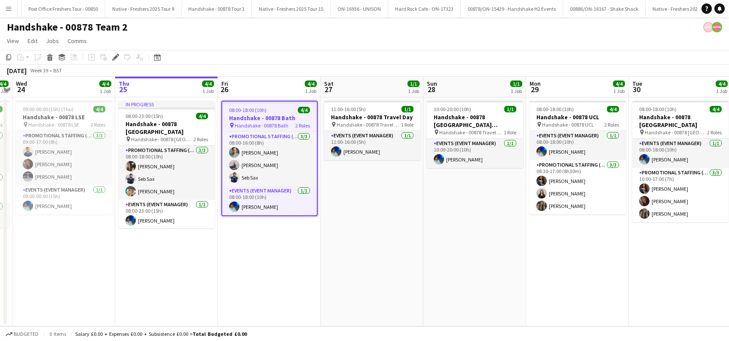
scroll to position [0, 4129]
drag, startPoint x: 252, startPoint y: 273, endPoint x: 296, endPoint y: 273, distance: 43.9
click at [252, 273] on app-date-cell "08:00-18:00 (10h) 4/4 Handshake - 00878 Bath pin Handshake - 00878 Bath 2 Roles…" at bounding box center [269, 211] width 103 height 229
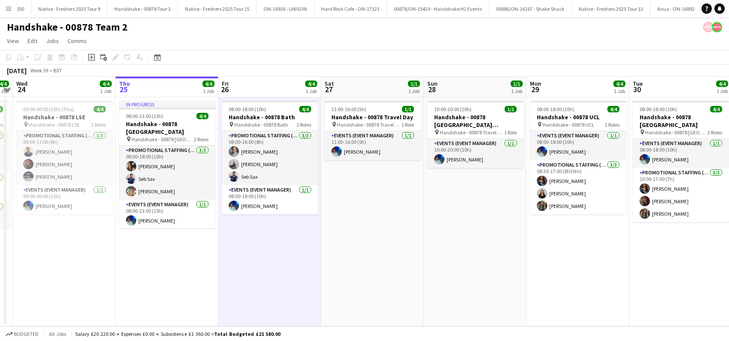
click at [348, 265] on app-date-cell "11:00-16:00 (5h) 1/1 Handshake - 00878 Travel Day pin Handshake - 00878 Travel …" at bounding box center [372, 211] width 103 height 229
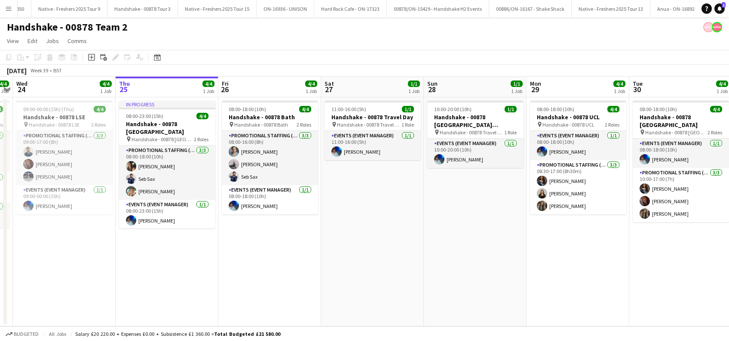
click at [344, 218] on app-date-cell "11:00-16:00 (5h) 1/1 Handshake - 00878 Travel Day pin Handshake - 00878 Travel …" at bounding box center [372, 211] width 103 height 229
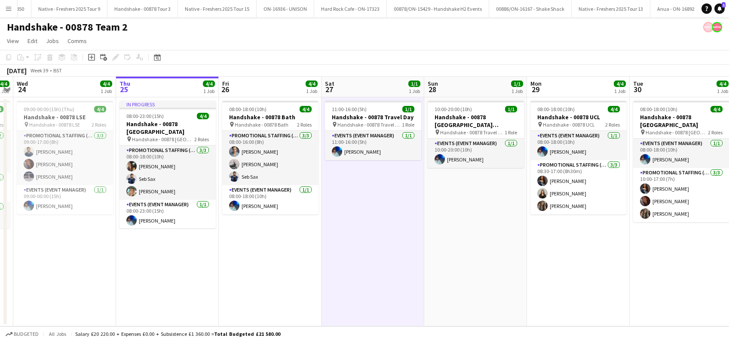
click at [259, 254] on app-date-cell "08:00-18:00 (10h) 4/4 Handshake - 00878 Bath pin Handshake - 00878 Bath 2 Roles…" at bounding box center [270, 211] width 103 height 229
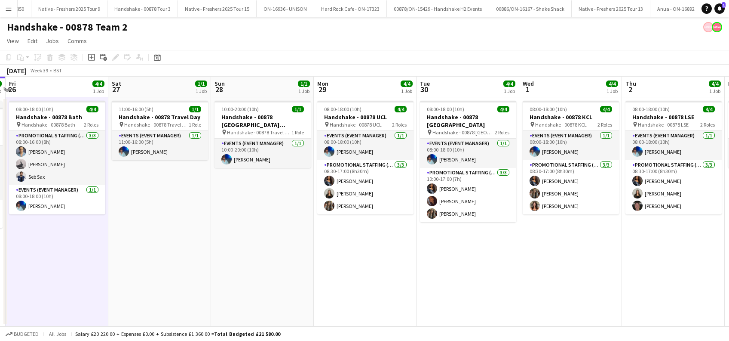
scroll to position [0, 328]
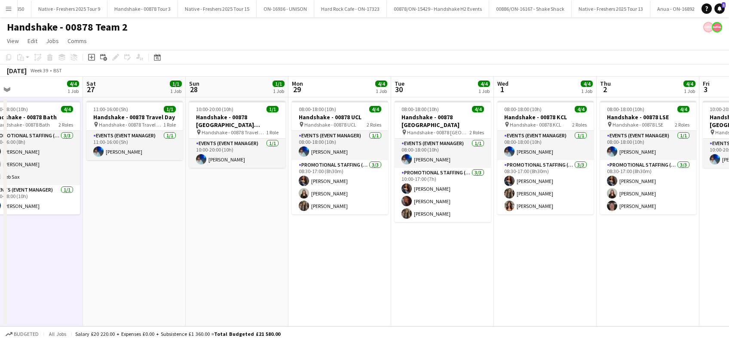
drag, startPoint x: 562, startPoint y: 266, endPoint x: 323, endPoint y: 297, distance: 240.7
click at [323, 297] on app-calendar-viewport "Tue 23 4/4 1 Job Wed 24 4/4 1 Job Thu 25 4/4 1 Job Fri 26 4/4 1 Job Sat 27 1/1 …" at bounding box center [364, 201] width 729 height 249
click at [151, 281] on app-date-cell "11:00-16:00 (5h) 1/1 Handshake - 00878 Travel Day pin Handshake - 00878 Travel …" at bounding box center [134, 211] width 103 height 229
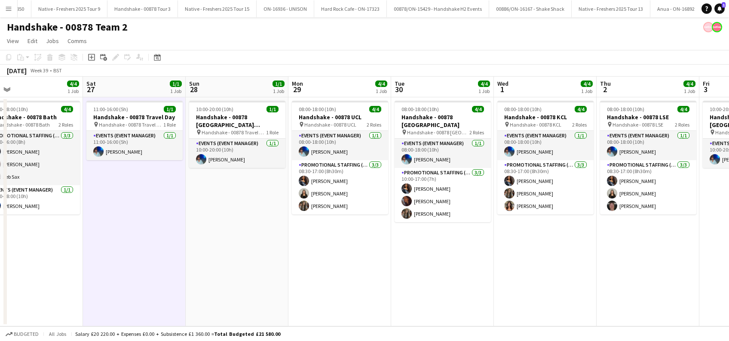
click at [268, 260] on app-date-cell "10:00-20:00 (10h) 1/1 Handshake - 00878 Restock (Southend) & Travel to Hotel pi…" at bounding box center [237, 211] width 103 height 229
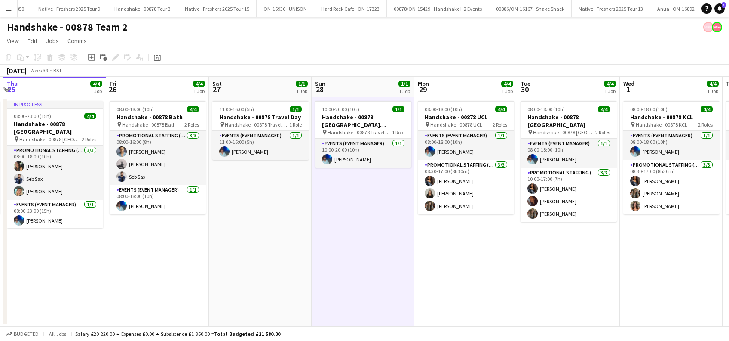
scroll to position [0, 186]
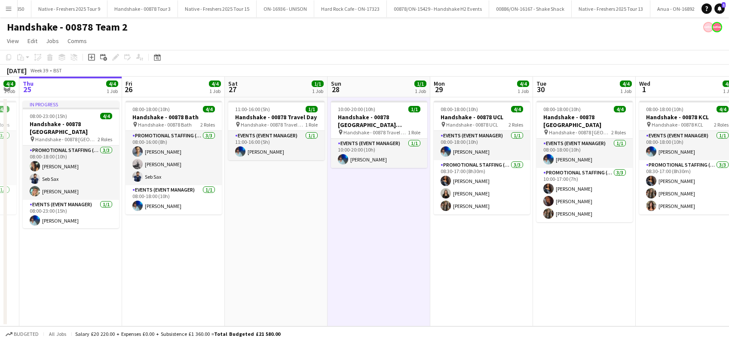
drag, startPoint x: 258, startPoint y: 279, endPoint x: 392, endPoint y: 289, distance: 133.7
click at [392, 289] on app-calendar-viewport "Tue 23 4/4 1 Job Wed 24 4/4 1 Job Thu 25 4/4 1 Job Fri 26 4/4 1 Job Sat 27 1/1 …" at bounding box center [364, 201] width 729 height 249
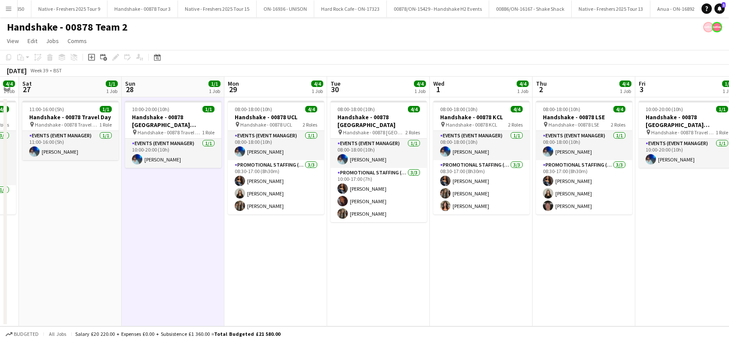
scroll to position [0, 396]
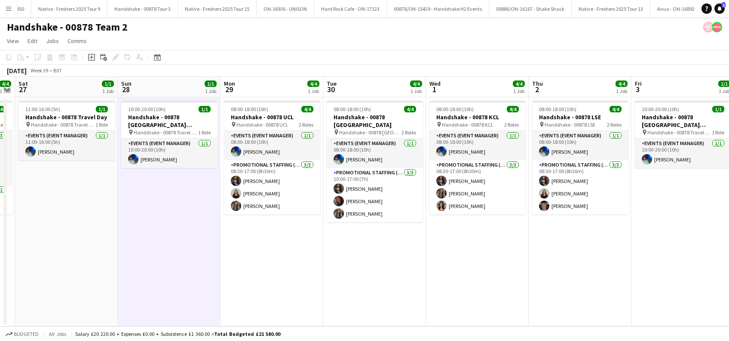
drag, startPoint x: 472, startPoint y: 269, endPoint x: 262, endPoint y: 265, distance: 209.9
click at [262, 265] on app-calendar-viewport "Tue 23 4/4 1 Job Wed 24 4/4 1 Job Thu 25 4/4 1 Job Fri 26 4/4 1 Job Sat 27 1/1 …" at bounding box center [364, 201] width 729 height 249
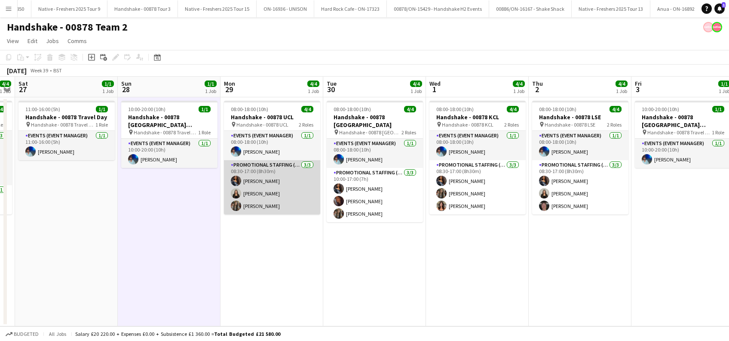
click at [264, 193] on app-card-role "Promotional Staffing (Brand Ambassadors) 3/3 08:30-17:00 (8h30m) Alyssa Palmer …" at bounding box center [272, 187] width 96 height 54
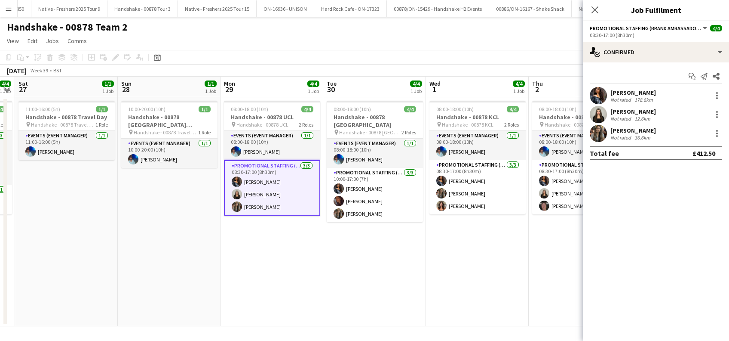
click at [644, 111] on div "[PERSON_NAME]" at bounding box center [634, 112] width 46 height 8
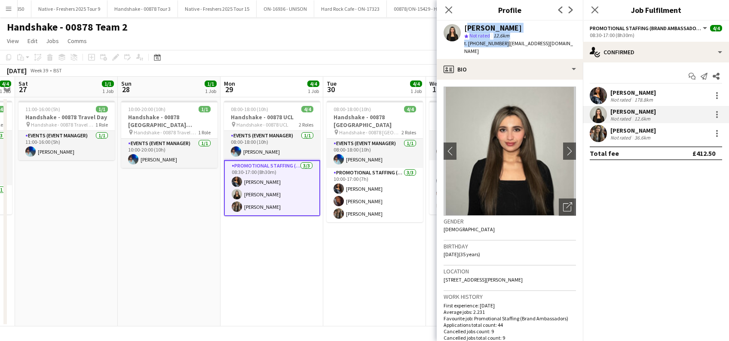
drag, startPoint x: 501, startPoint y: 41, endPoint x: 464, endPoint y: 29, distance: 38.9
click at [464, 29] on div "Alishah Malik star Not rated 12.6km t. +447741912516 | alishamalik26@gmail.com" at bounding box center [510, 40] width 146 height 38
copy div "Alishah Malik star Not rated 12.6km t. +447741912516"
click at [636, 129] on div "Nimrit Batth" at bounding box center [634, 130] width 46 height 8
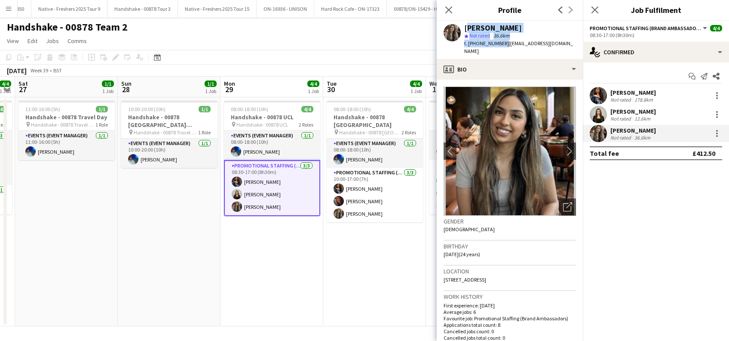
drag, startPoint x: 502, startPoint y: 45, endPoint x: 466, endPoint y: 29, distance: 38.9
click at [466, 29] on div "Nimrit Batth star Not rated 36.6km t. +447552614992 | nbatth25@gmail.com" at bounding box center [521, 39] width 112 height 31
copy div "Nimrit Batth star Not rated 36.6km t. +447552614992"
click at [274, 246] on app-date-cell "08:00-18:00 (10h) 4/4 Handshake - 00878 UCL pin Handshake - 00878 UCL 2 Roles E…" at bounding box center [272, 211] width 103 height 229
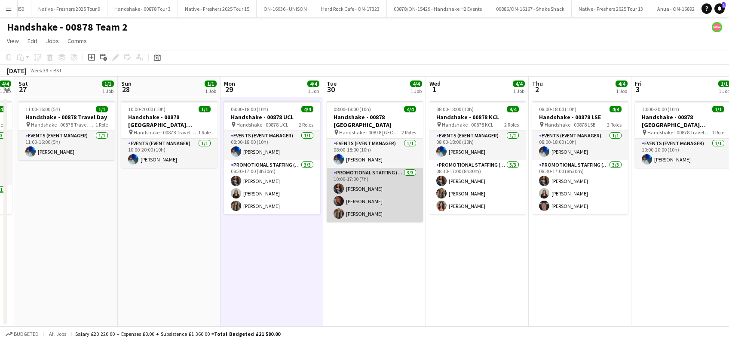
click at [375, 201] on app-card-role "Promotional Staffing (Brand Ambassadors) 3/3 10:00-17:00 (7h) Alyssa Palmer San…" at bounding box center [375, 195] width 96 height 54
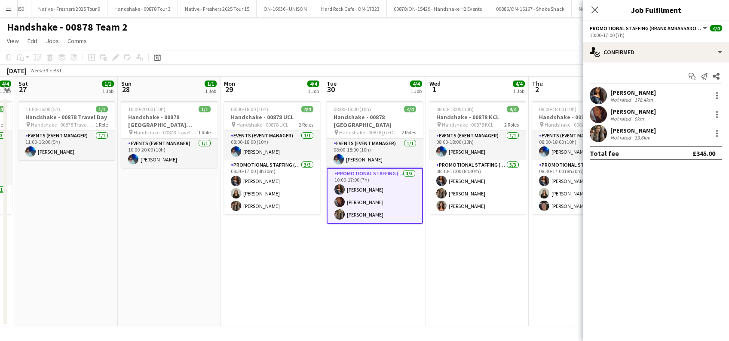
click at [633, 111] on div "[PERSON_NAME]" at bounding box center [634, 112] width 46 height 8
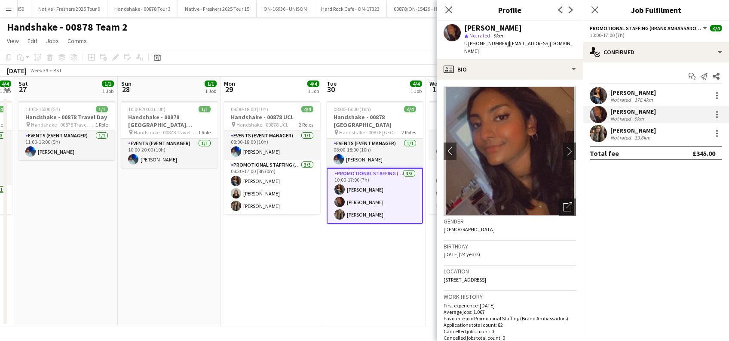
drag, startPoint x: 506, startPoint y: 45, endPoint x: 467, endPoint y: 29, distance: 42.3
click at [467, 29] on div "Sanjana Ramlall star Not rated 9km t. +4407506565160 | ramlallurishita@yahoo.co…" at bounding box center [521, 39] width 112 height 31
copy div "Sanjana Ramlall star Not rated 9km t. +4407506565160"
click at [592, 10] on icon "Close pop-in" at bounding box center [595, 10] width 8 height 8
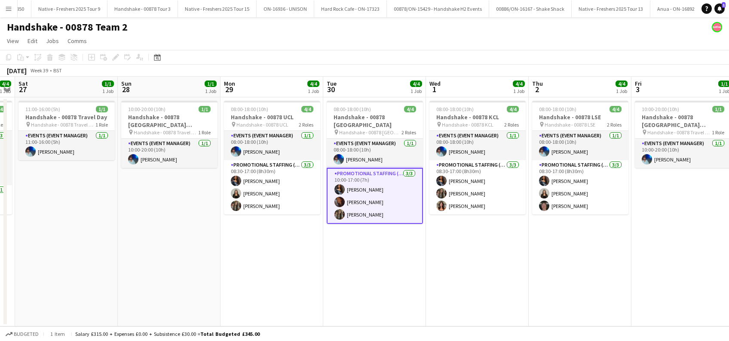
click at [391, 279] on app-date-cell "08:00-18:00 (10h) 4/4 Handshake - 00878 Imperial College pin Handshake - 00878 …" at bounding box center [374, 211] width 103 height 229
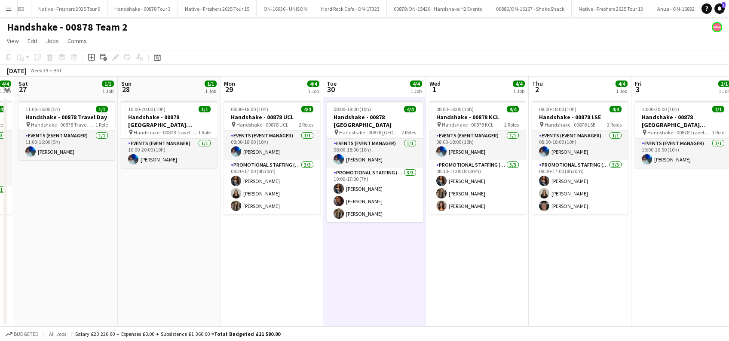
click at [470, 272] on app-date-cell "08:00-18:00 (10h) 4/4 Handshake - 00878 KCL pin Handshake - 00878 KCL 2 Roles E…" at bounding box center [477, 211] width 103 height 229
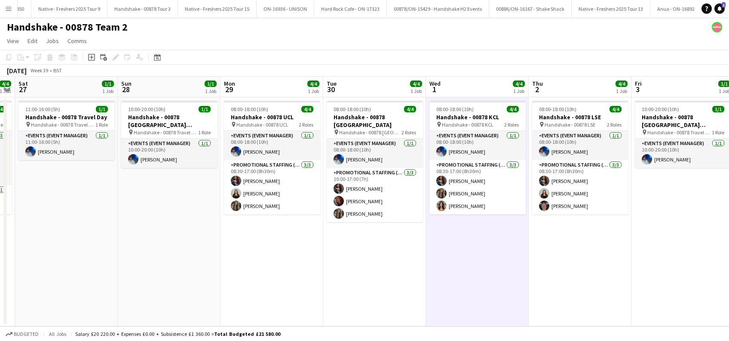
drag, startPoint x: 272, startPoint y: 249, endPoint x: 316, endPoint y: 243, distance: 44.3
click at [273, 249] on app-date-cell "08:00-18:00 (10h) 4/4 Handshake - 00878 UCL pin Handshake - 00878 UCL 2 Roles E…" at bounding box center [272, 211] width 103 height 229
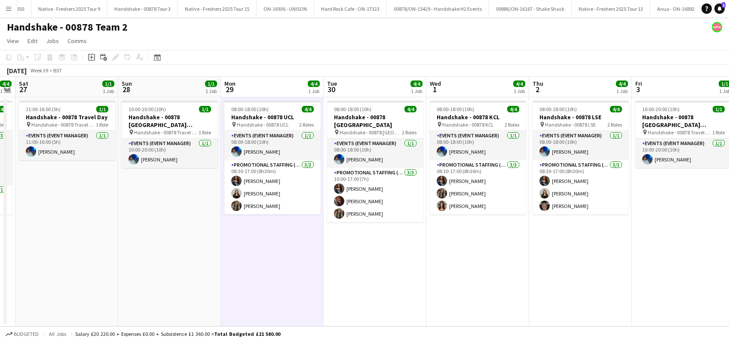
click at [381, 258] on app-date-cell "08:00-18:00 (10h) 4/4 Handshake - 00878 Imperial College pin Handshake - 00878 …" at bounding box center [375, 211] width 103 height 229
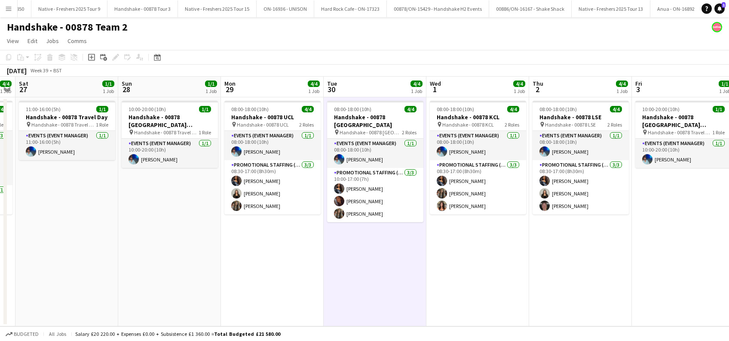
click at [478, 266] on app-date-cell "08:00-18:00 (10h) 4/4 Handshake - 00878 KCL pin Handshake - 00878 KCL 2 Roles E…" at bounding box center [478, 211] width 103 height 229
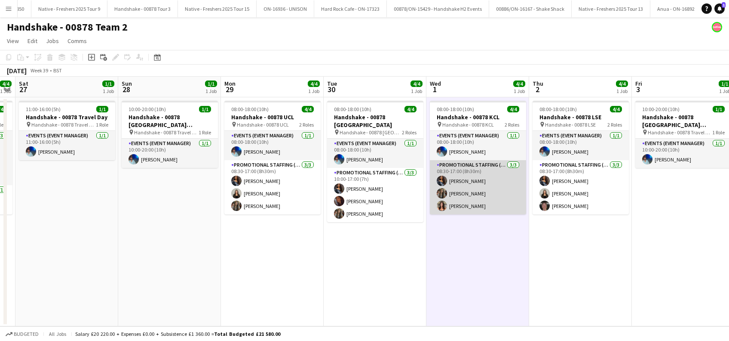
click at [461, 202] on app-card-role "Promotional Staffing (Brand Ambassadors) 3/3 08:30-17:00 (8h30m) Alyssa Palmer …" at bounding box center [478, 187] width 96 height 54
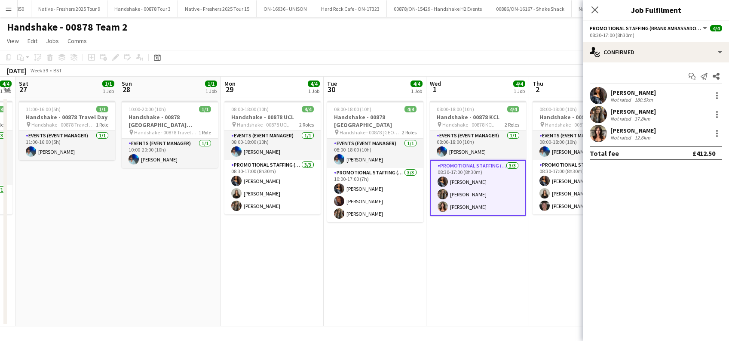
click at [634, 130] on div "Sadie Gray" at bounding box center [634, 130] width 46 height 8
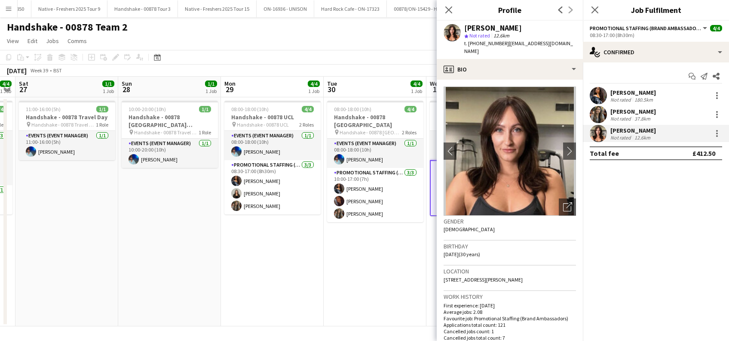
drag, startPoint x: 502, startPoint y: 41, endPoint x: 463, endPoint y: 26, distance: 42.1
click at [463, 26] on div "Sadie Gray star Not rated 12.6km t. +447889447815 | sadie6315@gmail.com" at bounding box center [510, 40] width 146 height 38
copy div "Sadie Gray star Not rated 12.6km t. +447889447815"
click at [594, 11] on icon "Close pop-in" at bounding box center [595, 10] width 8 height 8
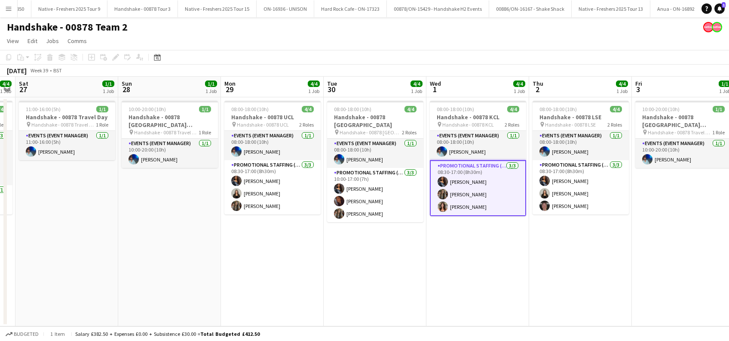
click at [397, 278] on app-date-cell "08:00-18:00 (10h) 4/4 Handshake - 00878 Imperial College pin Handshake - 00878 …" at bounding box center [375, 211] width 103 height 229
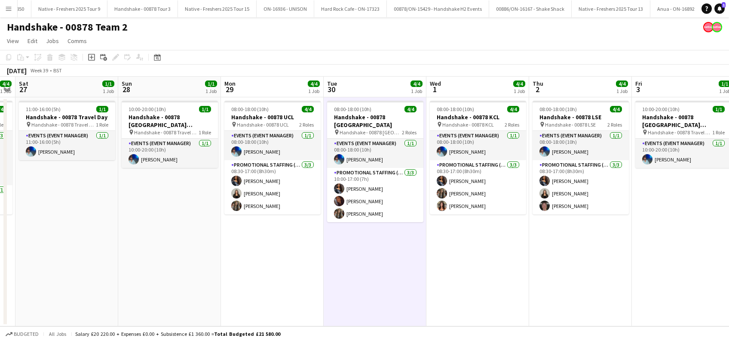
scroll to position [0, 395]
click at [491, 261] on app-date-cell "08:00-18:00 (10h) 4/4 Handshake - 00878 KCL pin Handshake - 00878 KCL 2 Roles E…" at bounding box center [478, 211] width 103 height 229
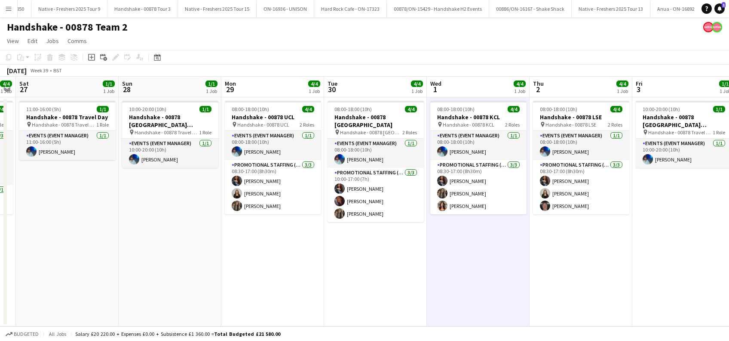
click at [594, 256] on app-date-cell "08:00-18:00 (10h) 4/4 Handshake - 00878 LSE pin Handshake - 00878 LSE 2 Roles E…" at bounding box center [581, 211] width 103 height 229
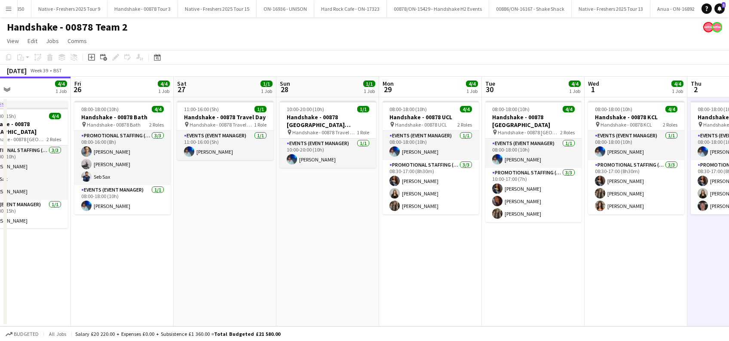
scroll to position [0, 406]
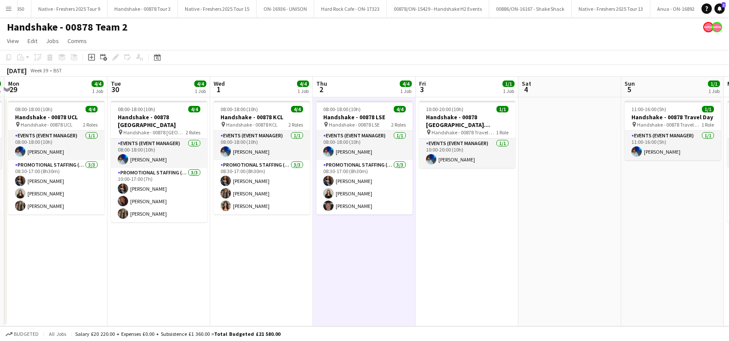
drag, startPoint x: 578, startPoint y: 265, endPoint x: 360, endPoint y: 277, distance: 217.6
click at [360, 277] on app-calendar-viewport "Thu 25 4/4 1 Job Fri 26 4/4 1 Job Sat 27 1/1 1 Job Sun 28 1/1 1 Job Mon 29 4/4 …" at bounding box center [364, 201] width 729 height 249
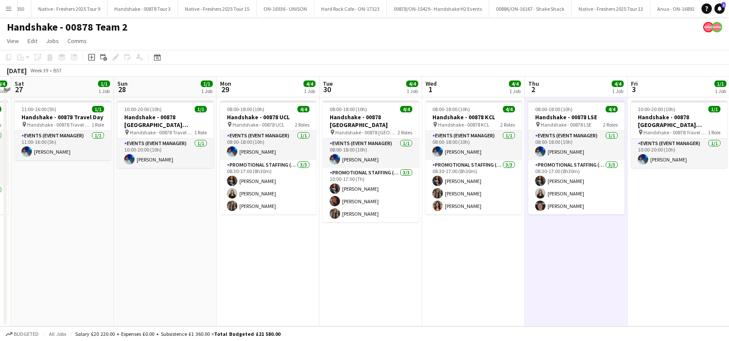
drag, startPoint x: 344, startPoint y: 248, endPoint x: 557, endPoint y: 262, distance: 213.0
click at [557, 262] on app-calendar-viewport "Thu 25 4/4 1 Job Fri 26 4/4 1 Job Sat 27 1/1 1 Job Sun 28 1/1 1 Job Mon 29 4/4 …" at bounding box center [364, 201] width 729 height 249
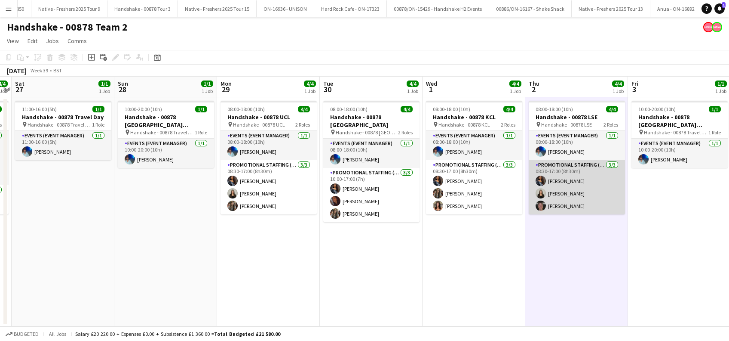
click at [574, 202] on app-card-role "Promotional Staffing (Brand Ambassadors) 3/3 08:30-17:00 (8h30m) Alyssa Palmer …" at bounding box center [577, 187] width 96 height 54
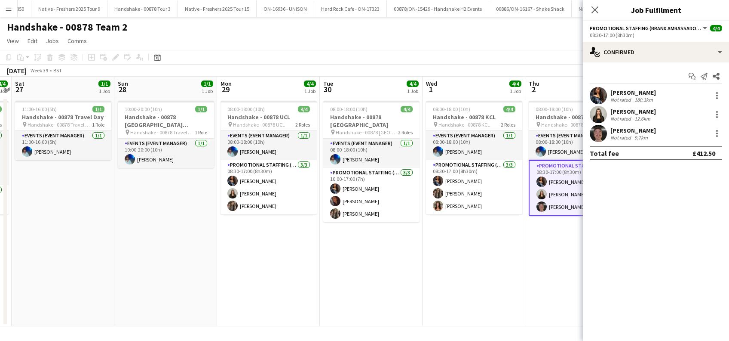
click at [643, 130] on div "Charlie Hunter" at bounding box center [634, 130] width 46 height 8
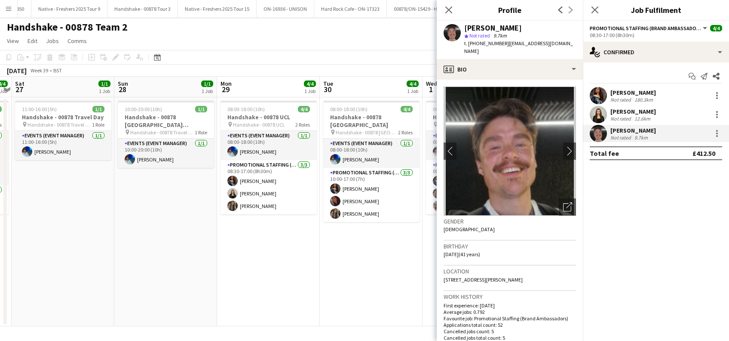
drag, startPoint x: 502, startPoint y: 42, endPoint x: 464, endPoint y: 23, distance: 43.3
click at [464, 23] on div "Charlie Hunter star Not rated 9.7km t. +447916431179 | ayecharliehunter@gmail.c…" at bounding box center [510, 40] width 146 height 38
copy div "Charlie Hunter star Not rated 9.7km t. +447916431179"
click at [449, 7] on icon "Close pop-in" at bounding box center [449, 10] width 8 height 8
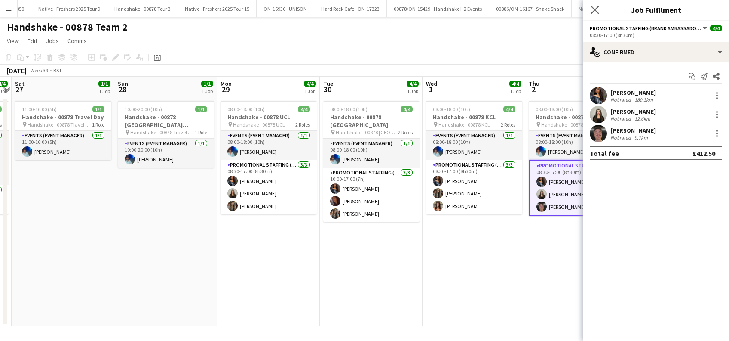
click at [599, 7] on icon at bounding box center [595, 10] width 8 height 8
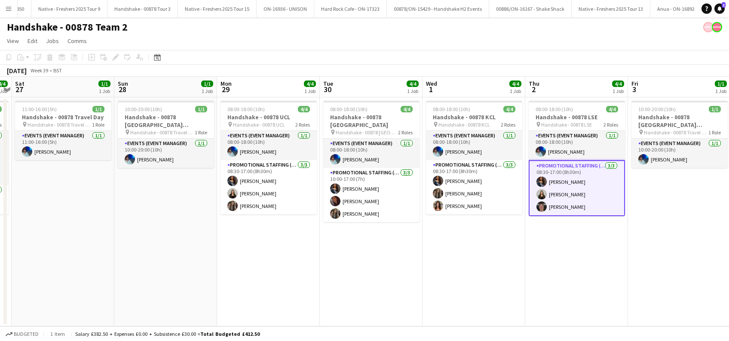
click at [290, 291] on app-date-cell "08:00-18:00 (10h) 4/4 Handshake - 00878 UCL pin Handshake - 00878 UCL 2 Roles E…" at bounding box center [268, 211] width 103 height 229
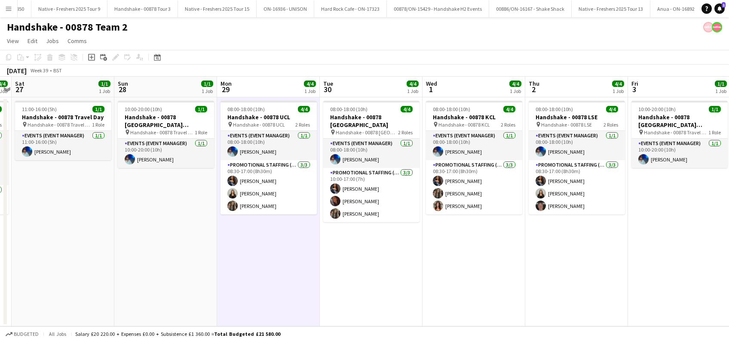
click at [433, 291] on app-date-cell "08:00-18:00 (10h) 4/4 Handshake - 00878 KCL pin Handshake - 00878 KCL 2 Roles E…" at bounding box center [474, 211] width 103 height 229
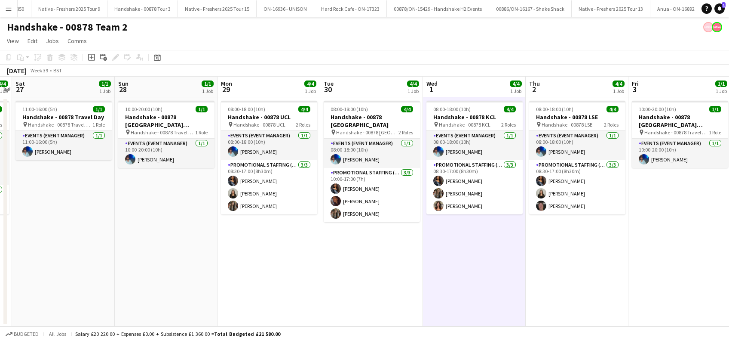
click at [512, 274] on app-date-cell "08:00-18:00 (10h) 4/4 Handshake - 00878 KCL pin Handshake - 00878 KCL 2 Roles E…" at bounding box center [474, 211] width 103 height 229
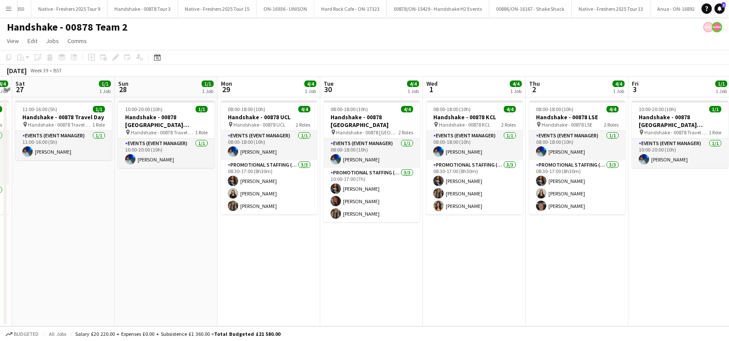
click at [587, 265] on app-date-cell "08:00-18:00 (10h) 4/4 Handshake - 00878 LSE pin Handshake - 00878 LSE 2 Roles E…" at bounding box center [577, 211] width 103 height 229
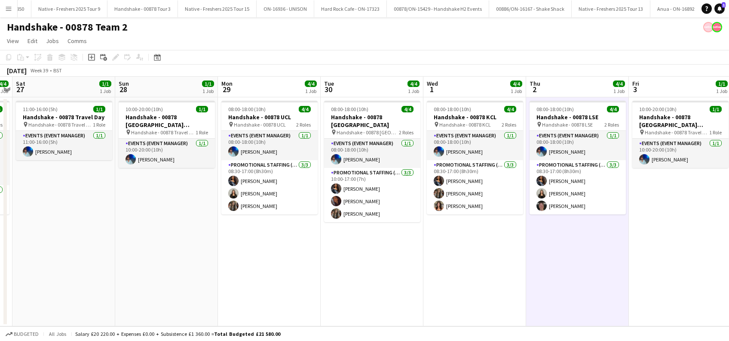
click at [652, 258] on app-date-cell "10:00-20:00 (10h) 1/1 Handshake - 00878 Restock (Southend) pin Handshake - 0087…" at bounding box center [680, 211] width 103 height 229
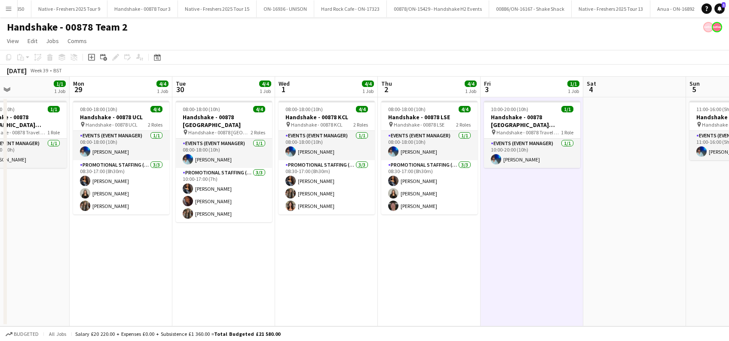
scroll to position [0, 380]
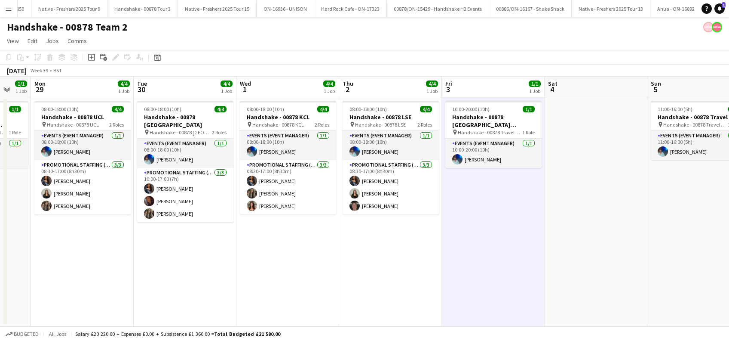
drag, startPoint x: 657, startPoint y: 268, endPoint x: 470, endPoint y: 278, distance: 187.4
click at [470, 278] on app-calendar-viewport "Thu 25 4/4 1 Job Fri 26 4/4 1 Job Sat 27 1/1 1 Job Sun 28 1/1 1 Job Mon 29 4/4 …" at bounding box center [364, 201] width 729 height 249
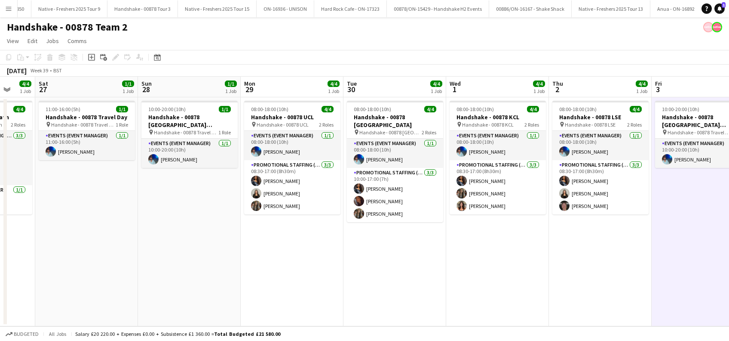
scroll to position [0, 265]
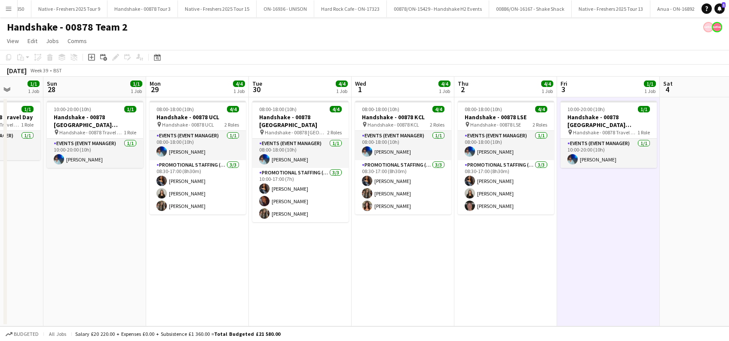
drag, startPoint x: 283, startPoint y: 259, endPoint x: 482, endPoint y: 275, distance: 199.8
click at [482, 275] on app-calendar-viewport "Thu 25 4/4 1 Job Fri 26 4/4 1 Job Sat 27 1/1 1 Job Sun 28 1/1 1 Job Mon 29 4/4 …" at bounding box center [364, 201] width 729 height 249
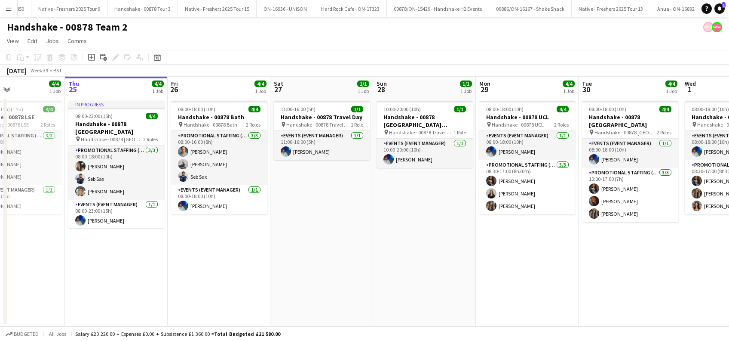
scroll to position [0, 243]
drag, startPoint x: 246, startPoint y: 250, endPoint x: 474, endPoint y: 252, distance: 228.0
click at [474, 252] on app-calendar-viewport "Mon 22 5/5 1 Job Tue 23 4/4 1 Job Wed 24 4/4 1 Job Thu 25 4/4 1 Job Fri 26 4/4 …" at bounding box center [364, 201] width 729 height 249
click at [245, 255] on app-date-cell "08:00-18:00 (10h) 4/4 Handshake - 00878 Bath pin Handshake - 00878 Bath 2 Roles…" at bounding box center [219, 211] width 103 height 229
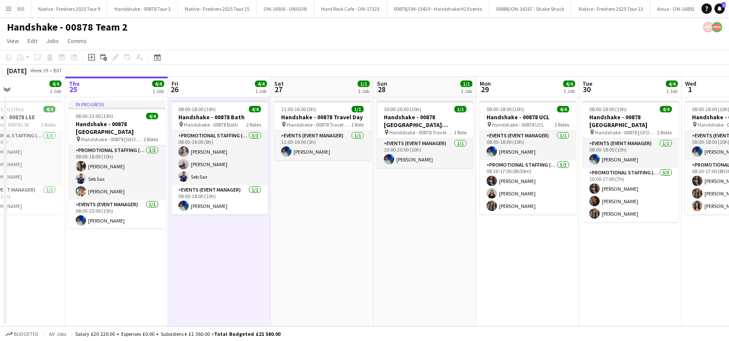
click at [321, 239] on app-date-cell "11:00-16:00 (5h) 1/1 Handshake - 00878 Travel Day pin Handshake - 00878 Travel …" at bounding box center [322, 211] width 103 height 229
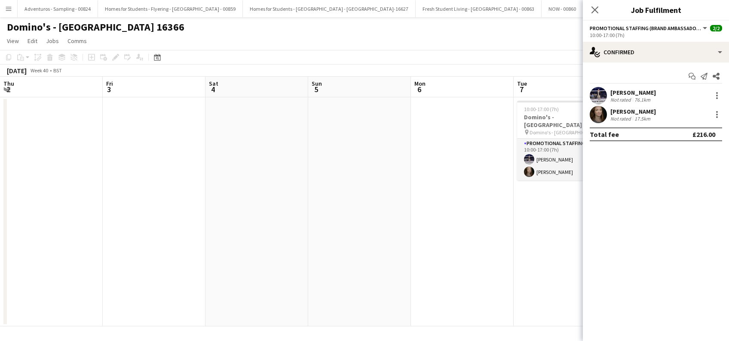
scroll to position [0, 295]
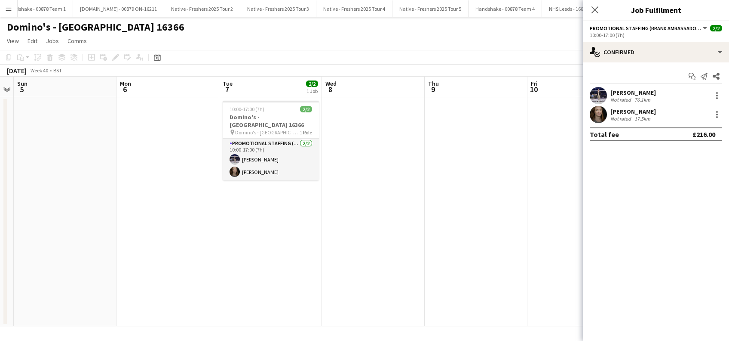
click at [279, 227] on app-date-cell "10:00-17:00 (7h) 2/2 Domino's - Banbury Heath 16366 pin Domino's - Banbury Heat…" at bounding box center [270, 211] width 103 height 229
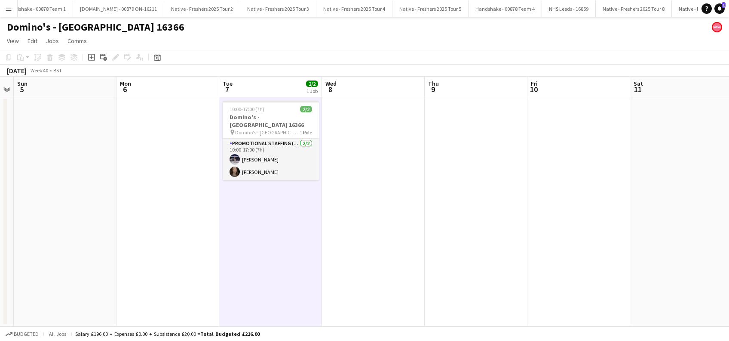
click at [410, 203] on app-date-cell at bounding box center [373, 211] width 103 height 229
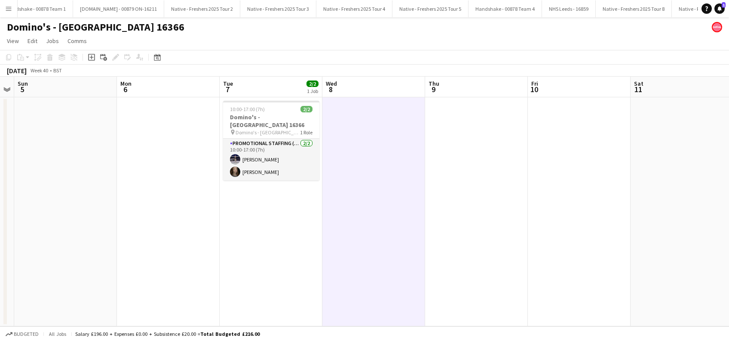
click at [262, 234] on app-date-cell "10:00-17:00 (7h) 2/2 Domino's - Banbury Heath 16366 pin Domino's - Banbury Heat…" at bounding box center [271, 211] width 103 height 229
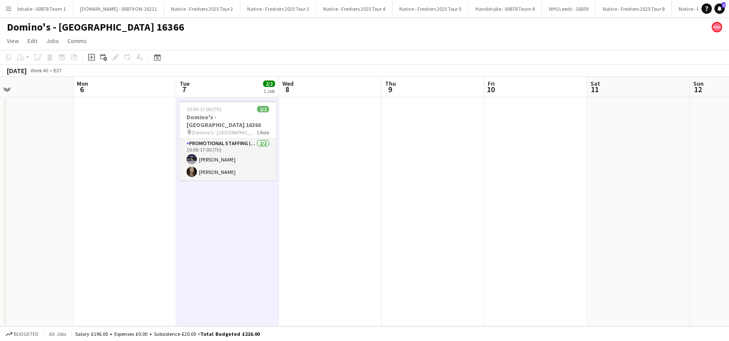
drag, startPoint x: 255, startPoint y: 262, endPoint x: 212, endPoint y: 257, distance: 43.7
click at [212, 257] on app-calendar-viewport "Fri 3 Sat 4 Sun 5 Mon 6 Tue 7 2/2 1 Job Wed 8 Thu 9 Fri 10 Sat 11 Sun 12 Mon 13…" at bounding box center [364, 201] width 729 height 249
click at [335, 234] on app-date-cell at bounding box center [330, 211] width 103 height 229
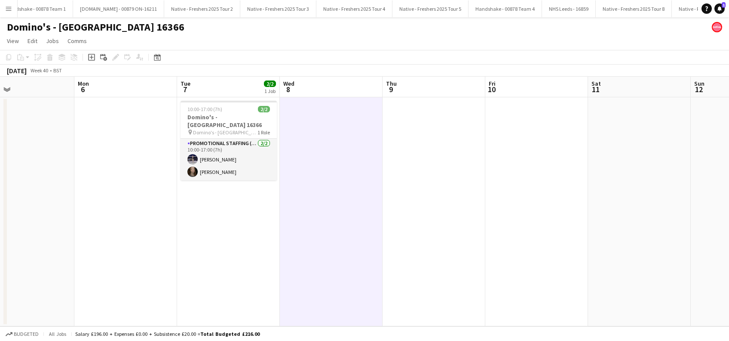
click at [252, 234] on app-date-cell "10:00-17:00 (7h) 2/2 Domino's - Banbury Heath 16366 pin Domino's - Banbury Heat…" at bounding box center [228, 211] width 103 height 229
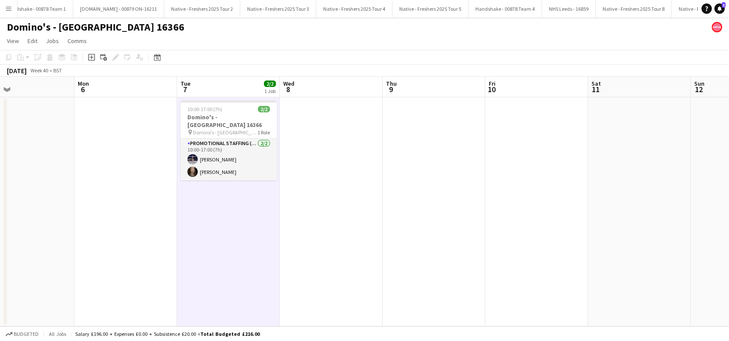
click at [315, 225] on app-date-cell at bounding box center [331, 211] width 103 height 229
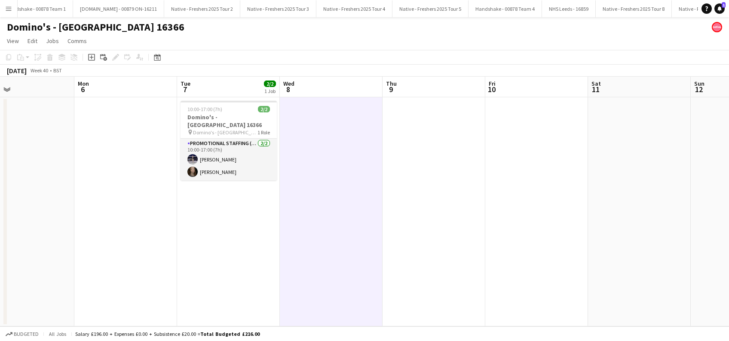
drag, startPoint x: 215, startPoint y: 230, endPoint x: 274, endPoint y: 196, distance: 67.8
click at [215, 230] on app-date-cell "10:00-17:00 (7h) 2/2 Domino's - Banbury Heath 16366 pin Domino's - Banbury Heat…" at bounding box center [228, 211] width 103 height 229
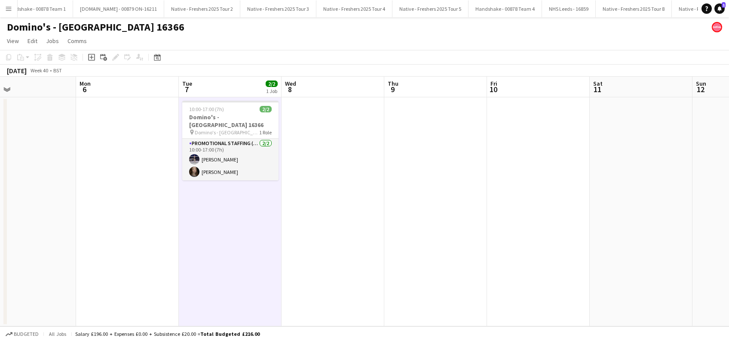
click at [357, 203] on app-date-cell at bounding box center [333, 211] width 103 height 229
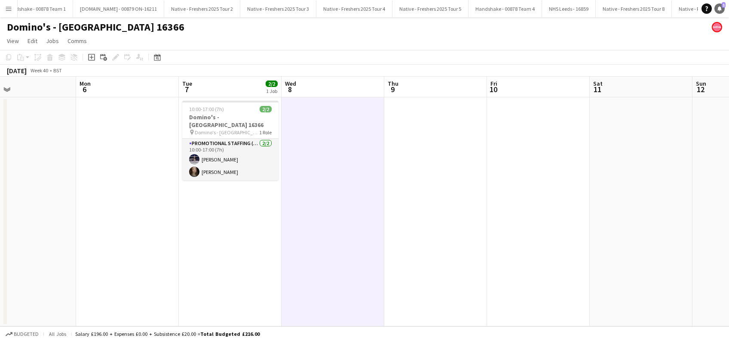
click at [718, 6] on icon "Notifications" at bounding box center [719, 8] width 5 height 5
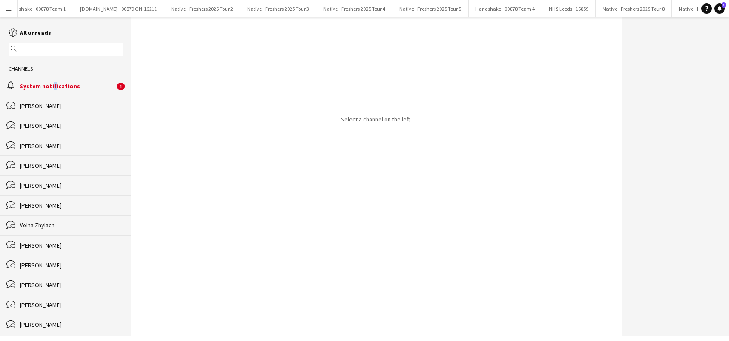
click at [51, 82] on div "System notifications" at bounding box center [67, 86] width 95 height 8
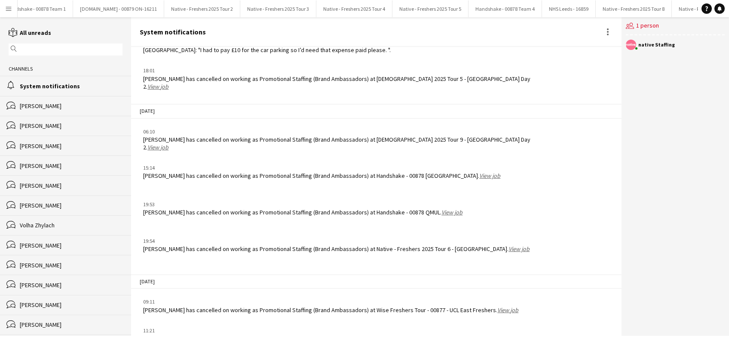
scroll to position [1010, 0]
click at [32, 86] on div "System notifications" at bounding box center [71, 86] width 103 height 8
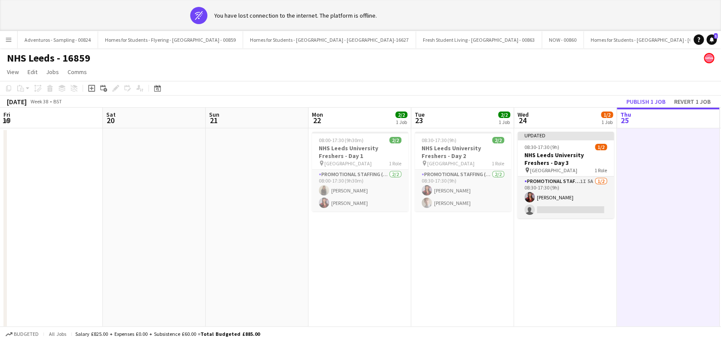
scroll to position [0, 217]
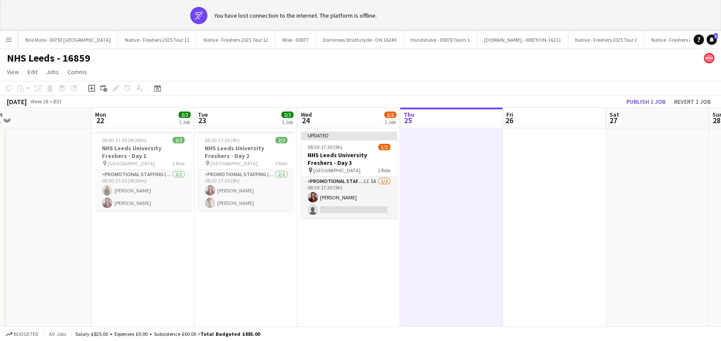
click at [241, 258] on app-date-cell "08:30-17:30 (9h) 2/2 NHS Leeds University Freshers - Day 2 pin Leeds University…" at bounding box center [245, 242] width 103 height 229
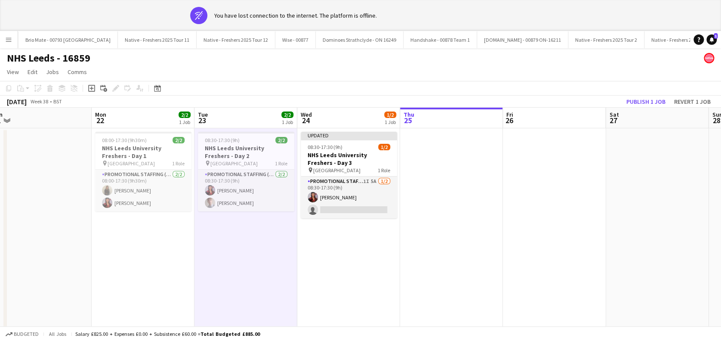
click at [388, 259] on app-date-cell "Updated 08:30-17:30 (9h) 1/2 NHS Leeds University Freshers - Day 3 pin Leeds Un…" at bounding box center [348, 242] width 103 height 229
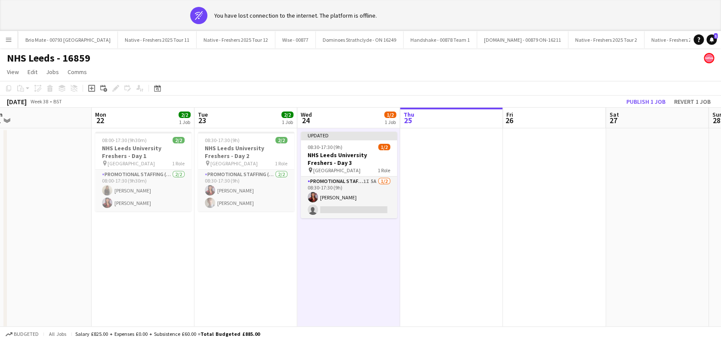
click at [435, 253] on app-date-cell at bounding box center [451, 242] width 103 height 229
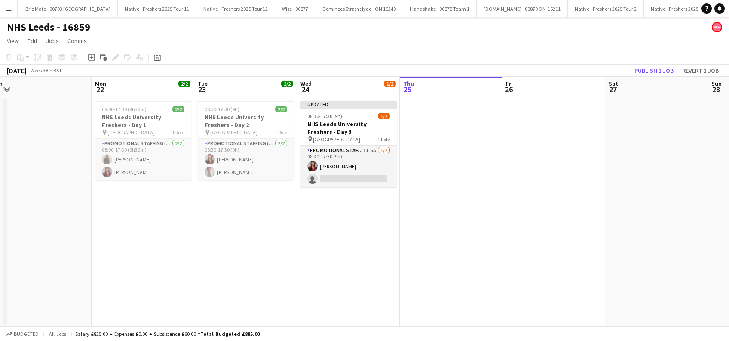
click at [465, 220] on app-date-cell at bounding box center [451, 211] width 103 height 229
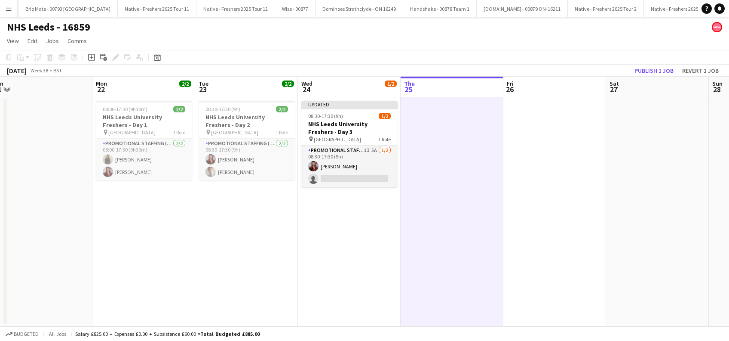
click at [255, 222] on app-date-cell "08:30-17:30 (9h) 2/2 NHS Leeds University Freshers - Day 2 pin Leeds University…" at bounding box center [246, 211] width 103 height 229
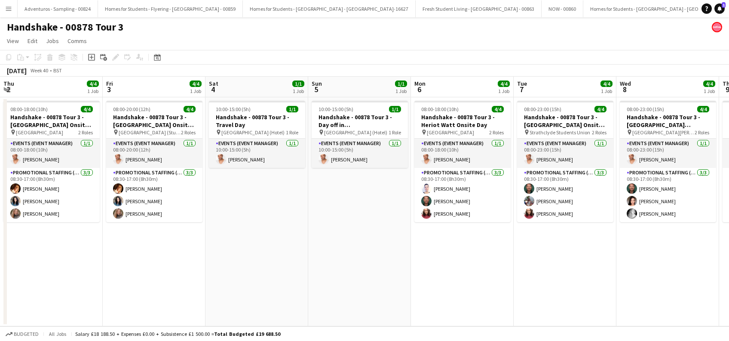
scroll to position [0, 225]
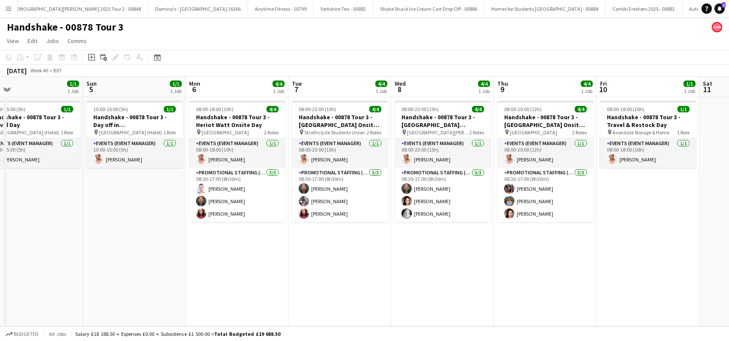
click at [152, 228] on app-date-cell "10:00-15:00 (5h) 1/1 Handshake - 00878 Tour 3 - Day off in [GEOGRAPHIC_DATA] pi…" at bounding box center [134, 211] width 103 height 229
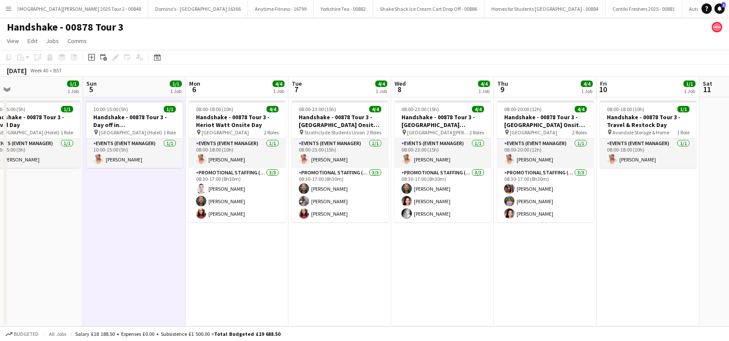
click at [229, 244] on app-date-cell "08:00-18:00 (10h) 4/4 Handshake - 00878 Tour 3 - Heriot Watt Onsite Day pin Her…" at bounding box center [237, 211] width 103 height 229
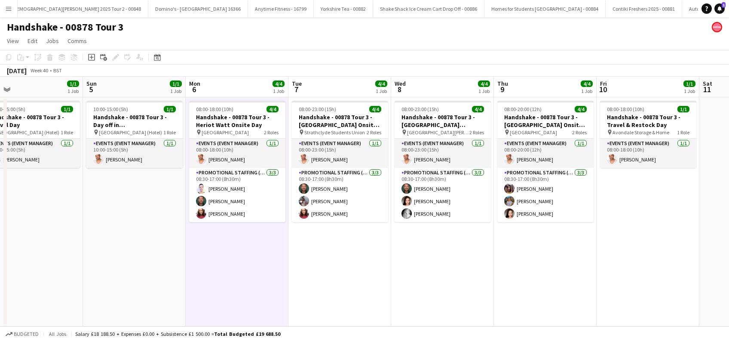
click at [181, 252] on app-date-cell "10:00-15:00 (5h) 1/1 Handshake - 00878 Tour 3 - Day off in Edinburgh pin Edinbu…" at bounding box center [134, 211] width 103 height 229
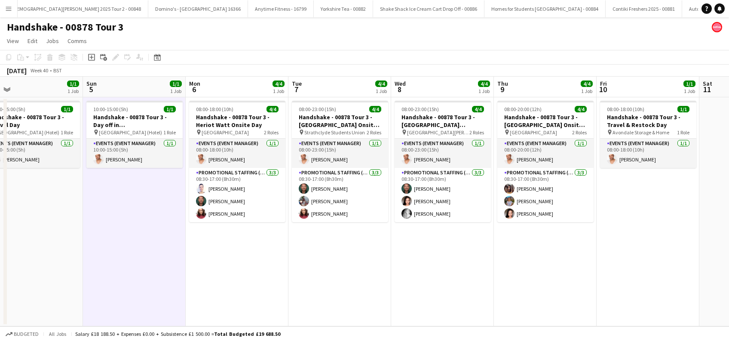
click at [348, 249] on app-date-cell "08:00-23:00 (15h) 4/4 Handshake - 00878 Tour 3 - Strathclyde Onsite Day pin Str…" at bounding box center [340, 211] width 103 height 229
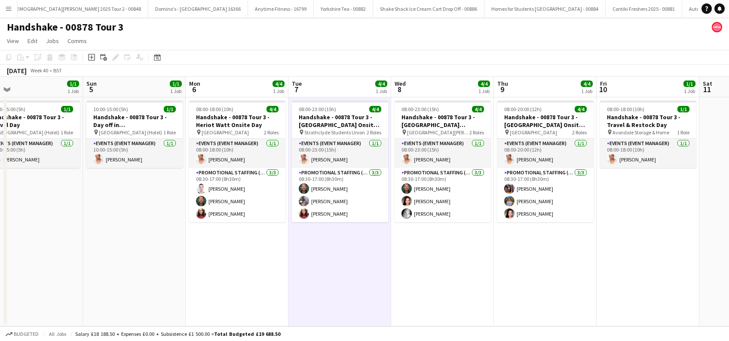
click at [265, 255] on app-date-cell "08:00-18:00 (10h) 4/4 Handshake - 00878 Tour 3 - Heriot Watt Onsite Day pin Her…" at bounding box center [237, 211] width 103 height 229
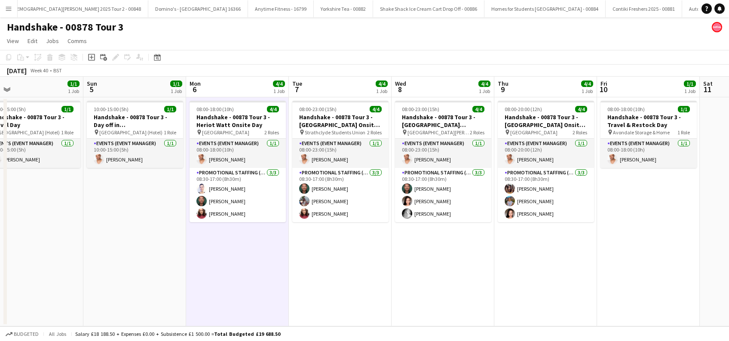
click at [328, 255] on app-date-cell "08:00-23:00 (15h) 4/4 Handshake - 00878 Tour 3 - Strathclyde Onsite Day pin Str…" at bounding box center [340, 211] width 103 height 229
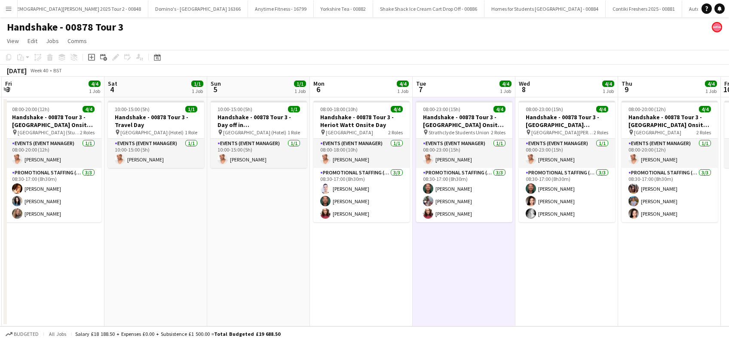
scroll to position [0, 265]
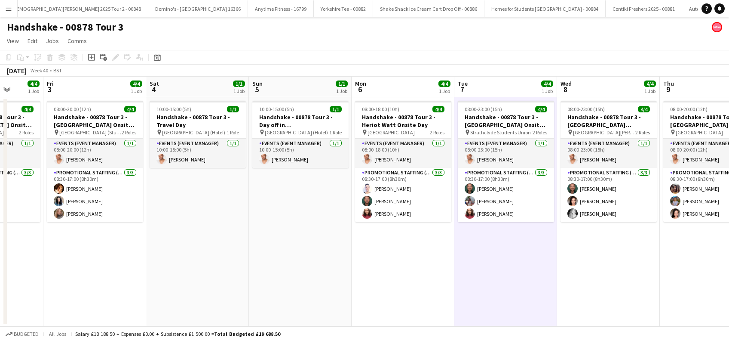
drag, startPoint x: 249, startPoint y: 263, endPoint x: 415, endPoint y: 267, distance: 165.6
click at [415, 267] on app-calendar-viewport "Tue 30 4/4 1 Job Wed 1 4/4 1 Job Thu 2 4/4 1 Job Fri 3 4/4 1 Job Sat 4 1/1 1 Jo…" at bounding box center [364, 201] width 729 height 249
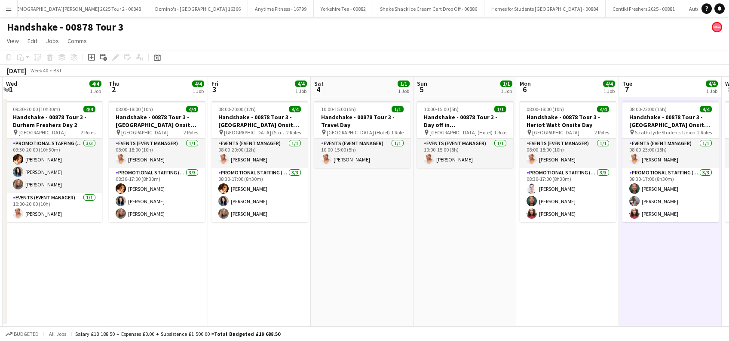
scroll to position [0, 209]
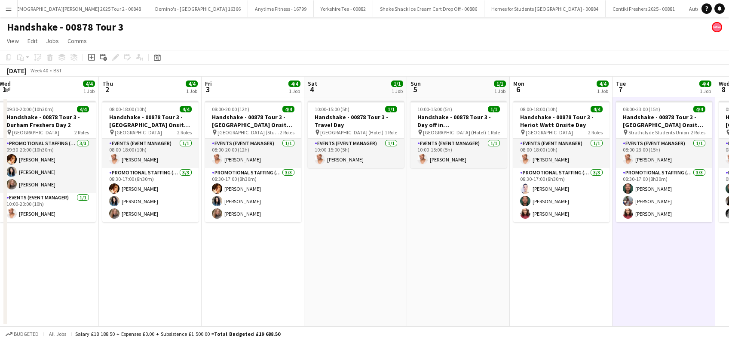
drag, startPoint x: 153, startPoint y: 272, endPoint x: 305, endPoint y: 272, distance: 152.3
click at [305, 272] on app-calendar-viewport "Mon 29 Tue 30 4/4 1 Job Wed 1 4/4 1 Job Thu 2 4/4 1 Job Fri 3 4/4 1 Job Sat 4 1…" at bounding box center [364, 201] width 729 height 249
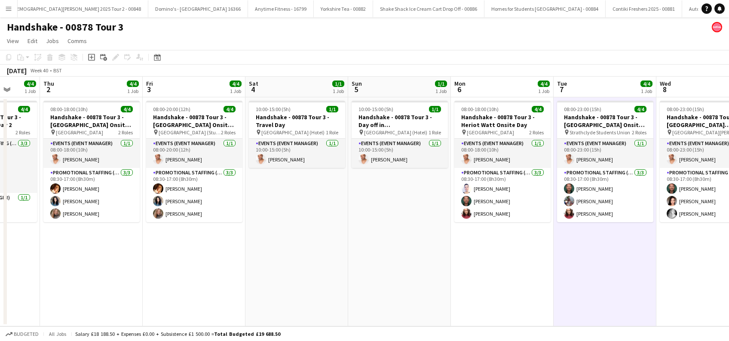
scroll to position [0, 272]
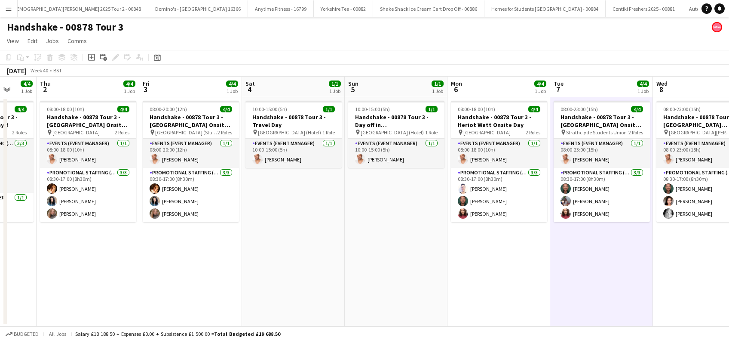
drag, startPoint x: 368, startPoint y: 258, endPoint x: 305, endPoint y: 287, distance: 69.1
click at [305, 287] on app-calendar-viewport "Mon 29 1/1 1 Job Tue 30 4/4 1 Job Wed 1 4/4 1 Job Thu 2 4/4 1 Job Fri 3 4/4 1 J…" at bounding box center [364, 201] width 729 height 249
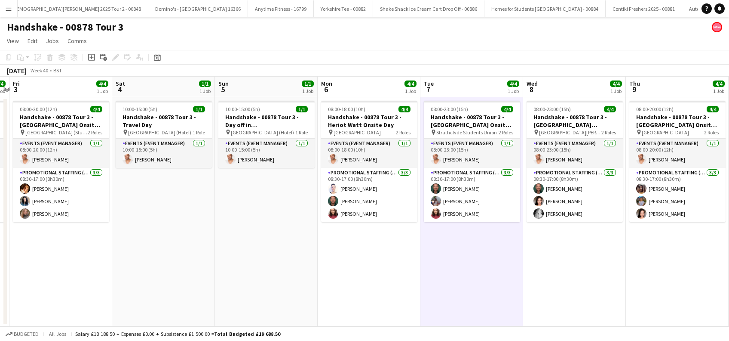
scroll to position [0, 248]
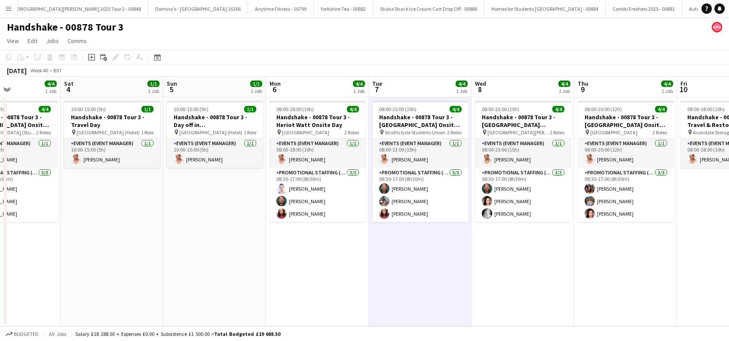
drag, startPoint x: 284, startPoint y: 256, endPoint x: 102, endPoint y: 305, distance: 188.6
click at [102, 305] on app-calendar-viewport "Wed 1 4/4 1 Job Thu 2 4/4 1 Job Fri 3 4/4 1 Job Sat 4 1/1 1 Job Sun 5 1/1 1 Job…" at bounding box center [364, 201] width 729 height 249
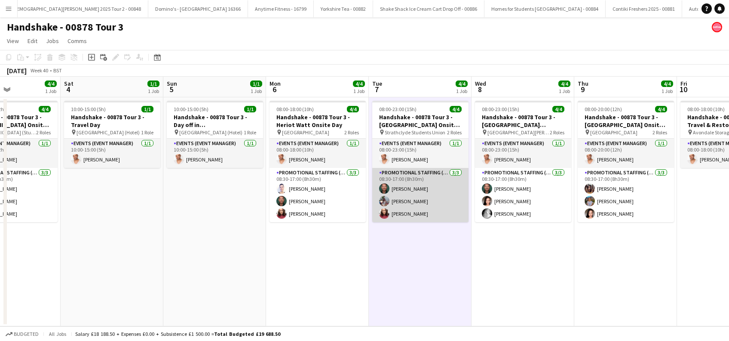
click at [415, 198] on app-card-role "Promotional Staffing (Brand Ambassadors) 3/3 08:30-17:00 (8h30m) Dean Moffat Mi…" at bounding box center [420, 195] width 96 height 54
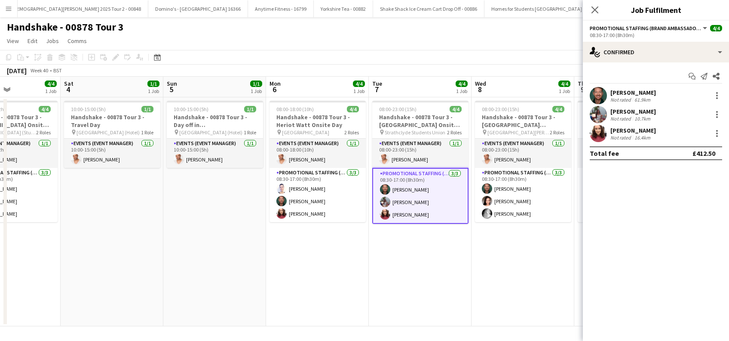
click at [636, 112] on div "Mia Dunphy" at bounding box center [634, 112] width 46 height 8
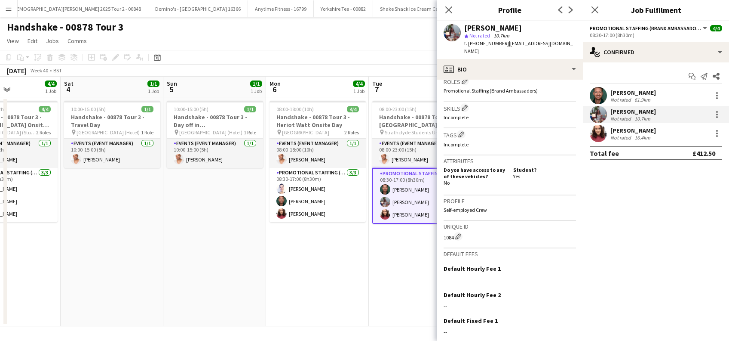
scroll to position [338, 0]
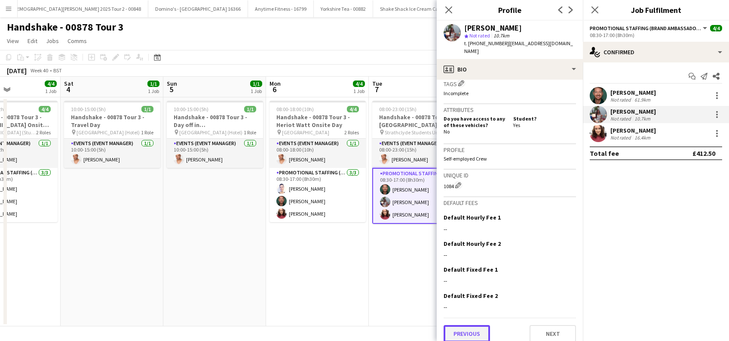
click at [469, 325] on button "Previous" at bounding box center [467, 333] width 46 height 17
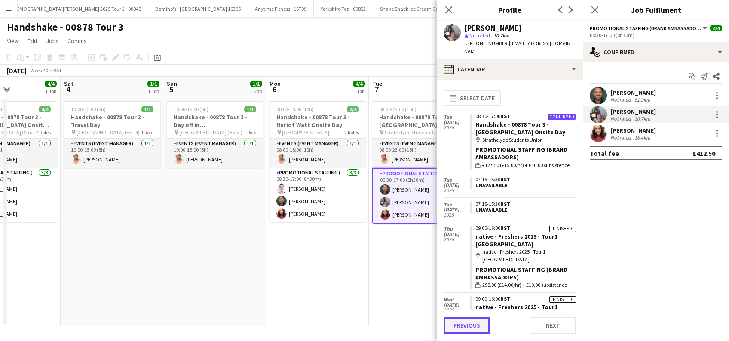
click at [469, 324] on button "Previous" at bounding box center [467, 325] width 46 height 17
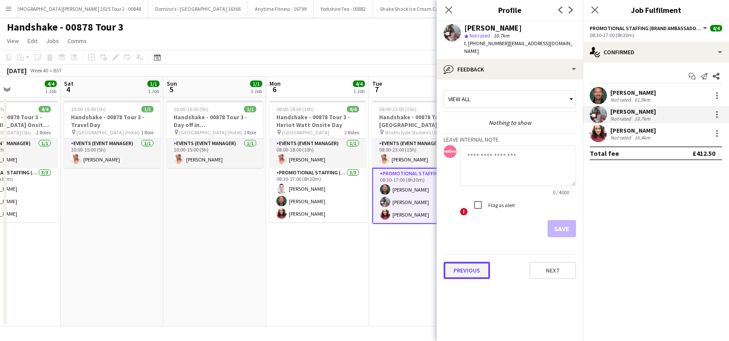
click at [464, 262] on button "Previous" at bounding box center [467, 270] width 46 height 17
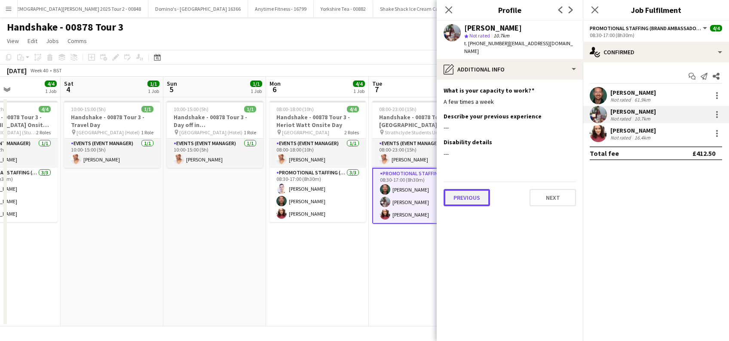
click at [464, 189] on button "Previous" at bounding box center [467, 197] width 46 height 17
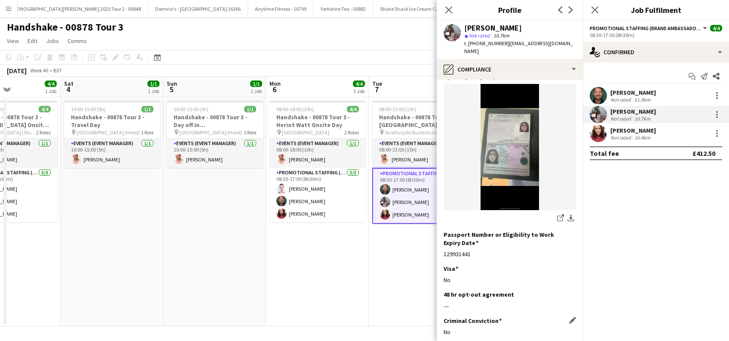
scroll to position [108, 0]
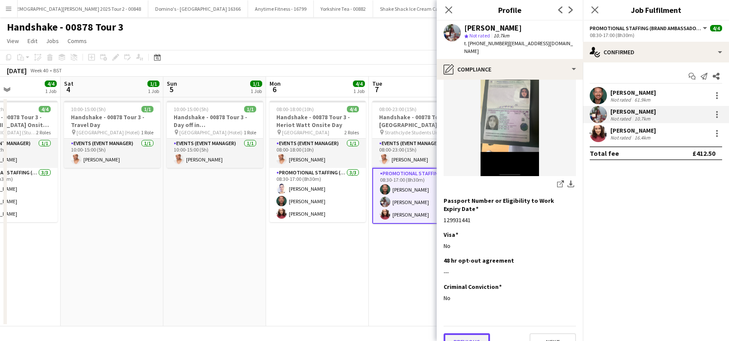
click at [465, 334] on button "Previous" at bounding box center [467, 341] width 46 height 17
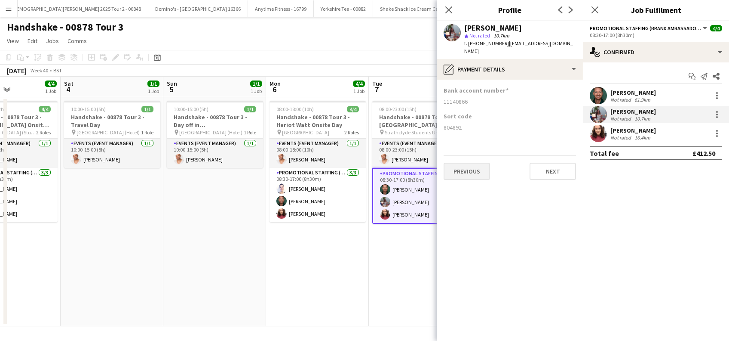
scroll to position [0, 0]
click at [465, 163] on button "Previous" at bounding box center [467, 171] width 46 height 17
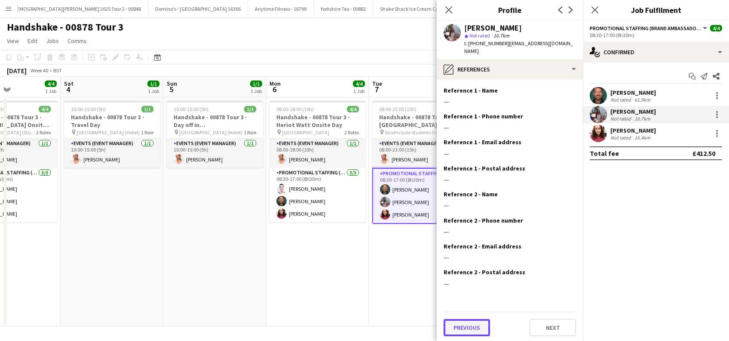
click at [467, 325] on button "Previous" at bounding box center [467, 327] width 46 height 17
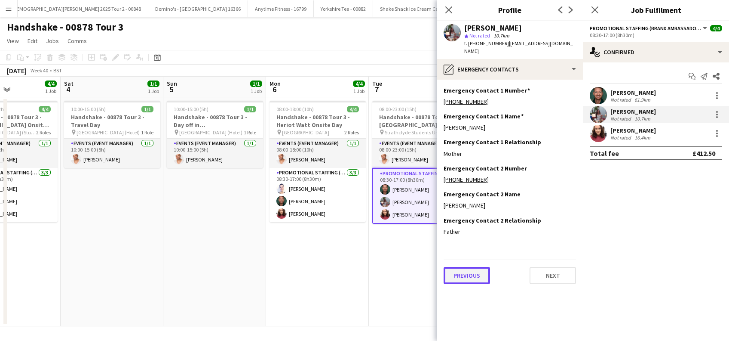
click at [471, 267] on button "Previous" at bounding box center [467, 275] width 46 height 17
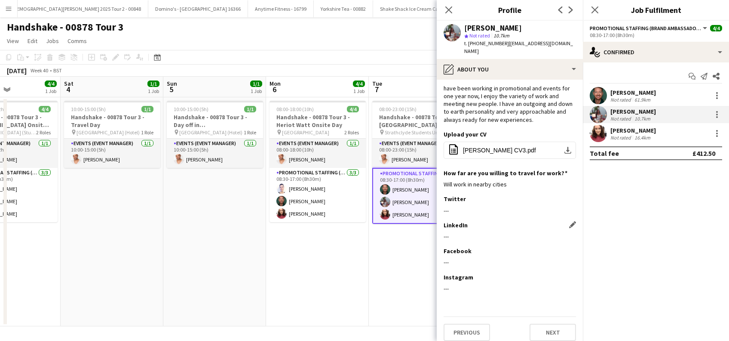
scroll to position [20, 0]
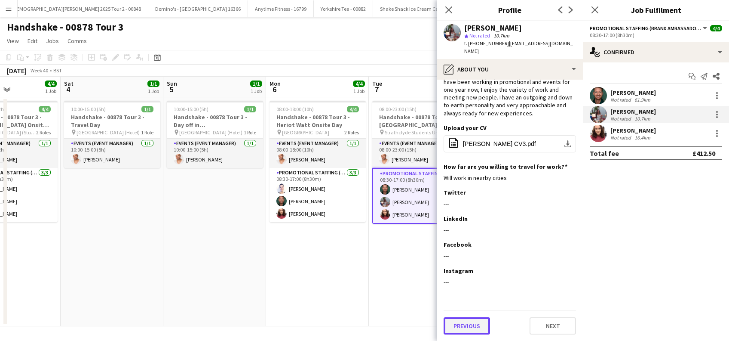
click at [459, 326] on button "Previous" at bounding box center [467, 325] width 46 height 17
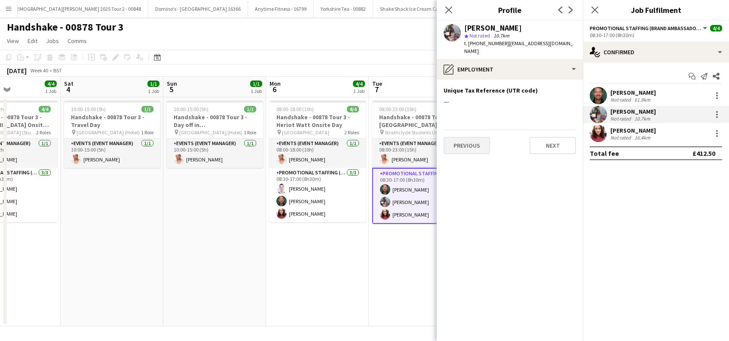
scroll to position [0, 0]
click at [467, 137] on button "Previous" at bounding box center [467, 145] width 46 height 17
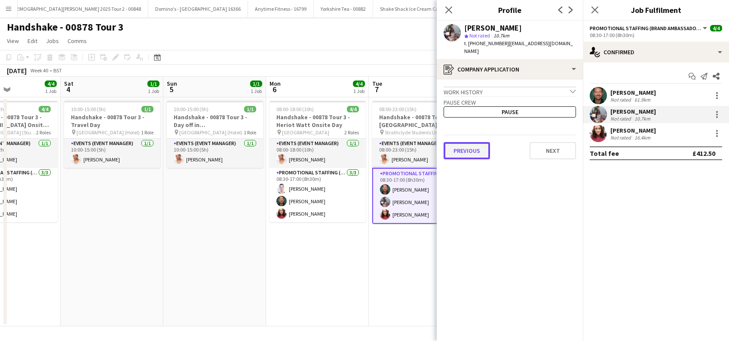
click at [469, 142] on button "Previous" at bounding box center [467, 150] width 46 height 17
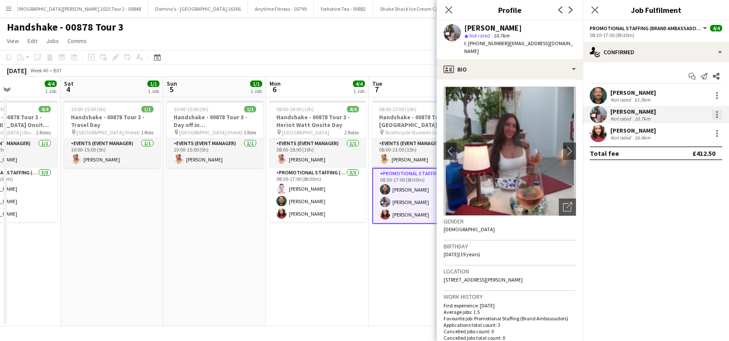
click at [719, 112] on div at bounding box center [717, 114] width 10 height 10
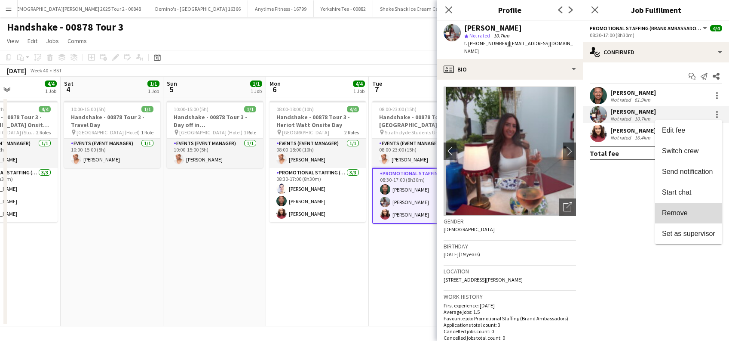
click at [677, 211] on span "Remove" at bounding box center [675, 212] width 26 height 7
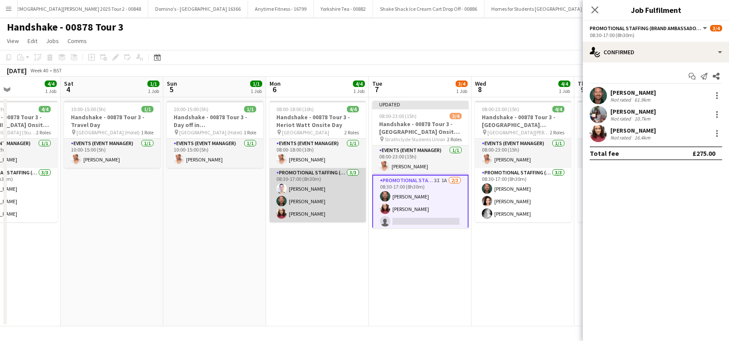
click at [312, 184] on app-card-role "Promotional Staffing (Brand Ambassadors) 3/3 08:30-17:00 (8h30m) Cleo Gifford D…" at bounding box center [318, 195] width 96 height 54
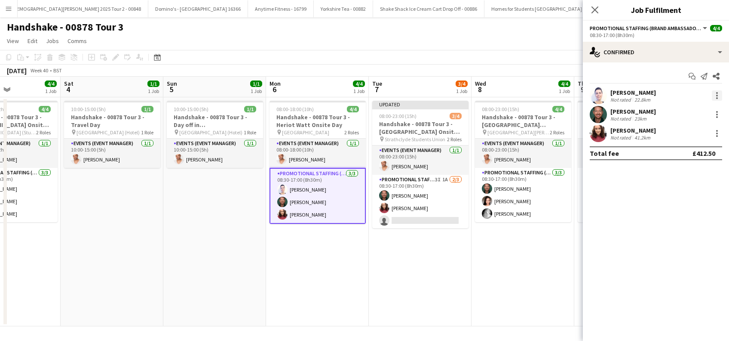
click at [716, 96] on div at bounding box center [717, 95] width 10 height 10
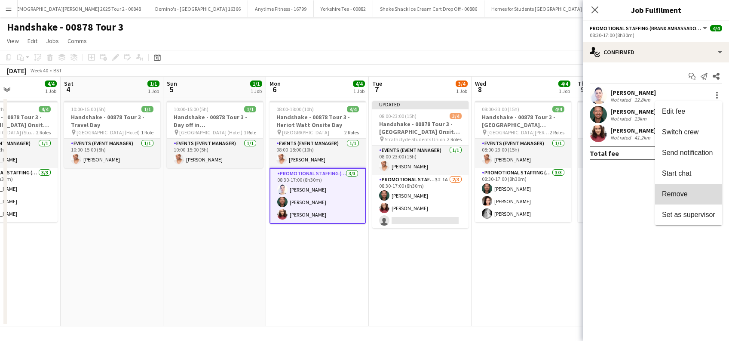
click at [671, 191] on span "Remove" at bounding box center [675, 193] width 26 height 7
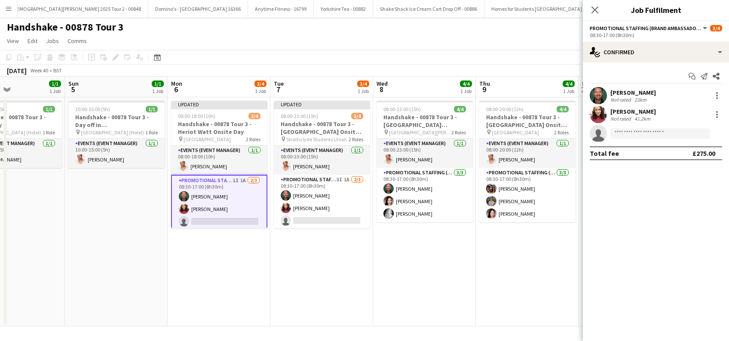
scroll to position [0, 352]
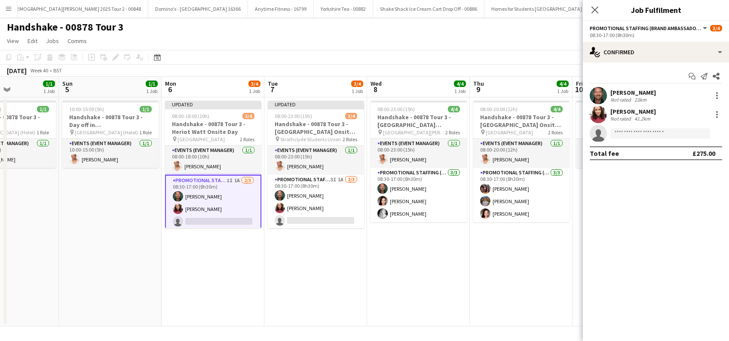
drag, startPoint x: 511, startPoint y: 264, endPoint x: 406, endPoint y: 277, distance: 105.4
click at [406, 277] on app-calendar-viewport "Wed 1 4/4 1 Job Thu 2 4/4 1 Job Fri 3 4/4 1 Job Sat 4 1/1 1 Job Sun 5 1/1 1 Job…" at bounding box center [364, 201] width 729 height 249
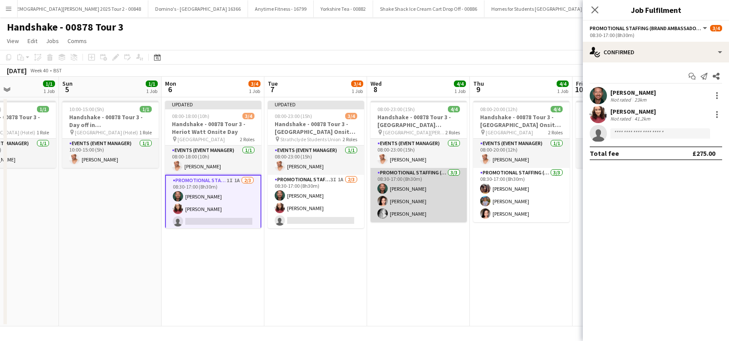
click at [415, 214] on app-card-role "Promotional Staffing (Brand Ambassadors) 3/3 08:30-17:00 (8h30m) Dean Moffat An…" at bounding box center [419, 195] width 96 height 54
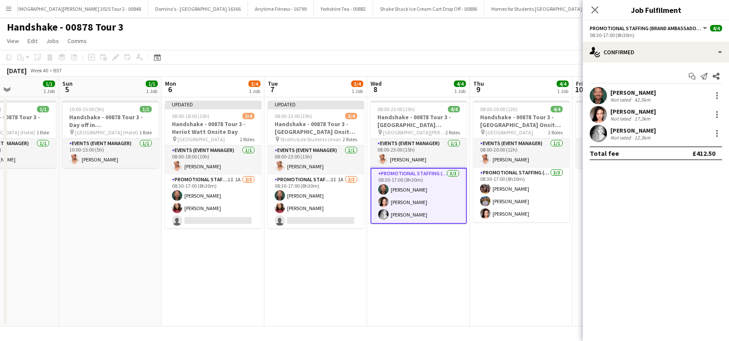
click at [646, 129] on div "Emily Buchanan" at bounding box center [634, 130] width 46 height 8
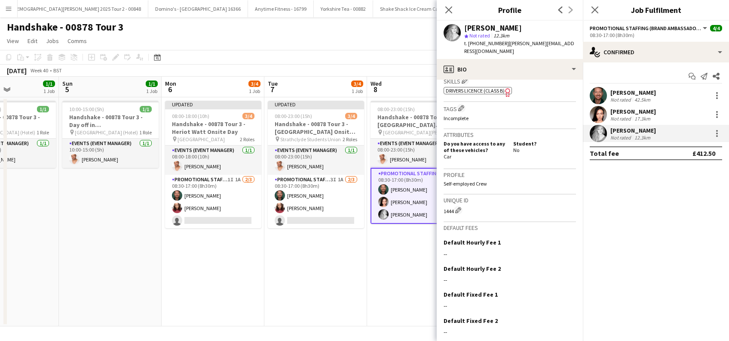
scroll to position [358, 0]
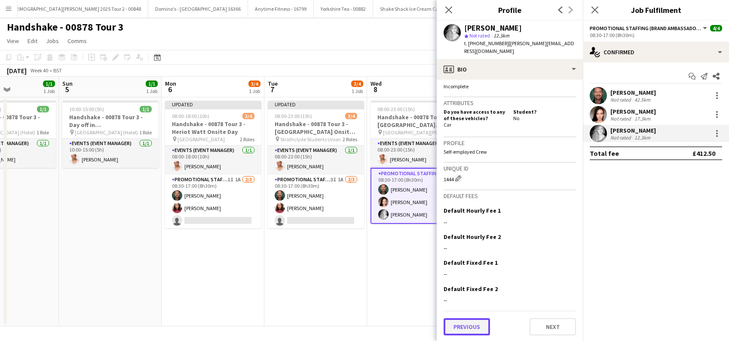
click at [480, 329] on button "Previous" at bounding box center [467, 326] width 46 height 17
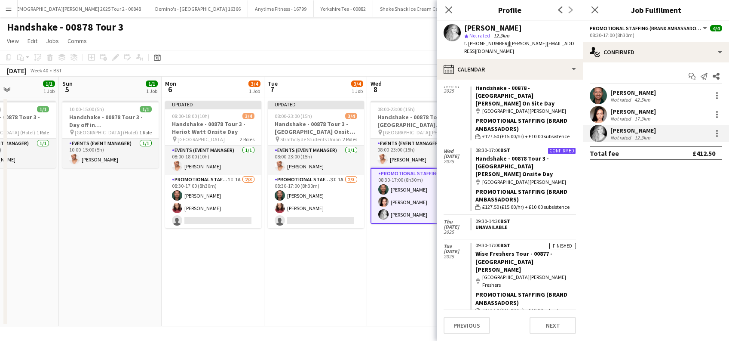
scroll to position [0, 0]
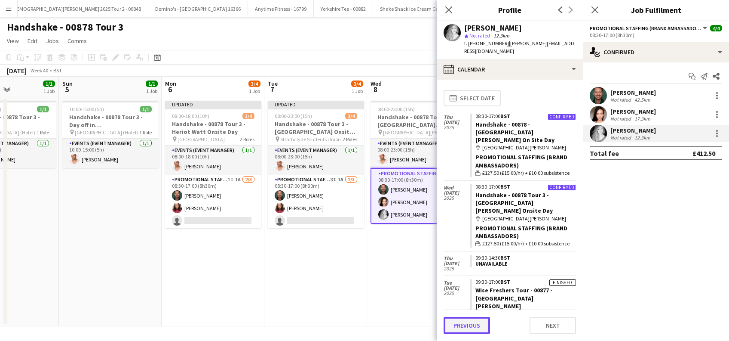
click at [471, 323] on button "Previous" at bounding box center [467, 325] width 46 height 17
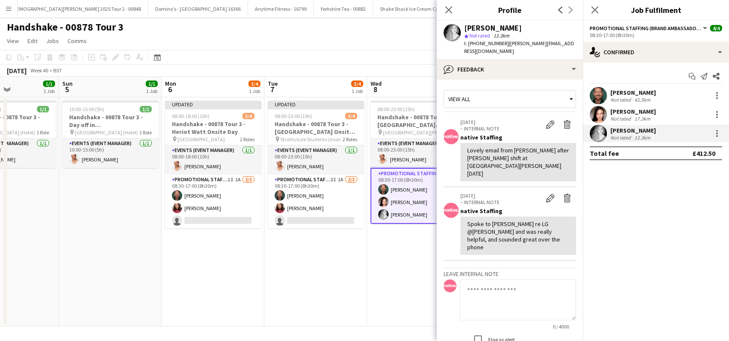
click at [641, 110] on div "Anwen Green" at bounding box center [634, 112] width 46 height 8
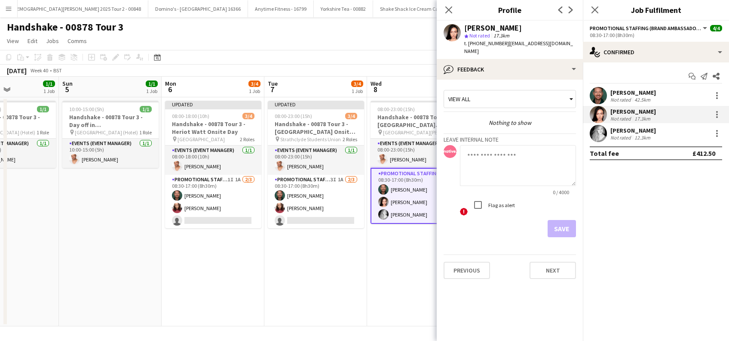
click at [636, 91] on div "Dean Moffat" at bounding box center [634, 93] width 46 height 8
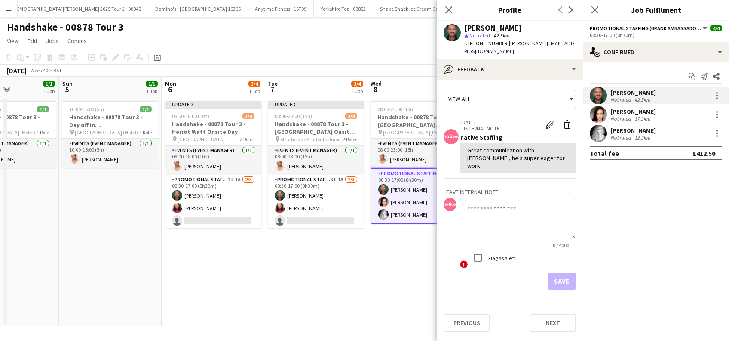
click at [625, 110] on div "Anwen Green" at bounding box center [634, 112] width 46 height 8
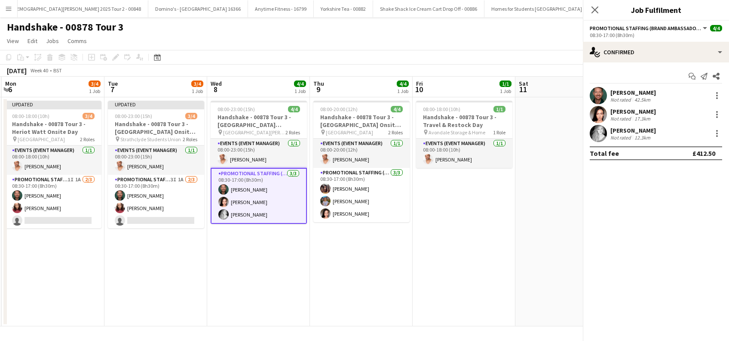
scroll to position [0, 307]
drag, startPoint x: 385, startPoint y: 266, endPoint x: 240, endPoint y: 271, distance: 145.0
click at [240, 271] on app-calendar-viewport "Fri 3 4/4 1 Job Sat 4 1/1 1 Job Sun 5 1/1 1 Job Mon 6 3/4 1 Job Tue 7 3/4 1 Job…" at bounding box center [364, 201] width 729 height 249
click at [717, 96] on div at bounding box center [718, 96] width 2 height 2
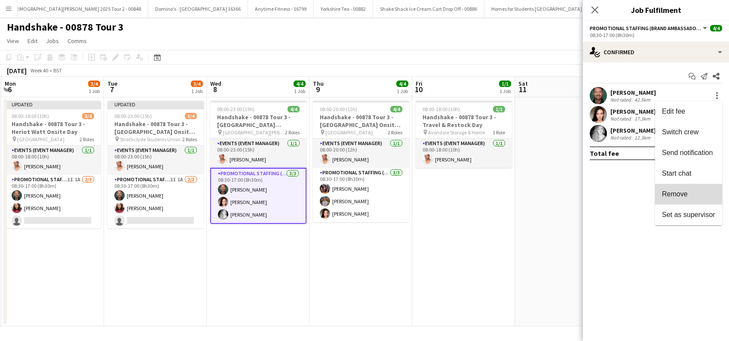
click at [671, 193] on span "Remove" at bounding box center [675, 193] width 26 height 7
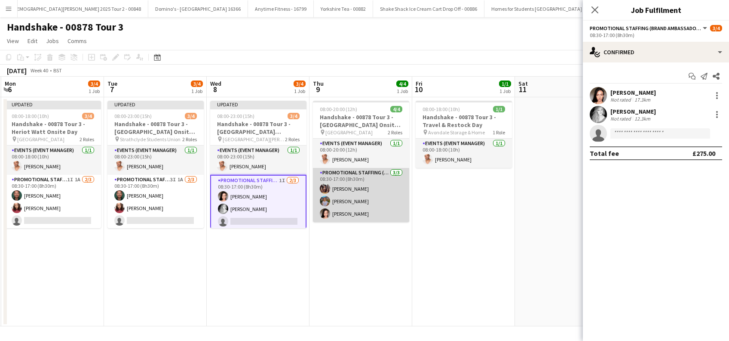
click at [347, 200] on app-card-role "Promotional Staffing (Brand Ambassadors) 3/3 08:30-17:00 (8h30m) Ting Yan Ng Do…" at bounding box center [361, 195] width 96 height 54
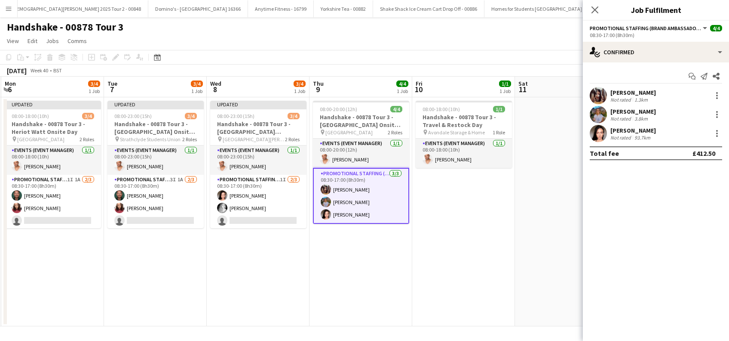
click at [642, 112] on div "Donna Deans" at bounding box center [634, 112] width 46 height 8
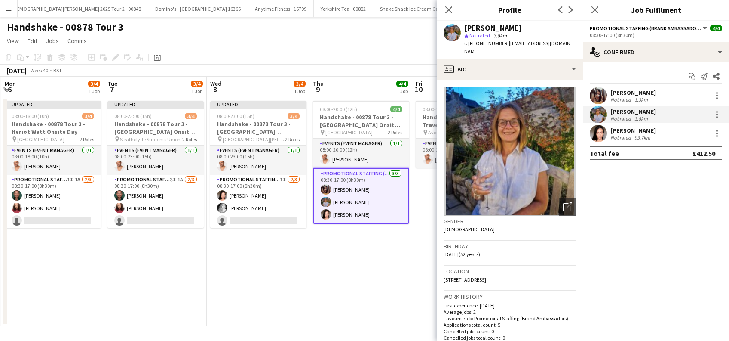
click at [630, 92] on div "Ting Yan Ng" at bounding box center [634, 93] width 46 height 8
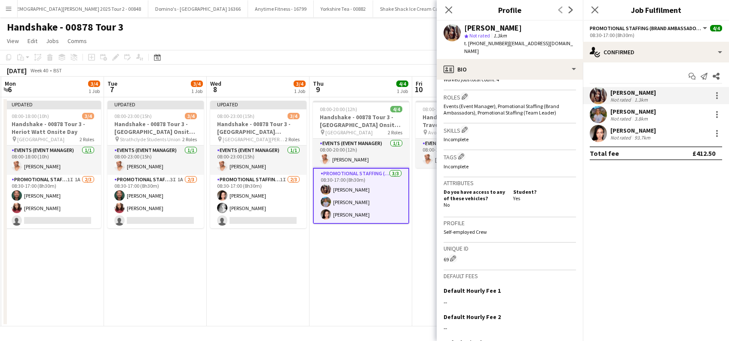
scroll to position [344, 0]
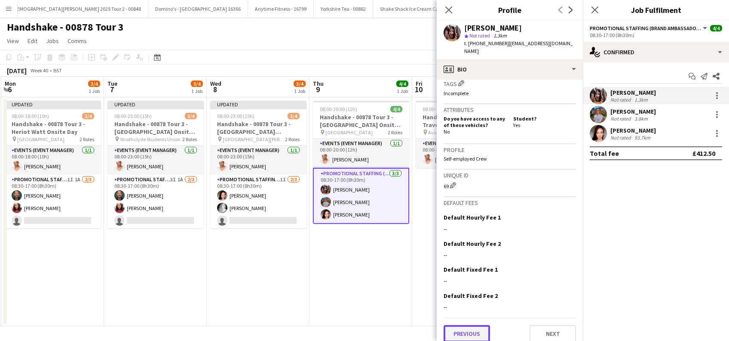
click at [471, 325] on button "Previous" at bounding box center [467, 333] width 46 height 17
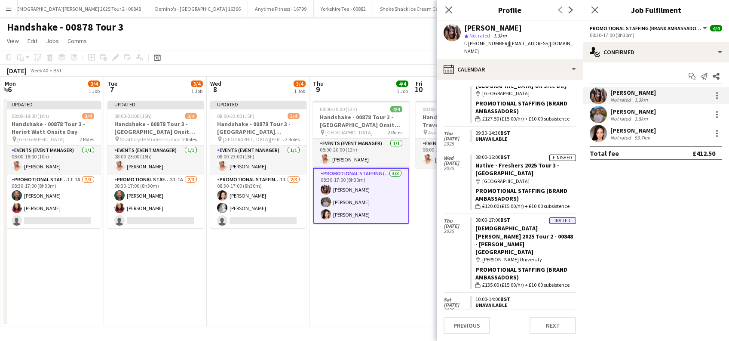
scroll to position [57, 0]
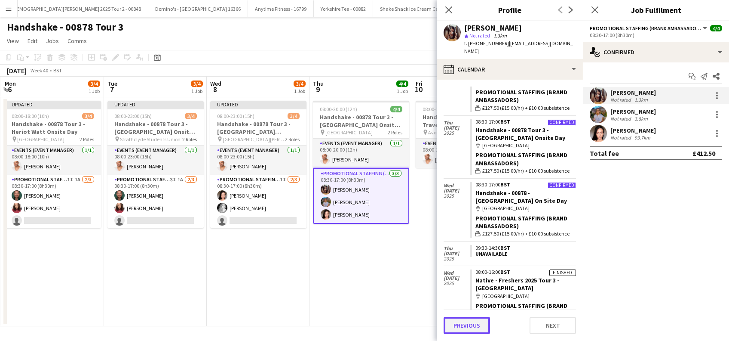
click at [462, 324] on button "Previous" at bounding box center [467, 325] width 46 height 17
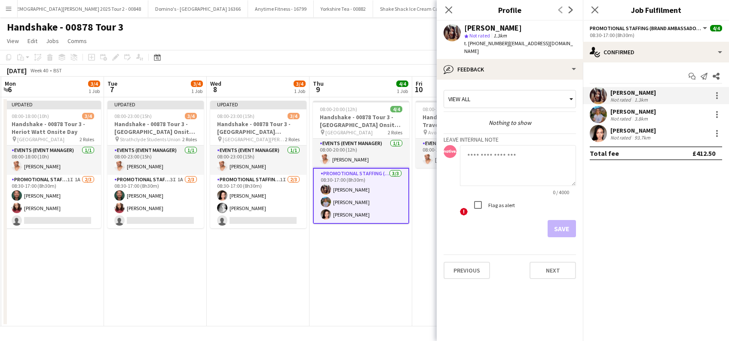
click at [640, 113] on div "[PERSON_NAME]" at bounding box center [634, 112] width 46 height 8
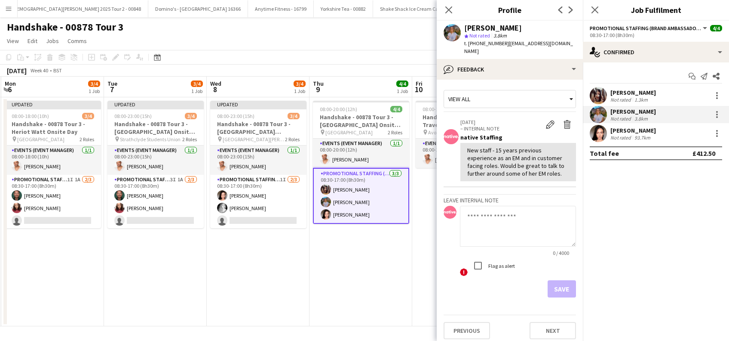
click at [640, 90] on div "[PERSON_NAME]" at bounding box center [634, 93] width 46 height 8
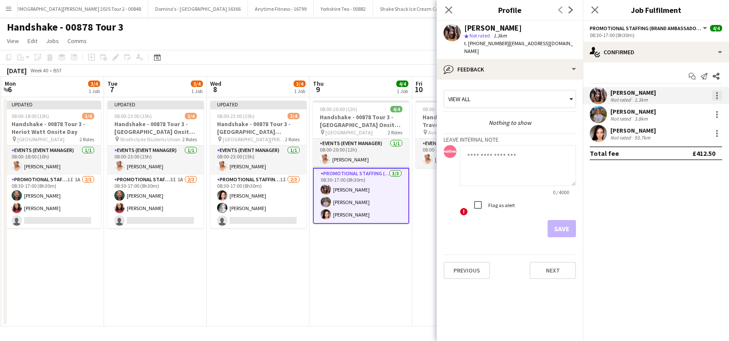
click at [713, 95] on div at bounding box center [717, 95] width 10 height 10
click at [668, 191] on span "Remove" at bounding box center [675, 193] width 26 height 7
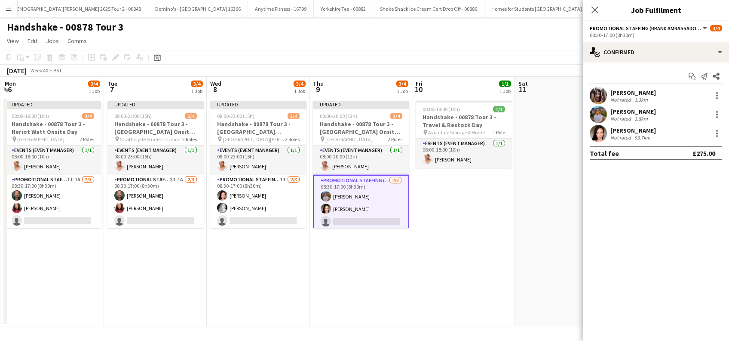
click at [488, 255] on app-date-cell "08:00-18:00 (10h) 1/1 Handshake - 00878 Tour 3 - Travel & Restock Day pin Avond…" at bounding box center [463, 211] width 103 height 229
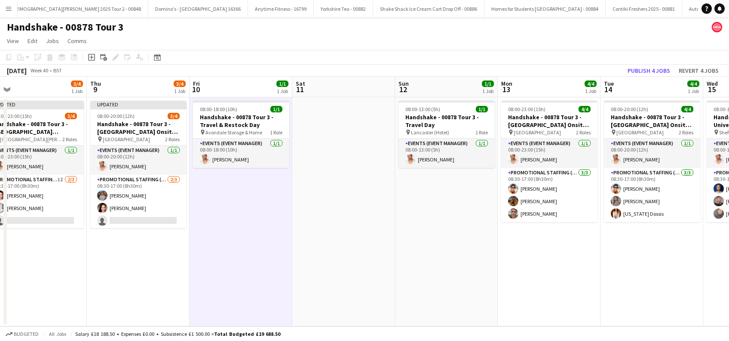
drag, startPoint x: 573, startPoint y: 255, endPoint x: 344, endPoint y: 273, distance: 229.5
click at [345, 274] on app-calendar-viewport "Sun 5 1/1 1 Job Mon 6 3/4 1 Job Tue 7 3/4 1 Job Wed 8 3/4 1 Job Thu 9 3/4 1 Job…" at bounding box center [364, 201] width 729 height 249
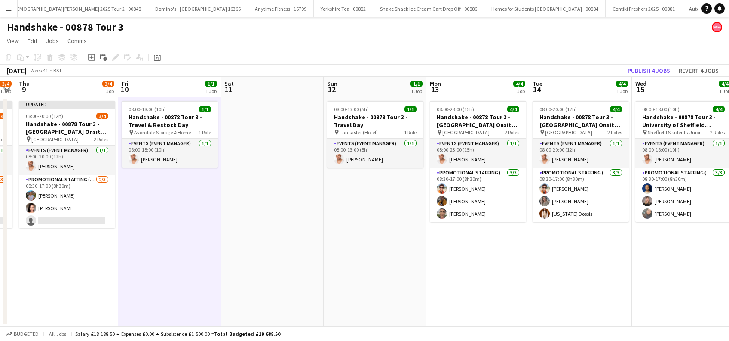
scroll to position [0, 418]
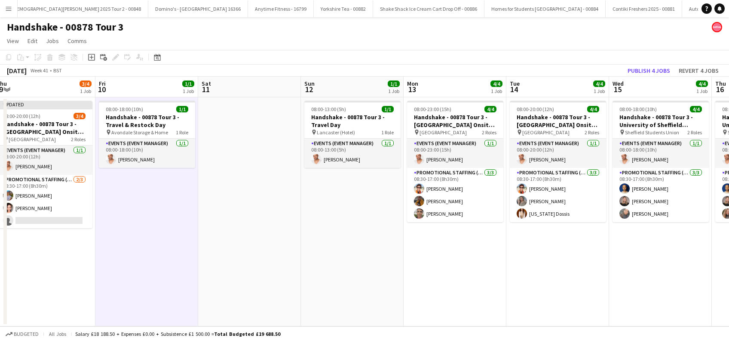
drag, startPoint x: 537, startPoint y: 272, endPoint x: 450, endPoint y: 287, distance: 88.1
click at [451, 287] on app-calendar-viewport "Sun 5 1/1 1 Job Mon 6 3/4 1 Job Tue 7 3/4 1 Job Wed 8 3/4 1 Job Thu 9 3/4 1 Job…" at bounding box center [364, 201] width 729 height 249
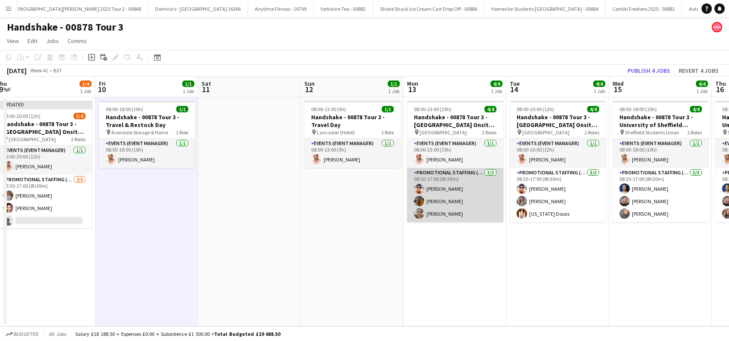
click at [447, 199] on app-card-role "Promotional Staffing (Brand Ambassadors) 3/3 08:30-17:00 (8h30m) Daniel Wilcock…" at bounding box center [455, 195] width 96 height 54
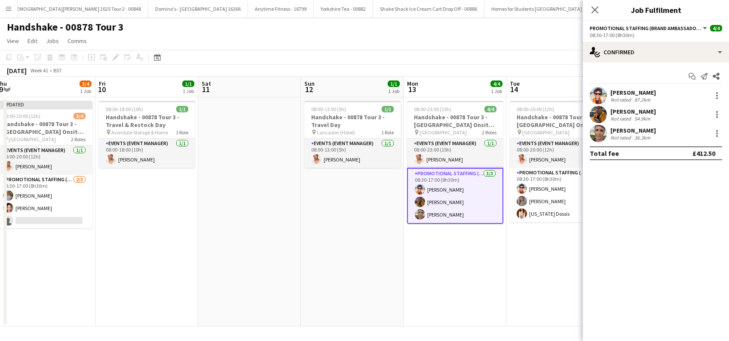
click at [452, 213] on app-card-role "Promotional Staffing (Brand Ambassadors) 3/3 08:30-17:00 (8h30m) Daniel Wilcock…" at bounding box center [455, 196] width 96 height 56
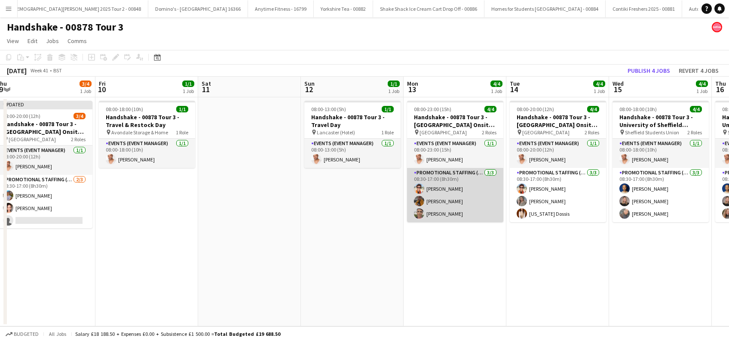
click at [452, 212] on app-card-role "Promotional Staffing (Brand Ambassadors) 3/3 08:30-17:00 (8h30m) Daniel Wilcock…" at bounding box center [455, 195] width 96 height 54
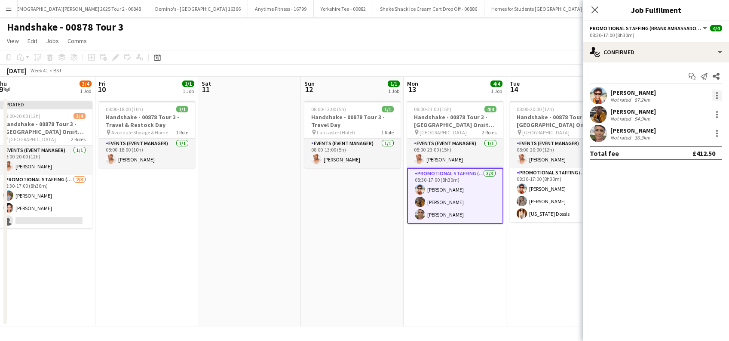
click at [719, 93] on div at bounding box center [717, 95] width 10 height 10
click at [680, 194] on span "Remove" at bounding box center [675, 193] width 26 height 7
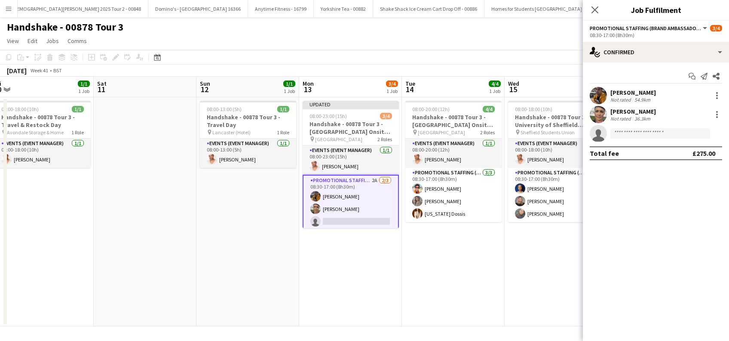
drag, startPoint x: 546, startPoint y: 268, endPoint x: 439, endPoint y: 288, distance: 108.5
click at [439, 288] on app-calendar-viewport "Tue 7 3/4 1 Job Wed 8 3/4 1 Job Thu 9 3/4 1 Job Fri 10 1/1 1 Job Sat 11 Sun 12 …" at bounding box center [364, 201] width 729 height 249
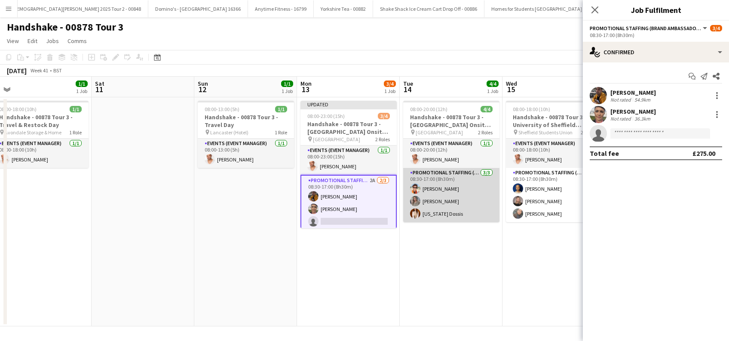
click at [441, 186] on app-card-role "Promotional Staffing (Brand Ambassadors) 3/3 08:30-17:00 (8h30m) Daniel Wilcock…" at bounding box center [451, 195] width 96 height 54
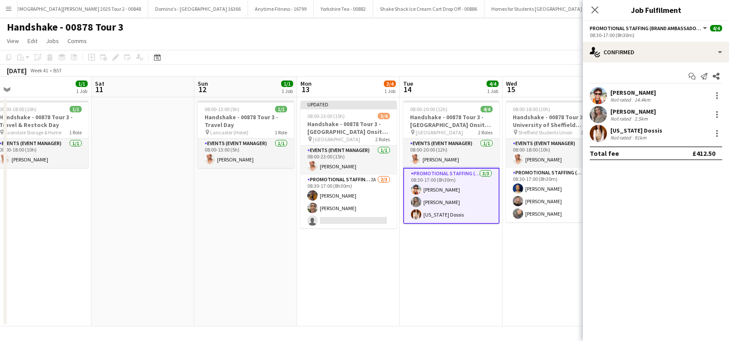
click at [616, 129] on div "Georgia Dossis" at bounding box center [637, 130] width 52 height 8
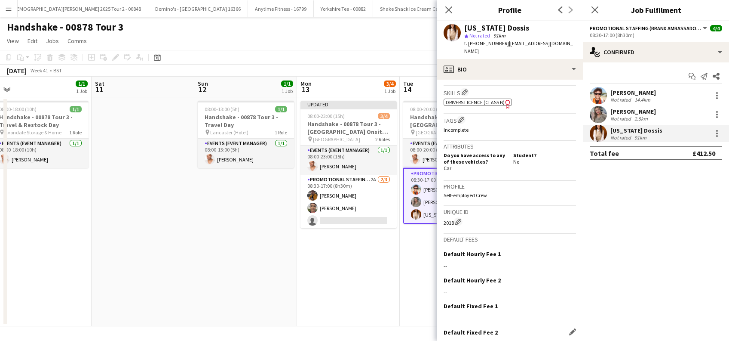
scroll to position [352, 0]
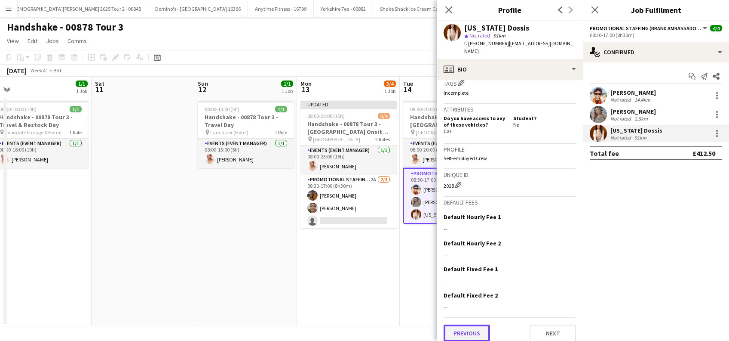
click at [466, 324] on button "Previous" at bounding box center [467, 332] width 46 height 17
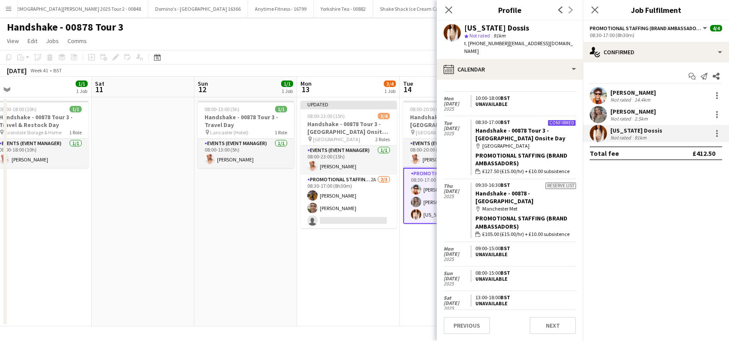
scroll to position [214, 0]
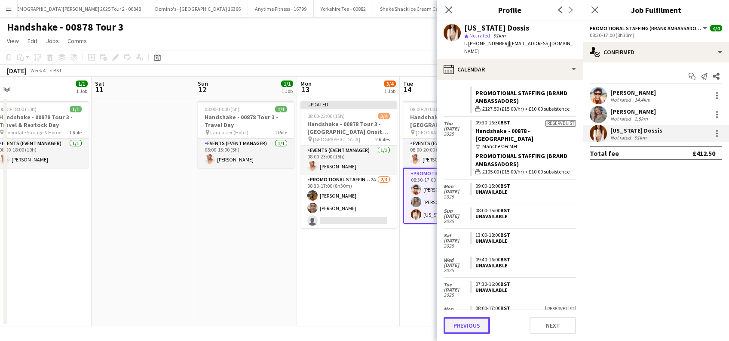
click at [471, 325] on button "Previous" at bounding box center [467, 325] width 46 height 17
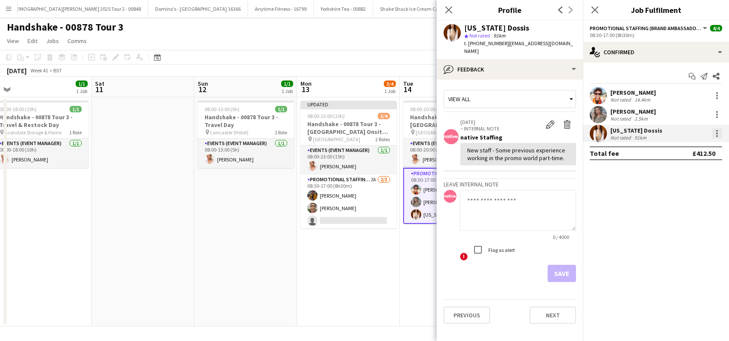
click at [719, 132] on div at bounding box center [717, 133] width 10 height 10
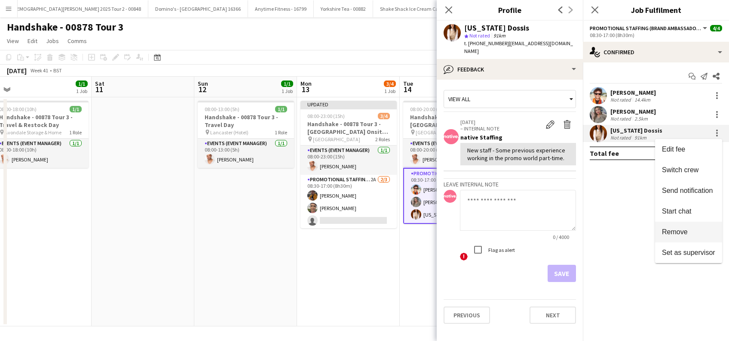
click at [681, 234] on span "Remove" at bounding box center [675, 231] width 26 height 7
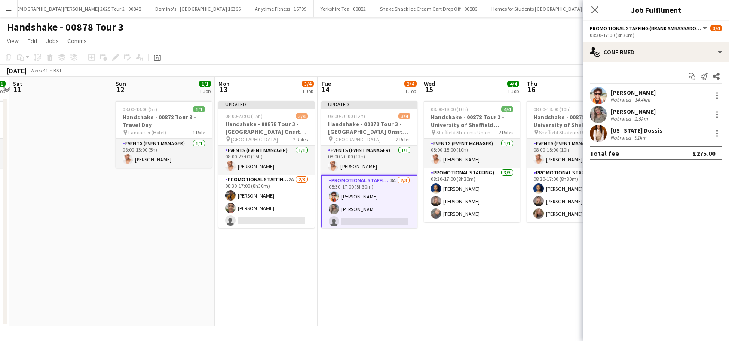
scroll to position [0, 231]
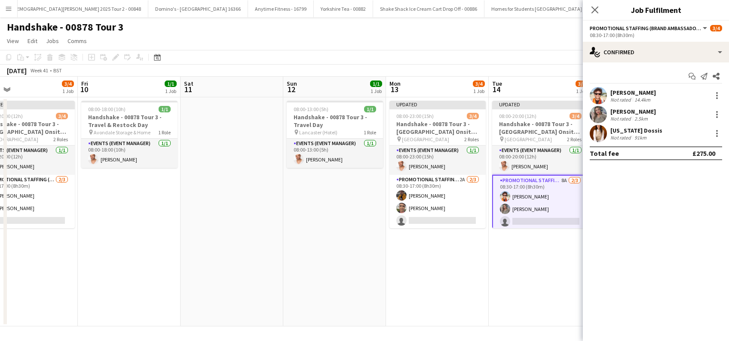
drag, startPoint x: 511, startPoint y: 285, endPoint x: 394, endPoint y: 292, distance: 116.8
click at [394, 292] on app-calendar-viewport "Tue 7 3/4 1 Job Wed 8 3/4 1 Job Thu 9 3/4 1 Job Fri 10 1/1 1 Job Sat 11 Sun 12 …" at bounding box center [364, 201] width 729 height 249
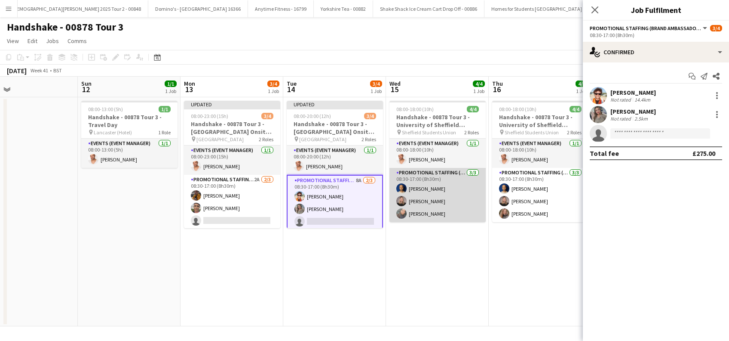
click at [438, 198] on app-card-role "Promotional Staffing (Brand Ambassadors) 3/3 08:30-17:00 (8h30m) Shaan Mottram …" at bounding box center [438, 195] width 96 height 54
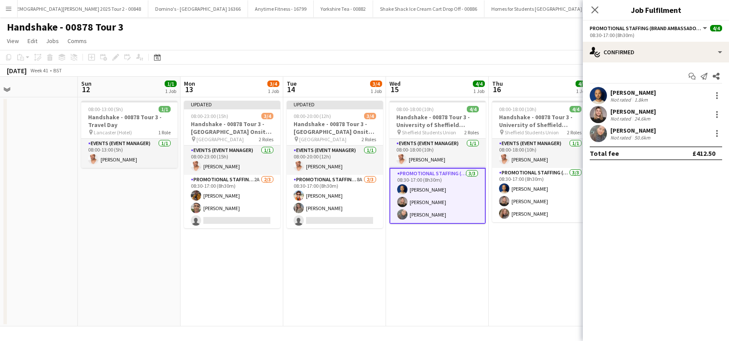
scroll to position [0, 295]
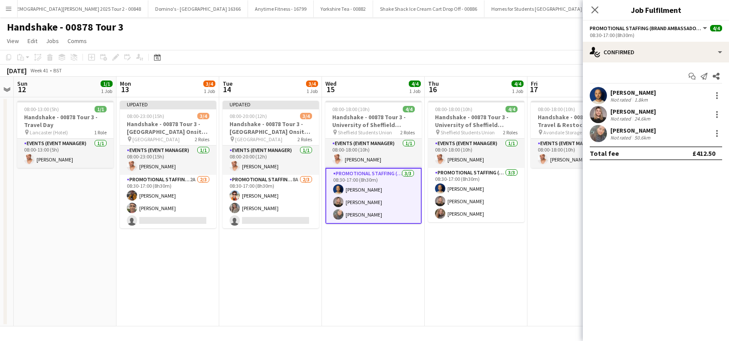
drag, startPoint x: 541, startPoint y: 259, endPoint x: 477, endPoint y: 266, distance: 64.5
click at [477, 266] on app-calendar-viewport "Thu 9 3/4 1 Job Fri 10 1/1 1 Job Sat 11 Sun 12 1/1 1 Job Mon 13 3/4 1 Job Tue 1…" at bounding box center [364, 201] width 729 height 249
click at [719, 97] on div at bounding box center [717, 95] width 10 height 10
click at [678, 200] on button "Remove" at bounding box center [688, 194] width 67 height 21
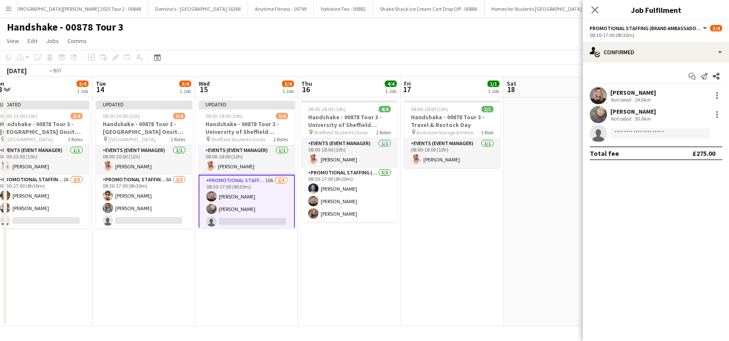
scroll to position [0, 234]
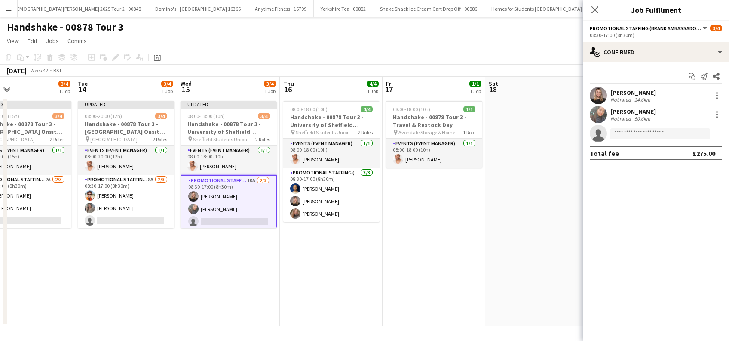
drag, startPoint x: 547, startPoint y: 251, endPoint x: 402, endPoint y: 271, distance: 146.3
click at [402, 271] on app-calendar-viewport "Sat 11 Sun 12 1/1 1 Job Mon 13 3/4 1 Job Tue 14 3/4 1 Job Wed 15 3/4 1 Job Thu …" at bounding box center [364, 201] width 729 height 249
click at [553, 196] on app-date-cell at bounding box center [537, 211] width 103 height 229
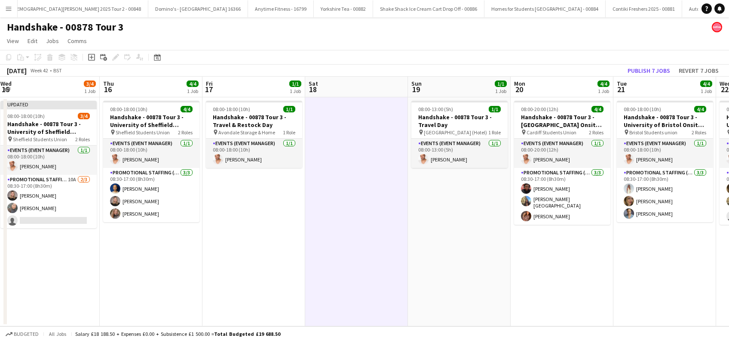
scroll to position [0, 268]
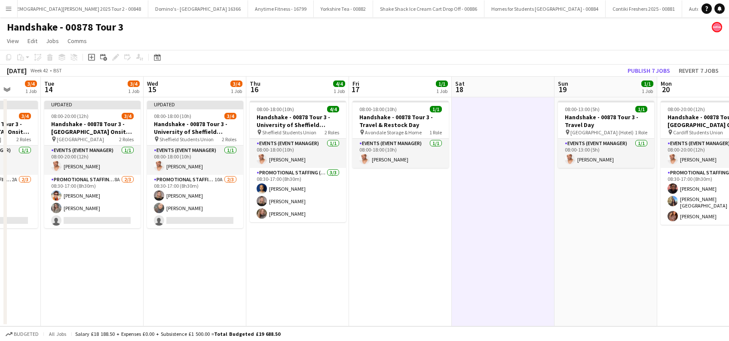
drag, startPoint x: 641, startPoint y: 238, endPoint x: 401, endPoint y: 255, distance: 240.2
click at [401, 255] on app-calendar-viewport "Sat 11 Sun 12 1/1 1 Job Mon 13 3/4 1 Job Tue 14 3/4 1 Job Wed 15 3/4 1 Job Thu …" at bounding box center [364, 201] width 729 height 249
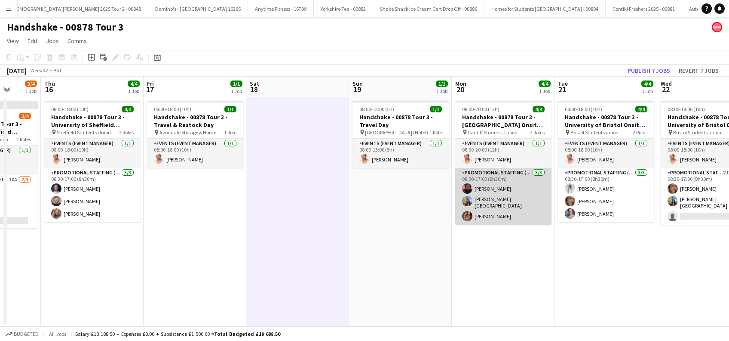
click at [495, 210] on app-card-role "Promotional Staffing (Brand Ambassadors) 3/3 08:30-17:00 (8h30m) Emmanuel Orhew…" at bounding box center [503, 196] width 96 height 57
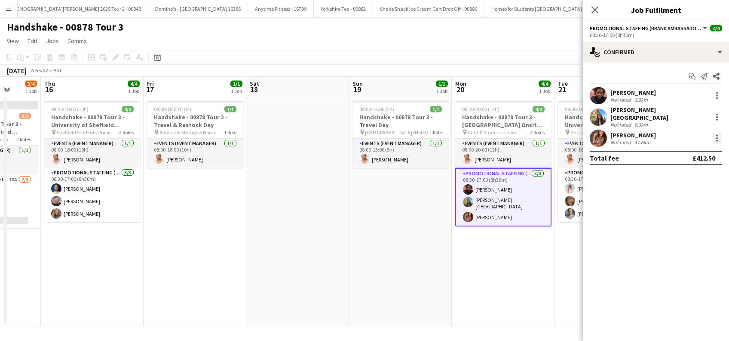
click at [715, 135] on div at bounding box center [717, 138] width 10 height 10
click at [677, 230] on span "Remove" at bounding box center [675, 231] width 26 height 7
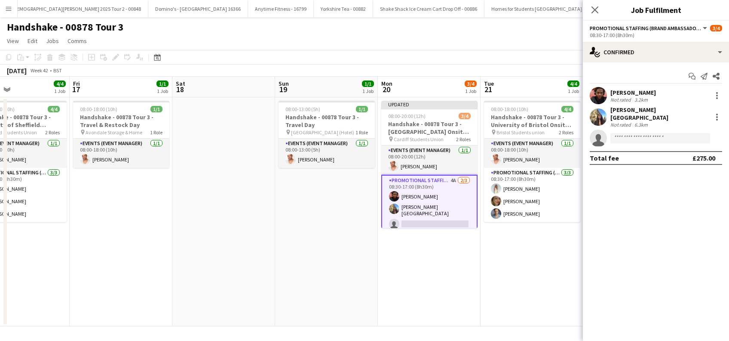
scroll to position [0, 243]
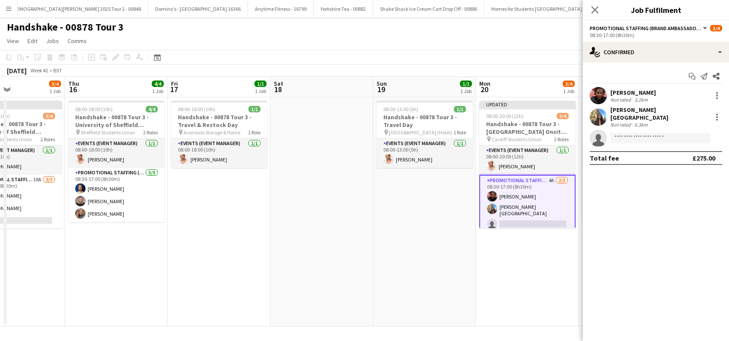
drag, startPoint x: 541, startPoint y: 259, endPoint x: 360, endPoint y: 273, distance: 182.5
click at [360, 274] on app-calendar-viewport "Mon 13 3/4 1 Job Tue 14 3/4 1 Job Wed 15 3/4 1 Job Thu 16 4/4 1 Job Fri 17 1/1 …" at bounding box center [364, 201] width 729 height 249
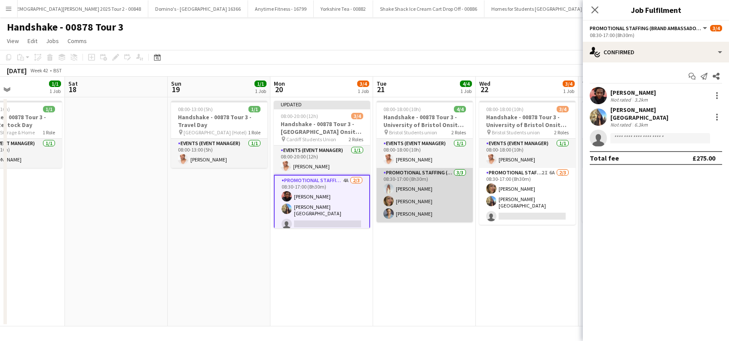
click at [415, 203] on app-card-role "Promotional Staffing (Brand Ambassadors) 3/3 08:30-17:00 (8h30m) Brooke Latham …" at bounding box center [425, 195] width 96 height 54
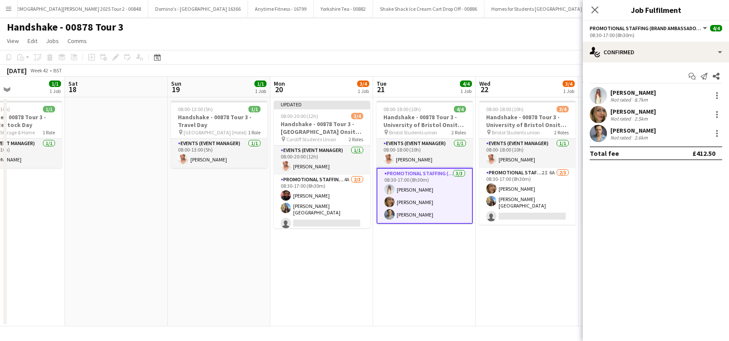
click at [621, 112] on div "Jane Scaife" at bounding box center [634, 112] width 46 height 8
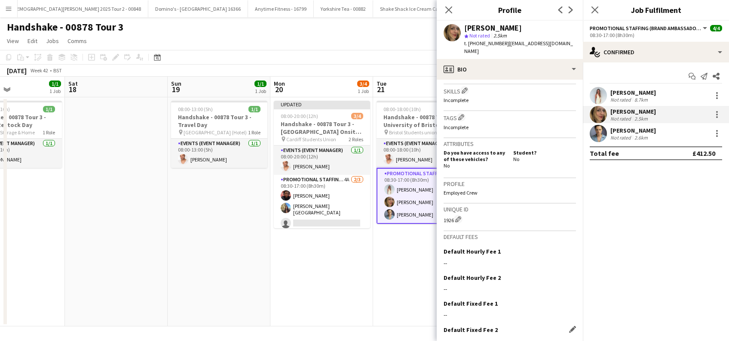
scroll to position [359, 0]
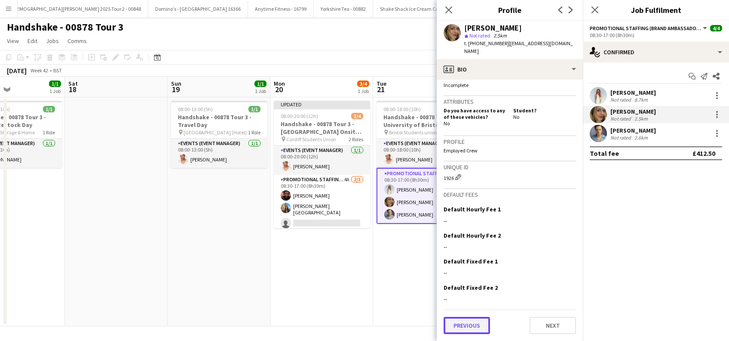
click at [479, 330] on button "Previous" at bounding box center [467, 325] width 46 height 17
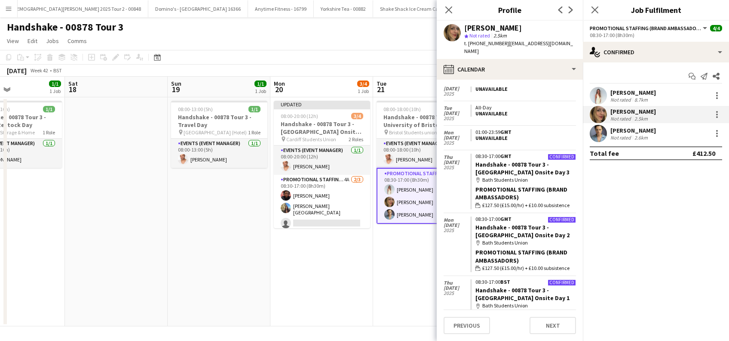
scroll to position [1062, 0]
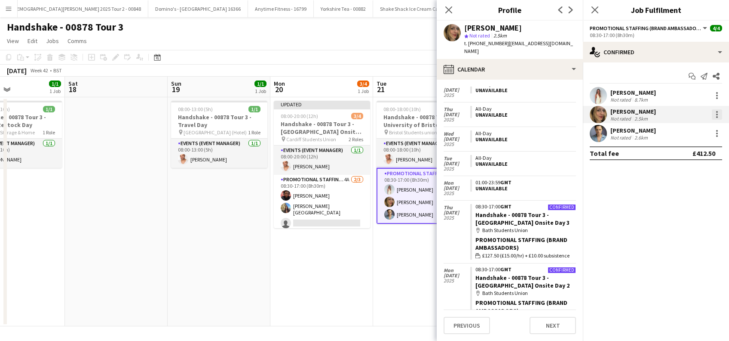
click at [718, 114] on div at bounding box center [717, 114] width 10 height 10
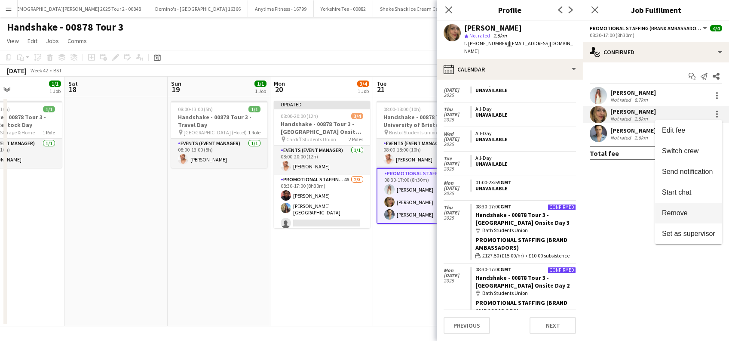
click at [680, 212] on span "Remove" at bounding box center [675, 212] width 26 height 7
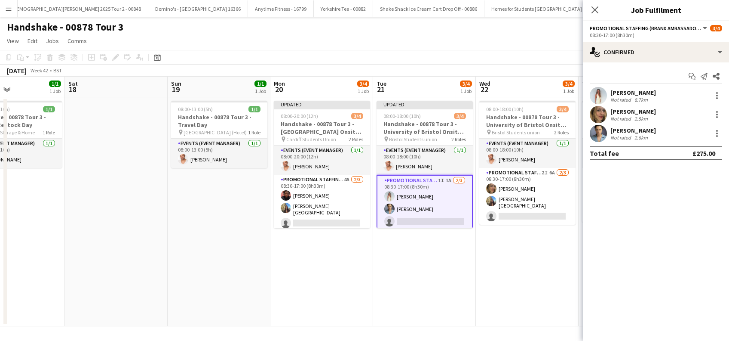
click at [432, 271] on app-date-cell "Updated 08:00-18:00 (10h) 3/4 Handshake - 00878 Tour 3 - University of Bristol …" at bounding box center [424, 211] width 103 height 229
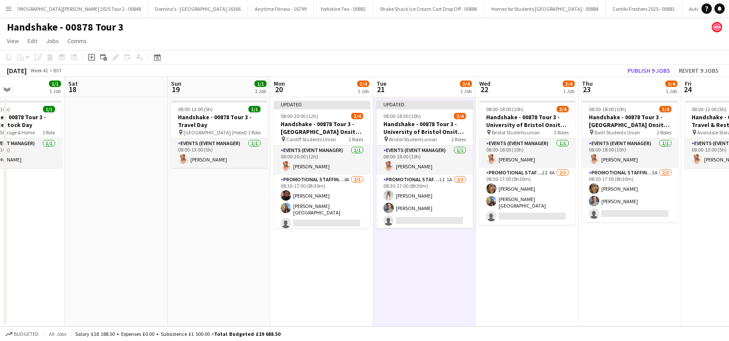
click at [505, 281] on app-date-cell "08:00-18:00 (10h) 3/4 Handshake - 00878 Tour 3 - University of Bristol Onsite D…" at bounding box center [527, 211] width 103 height 229
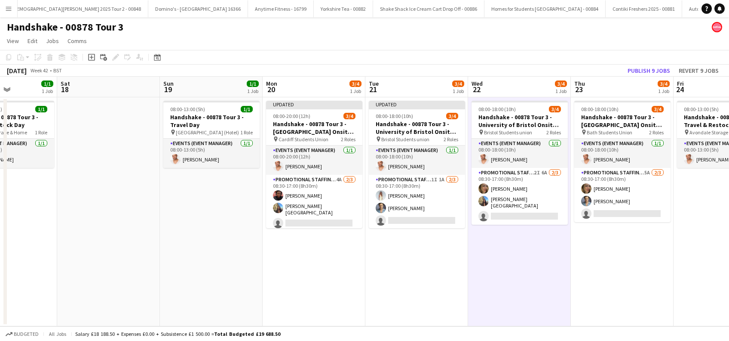
scroll to position [0, 200]
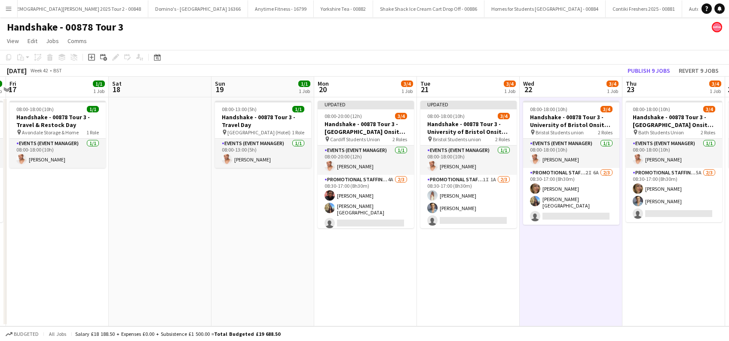
drag, startPoint x: 627, startPoint y: 274, endPoint x: 671, endPoint y: 275, distance: 44.3
click at [671, 275] on app-calendar-viewport "Wed 15 3/4 1 Job Thu 16 4/4 1 Job Fri 17 1/1 1 Job Sat 18 Sun 19 1/1 1 Job Mon …" at bounding box center [364, 201] width 729 height 249
click at [653, 68] on button "Publish 9 jobs" at bounding box center [649, 70] width 49 height 11
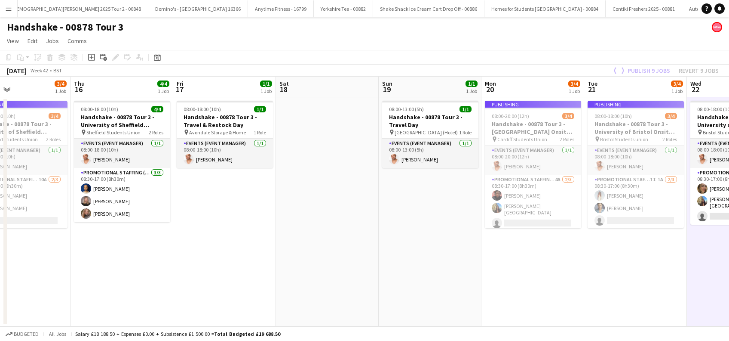
drag, startPoint x: 374, startPoint y: 283, endPoint x: 485, endPoint y: 283, distance: 110.5
click at [483, 283] on app-calendar-viewport "Mon 13 3/4 1 Job Tue 14 3/4 1 Job Wed 15 3/4 1 Job Thu 16 4/4 1 Job Fri 17 1/1 …" at bounding box center [364, 201] width 729 height 249
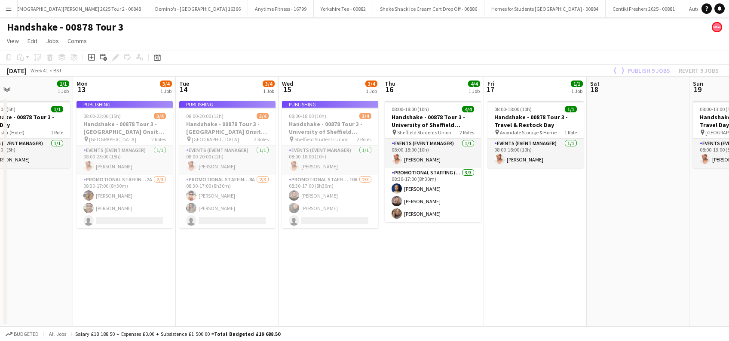
drag, startPoint x: 327, startPoint y: 285, endPoint x: 445, endPoint y: 285, distance: 117.8
click at [445, 285] on app-calendar-viewport "Fri 10 1/1 1 Job Sat 11 Sun 12 1/1 1 Job Mon 13 3/4 1 Job Tue 14 3/4 1 Job Wed …" at bounding box center [364, 201] width 729 height 249
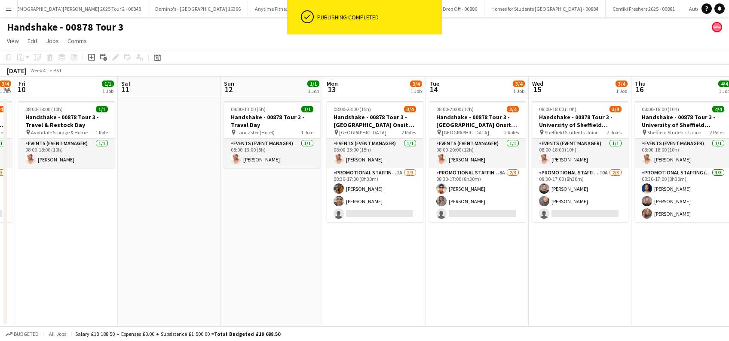
drag, startPoint x: 376, startPoint y: 280, endPoint x: 420, endPoint y: 280, distance: 43.9
click at [420, 280] on app-calendar-viewport "Wed 8 3/4 1 Job Thu 9 3/4 1 Job Fri 10 1/1 1 Job Sat 11 Sun 12 1/1 1 Job Mon 13…" at bounding box center [364, 201] width 729 height 249
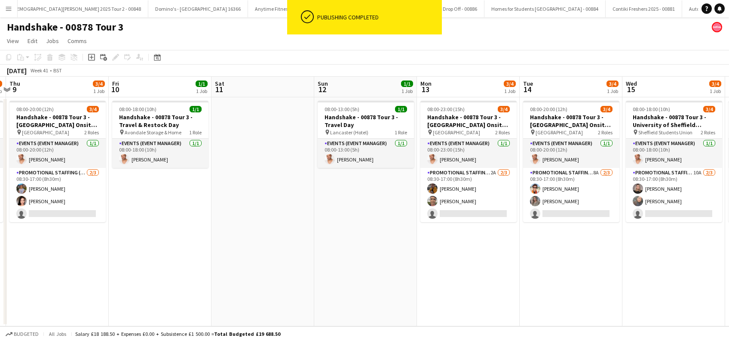
drag, startPoint x: 292, startPoint y: 256, endPoint x: 382, endPoint y: 247, distance: 90.0
click at [432, 255] on app-calendar-viewport "Tue 7 3/4 1 Job Wed 8 3/4 1 Job Thu 9 3/4 1 Job Fri 10 1/1 1 Job Sat 11 Sun 12 …" at bounding box center [364, 201] width 729 height 249
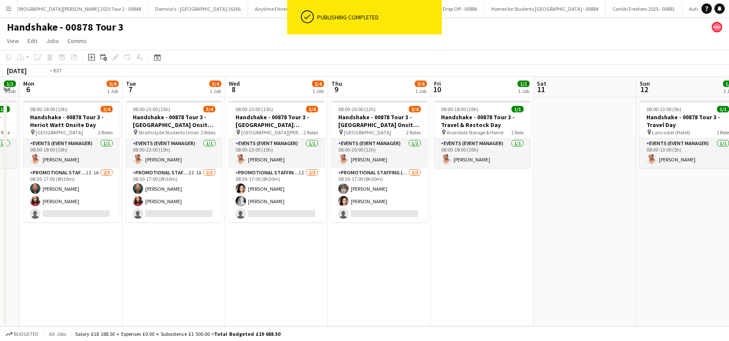
drag, startPoint x: 344, startPoint y: 257, endPoint x: 459, endPoint y: 264, distance: 115.9
click at [465, 264] on app-calendar-viewport "Sat 4 1/1 1 Job Sun 5 1/1 1 Job Mon 6 3/4 1 Job Tue 7 3/4 1 Job Wed 8 3/4 1 Job…" at bounding box center [364, 201] width 729 height 249
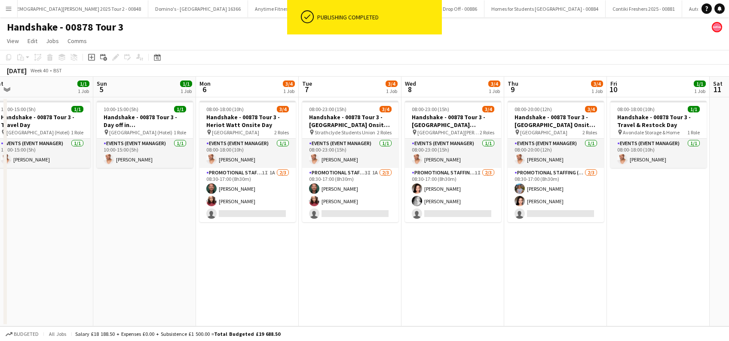
drag, startPoint x: 200, startPoint y: 266, endPoint x: 473, endPoint y: 277, distance: 273.4
click at [473, 277] on app-calendar-viewport "Thu 2 4/4 1 Job Fri 3 4/4 1 Job Sat 4 1/1 1 Job Sun 5 1/1 1 Job Mon 6 3/4 1 Job…" at bounding box center [364, 201] width 729 height 249
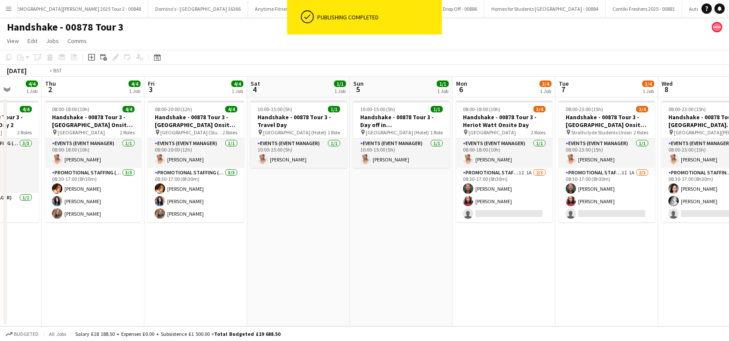
scroll to position [0, 227]
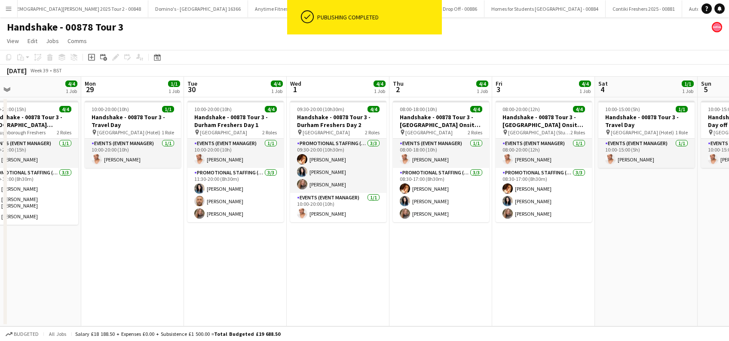
drag, startPoint x: 107, startPoint y: 271, endPoint x: 403, endPoint y: 283, distance: 296.6
click at [403, 283] on app-calendar-viewport "Fri 26 1/1 1 Job Sat 27 4/4 1 Job Sun 28 4/4 1 Job Mon 29 1/1 1 Job Tue 30 4/4 …" at bounding box center [364, 201] width 729 height 249
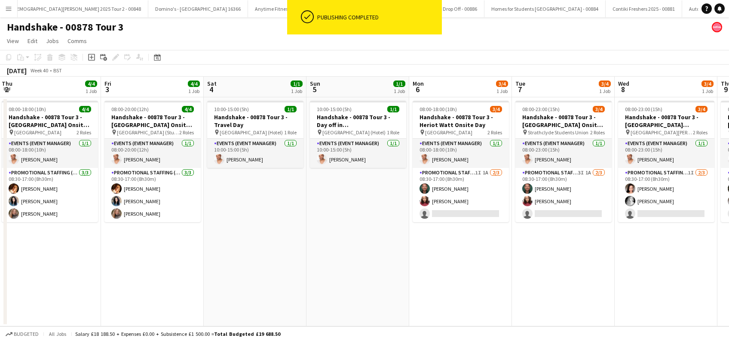
drag, startPoint x: 529, startPoint y: 278, endPoint x: 236, endPoint y: 278, distance: 292.9
click at [213, 287] on app-calendar-viewport "Sun 28 4/4 1 Job Mon 29 1/1 1 Job Tue 30 4/4 1 Job Wed 1 4/4 1 Job Thu 2 4/4 1 …" at bounding box center [364, 201] width 729 height 249
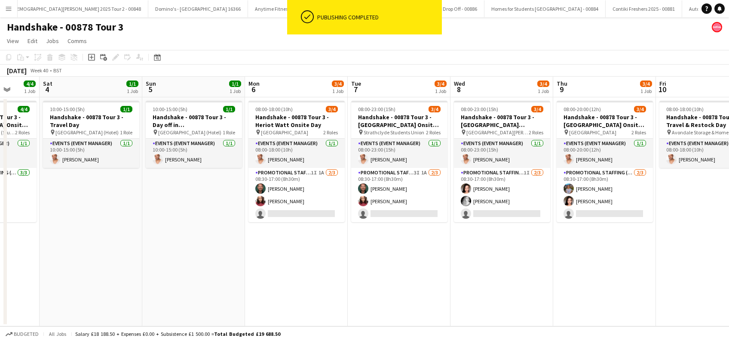
drag, startPoint x: 371, startPoint y: 304, endPoint x: 352, endPoint y: 249, distance: 58.6
click at [367, 305] on app-calendar-viewport "Tue 30 4/4 1 Job Wed 1 4/4 1 Job Thu 2 4/4 1 Job Fri 3 4/4 1 Job Sat 4 1/1 1 Jo…" at bounding box center [364, 201] width 729 height 249
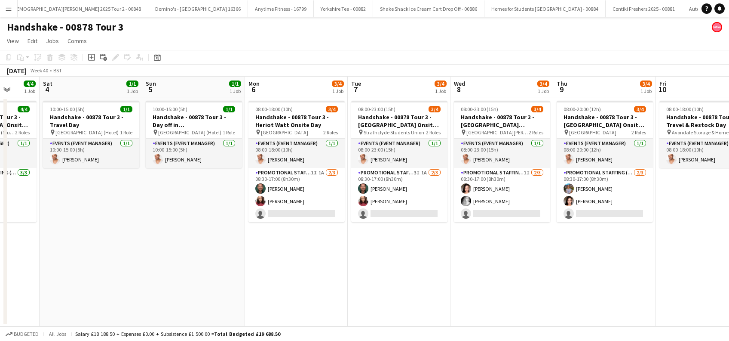
scroll to position [0, 375]
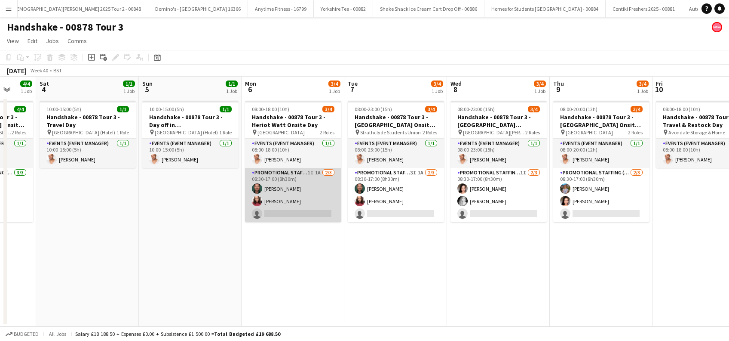
click at [314, 213] on app-card-role "Promotional Staffing (Brand Ambassadors) 1I 1A 2/3 08:30-17:00 (8h30m) Dean Mof…" at bounding box center [293, 195] width 96 height 54
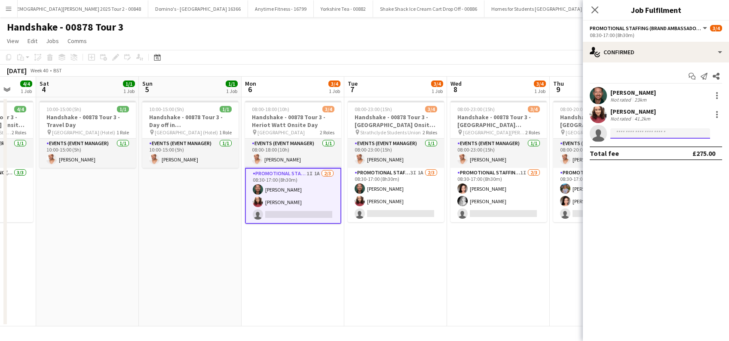
click at [625, 129] on input at bounding box center [661, 133] width 100 height 10
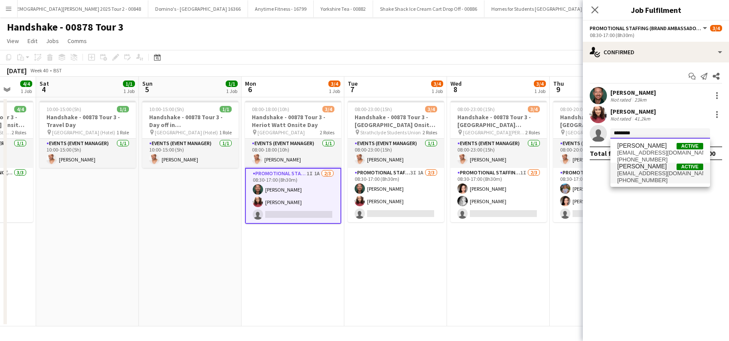
type input "********"
click at [644, 173] on span "lorrainesadler@yahoo.com" at bounding box center [661, 173] width 86 height 7
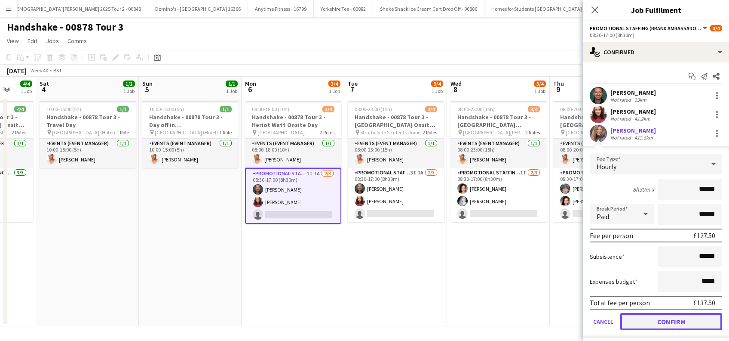
click at [681, 317] on button "Confirm" at bounding box center [672, 321] width 102 height 17
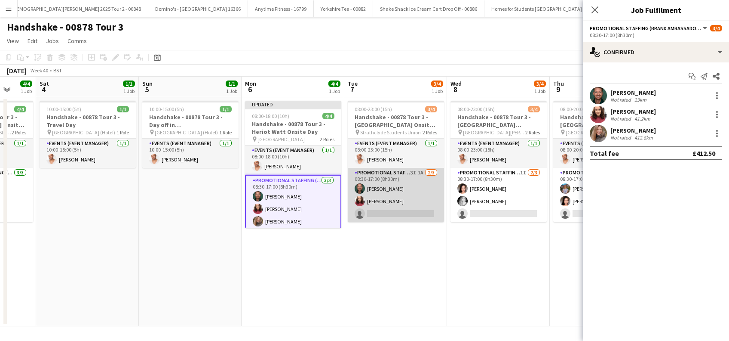
click at [398, 209] on app-card-role "Promotional Staffing (Brand Ambassadors) 3I 1A 2/3 08:30-17:00 (8h30m) Dean Mof…" at bounding box center [396, 195] width 96 height 54
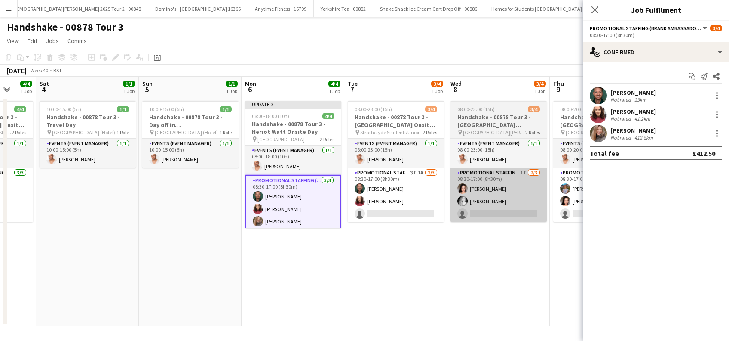
scroll to position [0, 375]
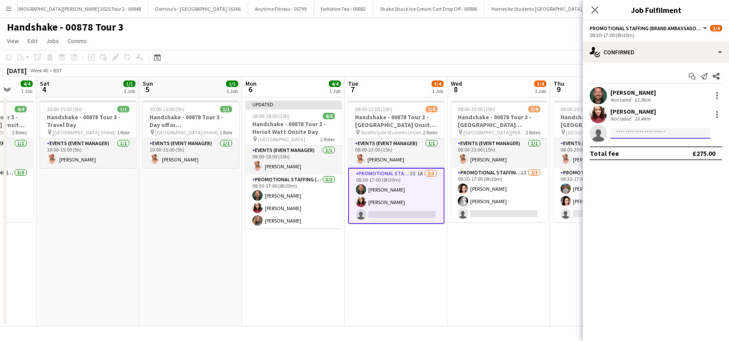
click at [636, 134] on input at bounding box center [661, 133] width 100 height 10
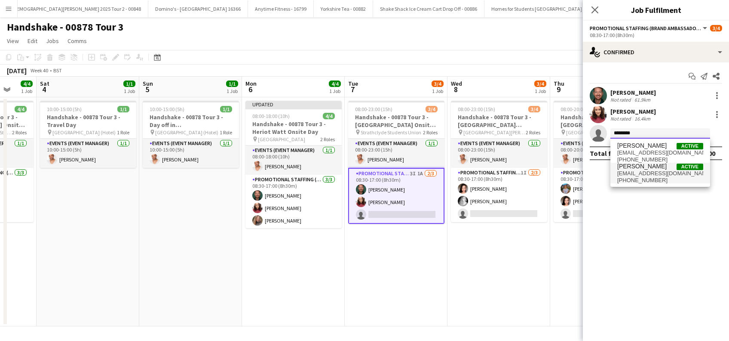
type input "********"
click at [633, 169] on span "Lorraine Sadler" at bounding box center [642, 166] width 49 height 7
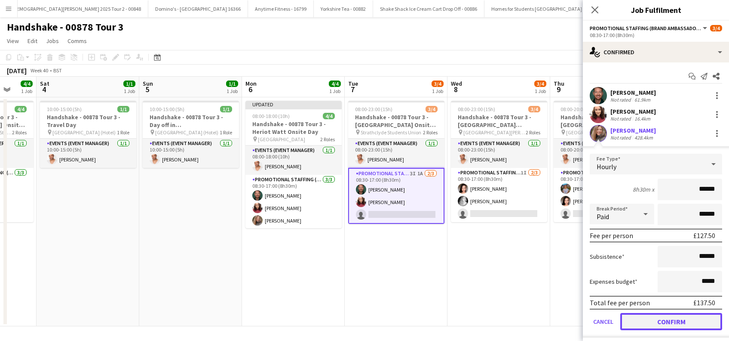
click at [644, 320] on button "Confirm" at bounding box center [672, 321] width 102 height 17
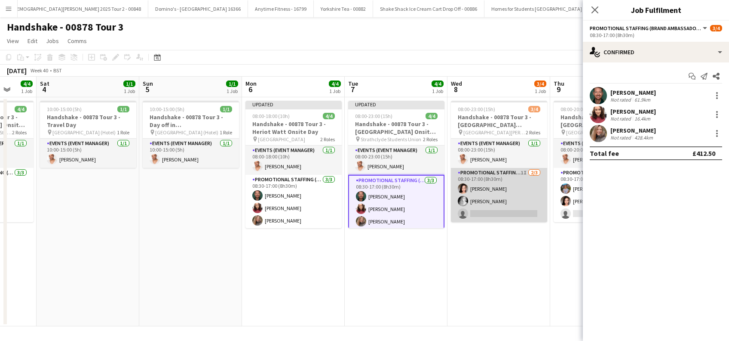
click at [520, 211] on app-card-role "Promotional Staffing (Brand Ambassadors) 1I 2/3 08:30-17:00 (8h30m) Anwen Green…" at bounding box center [499, 195] width 96 height 54
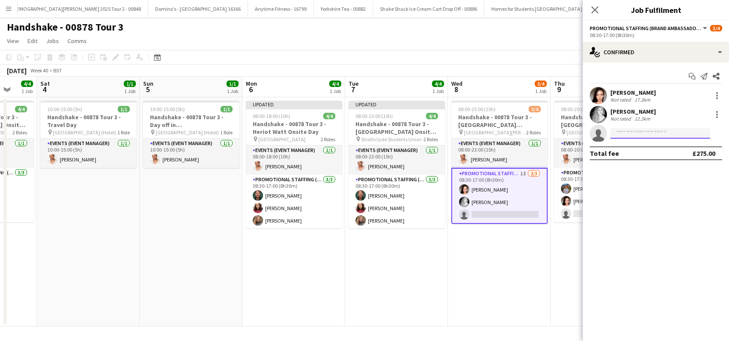
click at [673, 129] on input at bounding box center [661, 133] width 100 height 10
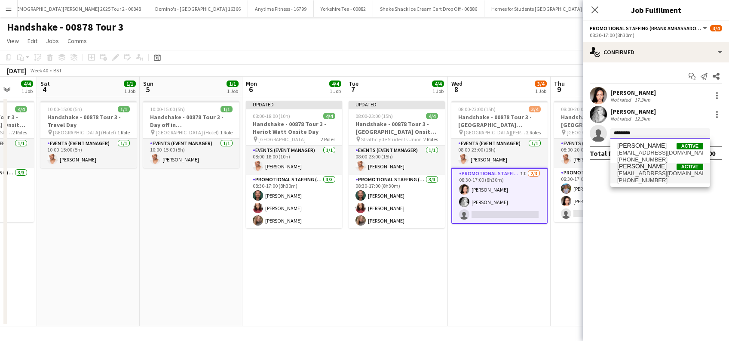
type input "********"
click at [645, 166] on span "Lorraine Sadler" at bounding box center [642, 166] width 49 height 7
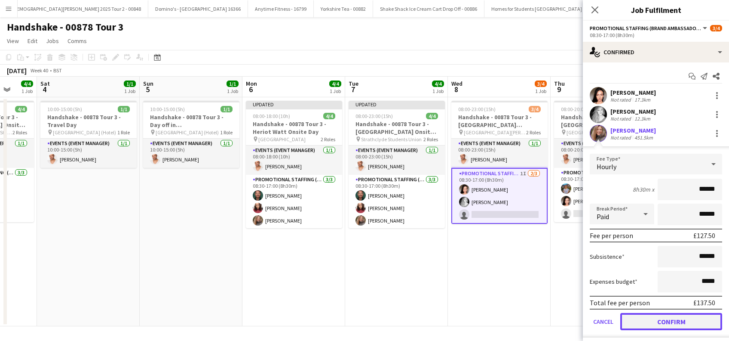
click at [653, 324] on button "Confirm" at bounding box center [672, 321] width 102 height 17
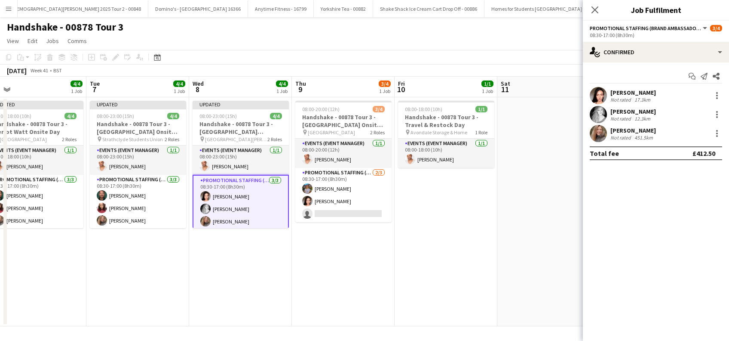
drag, startPoint x: 487, startPoint y: 306, endPoint x: 233, endPoint y: 283, distance: 255.3
click at [228, 294] on app-calendar-viewport "Fri 3 4/4 1 Job Sat 4 1/1 1 Job Sun 5 1/1 1 Job Mon 6 4/4 1 Job Tue 7 4/4 1 Job…" at bounding box center [364, 201] width 729 height 249
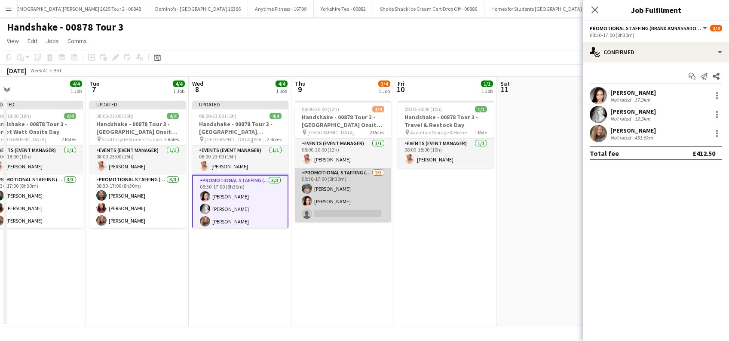
click at [355, 212] on app-card-role "Promotional Staffing (Brand Ambassadors) 2/3 08:30-17:00 (8h30m) Donna Deans An…" at bounding box center [343, 195] width 96 height 54
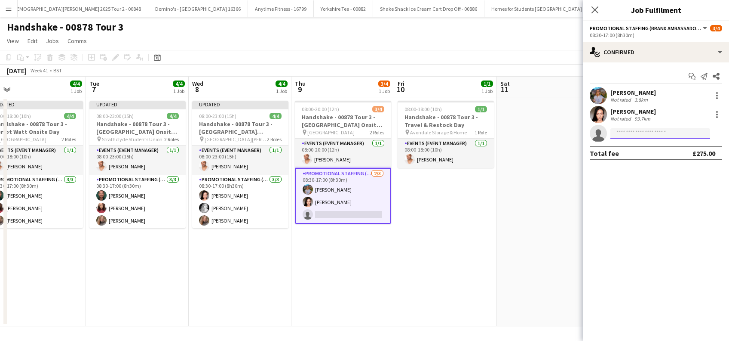
click at [632, 130] on input at bounding box center [661, 133] width 100 height 10
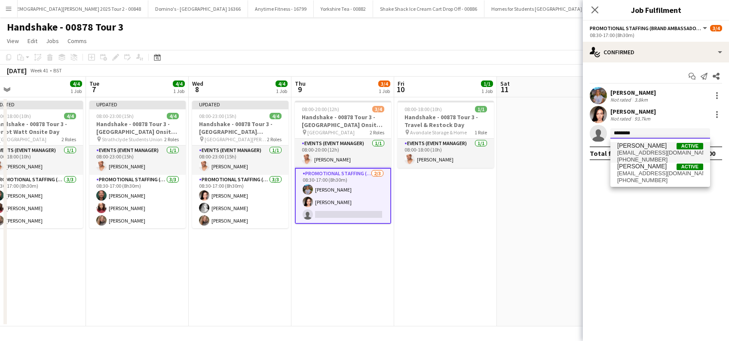
type input "********"
click at [643, 158] on span "+4407814547411" at bounding box center [661, 159] width 86 height 7
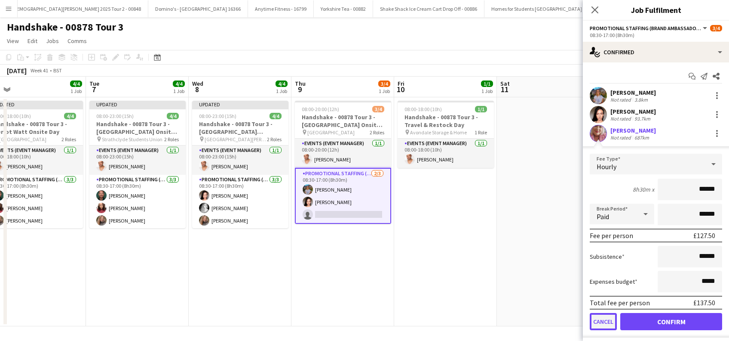
click at [608, 320] on button "Cancel" at bounding box center [603, 321] width 27 height 17
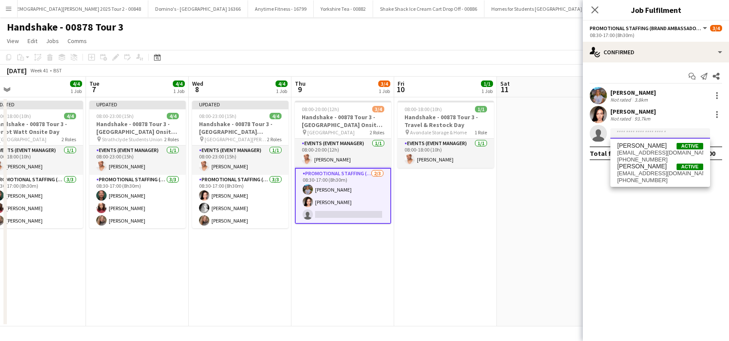
click at [635, 131] on input at bounding box center [661, 133] width 100 height 10
type input "********"
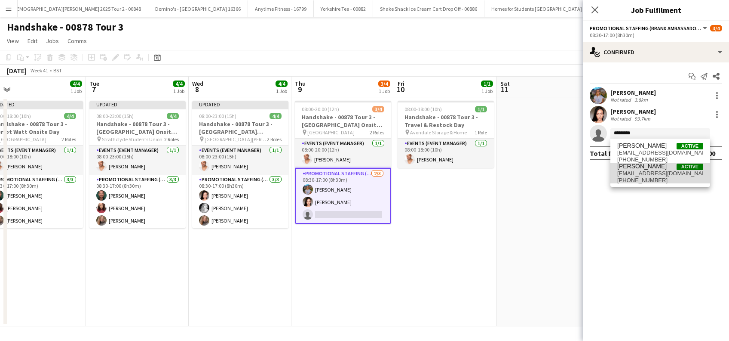
click at [645, 174] on span "lorrainesadler@yahoo.com" at bounding box center [661, 173] width 86 height 7
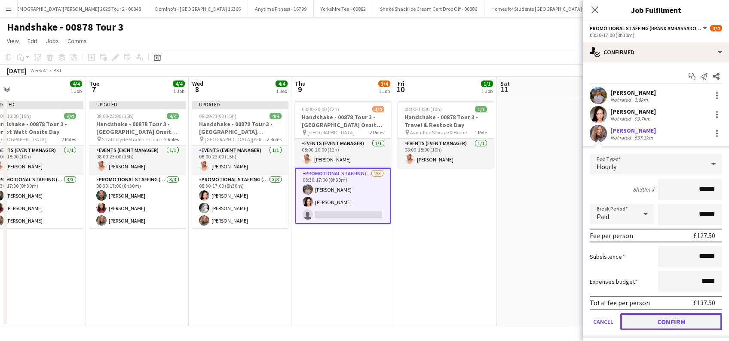
click at [668, 323] on button "Confirm" at bounding box center [672, 321] width 102 height 17
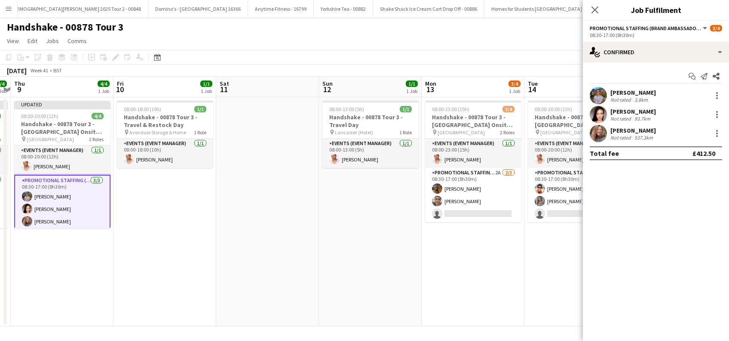
drag, startPoint x: 246, startPoint y: 299, endPoint x: 189, endPoint y: 306, distance: 56.7
click at [190, 305] on app-calendar-viewport "Mon 6 4/4 1 Job Tue 7 4/4 1 Job Wed 8 4/4 1 Job Thu 9 4/4 1 Job Fri 10 1/1 1 Jo…" at bounding box center [364, 201] width 729 height 249
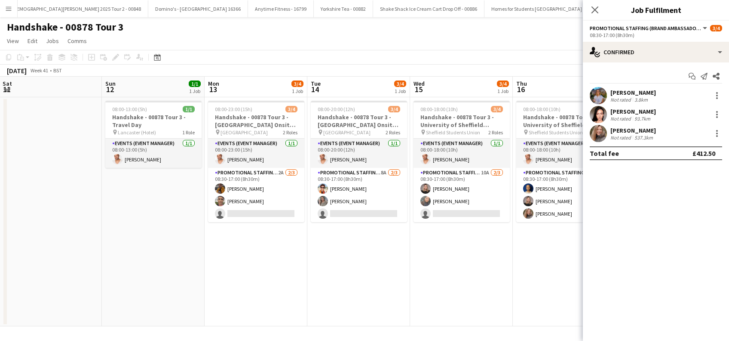
drag, startPoint x: 342, startPoint y: 309, endPoint x: 144, endPoint y: 325, distance: 199.3
click at [144, 325] on app-calendar-viewport "Wed 8 4/4 1 Job Thu 9 4/4 1 Job Fri 10 1/1 1 Job Sat 11 Sun 12 1/1 1 Job Mon 13…" at bounding box center [364, 201] width 729 height 249
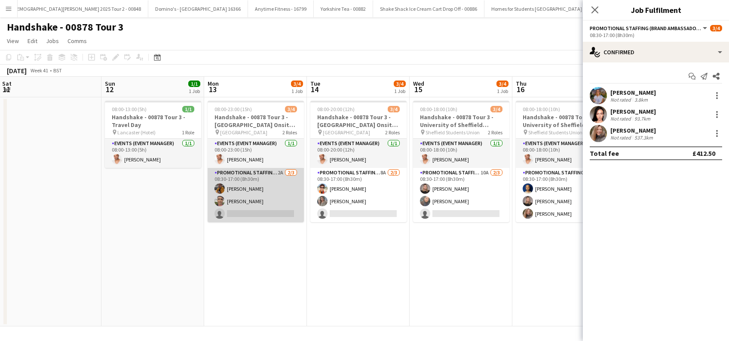
click at [281, 212] on app-card-role "Promotional Staffing (Brand Ambassadors) 2A 2/3 08:30-17:00 (8h30m) Sean Porter…" at bounding box center [256, 195] width 96 height 54
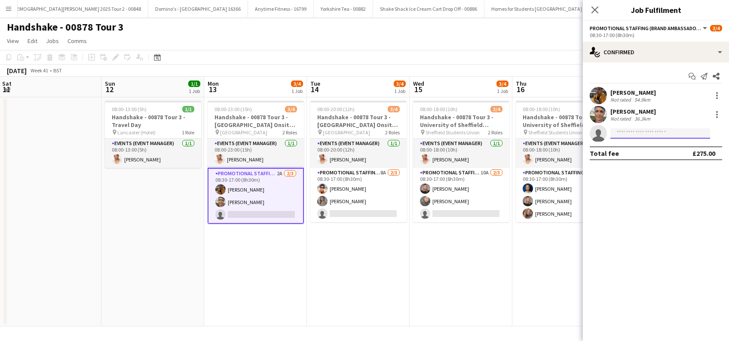
click at [632, 134] on input at bounding box center [661, 133] width 100 height 10
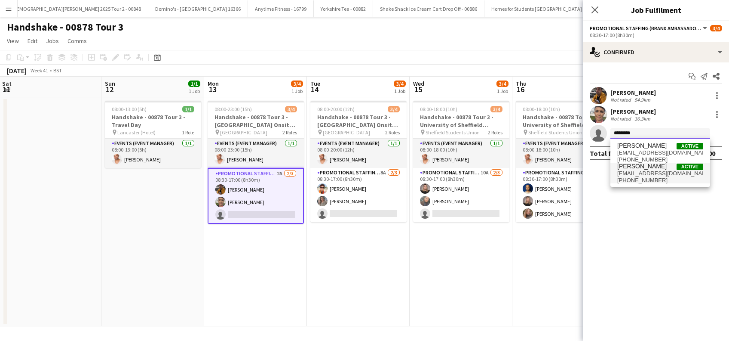
type input "********"
click at [632, 172] on span "lorrainesadler@yahoo.com" at bounding box center [661, 173] width 86 height 7
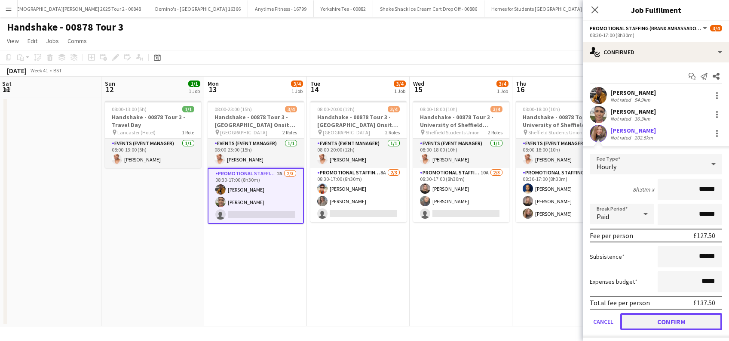
click at [643, 323] on button "Confirm" at bounding box center [672, 321] width 102 height 17
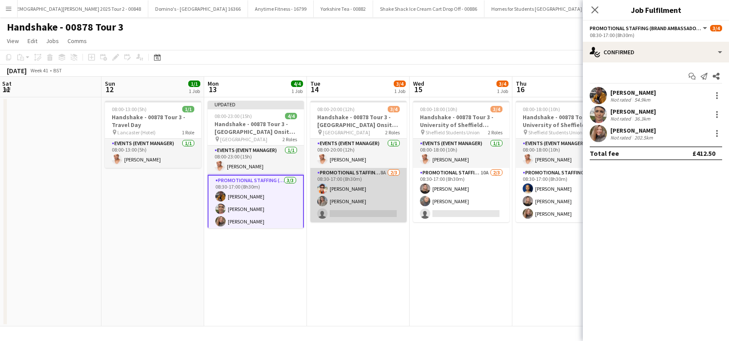
click at [385, 216] on app-card-role "Promotional Staffing (Brand Ambassadors) 8A 2/3 08:30-17:00 (8h30m) Daniel Wilc…" at bounding box center [359, 195] width 96 height 54
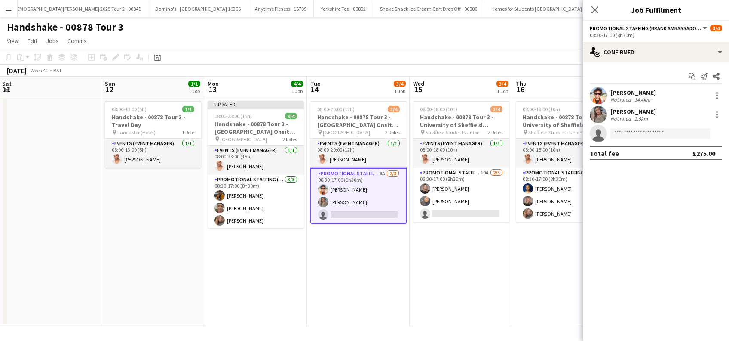
click at [666, 127] on app-invite-slot "single-neutral-actions" at bounding box center [656, 133] width 146 height 17
click at [637, 127] on app-invite-slot "single-neutral-actions" at bounding box center [656, 133] width 146 height 17
click at [634, 130] on input at bounding box center [661, 133] width 100 height 10
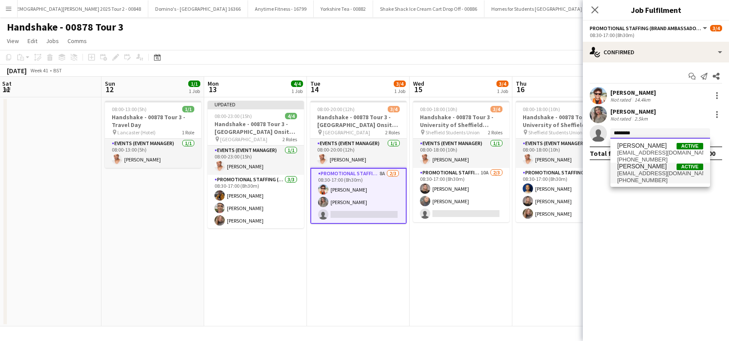
type input "********"
click at [640, 165] on span "Lorraine Sadler" at bounding box center [642, 166] width 49 height 7
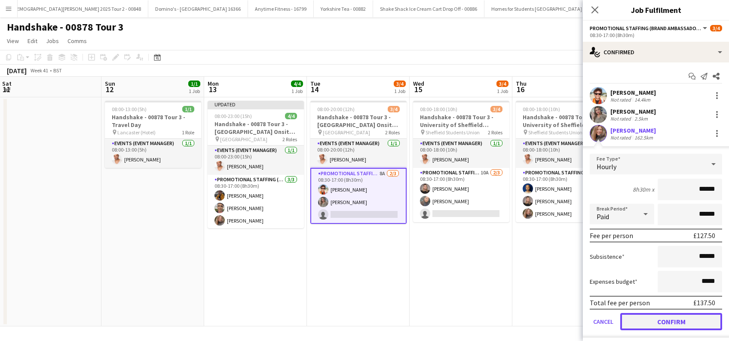
click at [681, 315] on button "Confirm" at bounding box center [672, 321] width 102 height 17
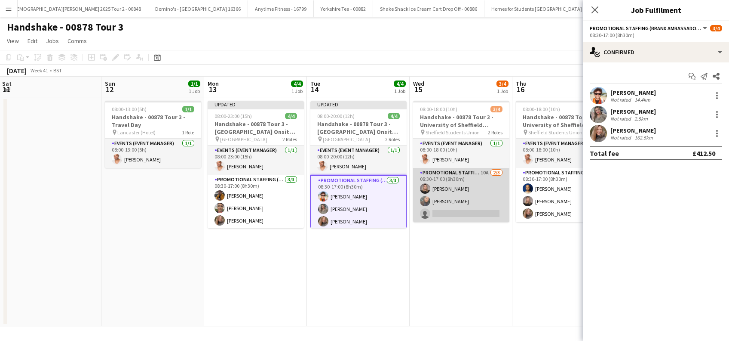
click at [464, 216] on app-card-role "Promotional Staffing (Brand Ambassadors) 10A 2/3 08:30-17:00 (8h30m) Ashleigh-S…" at bounding box center [461, 195] width 96 height 54
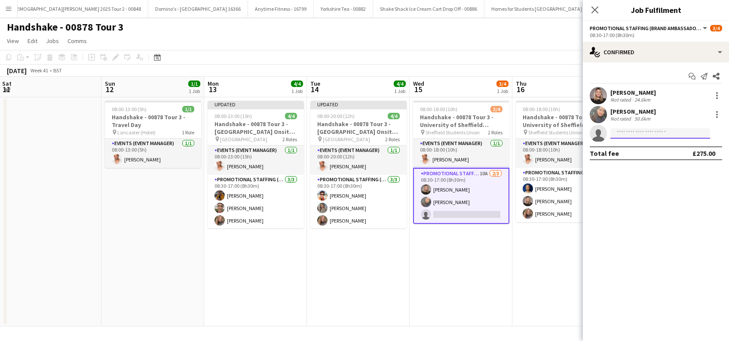
click at [627, 132] on input at bounding box center [661, 133] width 100 height 10
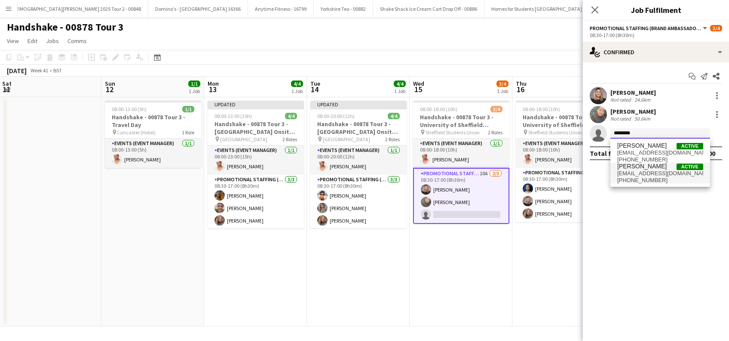
type input "********"
click at [646, 168] on span "Lorraine Sadler" at bounding box center [642, 166] width 49 height 7
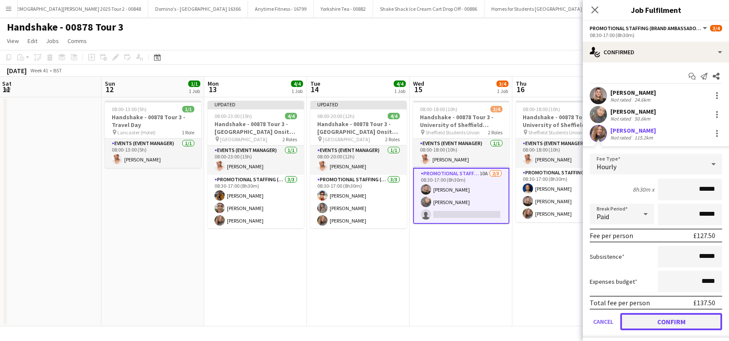
click at [649, 313] on button "Confirm" at bounding box center [672, 321] width 102 height 17
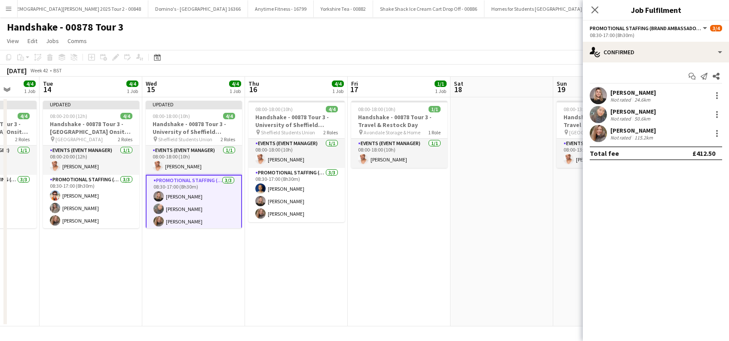
drag, startPoint x: 543, startPoint y: 296, endPoint x: 275, endPoint y: 305, distance: 267.7
click at [275, 306] on app-calendar-viewport "Fri 10 1/1 1 Job Sat 11 Sun 12 1/1 1 Job Mon 13 4/4 1 Job Tue 14 4/4 1 Job Wed …" at bounding box center [364, 201] width 729 height 249
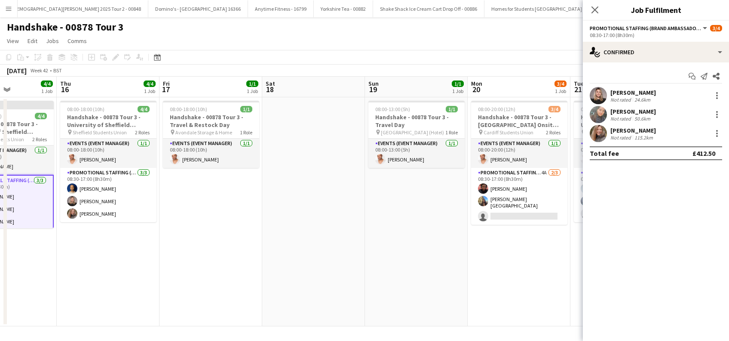
drag, startPoint x: 389, startPoint y: 298, endPoint x: 218, endPoint y: 313, distance: 172.3
click at [218, 313] on app-calendar-viewport "Sun 12 1/1 1 Job Mon 13 4/4 1 Job Tue 14 4/4 1 Job Wed 15 4/4 1 Job Thu 16 4/4 …" at bounding box center [364, 201] width 729 height 249
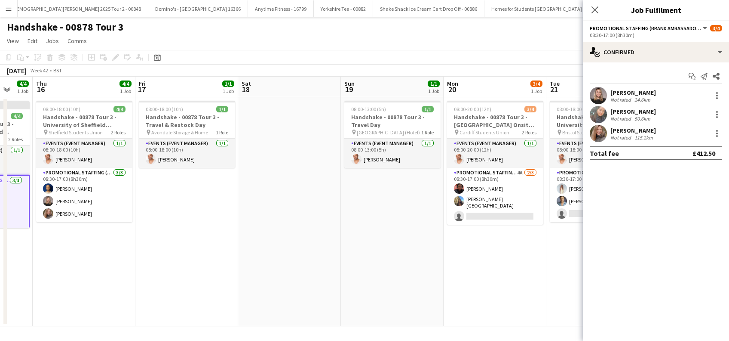
scroll to position [0, 271]
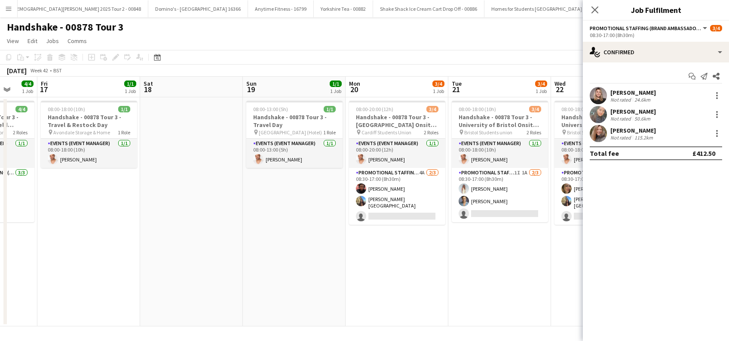
drag, startPoint x: 388, startPoint y: 310, endPoint x: 297, endPoint y: 323, distance: 92.6
click at [297, 323] on app-calendar-viewport "Tue 14 4/4 1 Job Wed 15 4/4 1 Job Thu 16 4/4 1 Job Fri 17 1/1 1 Job Sat 18 Sun …" at bounding box center [364, 201] width 729 height 249
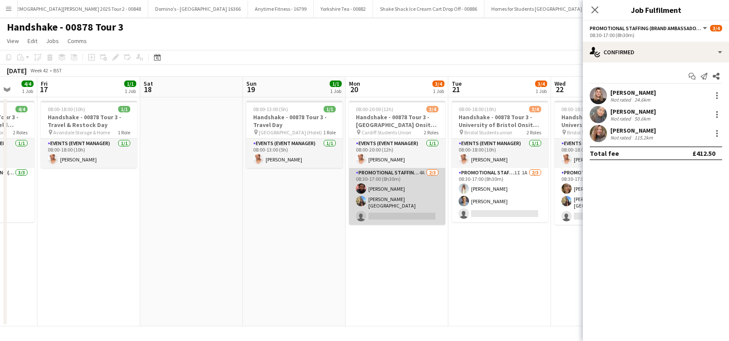
click at [396, 218] on app-card-role "Promotional Staffing (Brand Ambassadors) 4A 2/3 08:30-17:00 (8h30m) Emmanuel Or…" at bounding box center [397, 196] width 96 height 57
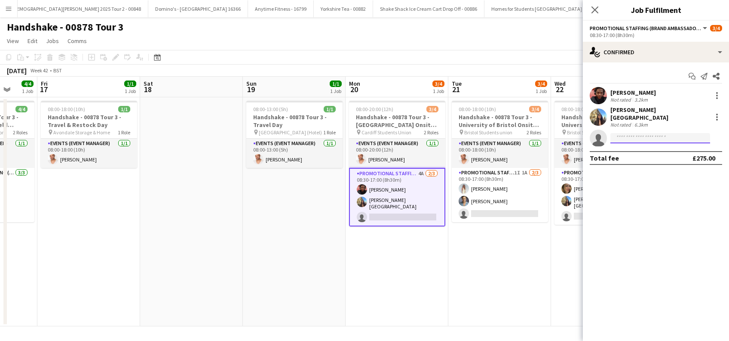
click at [652, 135] on input at bounding box center [661, 138] width 100 height 10
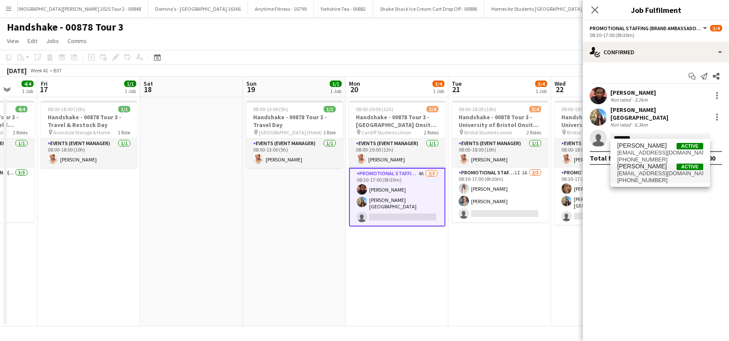
type input "********"
click at [646, 170] on span "lorrainesadler@yahoo.com" at bounding box center [661, 173] width 86 height 7
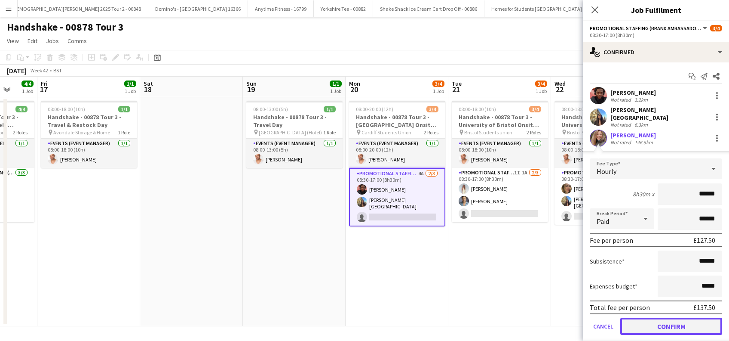
click at [658, 322] on button "Confirm" at bounding box center [672, 325] width 102 height 17
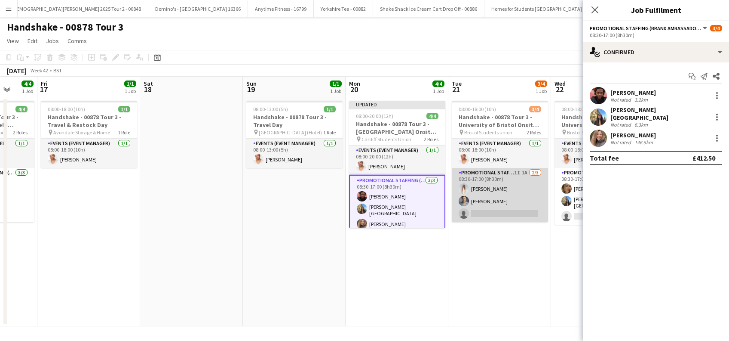
click at [504, 215] on app-card-role "Promotional Staffing (Brand Ambassadors) 1I 1A 2/3 08:30-17:00 (8h30m) Brooke L…" at bounding box center [500, 195] width 96 height 54
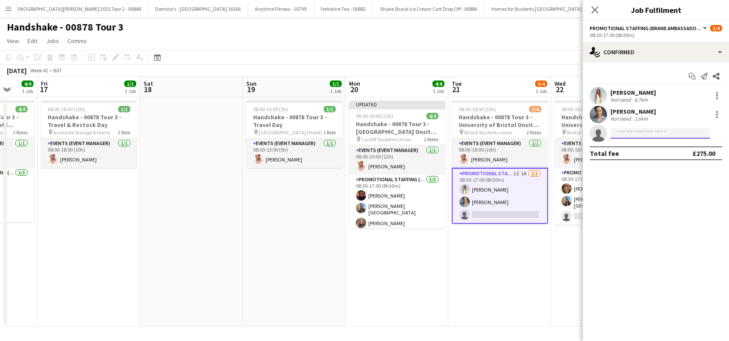
click at [649, 132] on input at bounding box center [661, 133] width 100 height 10
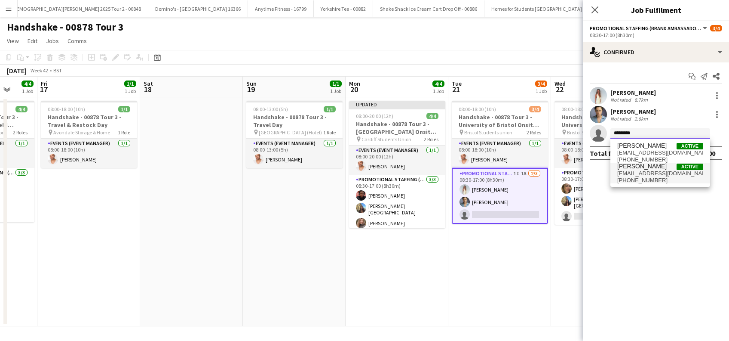
type input "********"
click at [648, 173] on span "lorrainesadler@yahoo.com" at bounding box center [661, 173] width 86 height 7
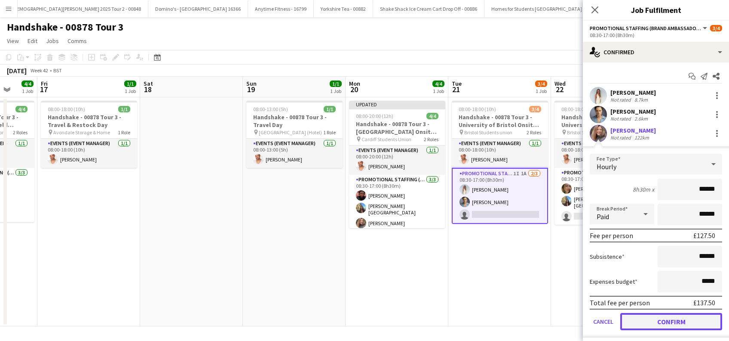
click at [669, 323] on button "Confirm" at bounding box center [672, 321] width 102 height 17
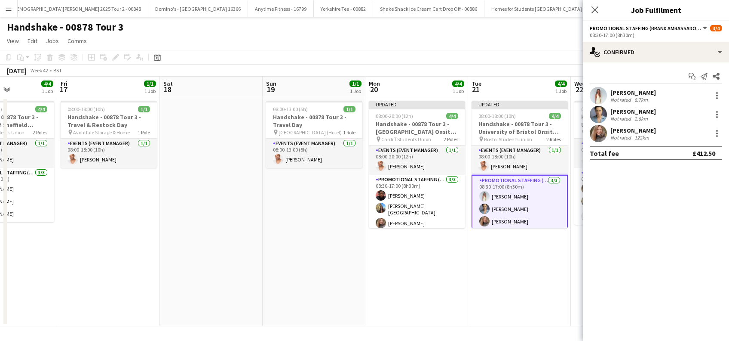
drag, startPoint x: 444, startPoint y: 301, endPoint x: 286, endPoint y: 303, distance: 157.4
click at [290, 313] on app-calendar-viewport "Tue 14 4/4 1 Job Wed 15 4/4 1 Job Thu 16 4/4 1 Job Fri 17 1/1 1 Job Sat 18 Sun …" at bounding box center [364, 201] width 729 height 249
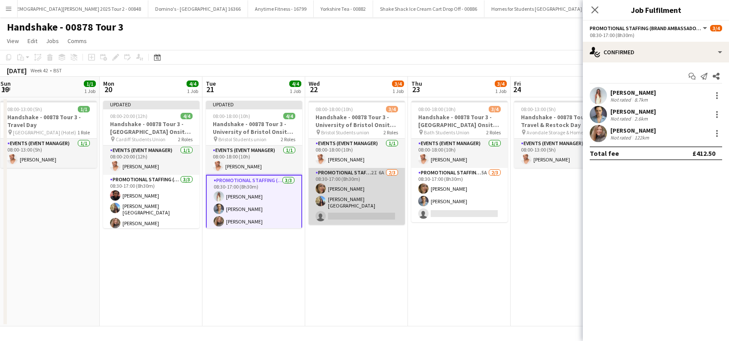
click at [353, 210] on app-card-role "Promotional Staffing (Brand Ambassadors) 2I 6A 2/3 08:30-17:00 (8h30m) Jane Sca…" at bounding box center [357, 196] width 96 height 57
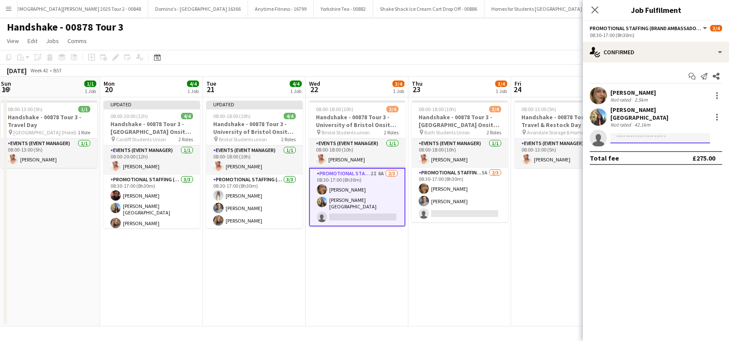
click at [626, 134] on input at bounding box center [661, 138] width 100 height 10
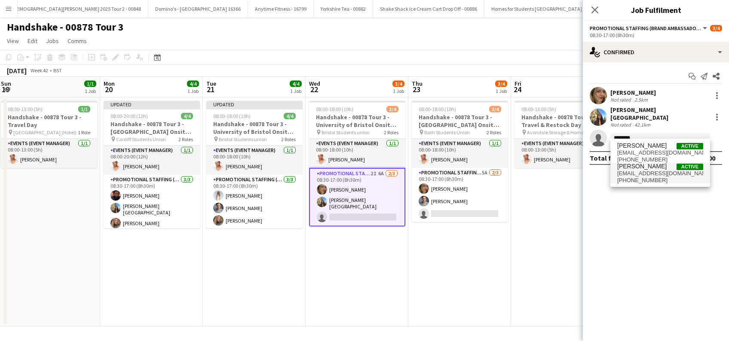
type input "********"
click at [634, 169] on span "Lorraine Sadler" at bounding box center [642, 166] width 49 height 7
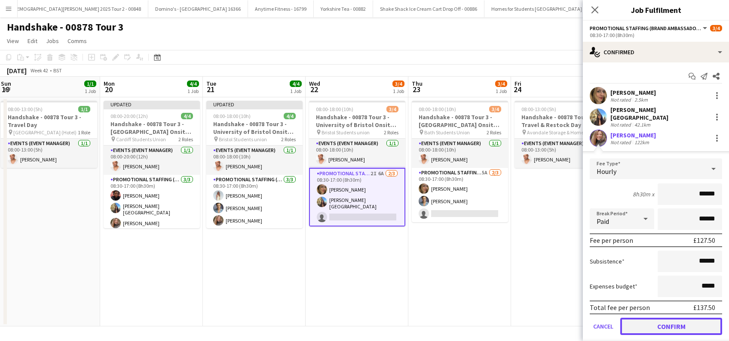
click at [659, 323] on button "Confirm" at bounding box center [672, 325] width 102 height 17
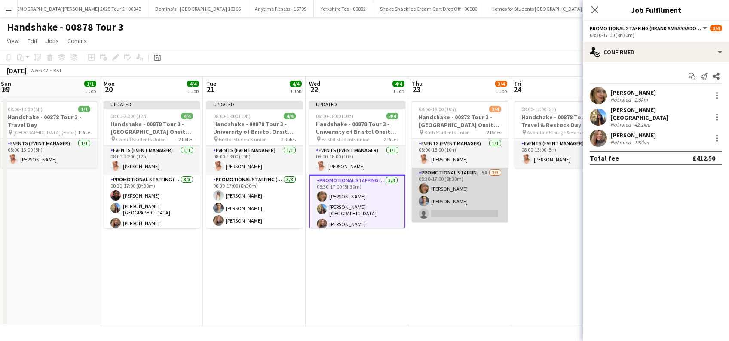
click at [463, 217] on app-card-role "Promotional Staffing (Brand Ambassadors) 5A 2/3 08:30-17:00 (8h30m) Jane Scaife…" at bounding box center [460, 195] width 96 height 54
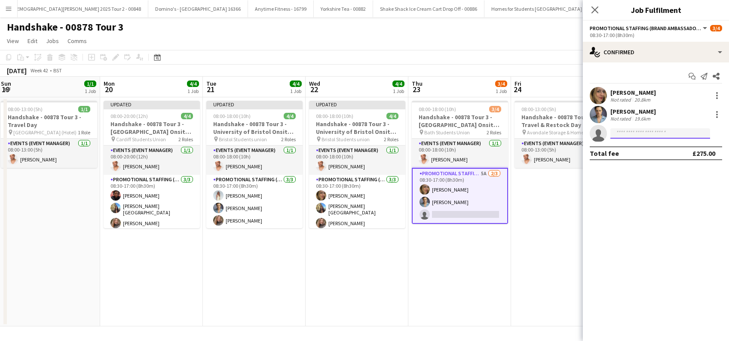
click at [628, 135] on input at bounding box center [661, 133] width 100 height 10
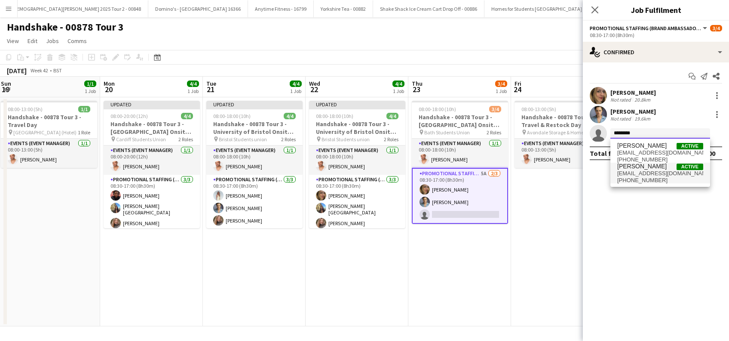
type input "********"
click at [641, 171] on span "lorrainesadler@yahoo.com" at bounding box center [661, 173] width 86 height 7
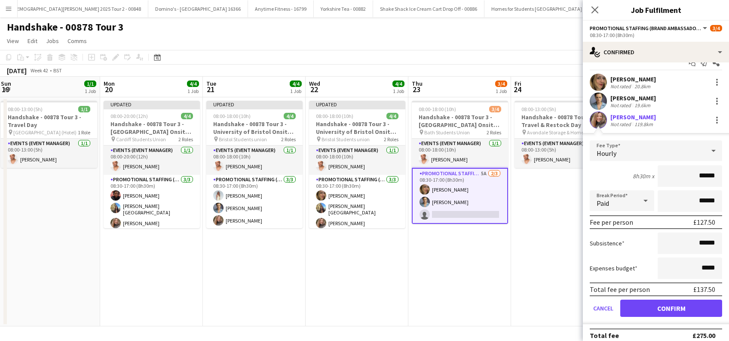
scroll to position [21, 0]
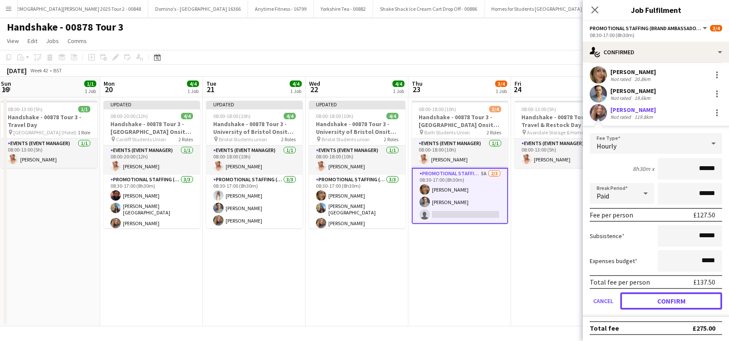
click at [665, 302] on button "Confirm" at bounding box center [672, 300] width 102 height 17
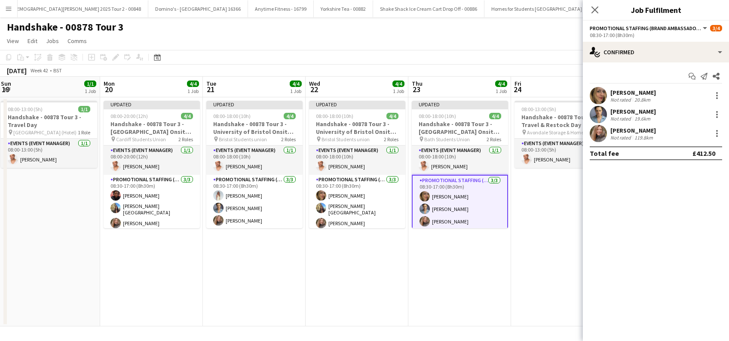
scroll to position [0, 0]
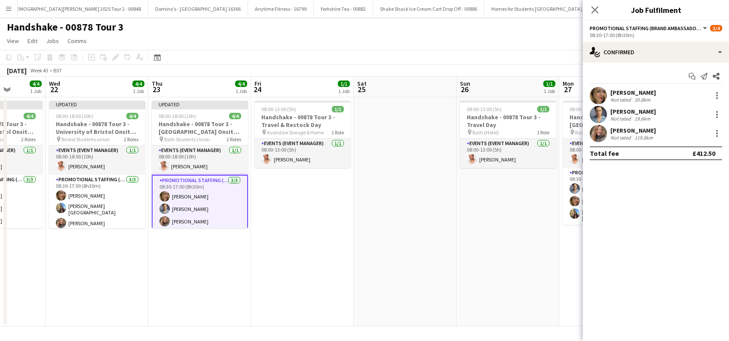
drag, startPoint x: 314, startPoint y: 299, endPoint x: 262, endPoint y: 305, distance: 53.2
click at [262, 305] on app-calendar-viewport "Sat 18 Sun 19 1/1 1 Job Mon 20 4/4 1 Job Tue 21 4/4 1 Job Wed 22 4/4 1 Job Thu …" at bounding box center [364, 201] width 729 height 249
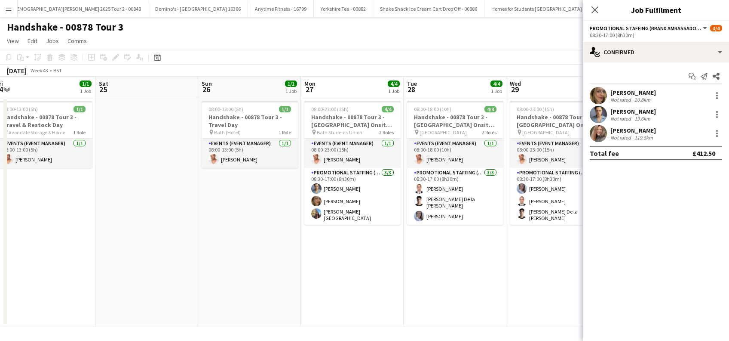
scroll to position [0, 392]
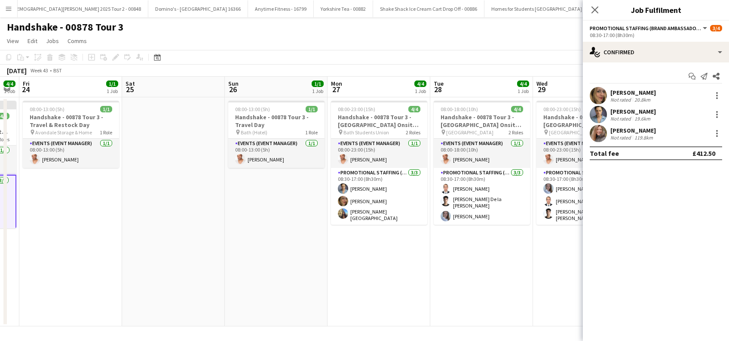
drag, startPoint x: 287, startPoint y: 320, endPoint x: 240, endPoint y: 328, distance: 47.1
click at [240, 328] on app-board "Handshake - 00878 Tour 3 View Day view expanded Day view collapsed Month view D…" at bounding box center [364, 178] width 729 height 323
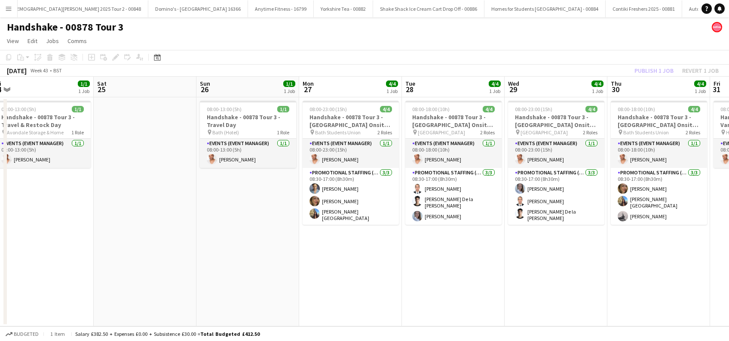
drag, startPoint x: 341, startPoint y: 288, endPoint x: 320, endPoint y: 290, distance: 20.7
click at [320, 290] on app-calendar-viewport "Mon 20 4/4 1 Job Tue 21 4/4 1 Job Wed 22 4/4 1 Job Thu 23 4/4 1 Job Fri 24 1/1 …" at bounding box center [364, 201] width 729 height 249
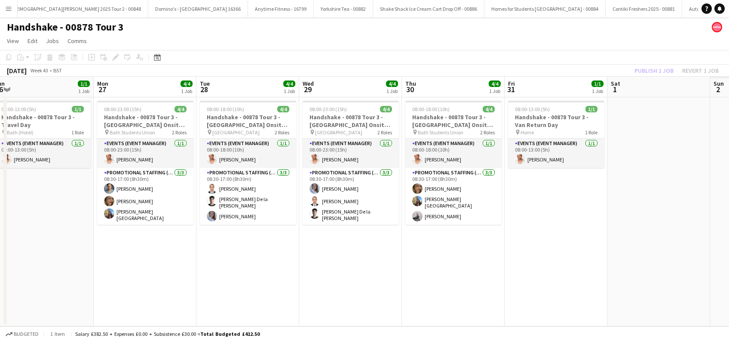
scroll to position [0, 239]
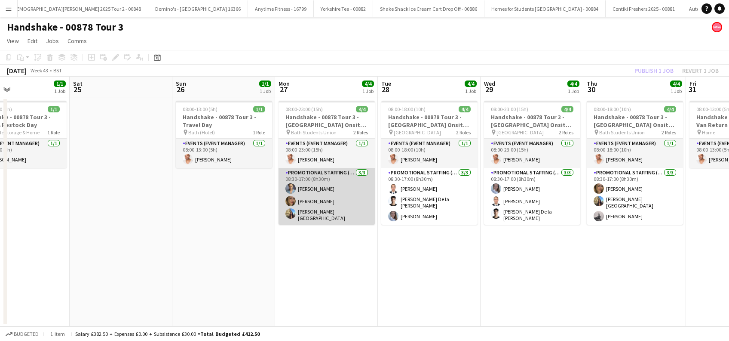
click at [312, 203] on app-card-role "Promotional Staffing (Brand Ambassadors) 3/3 08:30-17:00 (8h30m) Rachael Cummin…" at bounding box center [327, 196] width 96 height 57
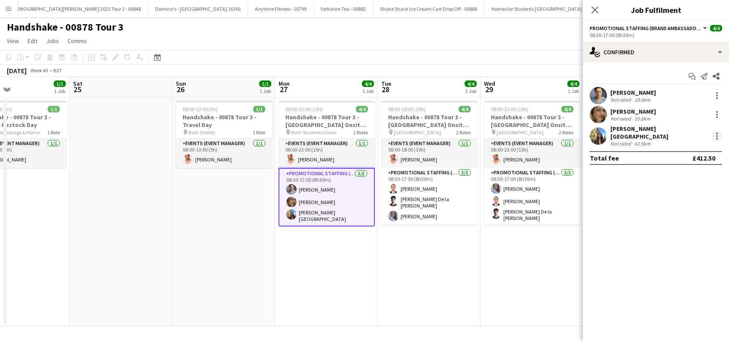
click at [720, 132] on div at bounding box center [717, 136] width 10 height 10
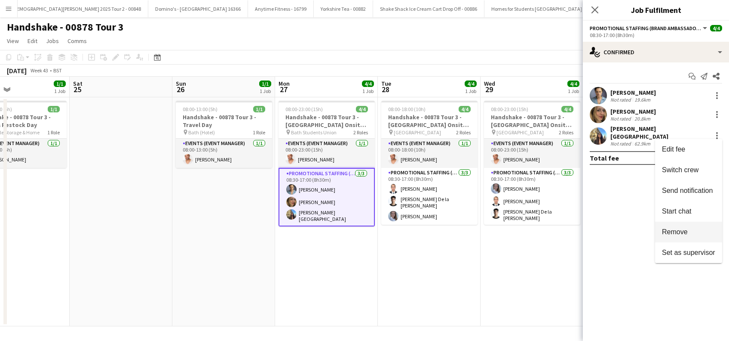
click at [679, 234] on span "Remove" at bounding box center [675, 231] width 26 height 7
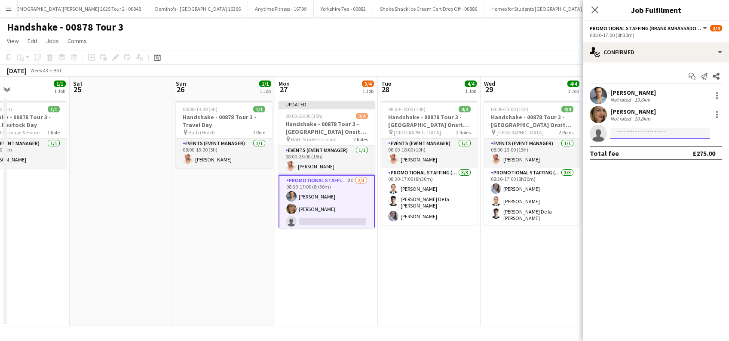
click at [635, 133] on input at bounding box center [661, 133] width 100 height 10
type input "*"
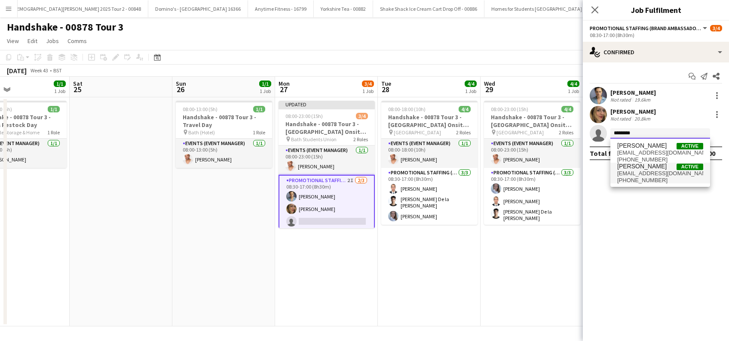
type input "********"
click at [640, 172] on span "lorrainesadler@yahoo.com" at bounding box center [661, 173] width 86 height 7
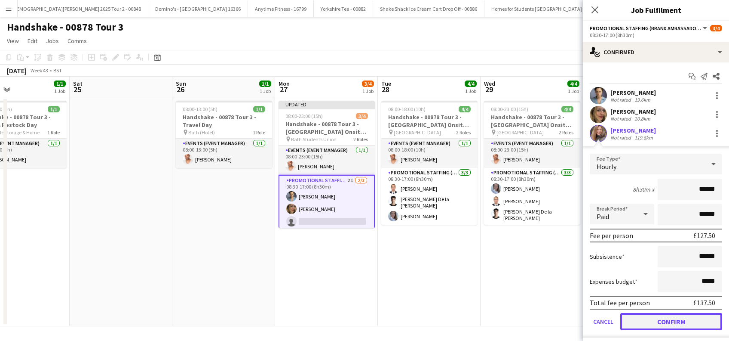
click at [665, 322] on button "Confirm" at bounding box center [672, 321] width 102 height 17
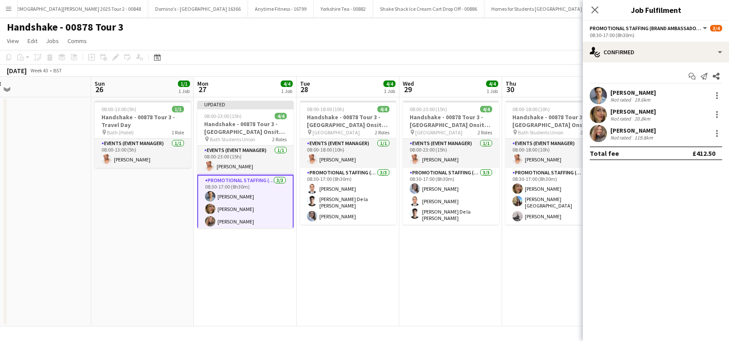
scroll to position [0, 337]
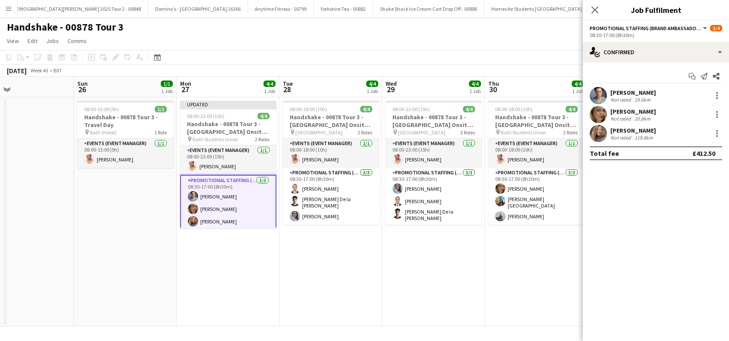
drag, startPoint x: 507, startPoint y: 277, endPoint x: 409, endPoint y: 303, distance: 101.4
click at [409, 303] on app-calendar-viewport "Wed 22 4/4 1 Job Thu 23 4/4 1 Job Fri 24 1/1 1 Job Sat 25 Sun 26 1/1 1 Job Mon …" at bounding box center [364, 201] width 729 height 249
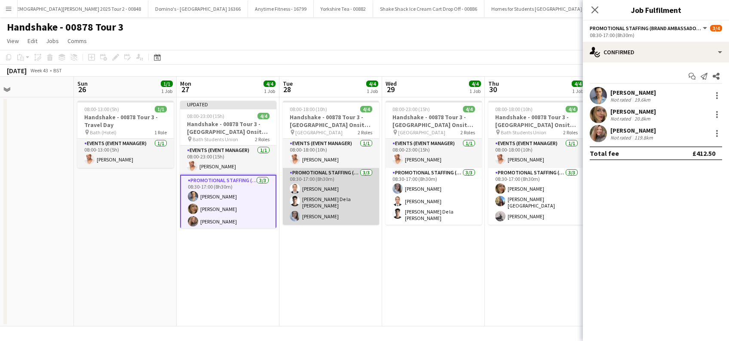
click at [321, 201] on app-card-role "Promotional Staffing (Brand Ambassadors) 3/3 08:30-17:00 (8h30m) Angel Gervacio…" at bounding box center [331, 196] width 96 height 57
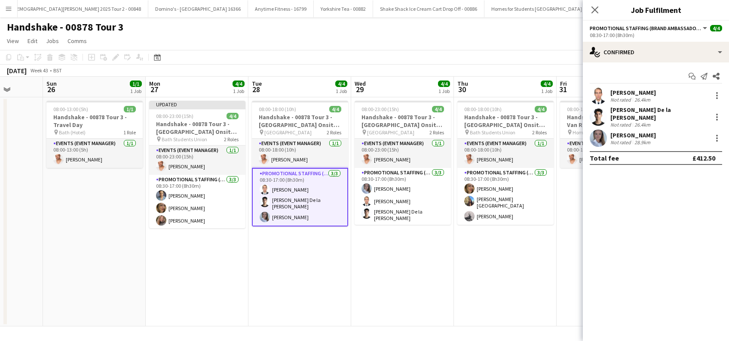
scroll to position [0, 400]
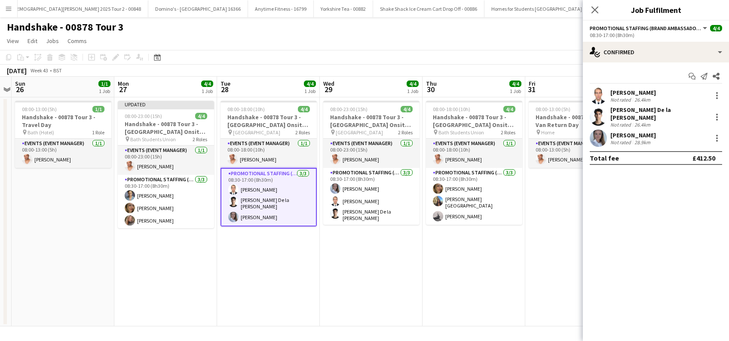
drag, startPoint x: 524, startPoint y: 261, endPoint x: 461, endPoint y: 286, distance: 67.7
click at [461, 286] on app-calendar-viewport "Wed 22 4/4 1 Job Thu 23 4/4 1 Job Fri 24 1/1 1 Job Sat 25 Sun 26 1/1 1 Job Mon …" at bounding box center [364, 201] width 729 height 249
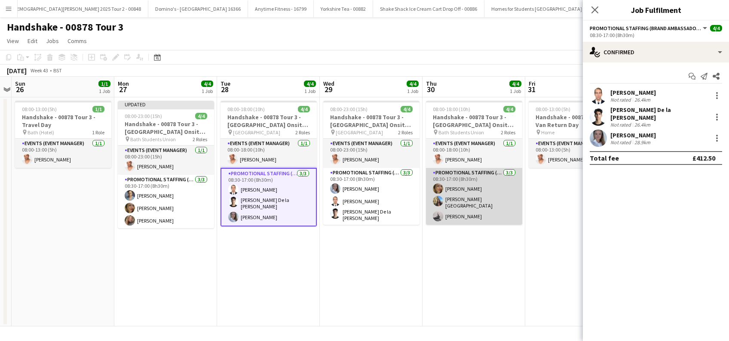
click at [477, 200] on app-card-role "Promotional Staffing (Brand Ambassadors) 3/3 08:30-17:00 (8h30m) Jane Scaife Ai…" at bounding box center [474, 196] width 96 height 57
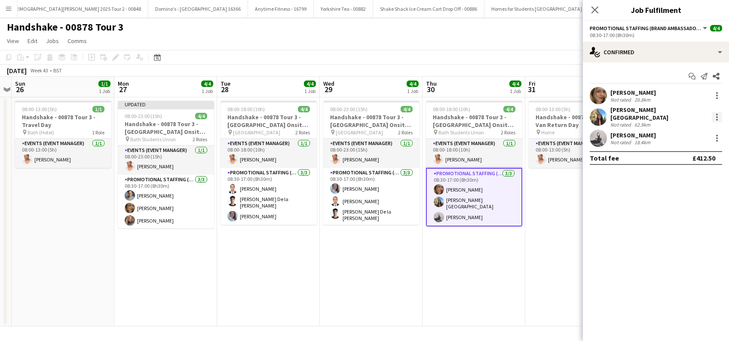
click at [719, 113] on div at bounding box center [717, 117] width 10 height 10
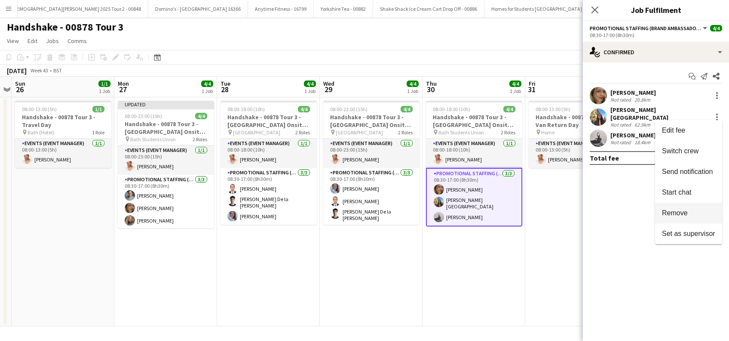
click at [678, 213] on span "Remove" at bounding box center [675, 212] width 26 height 7
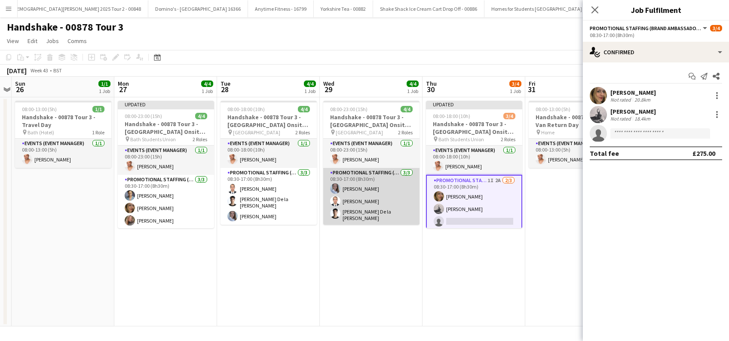
click at [375, 204] on app-card-role "Promotional Staffing (Brand Ambassadors) 3/3 08:30-17:00 (8h30m) Ashleigh Fount…" at bounding box center [371, 196] width 96 height 57
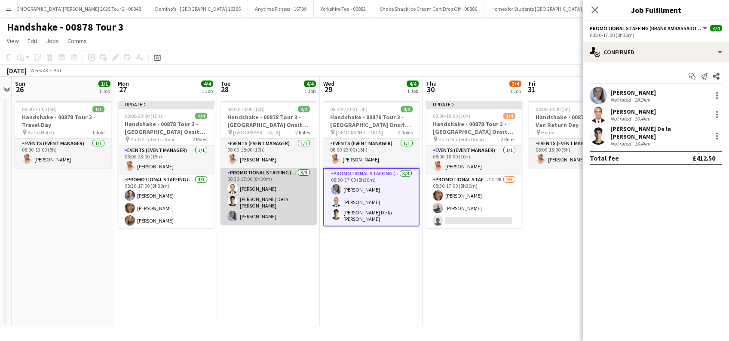
click at [258, 211] on app-card-role "Promotional Staffing (Brand Ambassadors) 3/3 08:30-17:00 (8h30m) Angel Gervacio…" at bounding box center [269, 196] width 96 height 57
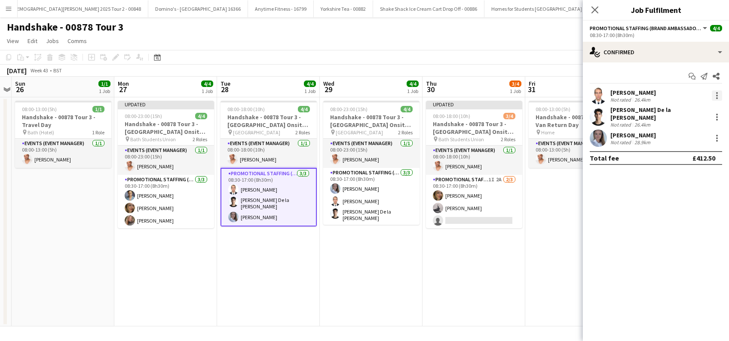
click at [716, 97] on div at bounding box center [717, 95] width 10 height 10
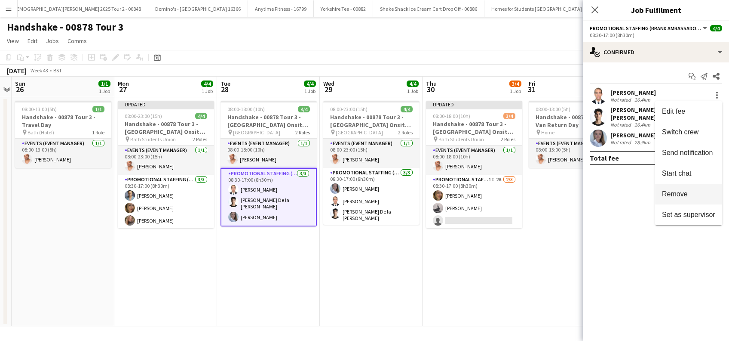
click at [685, 192] on span "Remove" at bounding box center [675, 193] width 26 height 7
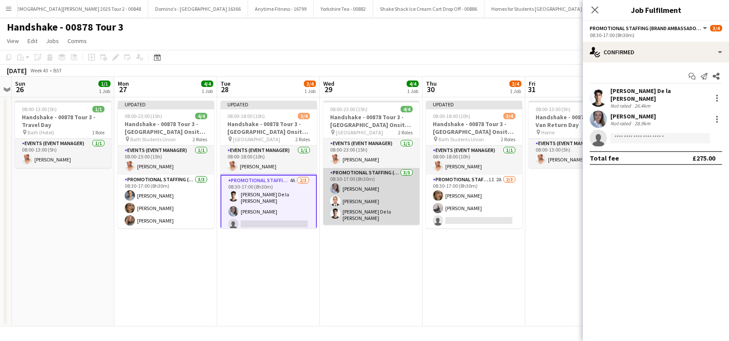
click at [379, 184] on app-card-role "Promotional Staffing (Brand Ambassadors) 3/3 08:30-17:00 (8h30m) Ashleigh Fount…" at bounding box center [371, 196] width 96 height 57
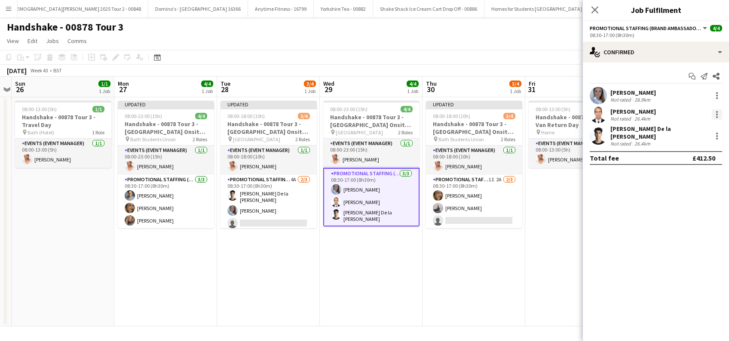
click at [718, 115] on div at bounding box center [718, 115] width 2 height 2
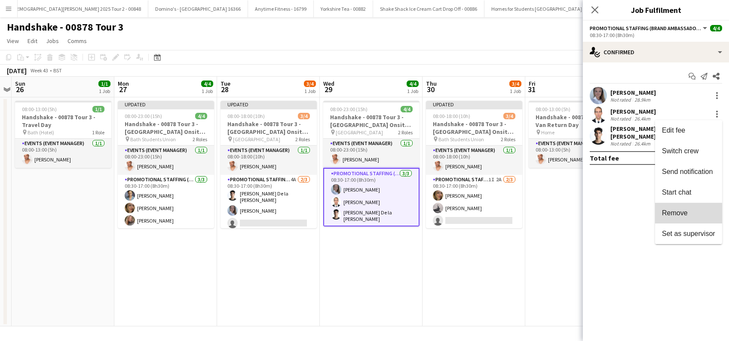
click at [675, 214] on span "Remove" at bounding box center [675, 212] width 26 height 7
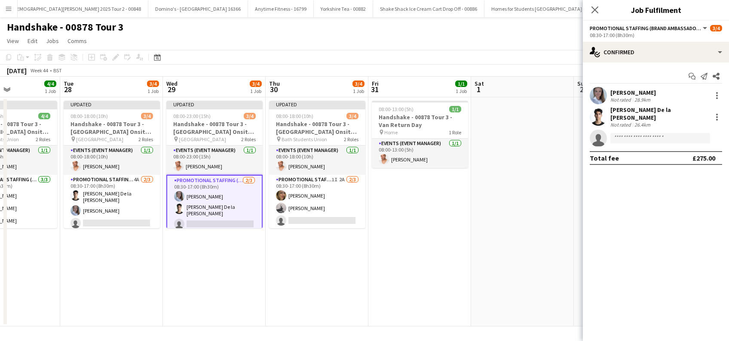
scroll to position [0, 375]
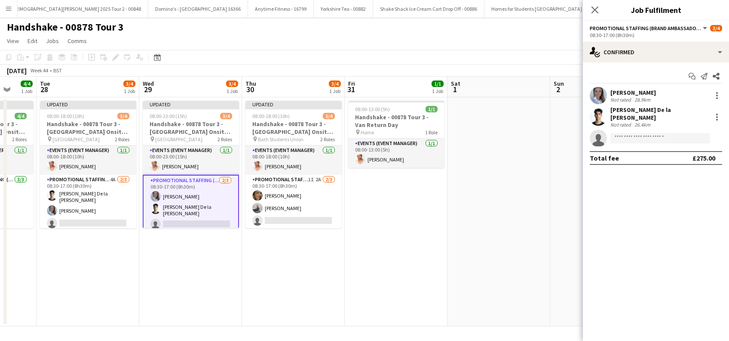
drag, startPoint x: 491, startPoint y: 266, endPoint x: 311, endPoint y: 280, distance: 180.7
click at [311, 280] on app-calendar-viewport "Fri 24 1/1 1 Job Sat 25 Sun 26 1/1 1 Job Mon 27 4/4 1 Job Tue 28 3/4 1 Job Wed …" at bounding box center [364, 201] width 729 height 249
click at [595, 12] on icon "Close pop-in" at bounding box center [595, 10] width 8 height 8
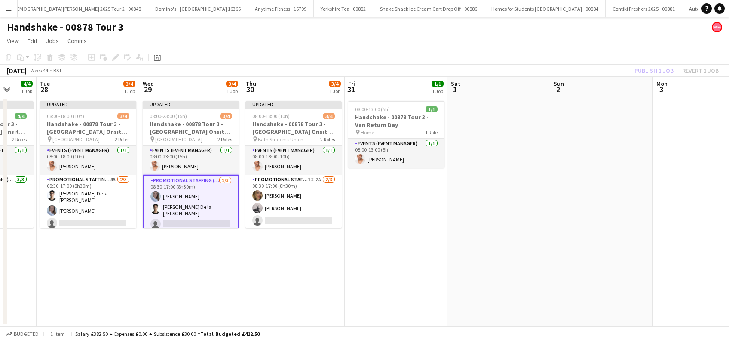
click at [613, 124] on app-date-cell at bounding box center [602, 211] width 103 height 229
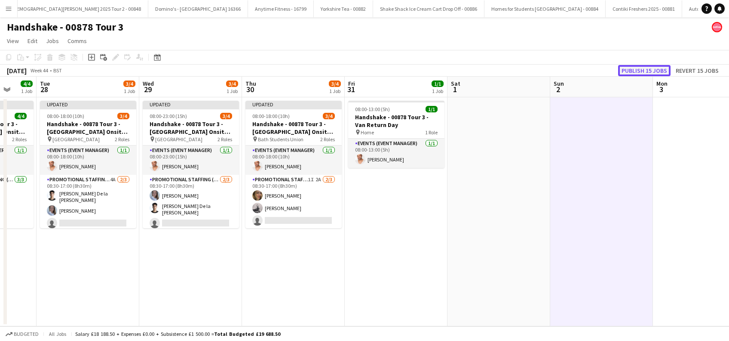
click at [647, 67] on button "Publish 15 jobs" at bounding box center [644, 70] width 52 height 11
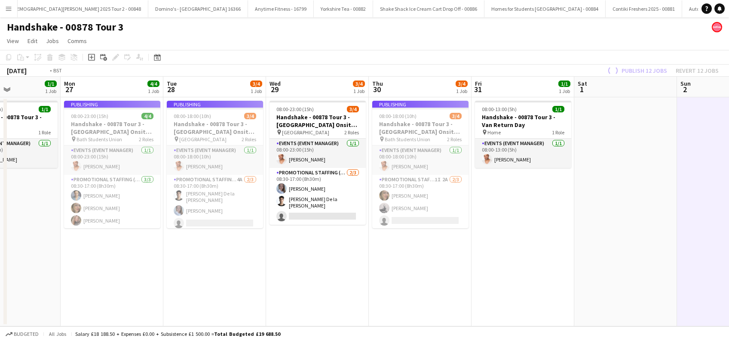
drag, startPoint x: 150, startPoint y: 248, endPoint x: 485, endPoint y: 271, distance: 336.3
click at [485, 271] on app-calendar-viewport "Fri 24 1/1 1 Job Sat 25 Sun 26 1/1 1 Job Mon 27 4/4 1 Job Tue 28 3/4 1 Job Wed …" at bounding box center [364, 201] width 729 height 249
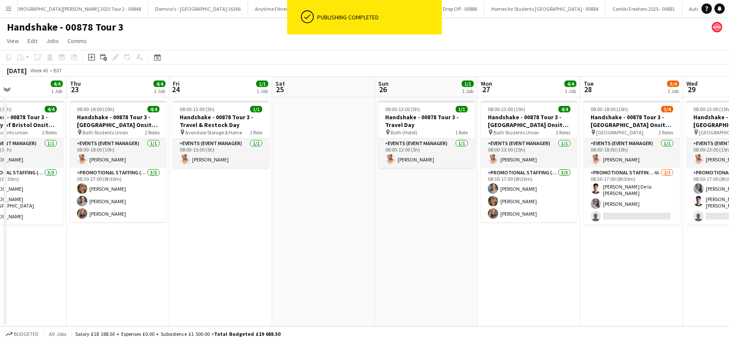
drag, startPoint x: 218, startPoint y: 281, endPoint x: 412, endPoint y: 289, distance: 194.6
click at [432, 291] on app-calendar-viewport "Mon 20 4/4 1 Job Tue 21 4/4 1 Job Wed 22 4/4 1 Job Thu 23 4/4 1 Job Fri 24 1/1 …" at bounding box center [364, 201] width 729 height 249
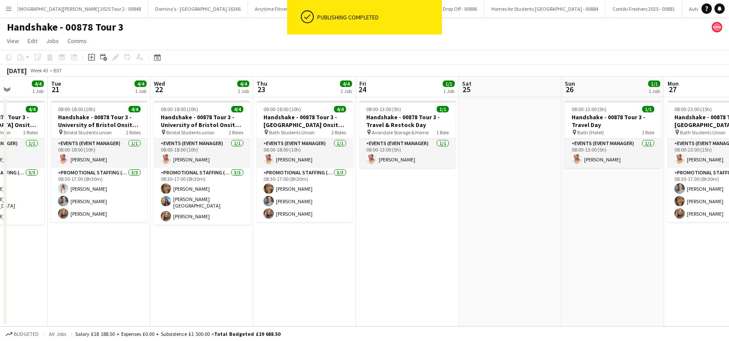
drag, startPoint x: 386, startPoint y: 293, endPoint x: 459, endPoint y: 296, distance: 73.2
click at [449, 296] on app-calendar-viewport "Sat 18 Sun 19 1/1 1 Job Mon 20 4/4 1 Job Tue 21 4/4 1 Job Wed 22 4/4 1 Job Thu …" at bounding box center [364, 201] width 729 height 249
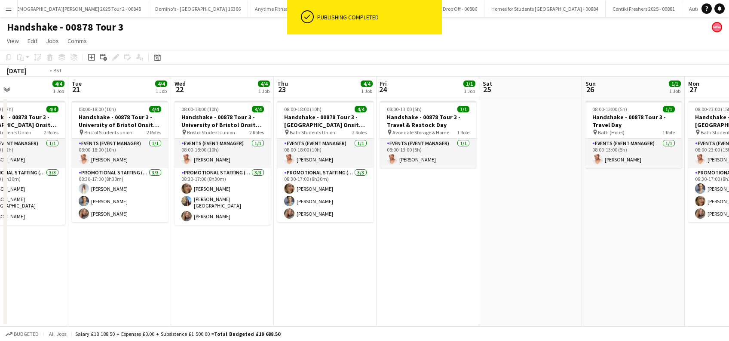
drag, startPoint x: 464, startPoint y: 272, endPoint x: 471, endPoint y: 272, distance: 7.3
click at [471, 272] on app-calendar-viewport "Sat 18 Sun 19 1/1 1 Job Mon 20 4/4 1 Job Tue 21 4/4 1 Job Wed 22 4/4 1 Job Thu …" at bounding box center [364, 201] width 729 height 249
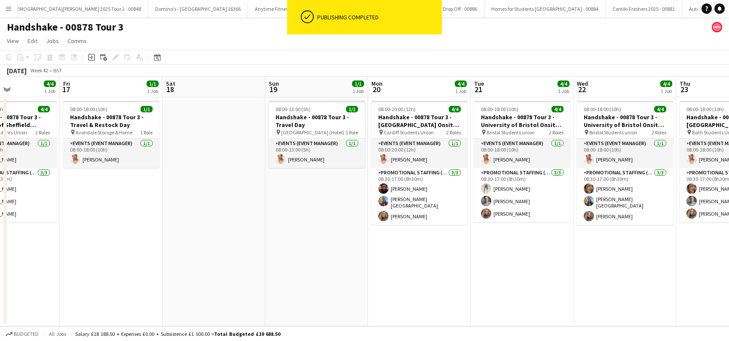
drag, startPoint x: 215, startPoint y: 268, endPoint x: 508, endPoint y: 273, distance: 292.9
click at [507, 273] on app-calendar-viewport "Tue 14 4/4 1 Job Wed 15 4/4 1 Job Thu 16 4/4 1 Job Fri 17 1/1 1 Job Sat 18 Sun …" at bounding box center [364, 201] width 729 height 249
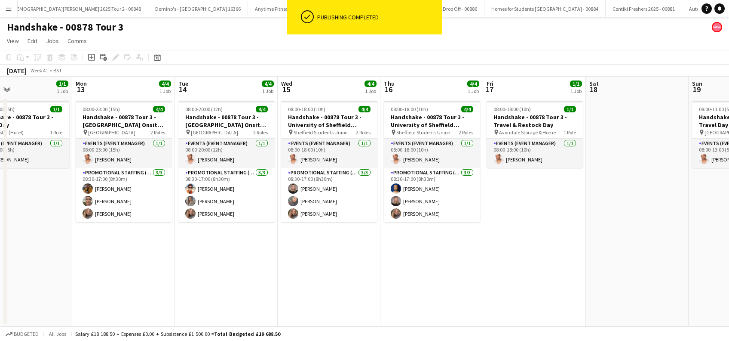
drag, startPoint x: 322, startPoint y: 271, endPoint x: 416, endPoint y: 276, distance: 94.3
click at [414, 276] on app-calendar-viewport "Fri 10 1/1 1 Job Sat 11 Sun 12 1/1 1 Job Mon 13 4/4 1 Job Tue 14 4/4 1 Job Wed …" at bounding box center [364, 201] width 729 height 249
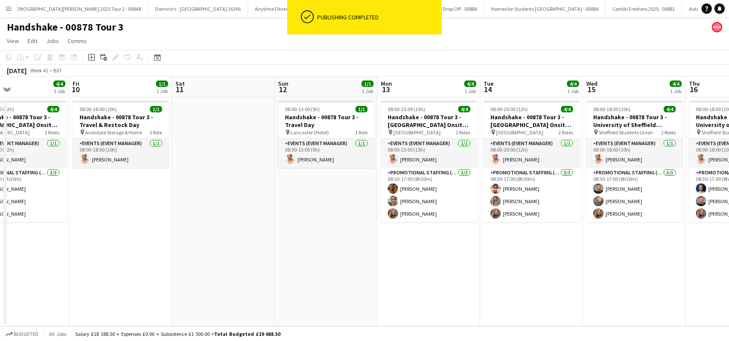
drag, startPoint x: 281, startPoint y: 273, endPoint x: 456, endPoint y: 276, distance: 174.7
click at [457, 276] on app-calendar-viewport "Wed 8 4/4 1 Job Thu 9 4/4 1 Job Fri 10 1/1 1 Job Sat 11 Sun 12 1/1 1 Job Mon 13…" at bounding box center [364, 201] width 729 height 249
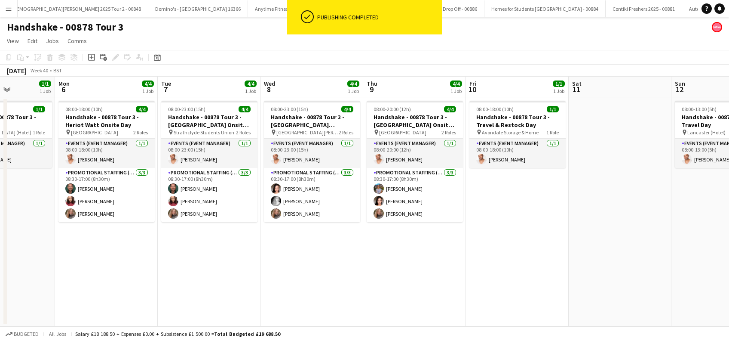
drag, startPoint x: 163, startPoint y: 274, endPoint x: 501, endPoint y: 286, distance: 337.4
click at [501, 286] on app-calendar-viewport "Fri 3 4/4 1 Job Sat 4 1/1 1 Job Sun 5 1/1 1 Job Mon 6 4/4 1 Job Tue 7 4/4 1 Job…" at bounding box center [364, 201] width 729 height 249
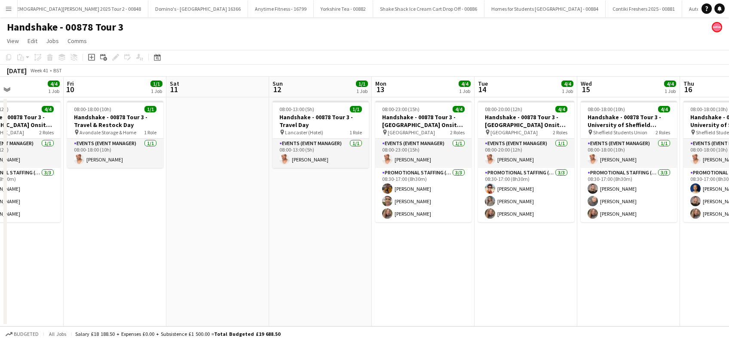
drag, startPoint x: 185, startPoint y: 276, endPoint x: 224, endPoint y: 275, distance: 38.7
click at [0, 276] on html "Menu Boards Boards Boards All jobs Status Workforce Workforce My Workforce Recr…" at bounding box center [364, 170] width 729 height 341
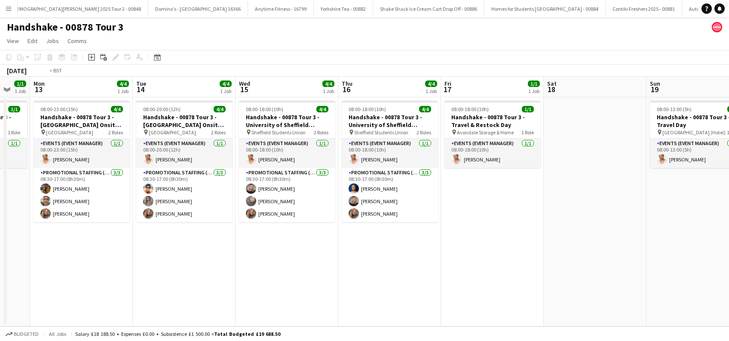
drag, startPoint x: 221, startPoint y: 278, endPoint x: 274, endPoint y: 262, distance: 55.7
click at [110, 282] on app-calendar-viewport "Fri 10 1/1 1 Job Sat 11 Sun 12 1/1 1 Job Mon 13 4/4 1 Job Tue 14 4/4 1 Job Wed …" at bounding box center [364, 201] width 729 height 249
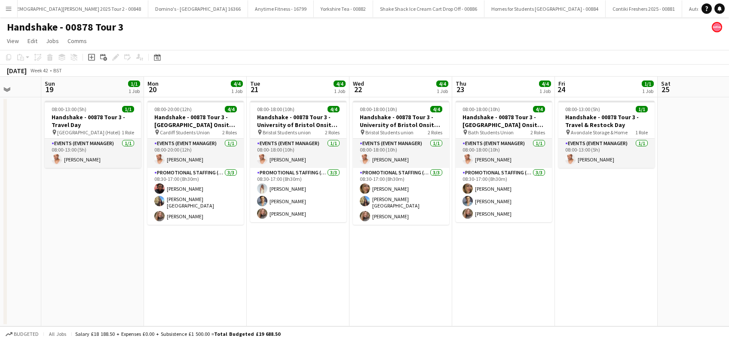
drag, startPoint x: 337, startPoint y: 274, endPoint x: 365, endPoint y: 276, distance: 28.0
click at [170, 286] on app-calendar-viewport "Wed 15 4/4 1 Job Thu 16 4/4 1 Job Fri 17 1/1 1 Job Sat 18 Sun 19 1/1 1 Job Mon …" at bounding box center [364, 201] width 729 height 249
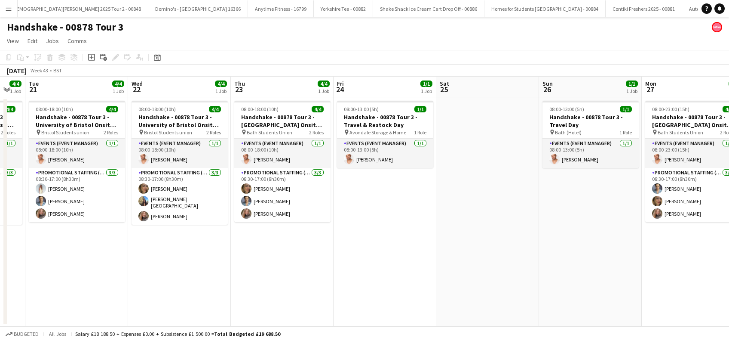
drag, startPoint x: 407, startPoint y: 282, endPoint x: 292, endPoint y: 271, distance: 116.2
click at [224, 283] on app-calendar-viewport "Fri 17 1/1 1 Job Sat 18 Sun 19 1/1 1 Job Mon 20 4/4 1 Job Tue 21 4/4 1 Job Wed …" at bounding box center [364, 201] width 729 height 249
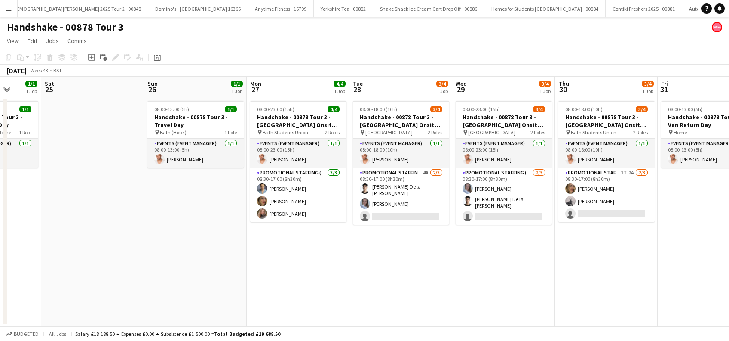
drag, startPoint x: 569, startPoint y: 266, endPoint x: 391, endPoint y: 288, distance: 179.8
click at [391, 288] on app-calendar-viewport "Tue 21 4/4 1 Job Wed 22 4/4 1 Job Thu 23 4/4 1 Job Fri 24 1/1 1 Job Sat 25 Sun …" at bounding box center [364, 201] width 729 height 249
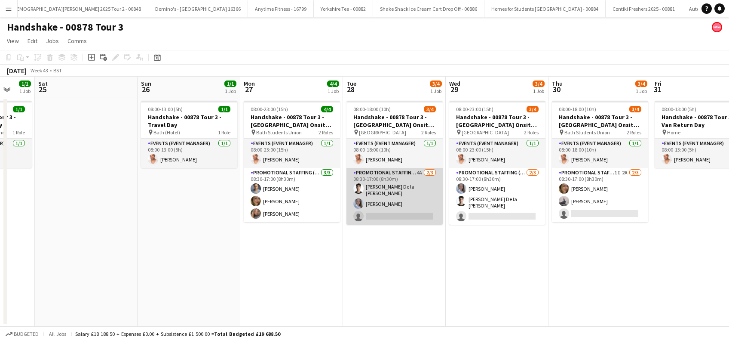
click at [412, 213] on app-card-role "Promotional Staffing (Brand Ambassadors) 4A 2/3 08:30-17:00 (8h30m) Adrian De l…" at bounding box center [395, 196] width 96 height 57
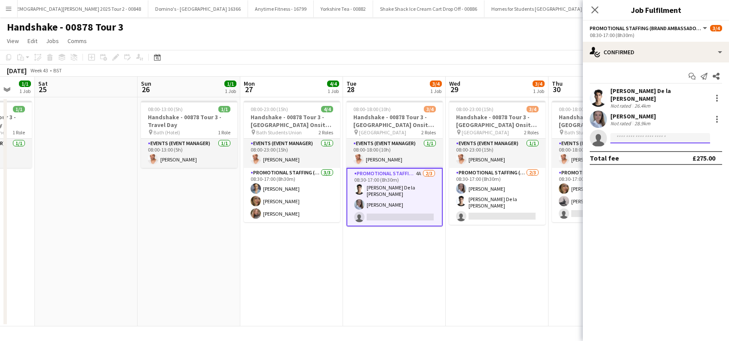
click at [637, 133] on input at bounding box center [661, 138] width 100 height 10
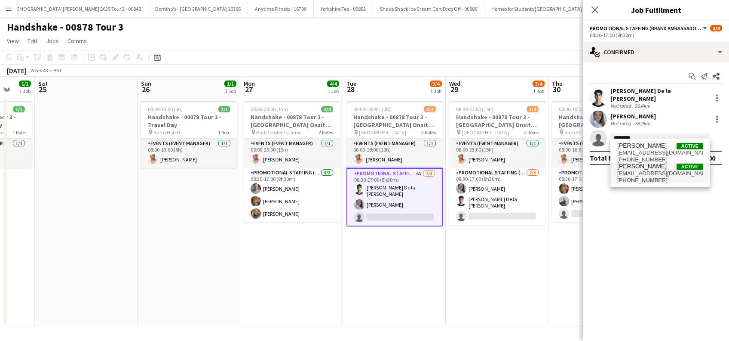
type input "********"
click at [644, 172] on span "lorrainesadler@yahoo.com" at bounding box center [661, 173] width 86 height 7
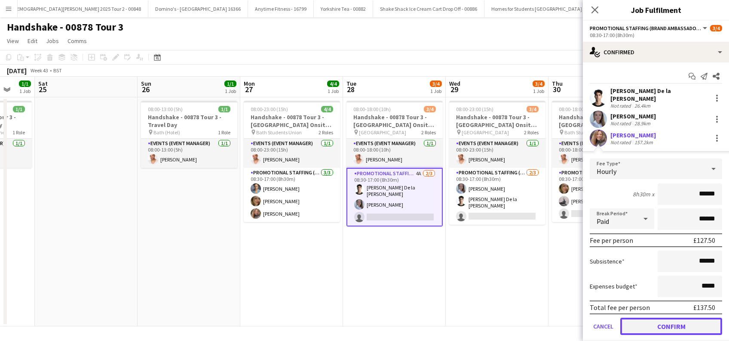
click at [657, 319] on button "Confirm" at bounding box center [672, 325] width 102 height 17
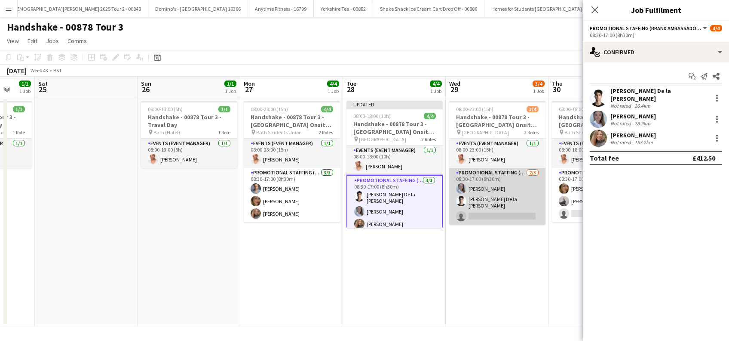
click at [498, 215] on app-card-role "Promotional Staffing (Brand Ambassadors) 2/3 08:30-17:00 (8h30m) Ashleigh Fount…" at bounding box center [497, 196] width 96 height 57
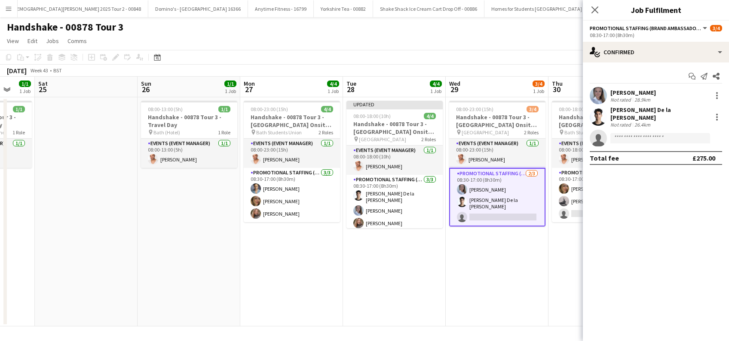
click at [631, 129] on app-invite-slot "single-neutral-actions" at bounding box center [656, 137] width 146 height 17
drag, startPoint x: 632, startPoint y: 131, endPoint x: 628, endPoint y: 128, distance: 4.7
click at [632, 133] on input at bounding box center [661, 138] width 100 height 10
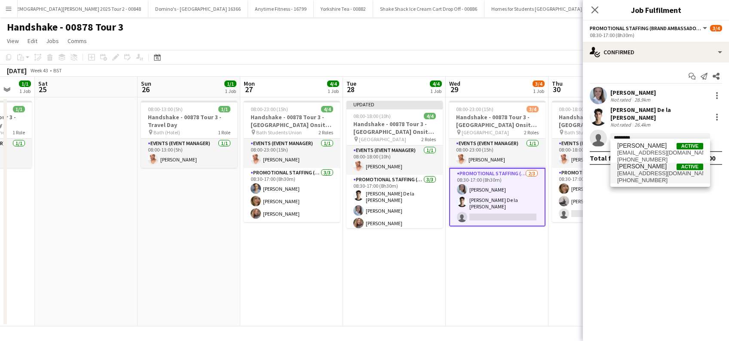
type input "********"
click at [635, 166] on span "Lorraine Sadler" at bounding box center [642, 166] width 49 height 7
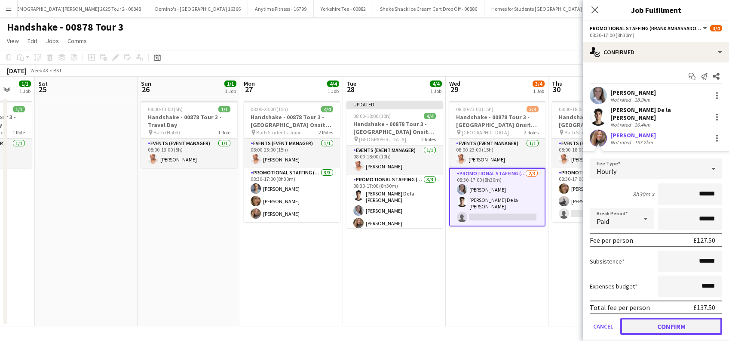
click at [661, 321] on button "Confirm" at bounding box center [672, 325] width 102 height 17
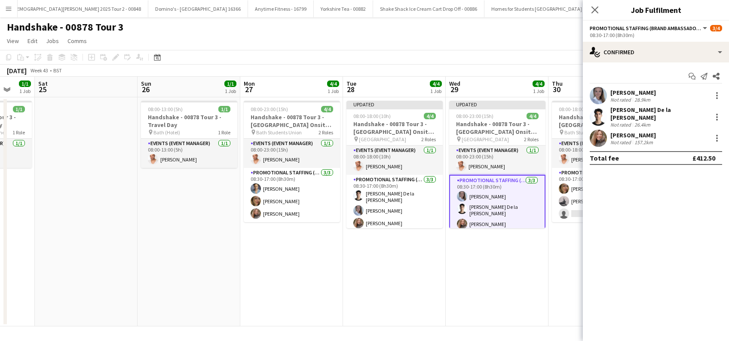
drag, startPoint x: 558, startPoint y: 285, endPoint x: 551, endPoint y: 283, distance: 6.6
click at [558, 285] on app-date-cell "08:00-18:00 (10h) 3/4 Handshake - 00878 Tour 3 - University of Bath Onsite Day …" at bounding box center [600, 211] width 103 height 229
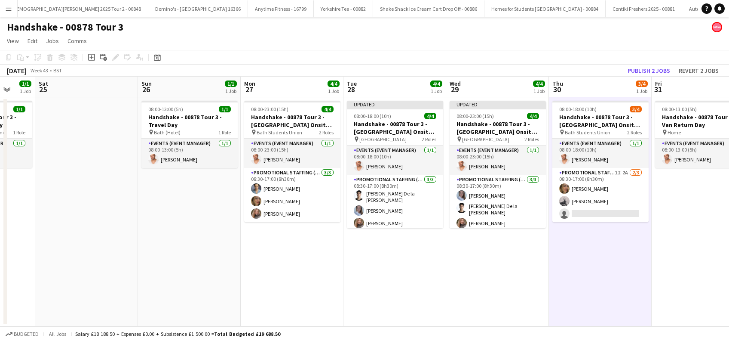
scroll to position [0, 389]
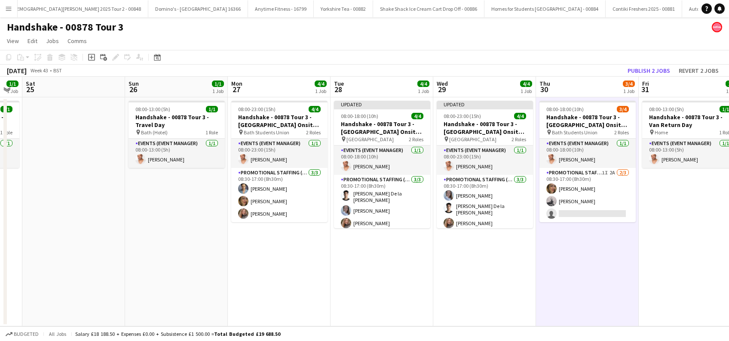
drag, startPoint x: 599, startPoint y: 299, endPoint x: 381, endPoint y: 296, distance: 218.1
click at [382, 299] on app-calendar-viewport "Tue 21 4/4 1 Job Wed 22 4/4 1 Job Thu 23 4/4 1 Job Fri 24 1/1 1 Job Sat 25 Sun …" at bounding box center [364, 201] width 729 height 249
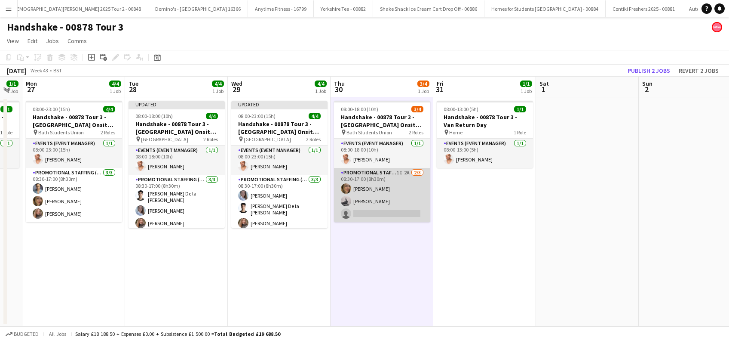
click at [378, 208] on app-card-role "Promotional Staffing (Brand Ambassadors) 1I 2A 2/3 08:30-17:00 (8h30m) Jane Sca…" at bounding box center [382, 195] width 96 height 54
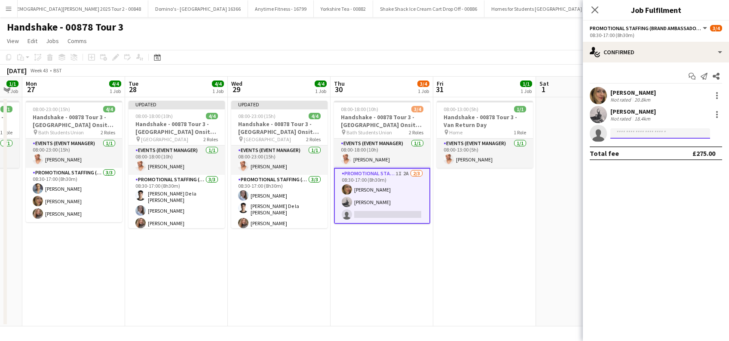
click at [642, 129] on input at bounding box center [661, 133] width 100 height 10
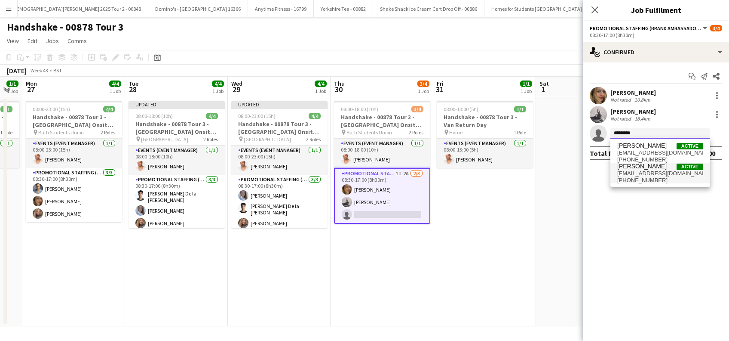
type input "********"
click at [638, 171] on span "lorrainesadler@yahoo.com" at bounding box center [661, 173] width 86 height 7
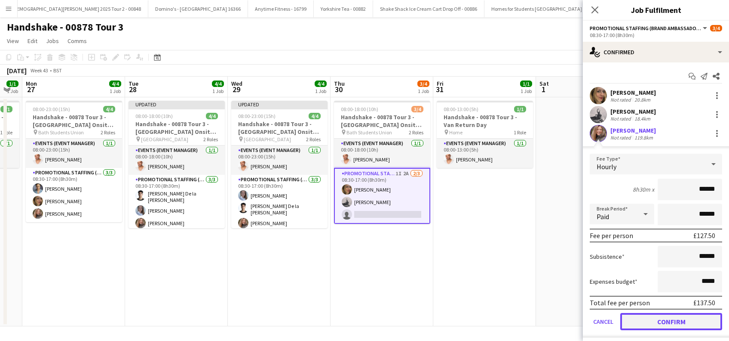
click at [671, 320] on button "Confirm" at bounding box center [672, 321] width 102 height 17
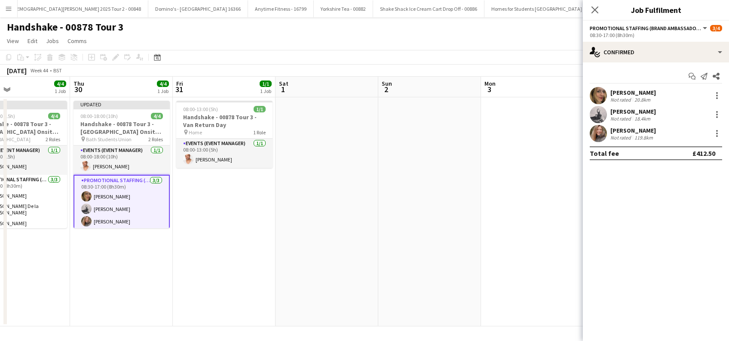
drag, startPoint x: 548, startPoint y: 286, endPoint x: 303, endPoint y: 294, distance: 244.4
click at [303, 294] on app-calendar-viewport "Mon 27 4/4 1 Job Tue 28 4/4 1 Job Wed 29 4/4 1 Job Thu 30 4/4 1 Job Fri 31 1/1 …" at bounding box center [364, 201] width 729 height 249
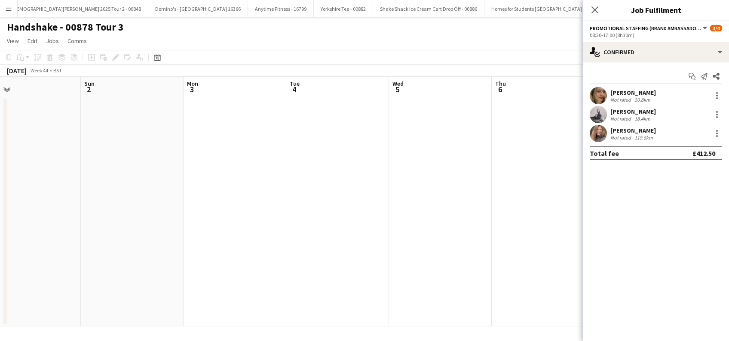
drag, startPoint x: 451, startPoint y: 277, endPoint x: 286, endPoint y: 291, distance: 165.4
click at [154, 298] on app-calendar-viewport "Wed 29 4/4 1 Job Thu 30 4/4 1 Job Fri 31 1/1 1 Job Sat 1 Sun 2 Mon 3 Tue 4 Wed …" at bounding box center [364, 201] width 729 height 249
drag, startPoint x: 459, startPoint y: 289, endPoint x: 266, endPoint y: 297, distance: 192.8
click at [261, 297] on app-calendar-viewport "Wed 29 4/4 1 Job Thu 30 4/4 1 Job Fri 31 1/1 1 Job Sat 1 Sun 2 Mon 3 Tue 4 Wed …" at bounding box center [364, 201] width 729 height 249
drag, startPoint x: 348, startPoint y: 274, endPoint x: 337, endPoint y: 274, distance: 10.8
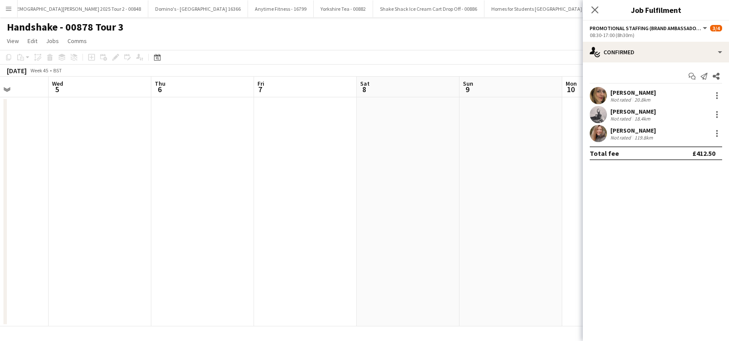
click at [337, 274] on app-calendar-viewport "Sun 2 Mon 3 Tue 4 Wed 5 Thu 6 Fri 7 Sat 8 Sun 9 Mon 10 Tue 11 Wed 12 Thu 13 Fri…" at bounding box center [364, 201] width 729 height 249
drag, startPoint x: 180, startPoint y: 265, endPoint x: 467, endPoint y: 291, distance: 287.7
click at [468, 291] on app-calendar-viewport "Sun 2 Mon 3 Tue 4 Wed 5 Thu 6 Fri 7 Sat 8 Sun 9 Mon 10 Tue 11 Wed 12 Thu 13 Fri…" at bounding box center [364, 201] width 729 height 249
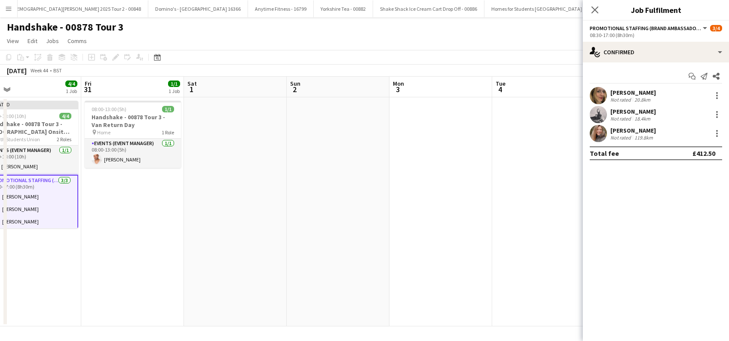
drag, startPoint x: 86, startPoint y: 293, endPoint x: 114, endPoint y: 303, distance: 28.8
click at [327, 308] on app-calendar-viewport "Tue 28 4/4 1 Job Wed 29 4/4 1 Job Thu 30 4/4 1 Job Fri 31 1/1 1 Job Sat 1 Sun 2…" at bounding box center [364, 201] width 729 height 249
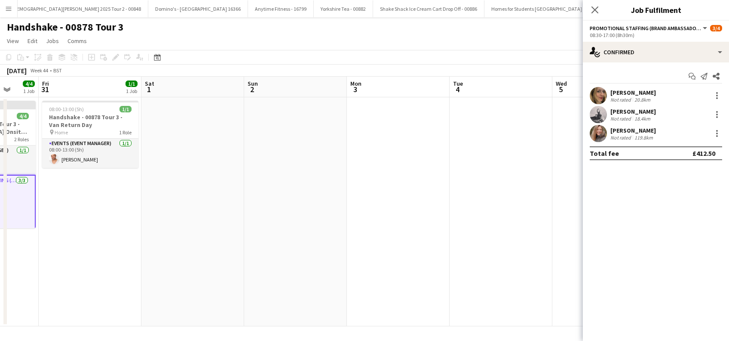
drag, startPoint x: 117, startPoint y: 303, endPoint x: 229, endPoint y: 311, distance: 112.2
click at [318, 311] on app-calendar-viewport "Tue 28 4/4 1 Job Wed 29 4/4 1 Job Thu 30 4/4 1 Job Fri 31 1/1 1 Job Sat 1 Sun 2…" at bounding box center [364, 201] width 729 height 249
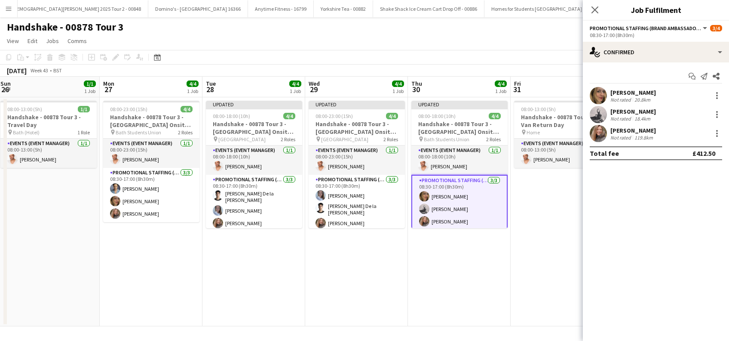
drag, startPoint x: 38, startPoint y: 301, endPoint x: 131, endPoint y: 291, distance: 93.4
click at [239, 321] on app-calendar-viewport "Fri 24 1/1 1 Job Sat 25 Sun 26 1/1 1 Job Mon 27 4/4 1 Job Tue 28 4/4 1 Job Wed …" at bounding box center [364, 201] width 729 height 249
drag, startPoint x: 117, startPoint y: 282, endPoint x: 171, endPoint y: 284, distance: 53.8
click at [120, 283] on app-calendar-viewport "Fri 24 1/1 1 Job Sat 25 Sun 26 1/1 1 Job Mon 27 4/4 1 Job Tue 28 4/4 1 Job Wed …" at bounding box center [364, 201] width 729 height 249
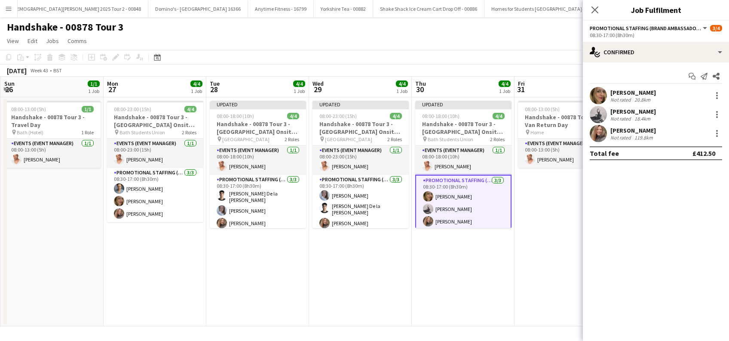
click at [180, 284] on app-date-cell "08:00-23:00 (15h) 4/4 Handshake - 00878 Tour 3 - University of Bath Onsite Day …" at bounding box center [155, 211] width 103 height 229
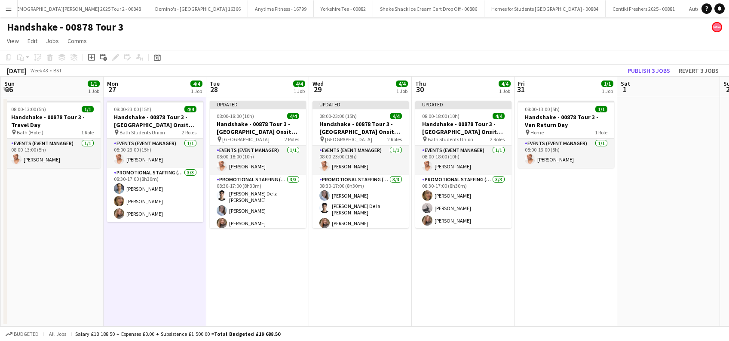
scroll to position [0, 204]
click at [575, 260] on app-date-cell "08:00-13:00 (5h) 1/1 Handshake - 00878 Tour 3 - Van Return Day pin Home 1 Role …" at bounding box center [566, 211] width 103 height 229
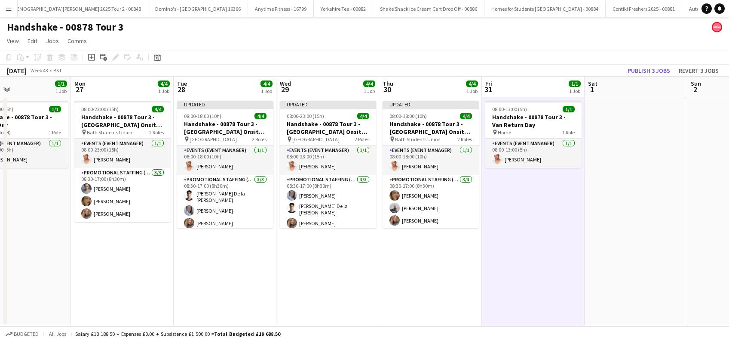
drag, startPoint x: 661, startPoint y: 259, endPoint x: 576, endPoint y: 238, distance: 87.7
click at [583, 277] on app-calendar-viewport "Fri 24 1/1 1 Job Sat 25 Sun 26 1/1 1 Job Mon 27 4/4 1 Job Tue 28 4/4 1 Job Wed …" at bounding box center [364, 201] width 729 height 249
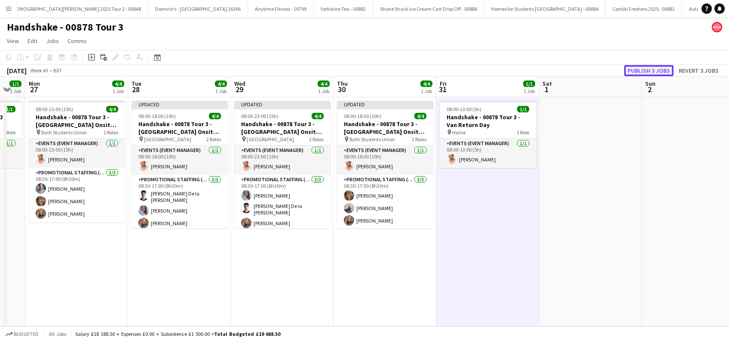
click at [645, 70] on button "Publish 3 jobs" at bounding box center [649, 70] width 49 height 11
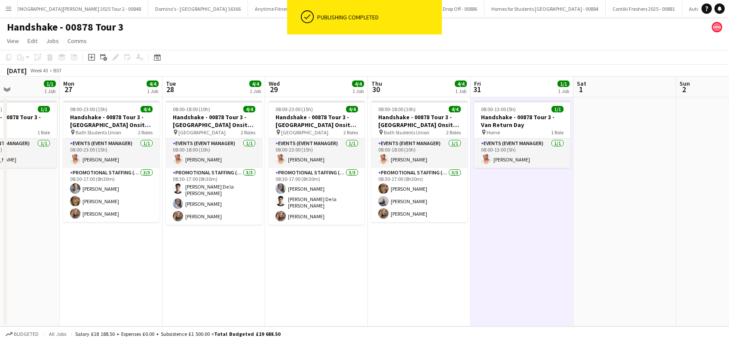
drag, startPoint x: 271, startPoint y: 269, endPoint x: 438, endPoint y: 271, distance: 167.7
click at [438, 271] on app-calendar-viewport "Fri 24 1/1 1 Job Sat 25 Sun 26 1/1 1 Job Mon 27 4/4 1 Job Tue 28 4/4 1 Job Wed …" at bounding box center [364, 201] width 729 height 249
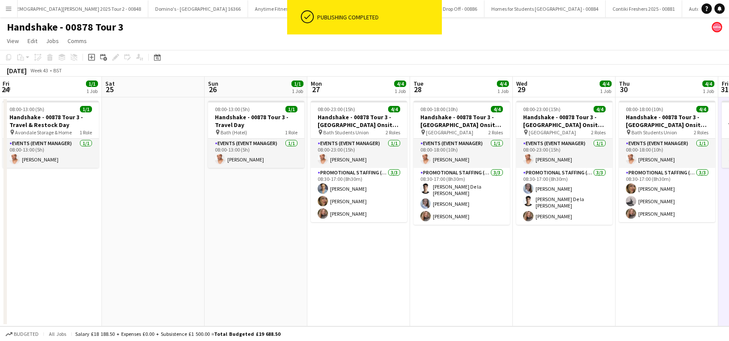
drag, startPoint x: 360, startPoint y: 286, endPoint x: 311, endPoint y: 275, distance: 50.0
click at [408, 288] on app-calendar-viewport "Wed 22 4/4 1 Job Thu 23 4/4 1 Job Fri 24 1/1 1 Job Sat 25 Sun 26 1/1 1 Job Mon …" at bounding box center [364, 201] width 729 height 249
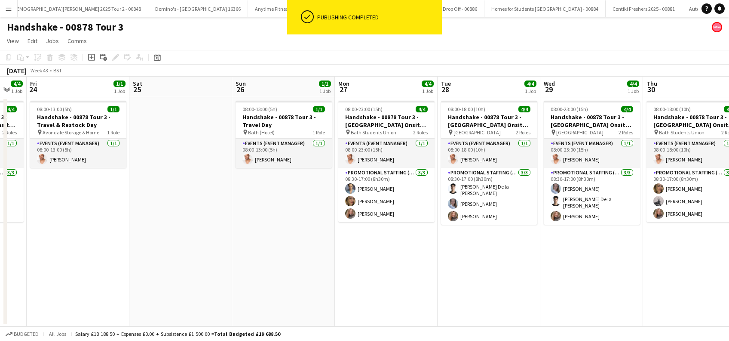
drag, startPoint x: 172, startPoint y: 281, endPoint x: 346, endPoint y: 287, distance: 174.3
click at [346, 287] on app-calendar-viewport "Wed 22 4/4 1 Job Thu 23 4/4 1 Job Fri 24 1/1 1 Job Sat 25 Sun 26 1/1 1 Job Mon …" at bounding box center [364, 201] width 729 height 249
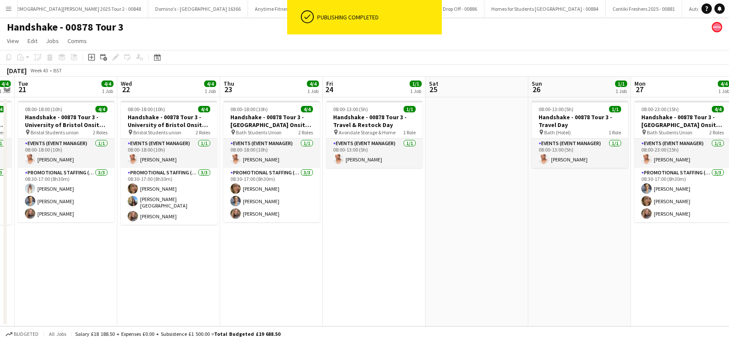
drag
click at [275, 295] on app-calendar-viewport "Sun 19 1/1 1 Job Mon 20 4/4 1 Job Tue 21 4/4 1 Job Wed 22 4/4 1 Job Thu 23 4/4 …" at bounding box center [364, 201] width 729 height 249
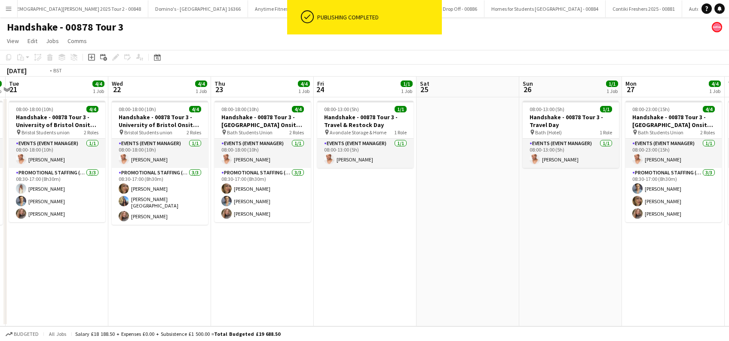
click at [362, 292] on app-calendar-viewport "Sun 19 1/1 1 Job Mon 20 4/4 1 Job Tue 21 4/4 1 Job Wed 22 4/4 1 Job Thu 23 4/4 …" at bounding box center [364, 201] width 729 height 249
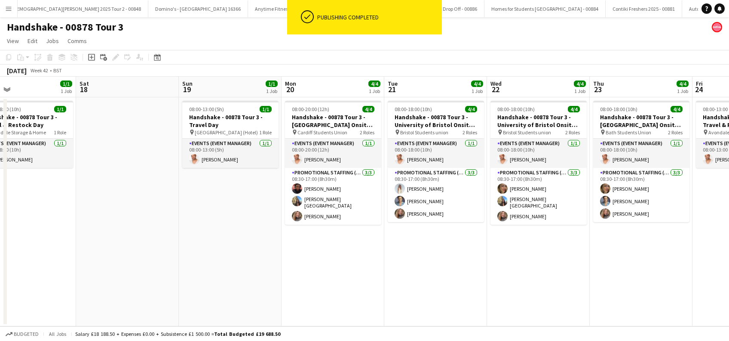
click at [289, 298] on app-calendar-viewport "Wed 15 4/4 1 Job Thu 16 4/4 1 Job Fri 17 1/1 1 Job Sat 18 Sun 19 1/1 1 Job Mon …" at bounding box center [364, 201] width 729 height 249
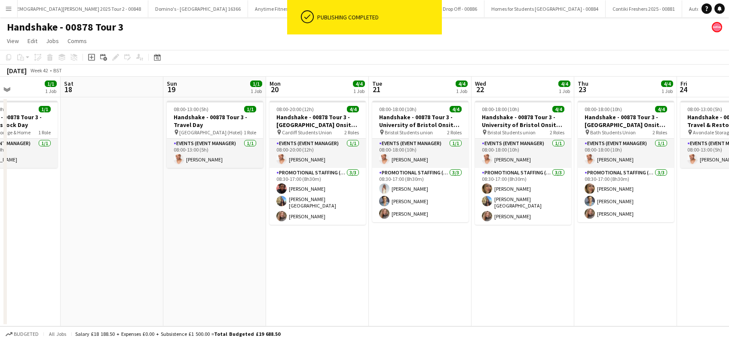
click at [362, 297] on app-calendar-viewport "Wed 15 4/4 1 Job Thu 16 4/4 1 Job Fri 17 1/1 1 Job Sat 18 Sun 19 1/1 1 Job Mon …" at bounding box center [364, 201] width 729 height 249
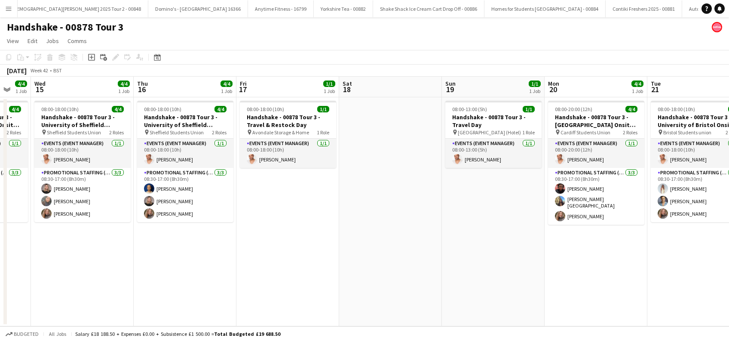
click at [345, 292] on app-calendar-viewport "Mon 13 4/4 1 Job Tue 14 4/4 1 Job Wed 15 4/4 1 Job Thu 16 4/4 1 Job Fri 17 1/1 …" at bounding box center [364, 201] width 729 height 249
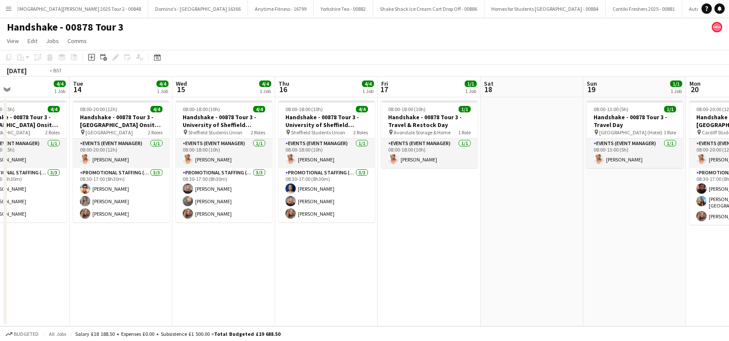
click at [344, 287] on app-calendar-viewport "Sat 11 Sun 12 1/1 1 Job Mon 13 4/4 1 Job Tue 14 4/4 1 Job Wed 15 4/4 1 Job Thu …" at bounding box center [364, 201] width 729 height 249
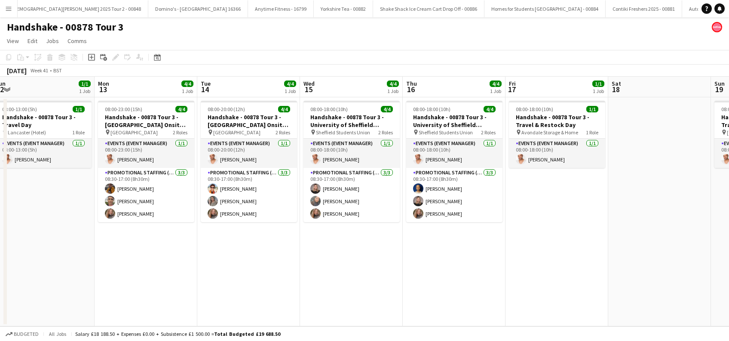
click at [329, 285] on app-calendar-viewport "Fri 10 1/1 1 Job Sat 11 Sun 12 1/1 1 Job Mon 13 4/4 1 Job Tue 14 4/4 1 Job Wed …" at bounding box center [364, 201] width 729 height 249
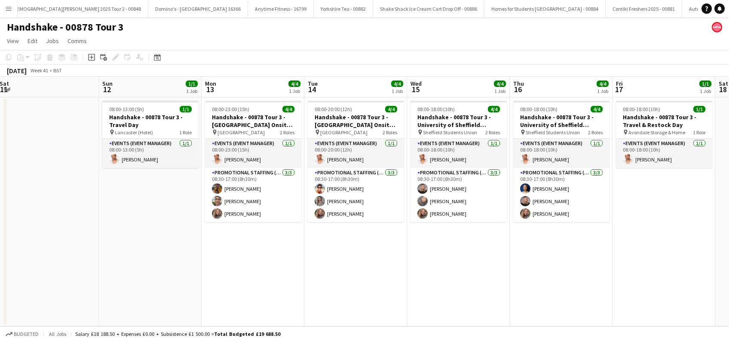
click at [429, 307] on app-calendar-viewport "Thu 9 4/4 1 Job Fri 10 1/1 1 Job Sat 11 Sun 12 1/1 1 Job Mon 13 4/4 1 Job Tue 1…" at bounding box center [364, 201] width 729 height 249
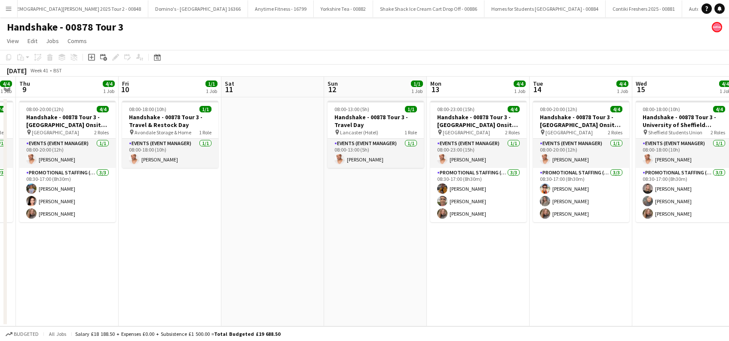
scroll to position [0, 259]
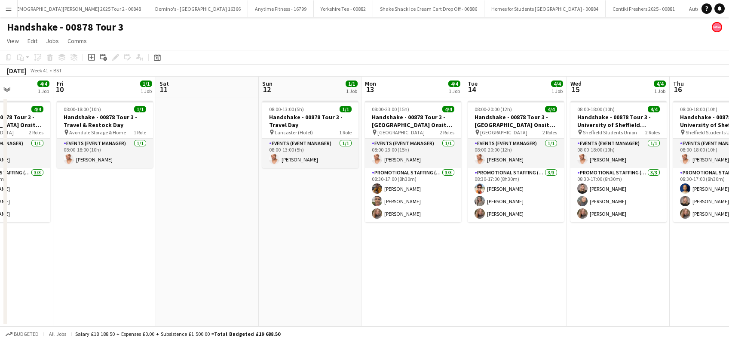
click at [371, 299] on app-calendar-viewport "Tue 7 4/4 1 Job Wed 8 4/4 1 Job Thu 9 4/4 1 Job Fri 10 1/1 1 Job Sat 11 Sun 12 …" at bounding box center [364, 201] width 729 height 249
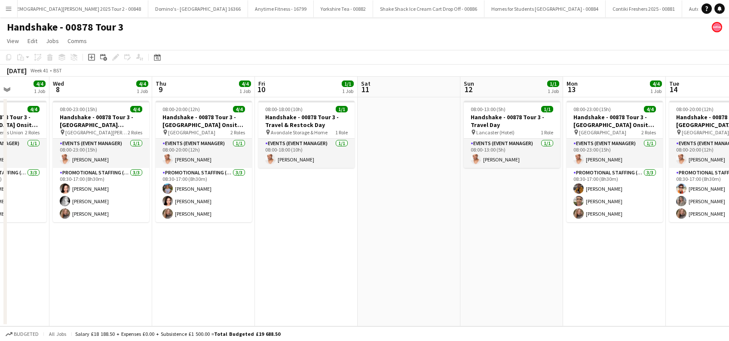
scroll to position [0, 245]
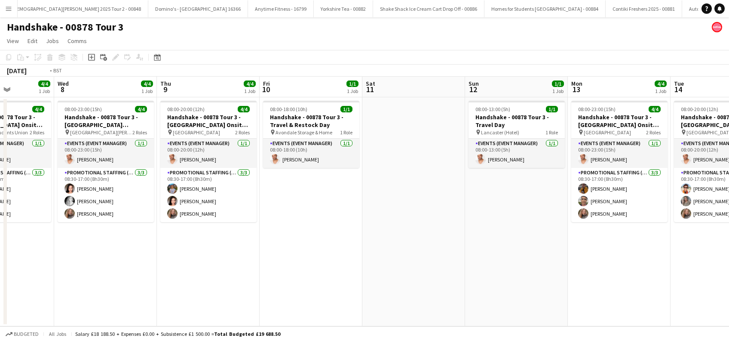
click at [360, 262] on app-calendar-viewport "Sun 5 1/1 1 Job Mon 6 4/4 1 Job Tue 7 4/4 1 Job Wed 8 4/4 1 Job Thu 9 4/4 1 Job…" at bounding box center [364, 201] width 729 height 249
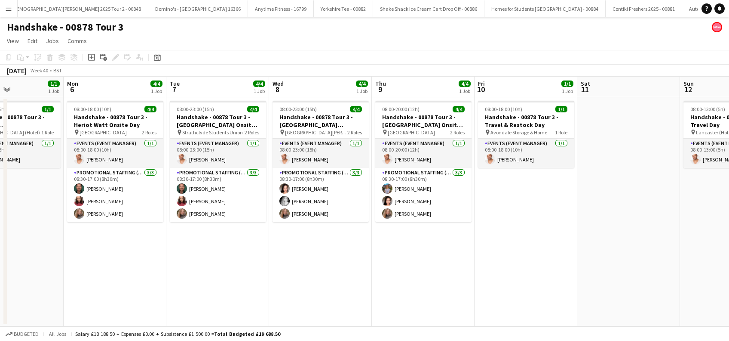
click at [351, 283] on app-calendar-viewport "Fri 3 4/4 1 Job Sat 4 1/1 1 Job Sun 5 1/1 1 Job Mon 6 4/4 1 Job Tue 7 4/4 1 Job…" at bounding box center [364, 201] width 729 height 249
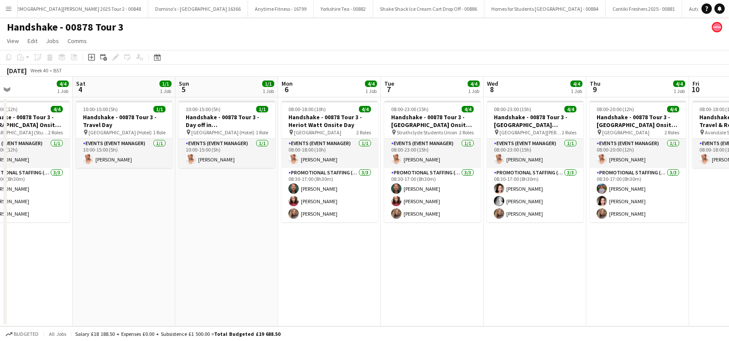
click at [375, 285] on app-calendar-viewport "Wed 1 4/4 1 Job Thu 2 4/4 1 Job Fri 3 4/4 1 Job Sat 4 1/1 1 Job Sun 5 1/1 1 Job…" at bounding box center [364, 201] width 729 height 249
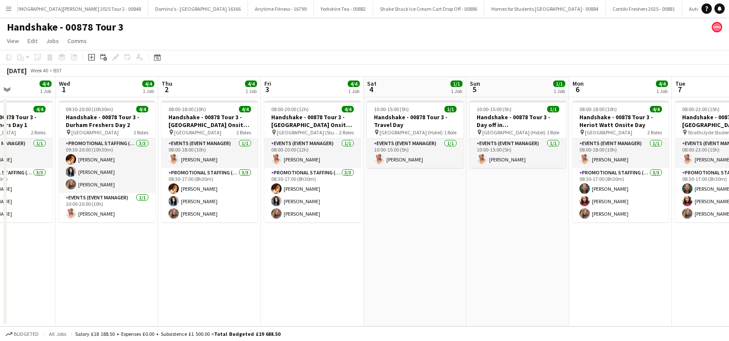
click at [335, 291] on app-calendar-viewport "Sun 28 4/4 1 Job Mon 29 1/1 1 Job Tue 30 4/4 1 Job Wed 1 4/4 1 Job Thu 2 4/4 1 …" at bounding box center [364, 201] width 729 height 249
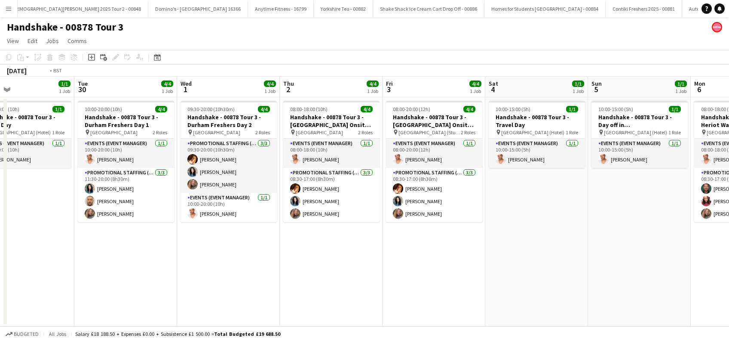
click at [400, 298] on app-calendar-viewport "Sat 27 4/4 1 Job Sun 28 4/4 1 Job Mon 29 1/1 1 Job Tue 30 4/4 1 Job Wed 1 4/4 1…" at bounding box center [364, 201] width 729 height 249
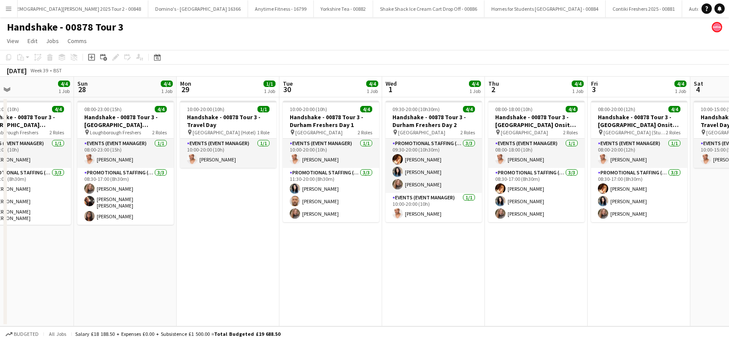
click at [358, 268] on app-calendar-viewport "Thu 25 4/4 1 Job Fri 26 1/1 1 Job Sat 27 4/4 1 Job Sun 28 4/4 1 Job Mon 29 1/1 …" at bounding box center [364, 201] width 729 height 249
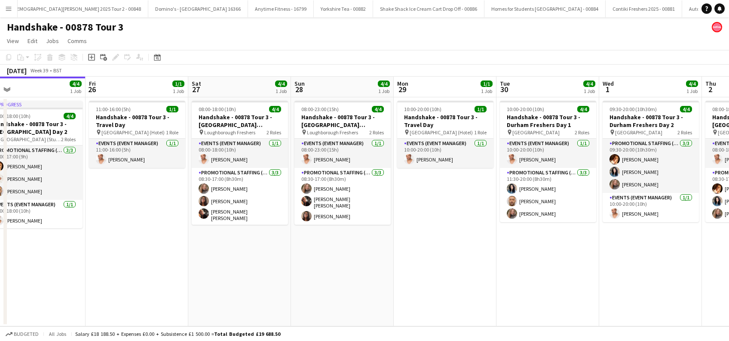
click at [412, 276] on app-calendar-viewport "Tue 23 4/4 1 Job Wed 24 4/4 1 Job Thu 25 4/4 1 Job Fri 26 1/1 1 Job Sat 27 4/4 …" at bounding box center [364, 201] width 729 height 249
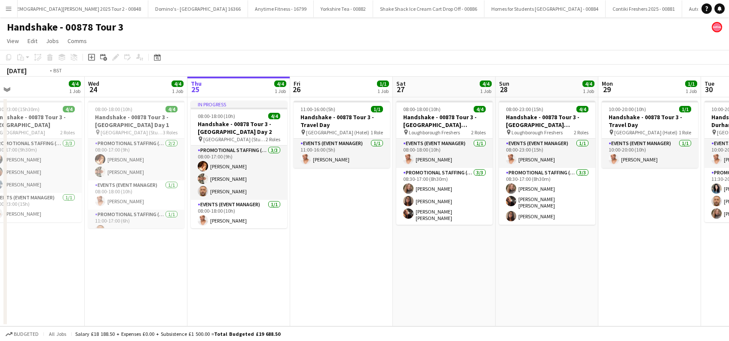
click at [361, 275] on app-calendar-viewport "Sun 21 1/1 1 Job Mon 22 3/4 1 Job Tue 23 4/4 1 Job Wed 24 4/4 1 Job Thu 25 4/4 …" at bounding box center [364, 201] width 729 height 249
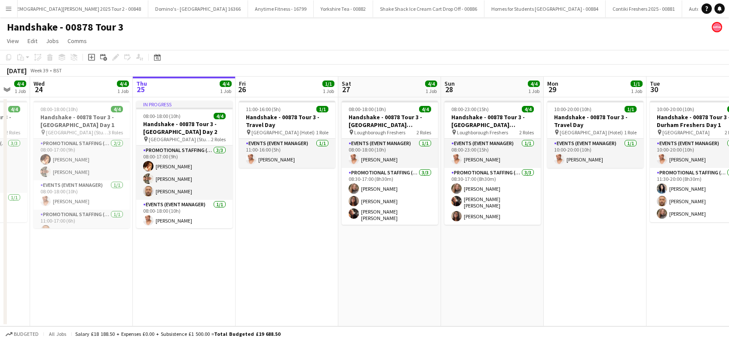
scroll to position [0, 237]
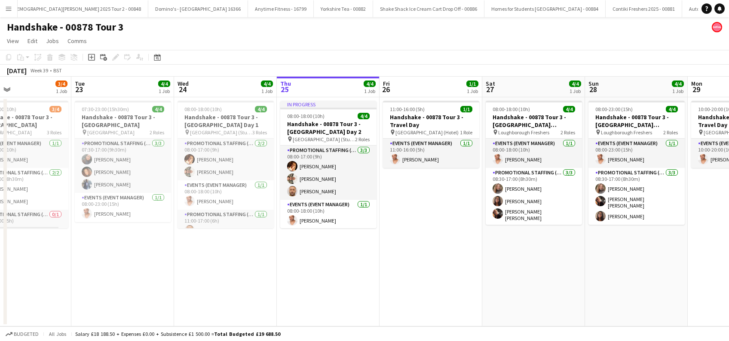
click at [248, 277] on app-calendar-viewport "Sat 20 Sun 21 1/1 1 Job Mon 22 3/4 1 Job Tue 23 4/4 1 Job Wed 24 4/4 1 Job Thu …" at bounding box center [364, 201] width 729 height 249
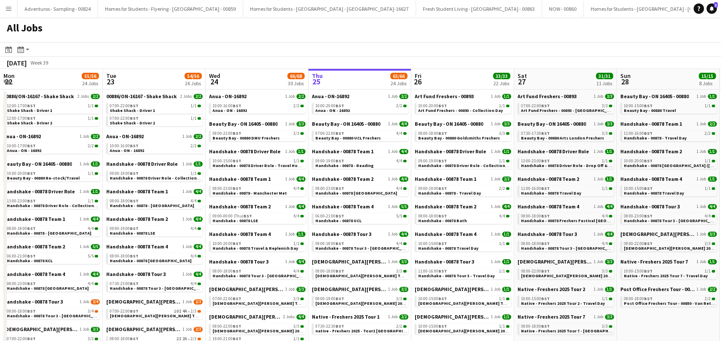
scroll to position [0, 206]
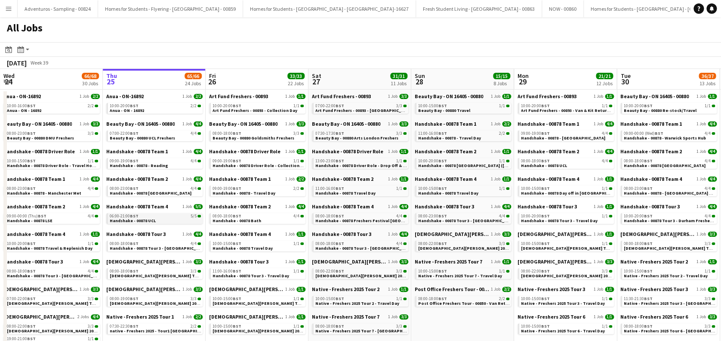
click at [163, 217] on div "06:00-21:00 BST 5/5" at bounding box center [155, 216] width 91 height 4
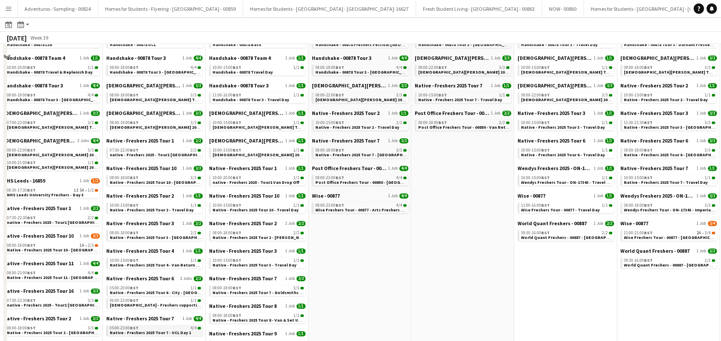
scroll to position [229, 0]
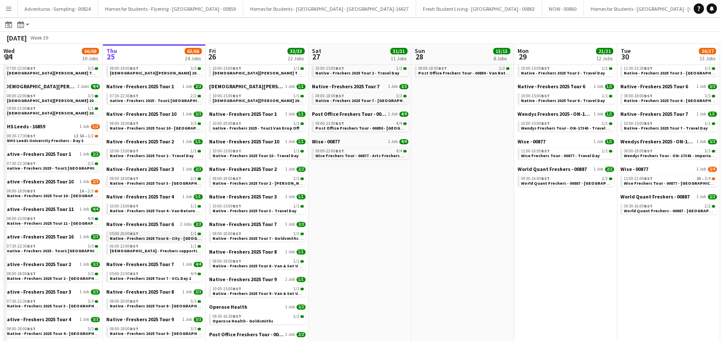
click at [160, 238] on span "Native - Freshers 2025 Tour 6 - City - [GEOGRAPHIC_DATA]" at bounding box center [168, 238] width 117 height 6
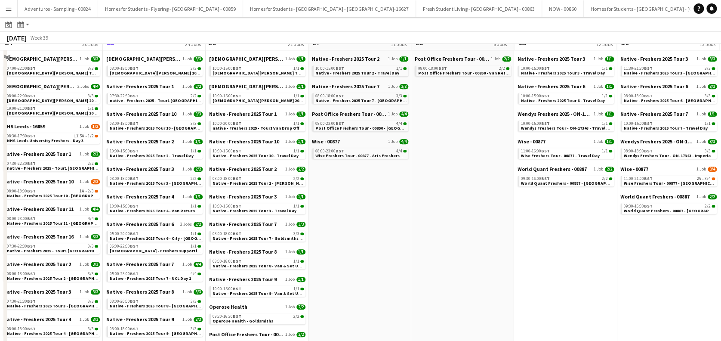
scroll to position [0, 0]
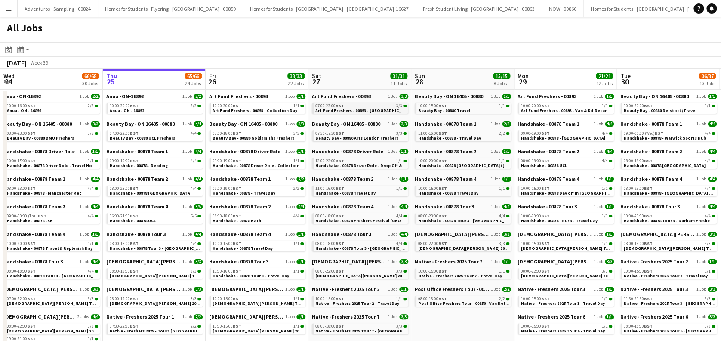
click at [372, 107] on div "07:00-22:00 BST 3/3" at bounding box center [360, 106] width 91 height 4
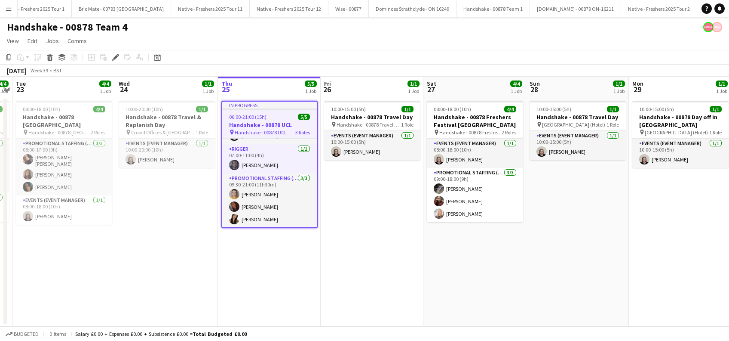
scroll to position [0, 351]
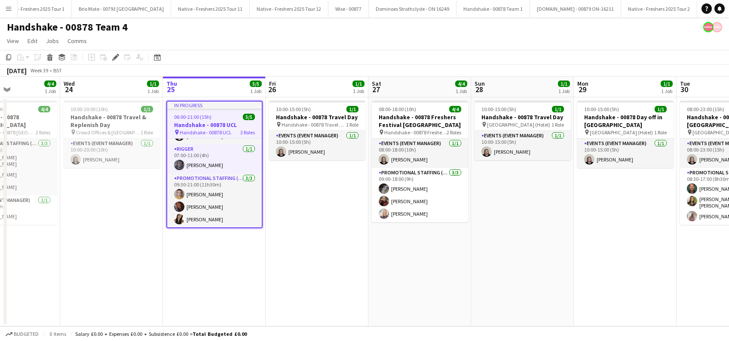
drag, startPoint x: 397, startPoint y: 272, endPoint x: 342, endPoint y: 296, distance: 60.7
click at [342, 296] on app-calendar-viewport "Sat 20 4/4 1 Job Sun 21 1/1 1 Job Mon 22 4/4 1 Job Tue 23 4/4 1 Job Wed 24 1/1 …" at bounding box center [364, 201] width 729 height 249
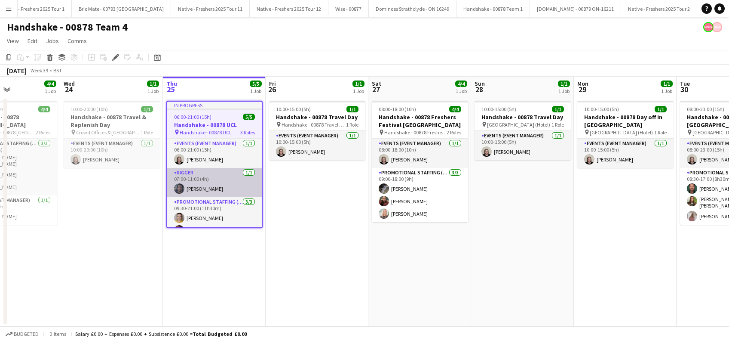
scroll to position [24, 0]
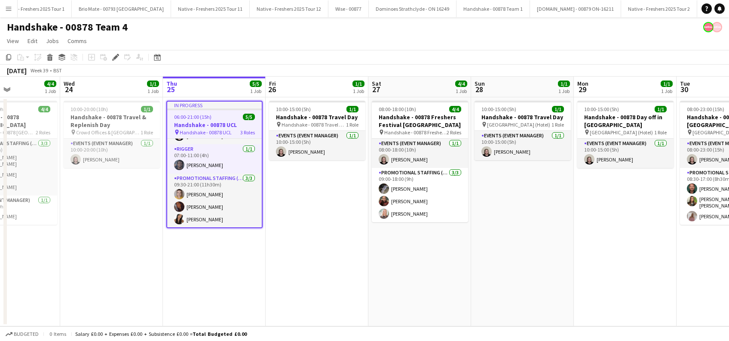
click at [223, 297] on app-date-cell "In progress 06:00-21:00 (15h) 5/5 Handshake - 00878 UCL pin Handshake - 00878 U…" at bounding box center [214, 211] width 103 height 229
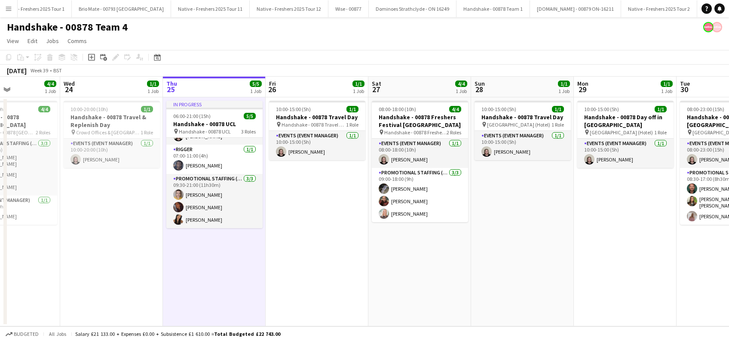
scroll to position [22, 0]
click at [314, 262] on app-date-cell "10:00-15:00 (5h) 1/1 Handshake - 00878 Travel Day pin Handshake - 00878 Travel …" at bounding box center [317, 211] width 103 height 229
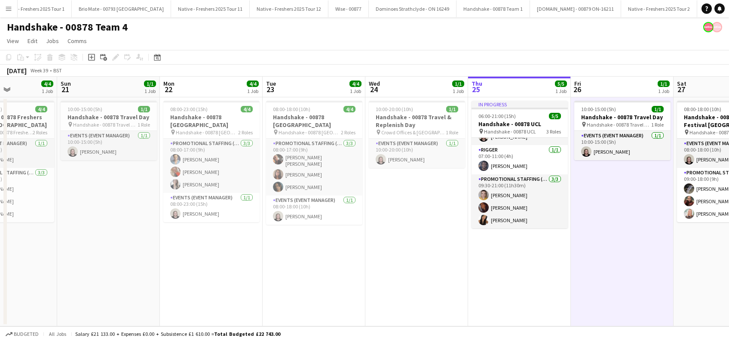
scroll to position [0, 285]
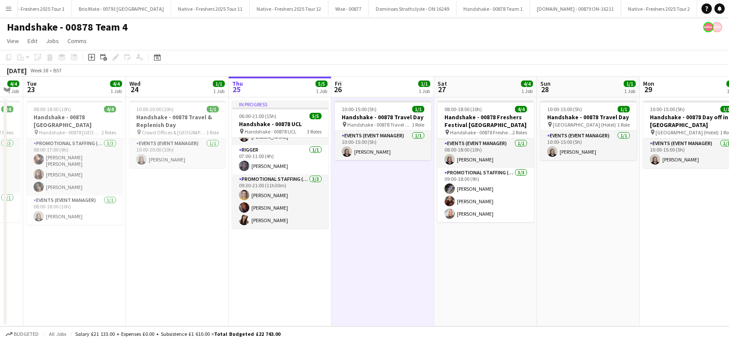
drag, startPoint x: 210, startPoint y: 237, endPoint x: 277, endPoint y: 246, distance: 66.8
click at [277, 246] on app-calendar-viewport "Sat 20 4/4 1 Job Sun 21 1/1 1 Job Mon 22 4/4 1 Job Tue 23 4/4 1 Job Wed 24 1/1 …" at bounding box center [364, 201] width 729 height 249
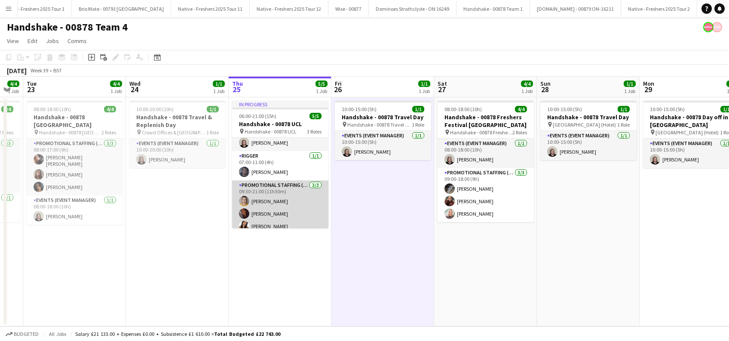
scroll to position [22, 0]
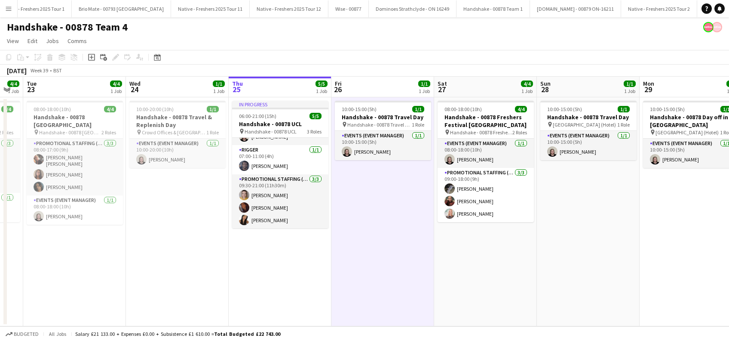
click at [285, 258] on app-date-cell "In progress 06:00-21:00 (15h) 5/5 Handshake - 00878 UCL pin Handshake - 00878 U…" at bounding box center [280, 211] width 103 height 229
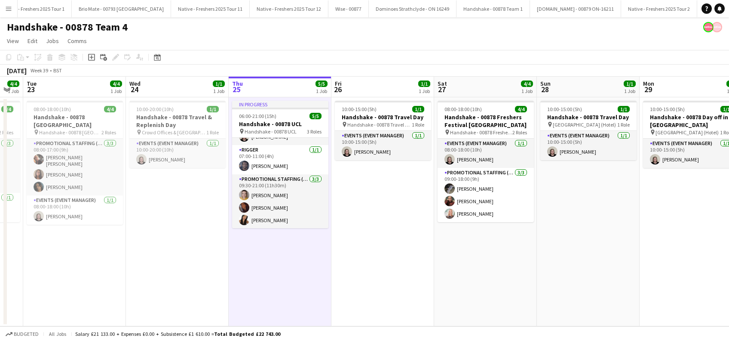
click at [366, 259] on app-date-cell "10:00-15:00 (5h) 1/1 Handshake - 00878 Travel Day pin Handshake - 00878 Travel …" at bounding box center [383, 211] width 103 height 229
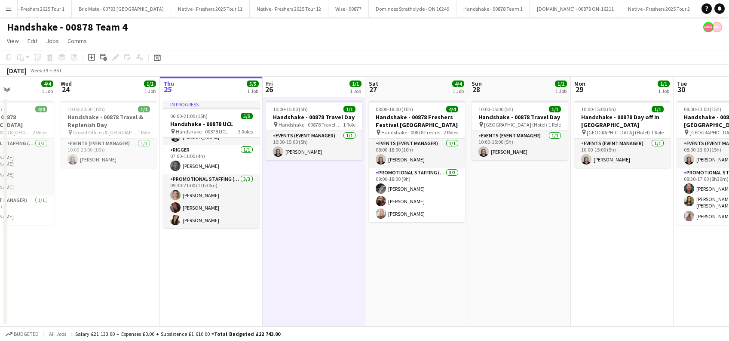
drag, startPoint x: 632, startPoint y: 252, endPoint x: 356, endPoint y: 287, distance: 278.4
click at [356, 287] on app-calendar-viewport "Sat 20 4/4 1 Job Sun 21 1/1 1 Job Mon 22 4/4 1 Job Tue 23 4/4 1 Job Wed 24 1/1 …" at bounding box center [364, 201] width 729 height 249
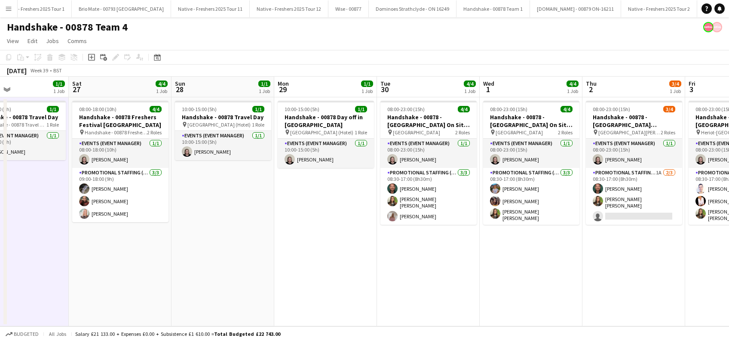
scroll to position [0, 365]
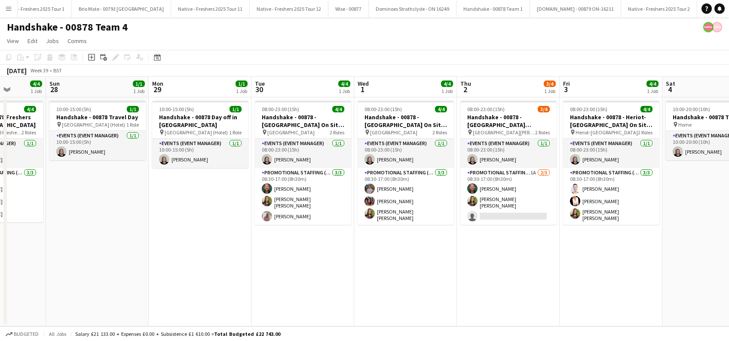
drag, startPoint x: 678, startPoint y: 239, endPoint x: 463, endPoint y: 264, distance: 216.9
click at [463, 264] on app-calendar-viewport "Wed 24 1/1 1 Job Thu 25 5/5 1 Job Fri 26 1/1 1 Job Sat 27 4/4 1 Job Sun 28 1/1 …" at bounding box center [364, 201] width 729 height 249
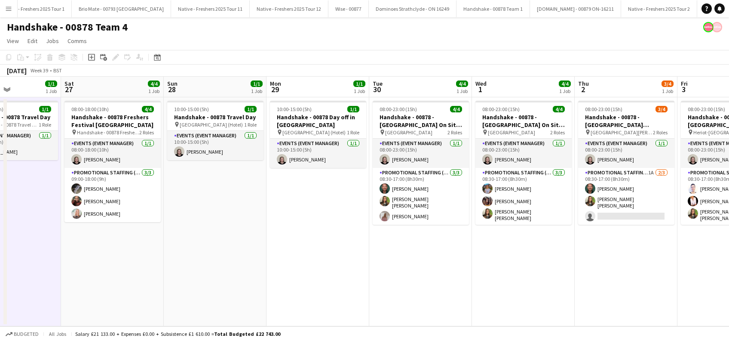
drag, startPoint x: 220, startPoint y: 299, endPoint x: 441, endPoint y: 275, distance: 222.4
click at [441, 275] on app-calendar-viewport "Wed 24 1/1 1 Job Thu 25 5/5 1 Job Fri 26 1/1 1 Job Sat 27 4/4 1 Job Sun 28 1/1 …" at bounding box center [364, 201] width 729 height 249
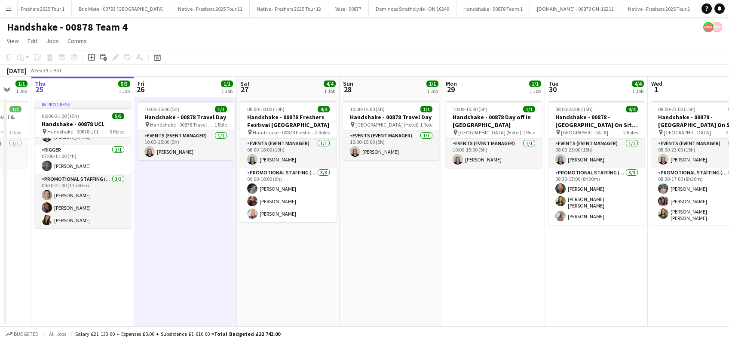
drag, startPoint x: 224, startPoint y: 282, endPoint x: 297, endPoint y: 275, distance: 73.5
click at [297, 275] on app-calendar-viewport "Tue 23 4/4 1 Job Wed 24 1/1 1 Job Thu 25 5/5 1 Job Fri 26 1/1 1 Job Sat 27 4/4 …" at bounding box center [364, 201] width 729 height 249
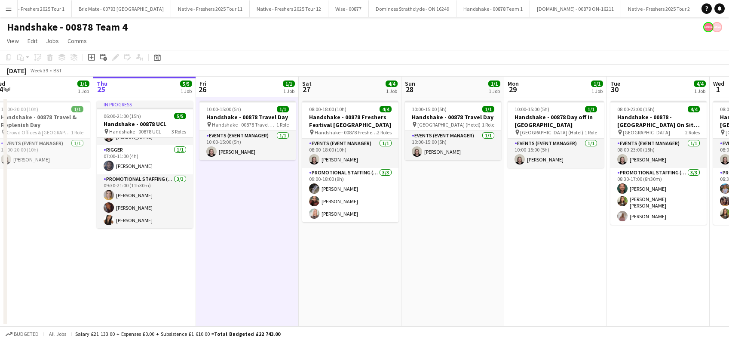
scroll to position [0, 174]
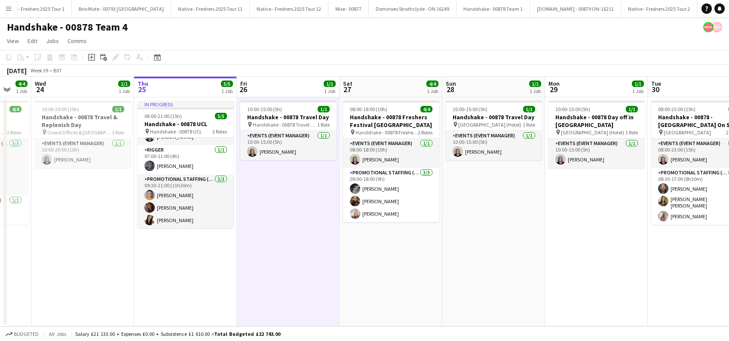
drag, startPoint x: 171, startPoint y: 287, endPoint x: 274, endPoint y: 277, distance: 103.4
click at [274, 277] on app-calendar-viewport "Mon 22 4/4 1 Job Tue 23 4/4 1 Job Wed 24 1/1 1 Job Thu 25 5/5 1 Job Fri 26 1/1 …" at bounding box center [364, 201] width 729 height 249
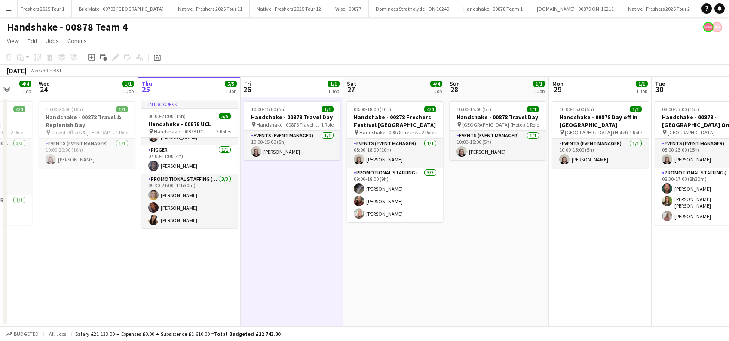
scroll to position [0, 235]
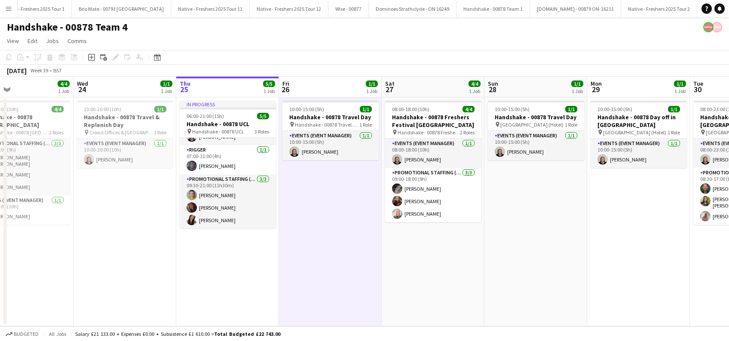
drag, startPoint x: 220, startPoint y: 260, endPoint x: 258, endPoint y: 258, distance: 38.3
click at [258, 258] on app-calendar-viewport "Sun 21 1/1 1 Job Mon 22 4/4 1 Job Tue 23 4/4 1 Job Wed 24 1/1 1 Job Thu 25 5/5 …" at bounding box center [364, 201] width 729 height 249
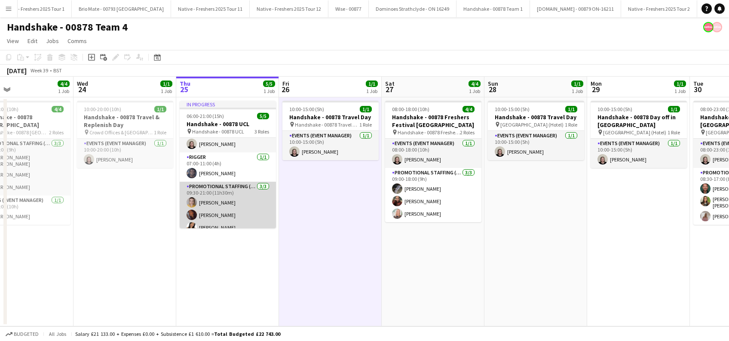
scroll to position [22, 0]
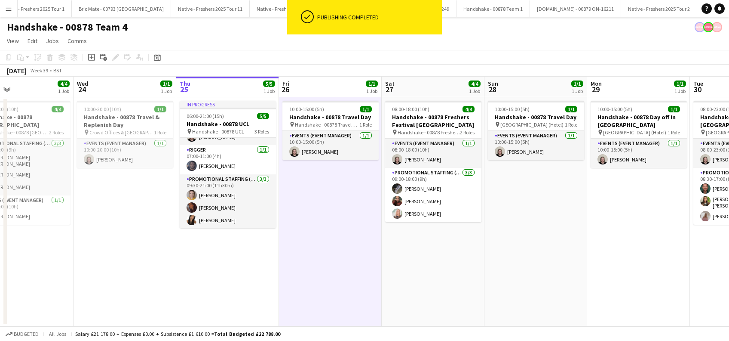
click at [203, 281] on app-date-cell "In progress 06:00-21:00 (15h) 5/5 Handshake - 00878 UCL pin Handshake - 00878 U…" at bounding box center [227, 211] width 103 height 229
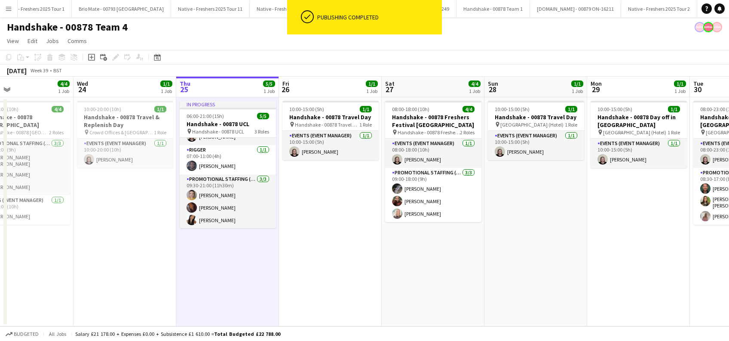
click at [369, 291] on app-date-cell "10:00-15:00 (5h) 1/1 Handshake - 00878 Travel Day pin Handshake - 00878 Travel …" at bounding box center [330, 211] width 103 height 229
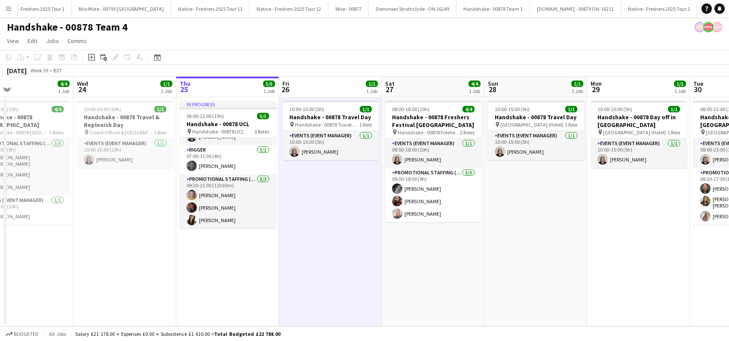
click at [387, 258] on app-date-cell "08:00-18:00 (10h) 4/4 Handshake - 00878 Freshers Festival Manchester pin Handsh…" at bounding box center [433, 211] width 103 height 229
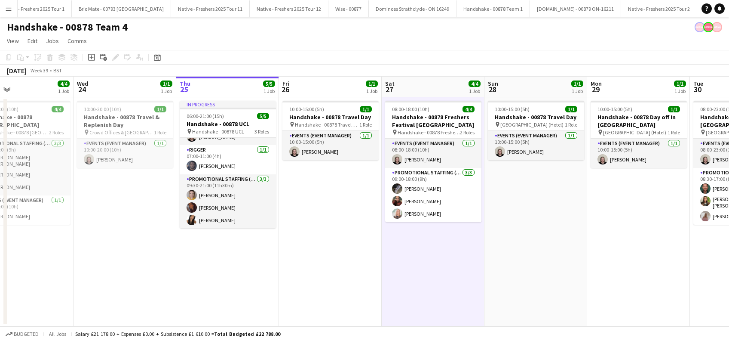
click at [453, 264] on app-date-cell "08:00-18:00 (10h) 4/4 Handshake - 00878 Freshers Festival Manchester pin Handsh…" at bounding box center [433, 211] width 103 height 229
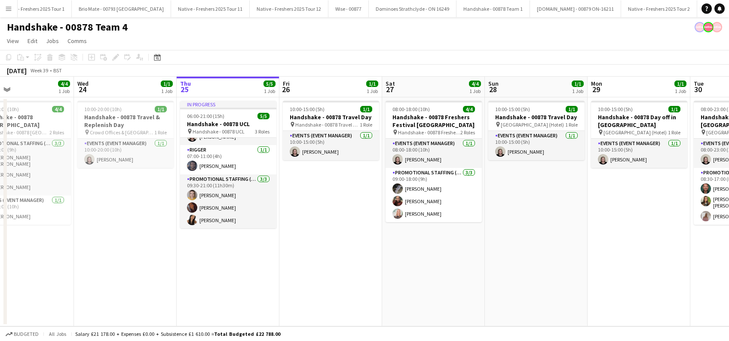
click at [309, 243] on app-date-cell "10:00-15:00 (5h) 1/1 Handshake - 00878 Travel Day pin Handshake - 00878 Travel …" at bounding box center [331, 211] width 103 height 229
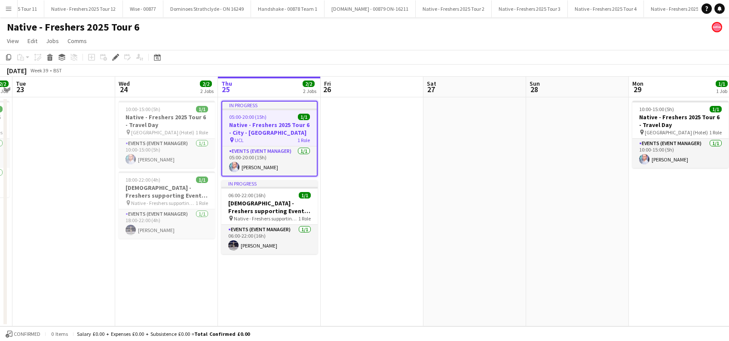
click at [261, 122] on h3 "Native - Freshers 2025 Tour 6 - City - [GEOGRAPHIC_DATA]" at bounding box center [269, 128] width 95 height 15
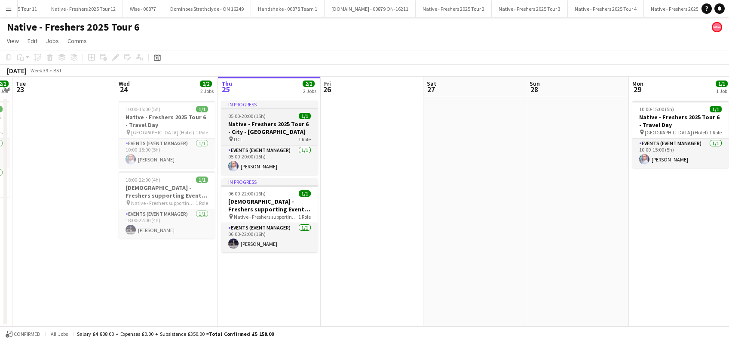
click at [262, 122] on h3 "Native - Freshers 2025 Tour 6 - City - [GEOGRAPHIC_DATA]" at bounding box center [270, 127] width 96 height 15
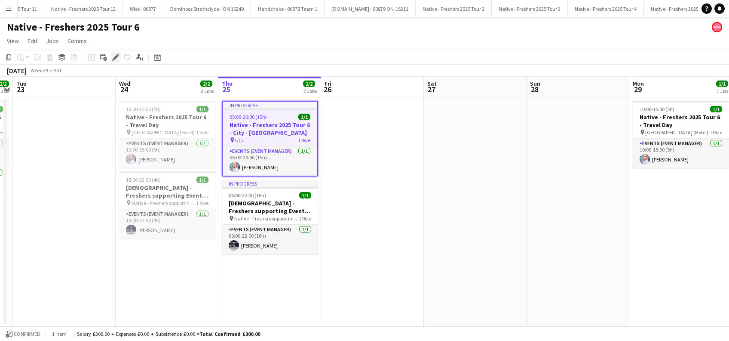
click at [114, 59] on icon at bounding box center [115, 57] width 5 height 5
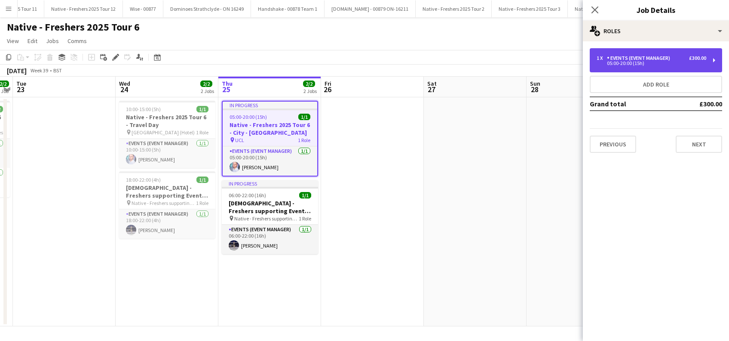
click at [667, 59] on div "Events (Event Manager)" at bounding box center [640, 58] width 67 height 6
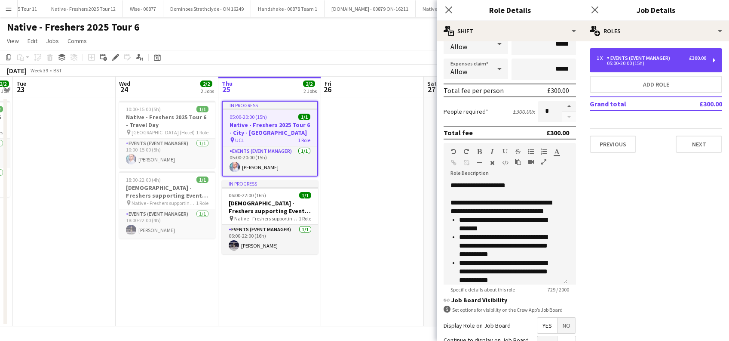
scroll to position [0, 0]
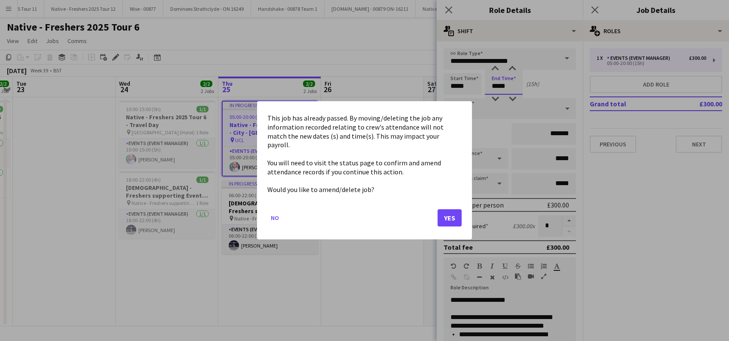
click at [505, 88] on body "Menu Boards Boards Boards All jobs Status Workforce Workforce My Workforce Recr…" at bounding box center [364, 170] width 729 height 341
click at [445, 212] on button "Yes" at bounding box center [450, 217] width 24 height 17
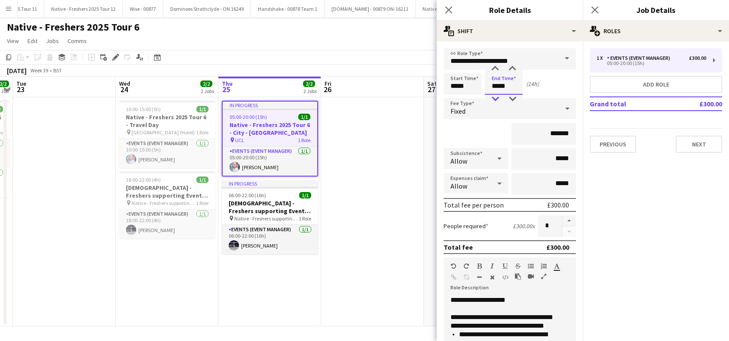
click at [497, 97] on div at bounding box center [495, 99] width 17 height 9
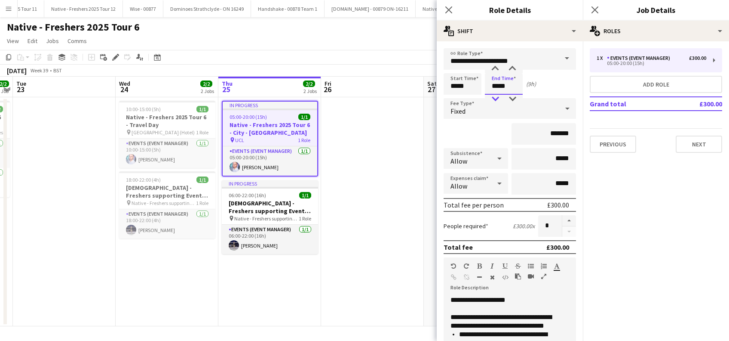
click at [497, 97] on div at bounding box center [495, 99] width 17 height 9
type input "*****"
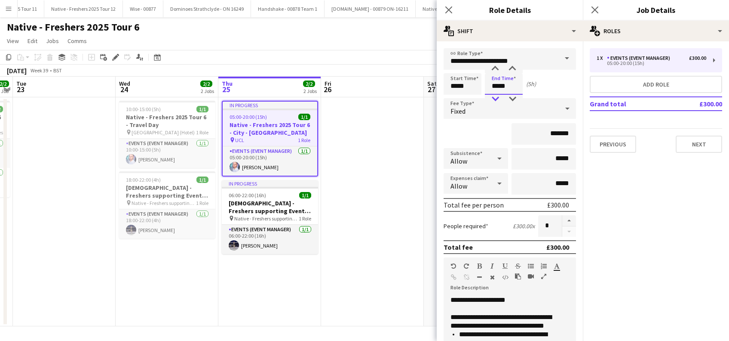
click at [497, 97] on div at bounding box center [495, 99] width 17 height 9
click at [394, 144] on app-date-cell at bounding box center [372, 211] width 103 height 229
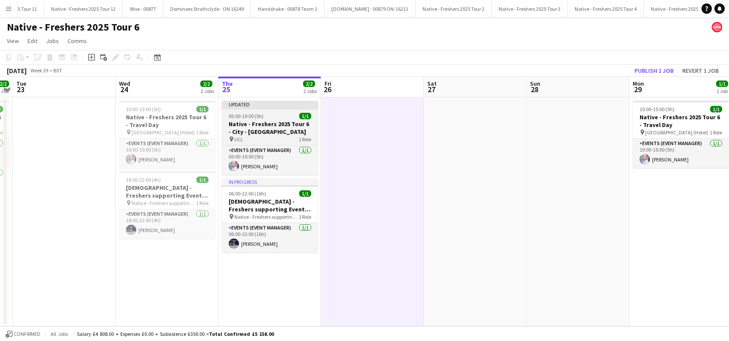
click at [265, 134] on h3 "Native - Freshers 2025 Tour 6 - City - [GEOGRAPHIC_DATA]" at bounding box center [270, 127] width 96 height 15
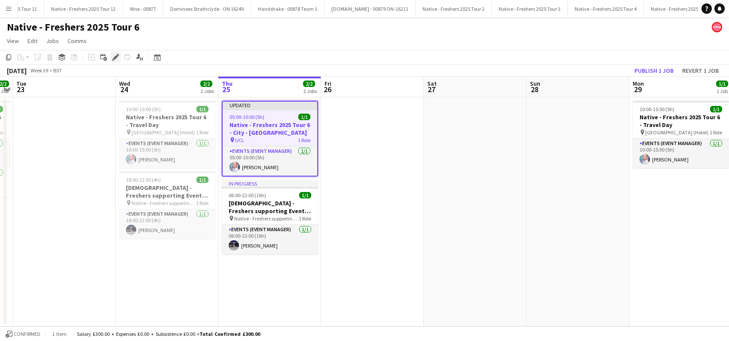
click at [115, 59] on icon "Edit" at bounding box center [115, 57] width 7 height 7
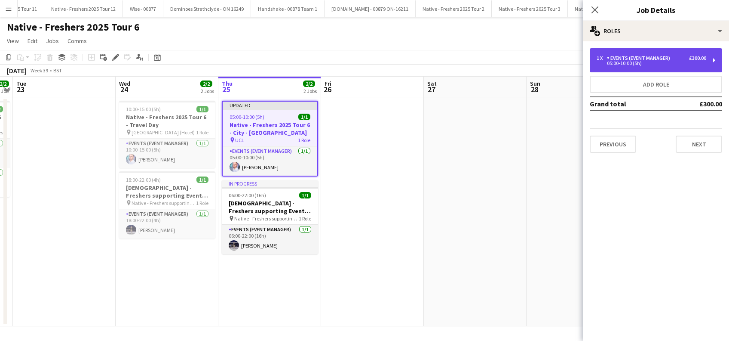
click at [685, 59] on div "1 x Events (Event Manager) £300.00" at bounding box center [652, 58] width 110 height 6
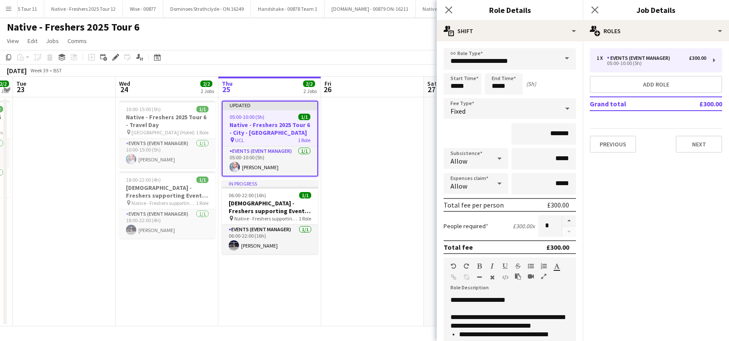
click at [455, 111] on span "Fixed" at bounding box center [458, 111] width 15 height 9
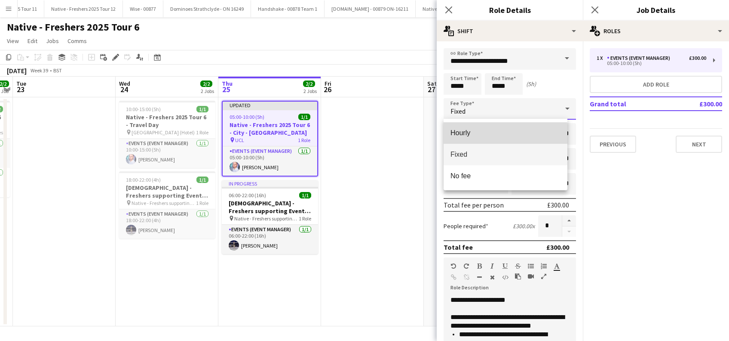
click at [459, 133] on span "Hourly" at bounding box center [506, 133] width 110 height 8
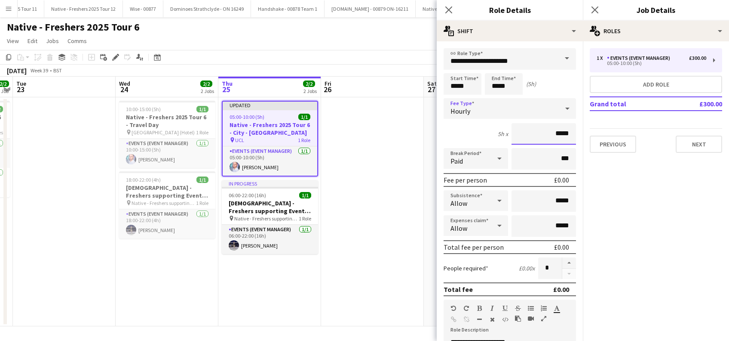
click at [548, 134] on input "*****" at bounding box center [544, 134] width 65 height 22
type input "******"
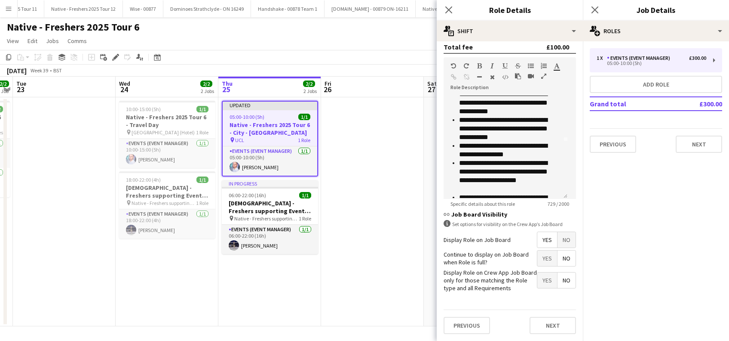
scroll to position [170, 0]
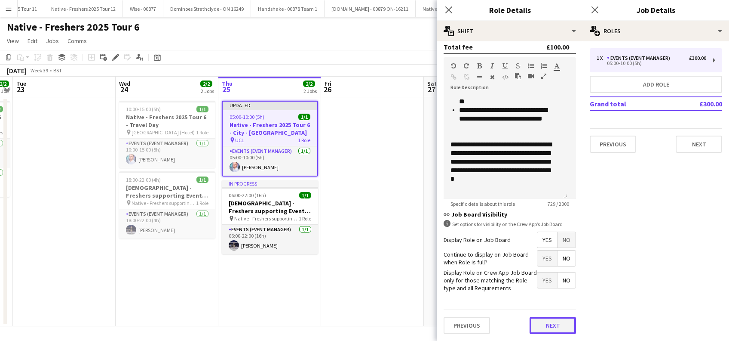
click at [548, 321] on button "Next" at bounding box center [553, 325] width 46 height 17
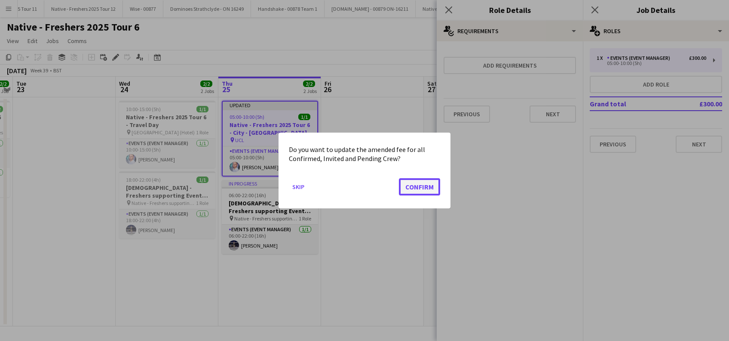
click at [409, 186] on button "Confirm" at bounding box center [419, 186] width 41 height 17
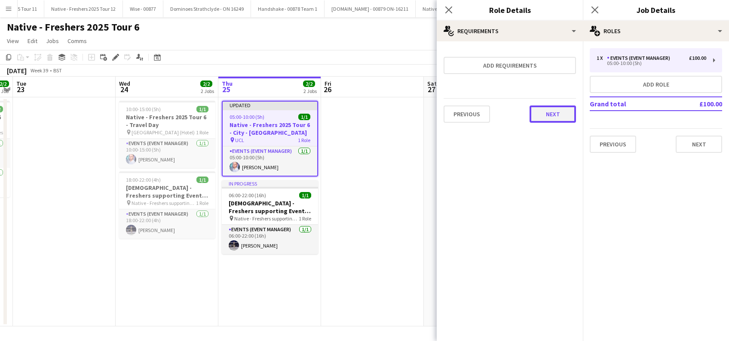
click at [566, 114] on button "Next" at bounding box center [553, 113] width 46 height 17
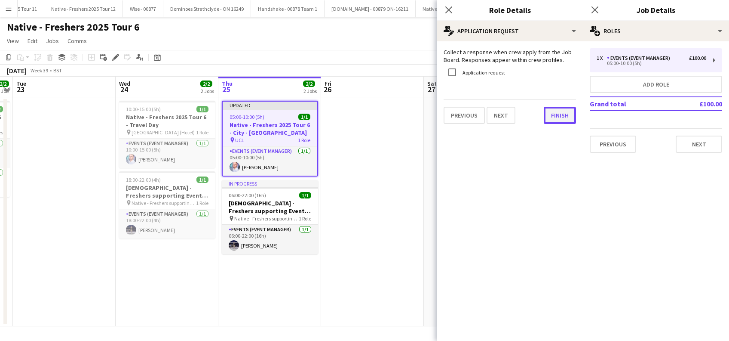
click at [564, 120] on button "Finish" at bounding box center [560, 115] width 32 height 17
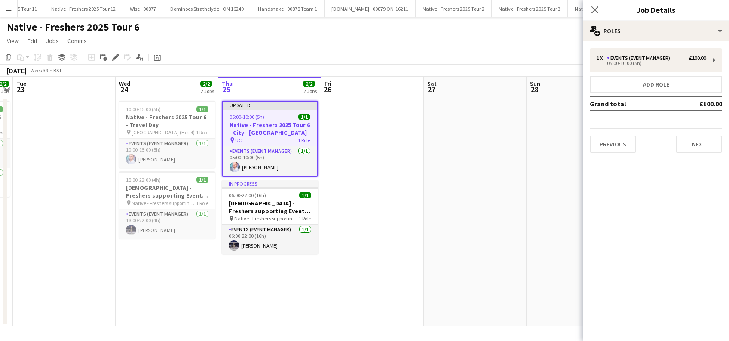
click at [382, 151] on app-date-cell at bounding box center [372, 211] width 103 height 229
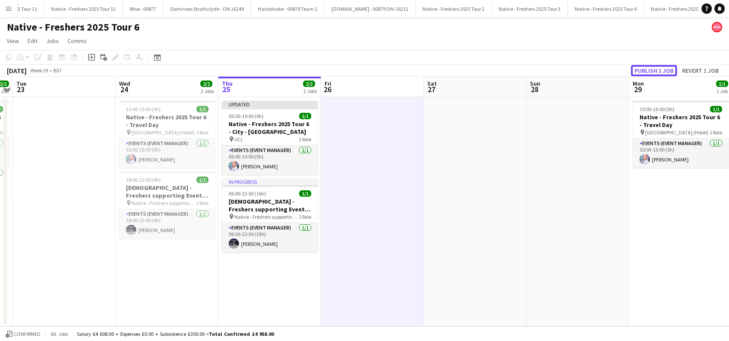
click at [657, 72] on button "Publish 1 job" at bounding box center [654, 70] width 46 height 11
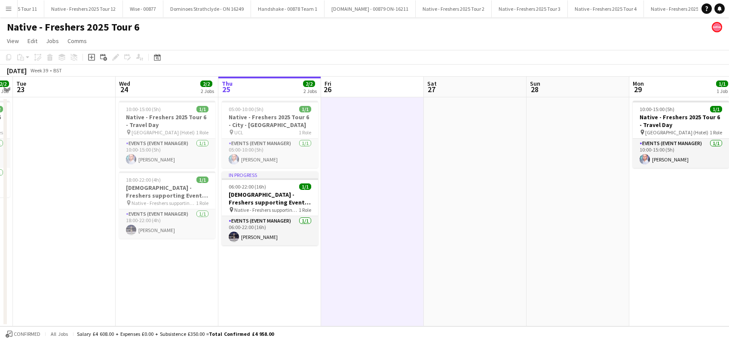
click at [258, 283] on app-date-cell "05:00-10:00 (5h) 1/1 Native - Freshers 2025 Tour 6 - City - [GEOGRAPHIC_DATA] p…" at bounding box center [269, 211] width 103 height 229
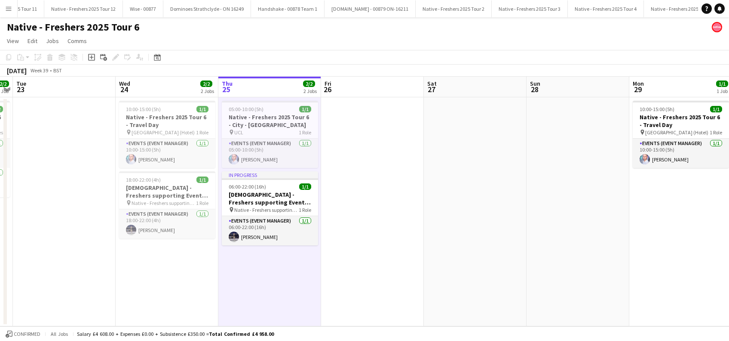
click at [451, 232] on app-date-cell at bounding box center [475, 211] width 103 height 229
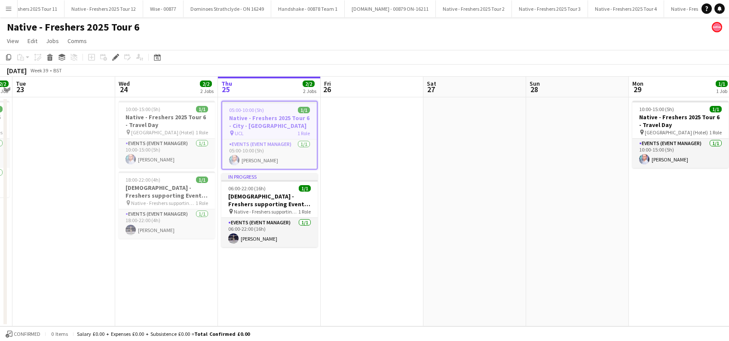
scroll to position [0, 1986]
click at [175, 293] on app-date-cell "10:00-15:00 (5h) 1/1 Native - Freshers 2025 Tour 6 - Travel Day pin [GEOGRAPHIC…" at bounding box center [166, 211] width 103 height 229
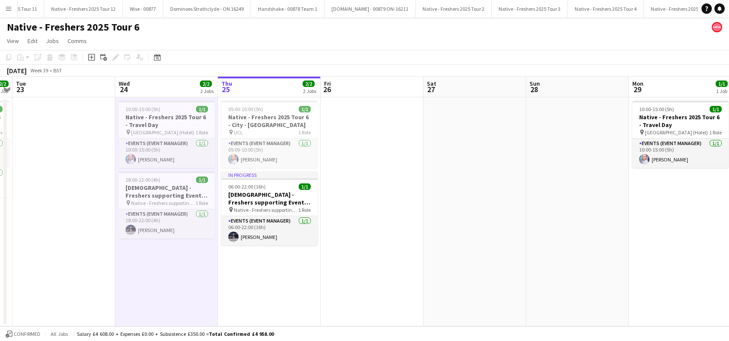
click at [370, 284] on app-date-cell at bounding box center [372, 211] width 103 height 229
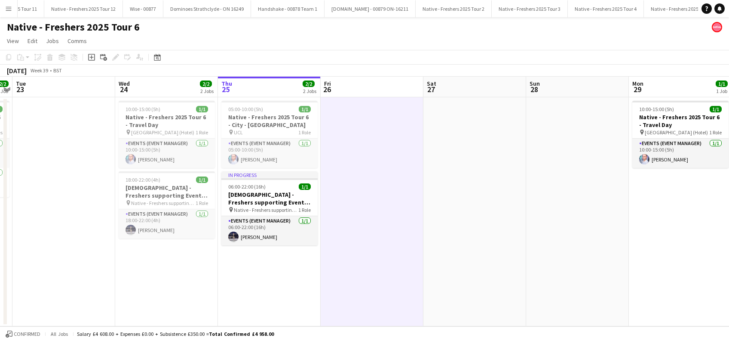
click at [452, 222] on app-date-cell at bounding box center [475, 211] width 103 height 229
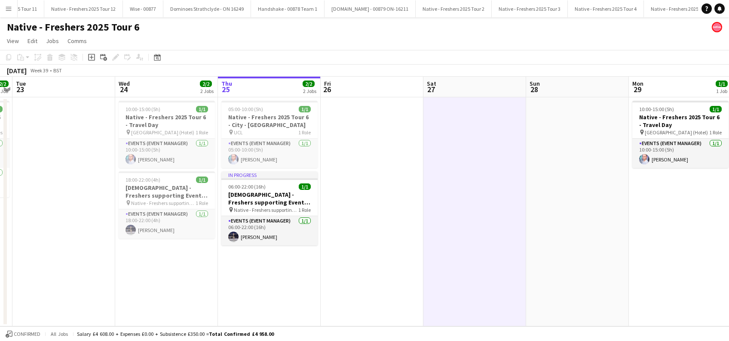
click at [352, 167] on app-date-cell at bounding box center [372, 211] width 103 height 229
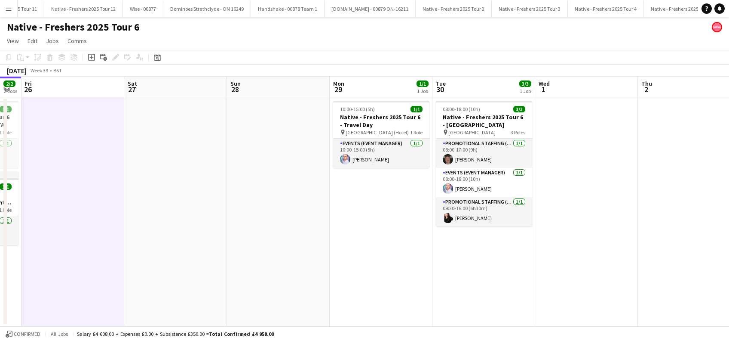
scroll to position [0, 424]
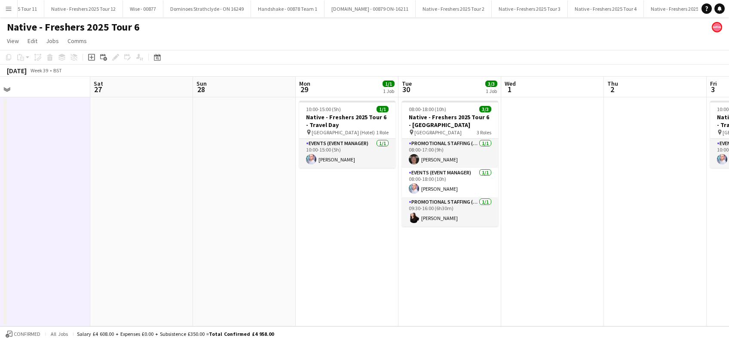
drag, startPoint x: 625, startPoint y: 228, endPoint x: 293, endPoint y: 265, distance: 334.5
click at [293, 265] on app-calendar-viewport "Mon 22 2/2 1 Job Tue 23 Wed 24 2/2 2 Jobs Thu 25 2/2 2 Jobs Fri 26 Sat 27 Sun 2…" at bounding box center [364, 201] width 729 height 249
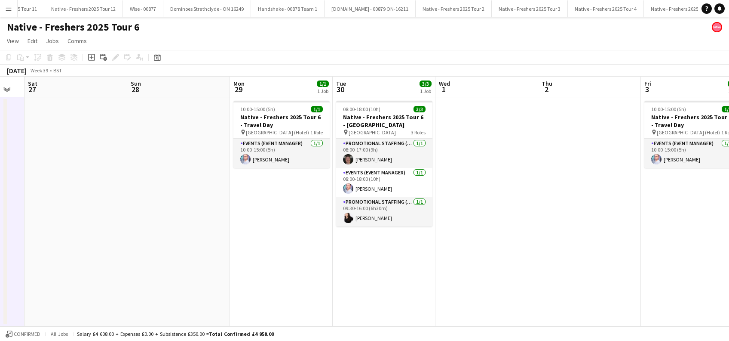
scroll to position [0, 299]
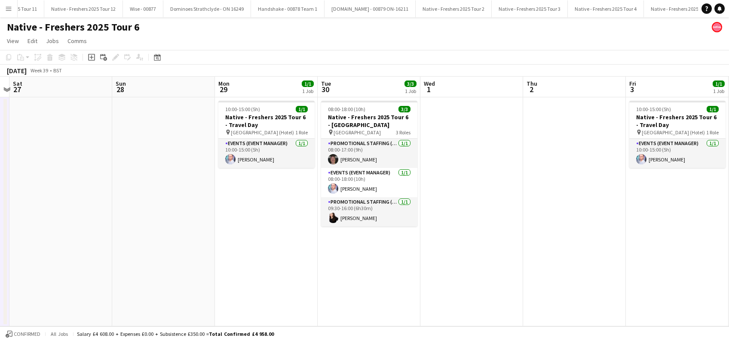
drag, startPoint x: 342, startPoint y: 271, endPoint x: 261, endPoint y: 275, distance: 80.5
click at [261, 275] on app-calendar-viewport "Wed 24 2/2 2 Jobs Thu 25 2/2 2 Jobs Fri 26 Sat 27 Sun 28 Mon 29 1/1 1 Job Tue 3…" at bounding box center [364, 201] width 729 height 249
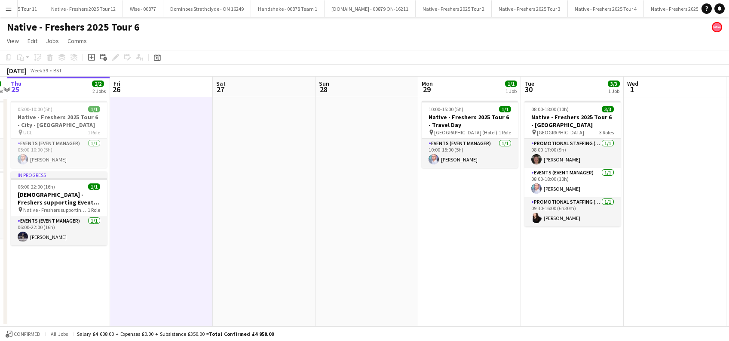
scroll to position [0, 308]
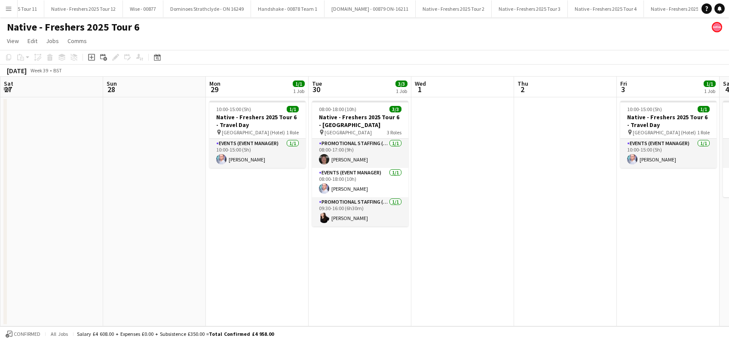
drag, startPoint x: 78, startPoint y: 268, endPoint x: 68, endPoint y: 281, distance: 16.0
click at [69, 285] on app-calendar-viewport "Wed 24 2/2 2 Jobs Thu 25 2/2 2 Jobs Fri 26 Sat 27 Sun 28 Mon 29 1/1 1 Job Tue 3…" at bounding box center [364, 201] width 729 height 249
click at [382, 295] on app-date-cell "08:00-18:00 (10h) 3/3 Native - Freshers 2025 Tour 6 - [GEOGRAPHIC_DATA] pin [GE…" at bounding box center [360, 211] width 103 height 229
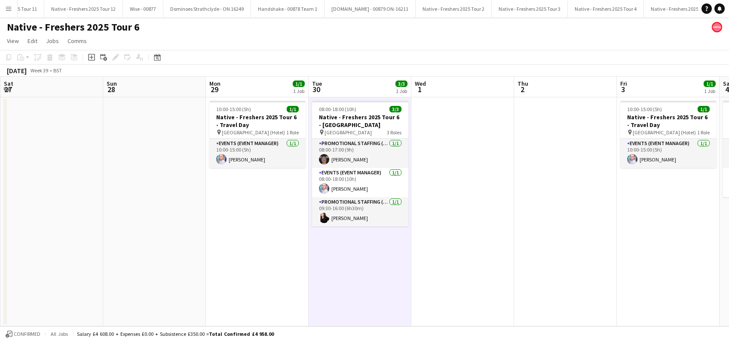
click at [491, 265] on app-date-cell at bounding box center [463, 211] width 103 height 229
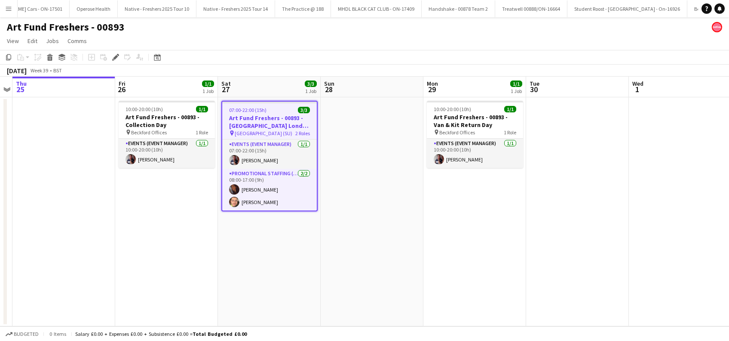
scroll to position [0, 4853]
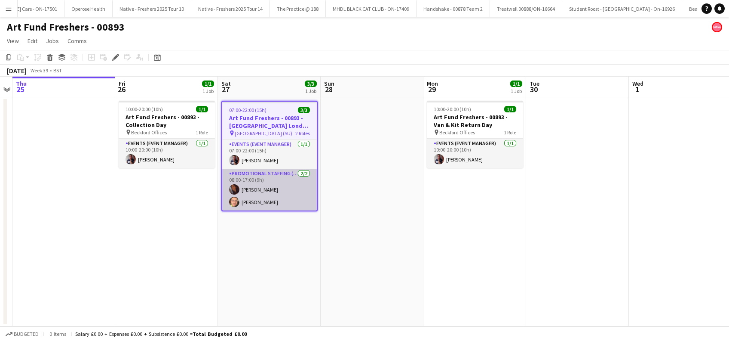
click at [259, 191] on app-card-role "Promotional Staffing (Brand Ambassadors) [DATE] 08:00-17:00 (9h) [PERSON_NAME] …" at bounding box center [269, 190] width 95 height 42
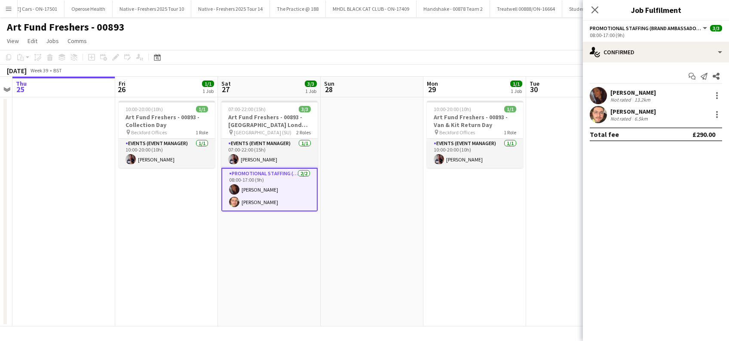
click at [626, 91] on div "[PERSON_NAME]" at bounding box center [634, 93] width 46 height 8
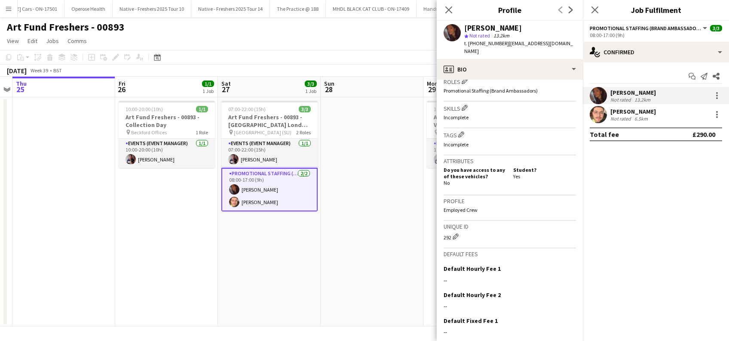
scroll to position [338, 0]
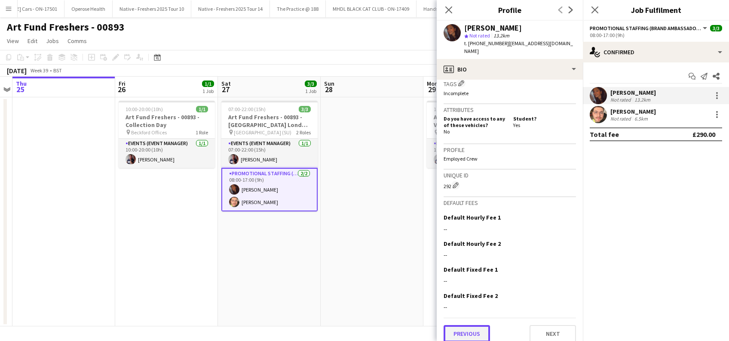
click at [471, 325] on button "Previous" at bounding box center [467, 333] width 46 height 17
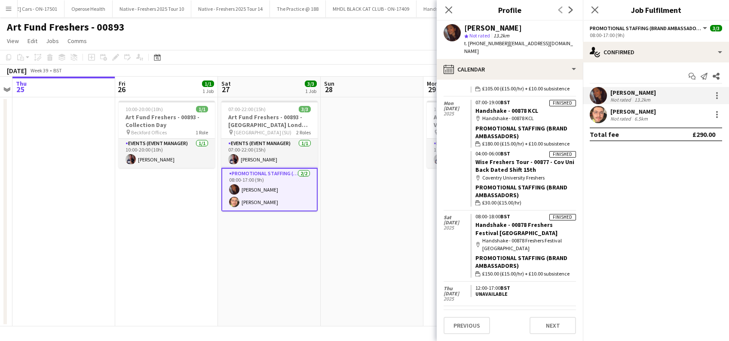
scroll to position [519, 0]
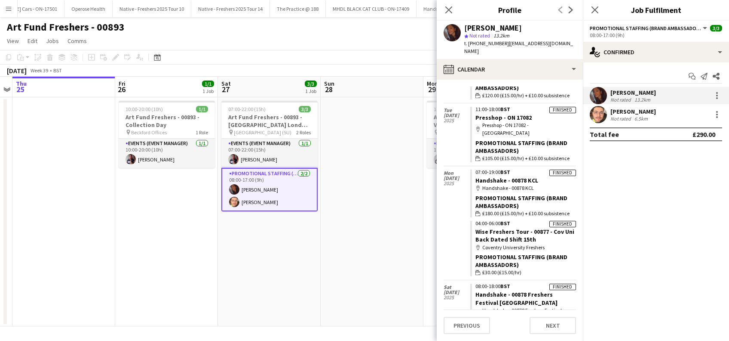
click at [501, 29] on div "[PERSON_NAME]" at bounding box center [494, 28] width 58 height 8
click at [645, 91] on div "[PERSON_NAME]" at bounding box center [634, 93] width 46 height 8
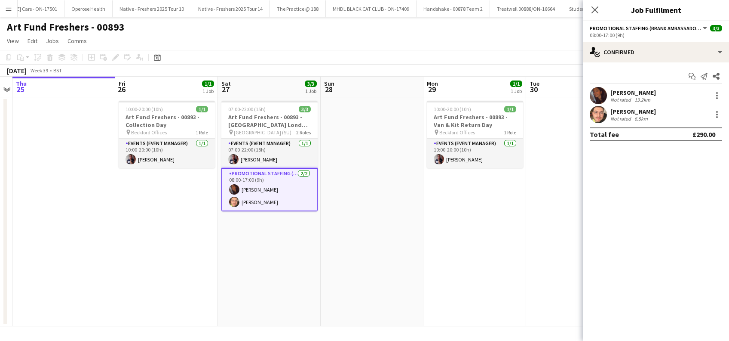
click at [645, 93] on div "[PERSON_NAME]" at bounding box center [634, 93] width 46 height 8
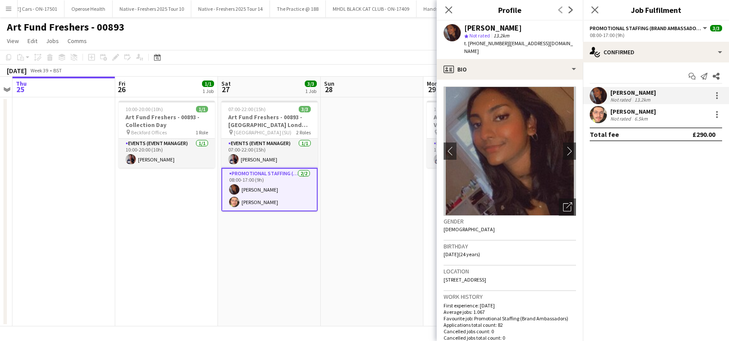
click at [517, 148] on img at bounding box center [510, 150] width 132 height 129
drag, startPoint x: 513, startPoint y: 144, endPoint x: 452, endPoint y: 143, distance: 61.5
click at [454, 146] on app-icon "chevron-left" at bounding box center [450, 150] width 13 height 9
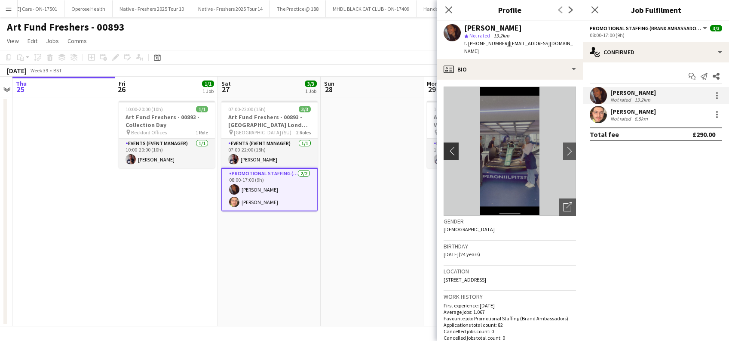
click at [450, 146] on app-icon "chevron-left" at bounding box center [450, 150] width 13 height 9
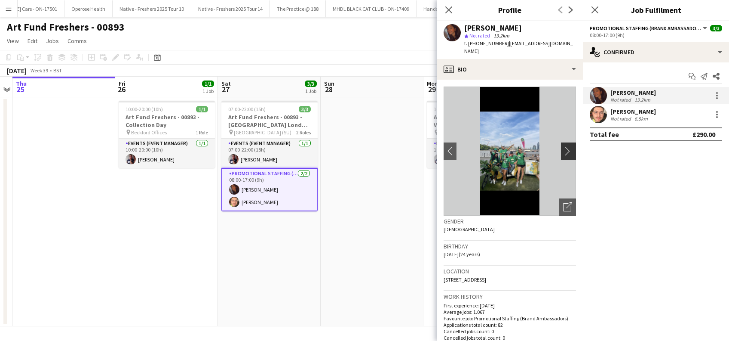
click at [563, 146] on app-icon "chevron-right" at bounding box center [569, 150] width 13 height 9
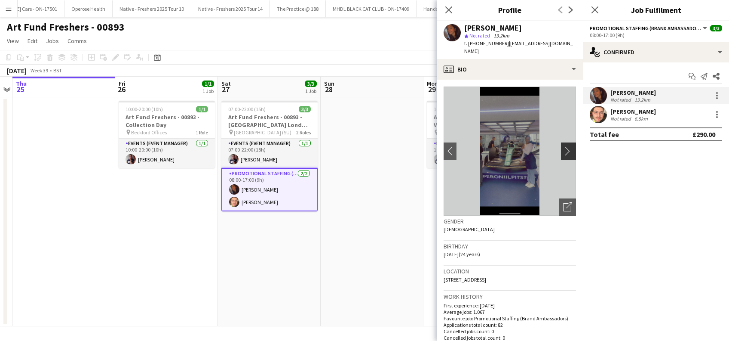
click at [563, 146] on app-icon "chevron-right" at bounding box center [569, 150] width 13 height 9
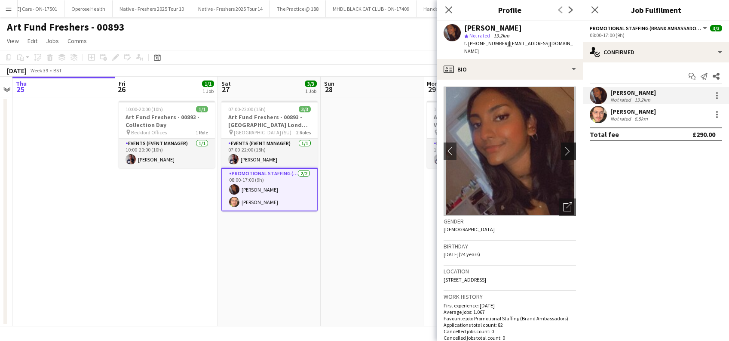
click at [563, 146] on app-icon "chevron-right" at bounding box center [569, 150] width 13 height 9
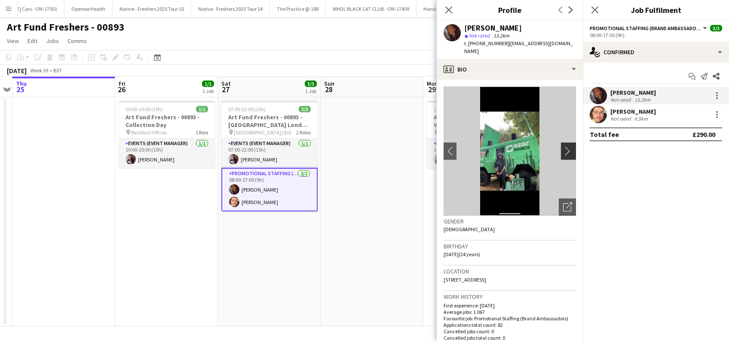
click at [563, 146] on app-icon "chevron-right" at bounding box center [569, 150] width 13 height 9
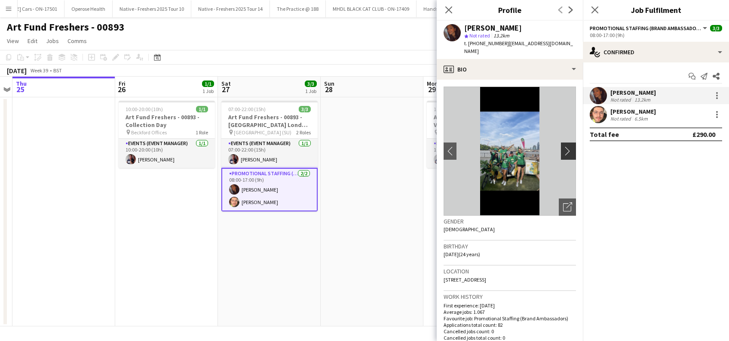
click at [563, 146] on app-icon "chevron-right" at bounding box center [569, 150] width 13 height 9
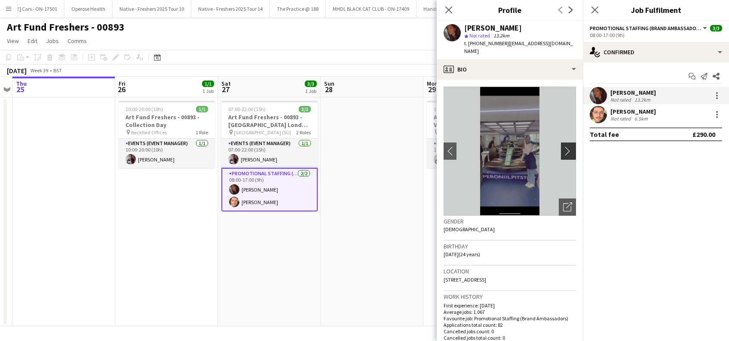
click at [563, 146] on app-icon "chevron-right" at bounding box center [569, 150] width 13 height 9
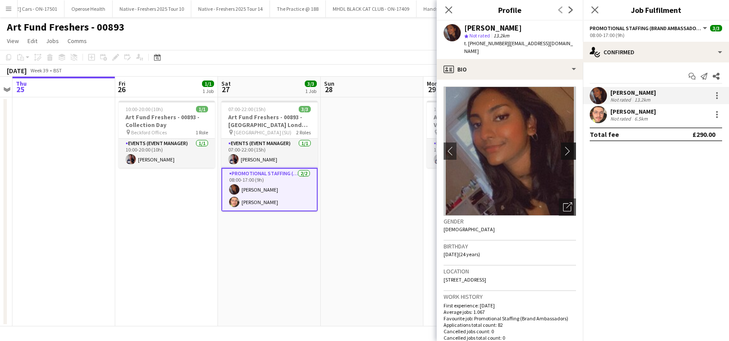
click at [563, 146] on app-icon "chevron-right" at bounding box center [569, 150] width 13 height 9
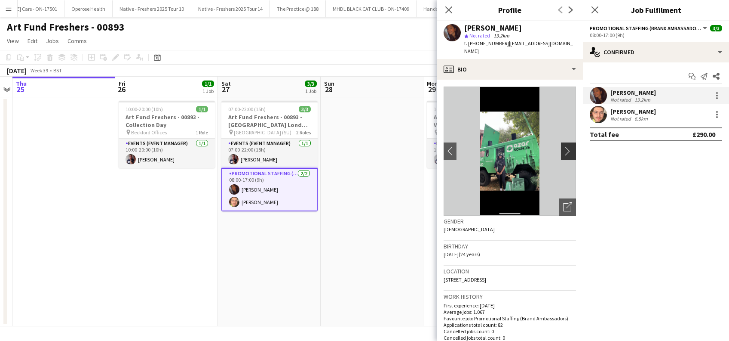
click at [563, 146] on app-icon "chevron-right" at bounding box center [569, 150] width 13 height 9
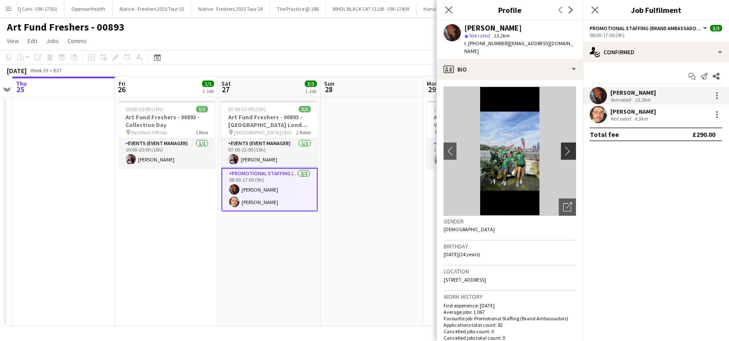
click at [563, 146] on app-icon "chevron-right" at bounding box center [569, 150] width 13 height 9
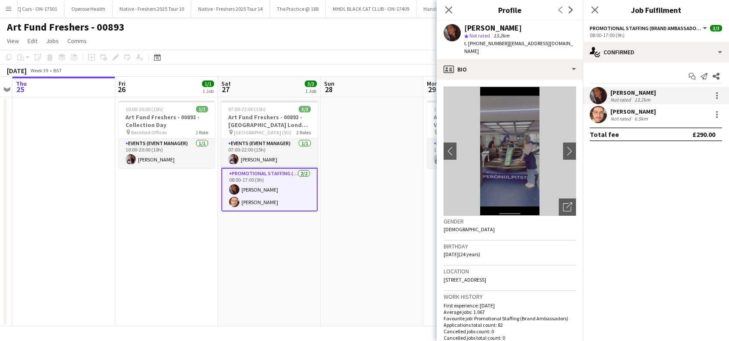
click at [514, 147] on img at bounding box center [510, 150] width 132 height 129
click at [636, 111] on div "[PERSON_NAME]" at bounding box center [634, 112] width 46 height 8
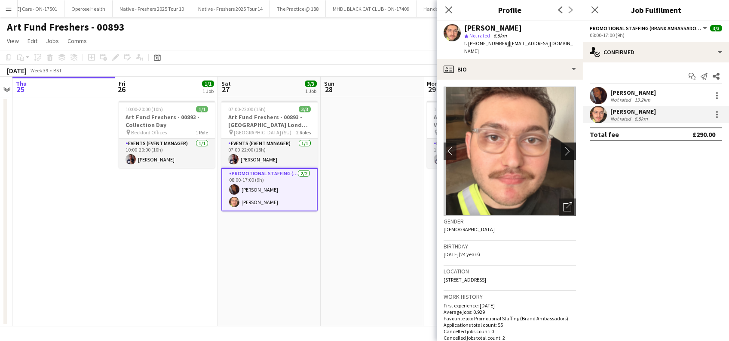
click at [563, 146] on app-icon "chevron-right" at bounding box center [569, 150] width 13 height 9
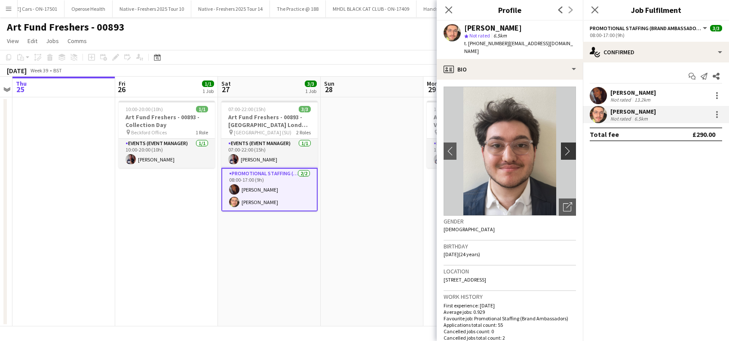
click at [563, 146] on app-icon "chevron-right" at bounding box center [569, 150] width 13 height 9
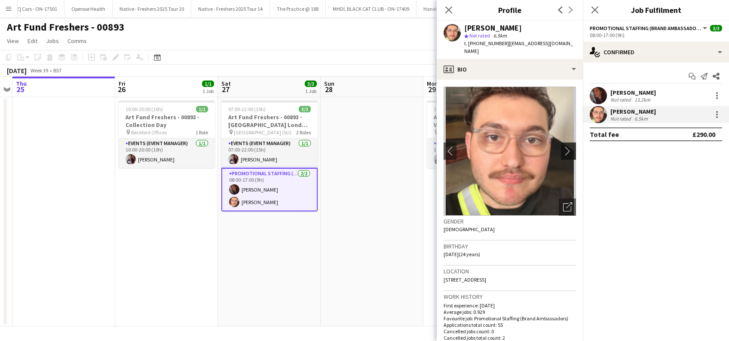
click at [563, 146] on app-icon "chevron-right" at bounding box center [569, 150] width 13 height 9
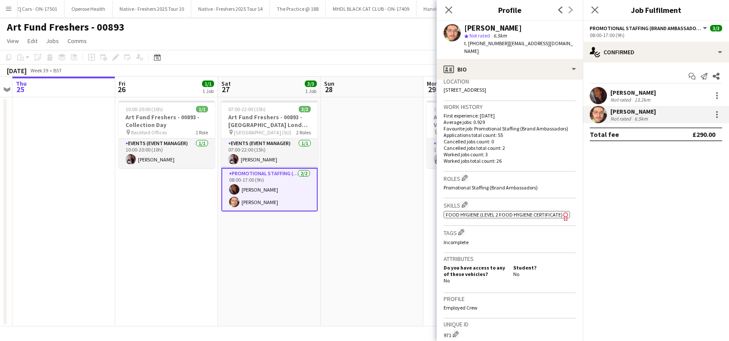
scroll to position [229, 0]
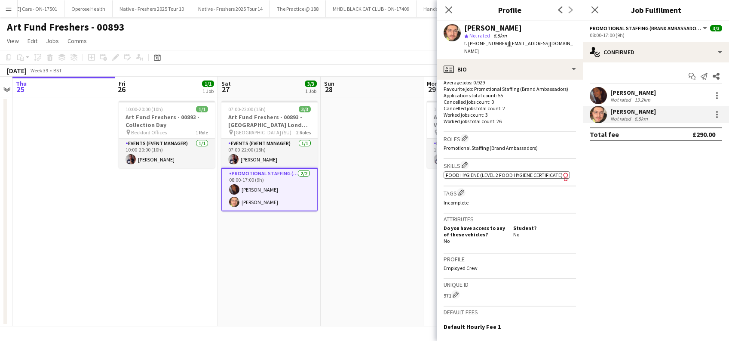
click at [629, 93] on div "[PERSON_NAME]" at bounding box center [634, 93] width 46 height 8
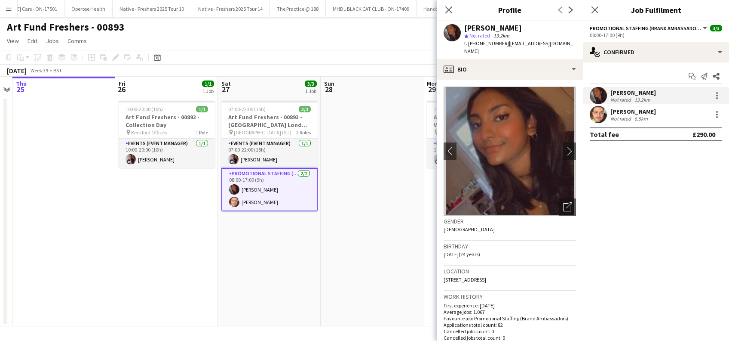
click at [630, 112] on div "[PERSON_NAME]" at bounding box center [634, 112] width 46 height 8
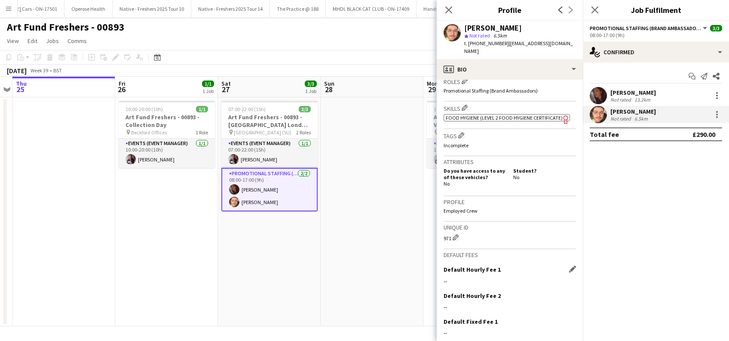
scroll to position [346, 0]
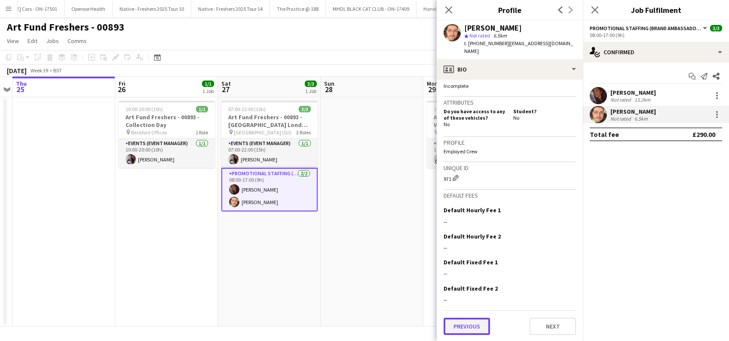
click at [462, 325] on button "Previous" at bounding box center [467, 325] width 46 height 17
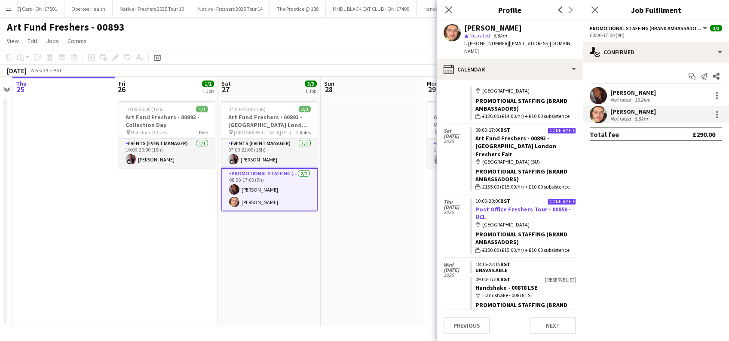
scroll to position [401, 0]
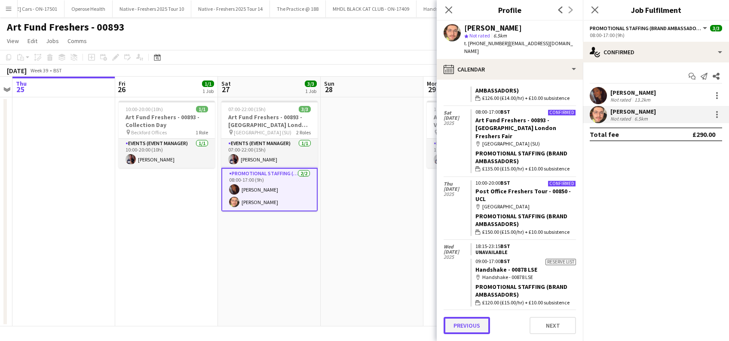
click at [462, 325] on button "Previous" at bounding box center [467, 325] width 46 height 17
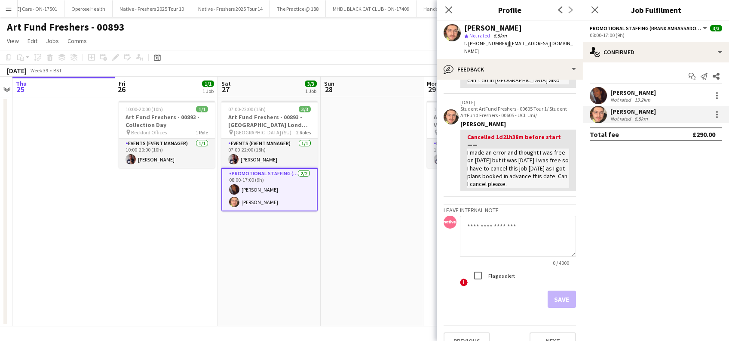
scroll to position [108, 0]
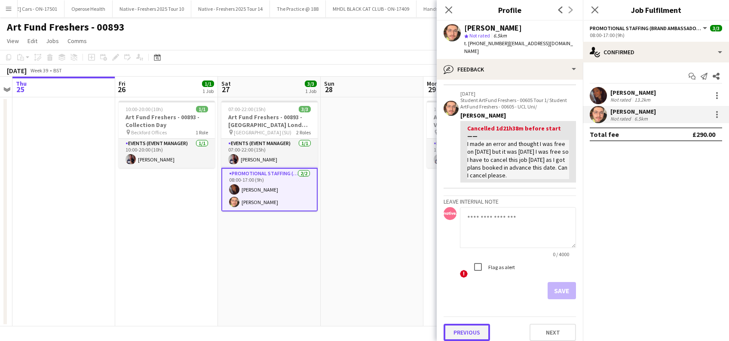
click at [472, 327] on button "Previous" at bounding box center [467, 331] width 46 height 17
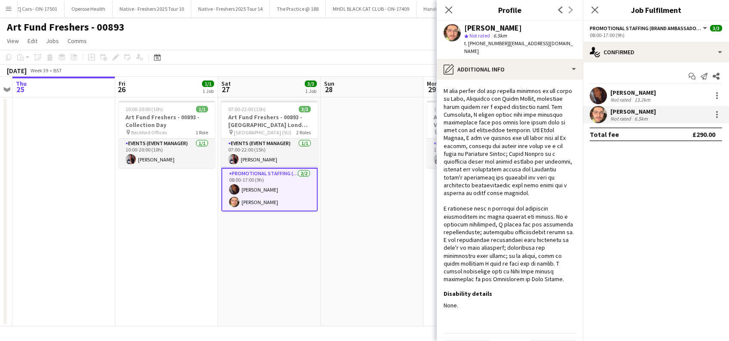
scroll to position [185, 0]
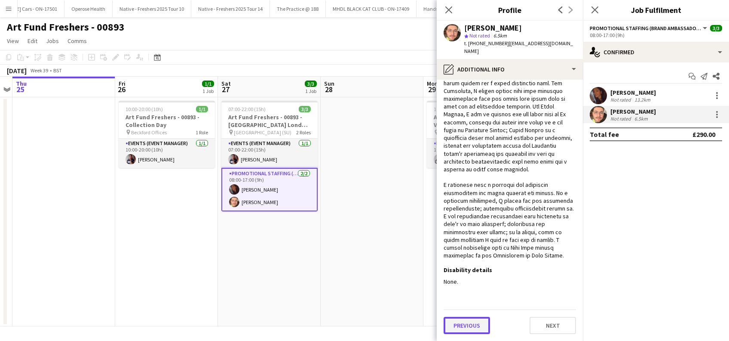
click at [461, 324] on button "Previous" at bounding box center [467, 325] width 46 height 17
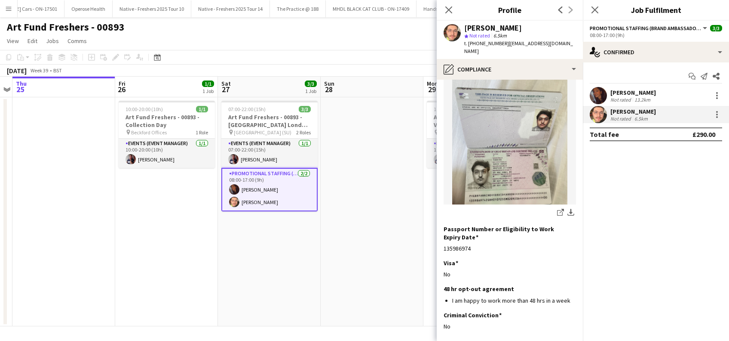
scroll to position [116, 0]
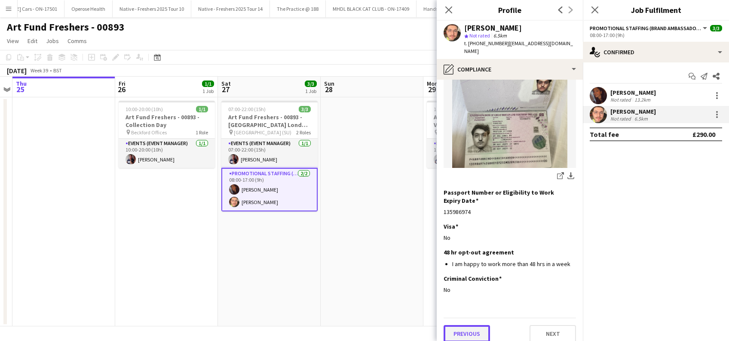
click at [456, 325] on button "Previous" at bounding box center [467, 333] width 46 height 17
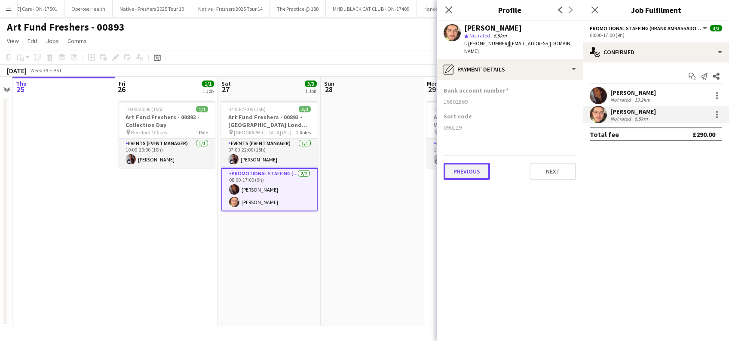
click at [462, 169] on button "Previous" at bounding box center [467, 171] width 46 height 17
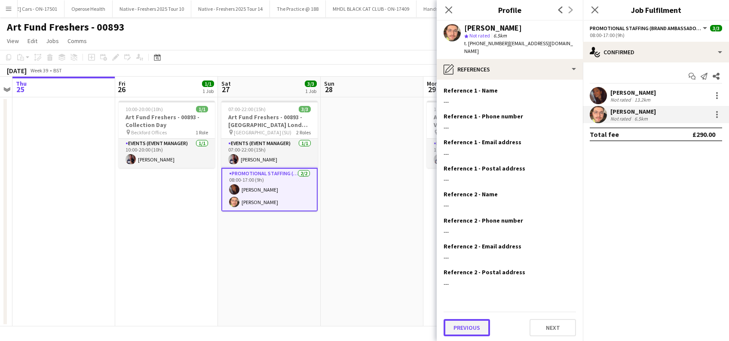
click at [466, 321] on button "Previous" at bounding box center [467, 327] width 46 height 17
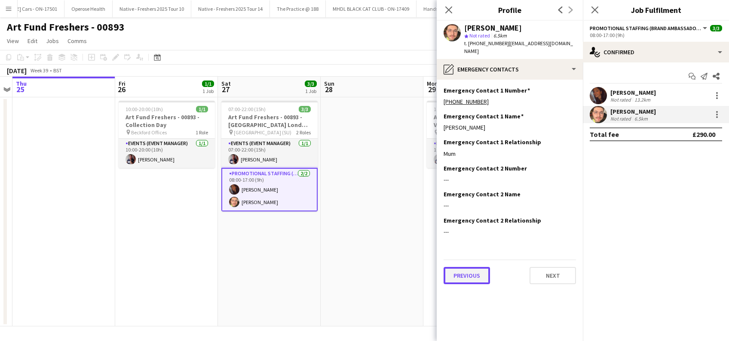
click at [466, 268] on button "Previous" at bounding box center [467, 275] width 46 height 17
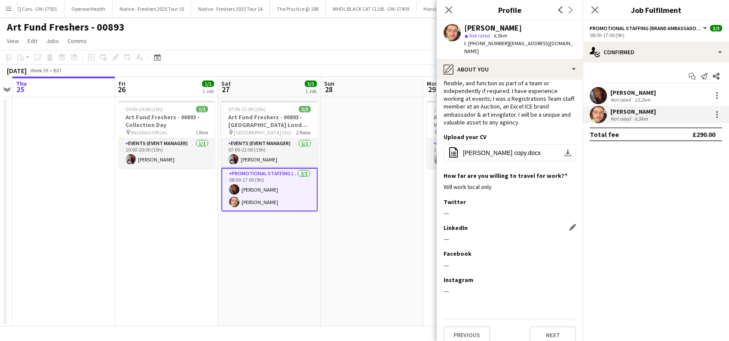
scroll to position [58, 0]
click at [465, 327] on button "Previous" at bounding box center [467, 333] width 46 height 17
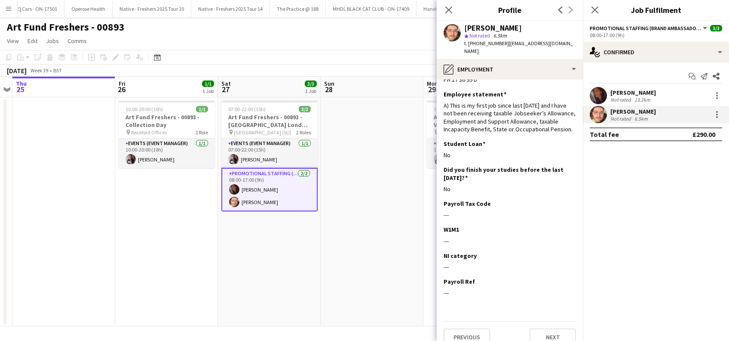
scroll to position [33, 0]
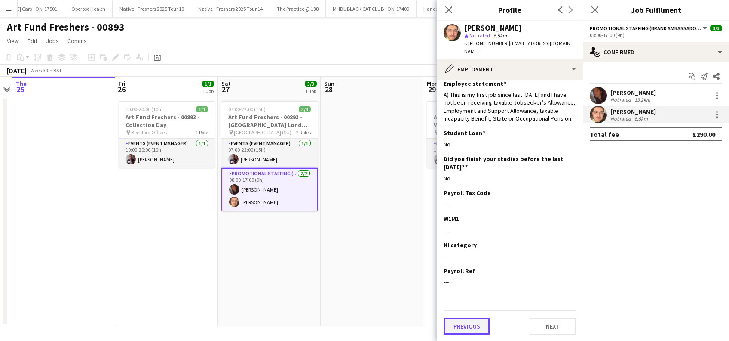
click at [462, 324] on button "Previous" at bounding box center [467, 325] width 46 height 17
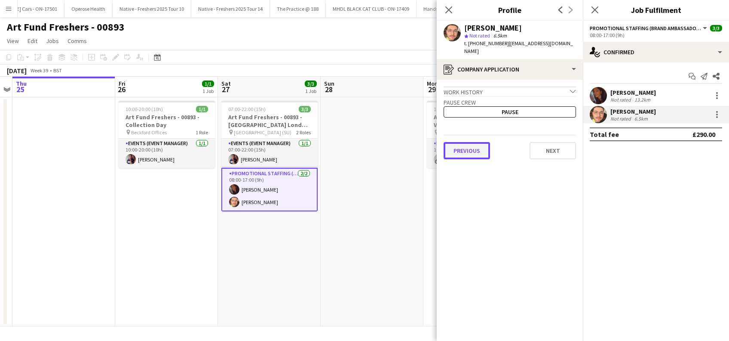
click at [467, 148] on button "Previous" at bounding box center [467, 150] width 46 height 17
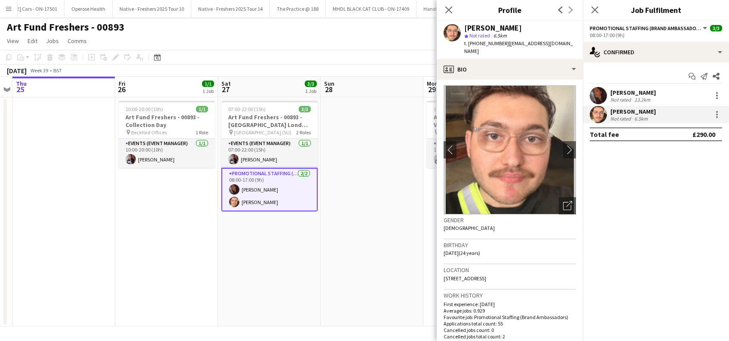
scroll to position [0, 0]
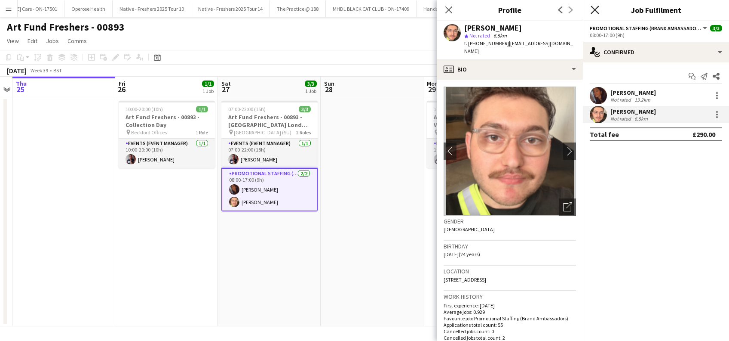
click at [597, 9] on icon at bounding box center [595, 10] width 8 height 8
